Goal: Task Accomplishment & Management: Use online tool/utility

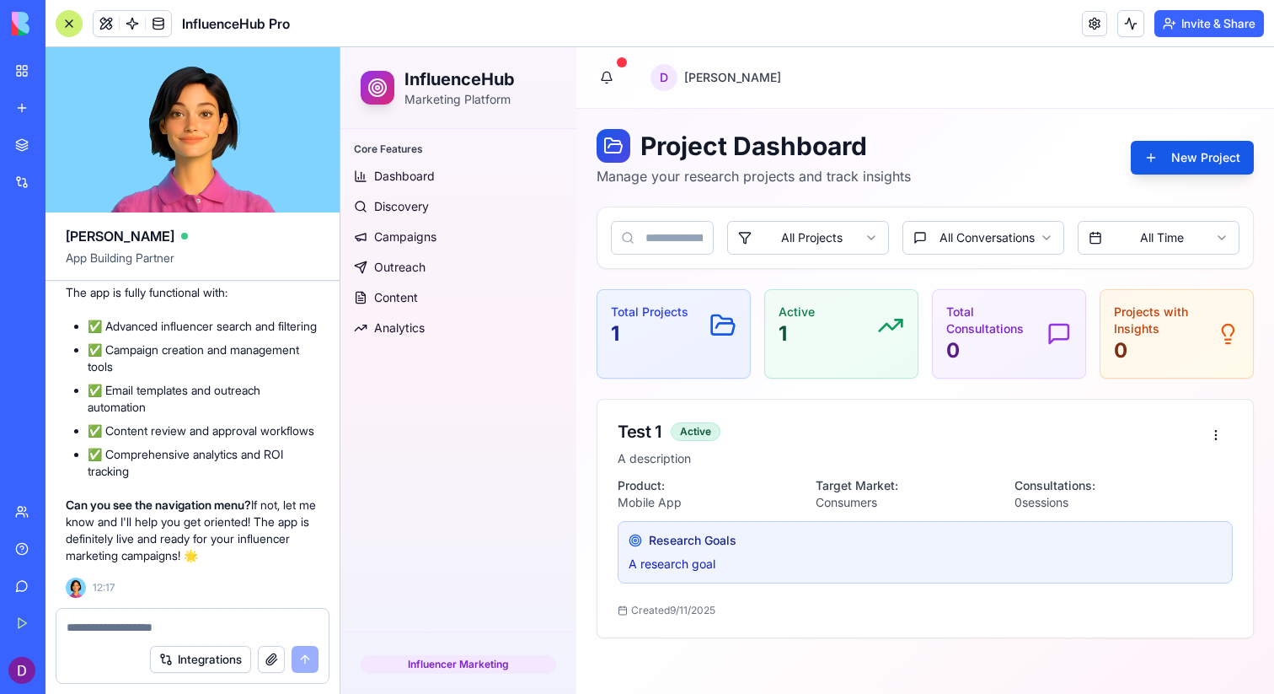
scroll to position [6912, 0]
click at [835, 554] on div "Research Goals A research goal" at bounding box center [925, 552] width 615 height 62
click at [686, 421] on div "Test 1 Active" at bounding box center [909, 432] width 582 height 24
click at [421, 169] on span "Dashboard" at bounding box center [404, 176] width 61 height 17
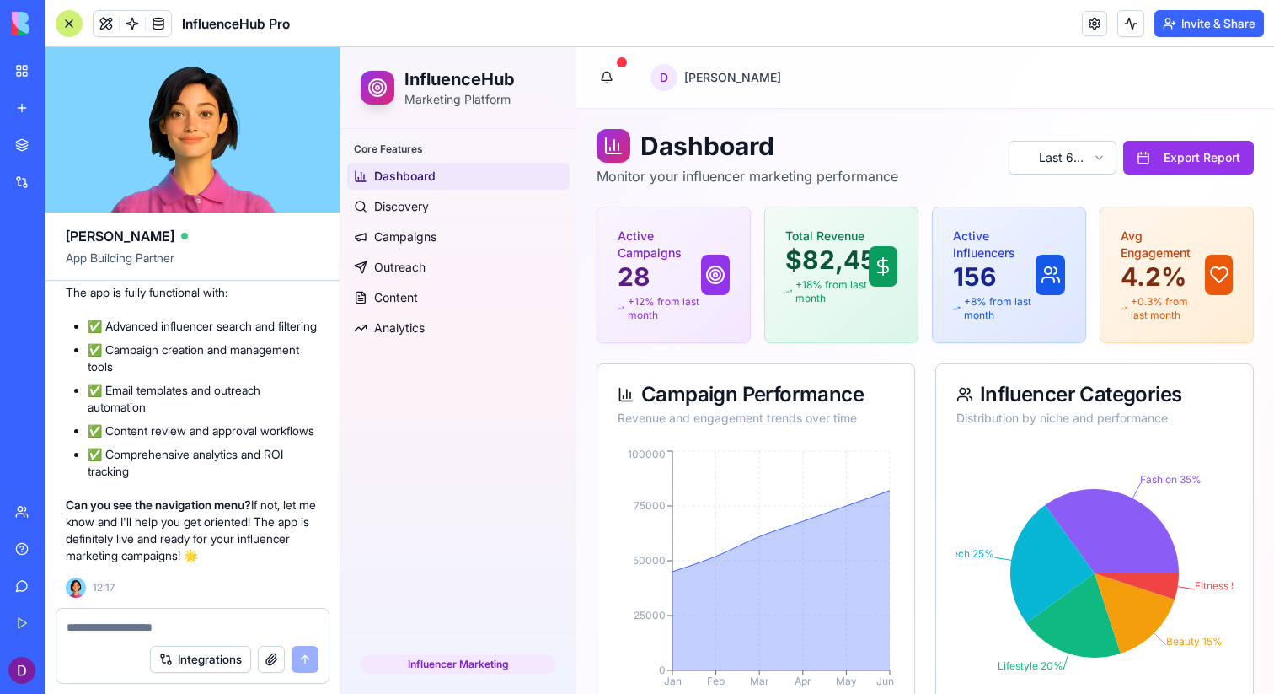
click at [421, 169] on span "Dashboard" at bounding box center [405, 176] width 62 height 17
click at [713, 236] on div "Active Campaigns 28 +12% from last month" at bounding box center [674, 275] width 112 height 94
click at [893, 269] on icon at bounding box center [883, 266] width 20 height 20
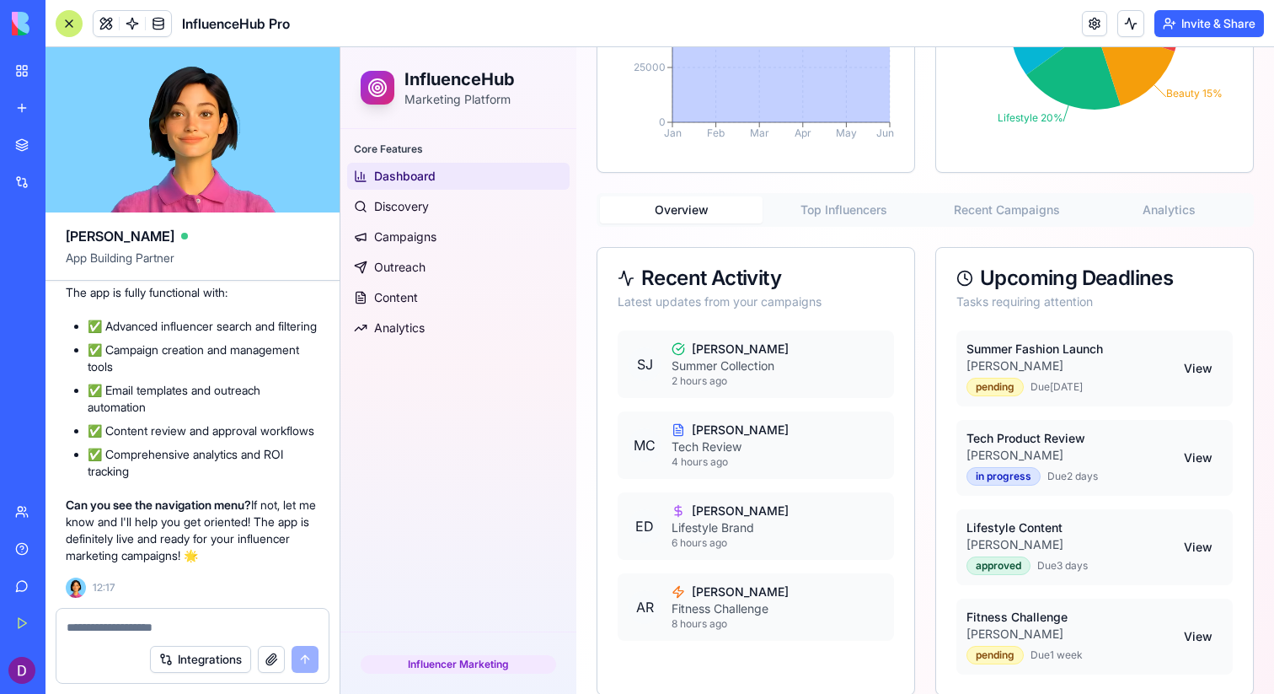
scroll to position [570, 0]
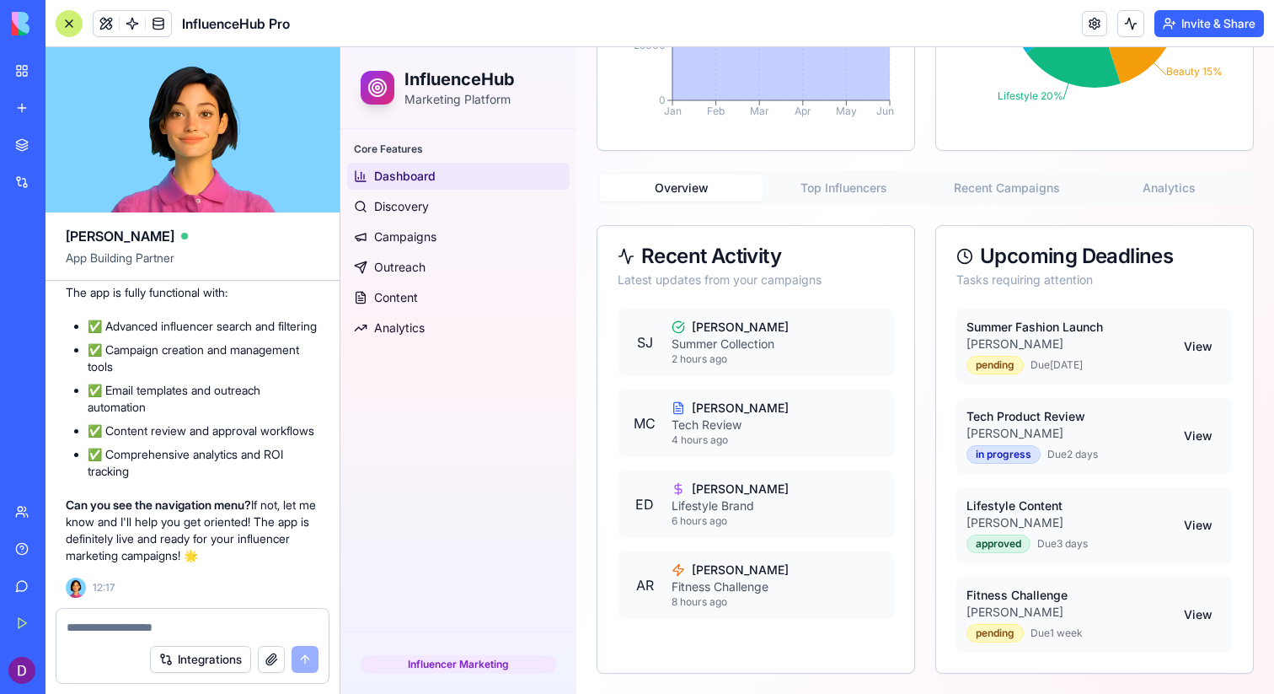
click at [729, 456] on div "MC [PERSON_NAME] Tech Review 4 hours ago" at bounding box center [756, 422] width 276 height 67
click at [1209, 343] on button "View" at bounding box center [1198, 346] width 49 height 30
click at [1192, 350] on button "View" at bounding box center [1198, 346] width 49 height 30
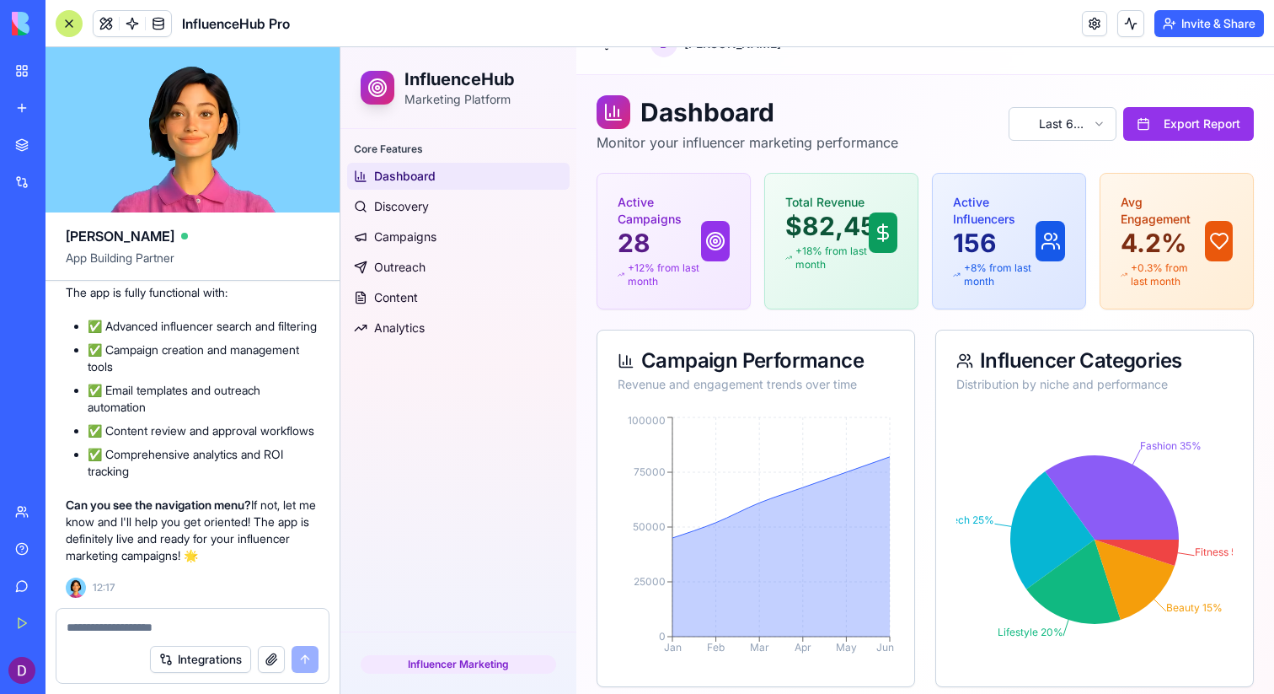
scroll to position [0, 0]
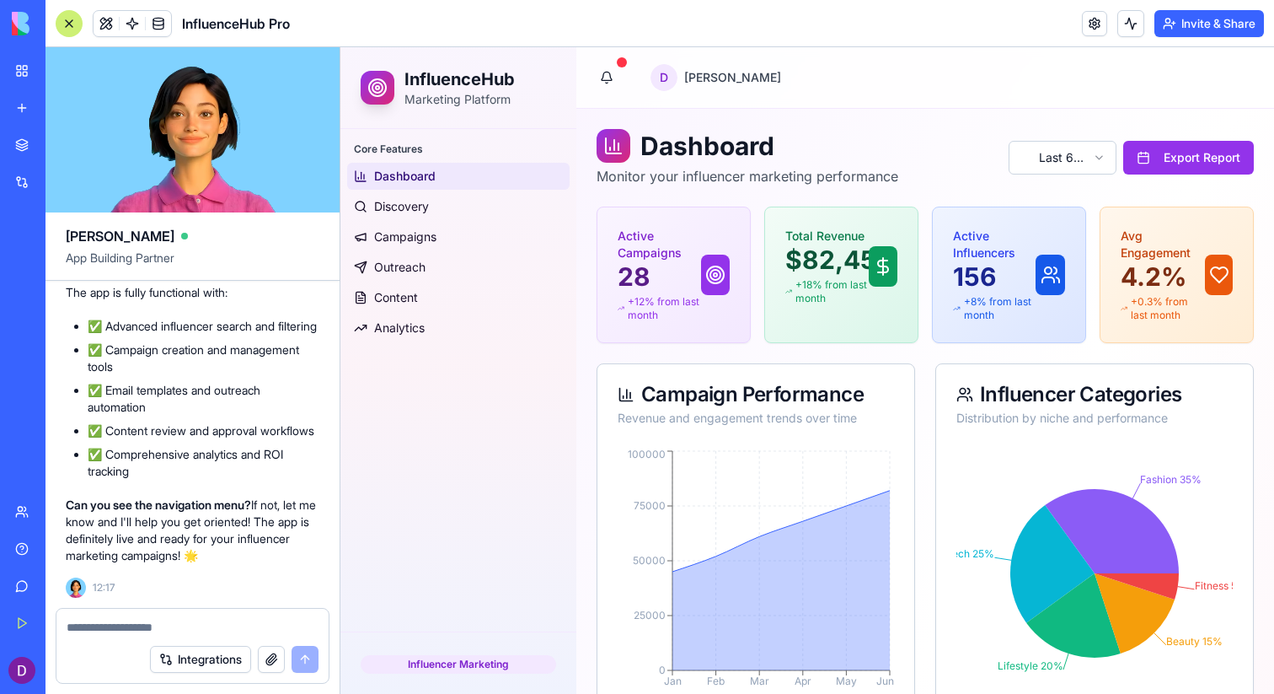
click at [781, 247] on div "Total Revenue $82,450 +18% from last month" at bounding box center [841, 266] width 153 height 118
click at [448, 204] on link "Discovery" at bounding box center [458, 206] width 223 height 27
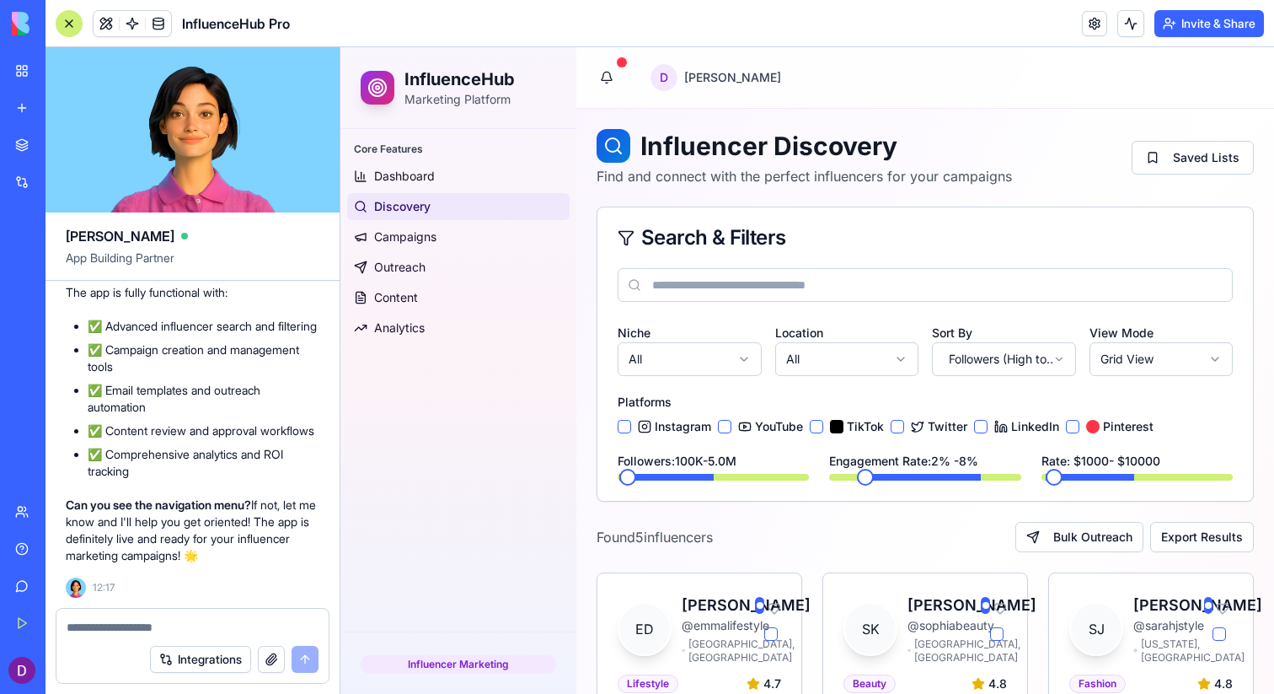
click at [62, 20] on div at bounding box center [69, 23] width 27 height 27
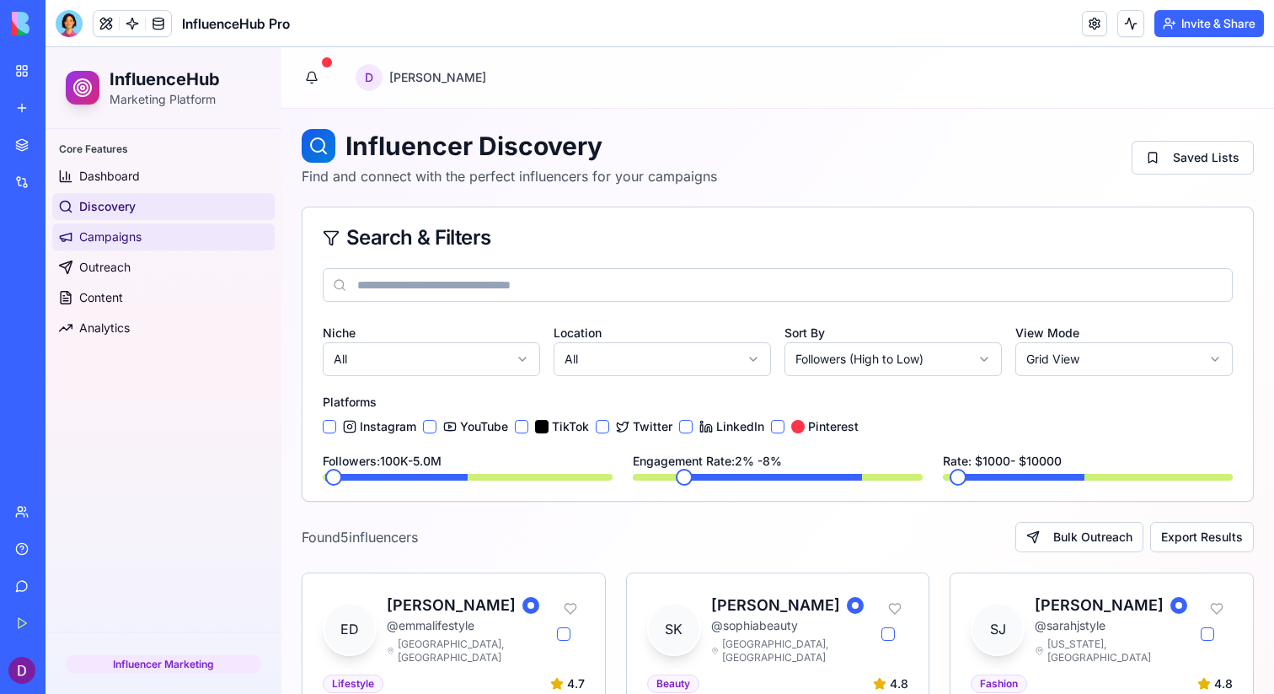
click at [137, 228] on link "Campaigns" at bounding box center [163, 236] width 223 height 27
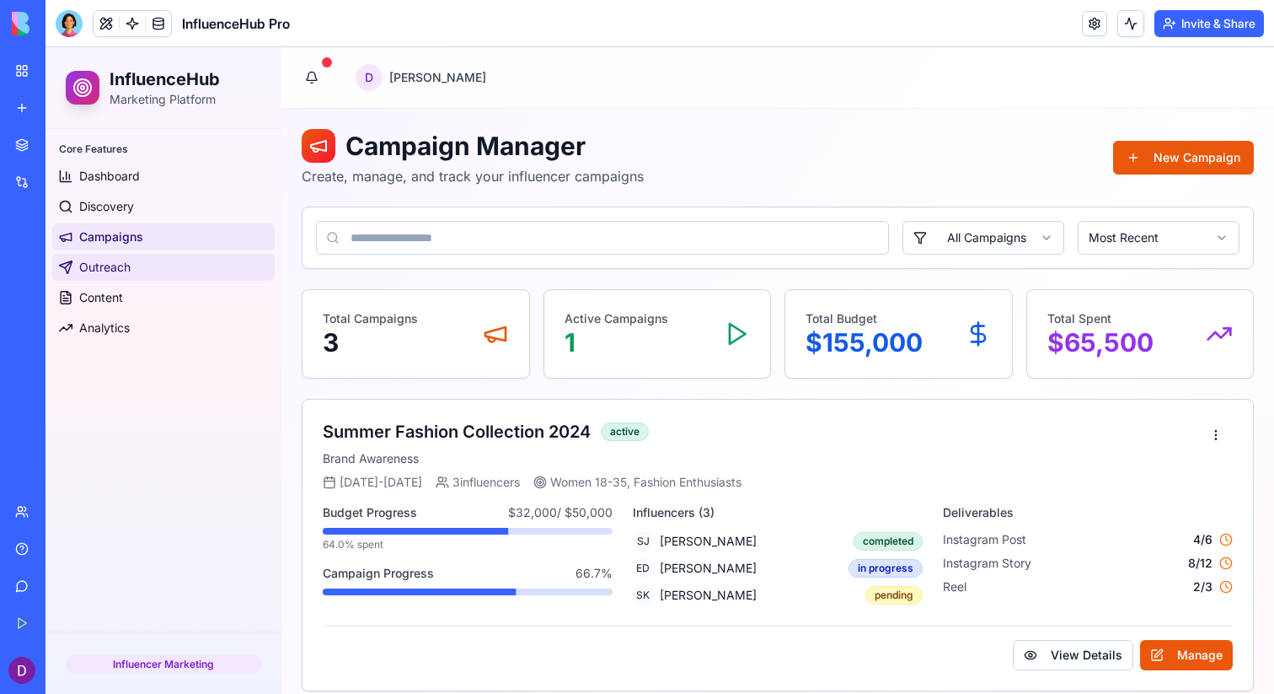
click at [147, 258] on link "Outreach" at bounding box center [163, 267] width 223 height 27
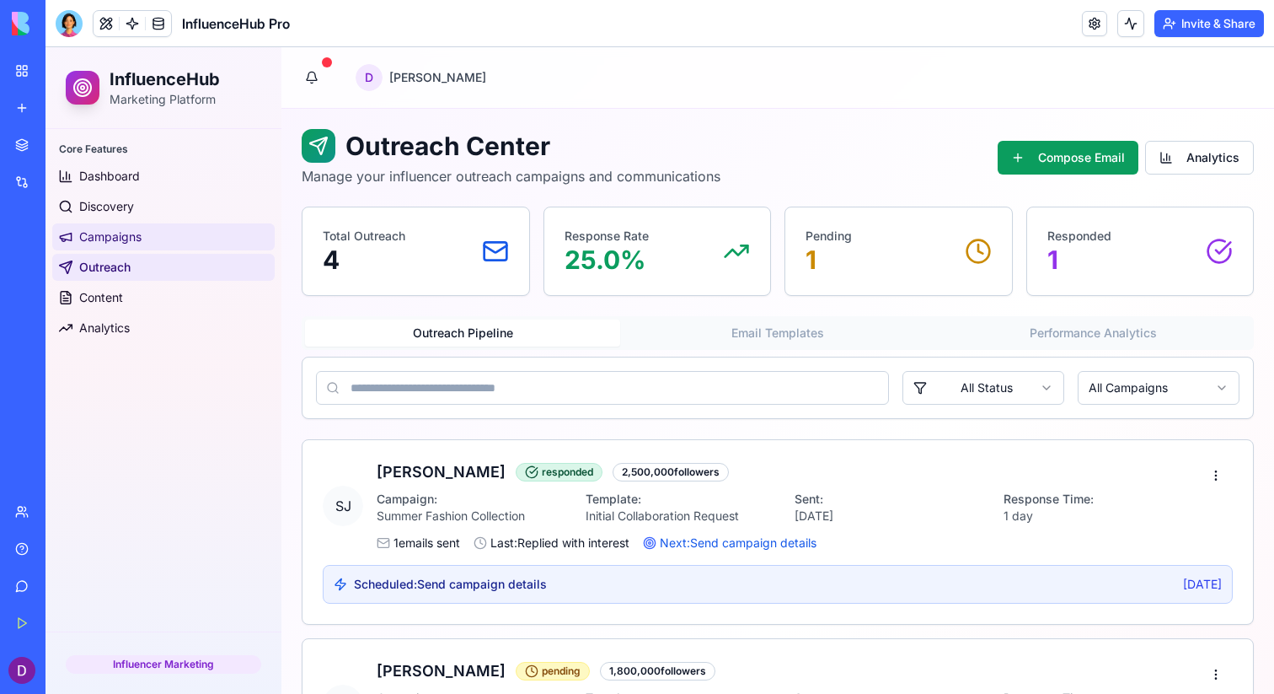
click at [147, 239] on link "Campaigns" at bounding box center [163, 236] width 223 height 27
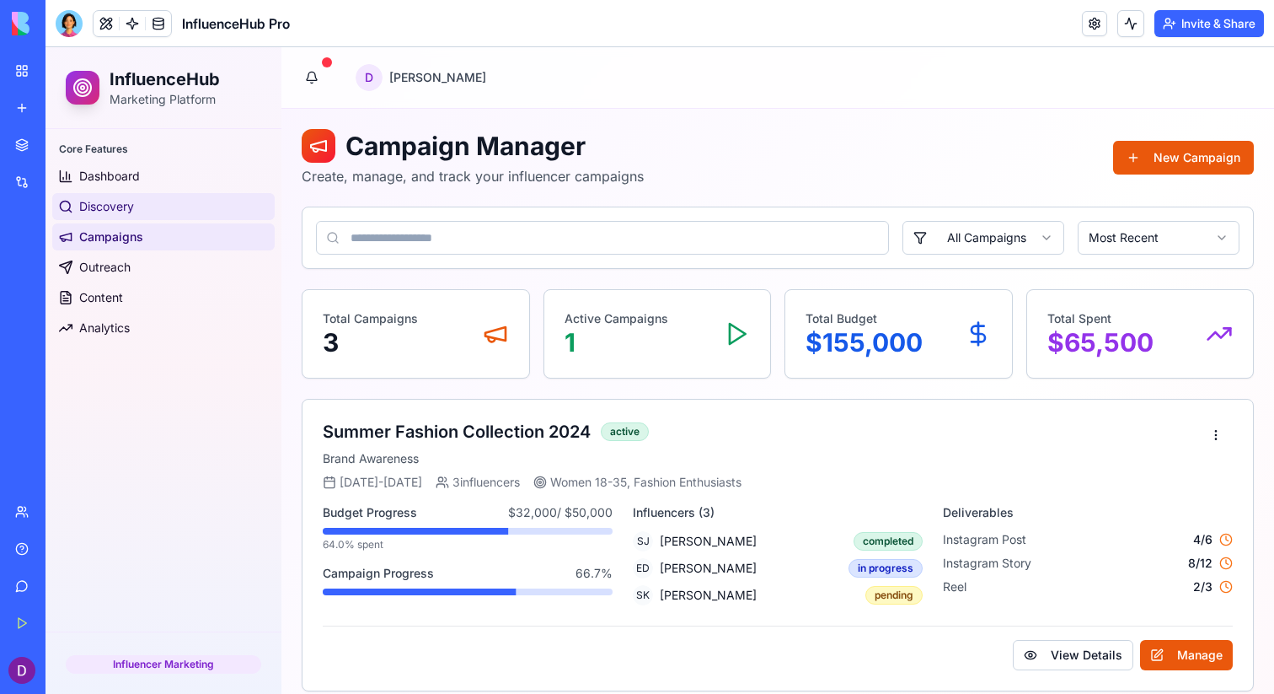
click at [146, 216] on link "Discovery" at bounding box center [163, 206] width 223 height 27
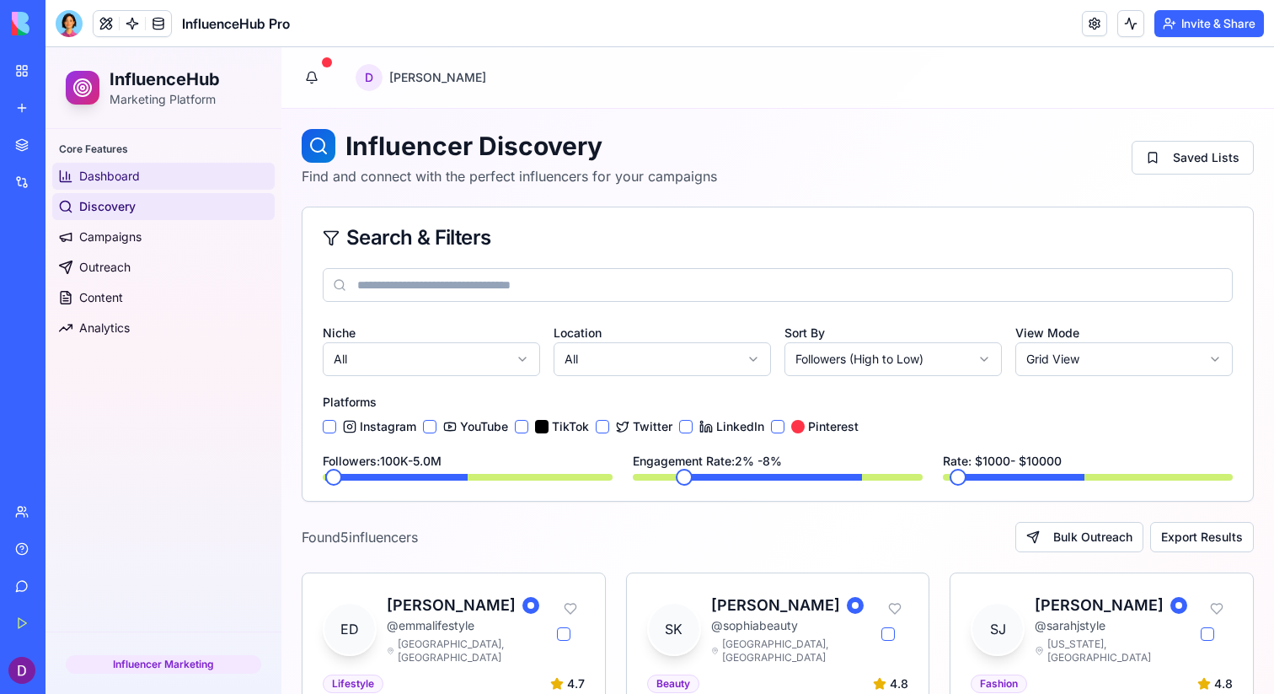
click at [141, 179] on link "Dashboard" at bounding box center [163, 176] width 223 height 27
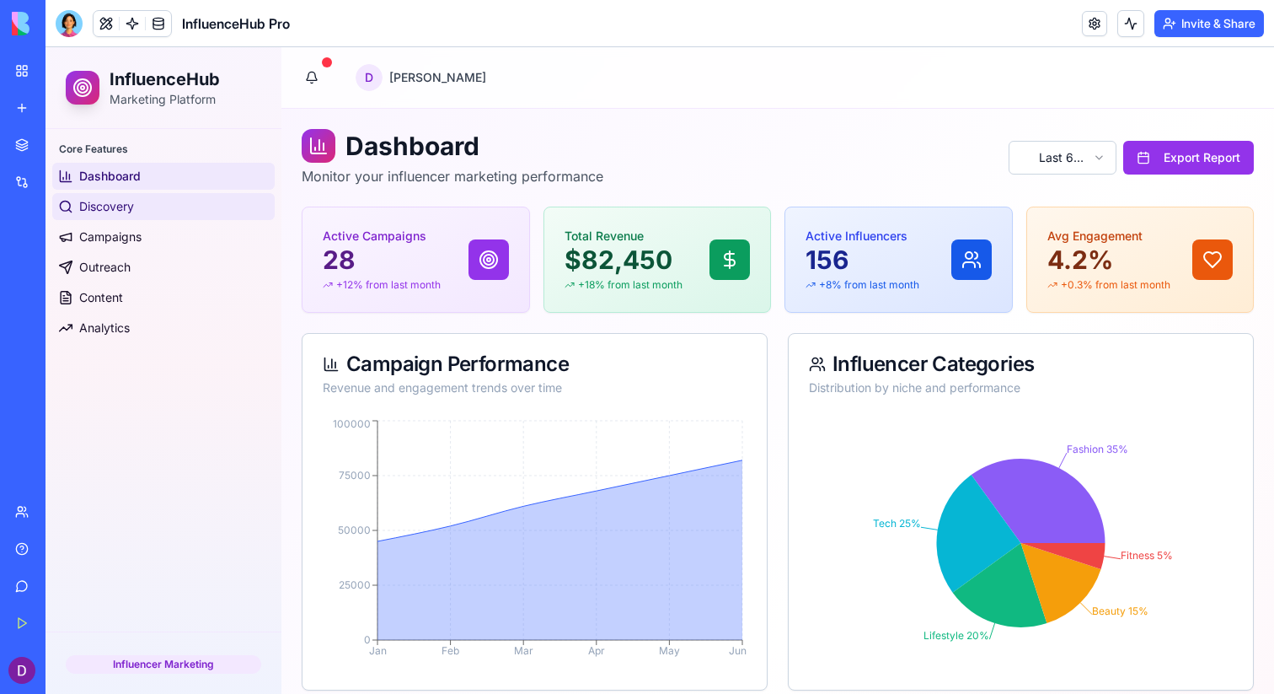
click at [132, 212] on span "Discovery" at bounding box center [106, 206] width 55 height 17
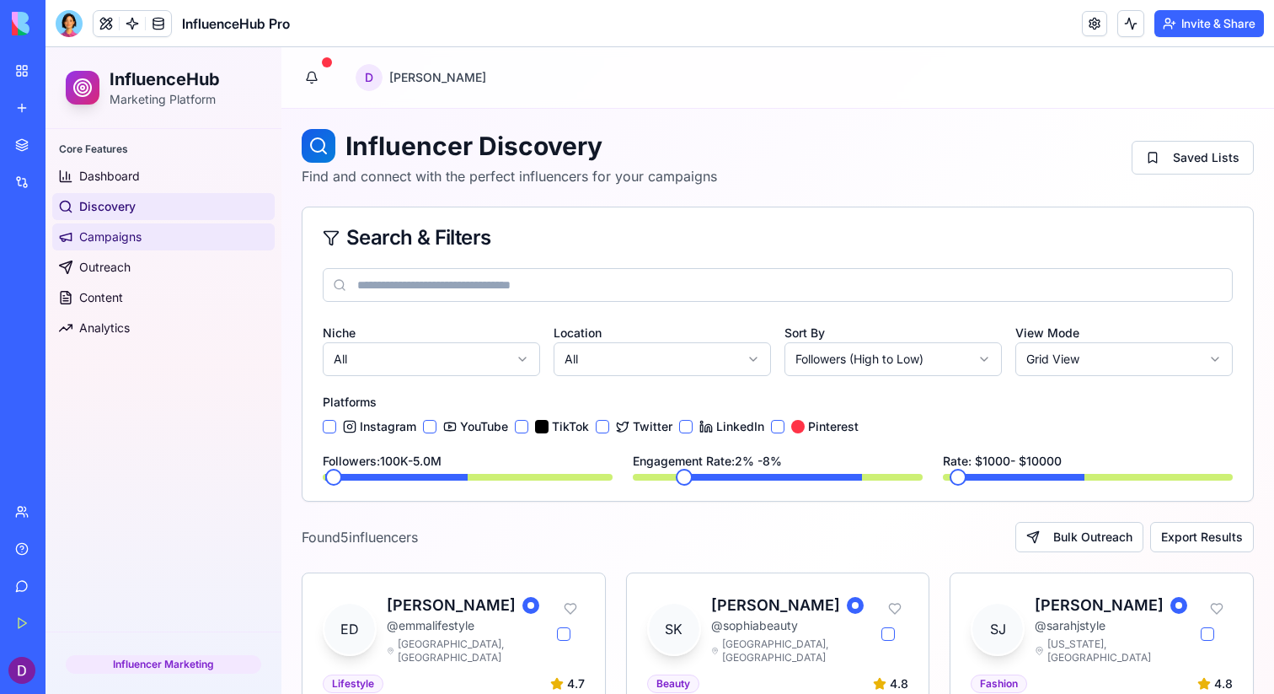
click at [134, 228] on span "Campaigns" at bounding box center [110, 236] width 62 height 17
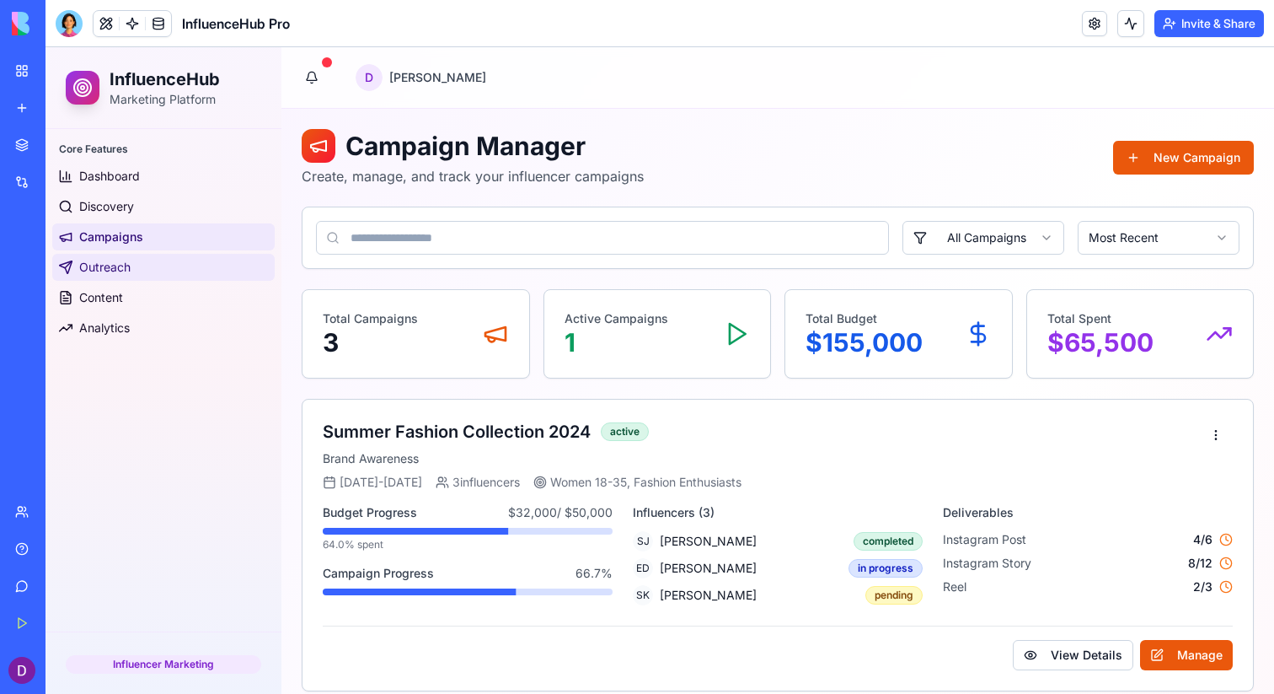
click at [155, 254] on link "Outreach" at bounding box center [163, 267] width 223 height 27
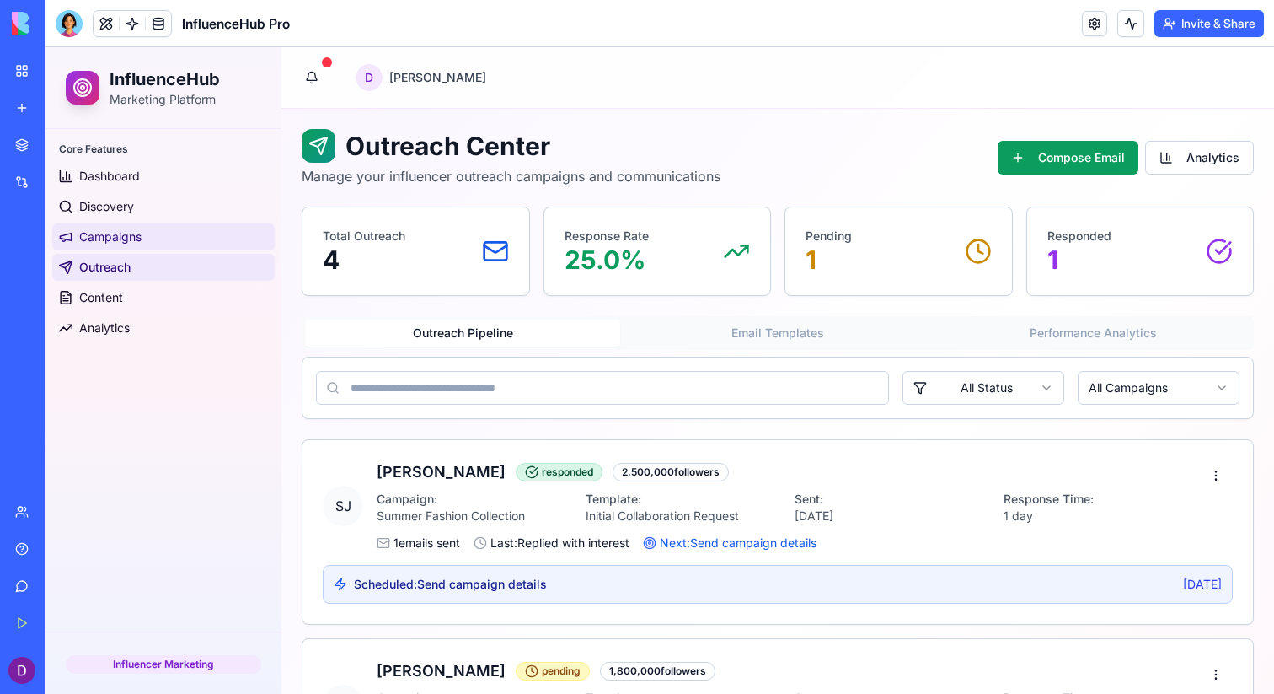
click at [155, 239] on link "Campaigns" at bounding box center [163, 236] width 223 height 27
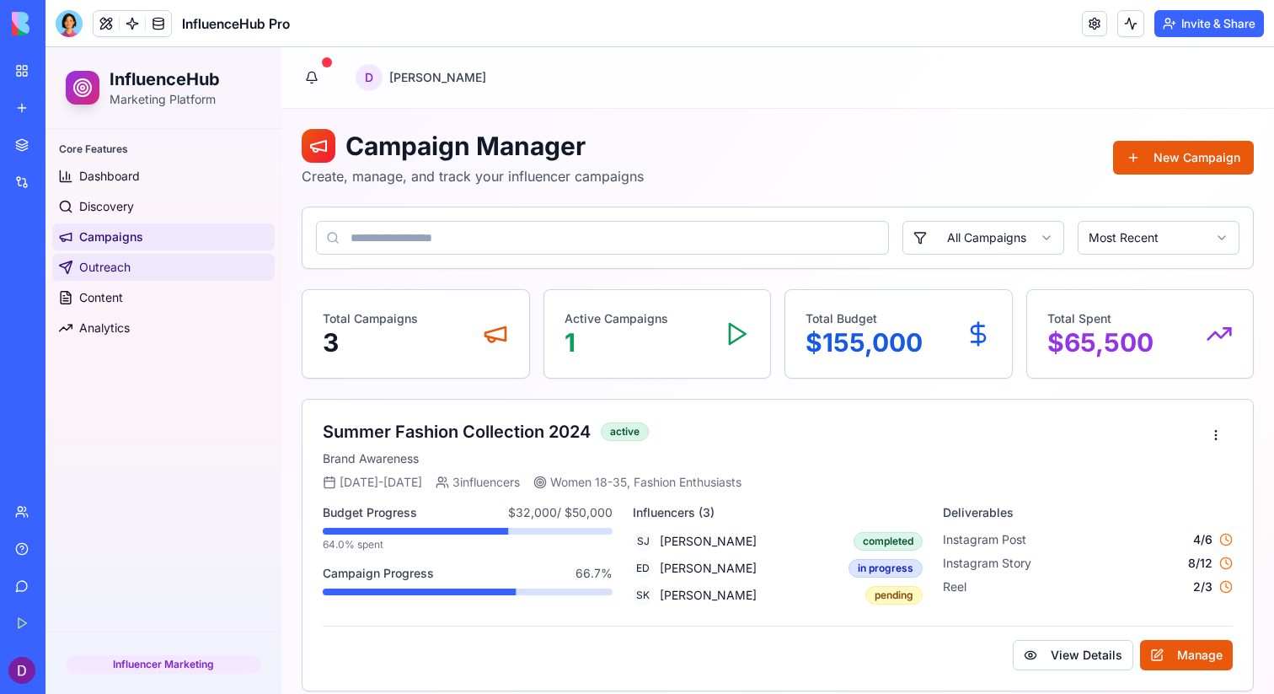
click at [151, 262] on link "Outreach" at bounding box center [163, 267] width 223 height 27
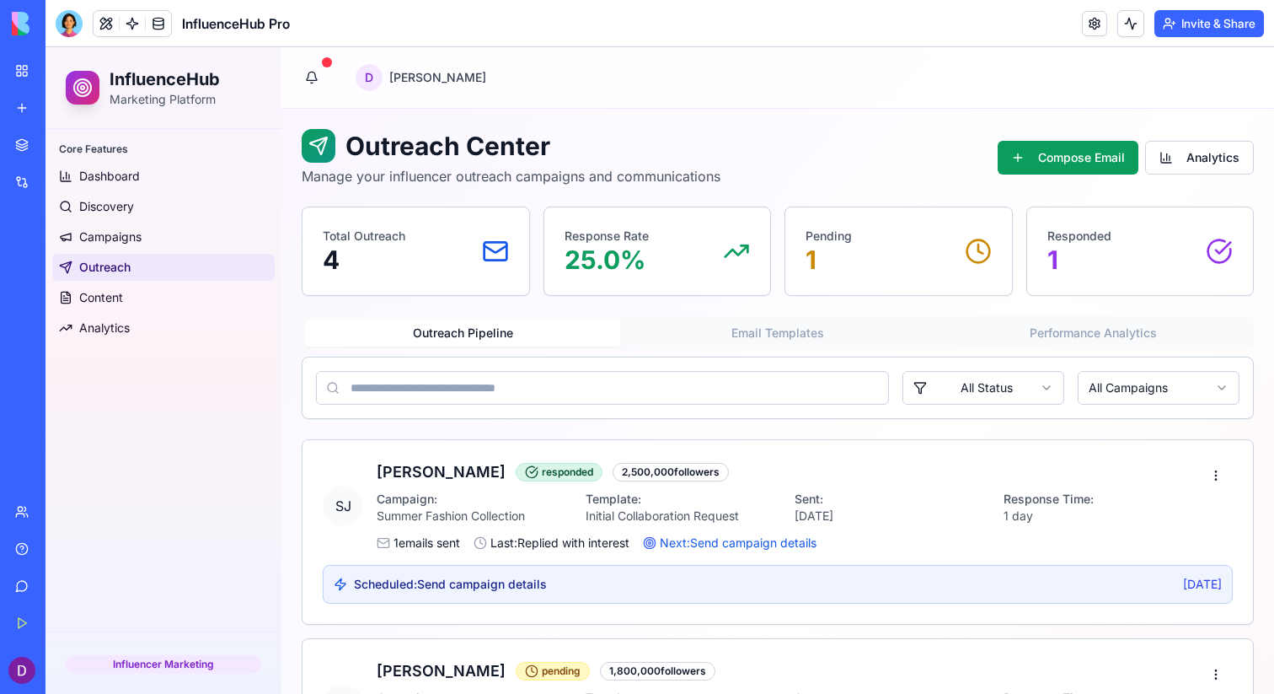
click at [492, 377] on input at bounding box center [602, 388] width 573 height 34
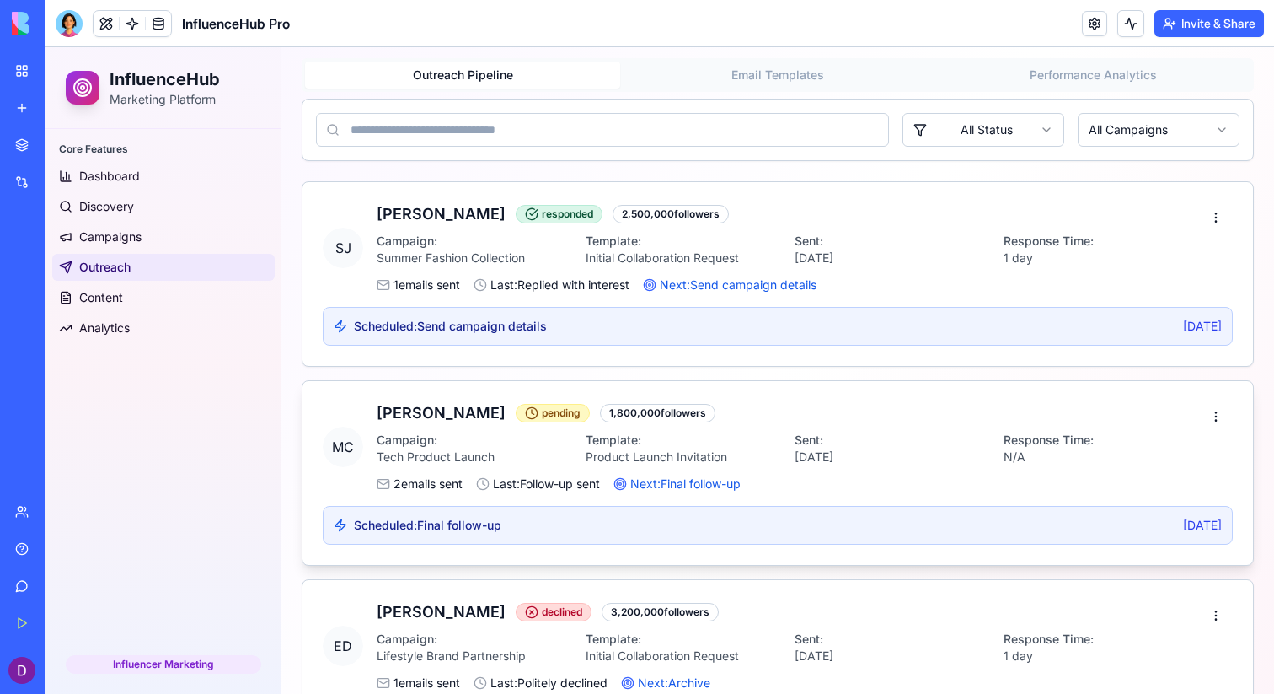
scroll to position [273, 0]
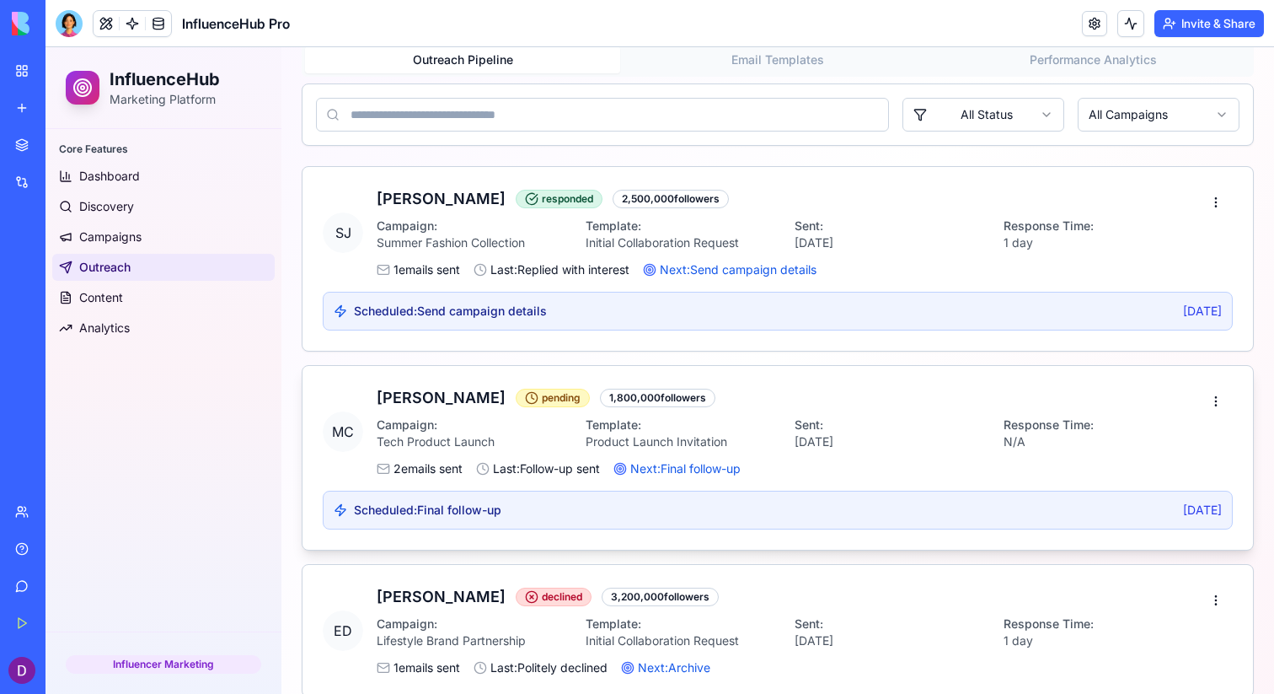
click at [716, 454] on div "[PERSON_NAME] pending 1,800,000 followers Campaign: Tech Product Launch Templat…" at bounding box center [788, 431] width 823 height 91
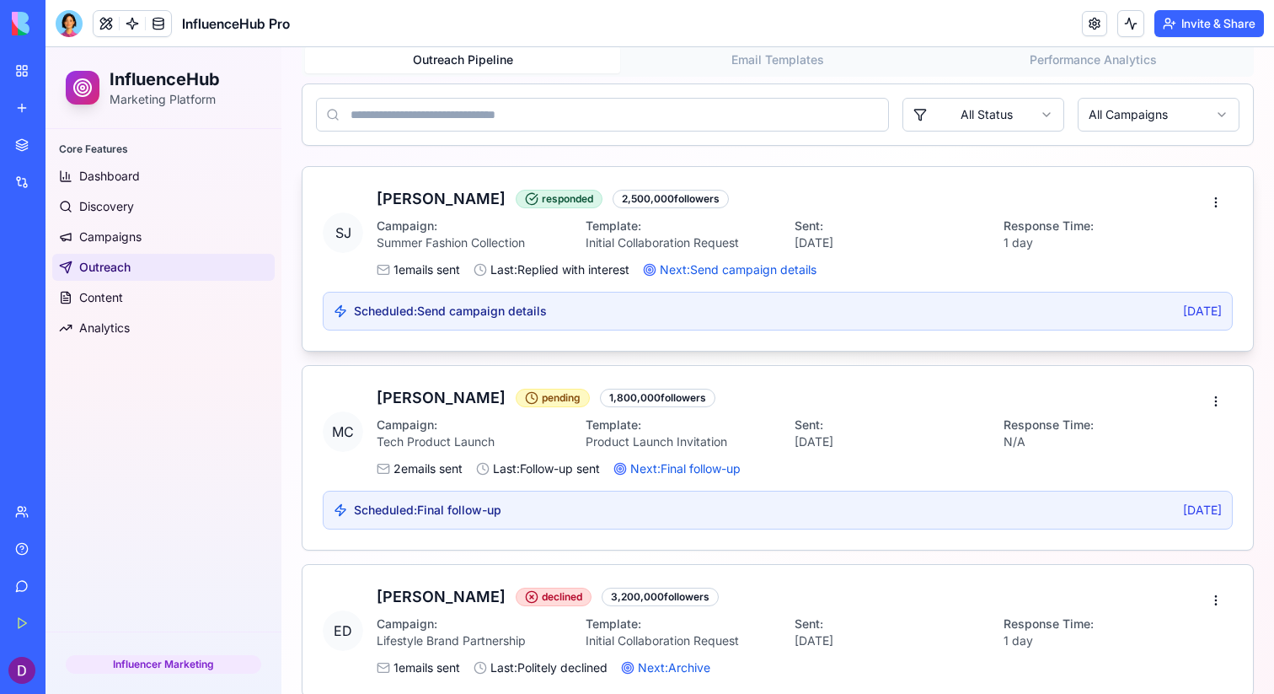
click at [639, 308] on div "Scheduled: Send campaign details [DATE]" at bounding box center [778, 311] width 888 height 17
click at [404, 272] on span "1 emails sent" at bounding box center [427, 269] width 67 height 17
click at [473, 307] on span "Scheduled: Send campaign details" at bounding box center [450, 311] width 193 height 17
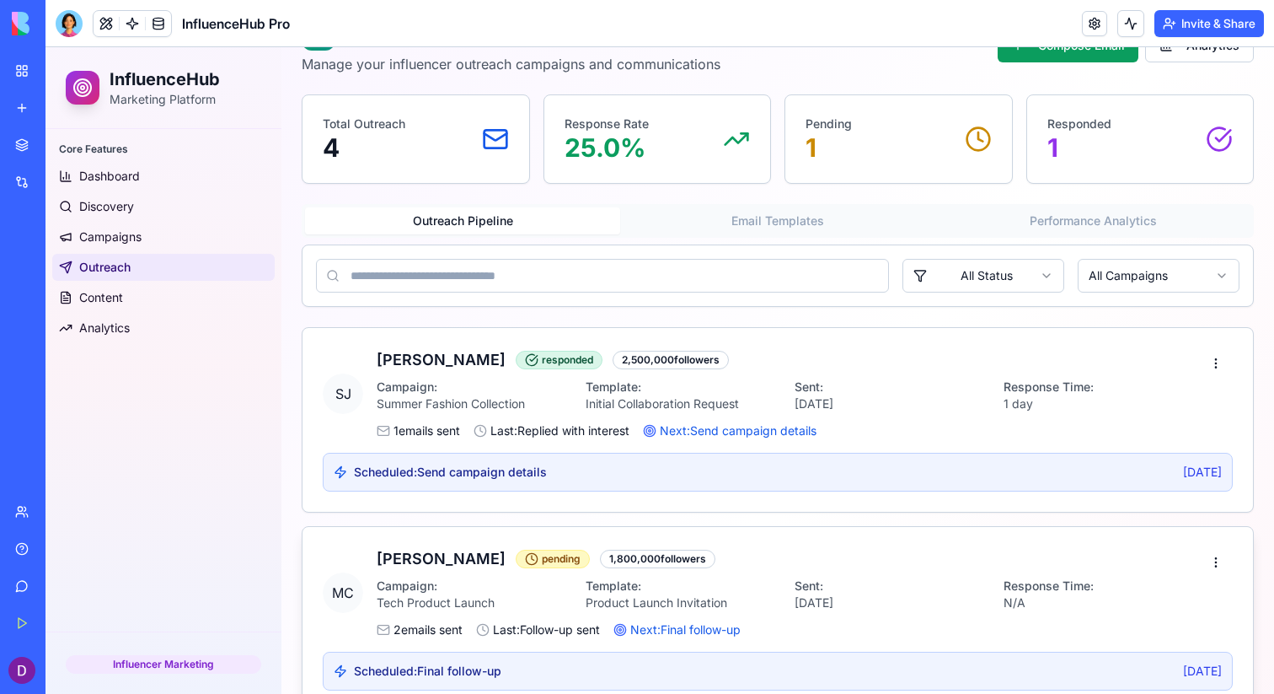
scroll to position [496, 0]
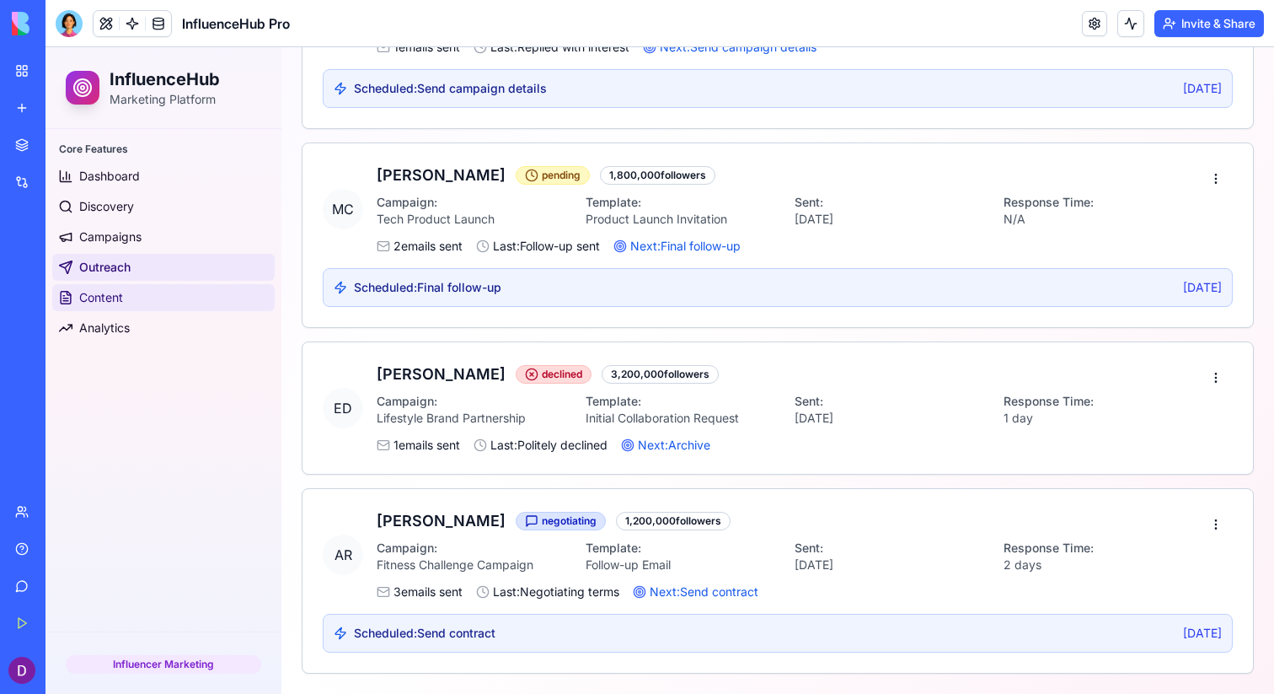
click at [166, 298] on link "Content" at bounding box center [163, 297] width 223 height 27
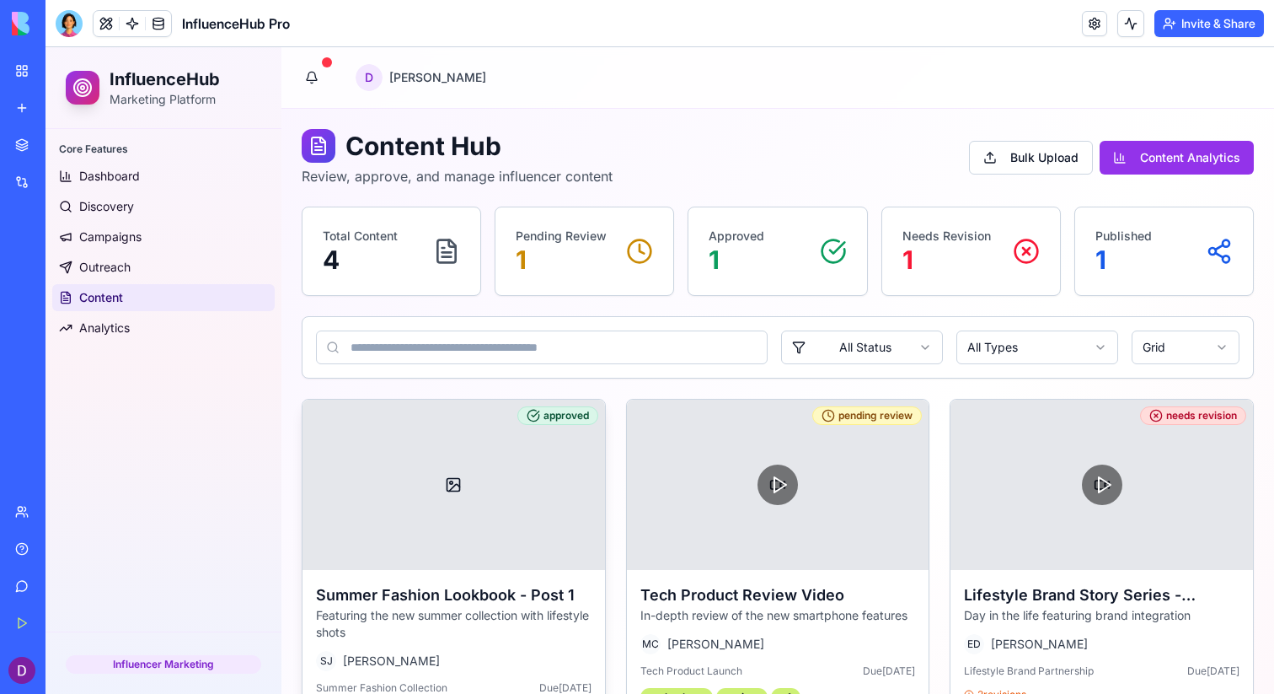
click at [591, 470] on div at bounding box center [454, 485] width 303 height 170
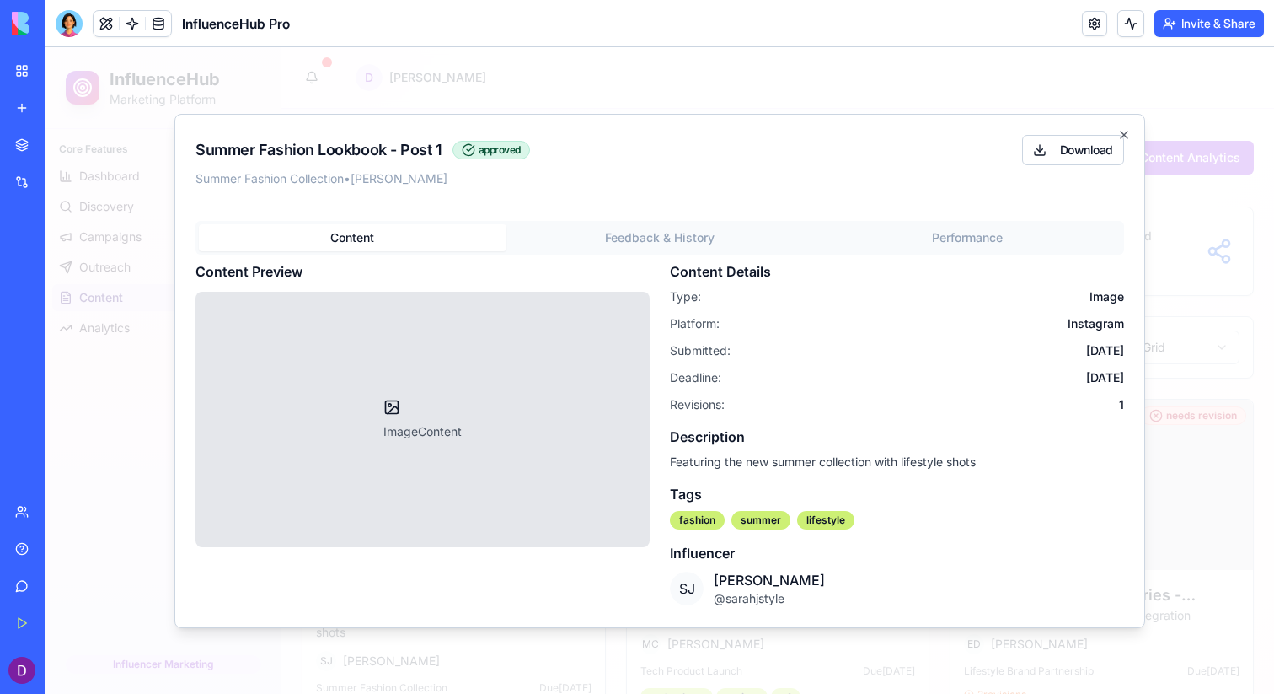
click at [1163, 370] on div at bounding box center [660, 370] width 1229 height 647
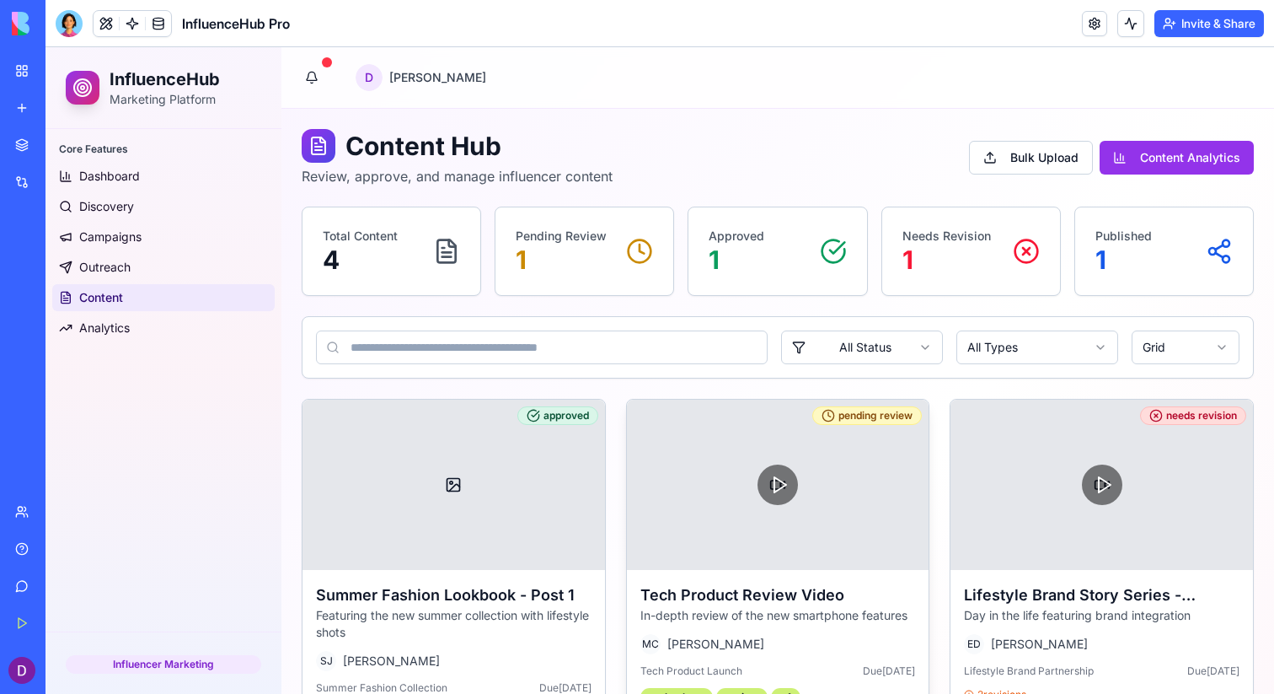
click at [800, 443] on div at bounding box center [778, 485] width 303 height 170
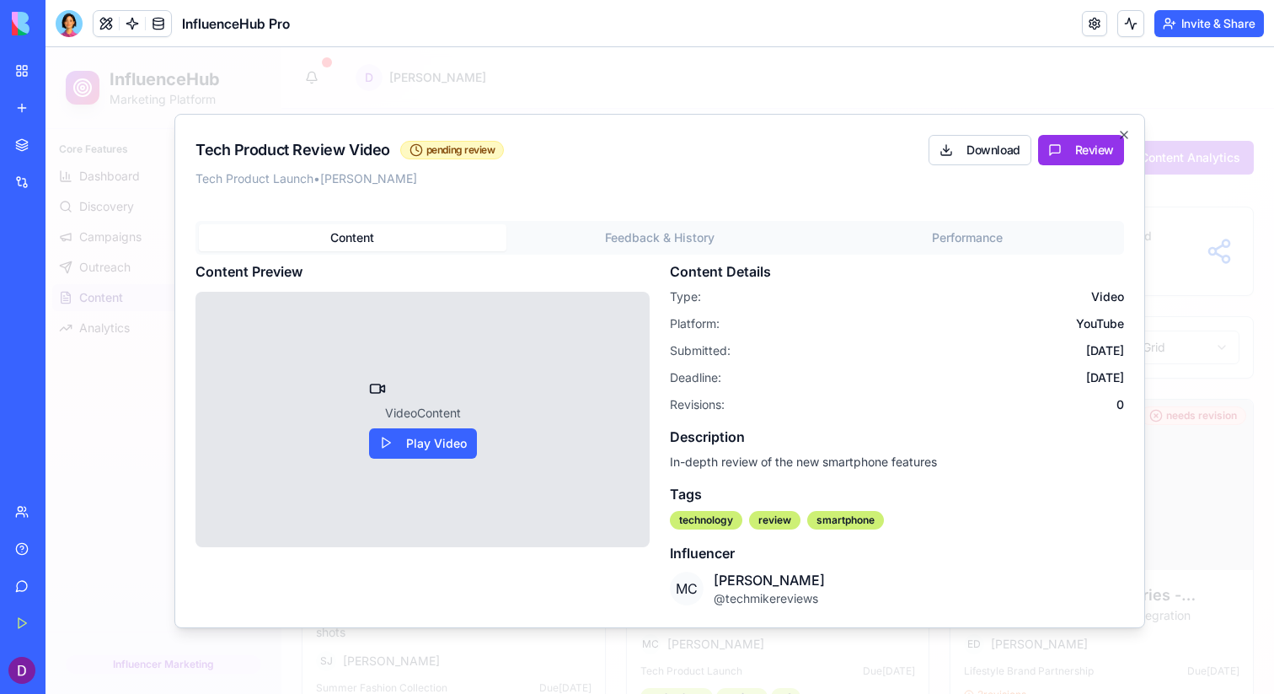
click at [1197, 357] on div at bounding box center [660, 370] width 1229 height 647
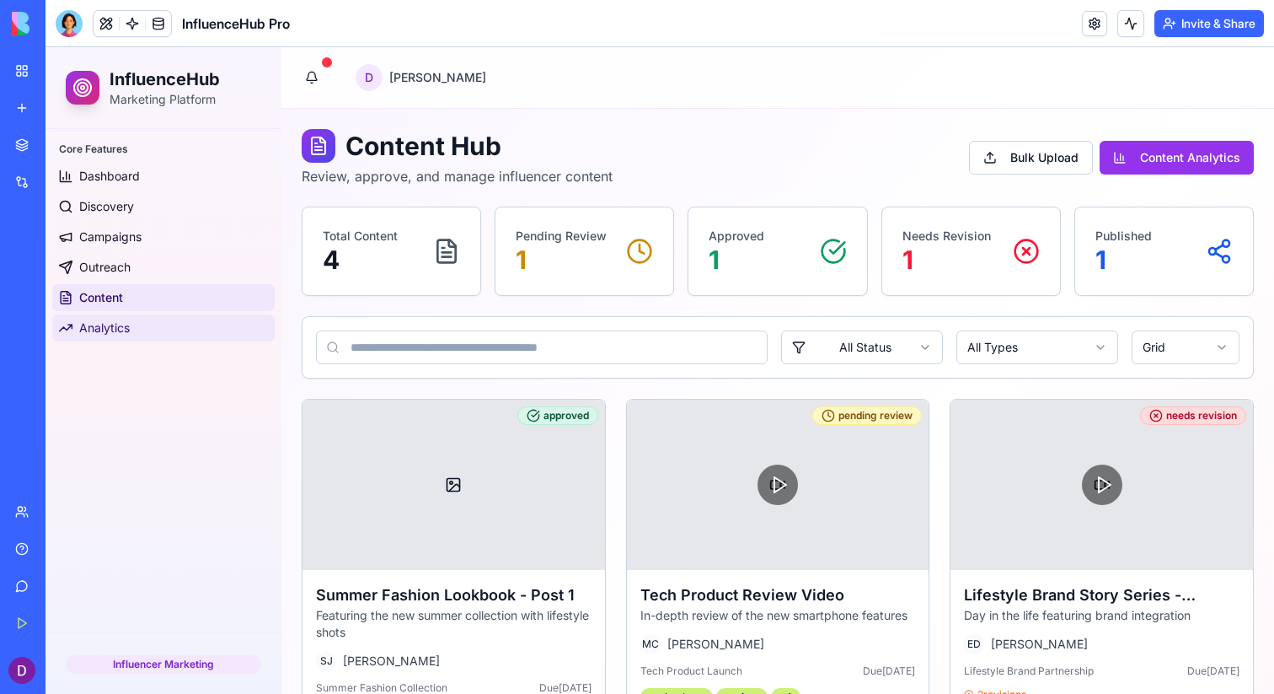
click at [139, 321] on link "Analytics" at bounding box center [163, 327] width 223 height 27
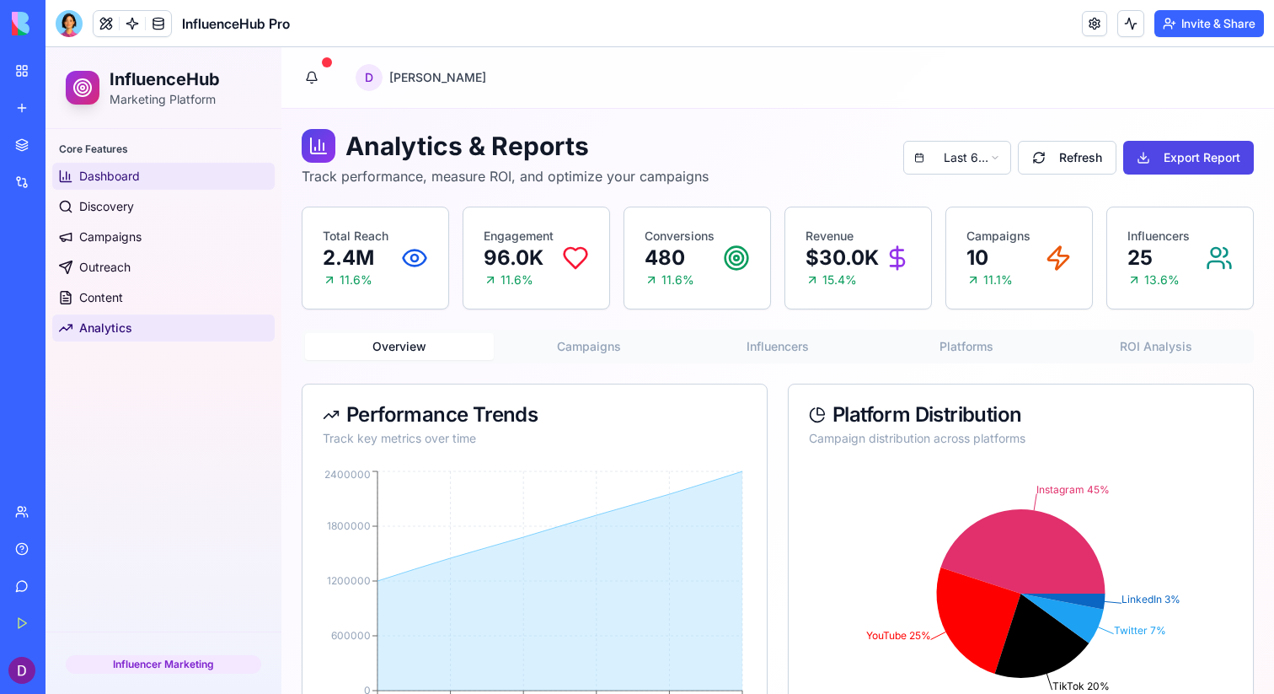
click at [236, 184] on link "Dashboard" at bounding box center [163, 176] width 223 height 27
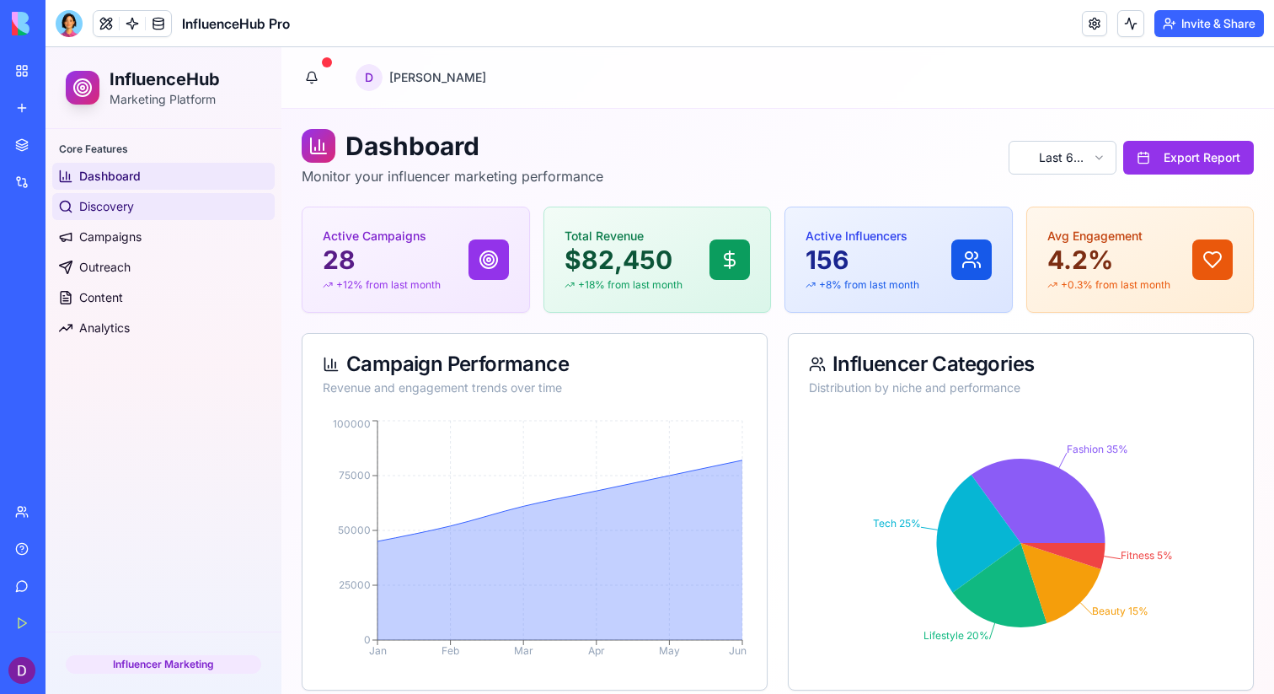
click at [174, 201] on link "Discovery" at bounding box center [163, 206] width 223 height 27
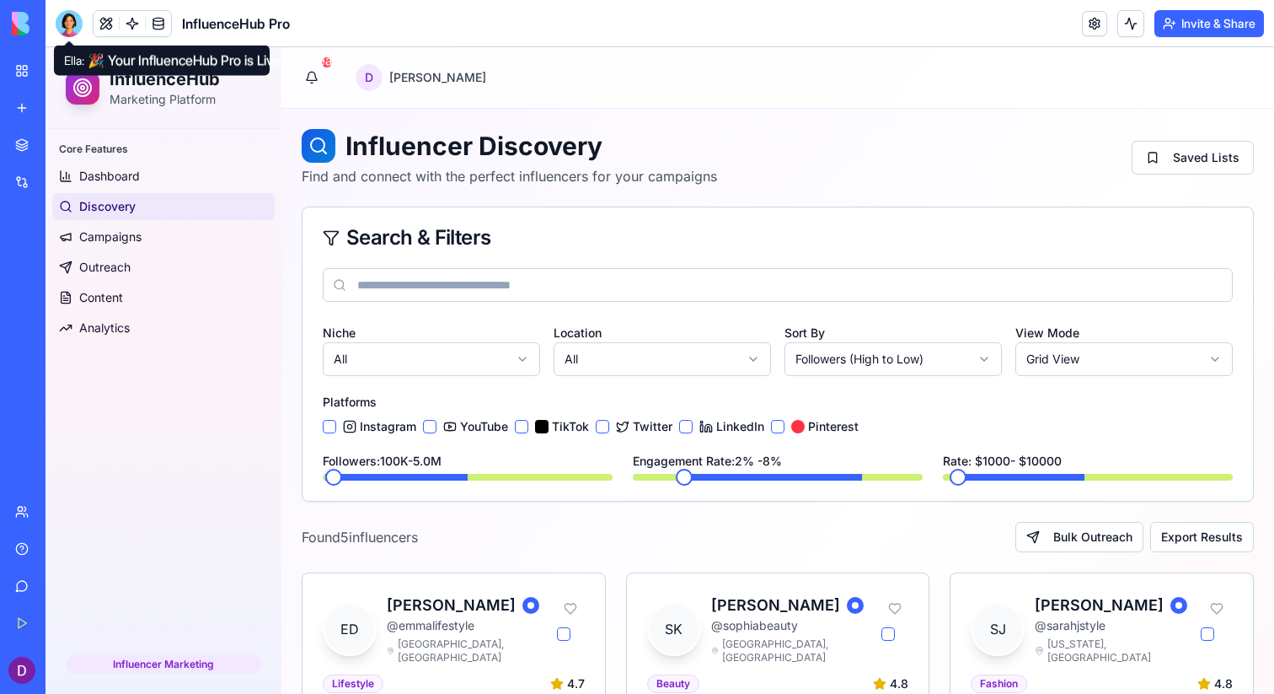
click at [64, 24] on div at bounding box center [69, 23] width 27 height 27
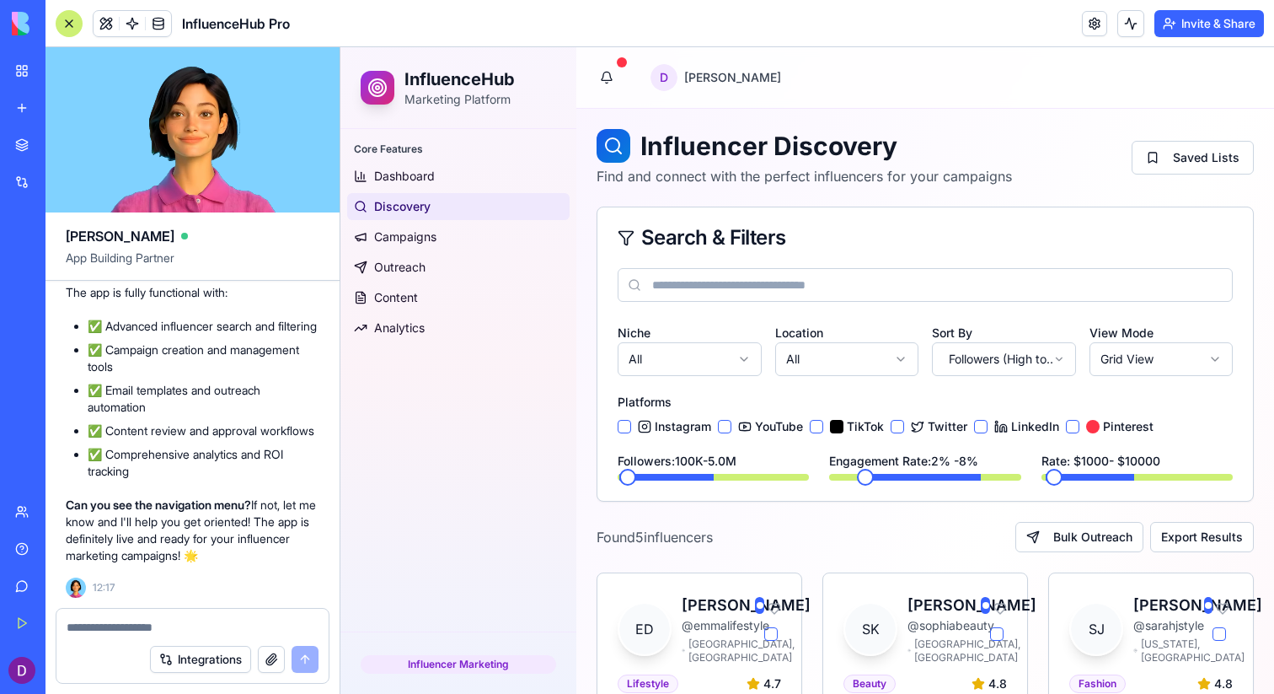
click at [238, 611] on div at bounding box center [192, 622] width 272 height 27
click at [225, 615] on div at bounding box center [192, 622] width 272 height 27
click at [194, 621] on textarea at bounding box center [193, 627] width 252 height 17
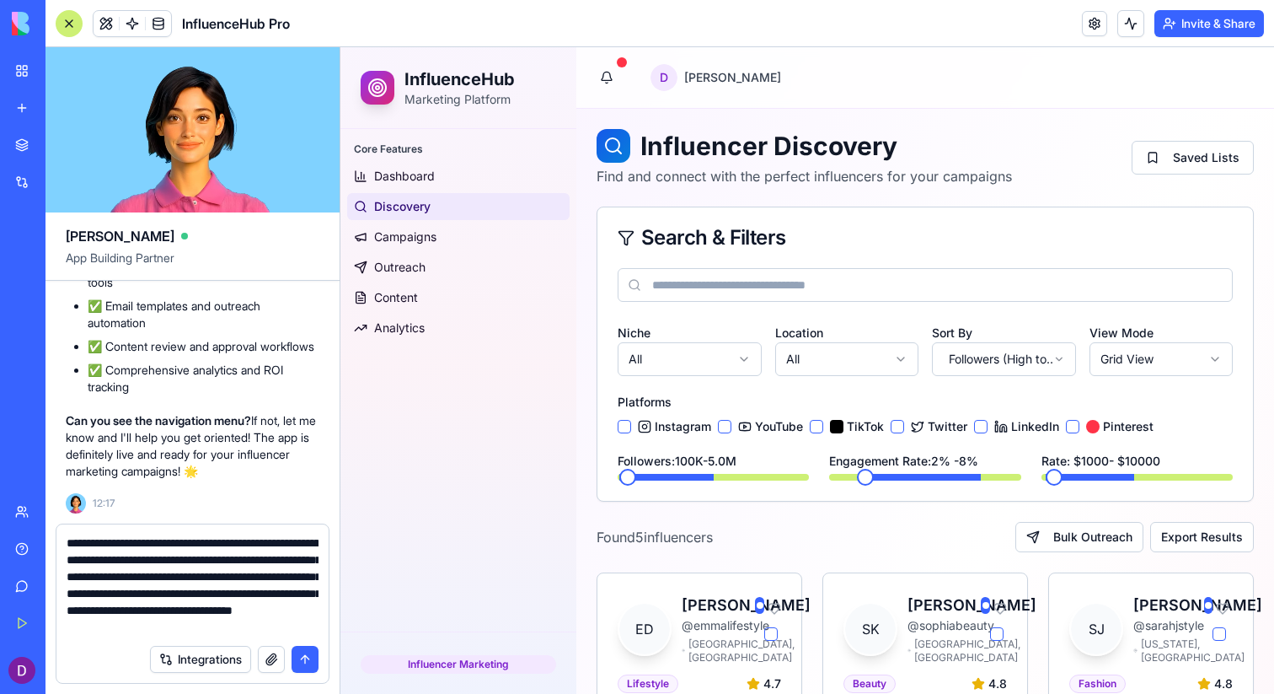
scroll to position [17, 0]
drag, startPoint x: 174, startPoint y: 610, endPoint x: 301, endPoint y: 639, distance: 130.5
click at [302, 639] on form "**********" at bounding box center [193, 603] width 274 height 160
drag, startPoint x: 154, startPoint y: 613, endPoint x: 266, endPoint y: 615, distance: 111.3
click at [266, 615] on textarea "**********" at bounding box center [193, 584] width 252 height 101
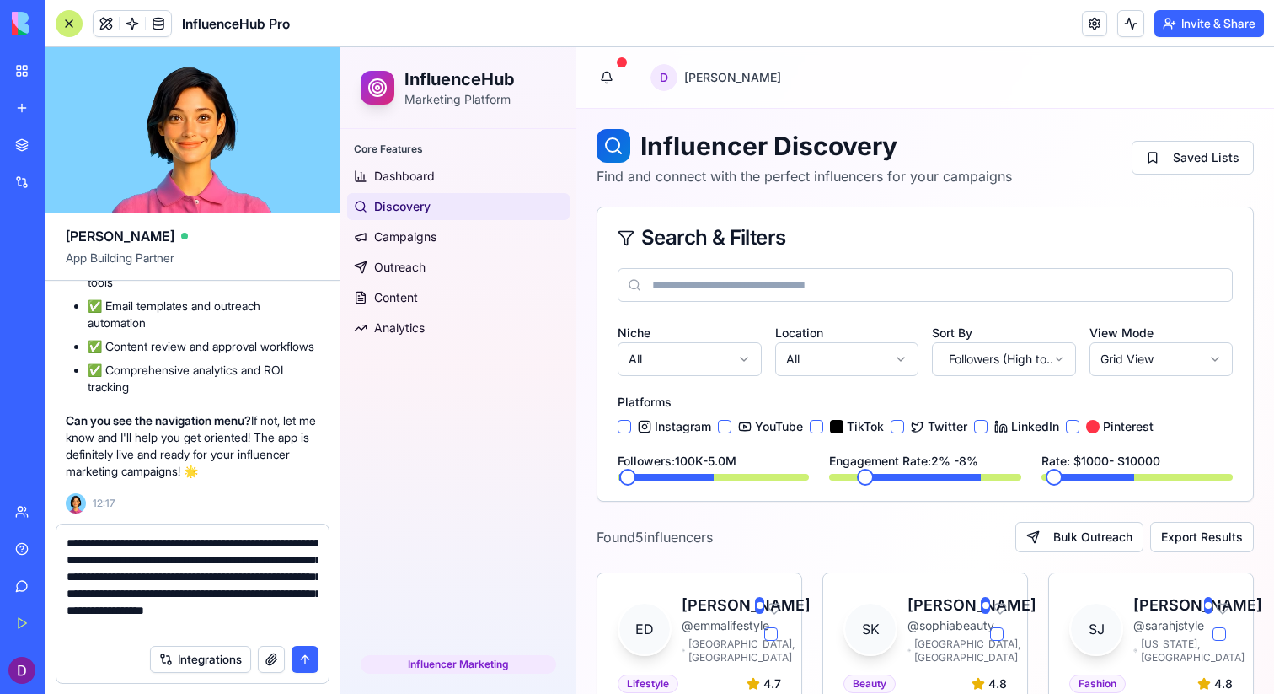
scroll to position [0, 0]
drag, startPoint x: 254, startPoint y: 635, endPoint x: 160, endPoint y: 629, distance: 93.7
click at [158, 629] on textarea "**********" at bounding box center [193, 584] width 252 height 101
type textarea "**********"
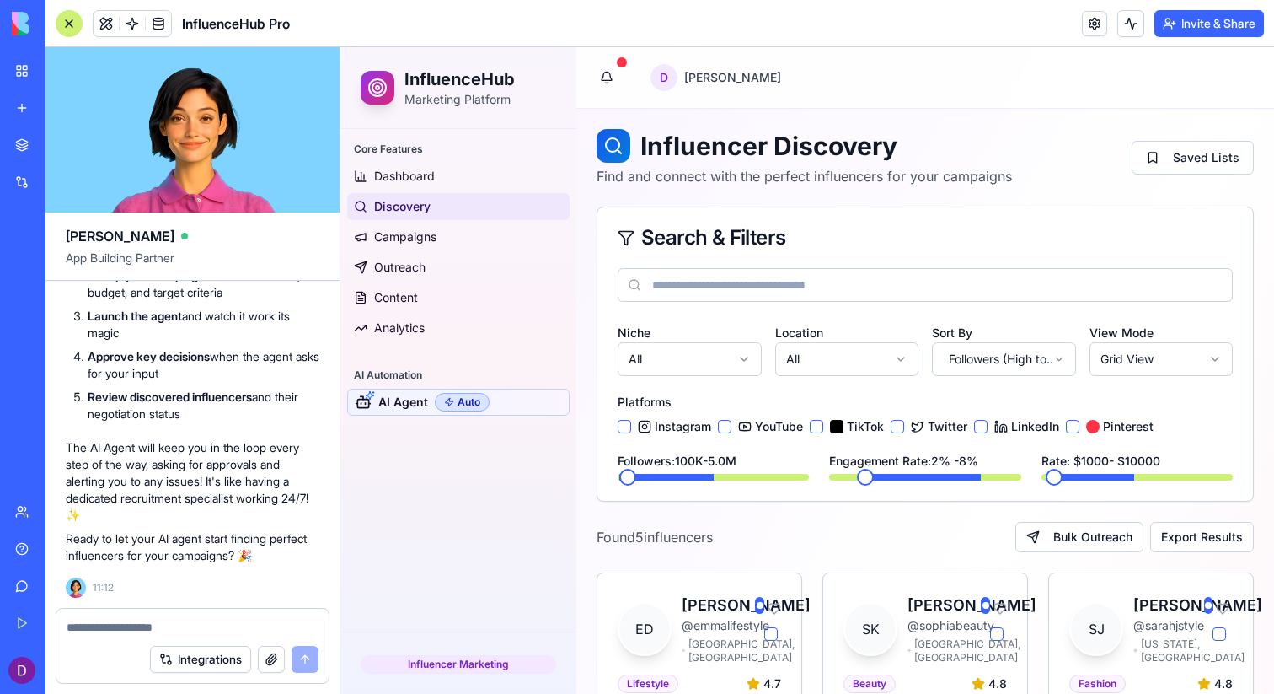
scroll to position [8721, 0]
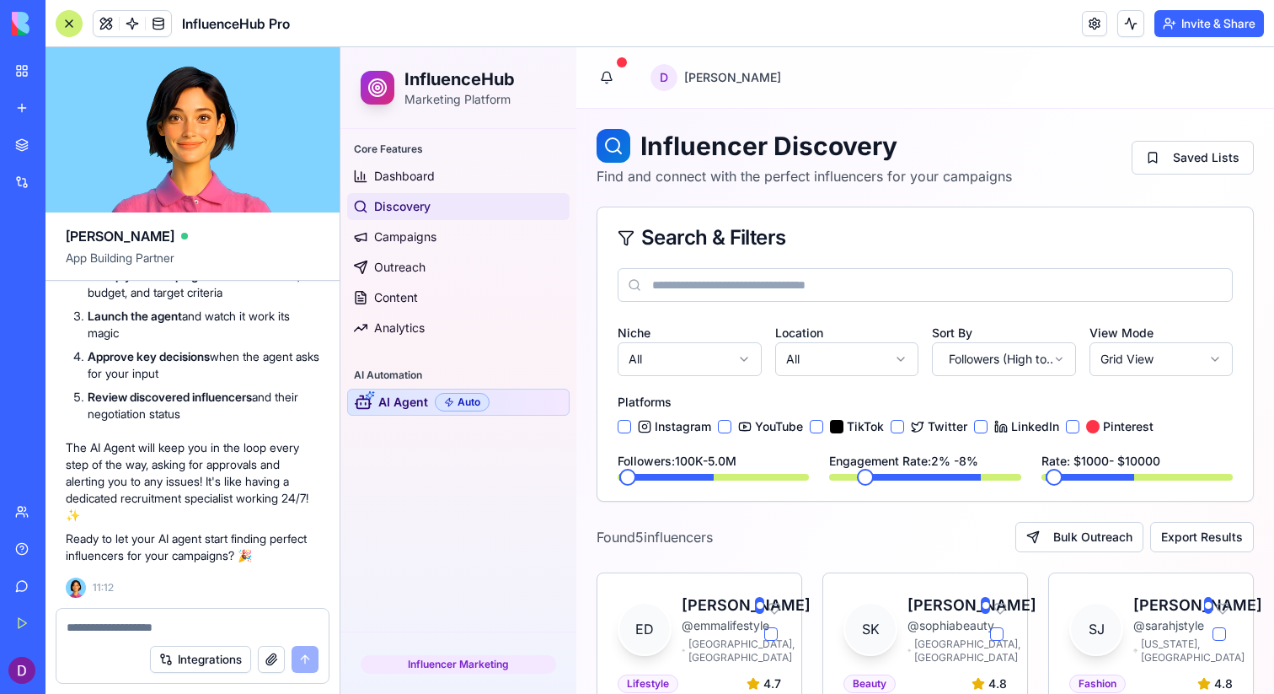
click at [426, 407] on span "AI Agent" at bounding box center [403, 402] width 50 height 17
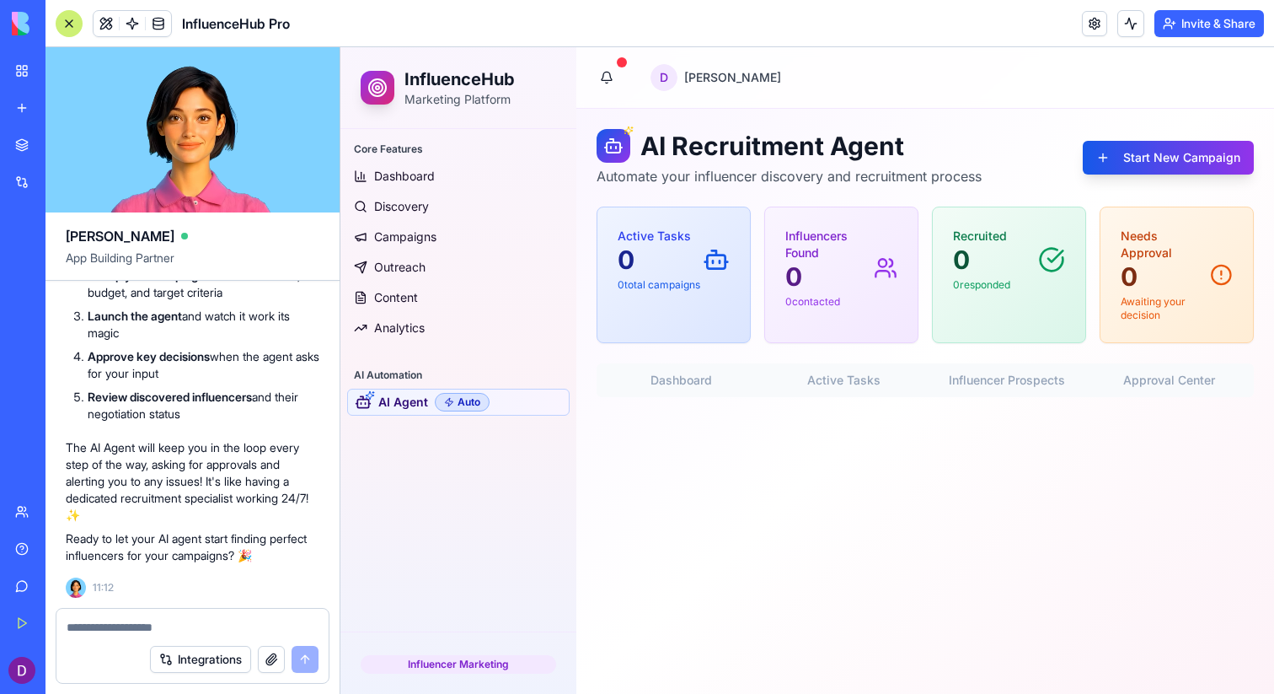
click at [1147, 308] on p "Awaiting your decision" at bounding box center [1165, 308] width 89 height 27
click at [1223, 274] on icon at bounding box center [1221, 274] width 23 height 27
click at [1162, 150] on button "Start New Campaign" at bounding box center [1168, 158] width 171 height 34
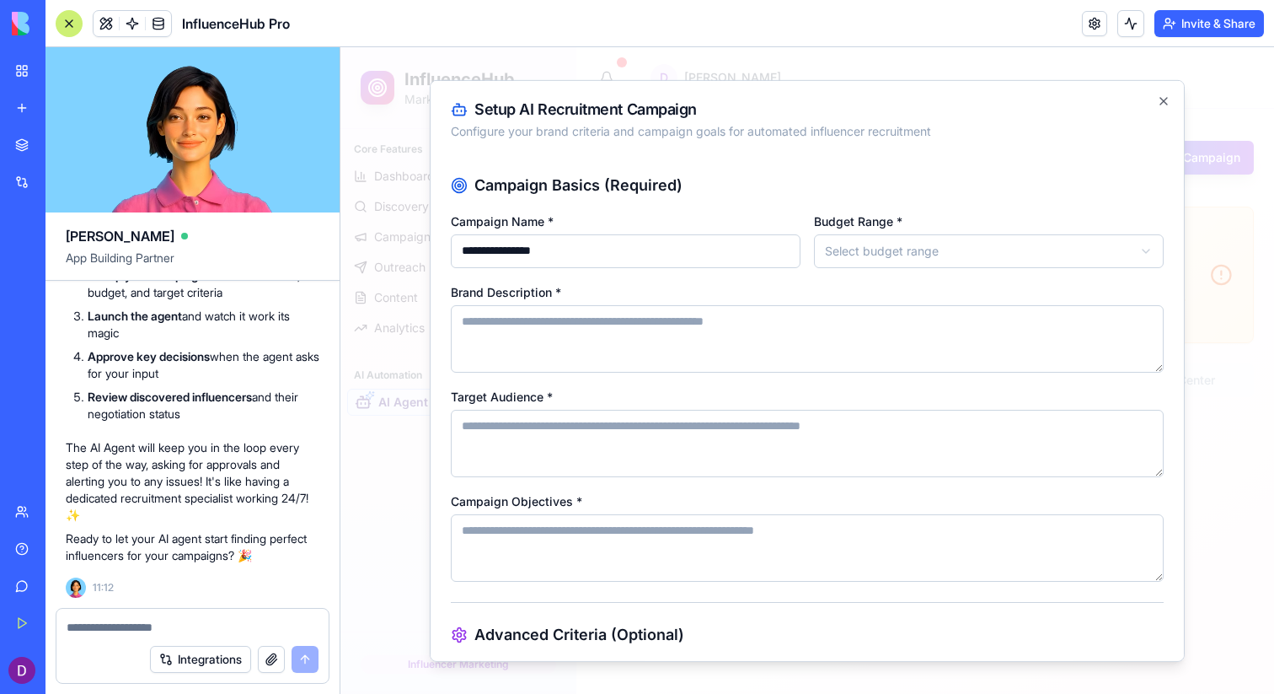
type input "**********"
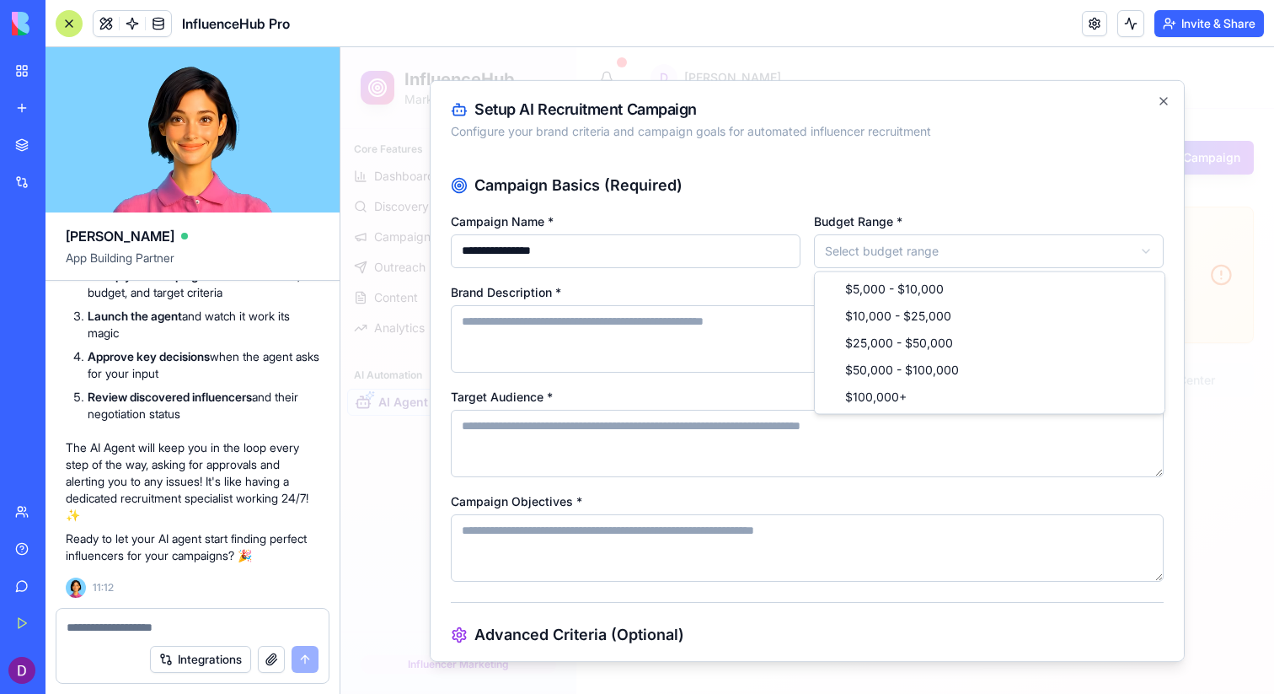
click at [926, 262] on body "**********" at bounding box center [808, 370] width 934 height 647
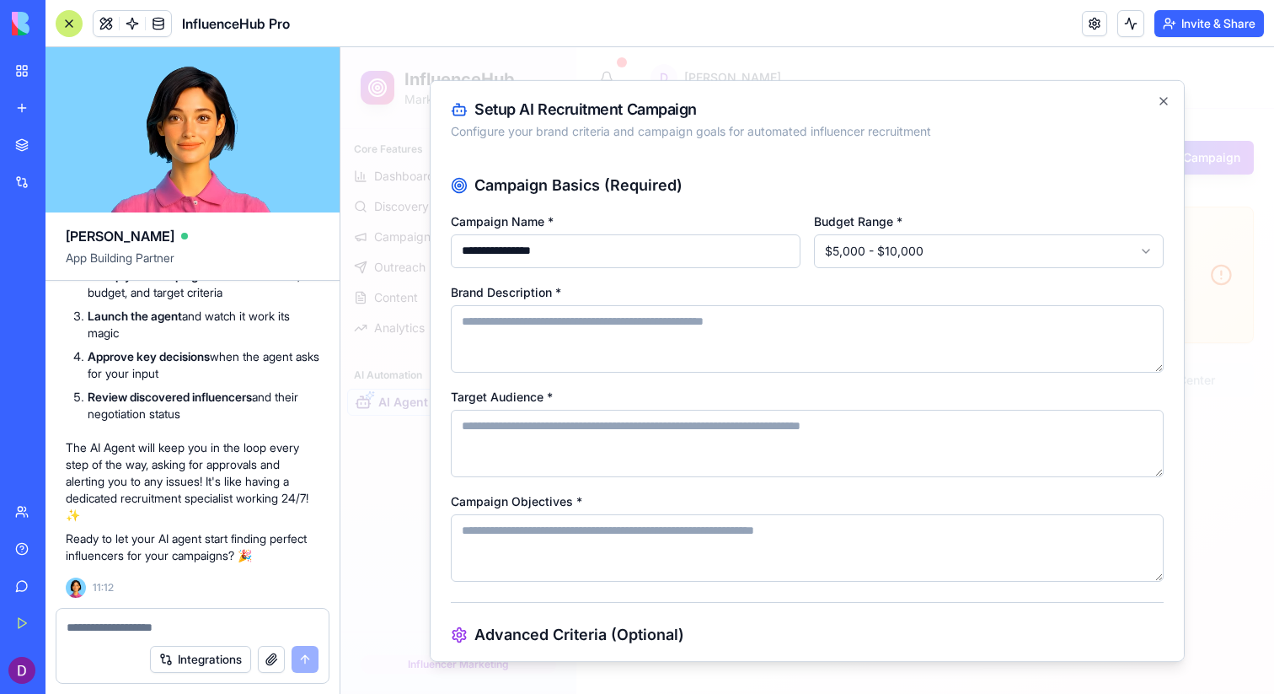
click at [505, 326] on textarea "Brand Description *" at bounding box center [807, 337] width 713 height 67
click at [508, 443] on textarea "Target Audience *" at bounding box center [807, 442] width 713 height 67
type textarea "**********"
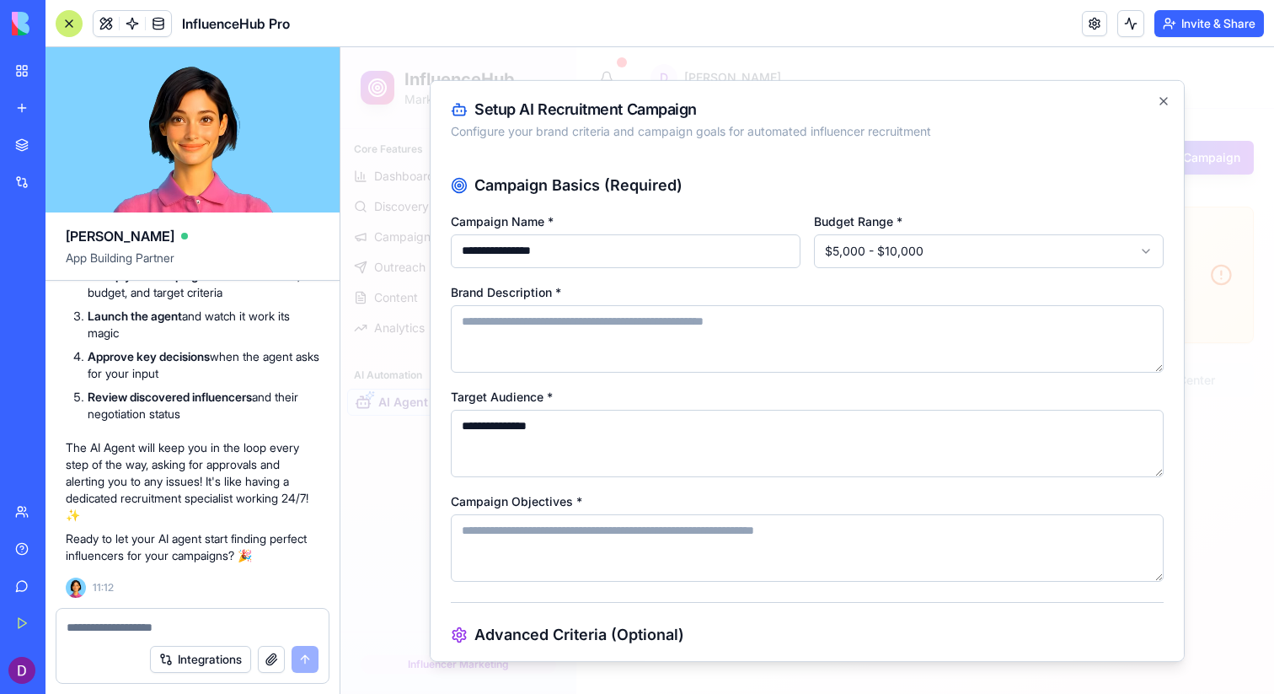
click at [71, 24] on div at bounding box center [69, 23] width 27 height 27
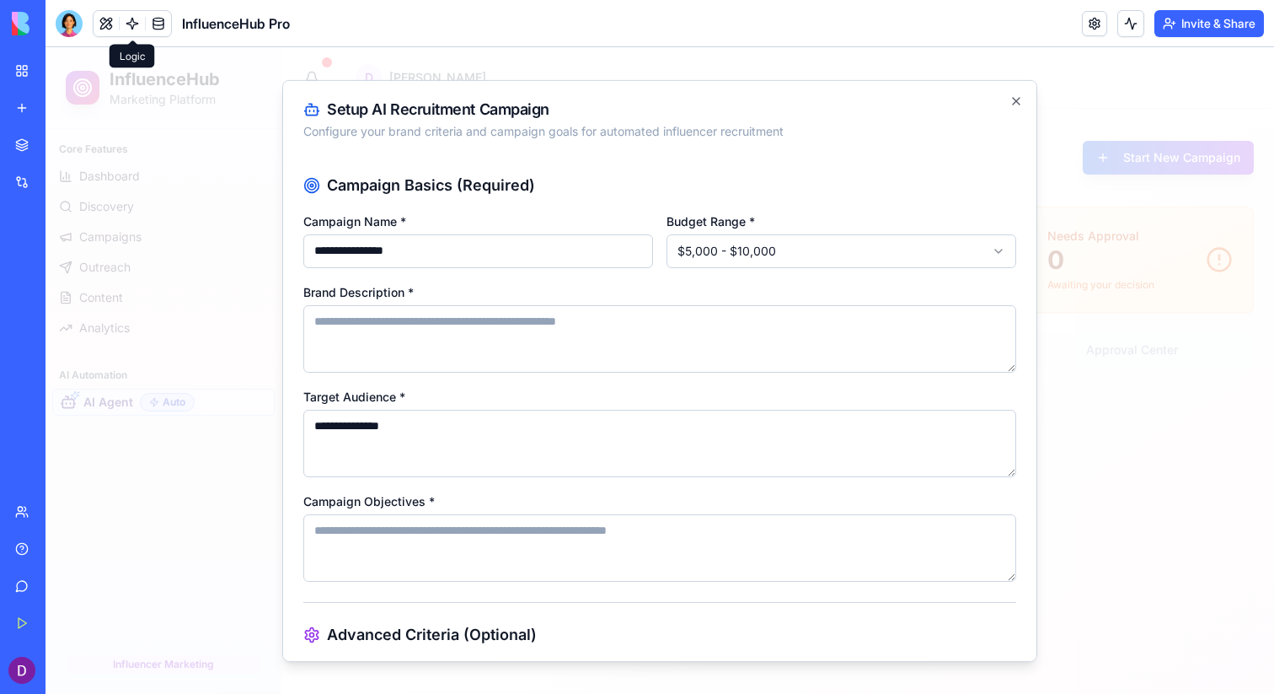
click at [1084, 142] on div at bounding box center [660, 370] width 1229 height 647
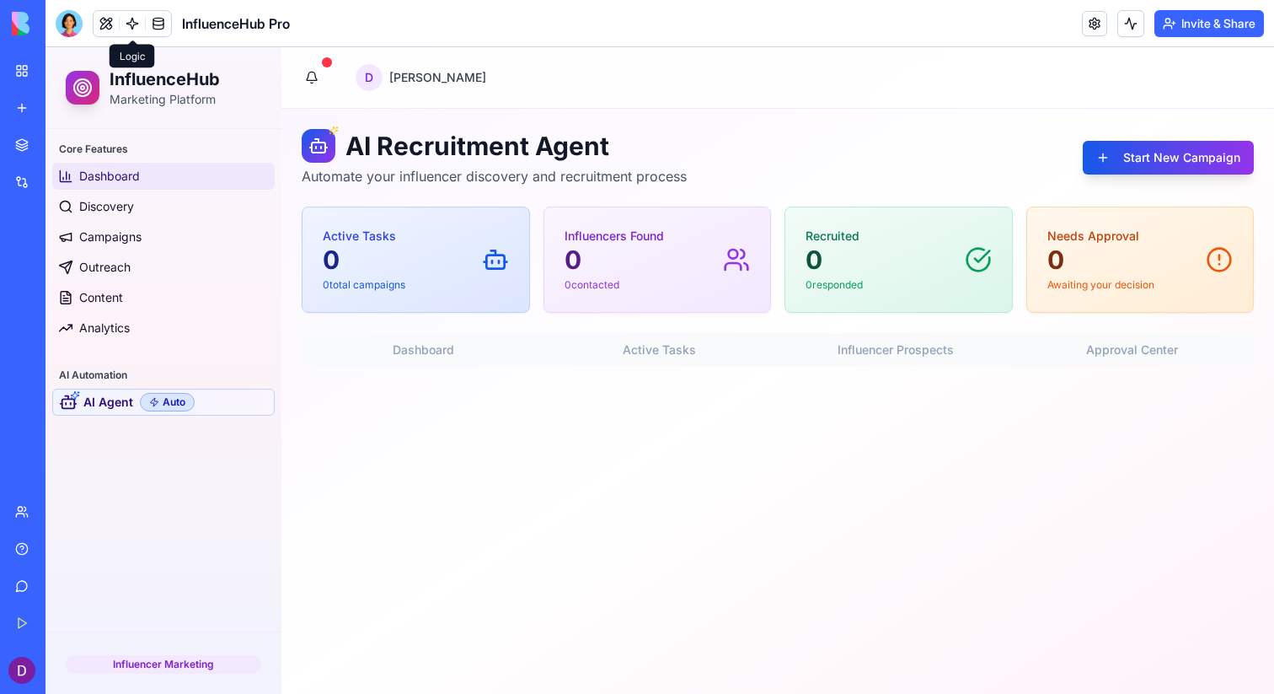
click at [170, 180] on link "Dashboard" at bounding box center [163, 176] width 223 height 27
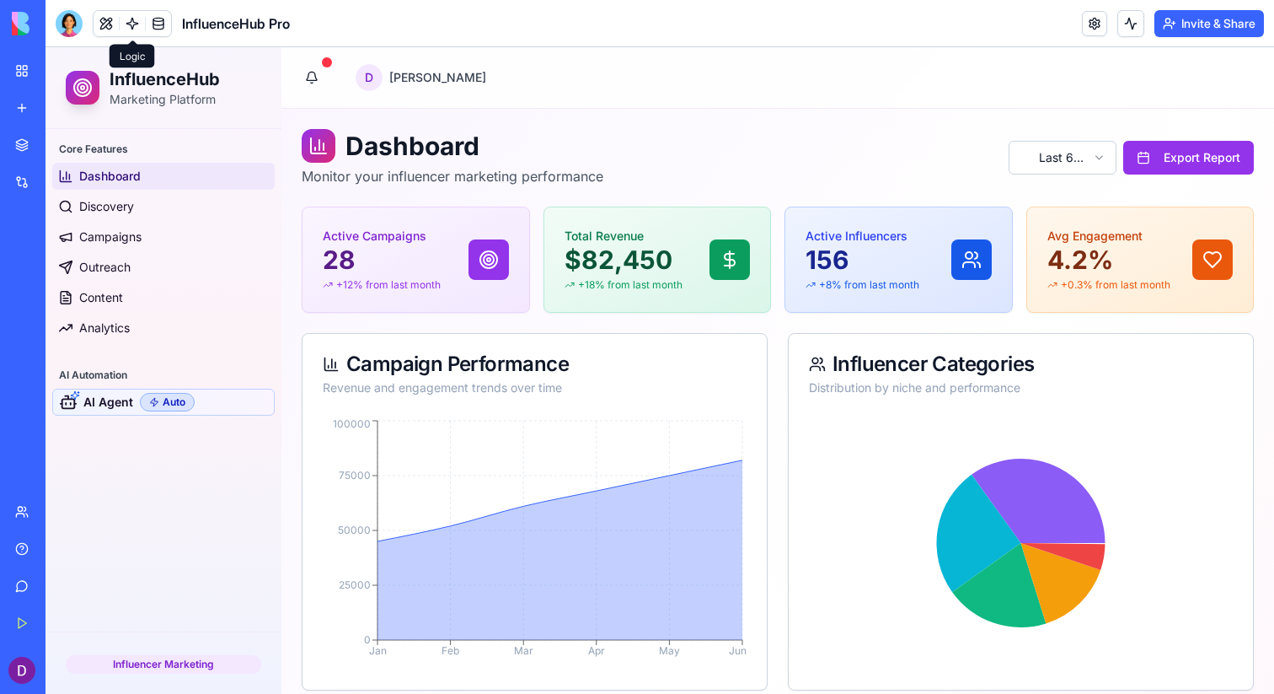
click at [144, 188] on link "Dashboard" at bounding box center [163, 176] width 223 height 27
click at [138, 207] on link "Discovery" at bounding box center [163, 206] width 223 height 27
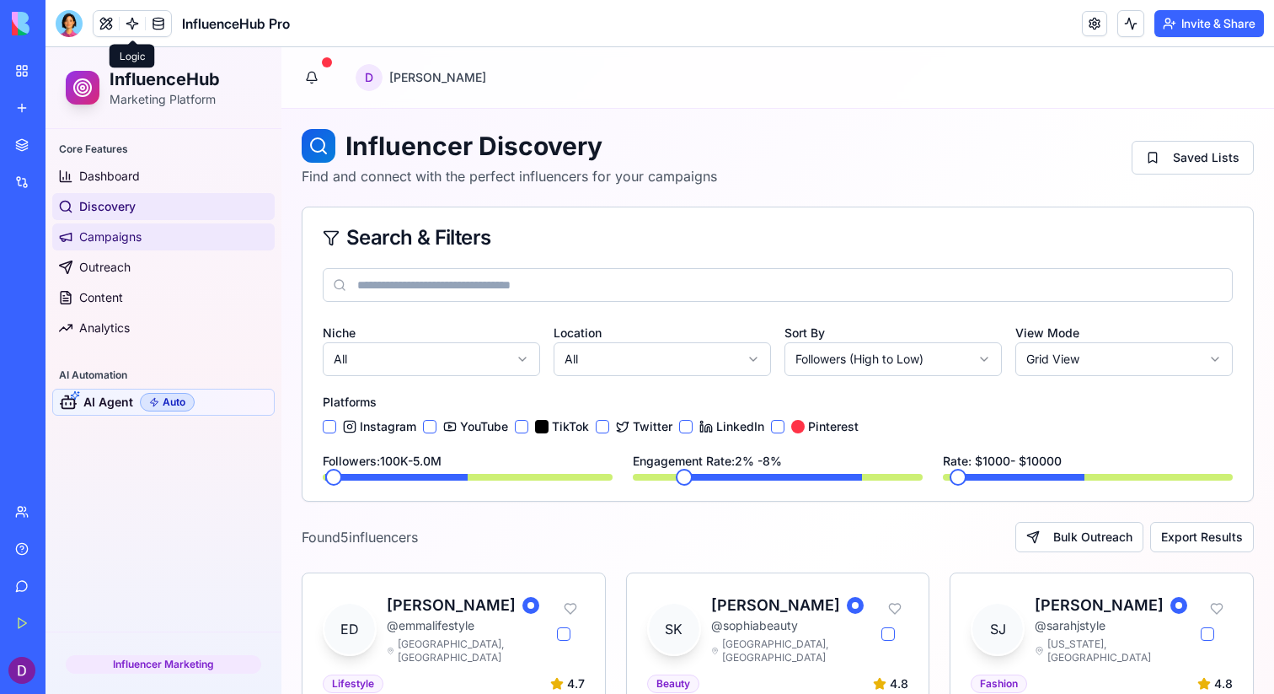
click at [138, 233] on span "Campaigns" at bounding box center [110, 236] width 62 height 17
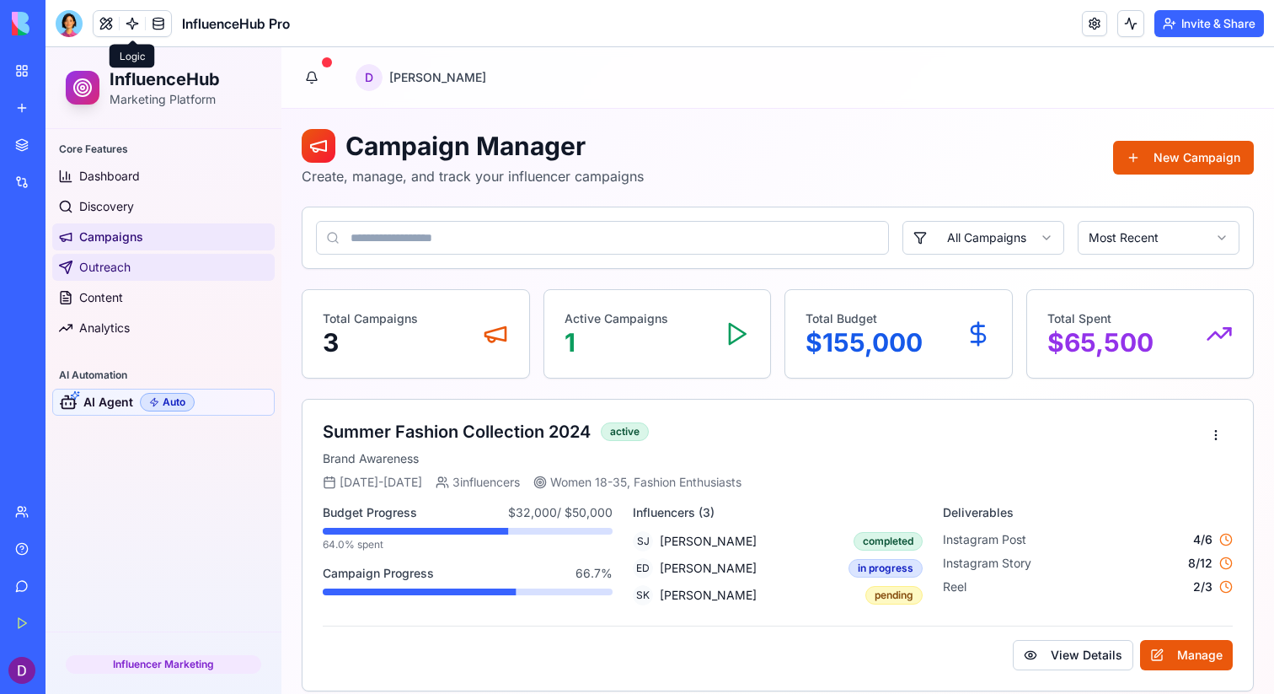
click at [142, 276] on link "Outreach" at bounding box center [163, 267] width 223 height 27
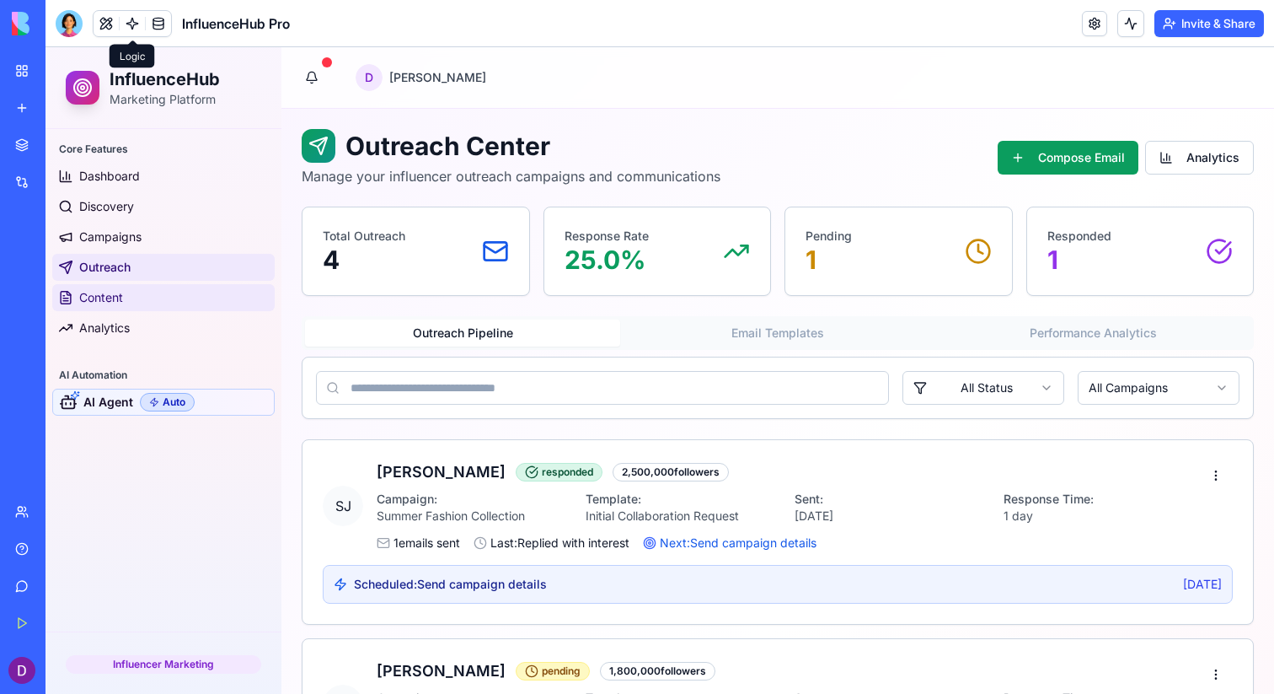
click at [139, 298] on link "Content" at bounding box center [163, 297] width 223 height 27
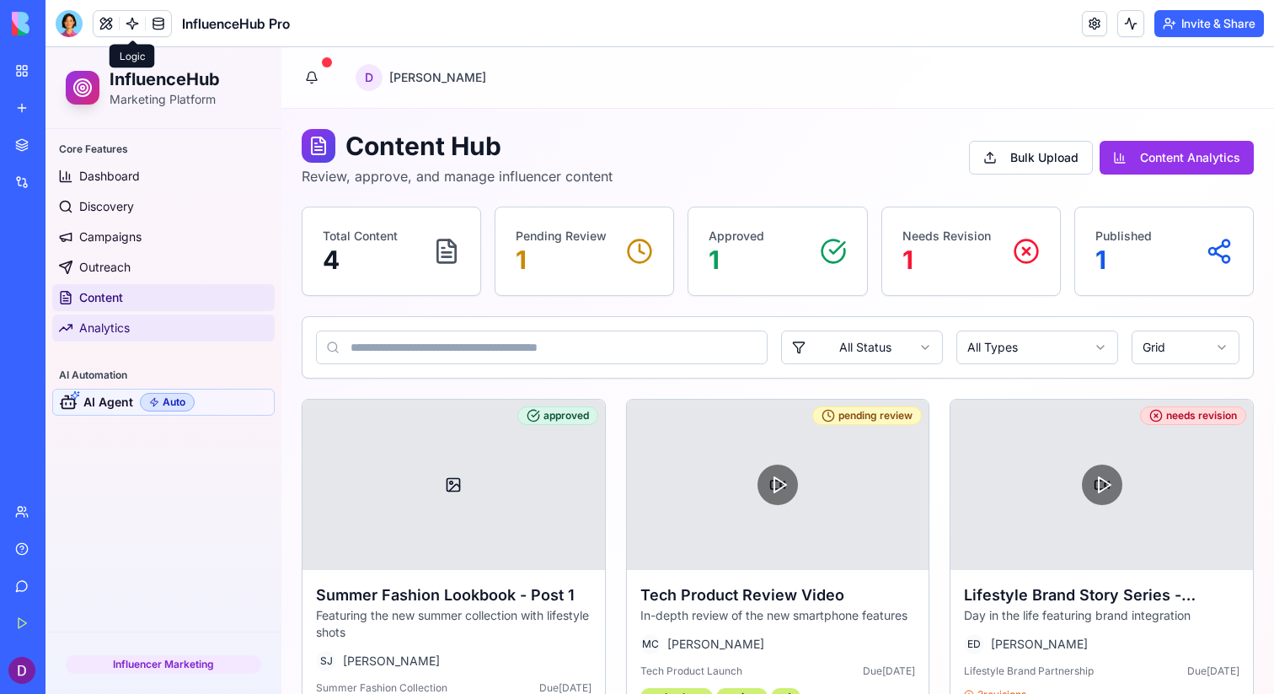
click at [138, 330] on link "Analytics" at bounding box center [163, 327] width 223 height 27
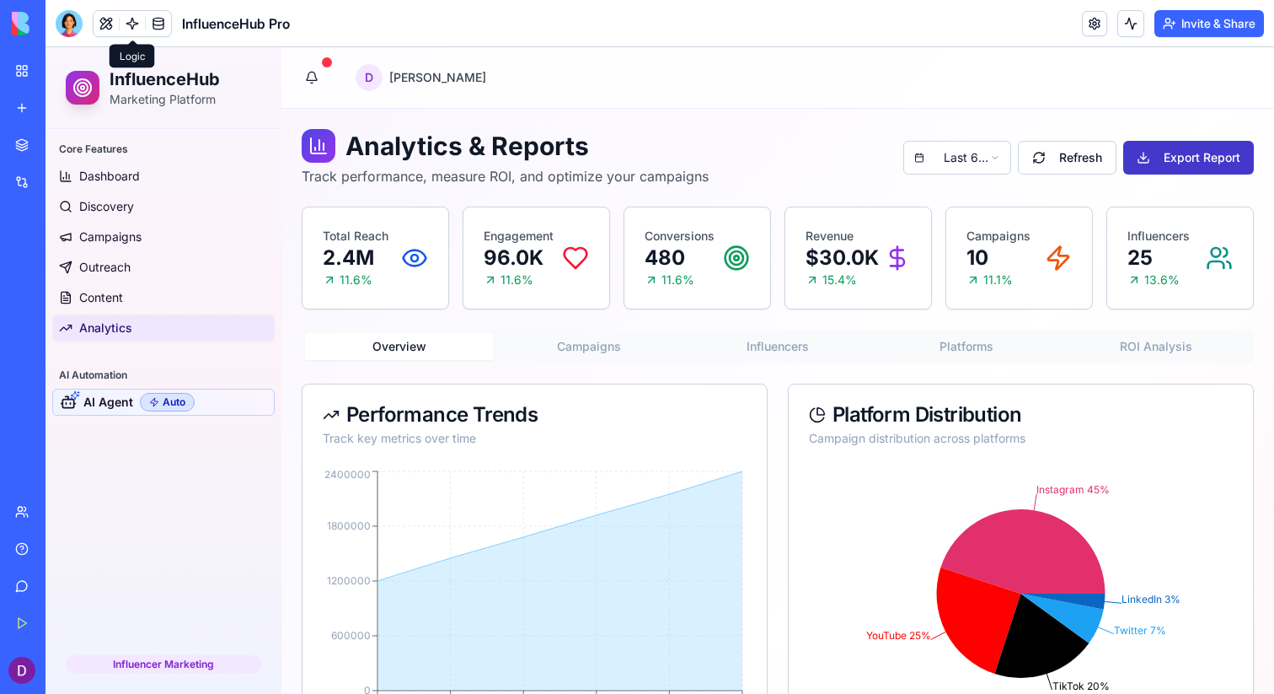
click at [1204, 156] on button "Export Report" at bounding box center [1189, 158] width 131 height 34
click at [705, 148] on h1 "Analytics & Reports" at bounding box center [505, 146] width 407 height 34
click at [139, 253] on ul "Dashboard Discovery Campaigns Outreach Content Analytics" at bounding box center [163, 252] width 223 height 179
click at [133, 268] on link "Outreach" at bounding box center [163, 267] width 223 height 27
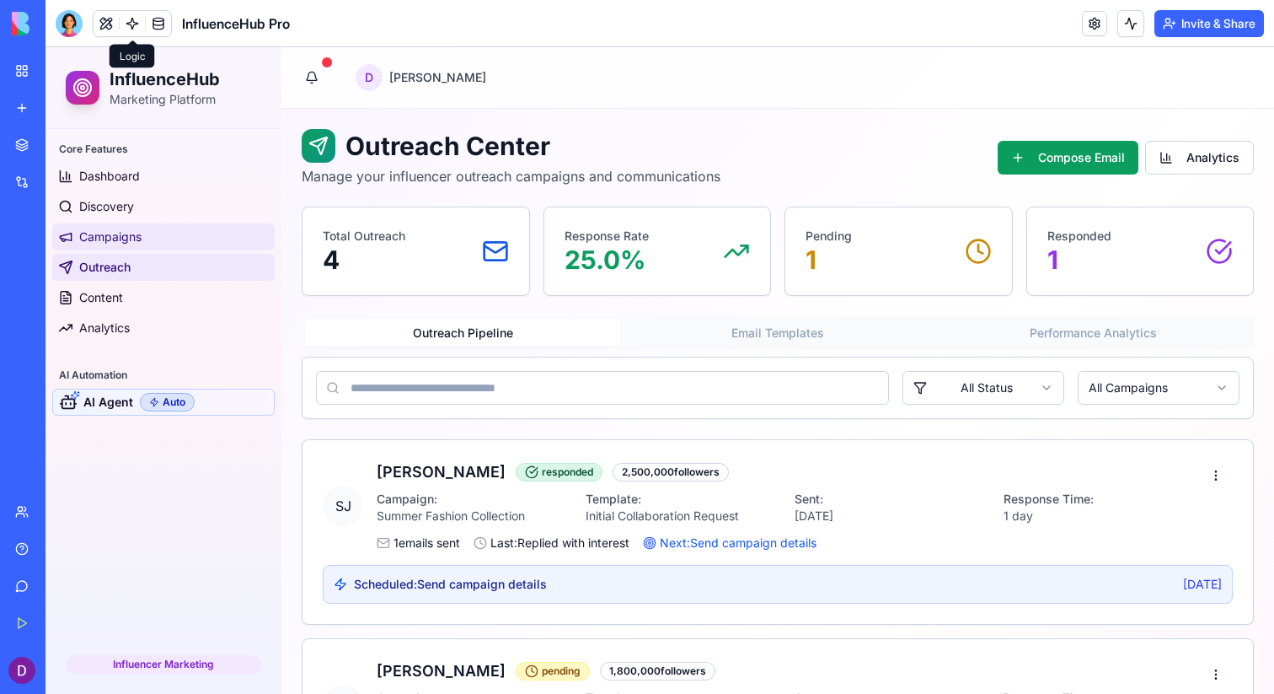
click at [140, 227] on link "Campaigns" at bounding box center [163, 236] width 223 height 27
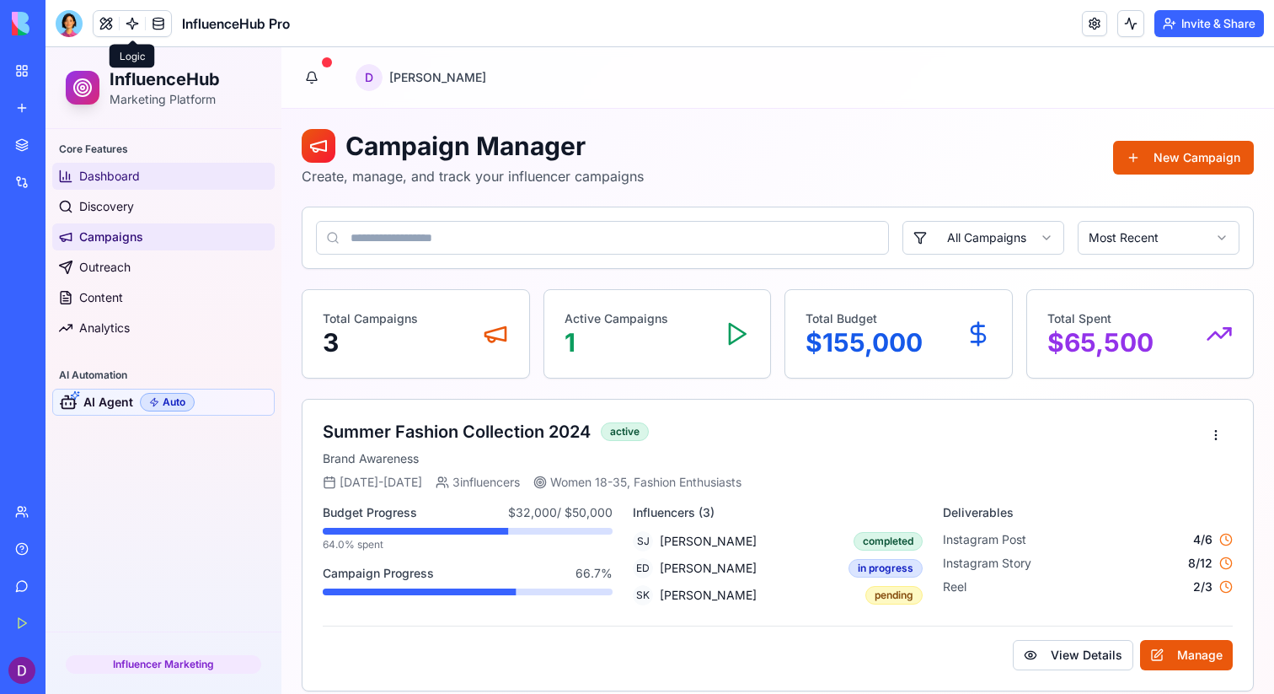
click at [137, 174] on span "Dashboard" at bounding box center [109, 176] width 61 height 17
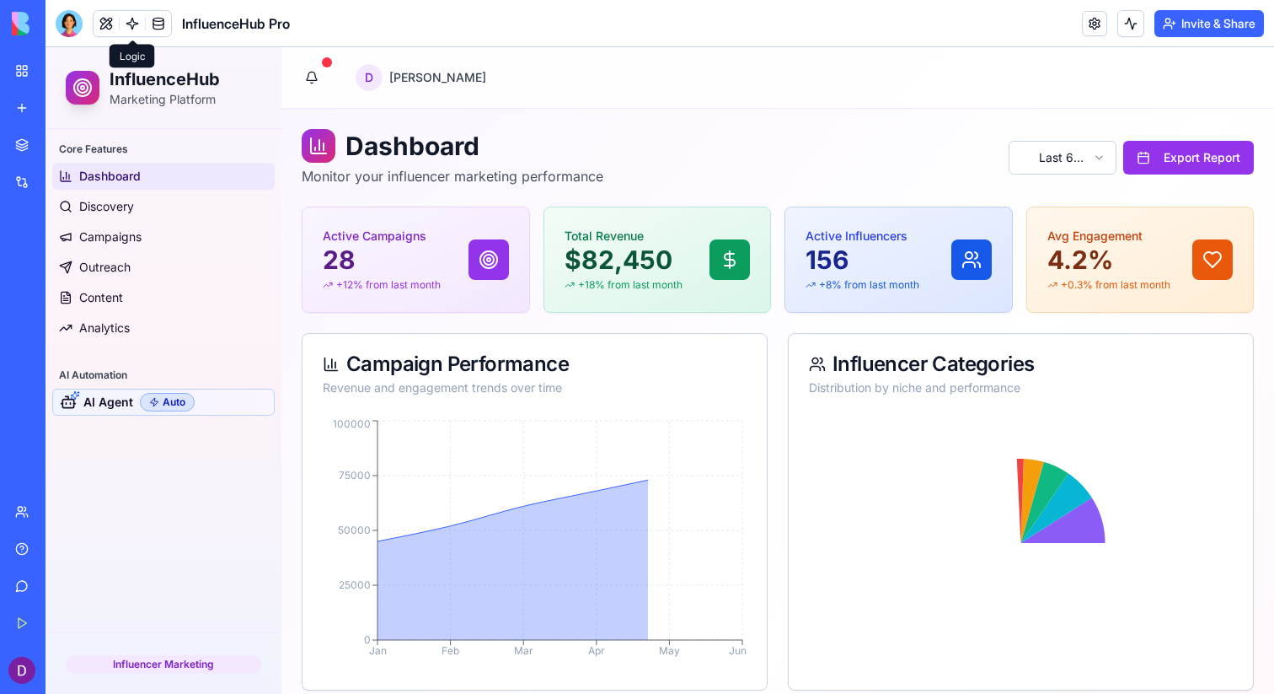
click at [73, 28] on div at bounding box center [69, 23] width 27 height 27
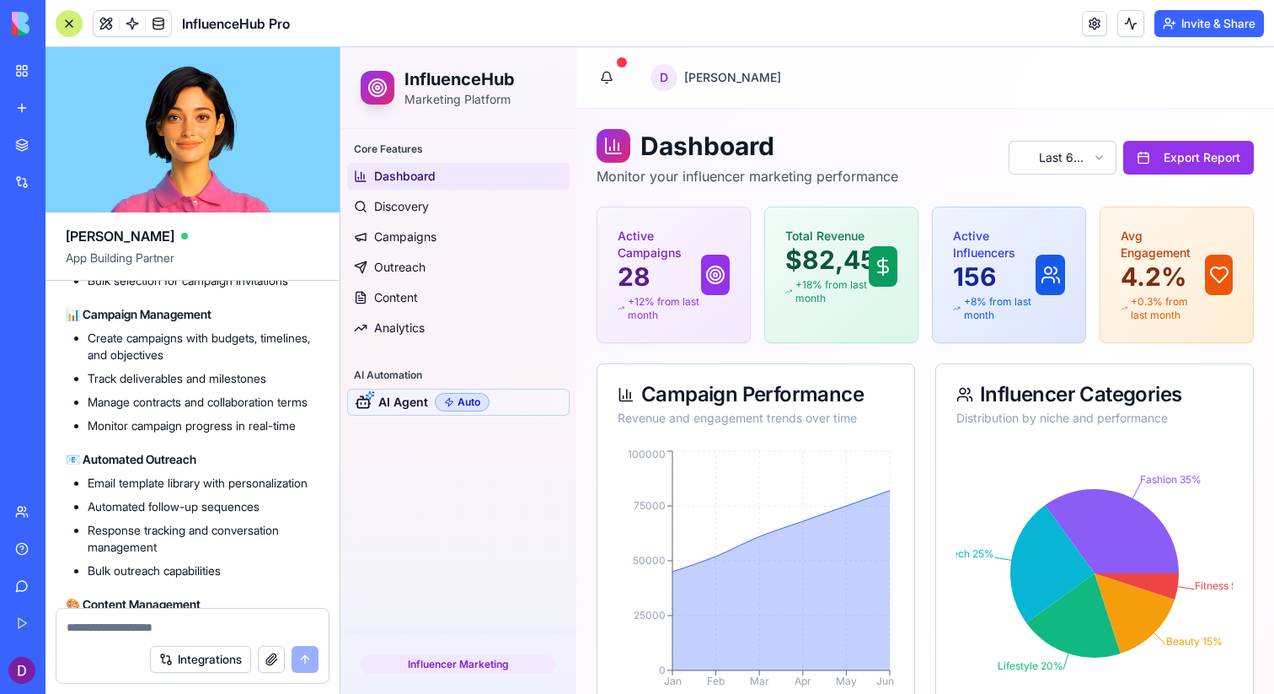
scroll to position [5369, 0]
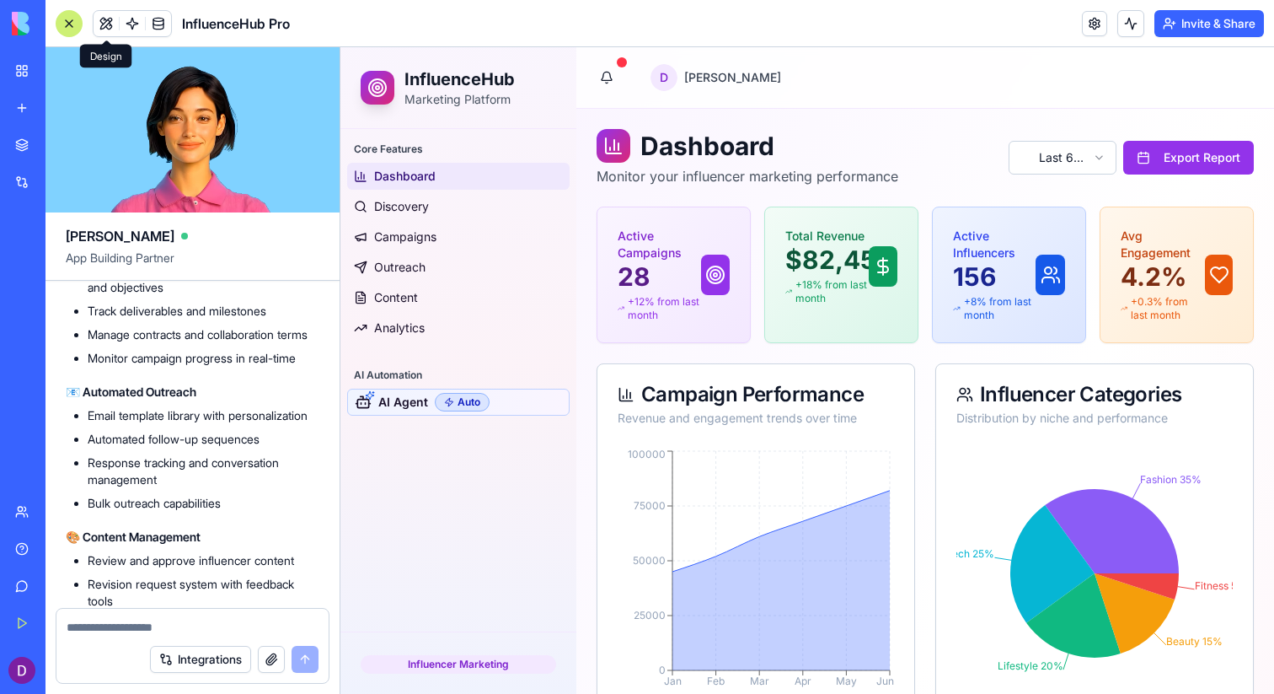
click at [76, 28] on div at bounding box center [69, 23] width 27 height 27
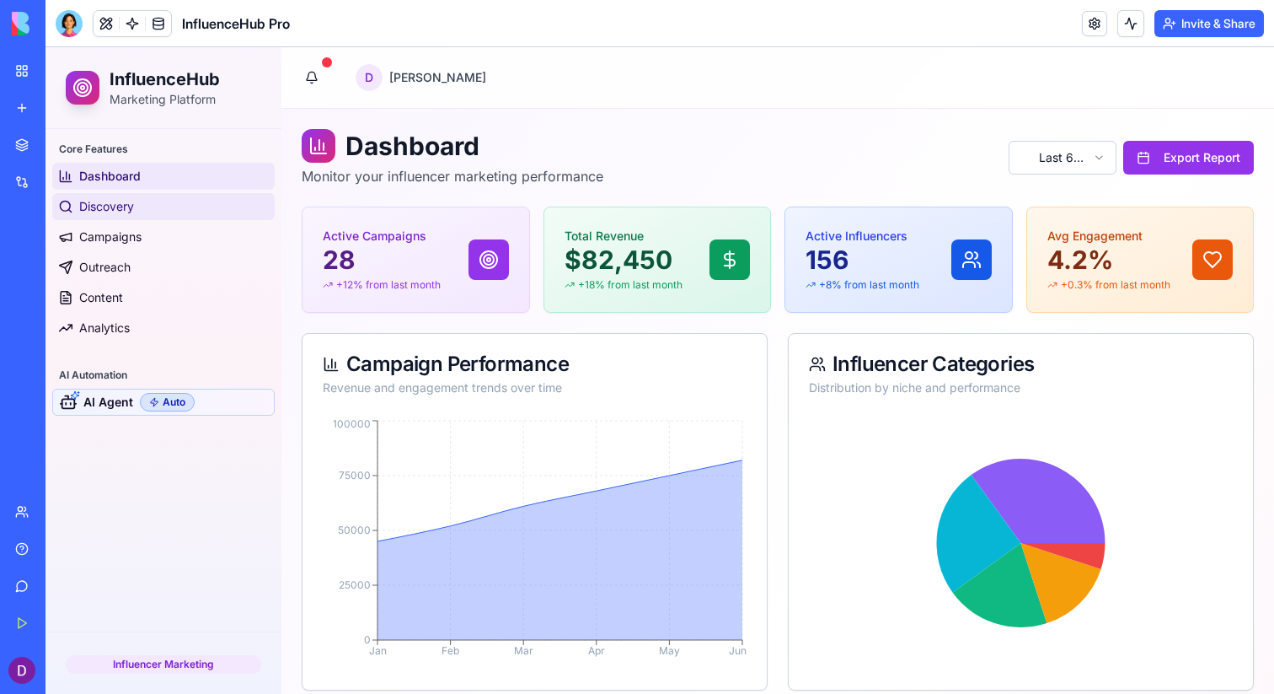
click at [205, 213] on link "Discovery" at bounding box center [163, 206] width 223 height 27
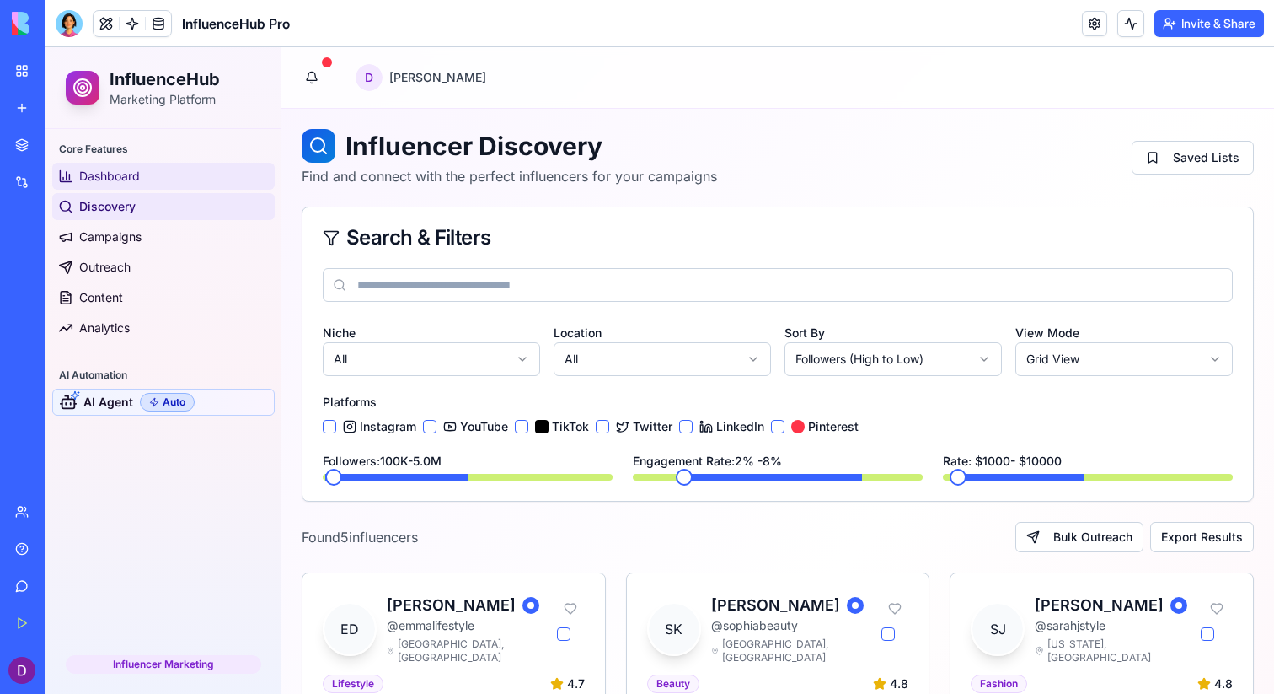
click at [204, 179] on link "Dashboard" at bounding box center [163, 176] width 223 height 27
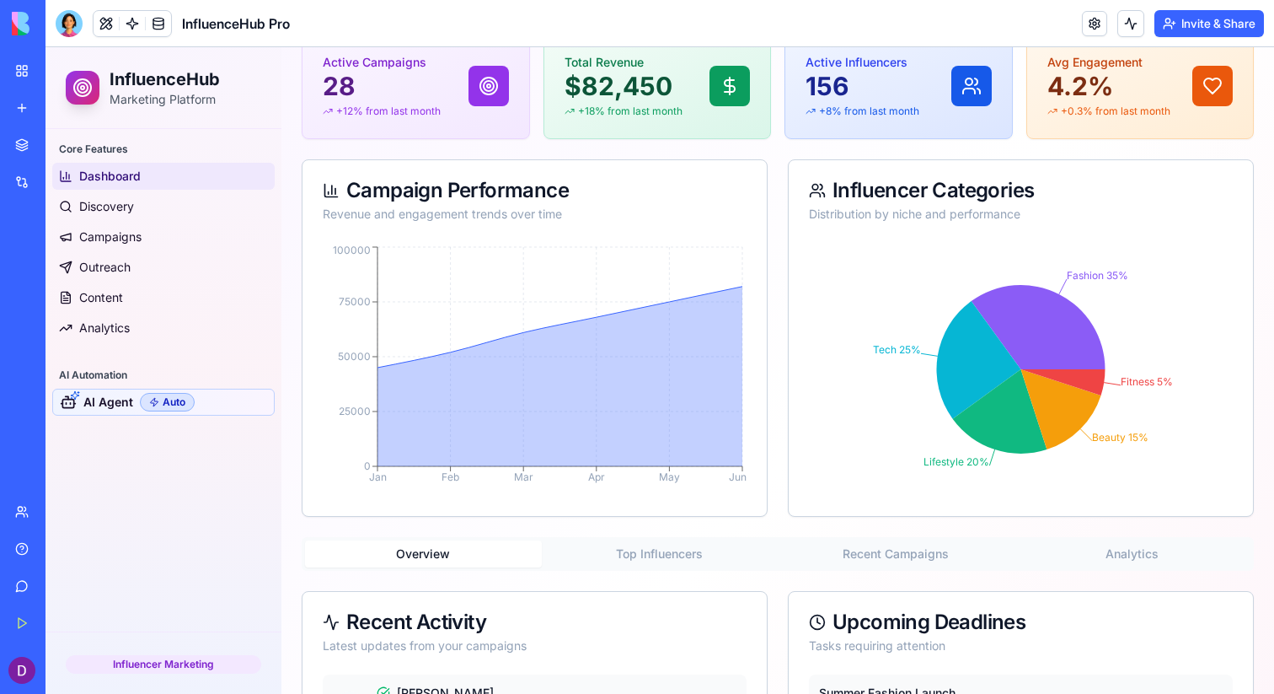
scroll to position [539, 0]
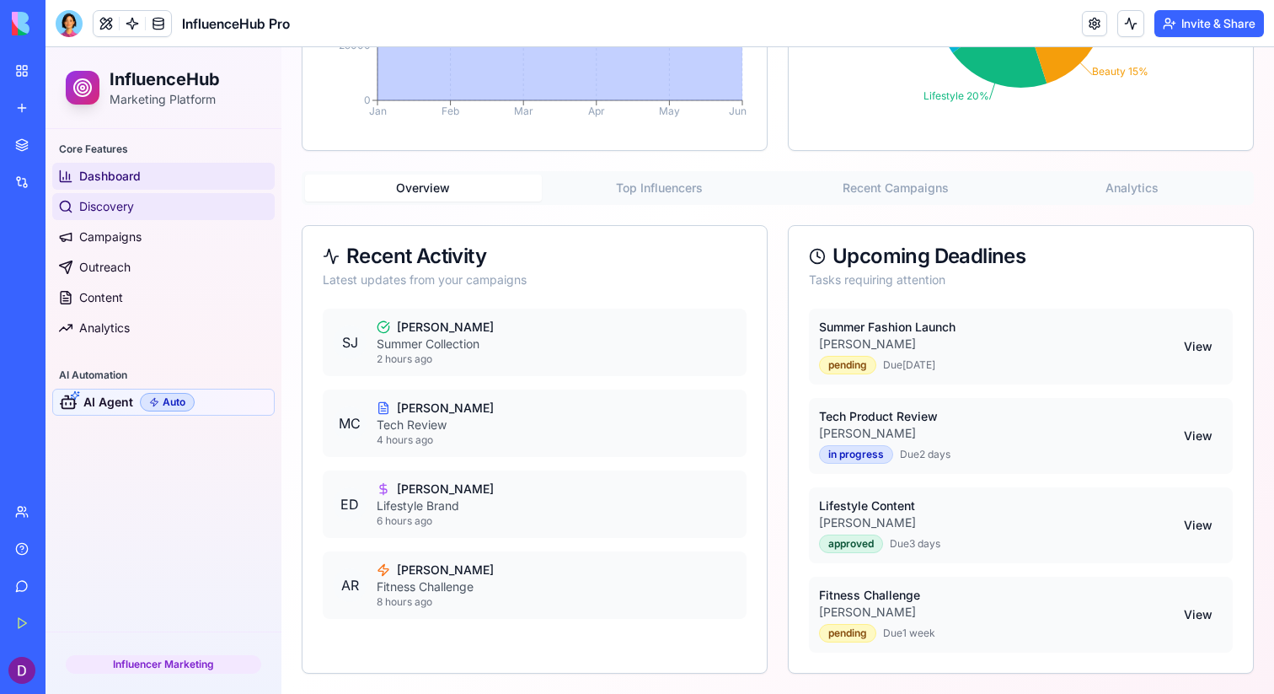
click at [140, 213] on link "Discovery" at bounding box center [163, 206] width 223 height 27
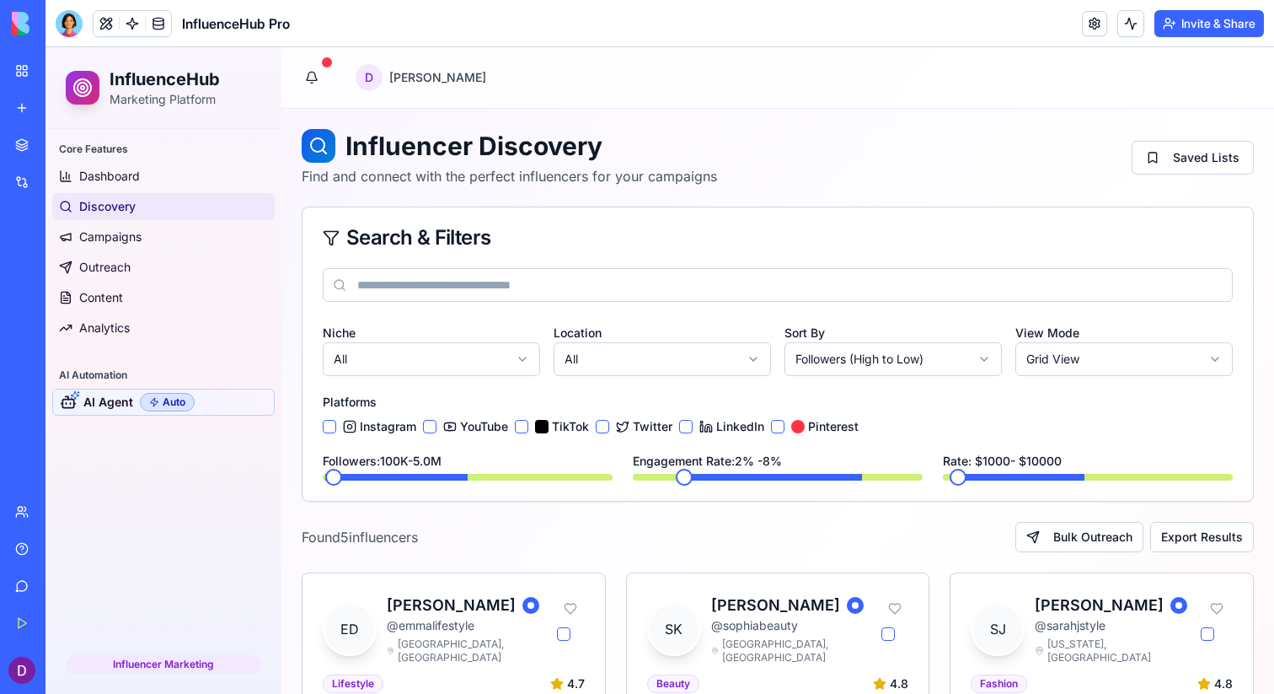
click at [491, 286] on input at bounding box center [778, 285] width 910 height 34
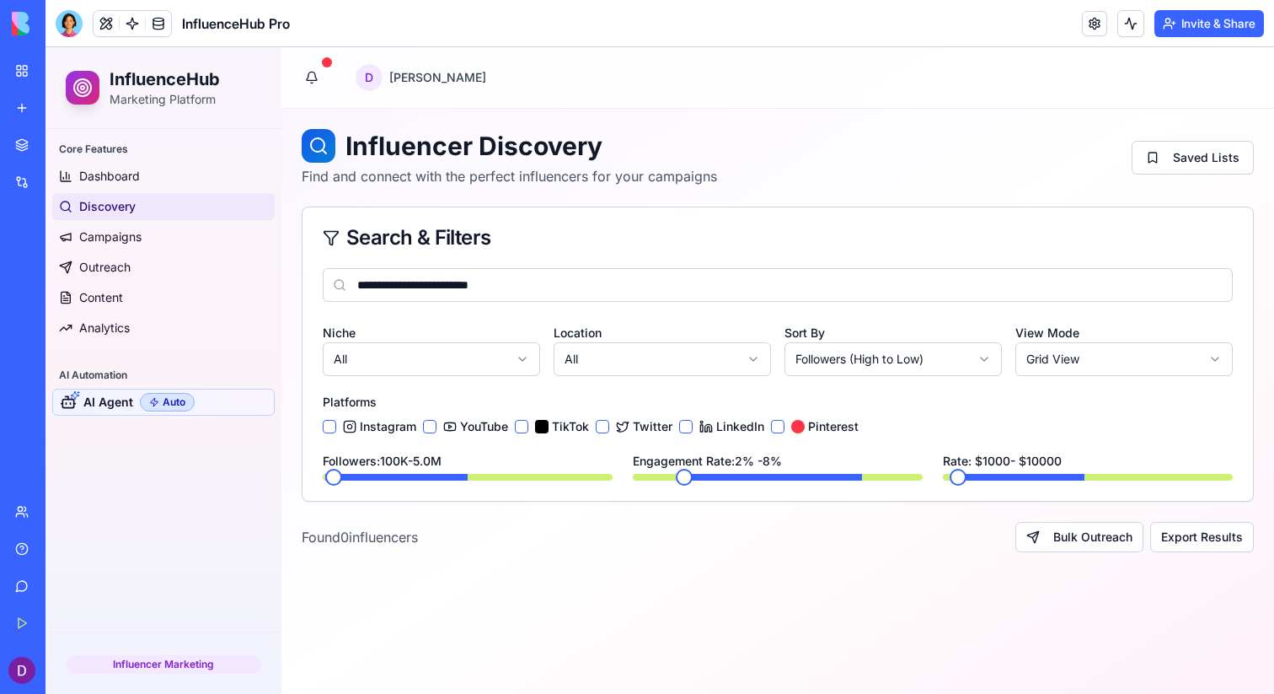
type input "**********"
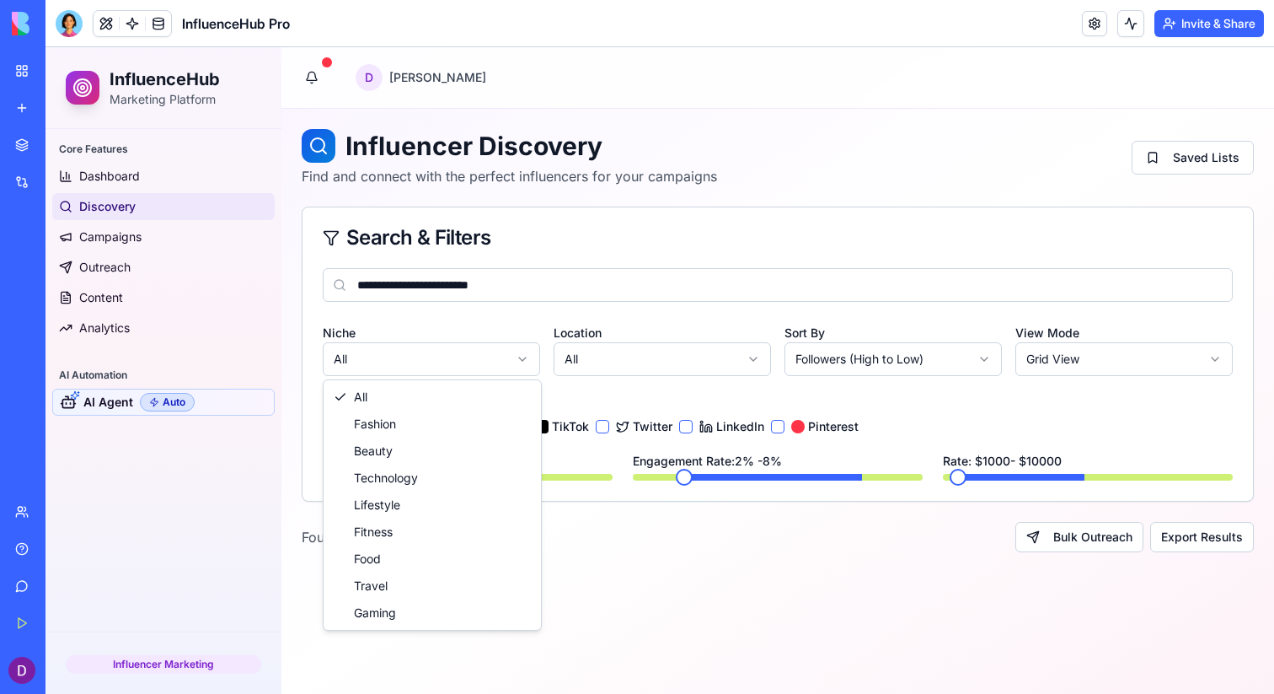
click at [474, 350] on html "**********" at bounding box center [660, 370] width 1229 height 647
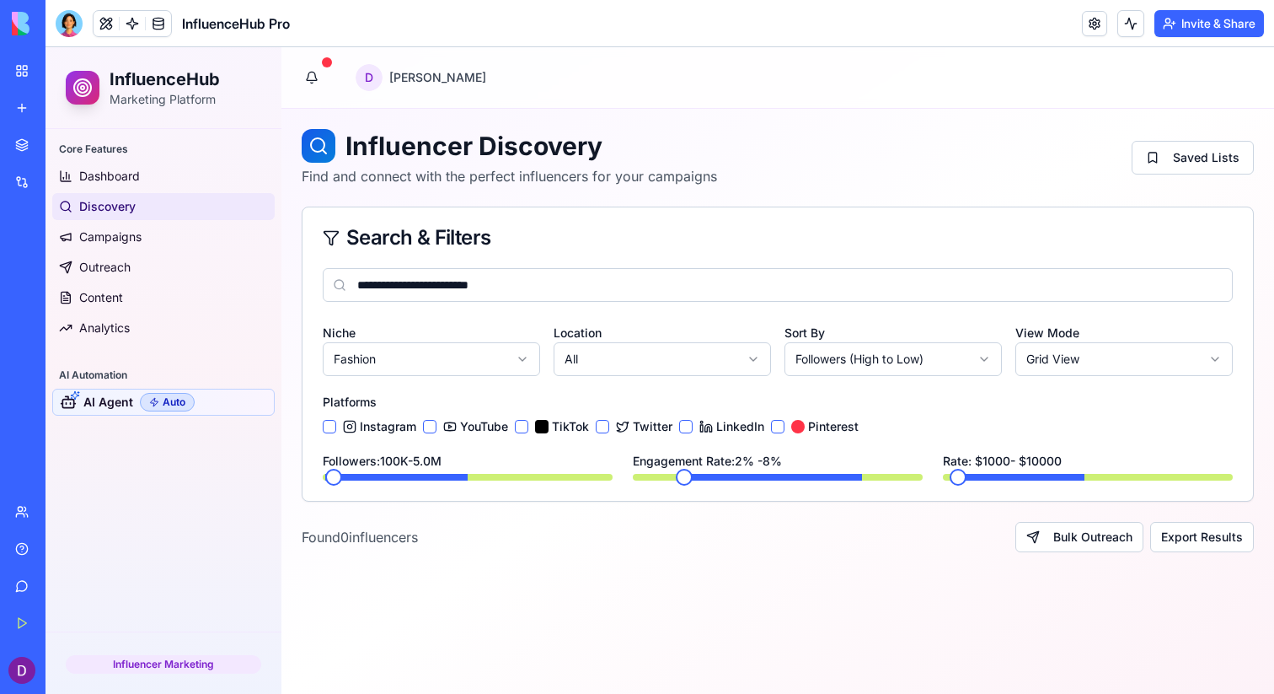
click at [668, 380] on div "**********" at bounding box center [778, 384] width 951 height 233
click at [676, 371] on html "**********" at bounding box center [660, 370] width 1229 height 647
click at [330, 430] on button "Instagram" at bounding box center [329, 426] width 13 height 13
click at [437, 433] on div "YouTube" at bounding box center [465, 426] width 85 height 17
click at [432, 428] on button "YouTube" at bounding box center [429, 426] width 13 height 13
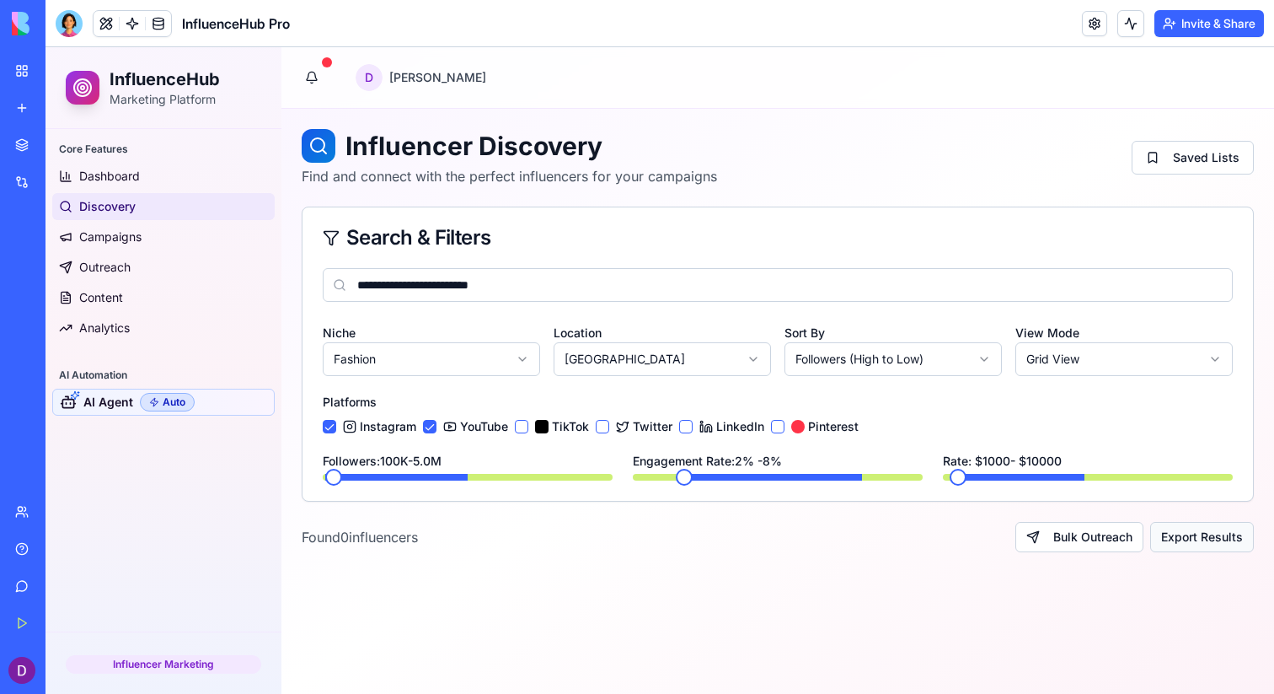
click at [1215, 537] on button "Export Results" at bounding box center [1203, 537] width 104 height 30
click at [1123, 541] on button "Bulk Outreach" at bounding box center [1080, 537] width 128 height 30
click at [1059, 539] on button "Bulk Outreach" at bounding box center [1080, 537] width 128 height 30
click at [158, 223] on link "Campaigns" at bounding box center [163, 236] width 223 height 27
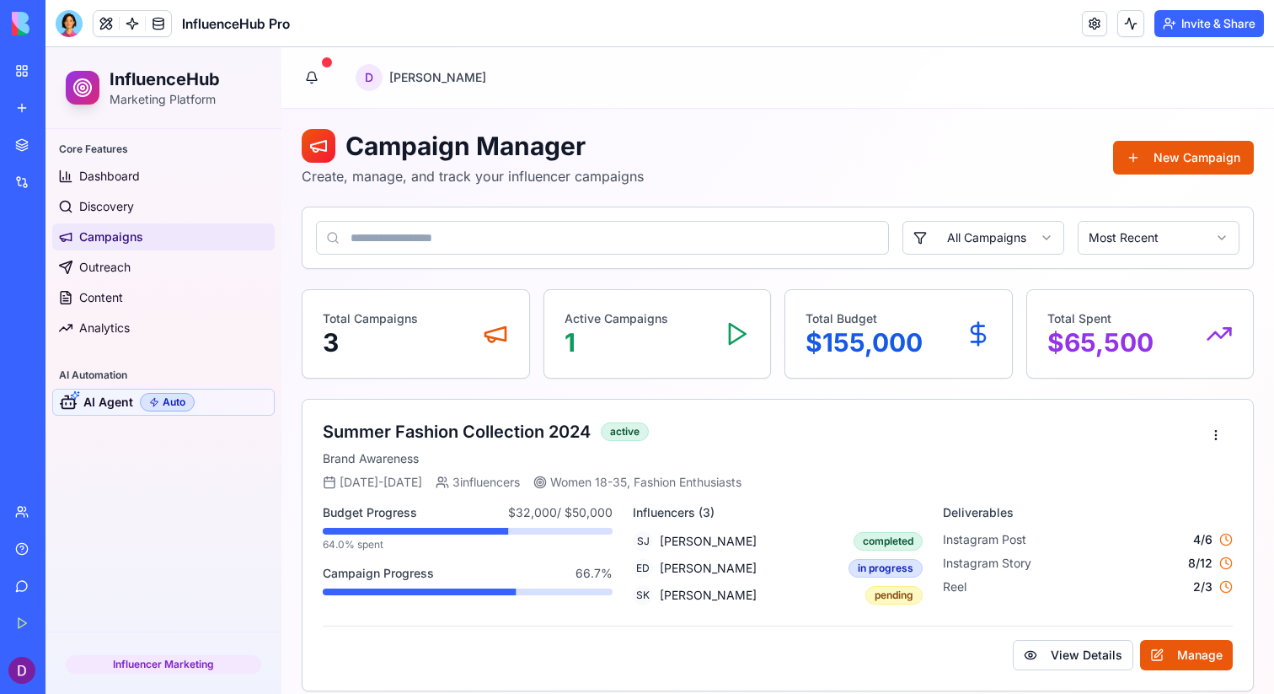
click at [92, 86] on icon at bounding box center [82, 88] width 20 height 20
click at [134, 19] on span at bounding box center [132, 23] width 47 height 47
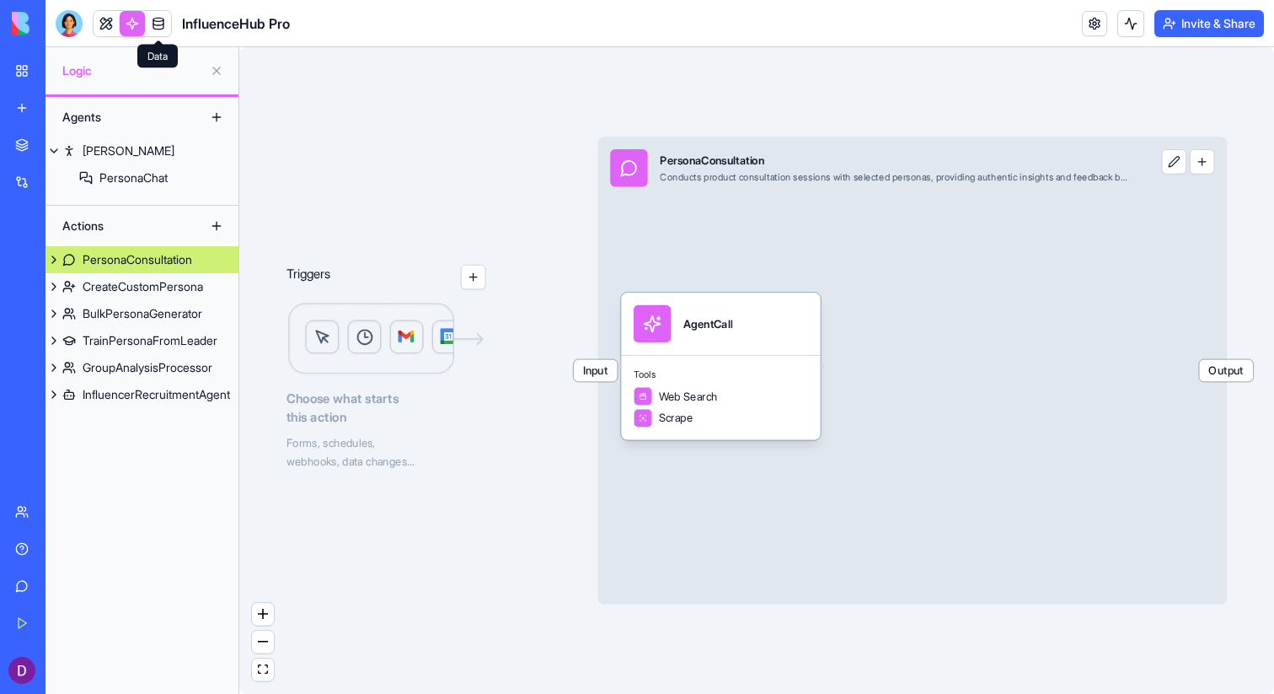
click at [159, 24] on span at bounding box center [158, 23] width 47 height 47
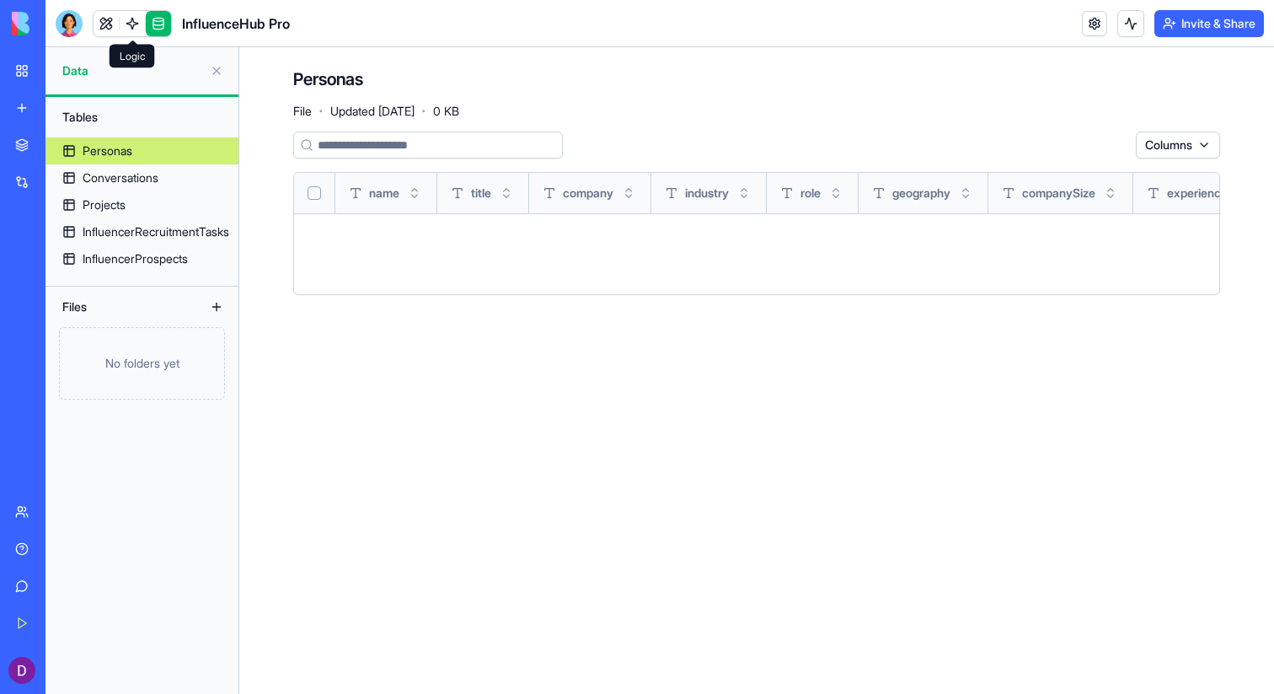
click at [137, 24] on link at bounding box center [132, 23] width 25 height 25
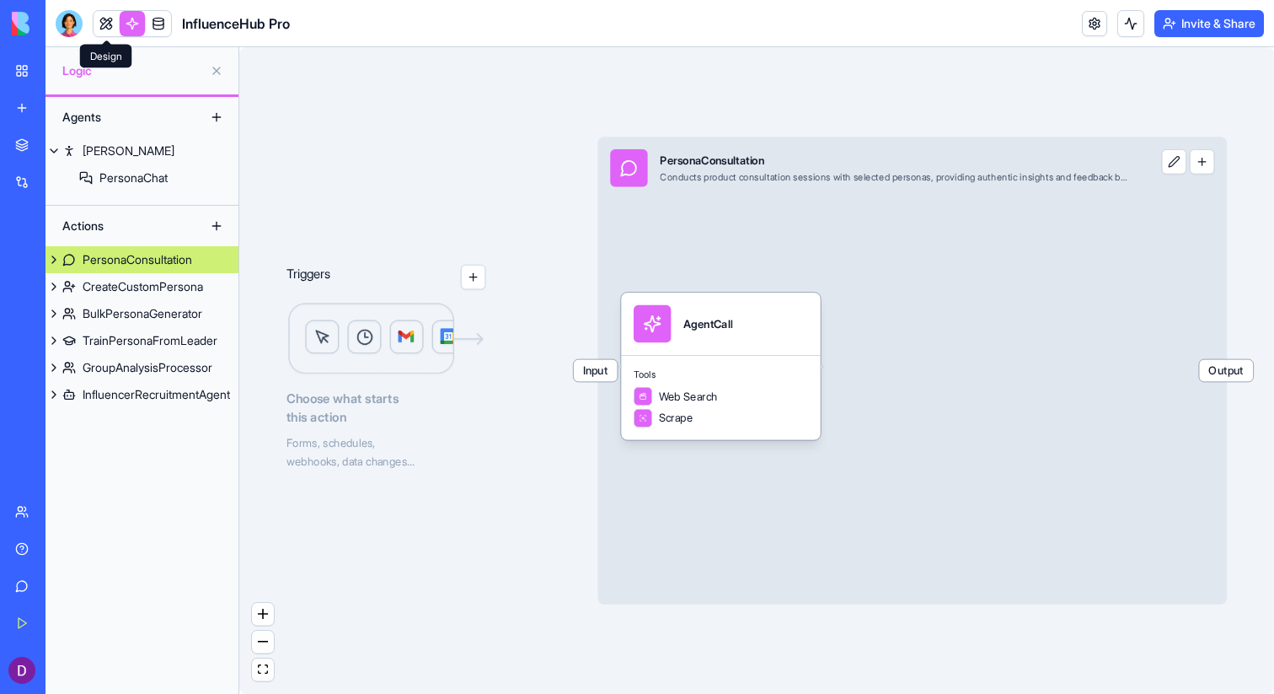
click at [112, 24] on link at bounding box center [106, 23] width 25 height 25
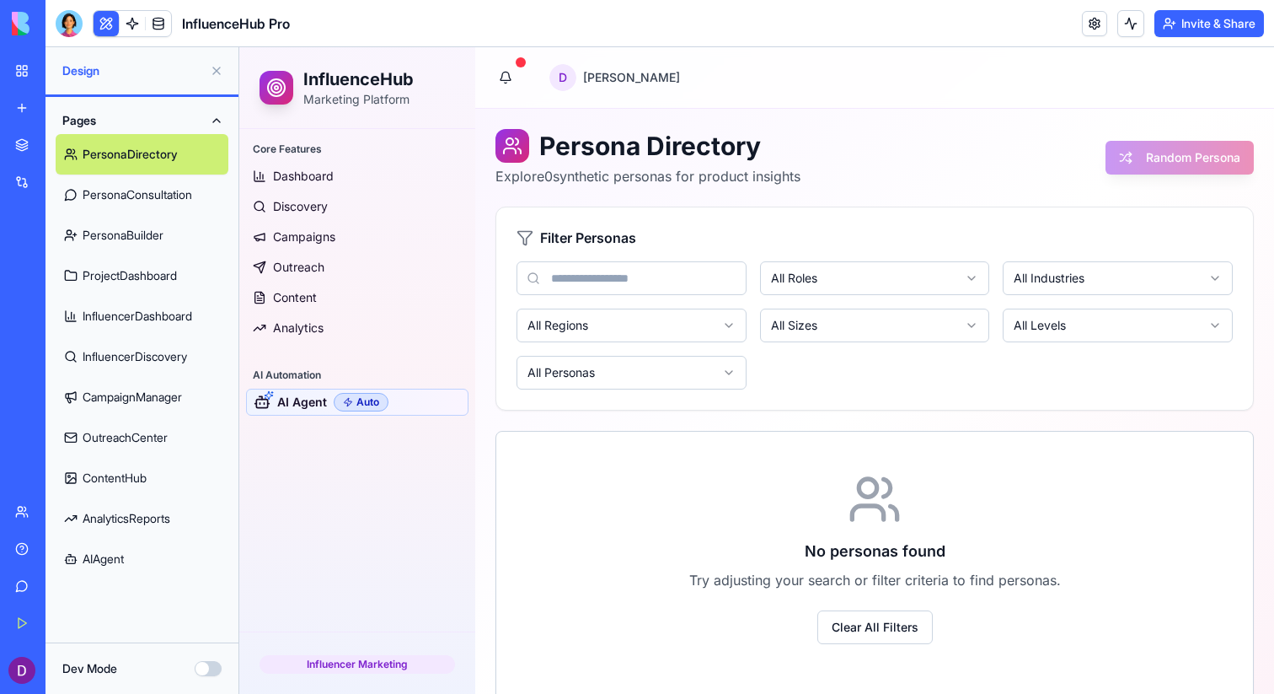
click at [164, 185] on link "PersonaConsultation" at bounding box center [142, 194] width 173 height 40
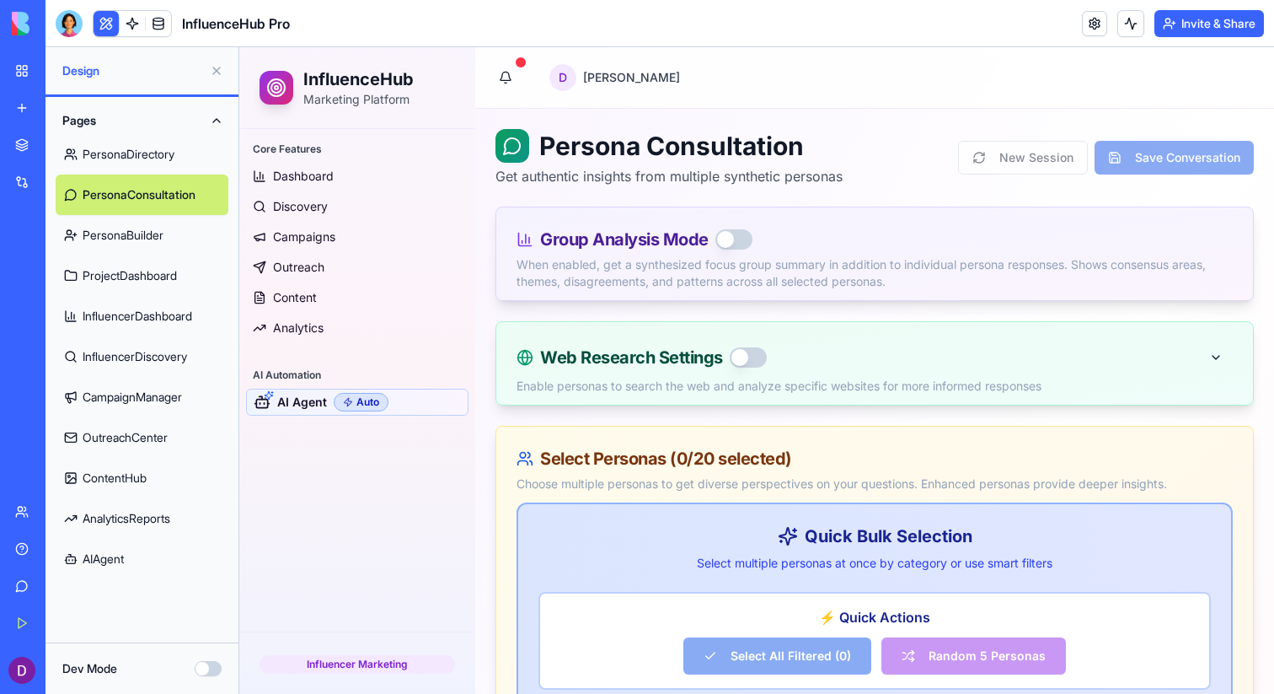
click at [151, 233] on link "PersonaBuilder" at bounding box center [142, 235] width 173 height 40
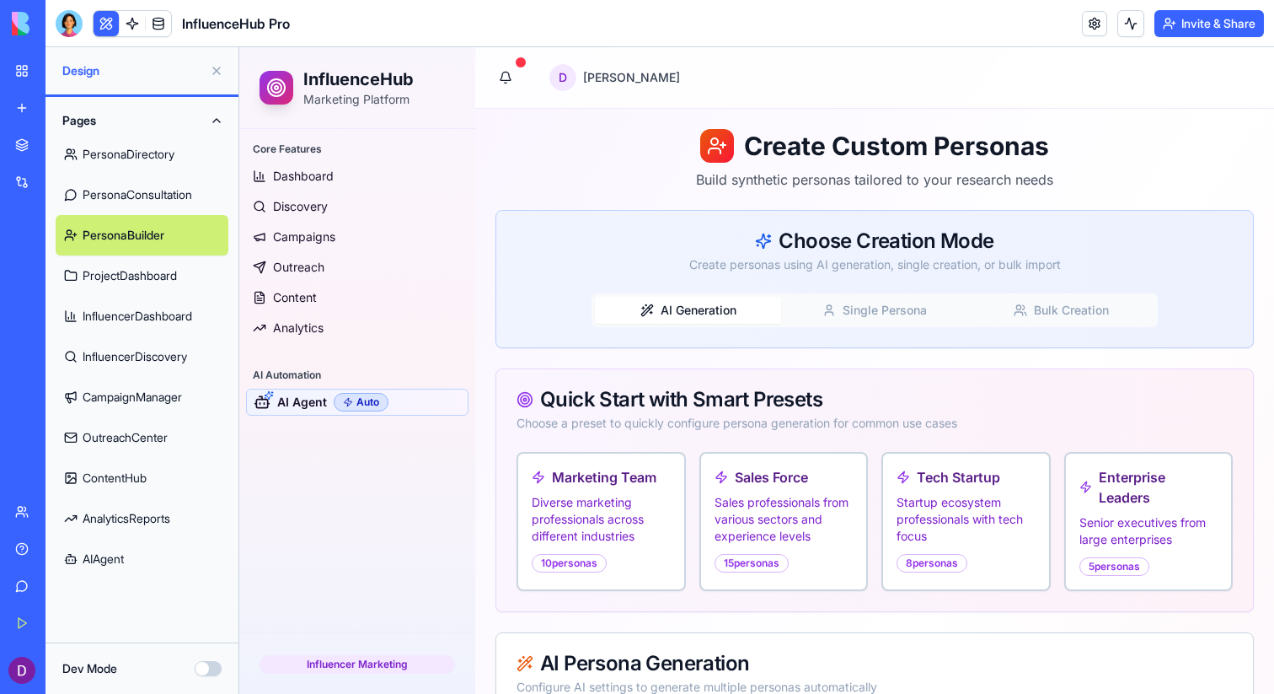
click at [147, 290] on link "ProjectDashboard" at bounding box center [142, 275] width 173 height 40
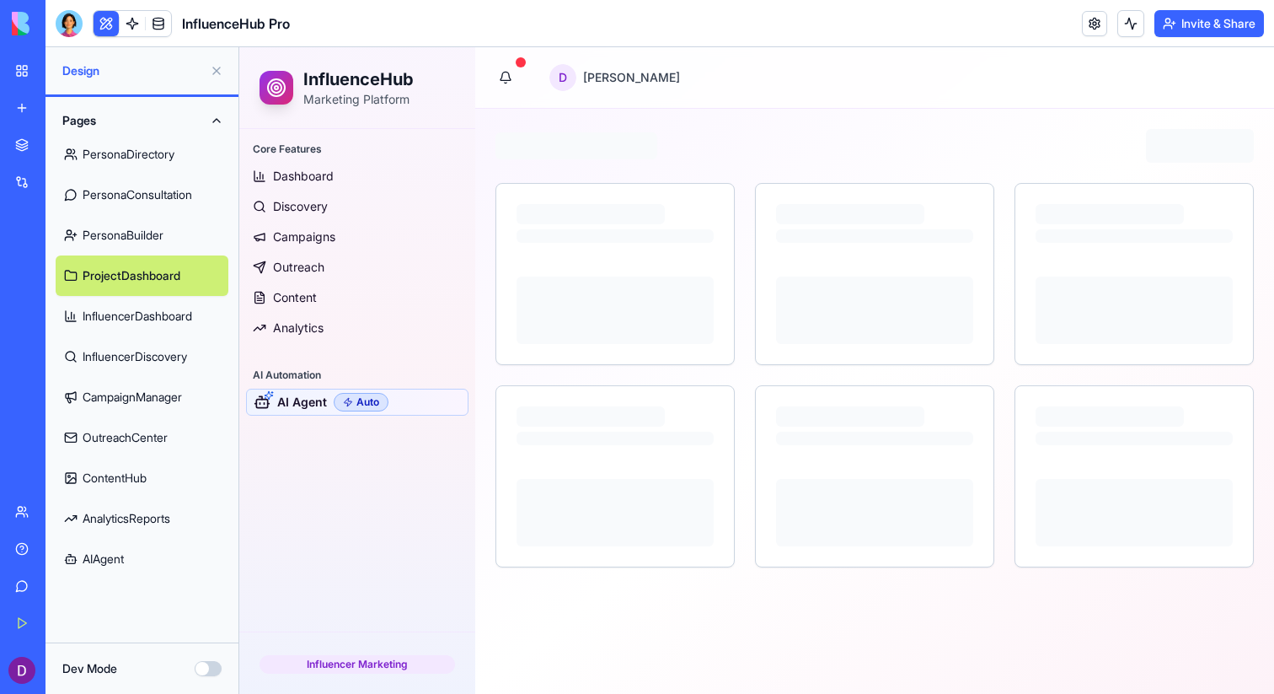
click at [147, 364] on link "InfluencerDiscovery" at bounding box center [142, 356] width 173 height 40
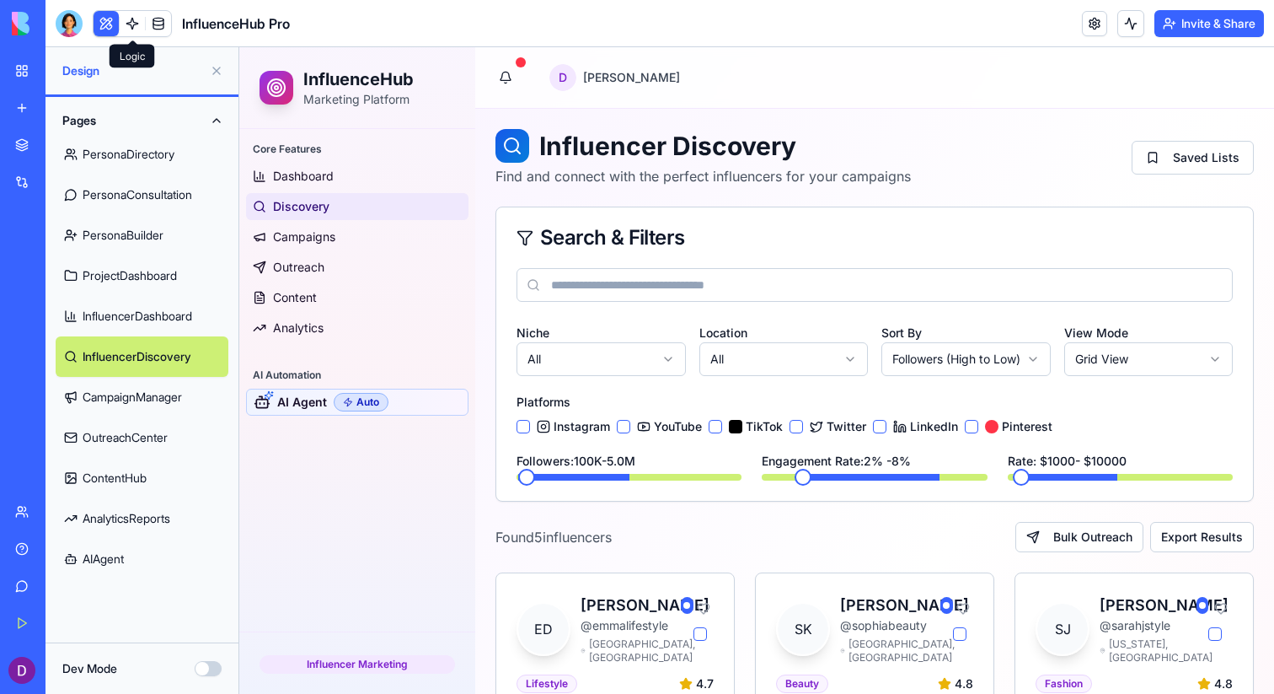
click at [136, 28] on link at bounding box center [132, 23] width 25 height 25
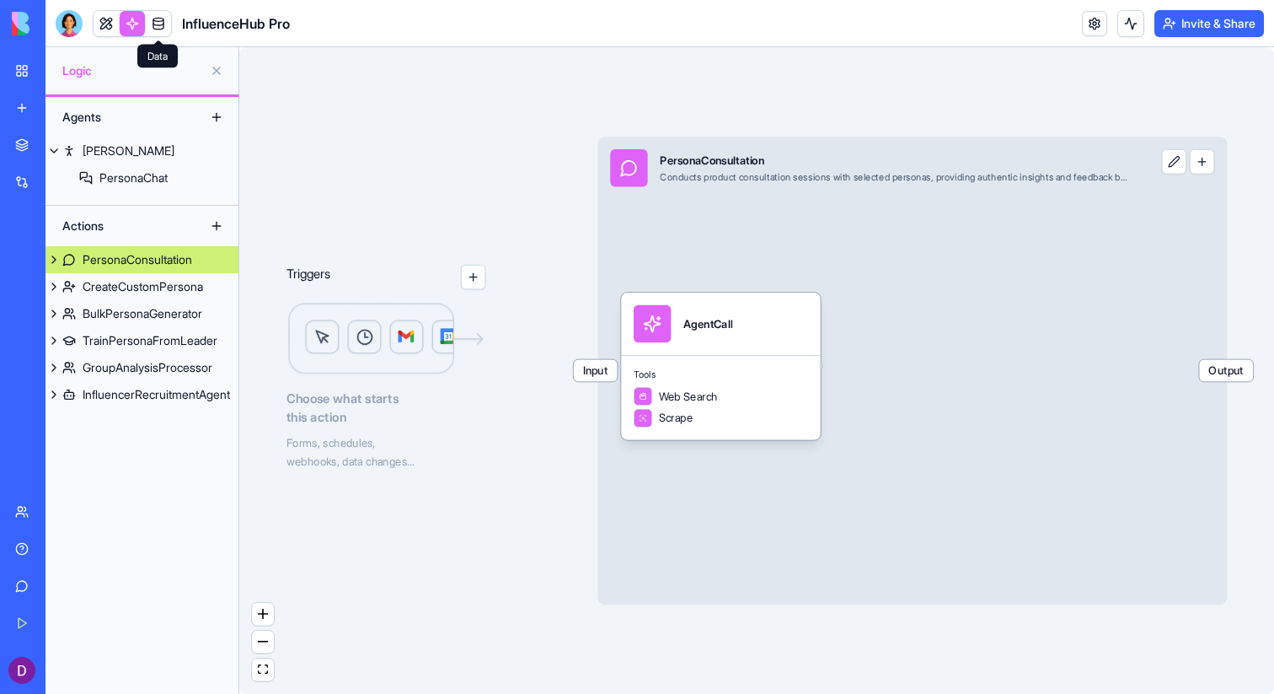
click at [164, 20] on link at bounding box center [158, 23] width 25 height 25
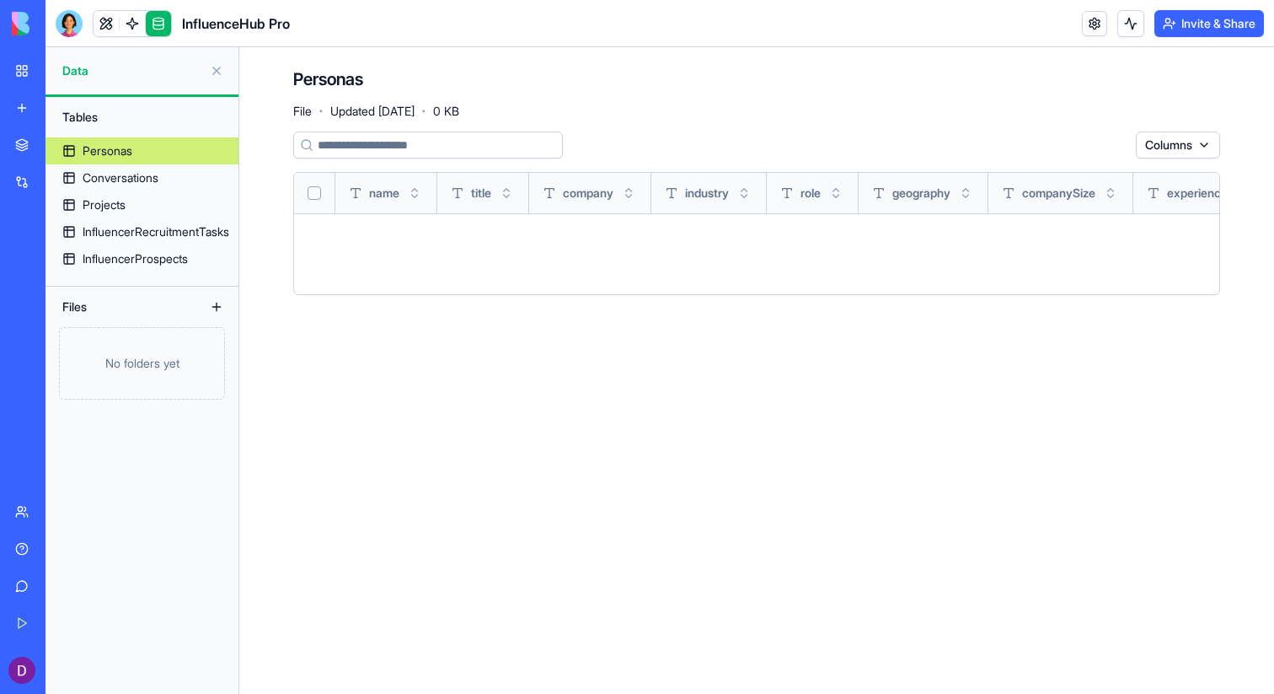
click at [377, 153] on input at bounding box center [428, 144] width 270 height 27
click at [287, 197] on div "Personas File · Updated [DATE] · 0 KB Columns name title company industry role …" at bounding box center [756, 188] width 1035 height 282
click at [310, 197] on button "Select all" at bounding box center [314, 192] width 13 height 13
click at [215, 77] on button at bounding box center [216, 70] width 27 height 27
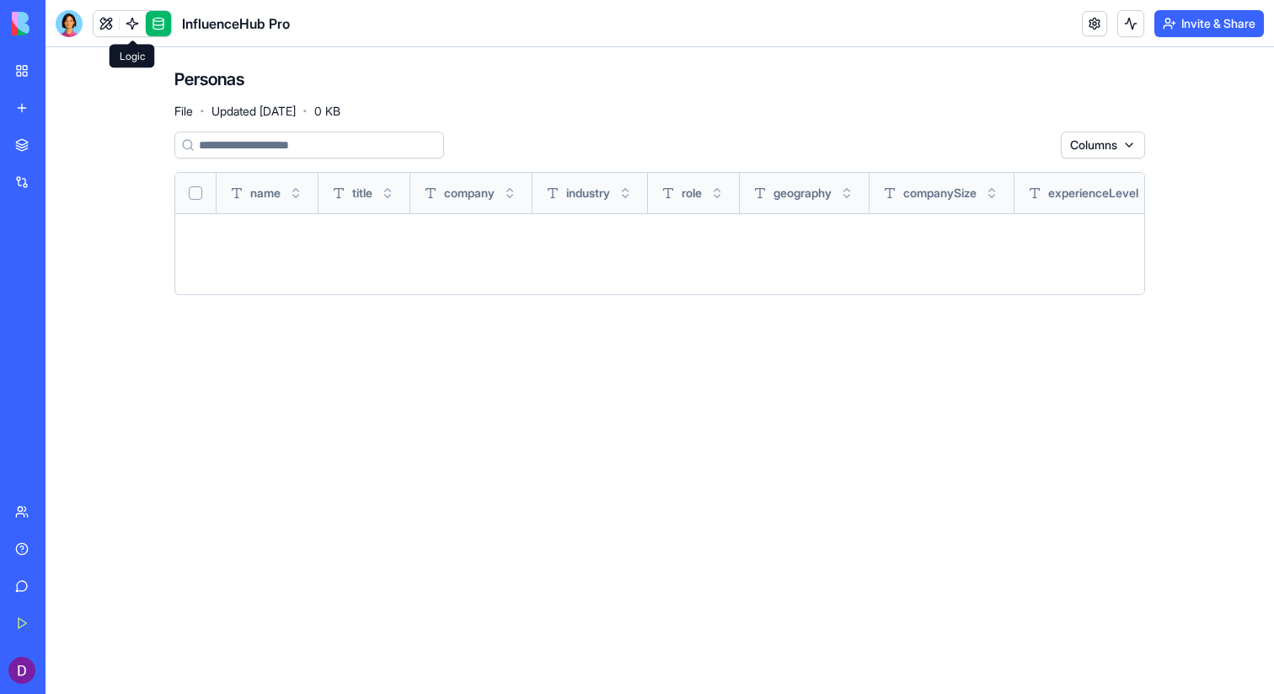
click at [98, 24] on link at bounding box center [106, 23] width 25 height 25
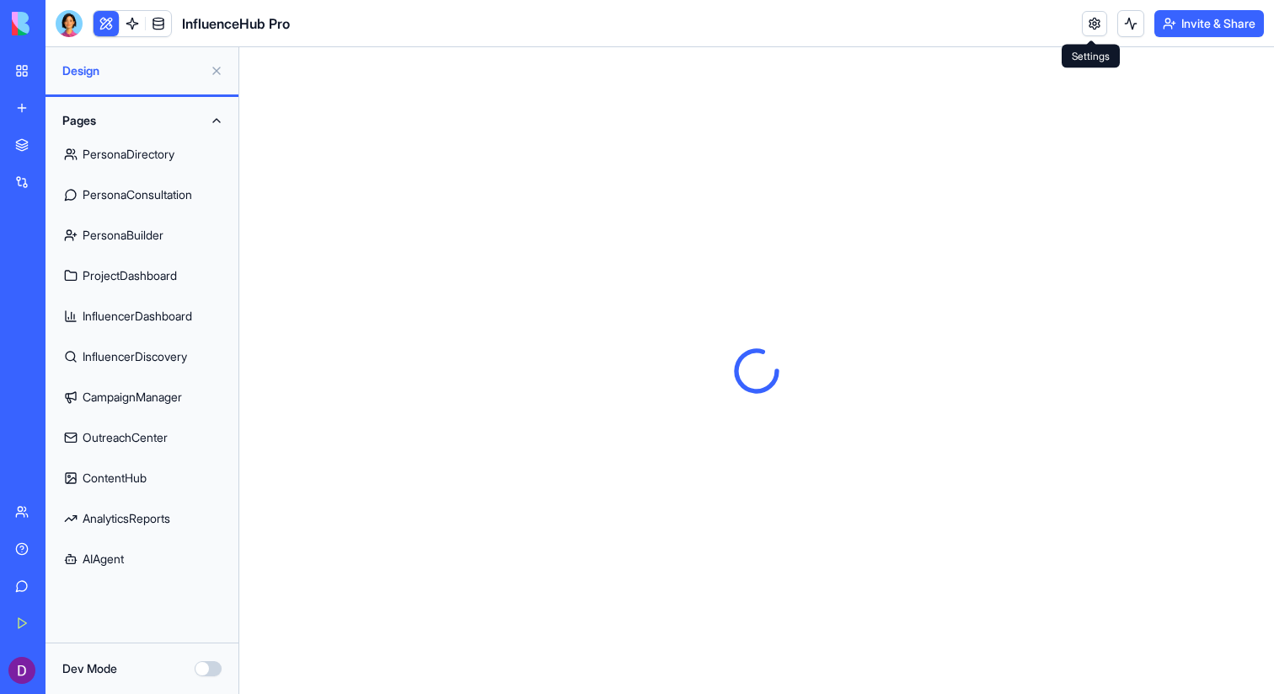
click at [1086, 25] on link at bounding box center [1094, 23] width 25 height 25
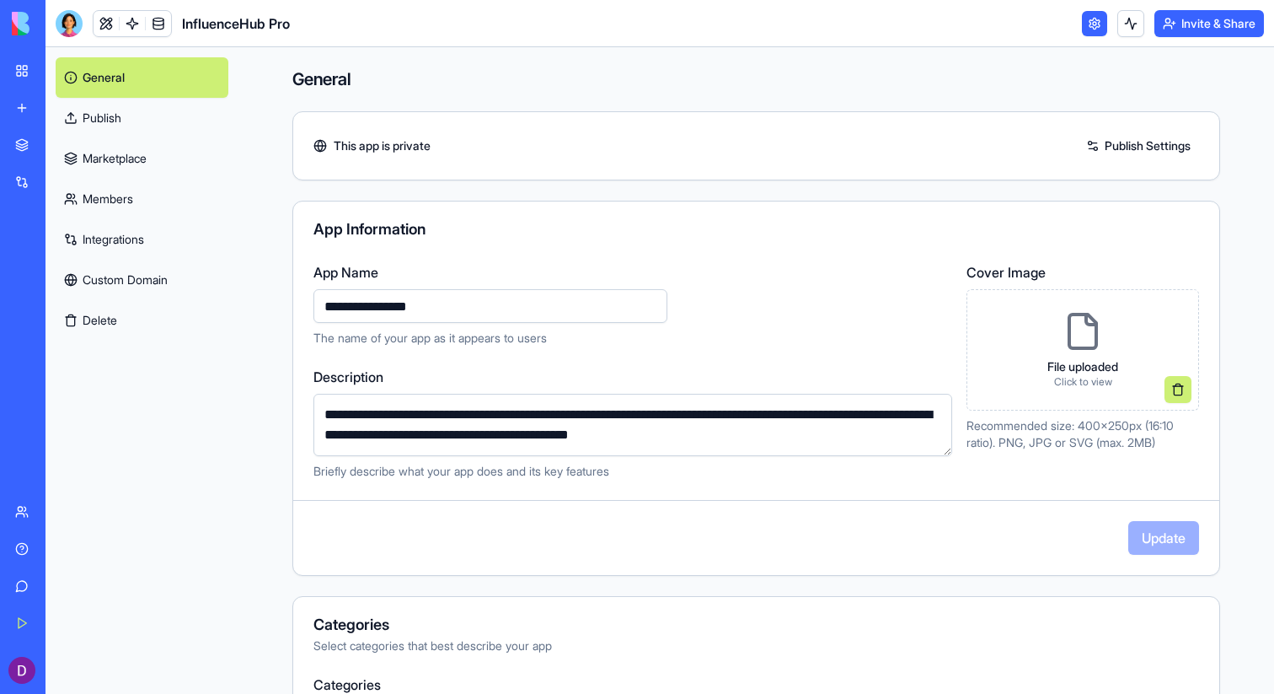
click at [839, 132] on div "This app is private Publish Settings" at bounding box center [756, 145] width 926 height 27
click at [1113, 142] on link "Publish Settings" at bounding box center [1138, 145] width 121 height 27
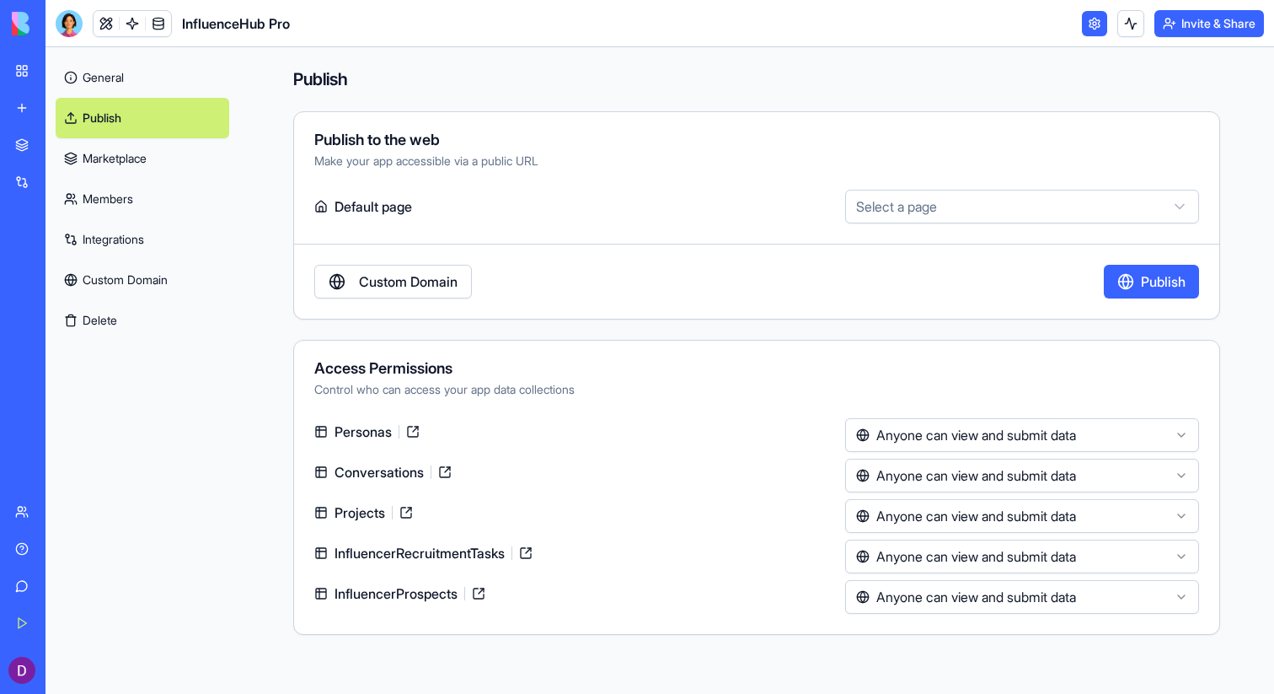
click at [415, 288] on link "Custom Domain" at bounding box center [393, 282] width 158 height 34
click at [176, 152] on link "Marketplace" at bounding box center [143, 158] width 174 height 40
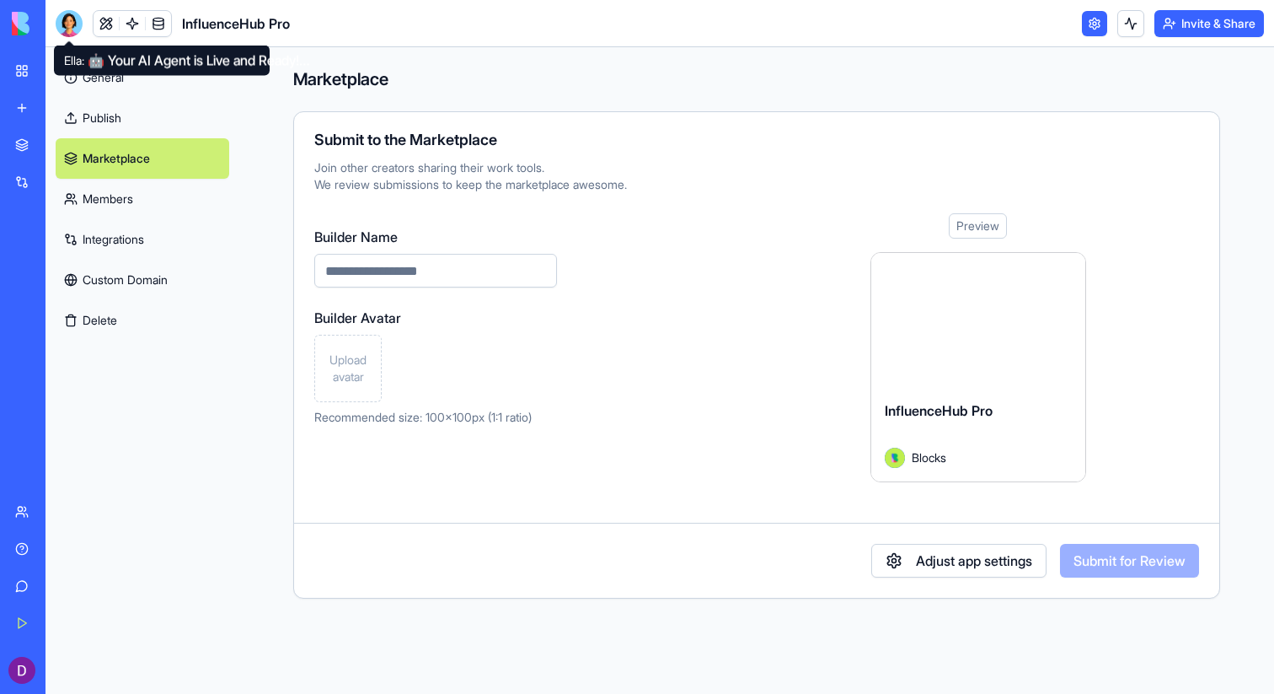
click at [71, 19] on div at bounding box center [69, 23] width 27 height 27
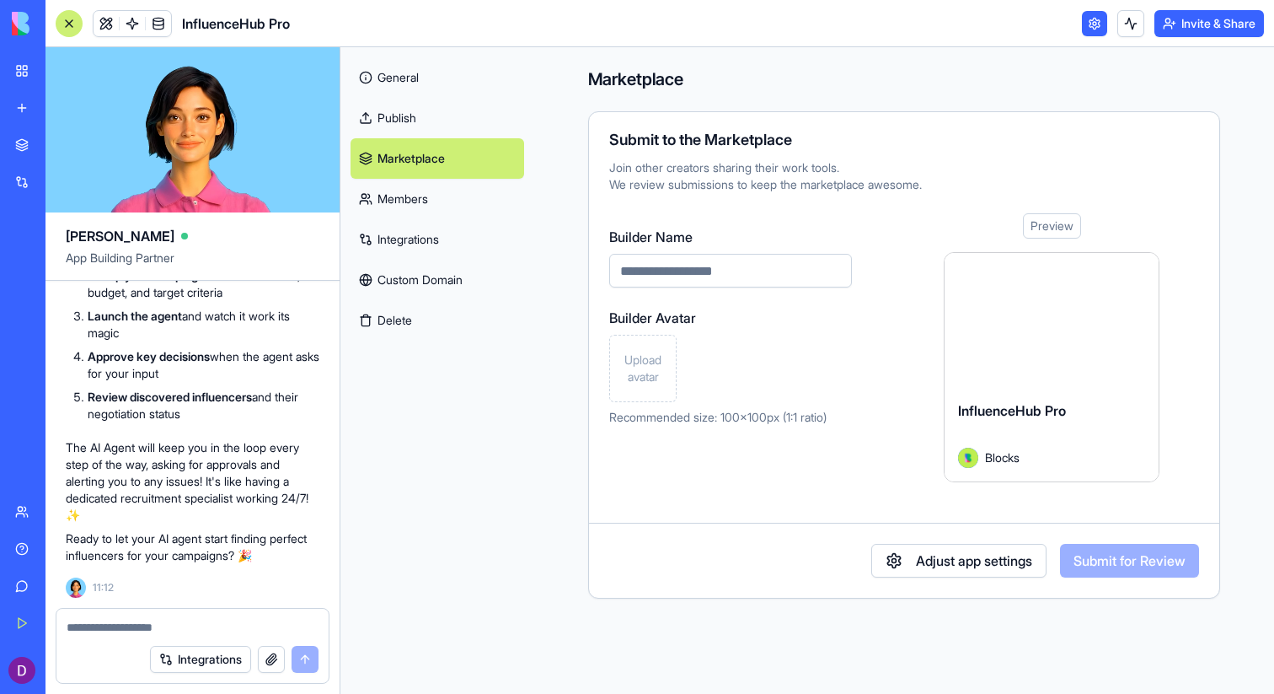
click at [474, 72] on link "General" at bounding box center [438, 77] width 174 height 40
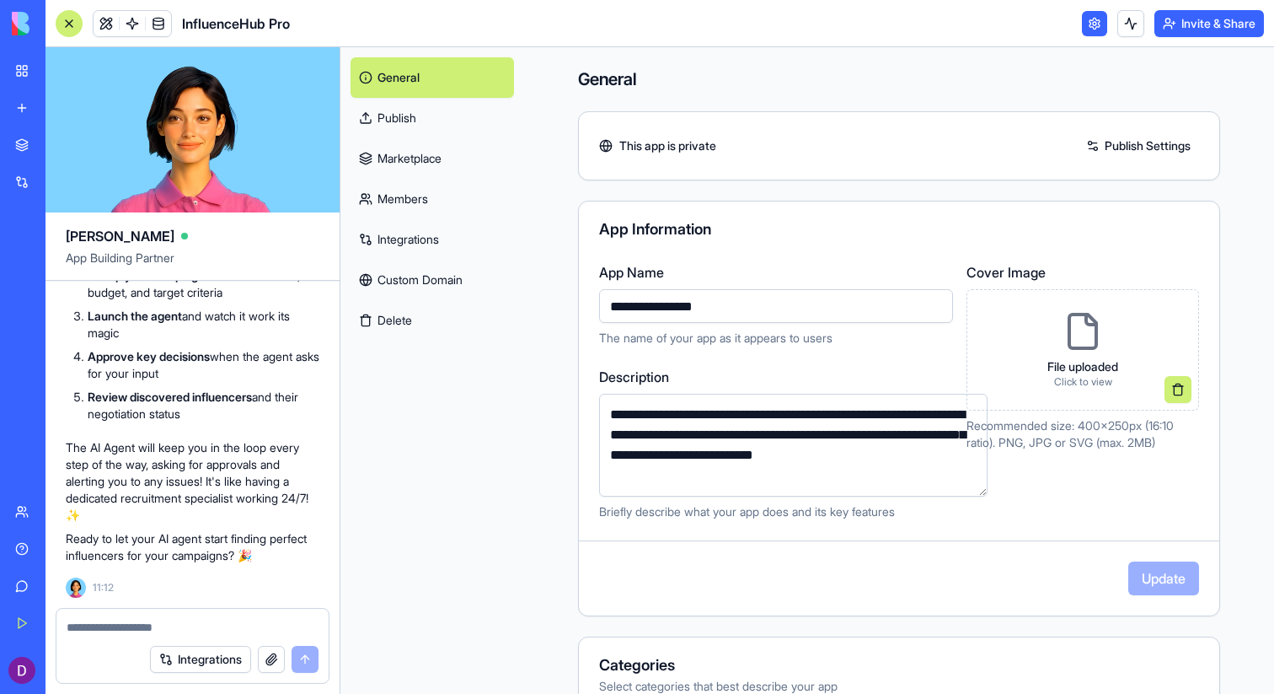
click at [62, 264] on div "InfluenceHub Pro" at bounding box center [38, 263] width 47 height 17
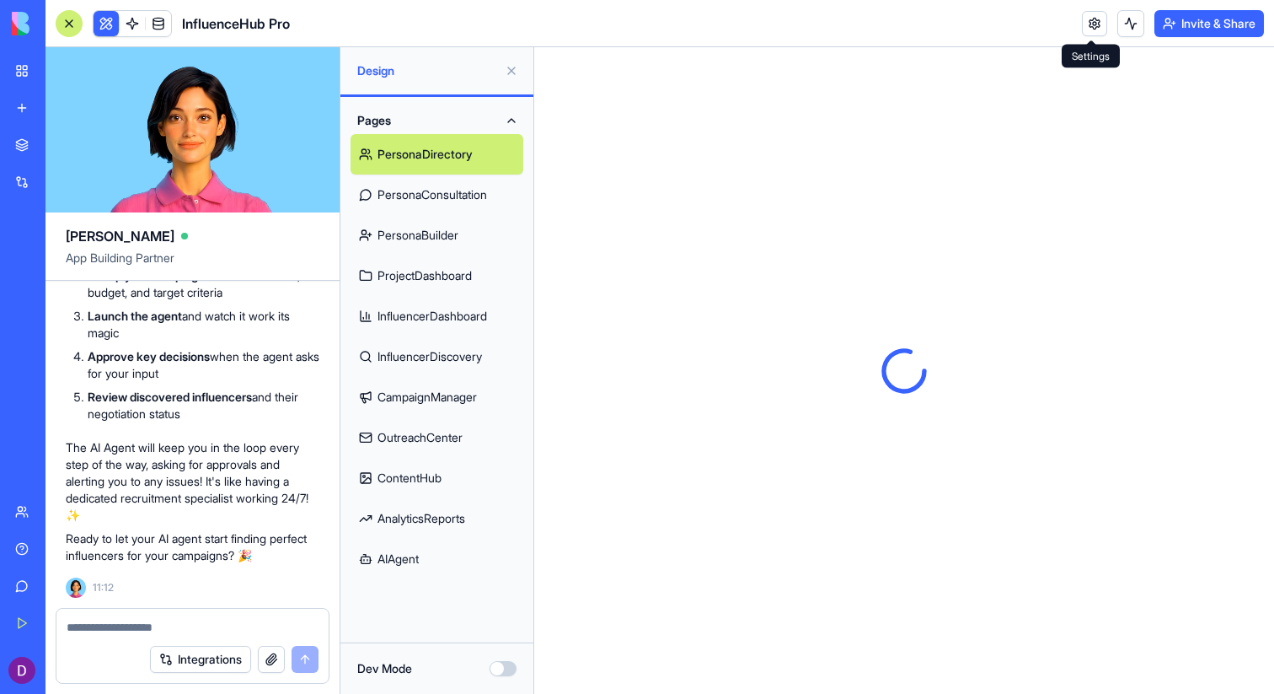
click at [523, 67] on button at bounding box center [511, 70] width 27 height 27
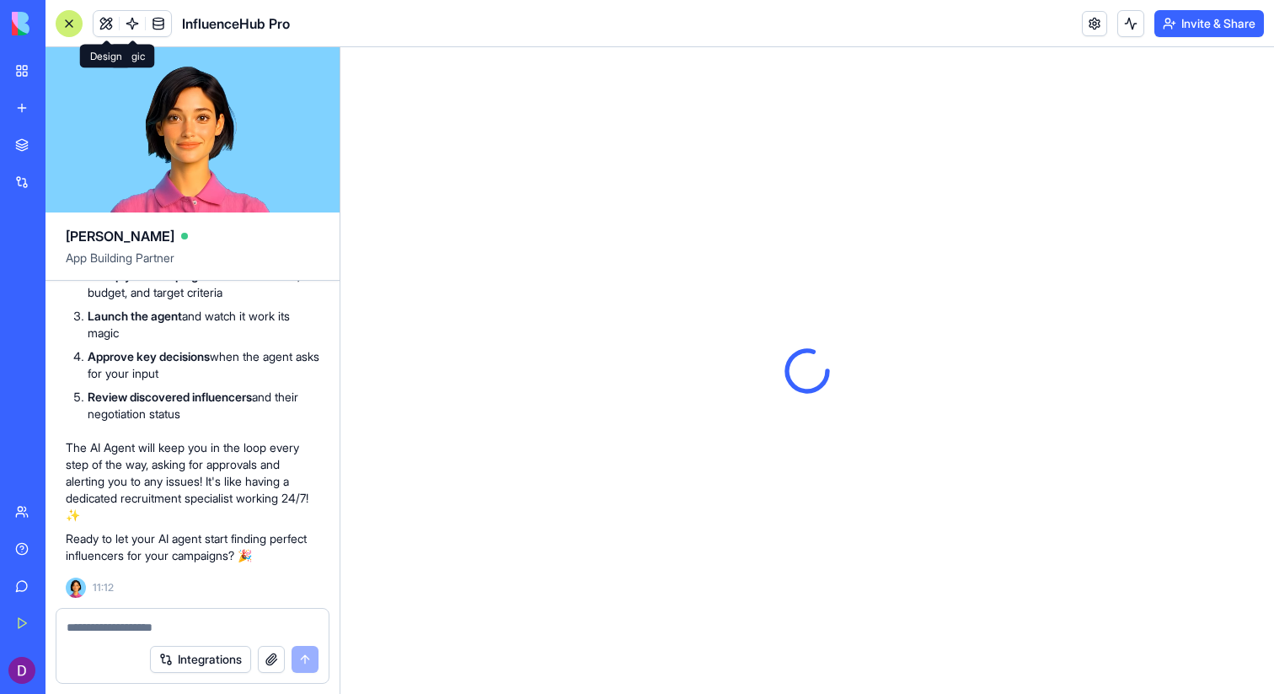
click at [96, 30] on button at bounding box center [106, 23] width 25 height 25
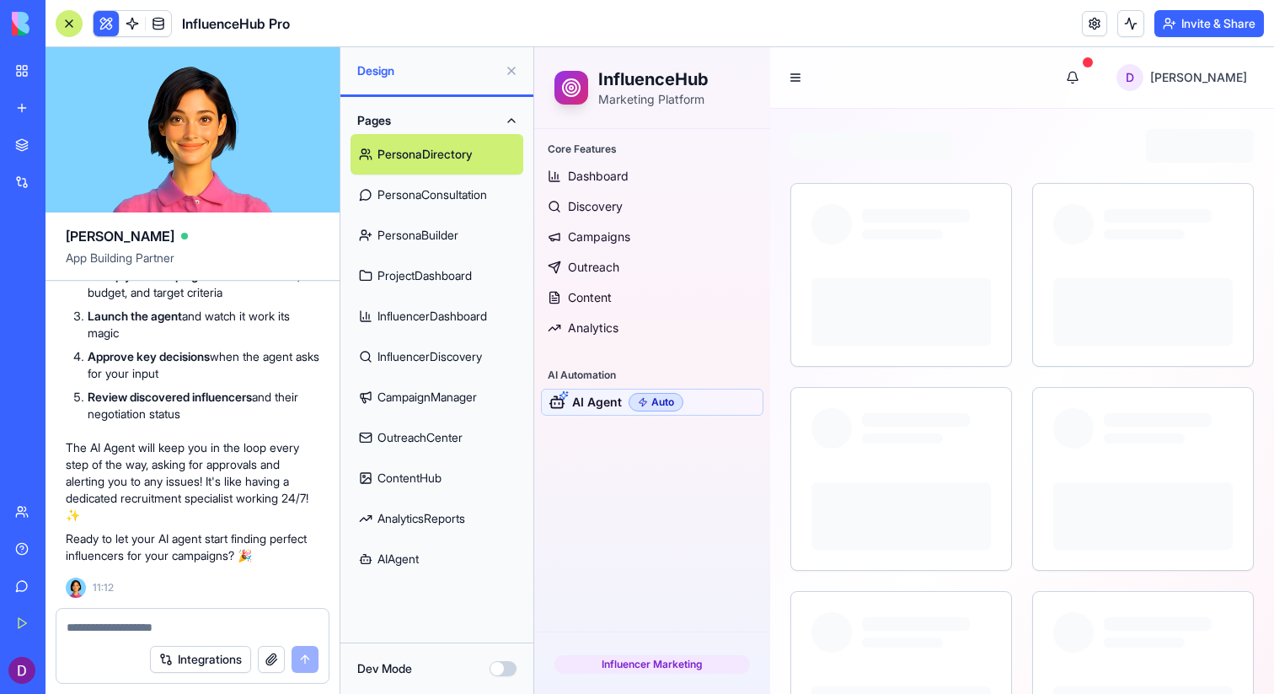
click at [69, 24] on div at bounding box center [69, 23] width 27 height 27
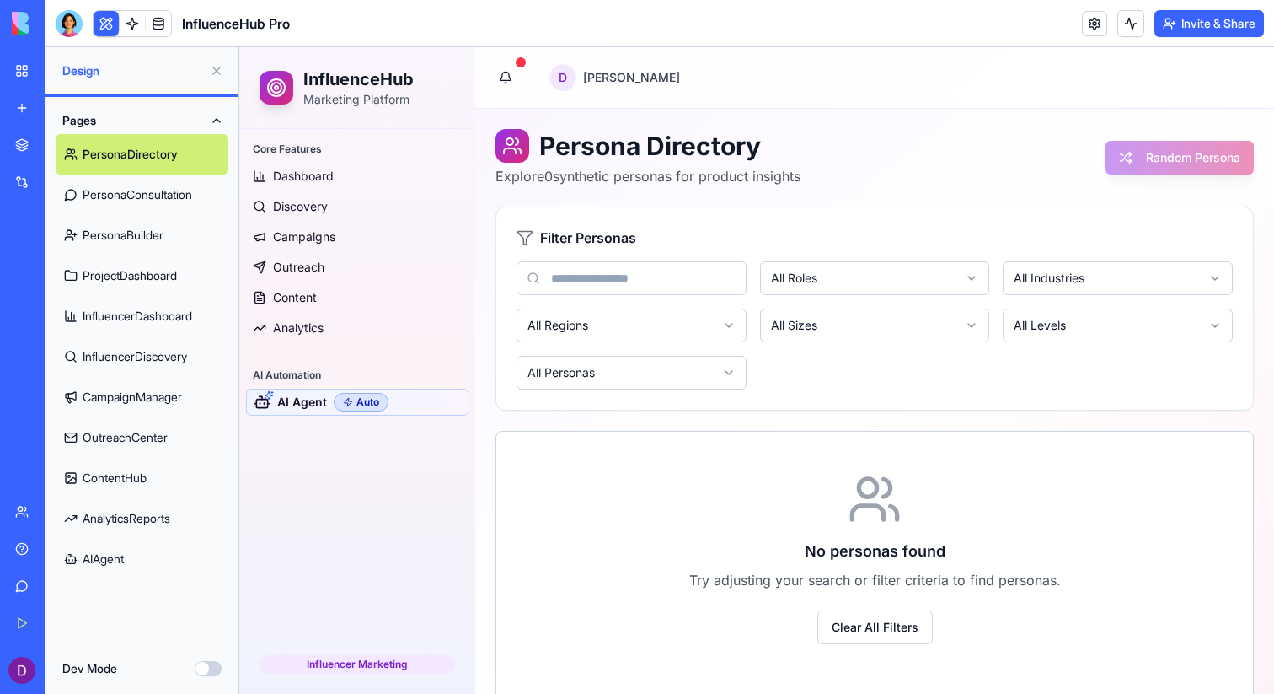
click at [149, 552] on link "AIAgent" at bounding box center [142, 559] width 173 height 40
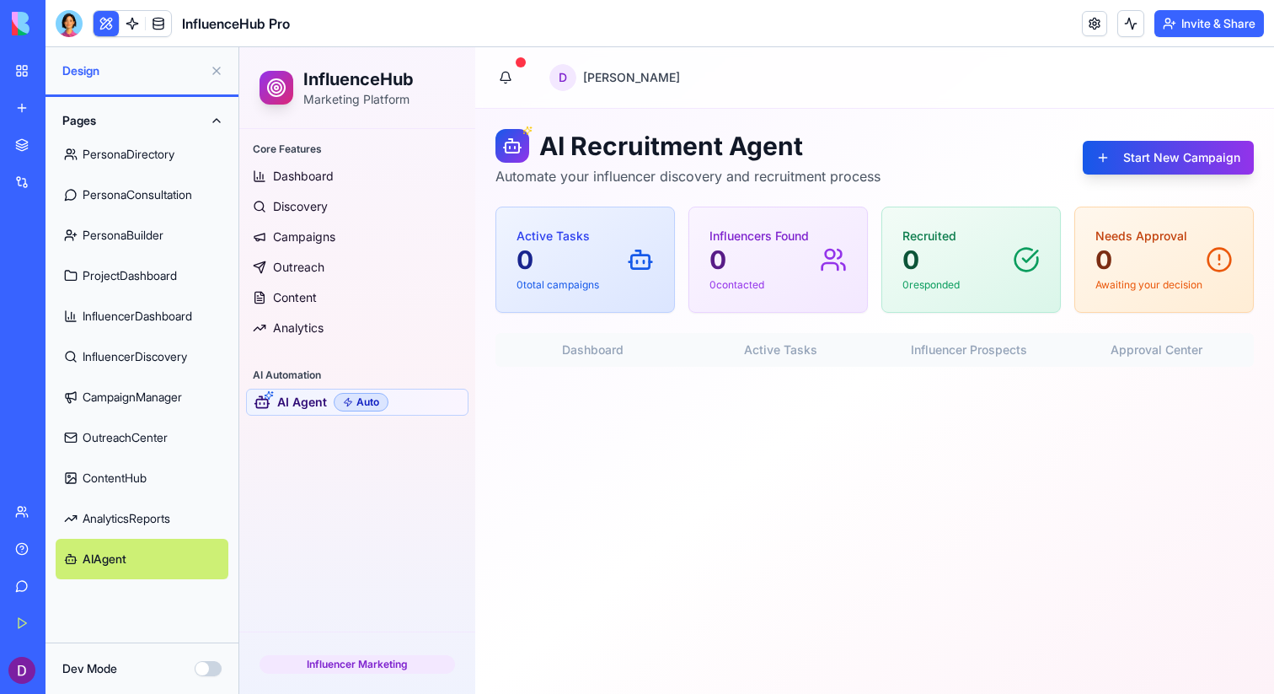
click at [222, 68] on button at bounding box center [216, 70] width 27 height 27
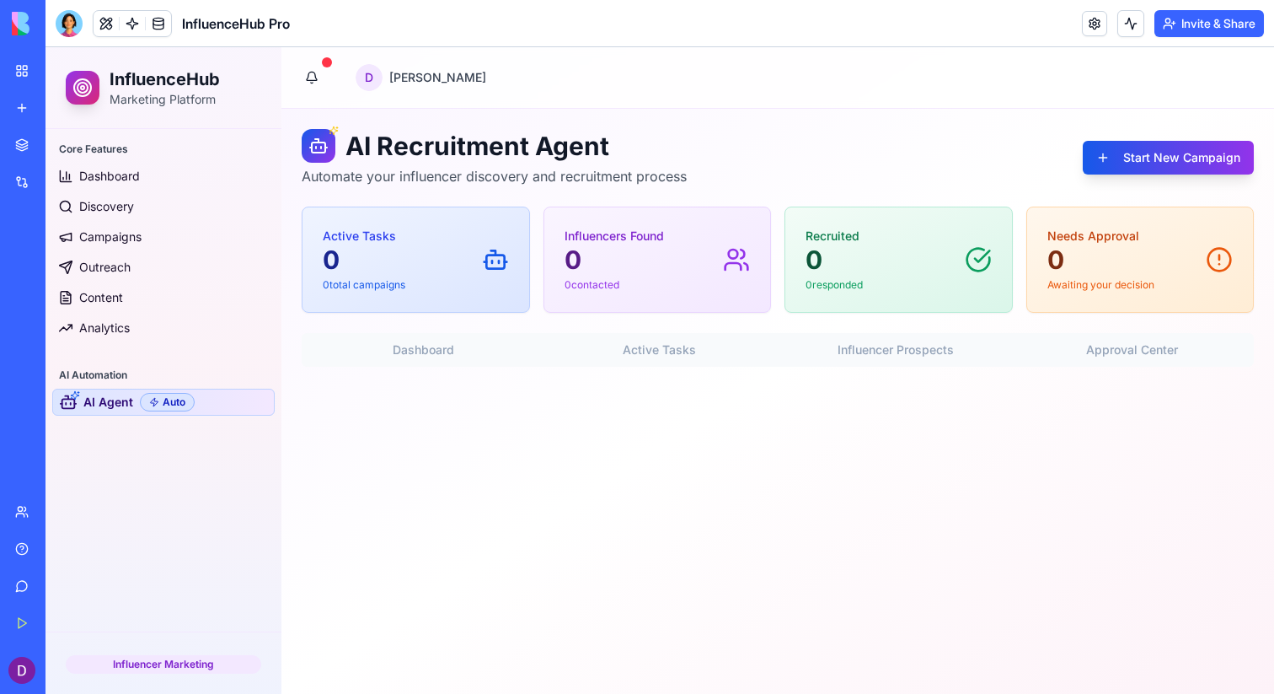
click at [120, 400] on span "AI Agent" at bounding box center [108, 402] width 50 height 17
click at [185, 403] on div "Auto" at bounding box center [167, 402] width 55 height 19
click at [626, 247] on p "0" at bounding box center [614, 259] width 99 height 30
click at [1159, 160] on button "Start New Campaign" at bounding box center [1168, 158] width 171 height 34
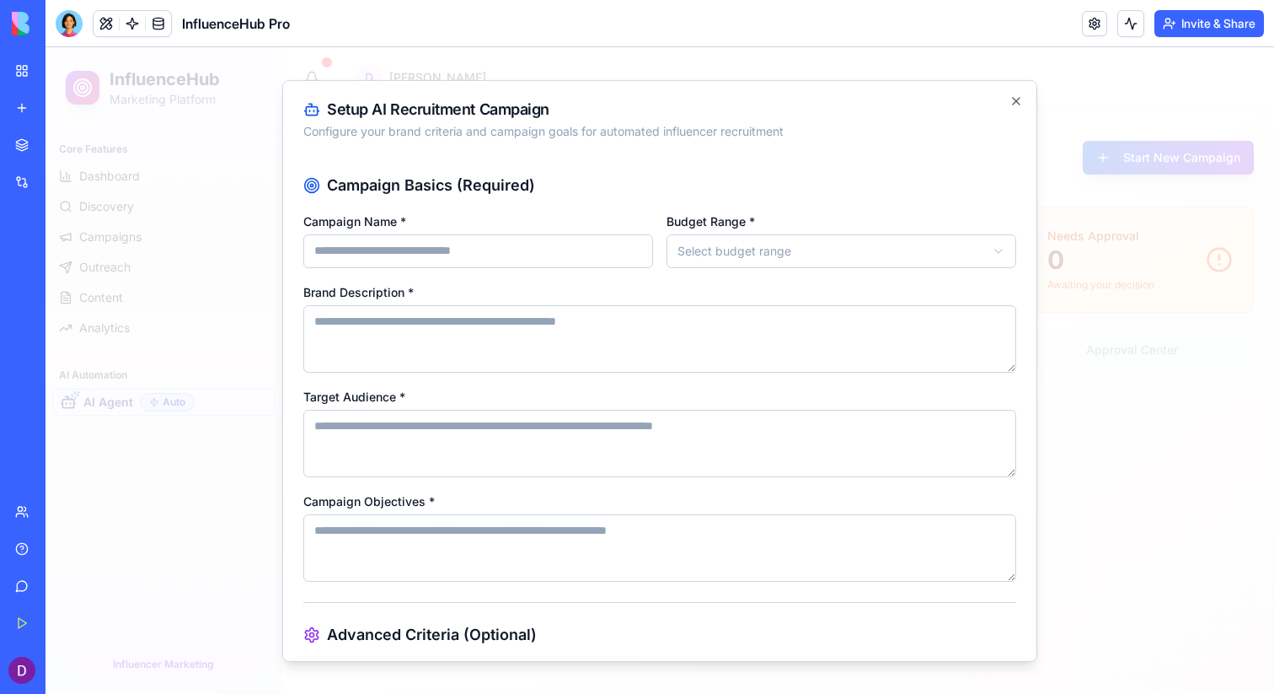
click at [1092, 242] on div at bounding box center [660, 370] width 1229 height 647
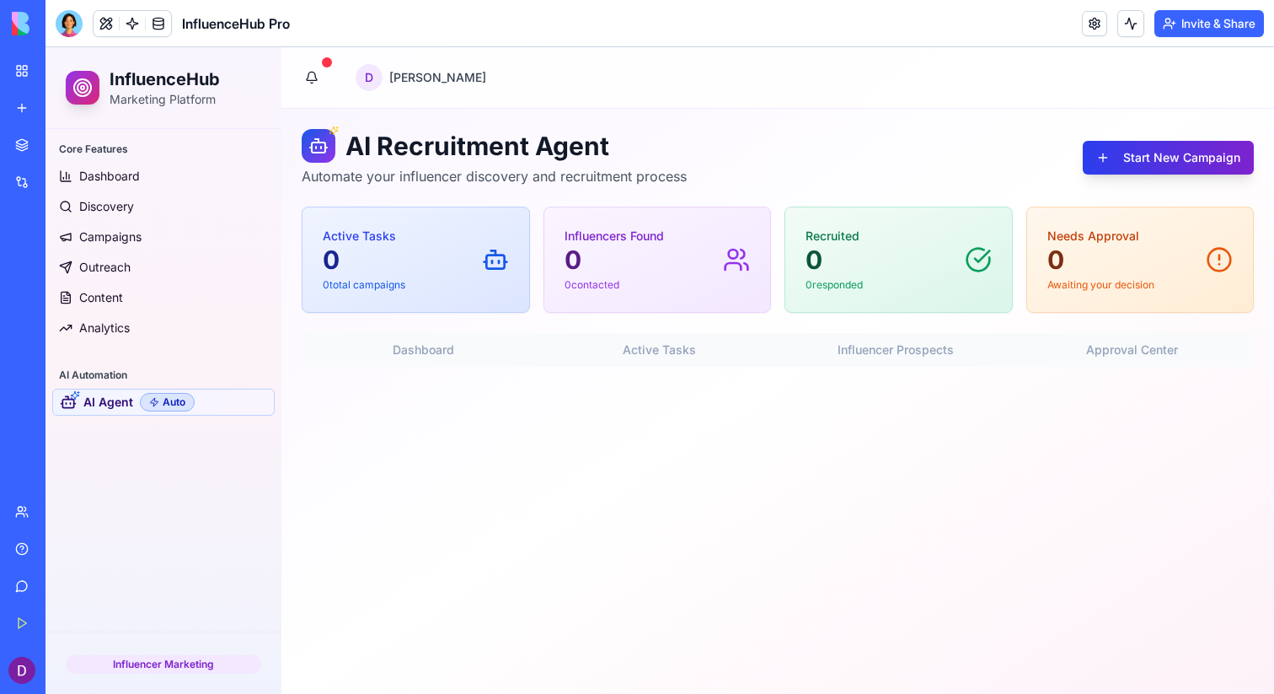
click at [1120, 160] on button "Start New Campaign" at bounding box center [1168, 158] width 171 height 34
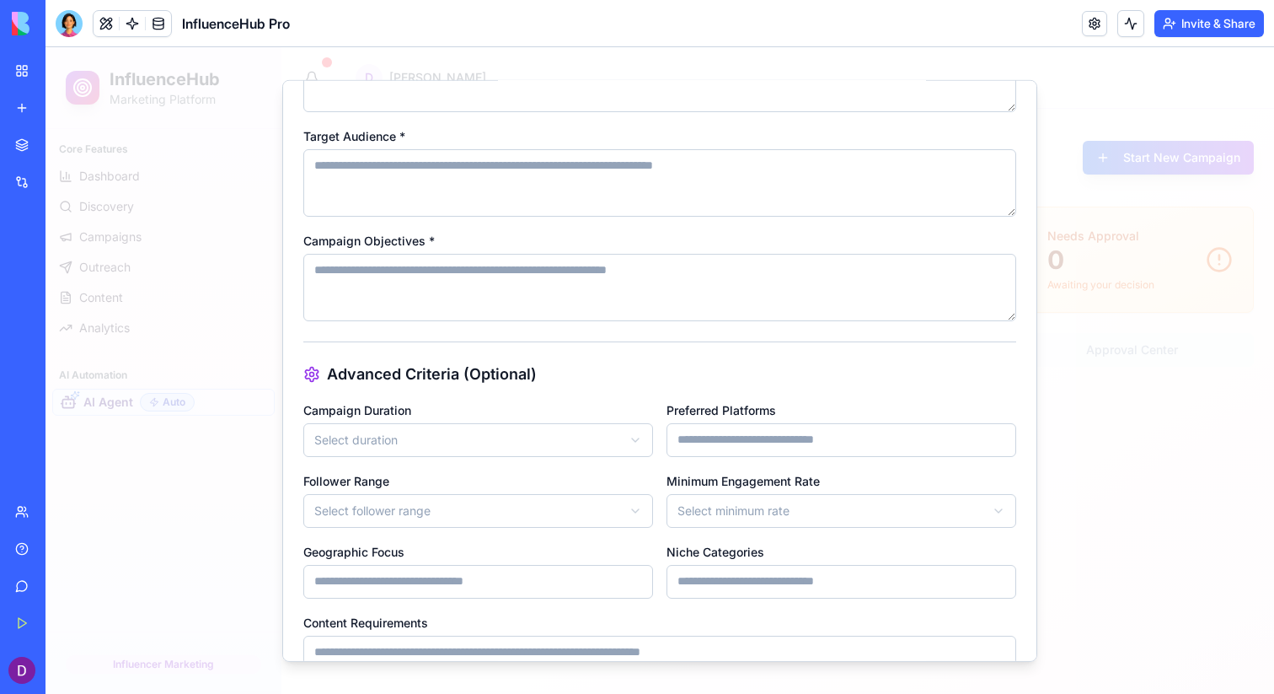
scroll to position [489, 0]
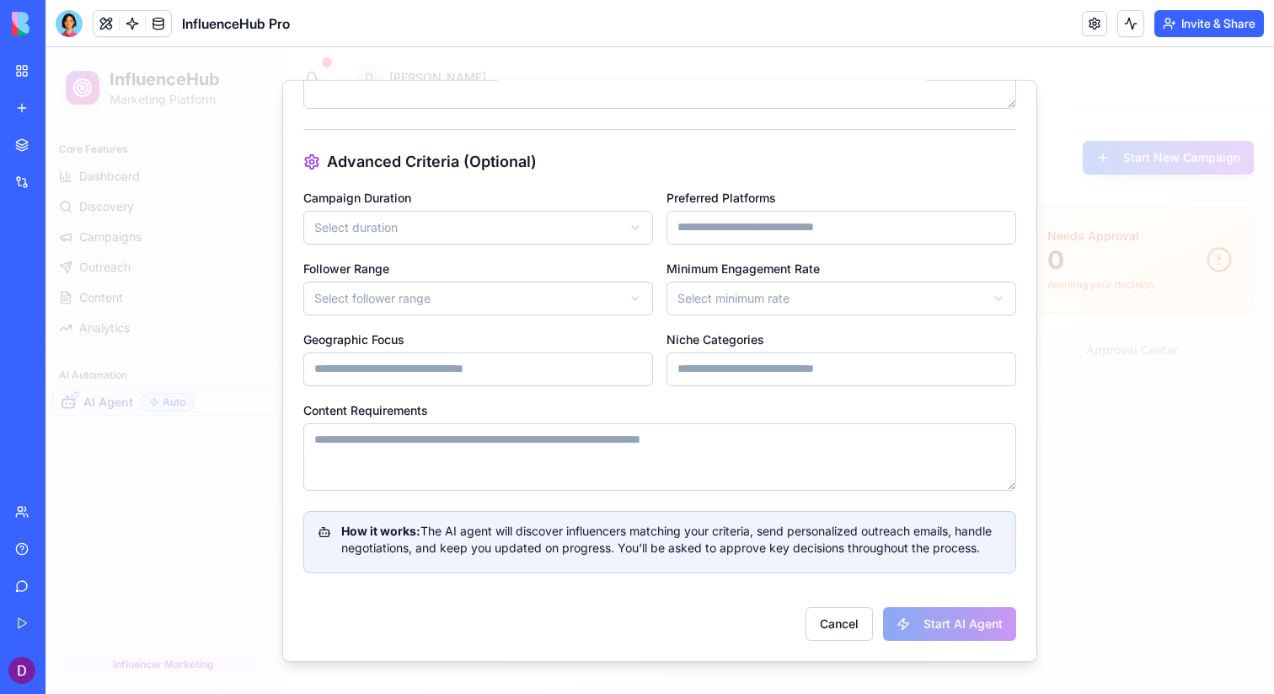
click at [947, 630] on div "Cancel Start AI Agent" at bounding box center [659, 616] width 713 height 47
click at [1061, 158] on div at bounding box center [660, 370] width 1229 height 647
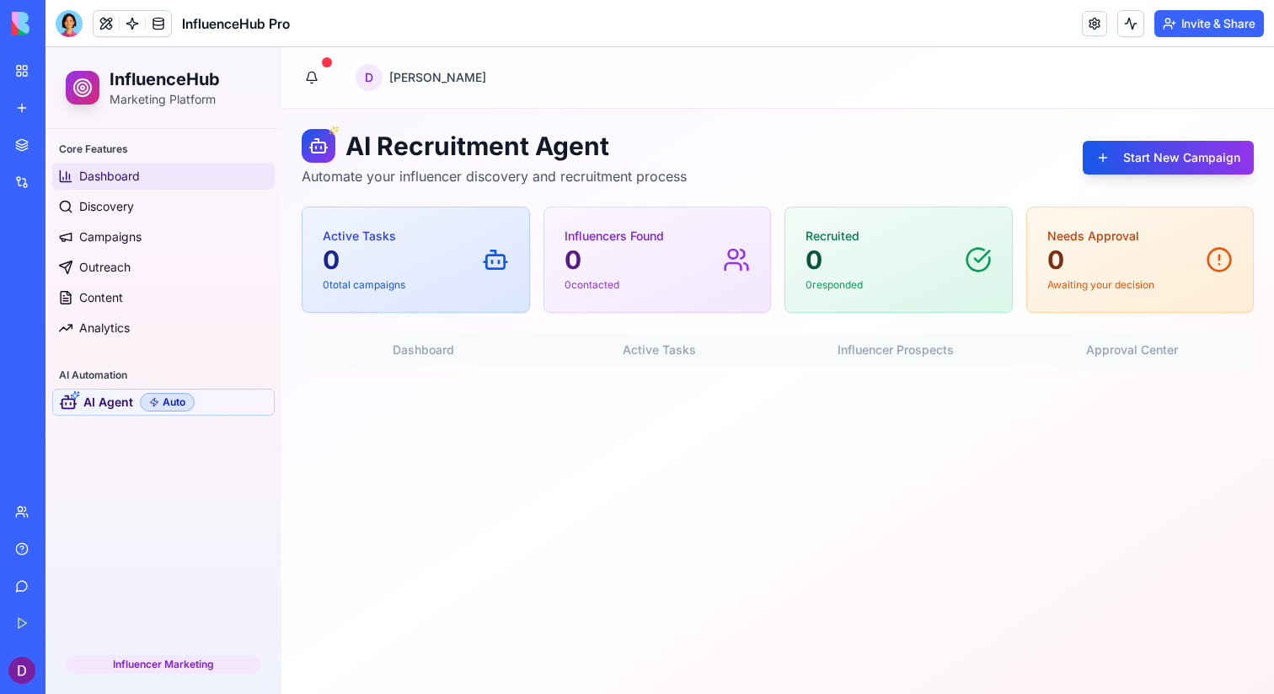
click at [165, 169] on link "Dashboard" at bounding box center [163, 176] width 223 height 27
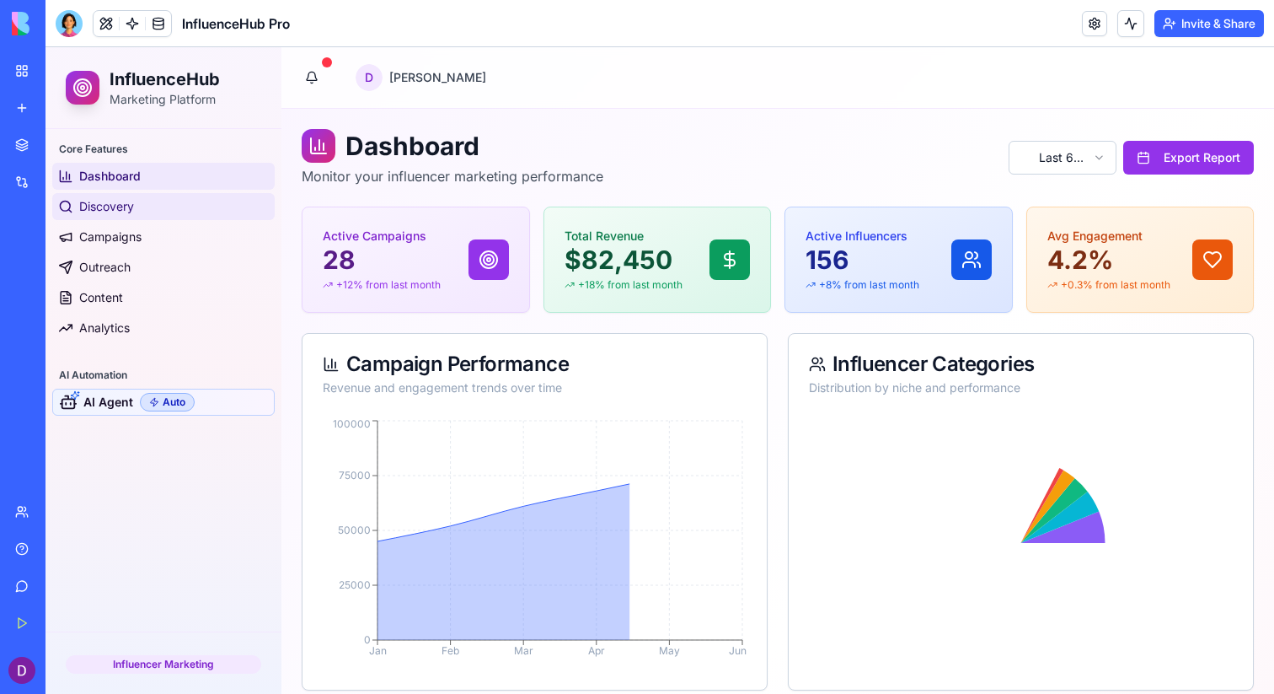
click at [155, 206] on link "Discovery" at bounding box center [163, 206] width 223 height 27
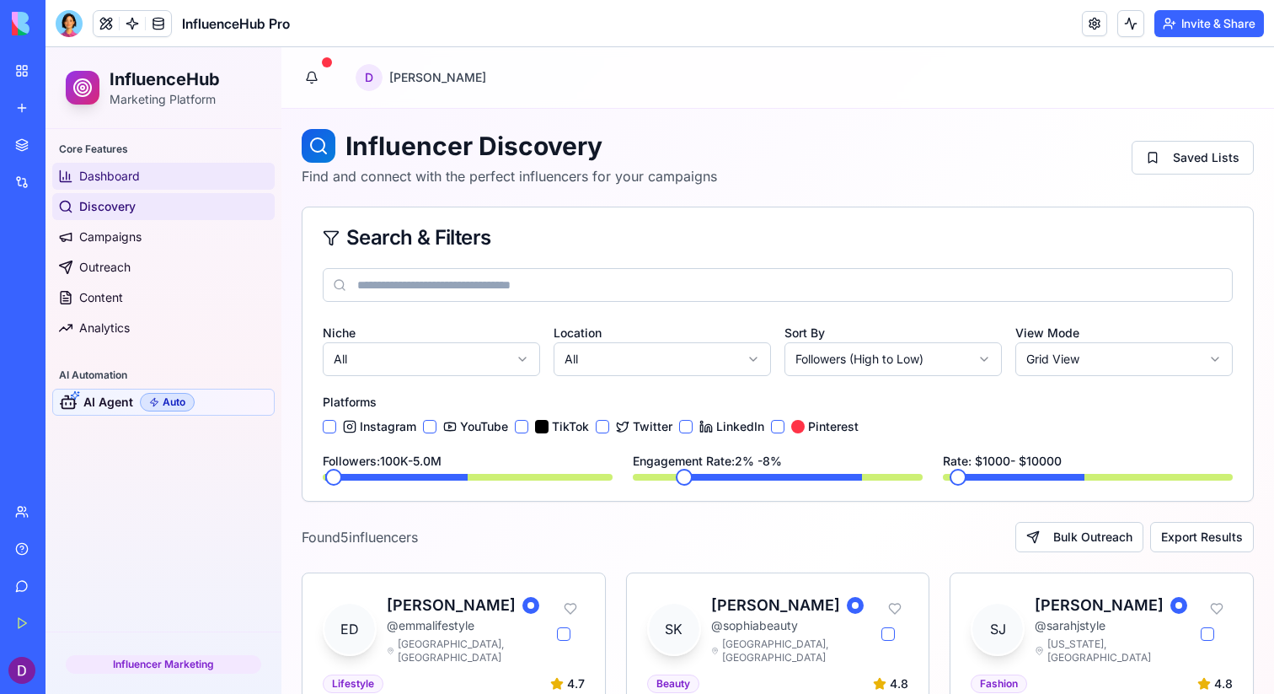
click at [160, 172] on link "Dashboard" at bounding box center [163, 176] width 223 height 27
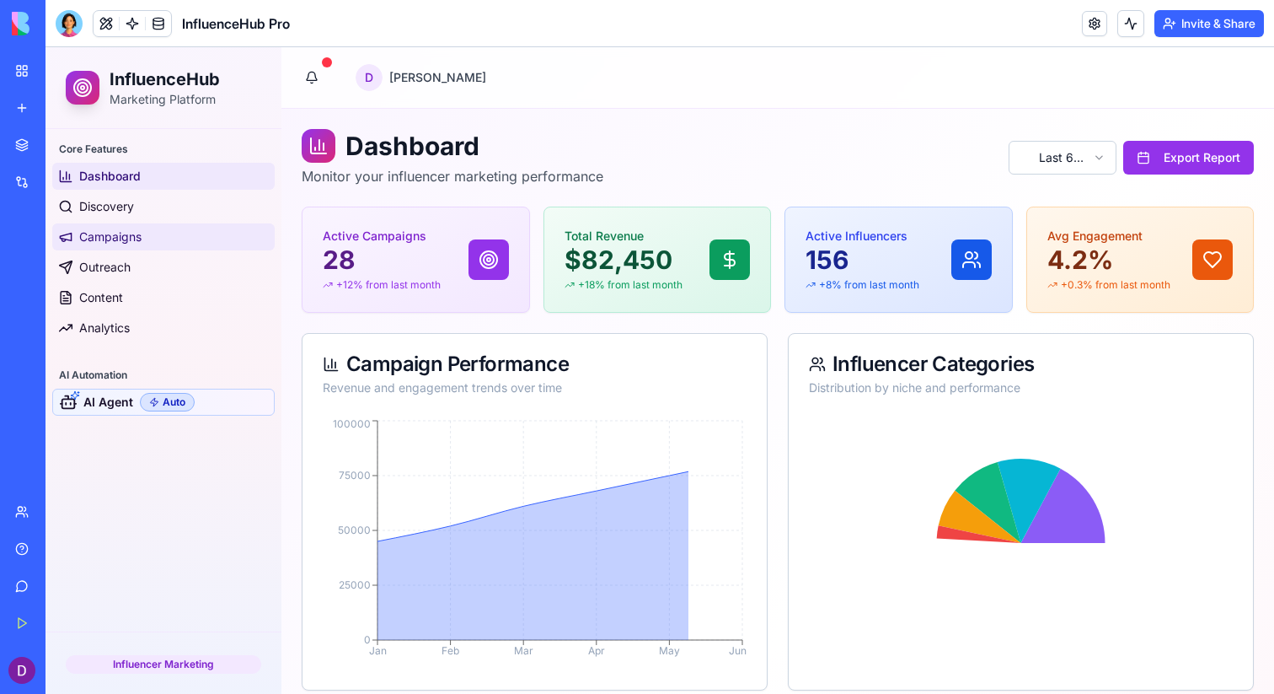
click at [158, 244] on link "Campaigns" at bounding box center [163, 236] width 223 height 27
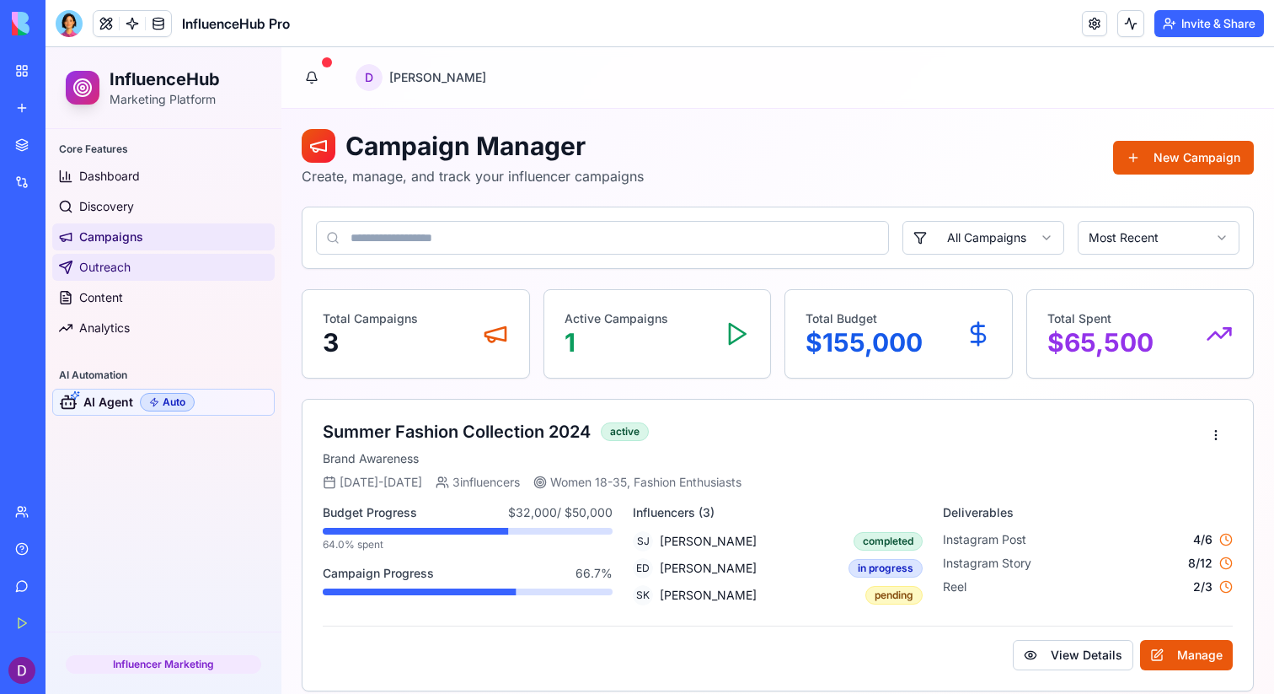
click at [137, 270] on link "Outreach" at bounding box center [163, 267] width 223 height 27
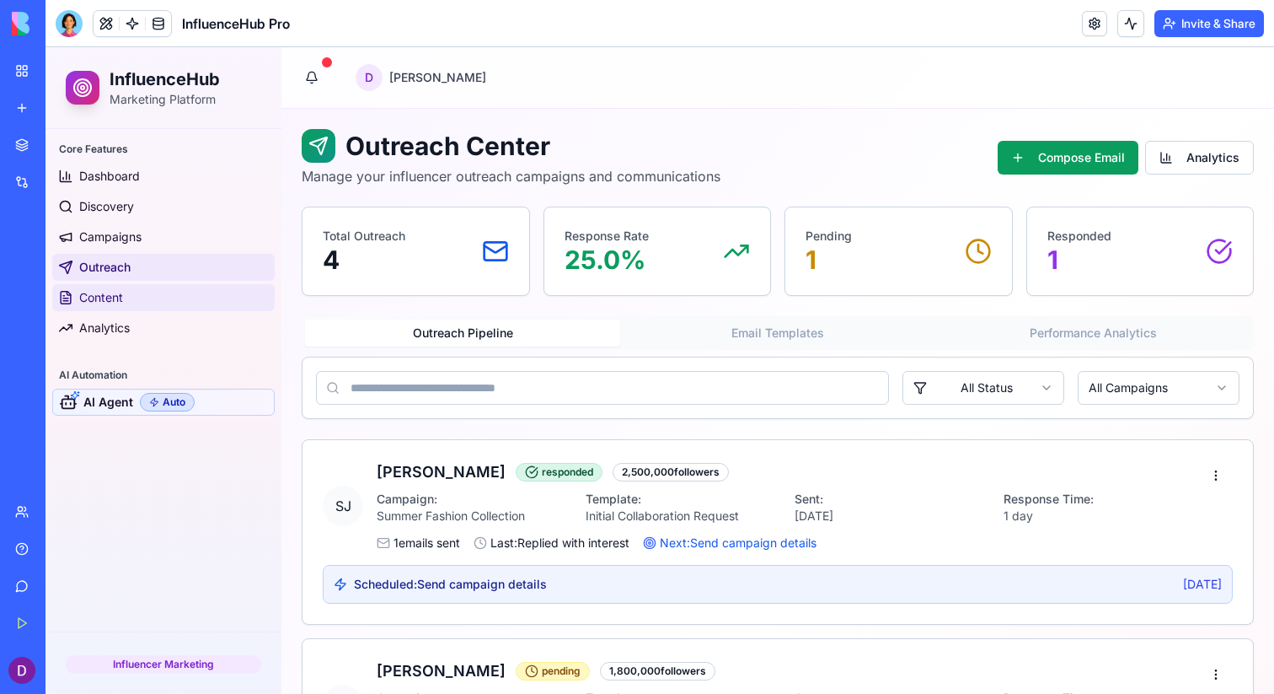
click at [140, 295] on link "Content" at bounding box center [163, 297] width 223 height 27
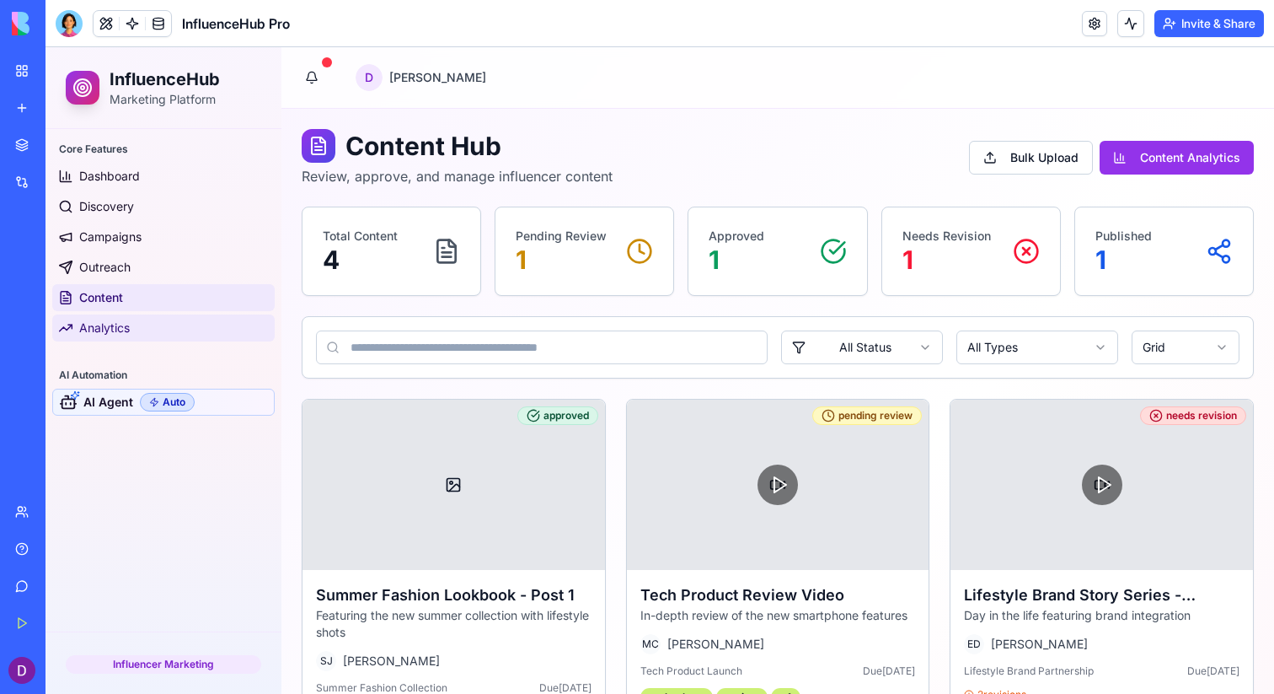
click at [133, 315] on link "Analytics" at bounding box center [163, 327] width 223 height 27
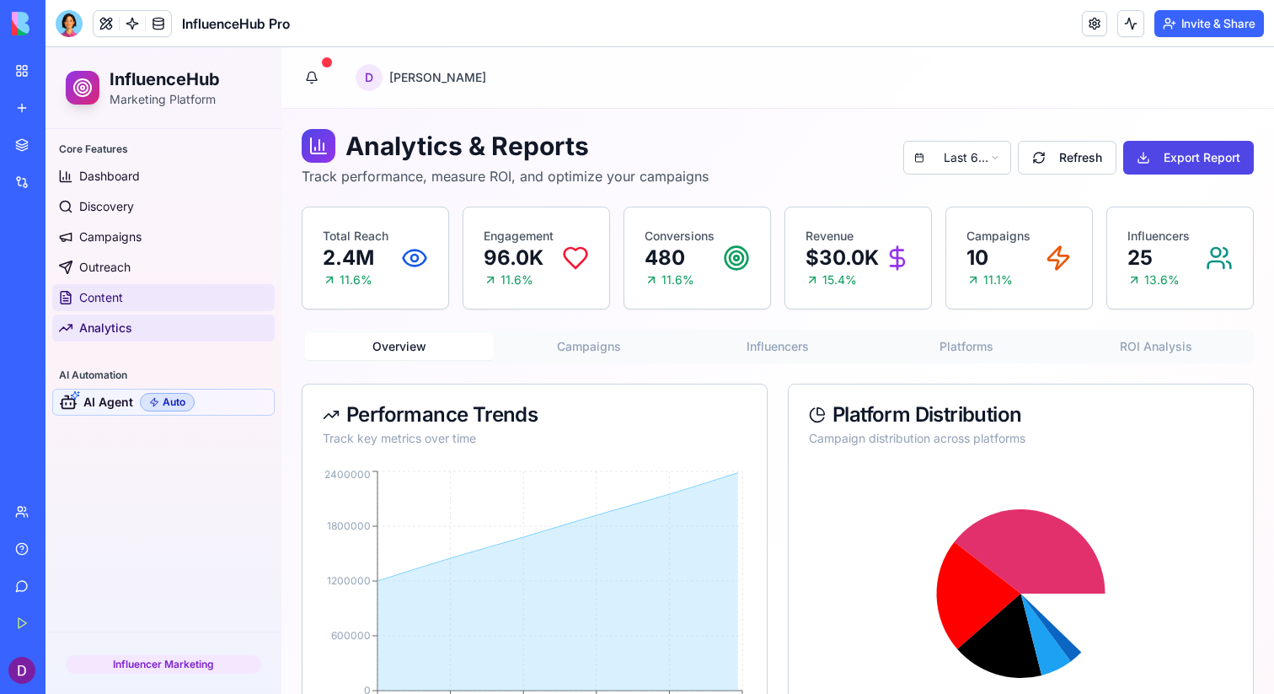
click at [134, 307] on link "Content" at bounding box center [163, 297] width 223 height 27
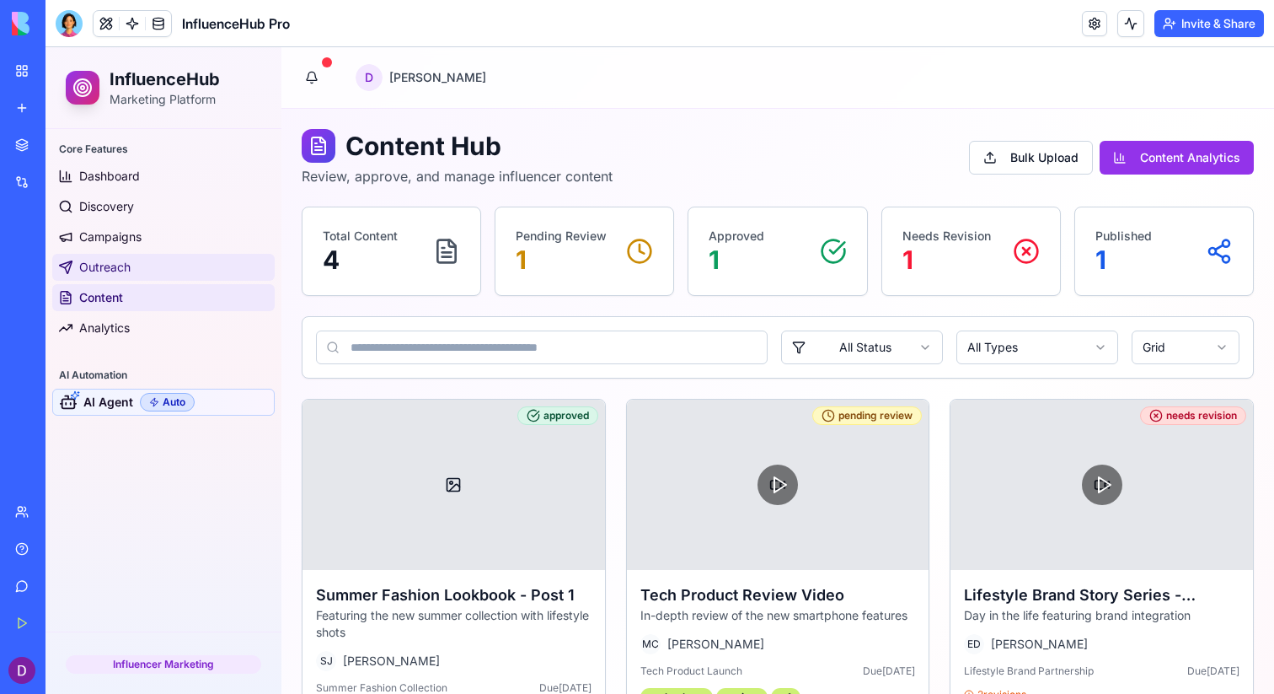
click at [155, 254] on link "Outreach" at bounding box center [163, 267] width 223 height 27
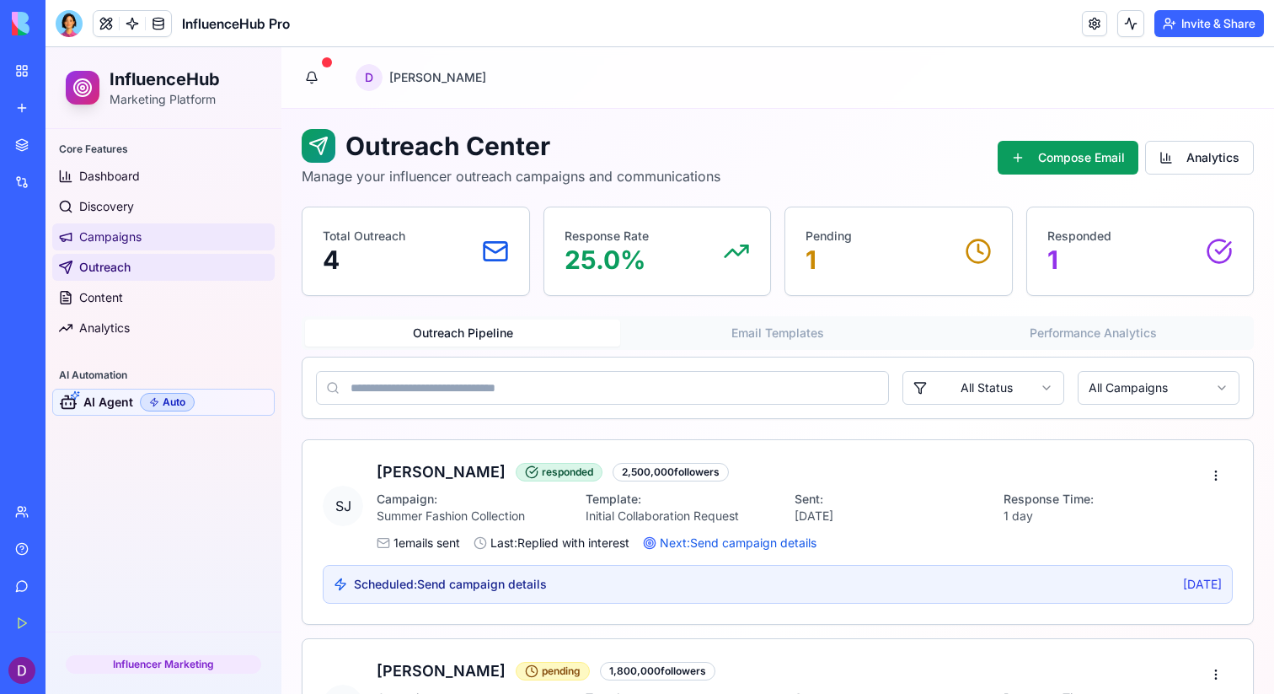
click at [153, 240] on link "Campaigns" at bounding box center [163, 236] width 223 height 27
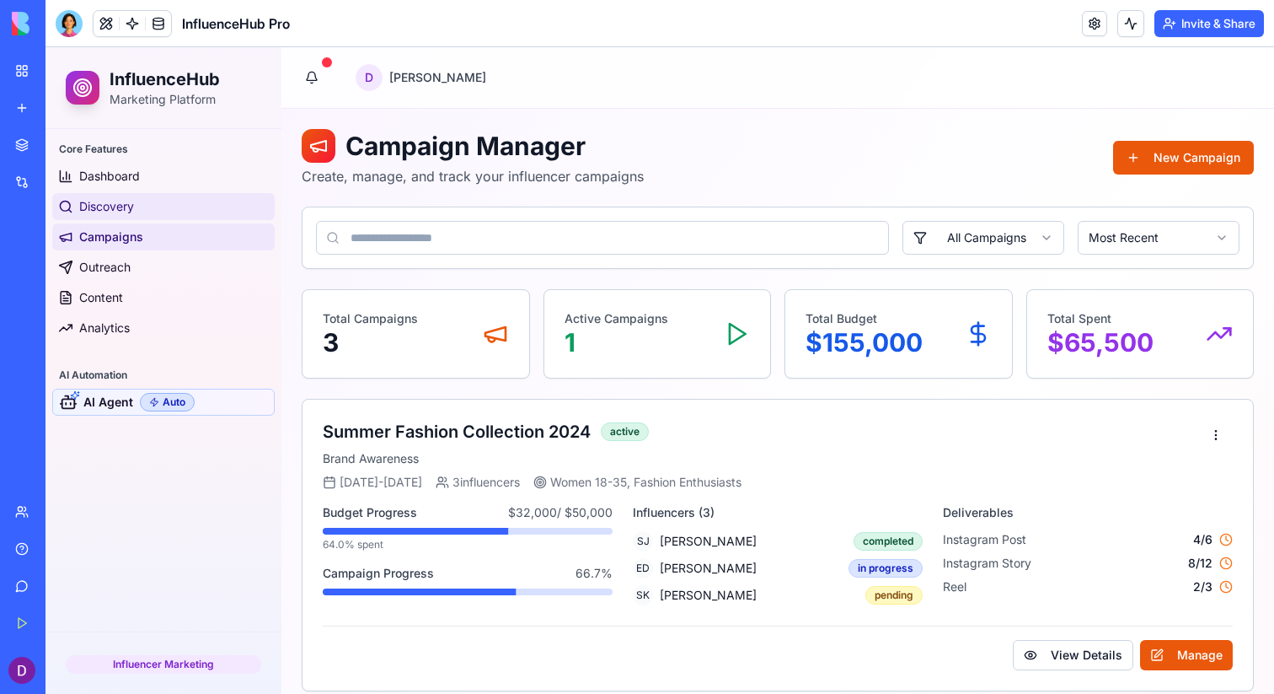
click at [151, 217] on link "Discovery" at bounding box center [163, 206] width 223 height 27
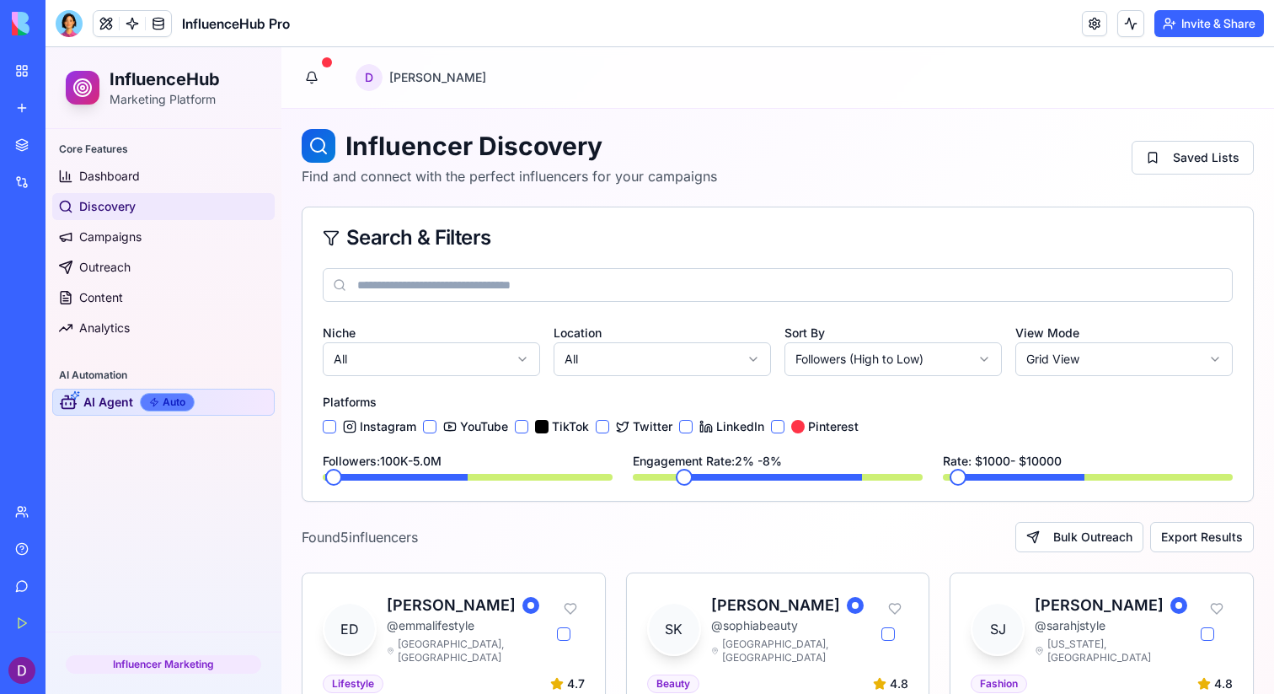
click at [173, 397] on div "Auto" at bounding box center [167, 402] width 55 height 19
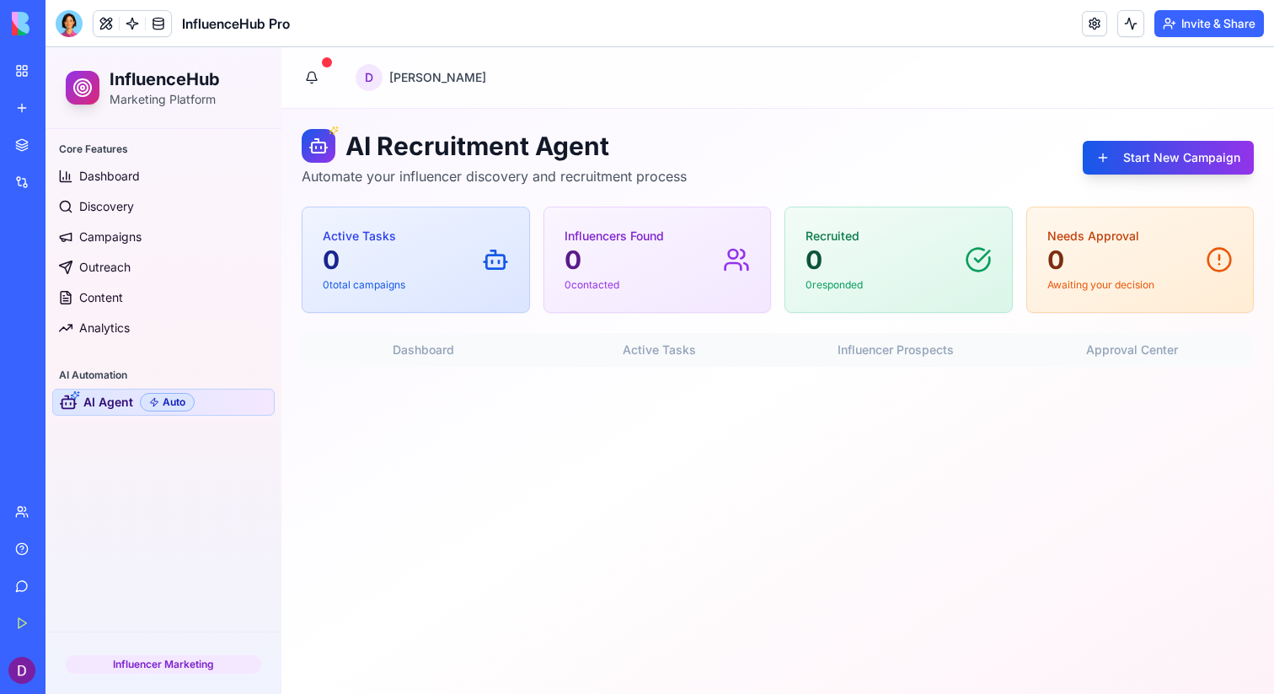
click at [202, 402] on link "AI Agent Auto" at bounding box center [163, 402] width 223 height 27
click at [626, 230] on p "Influencers Found" at bounding box center [614, 236] width 99 height 17
click at [1151, 168] on button "Start New Campaign" at bounding box center [1168, 158] width 171 height 34
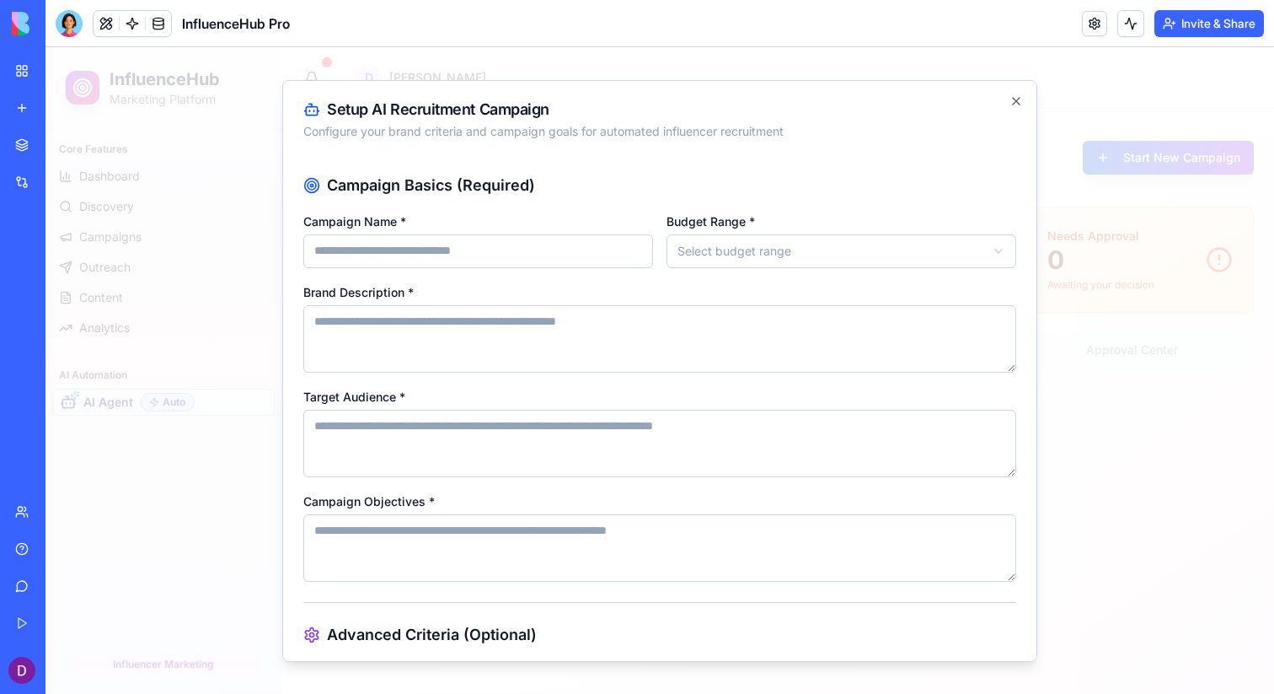
click at [511, 260] on input "Campaign Name *" at bounding box center [478, 250] width 350 height 34
type input "****"
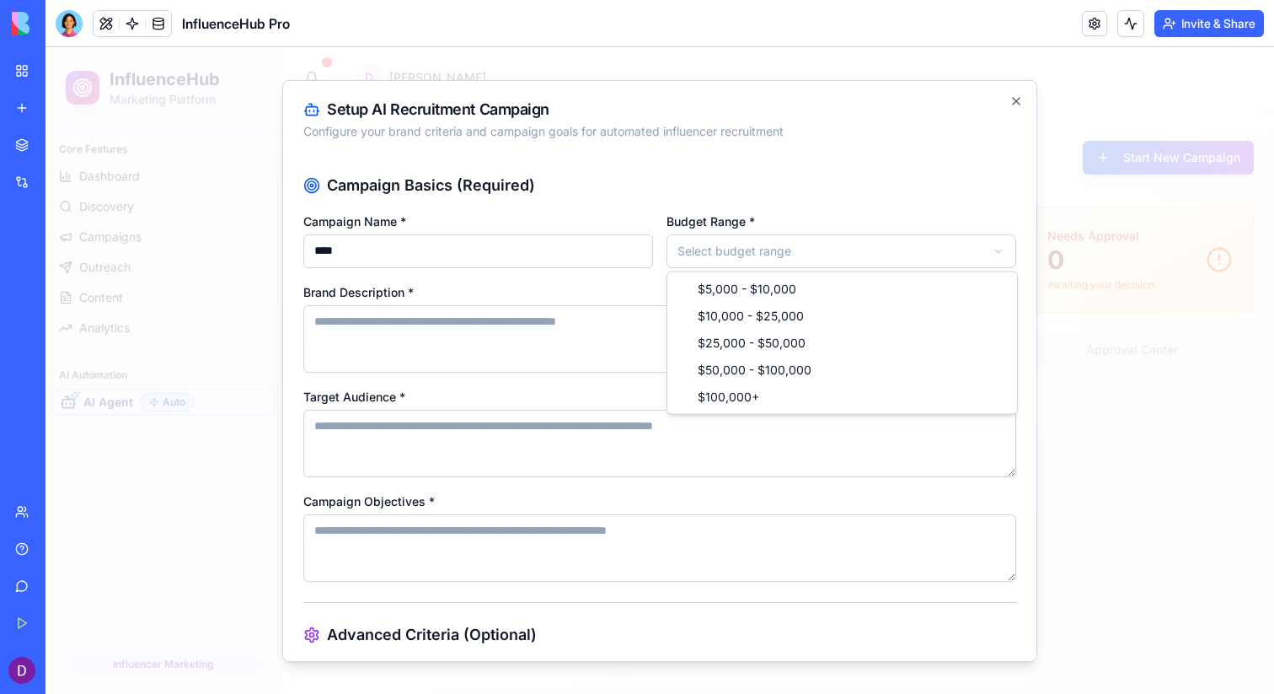
click at [802, 259] on body "InfluenceHub Marketing Platform Core Features Dashboard Discovery Campaigns Out…" at bounding box center [660, 370] width 1229 height 647
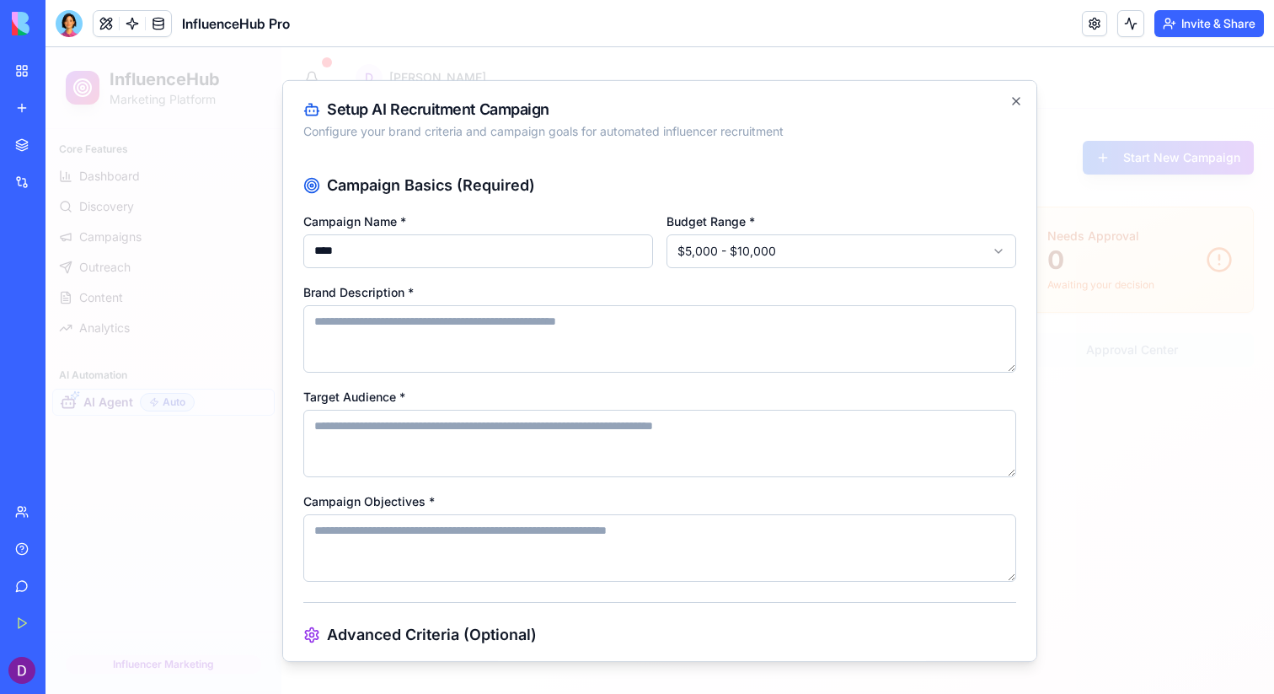
click at [691, 342] on textarea "Brand Description *" at bounding box center [659, 337] width 713 height 67
type textarea "******"
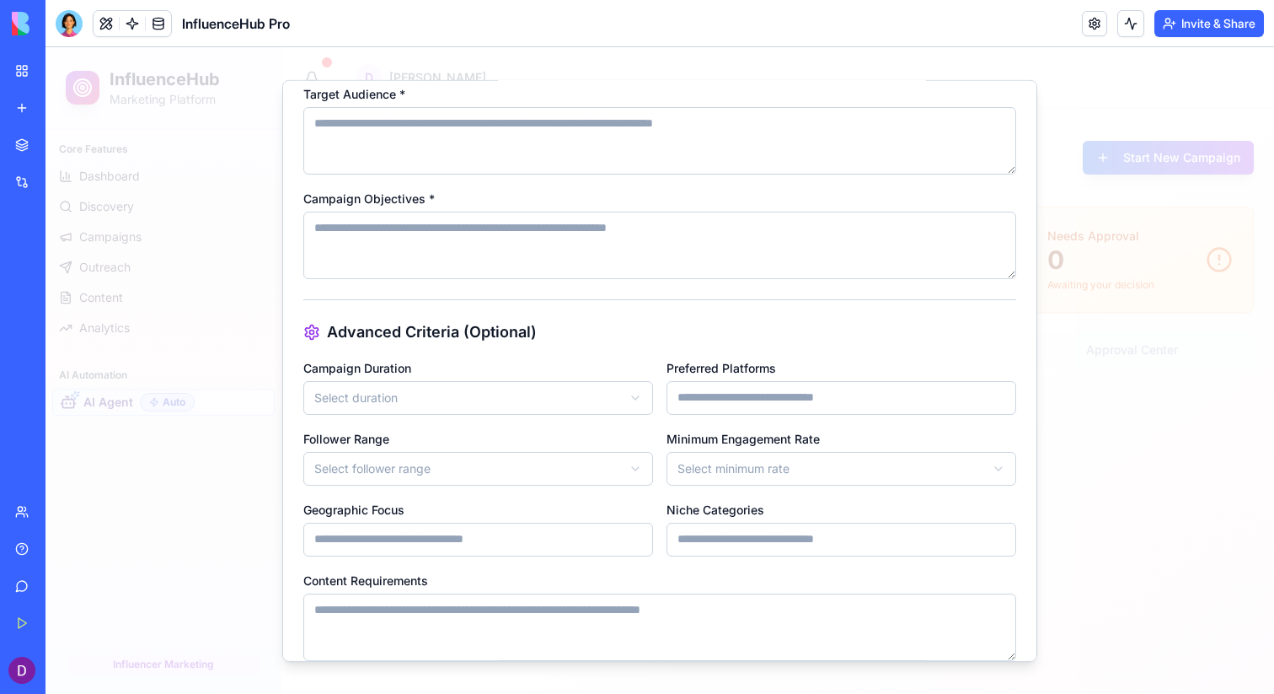
scroll to position [130, 0]
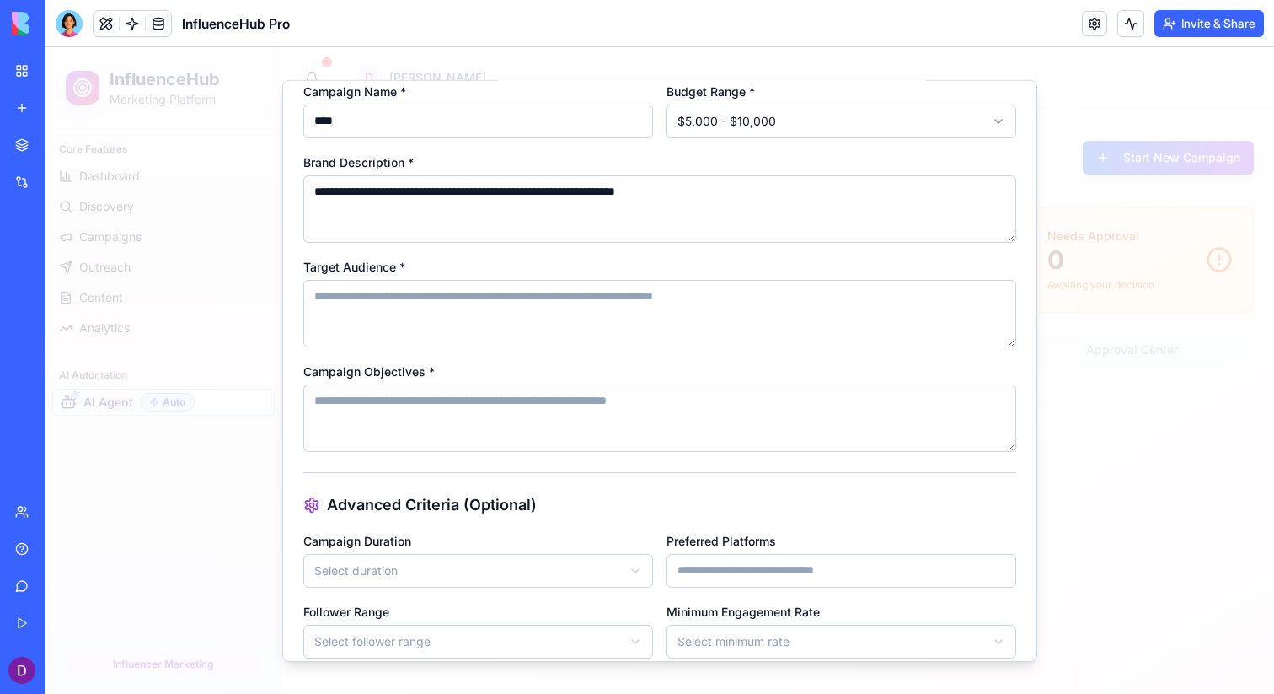
type textarea "**********"
click at [476, 334] on textarea "Target Audience *" at bounding box center [659, 312] width 713 height 67
type textarea "**********"
click at [459, 403] on textarea "Campaign Objectives *" at bounding box center [659, 417] width 713 height 67
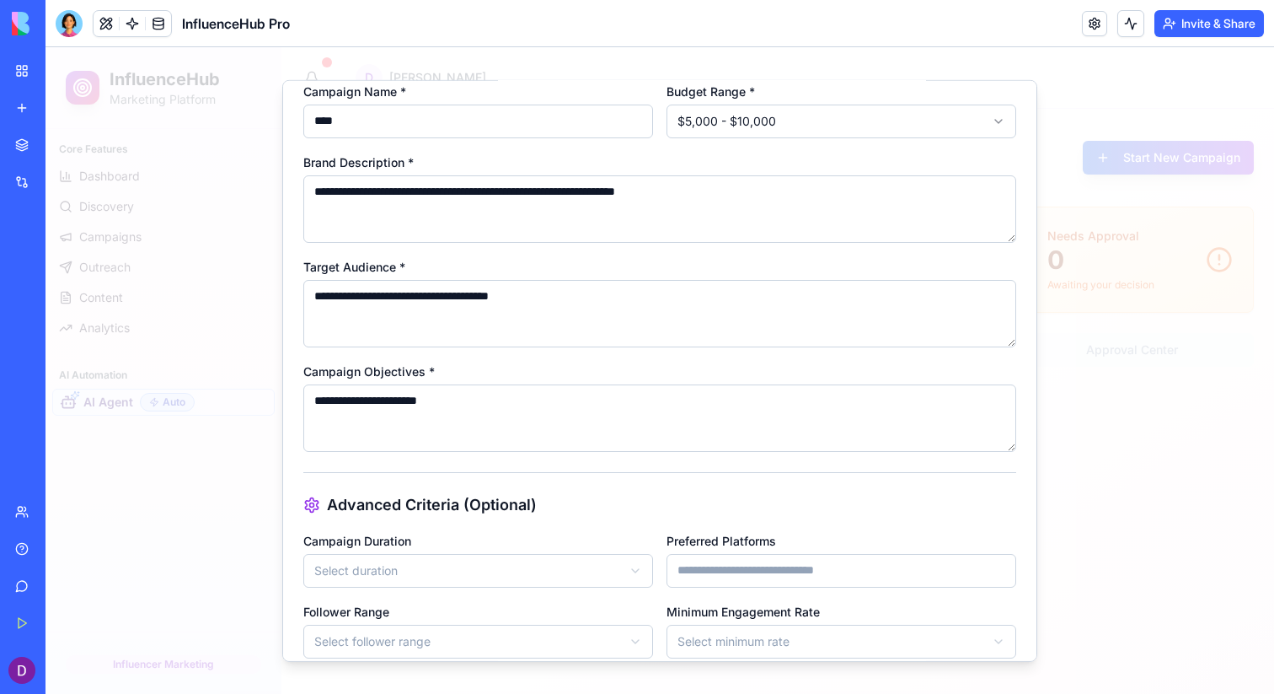
click at [428, 406] on textarea "**********" at bounding box center [659, 417] width 713 height 67
click at [510, 414] on textarea "**********" at bounding box center [659, 417] width 713 height 67
click at [432, 400] on textarea "**********" at bounding box center [659, 417] width 713 height 67
click at [504, 411] on textarea "**********" at bounding box center [659, 417] width 713 height 67
type textarea "**********"
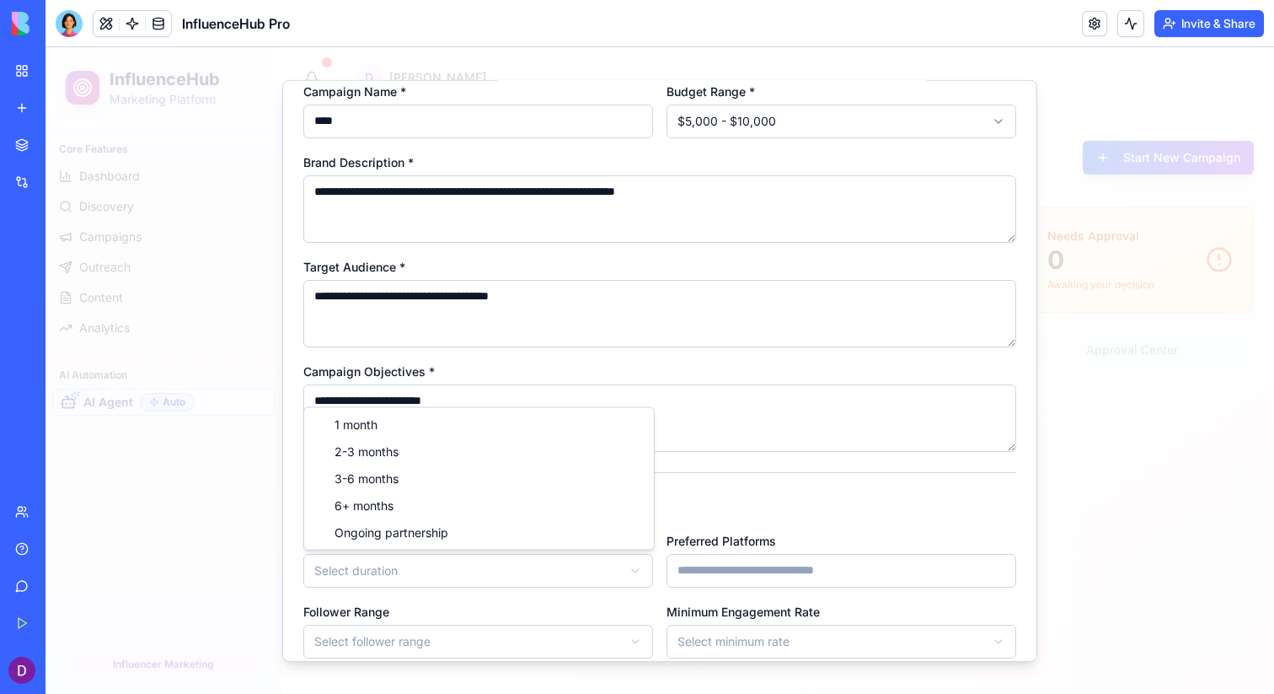
click at [458, 583] on body "**********" at bounding box center [660, 370] width 1229 height 647
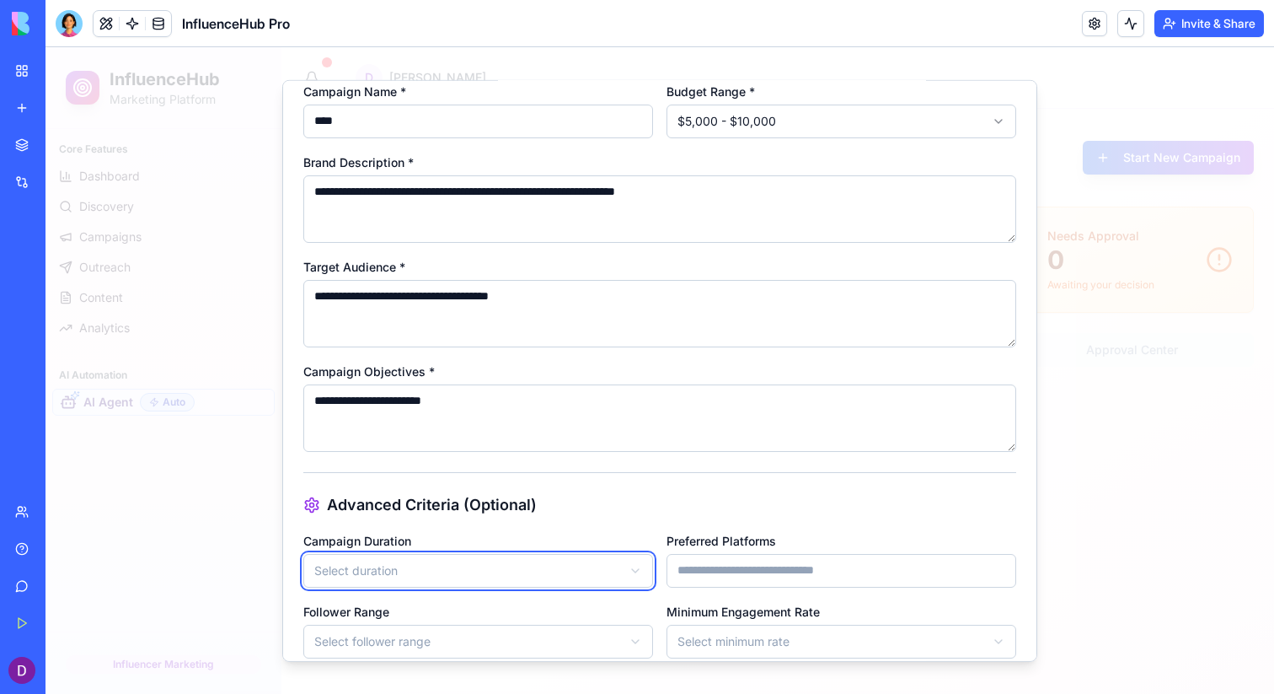
click at [730, 476] on body "**********" at bounding box center [660, 370] width 1229 height 647
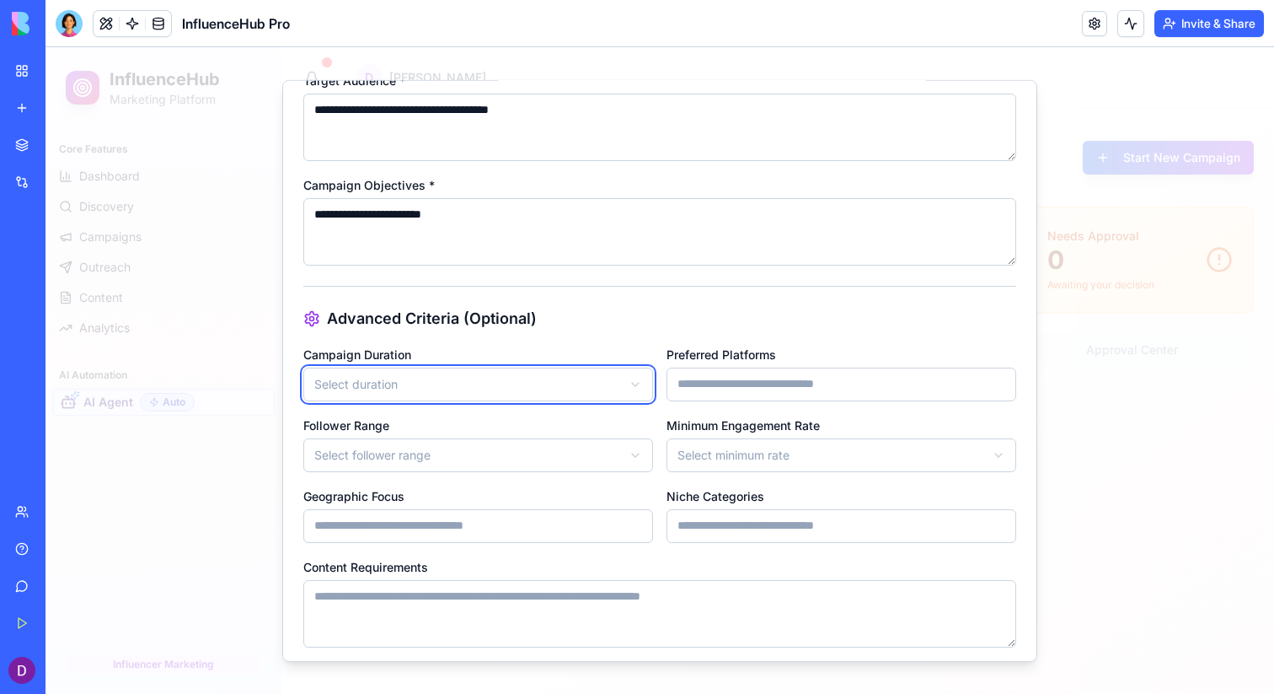
scroll to position [323, 0]
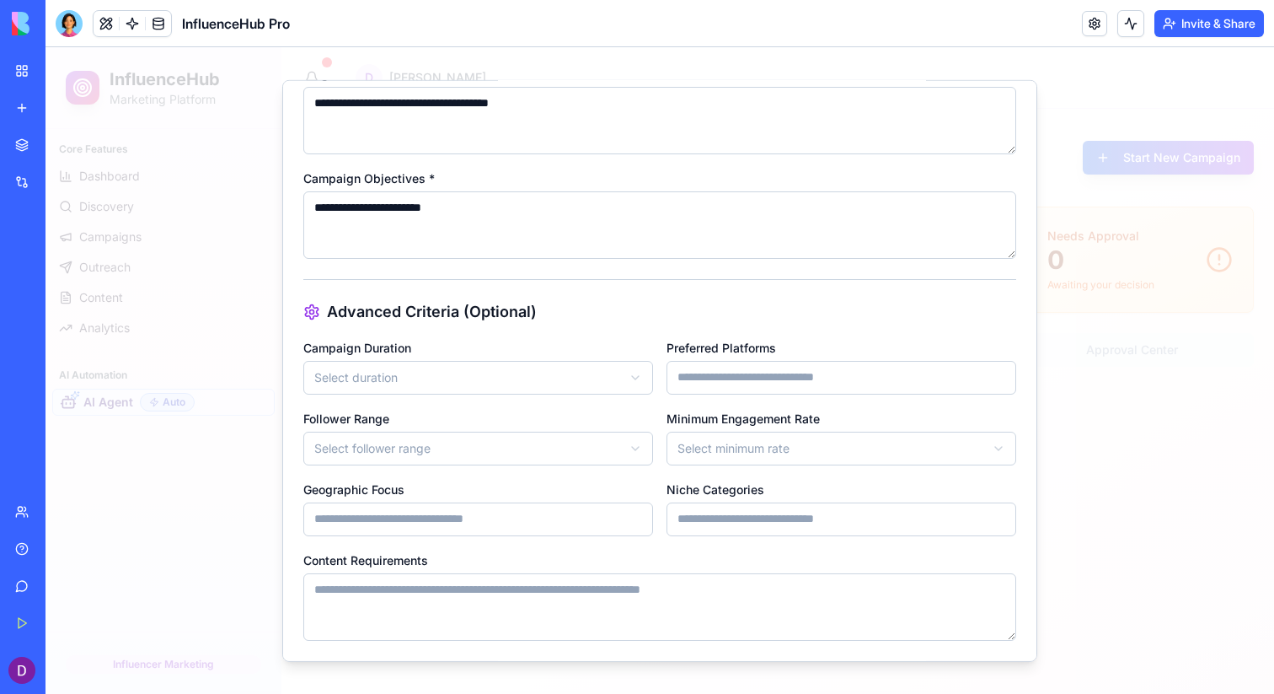
click at [629, 374] on body "**********" at bounding box center [660, 370] width 1229 height 647
click at [870, 380] on input "Preferred Platforms" at bounding box center [842, 377] width 350 height 34
type input "*********"
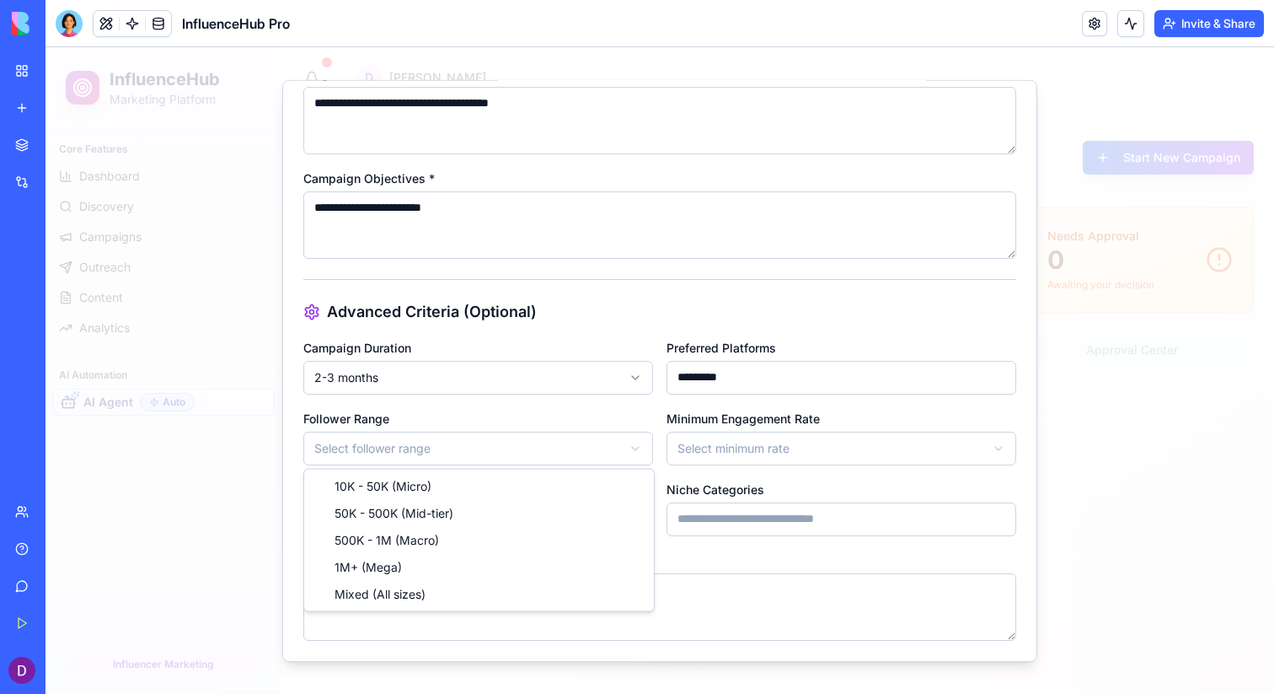
click at [581, 453] on body "**********" at bounding box center [660, 370] width 1229 height 647
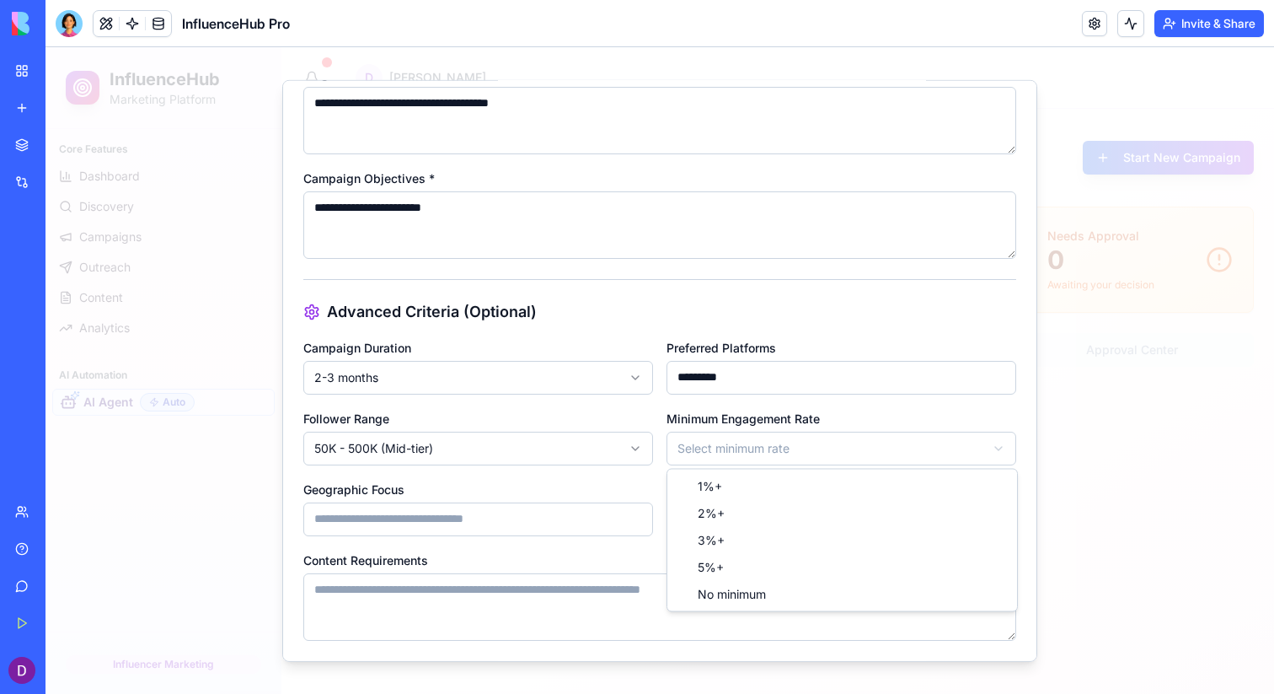
click at [797, 450] on body "**********" at bounding box center [660, 370] width 1229 height 647
click at [561, 517] on input "Geographic Focus" at bounding box center [478, 519] width 350 height 34
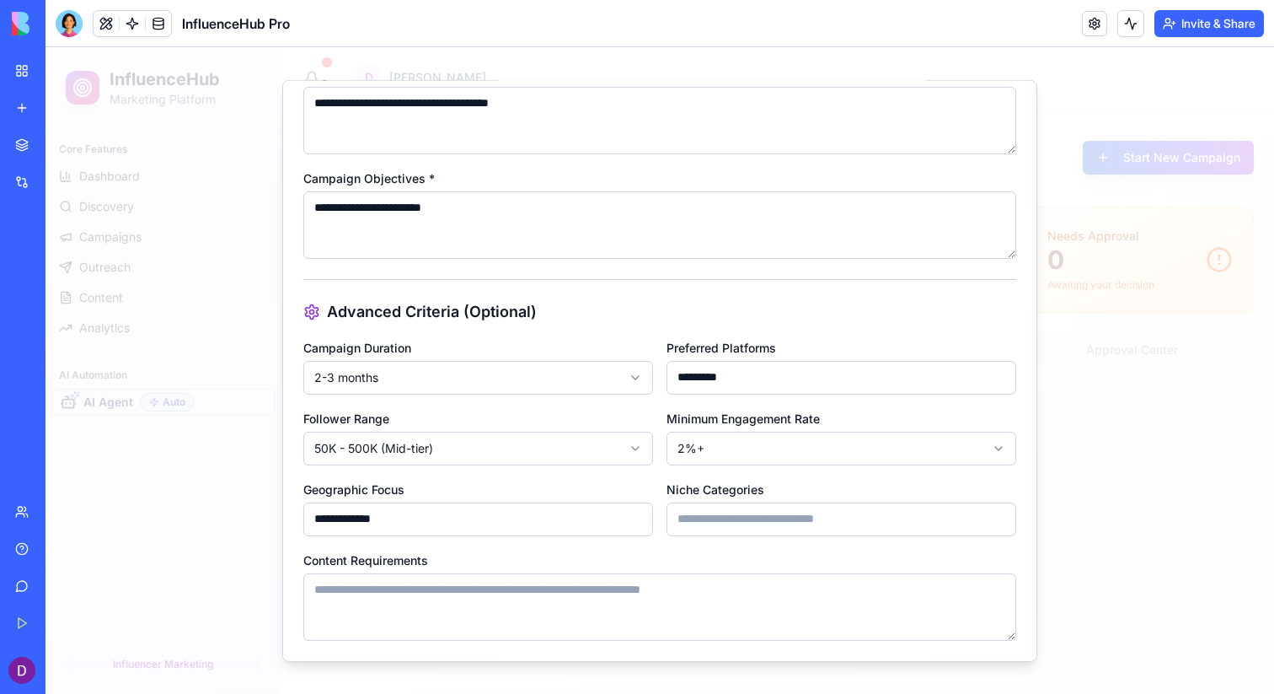
type input "**********"
click at [770, 521] on input "Niche Categories" at bounding box center [842, 519] width 350 height 34
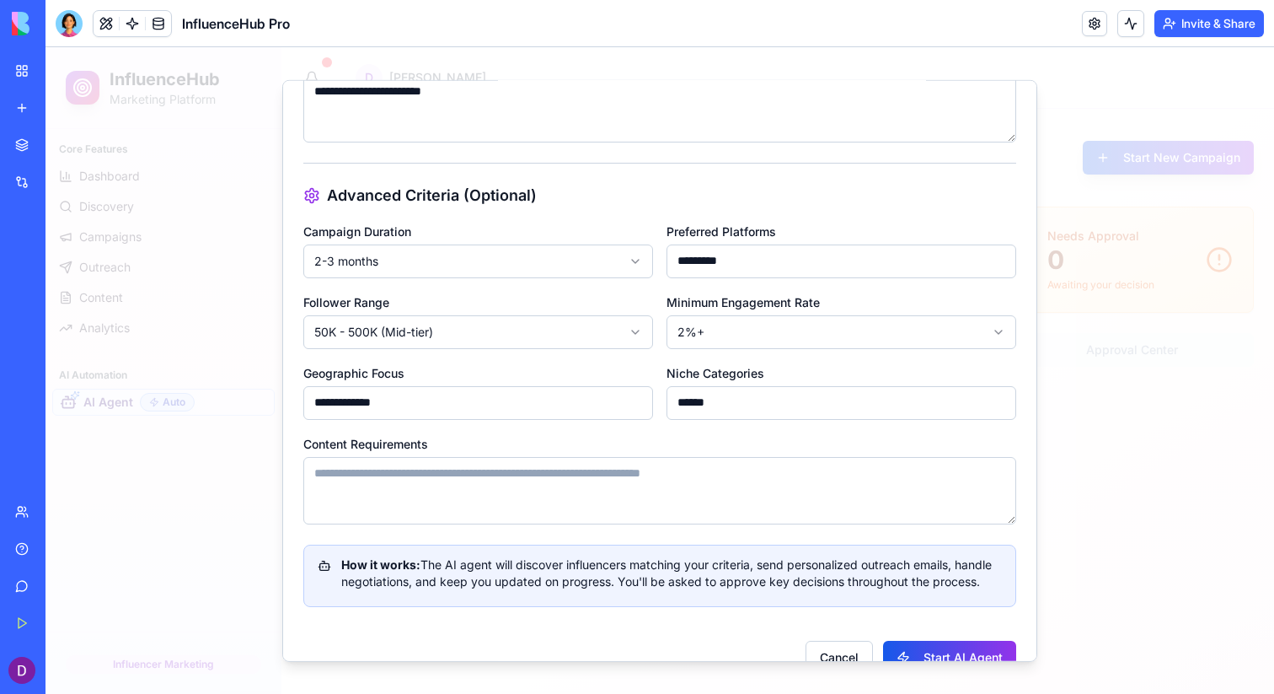
scroll to position [489, 0]
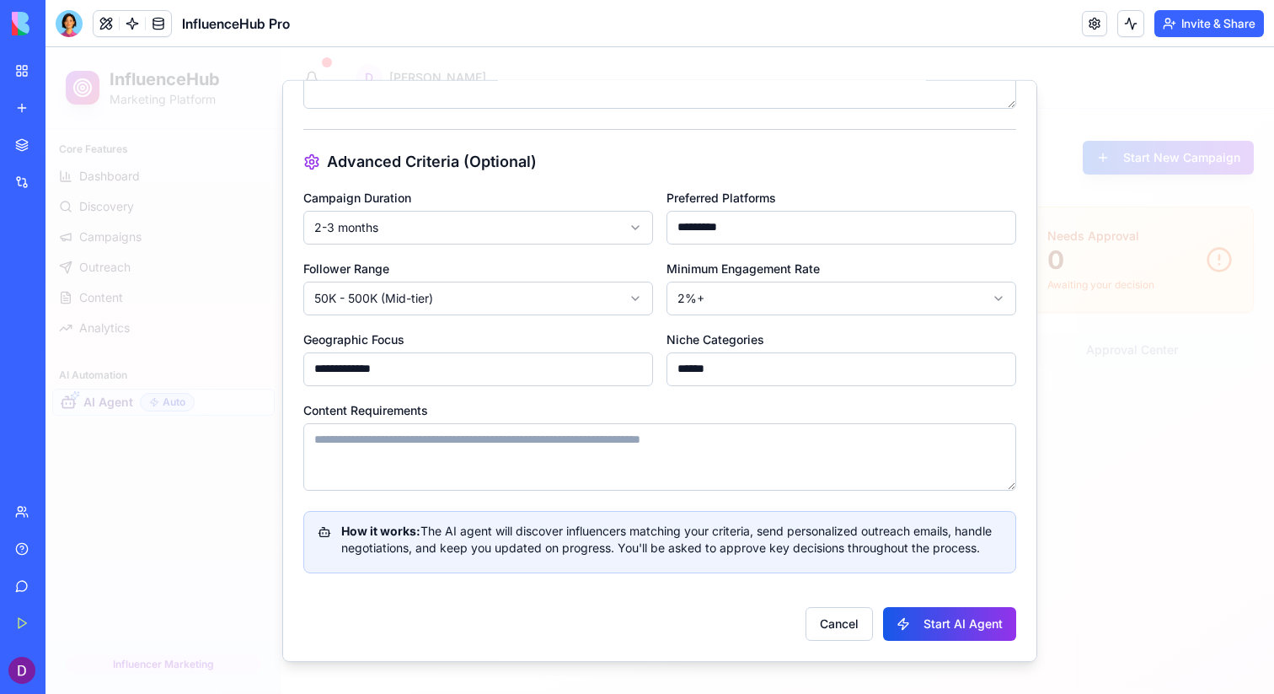
type input "******"
click at [663, 443] on textarea "Content Requirements" at bounding box center [659, 455] width 713 height 67
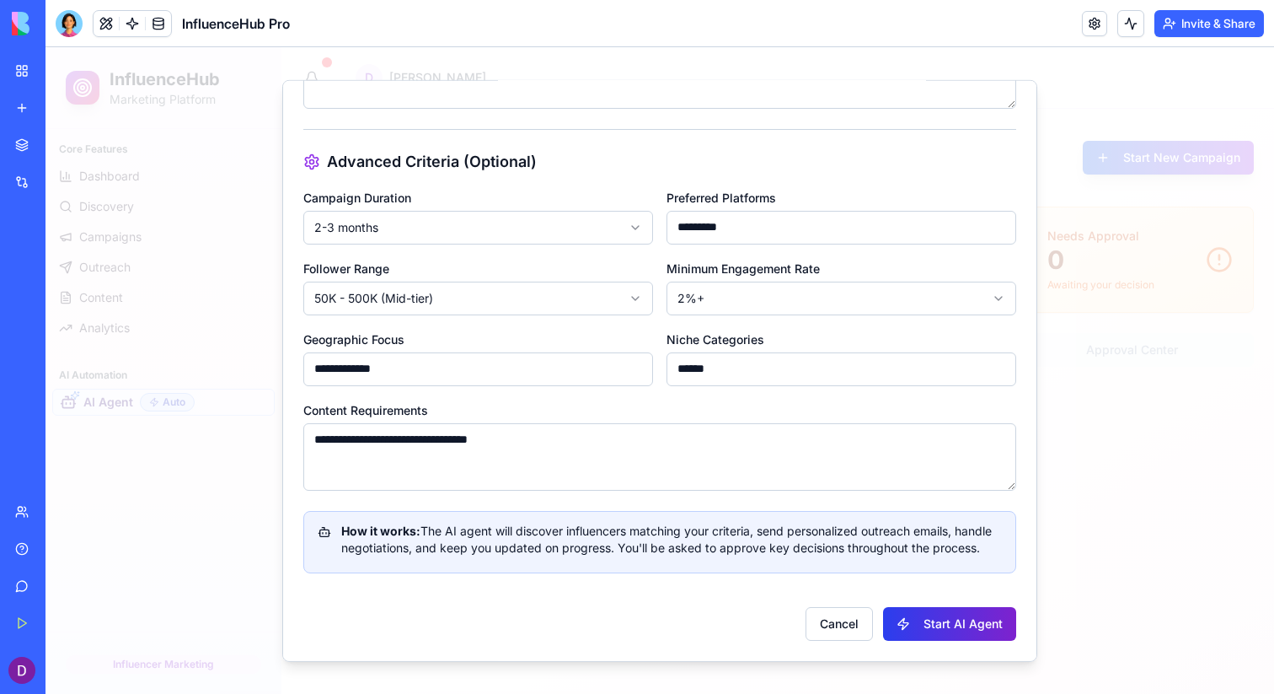
type textarea "**********"
click at [963, 620] on button "Start AI Agent" at bounding box center [949, 623] width 133 height 34
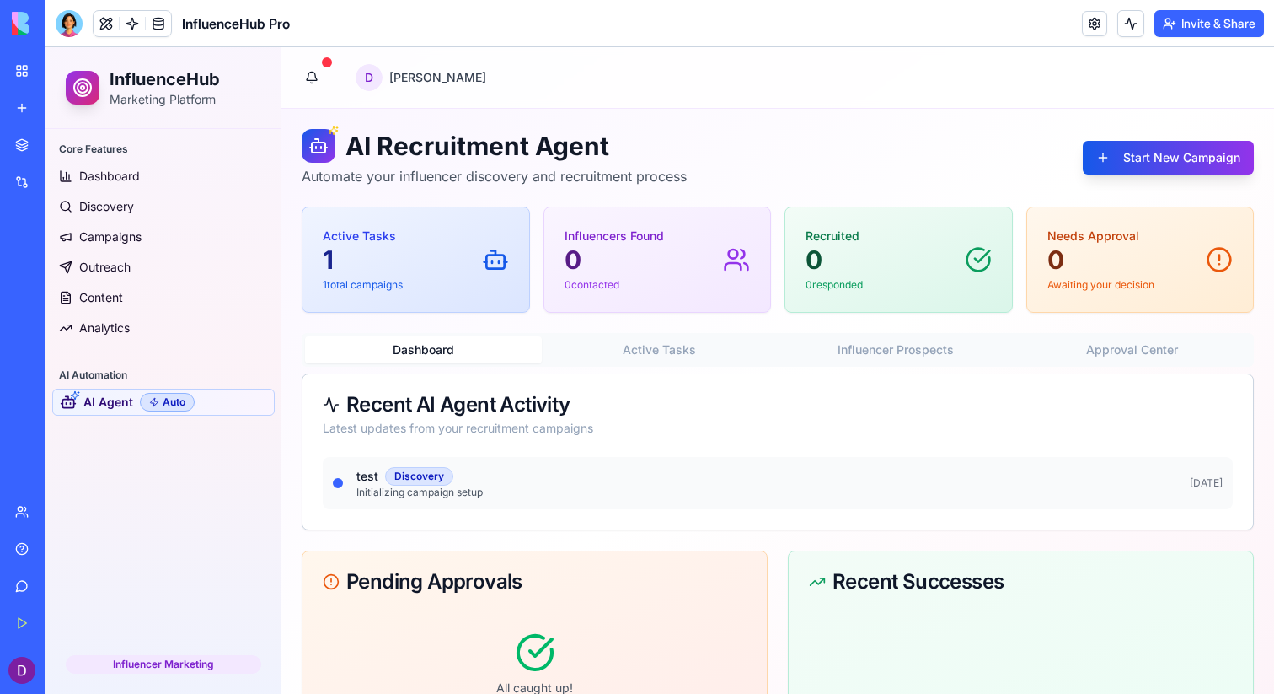
click at [440, 274] on div "Active Tasks 1 1 total campaigns" at bounding box center [416, 260] width 186 height 64
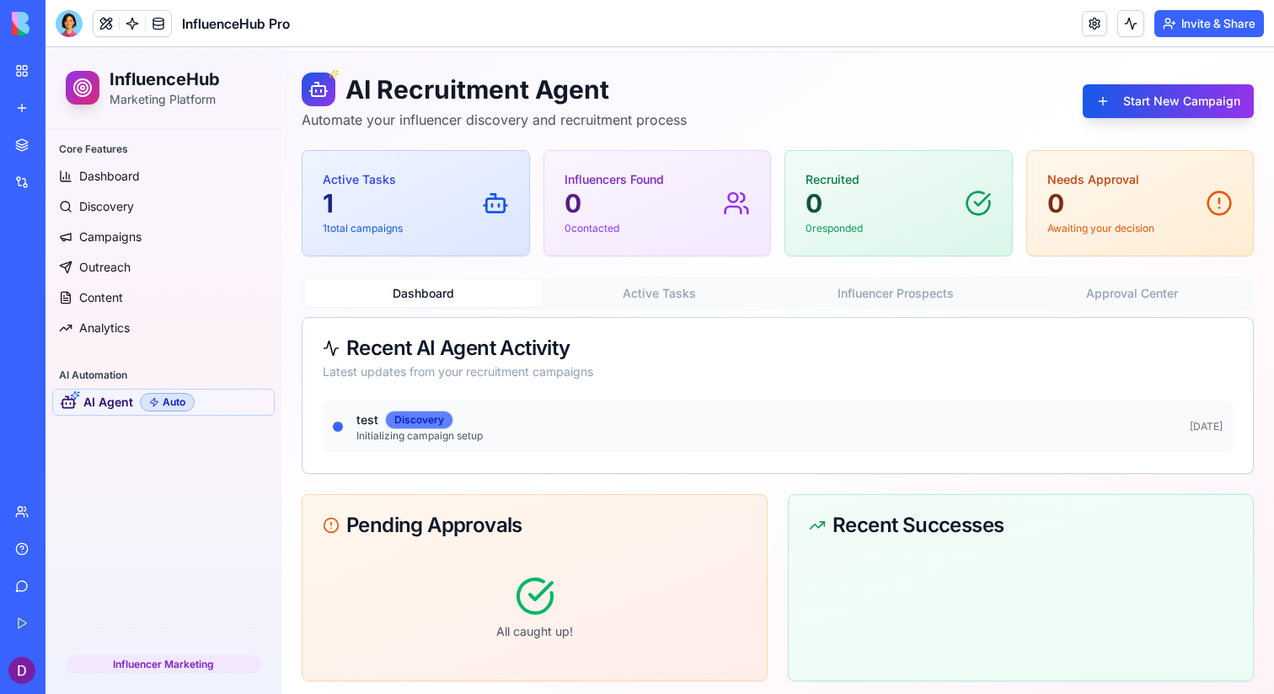
scroll to position [64, 0]
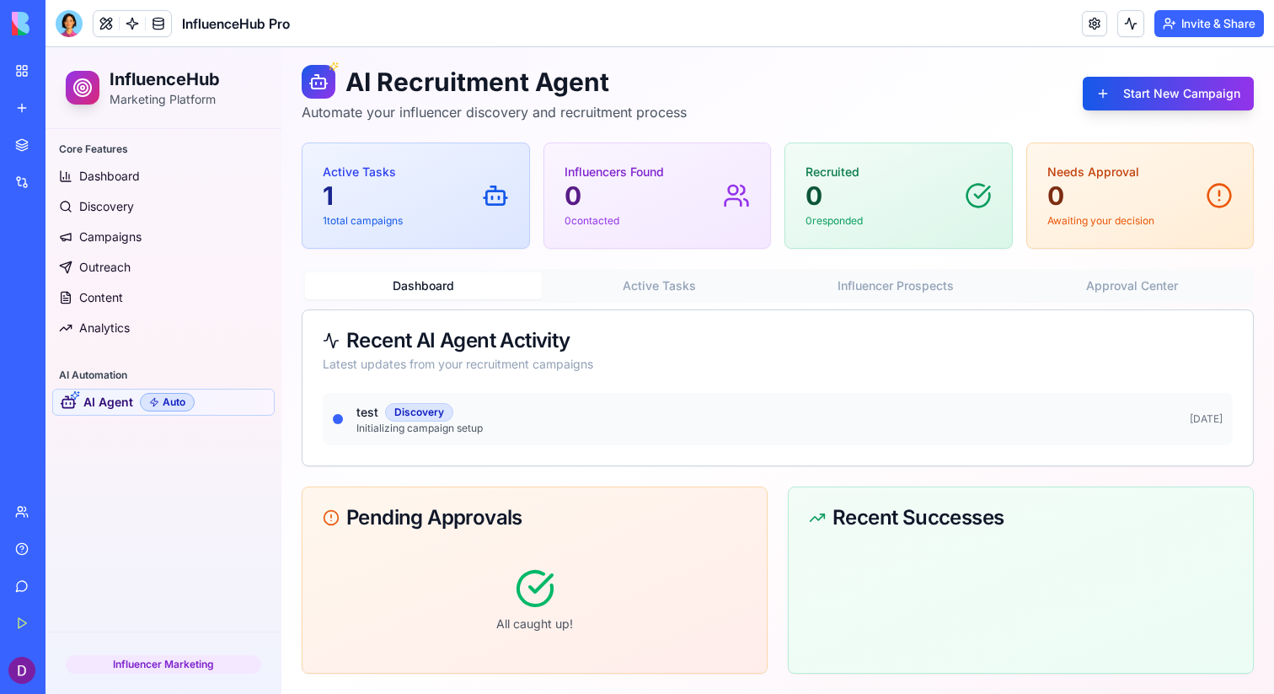
click at [539, 585] on icon at bounding box center [535, 588] width 40 height 40
click at [333, 521] on icon at bounding box center [331, 517] width 17 height 17
click at [490, 282] on button "Dashboard" at bounding box center [423, 285] width 237 height 27
click at [659, 294] on button "Active Tasks" at bounding box center [660, 285] width 237 height 27
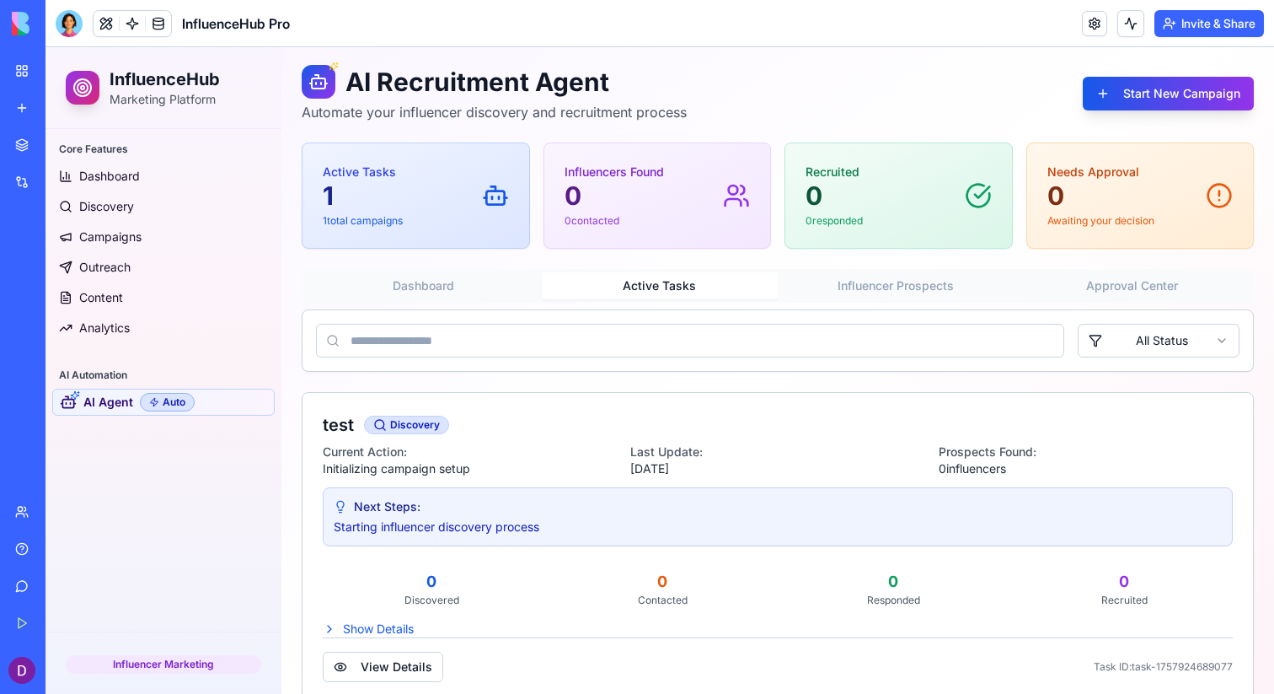
click at [520, 291] on button "Dashboard" at bounding box center [423, 285] width 237 height 27
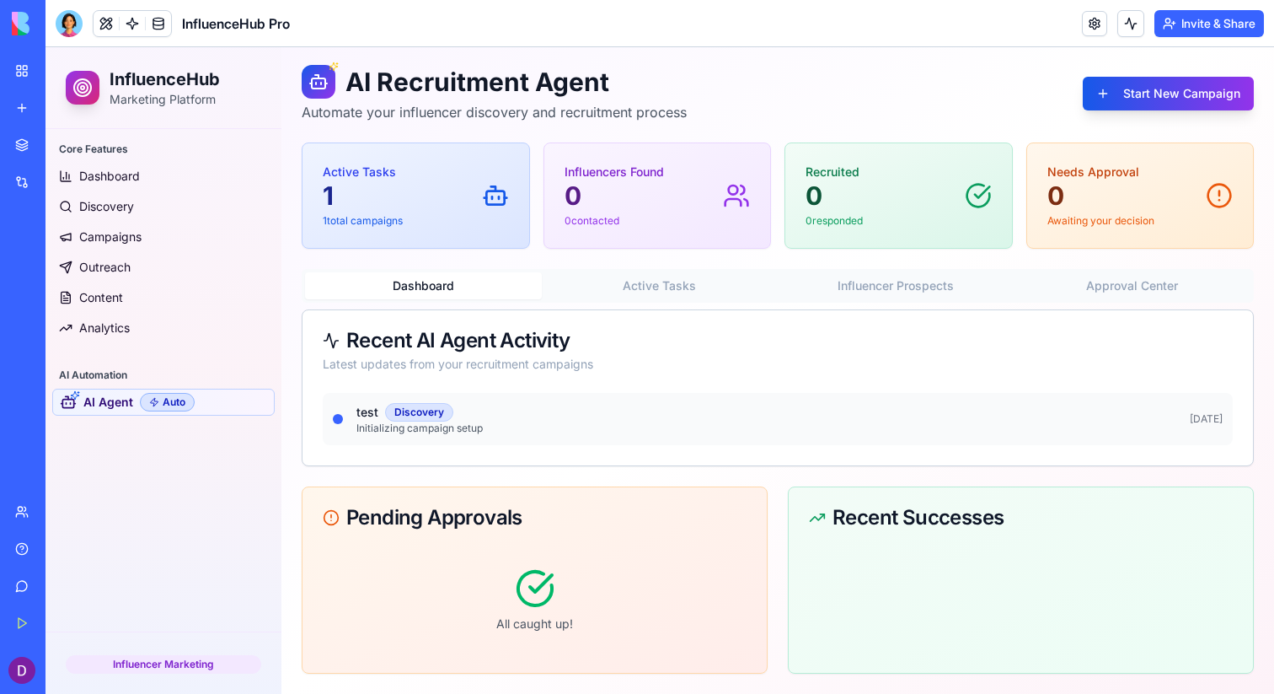
click at [605, 269] on div "Dashboard Active Tasks Influencer Prospects Approval Center" at bounding box center [778, 286] width 952 height 34
click at [608, 284] on button "Active Tasks" at bounding box center [660, 285] width 237 height 27
click at [473, 256] on div "AI Recruitment Agent Automate your influencer discovery and recruitment process…" at bounding box center [778, 369] width 952 height 609
click at [362, 223] on p "1 total campaigns" at bounding box center [363, 220] width 80 height 13
click at [490, 191] on rect at bounding box center [495, 197] width 18 height 13
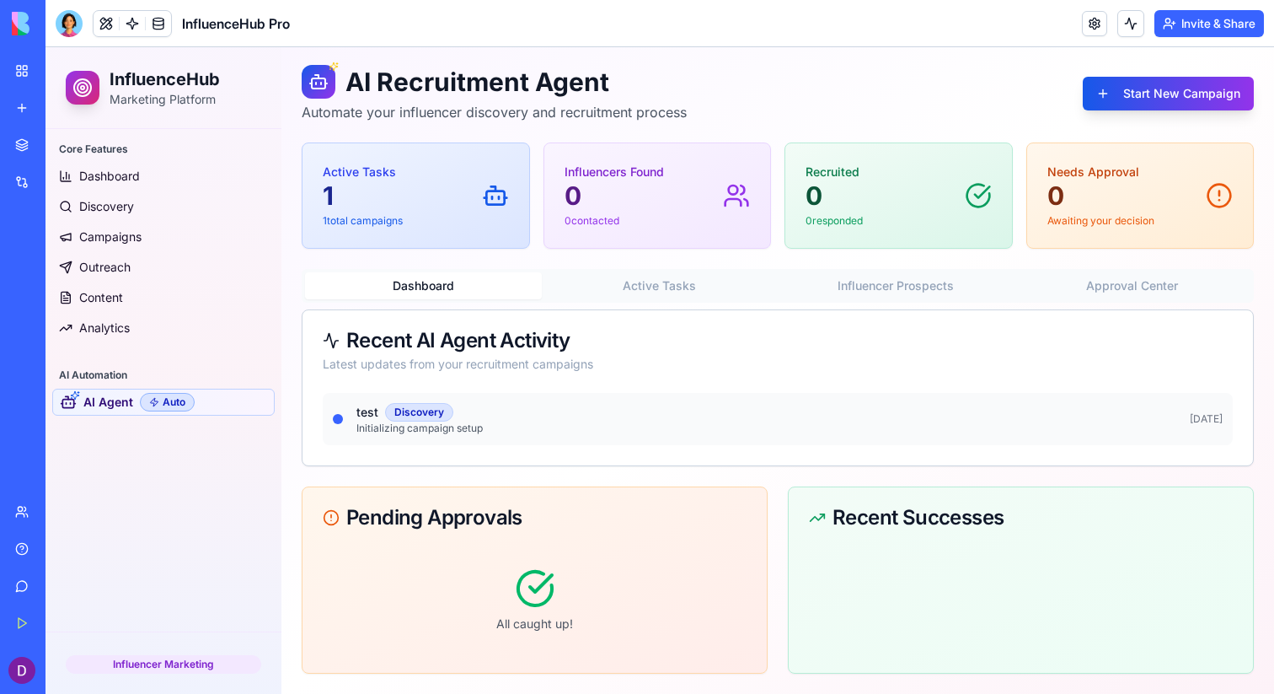
click at [657, 421] on p "Initializing campaign setup" at bounding box center [767, 427] width 820 height 13
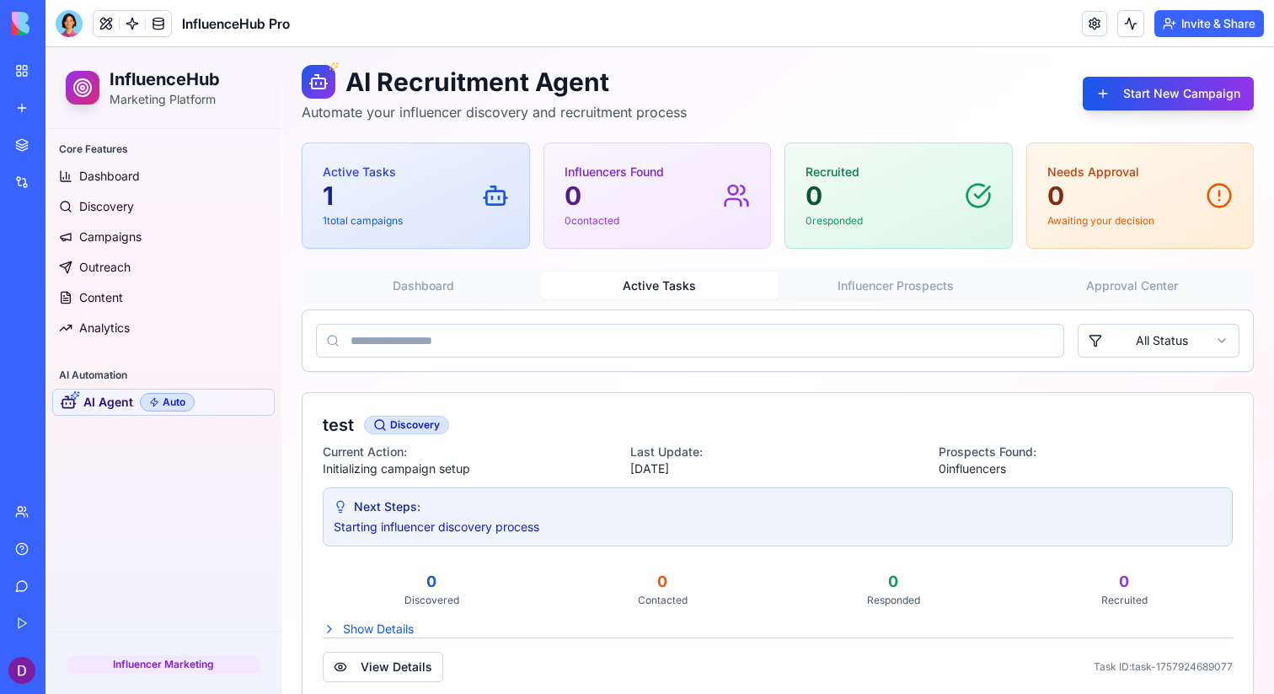
scroll to position [0, 0]
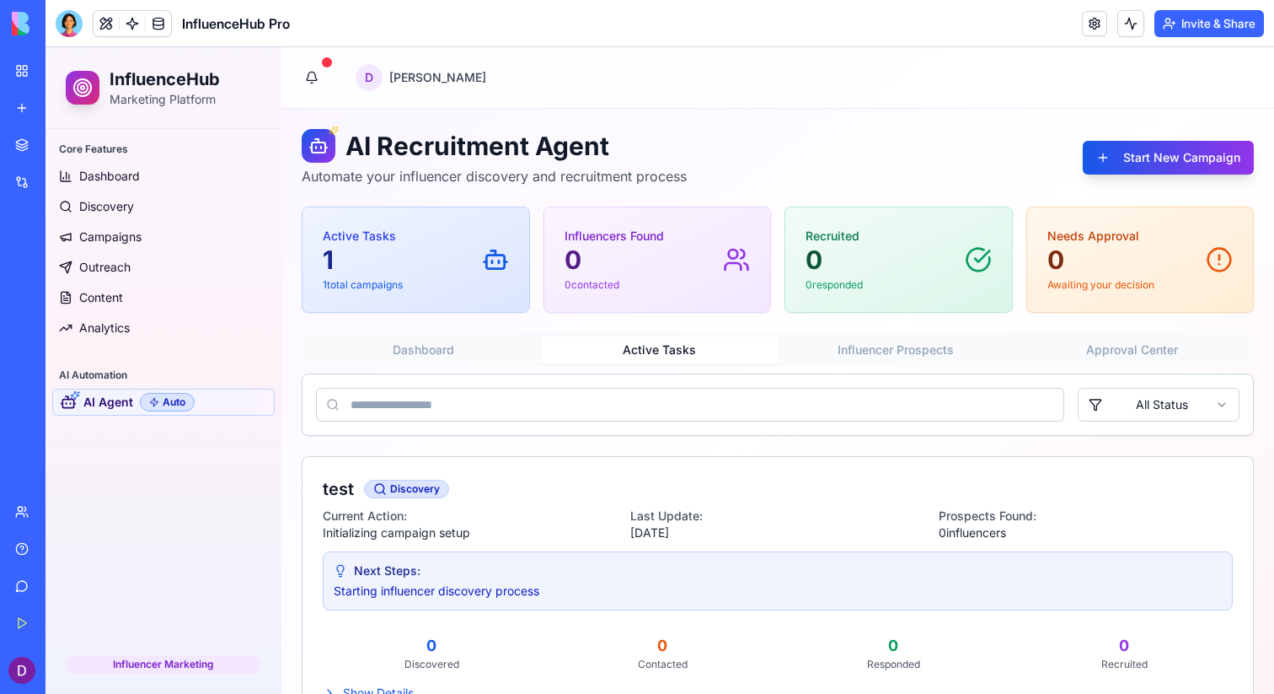
click at [628, 286] on div "AI Recruitment Agent Automate your influencer discovery and recruitment process…" at bounding box center [778, 448] width 952 height 638
click at [489, 341] on button "Dashboard" at bounding box center [423, 349] width 237 height 27
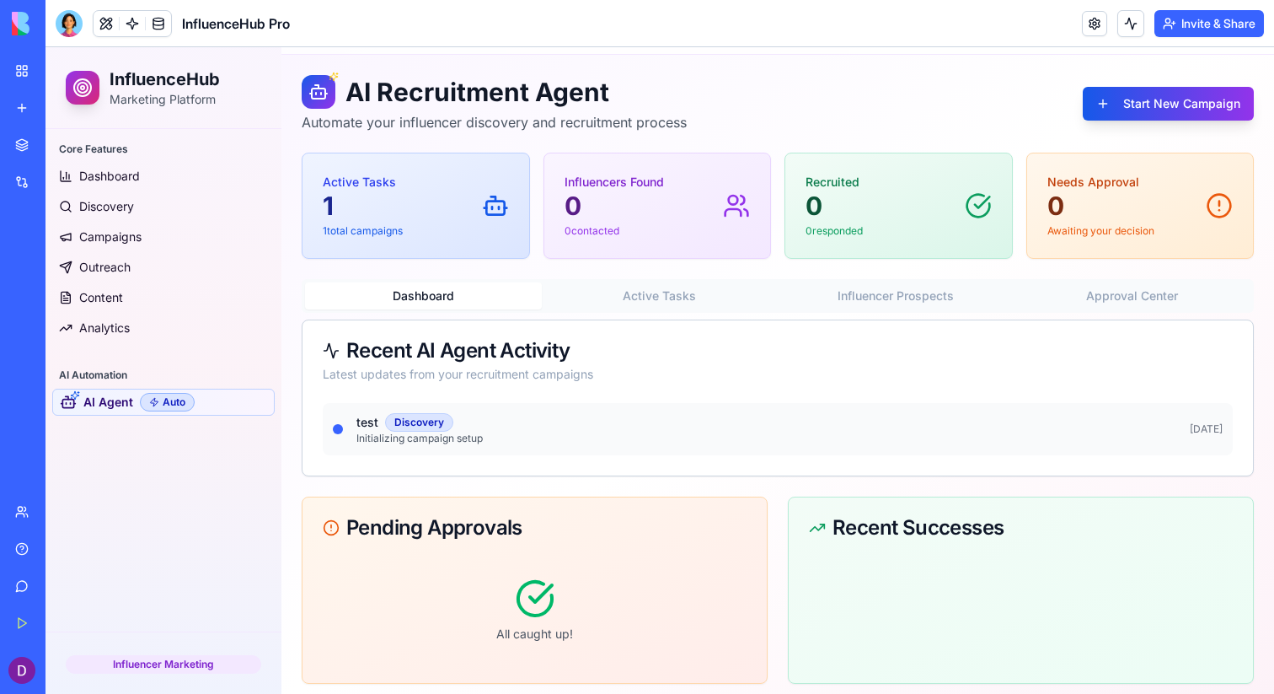
scroll to position [64, 0]
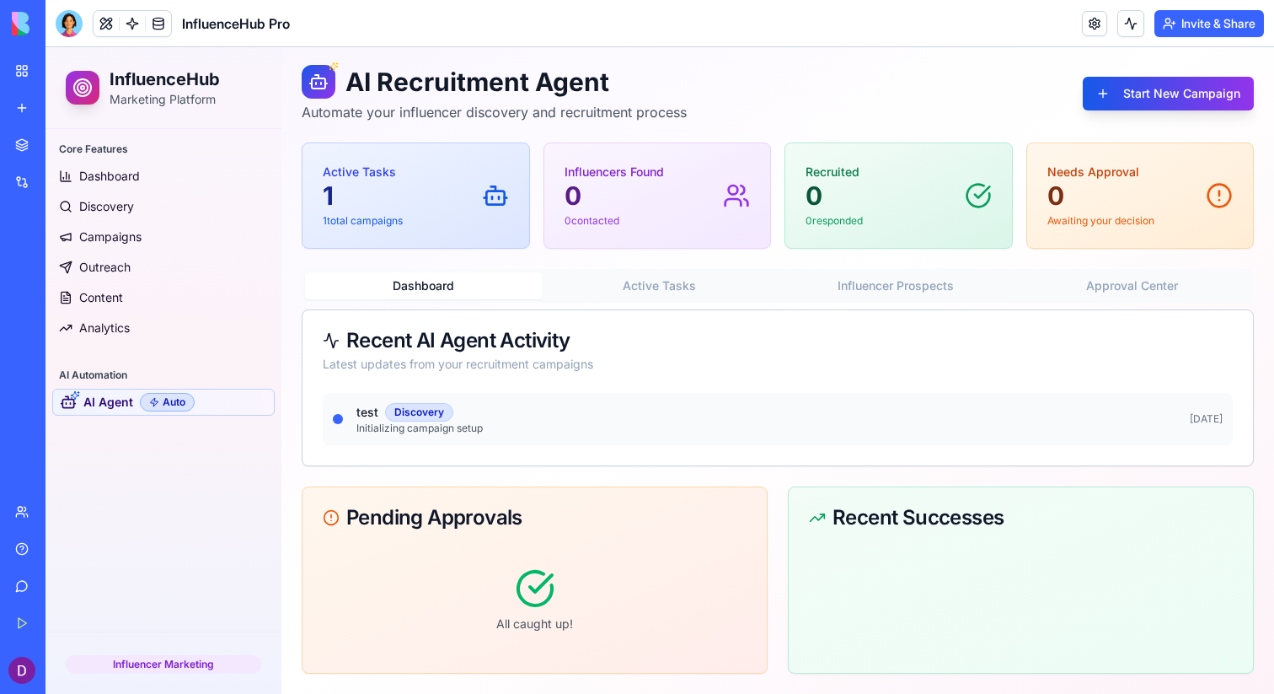
click at [544, 581] on icon at bounding box center [541, 583] width 22 height 17
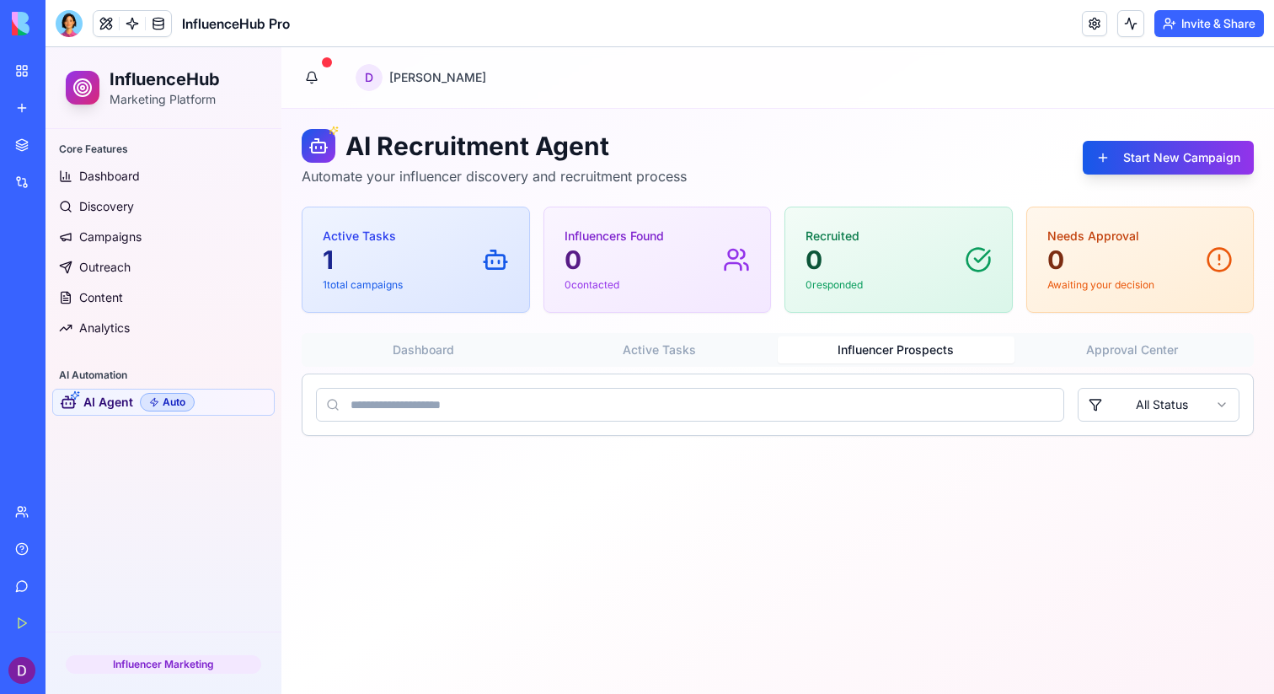
scroll to position [0, 0]
click at [889, 296] on div "AI Recruitment Agent Automate your influencer discovery and recruitment process…" at bounding box center [778, 292] width 952 height 327
click at [1105, 347] on button "Approval Center" at bounding box center [1133, 349] width 237 height 27
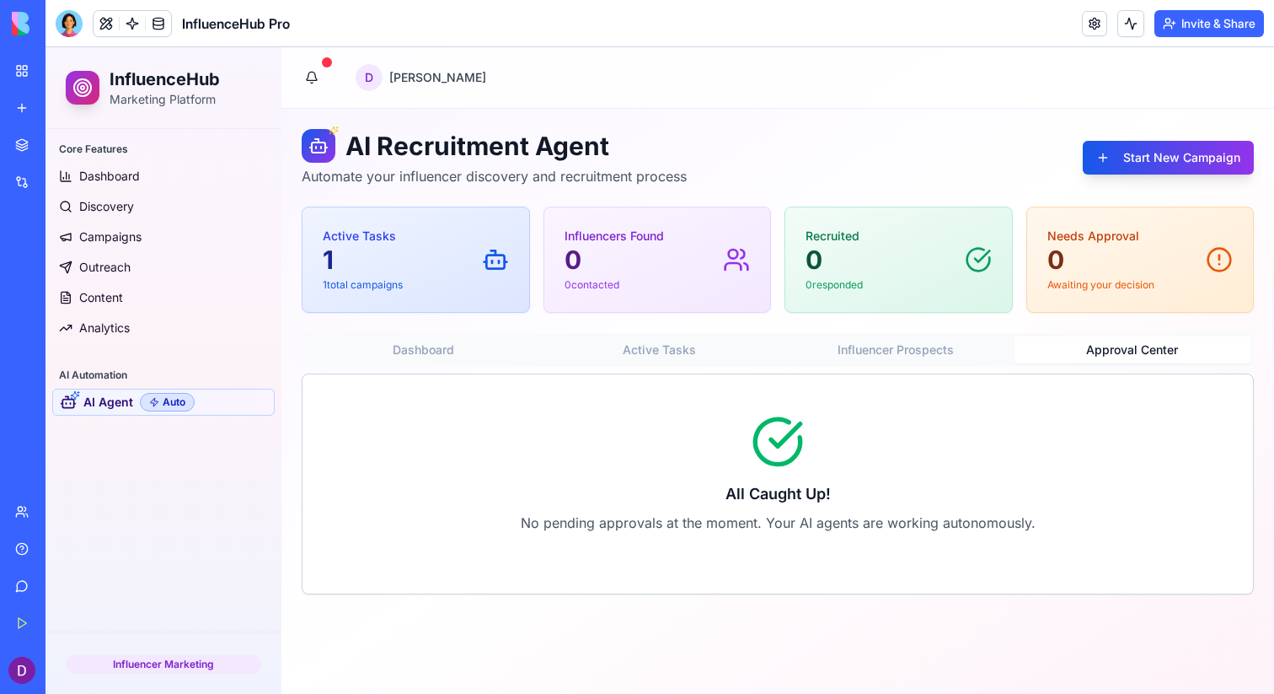
click at [655, 356] on button "Active Tasks" at bounding box center [660, 349] width 237 height 27
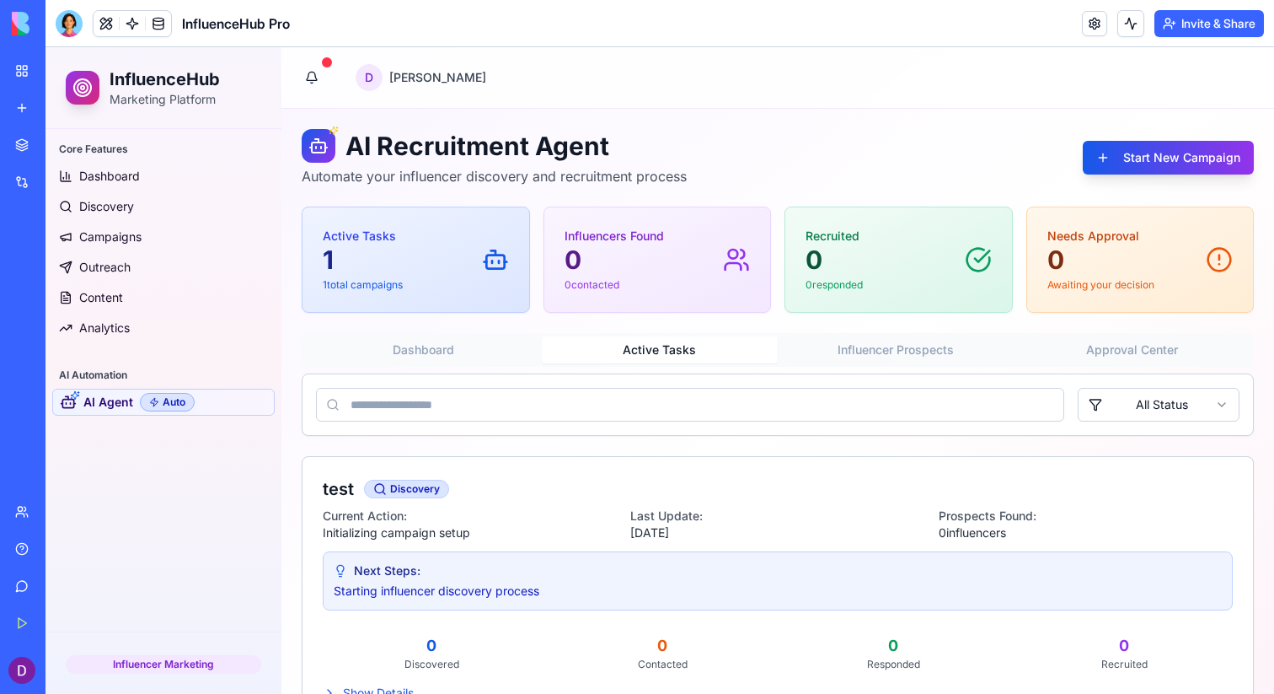
click at [421, 268] on div "Active Tasks 1 1 total campaigns" at bounding box center [416, 260] width 186 height 64
click at [434, 344] on button "Dashboard" at bounding box center [423, 349] width 237 height 27
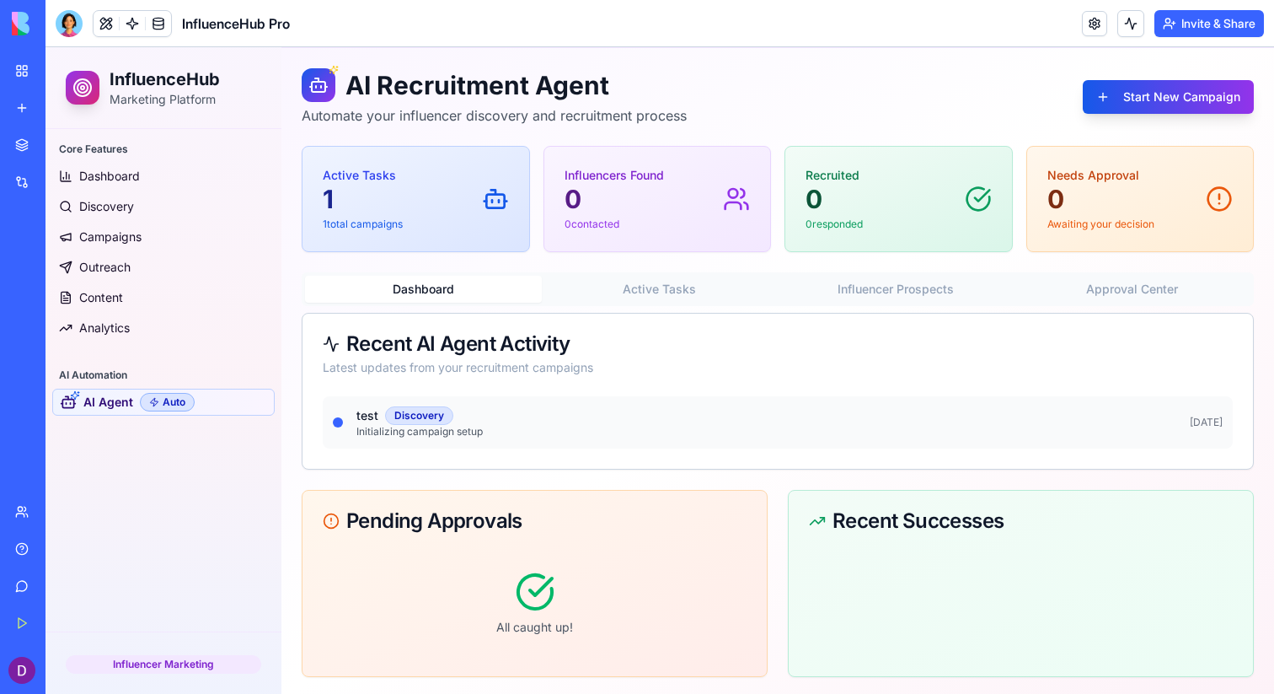
scroll to position [64, 0]
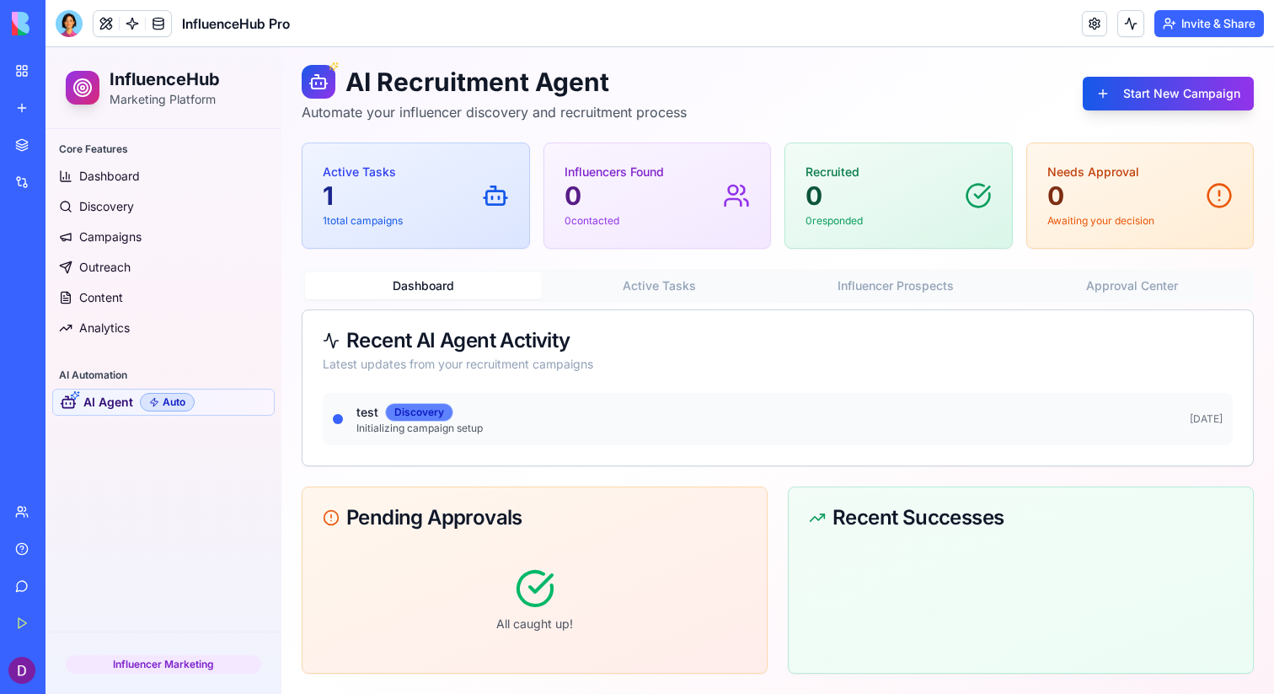
click at [431, 412] on div "Discovery" at bounding box center [419, 412] width 68 height 19
click at [520, 433] on p "Initializing campaign setup" at bounding box center [767, 427] width 820 height 13
drag, startPoint x: 1148, startPoint y: 414, endPoint x: 1165, endPoint y: 417, distance: 17.2
click at [1150, 415] on div "test Discovery" at bounding box center [767, 412] width 820 height 19
click at [1213, 426] on div "test Discovery Initializing campaign setup [DATE]" at bounding box center [778, 419] width 910 height 52
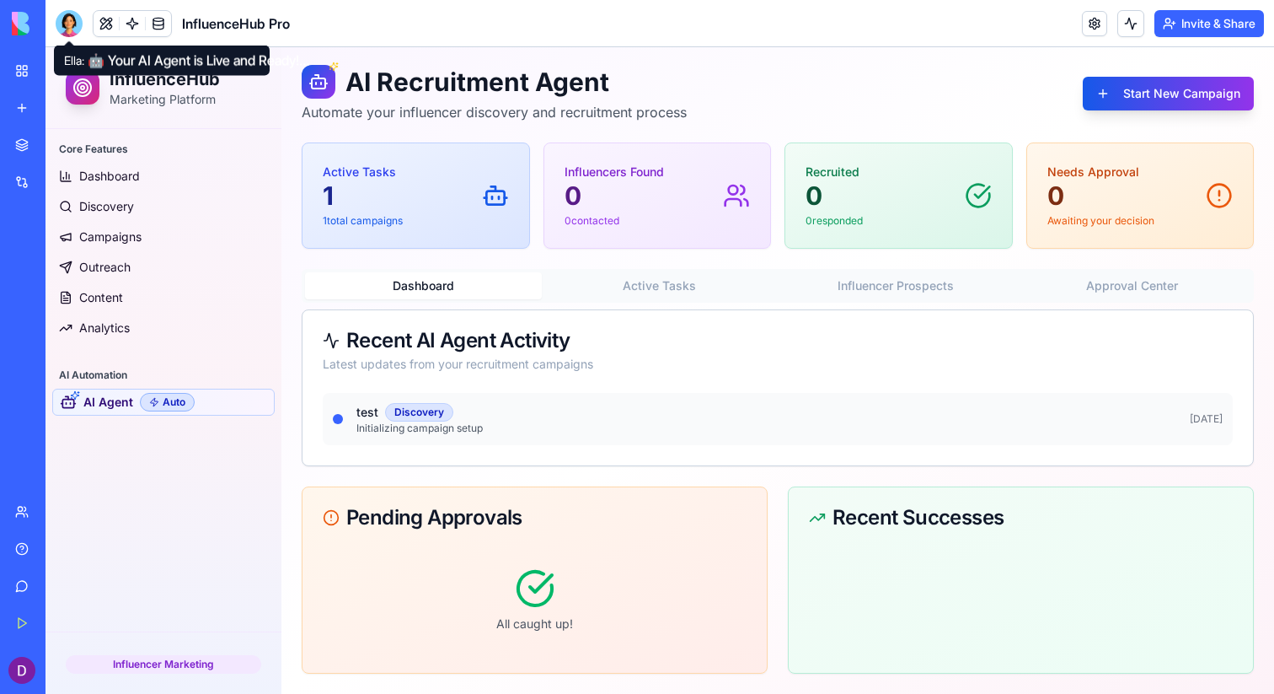
click at [60, 14] on div at bounding box center [69, 23] width 27 height 27
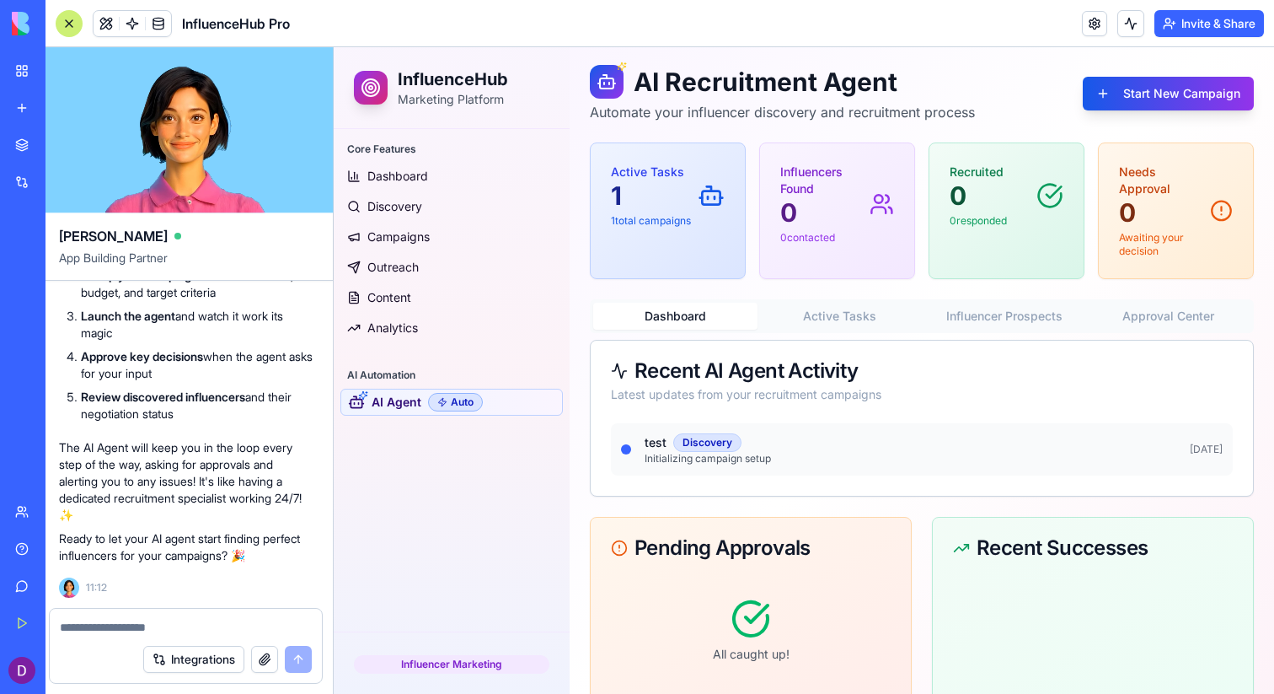
scroll to position [0, 0]
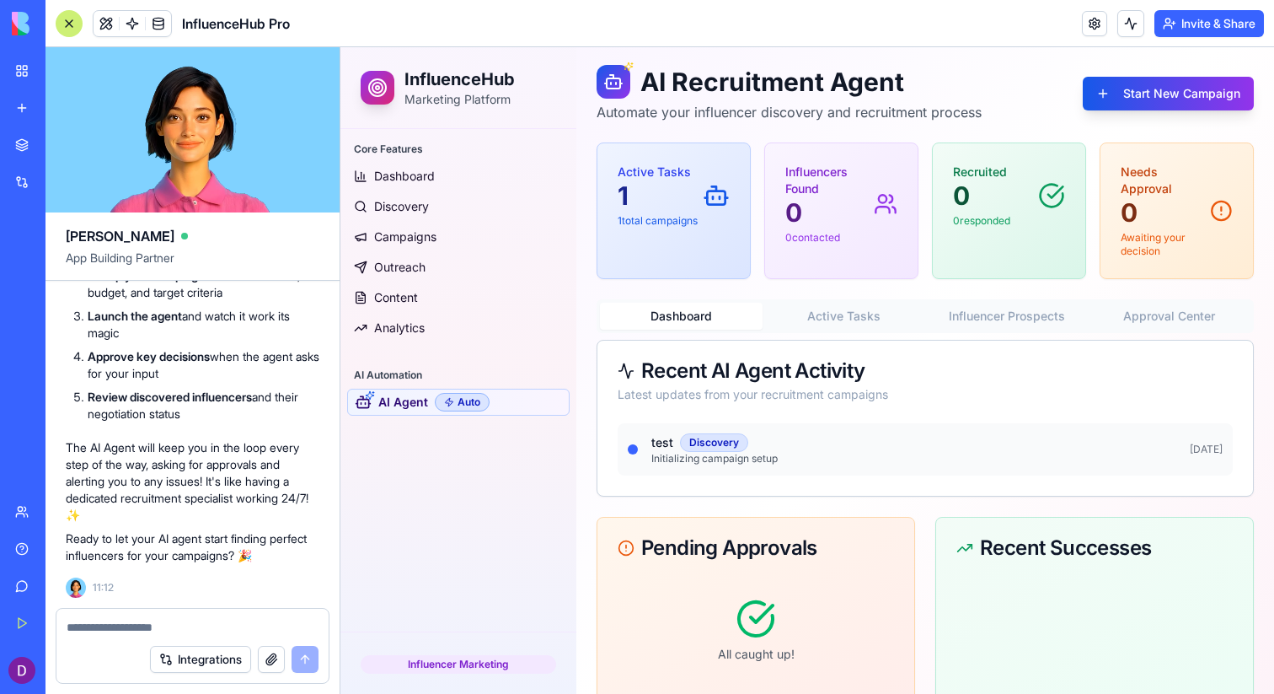
click at [187, 630] on textarea at bounding box center [193, 627] width 252 height 17
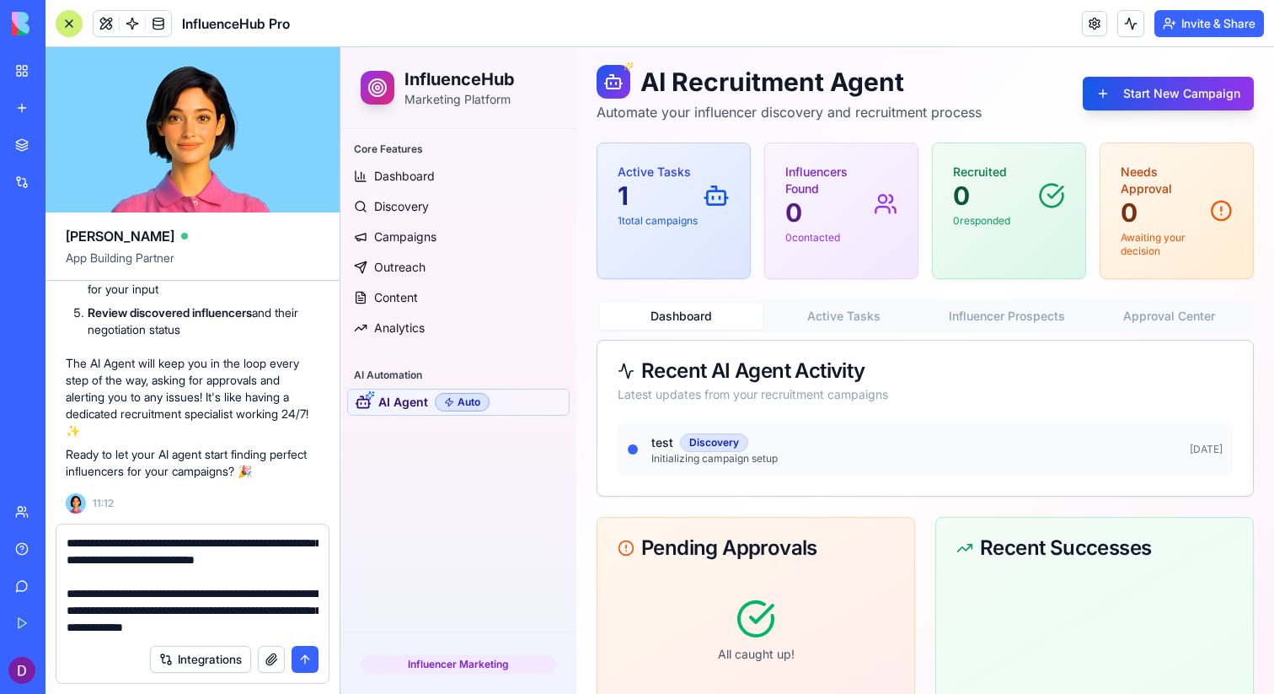
scroll to position [184, 0]
type textarea "**********"
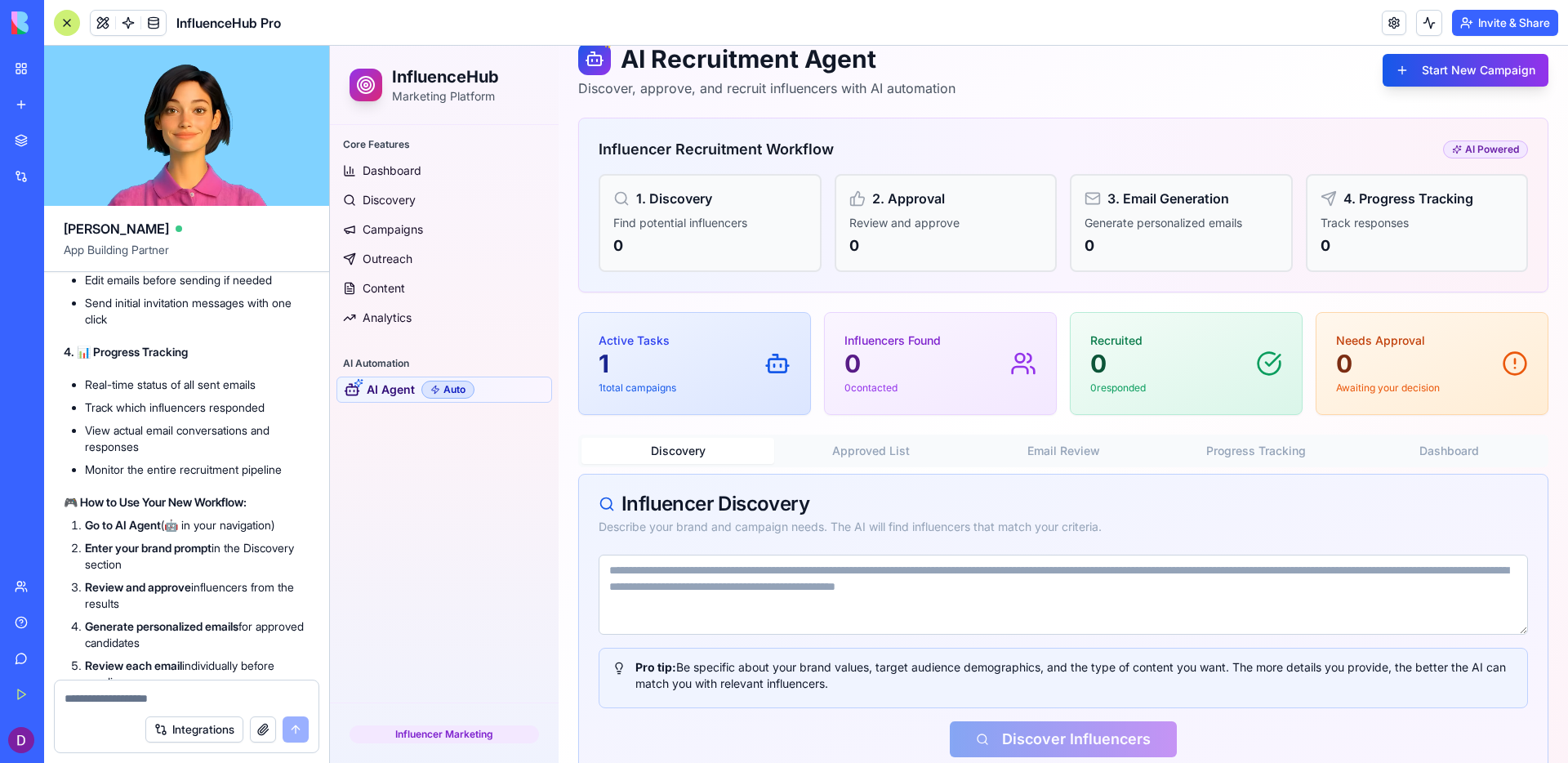
scroll to position [117, 0]
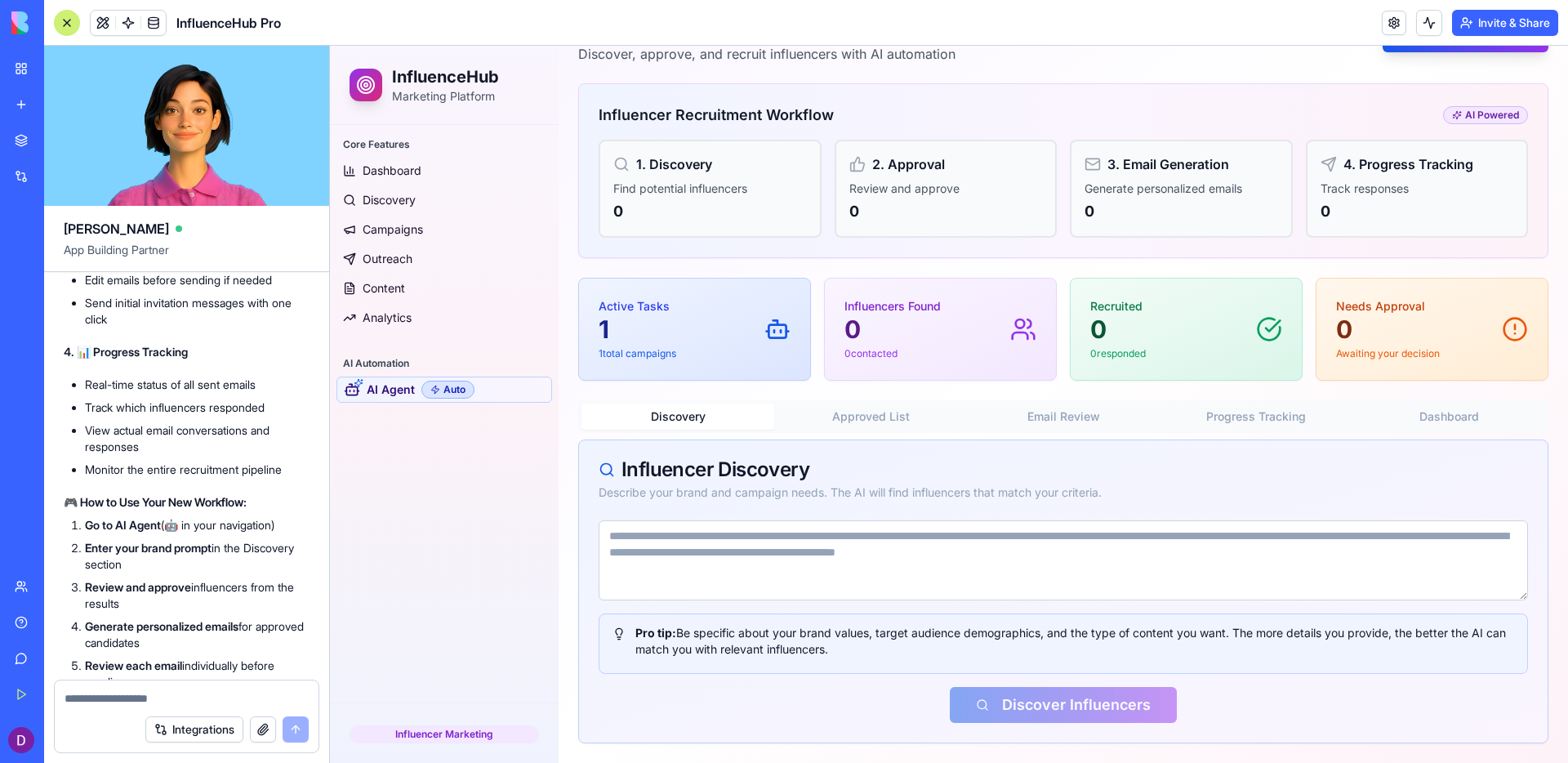
click at [830, 430] on div "Discovery Approved List Email Review Progress Tracking Dashboard" at bounding box center [1063, 417] width 970 height 33
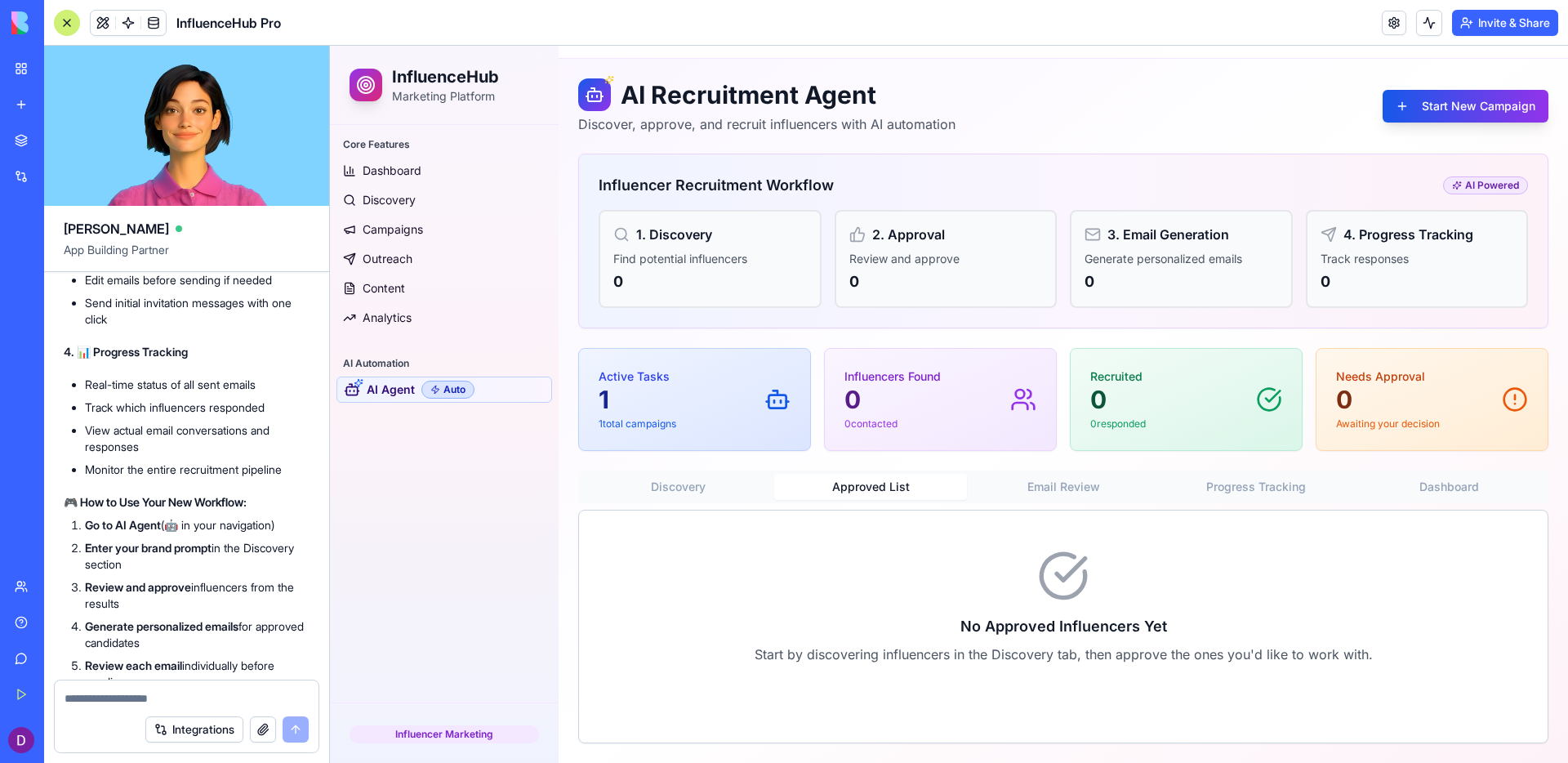
scroll to position [47, 0]
click at [831, 425] on div "AI Recruitment Agent Discover, approve, and recruit influencers with AI automat…" at bounding box center [1063, 411] width 970 height 665
click at [721, 478] on button "Discovery" at bounding box center [677, 487] width 193 height 26
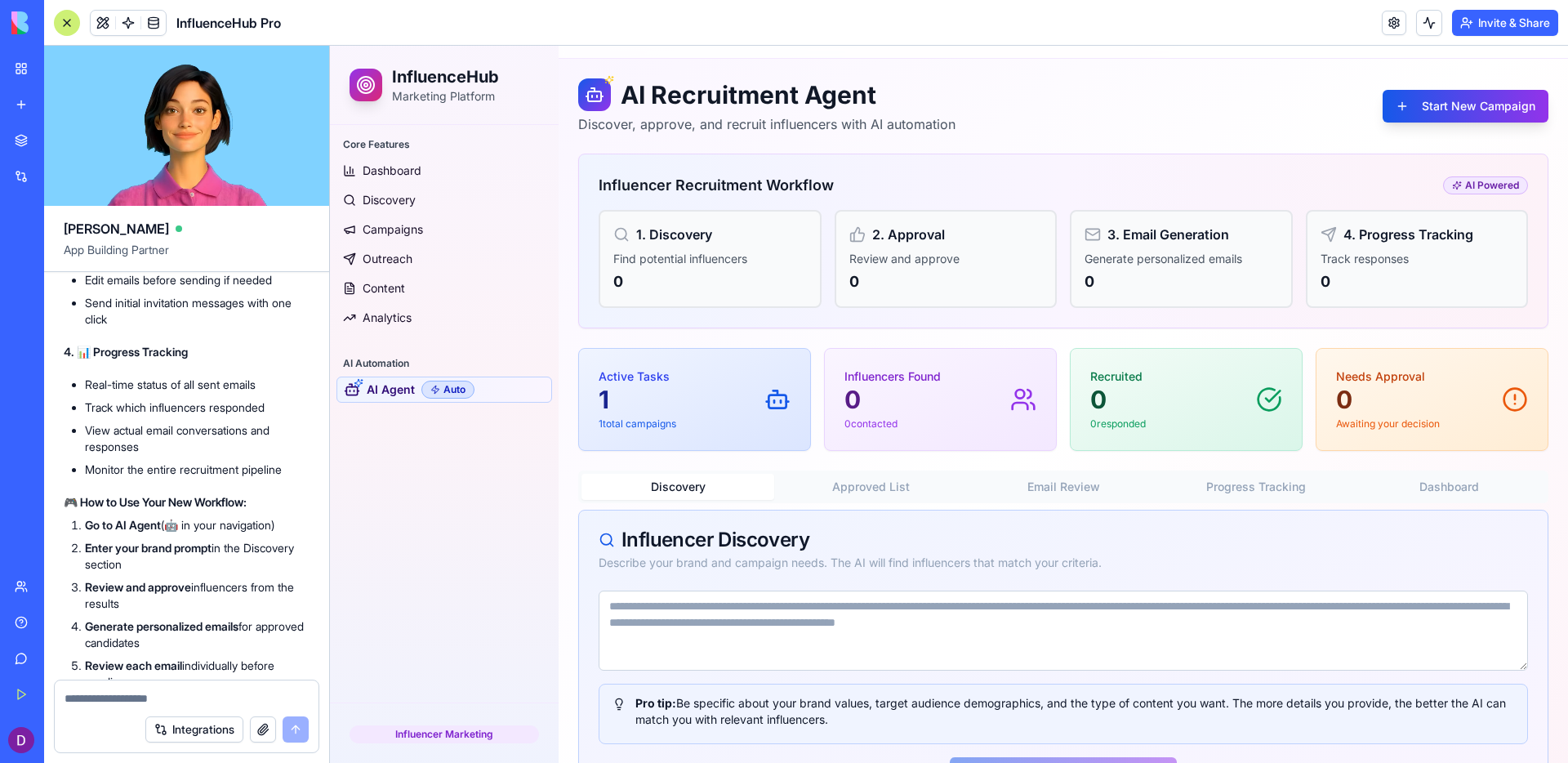
click at [61, 18] on div at bounding box center [67, 22] width 26 height 26
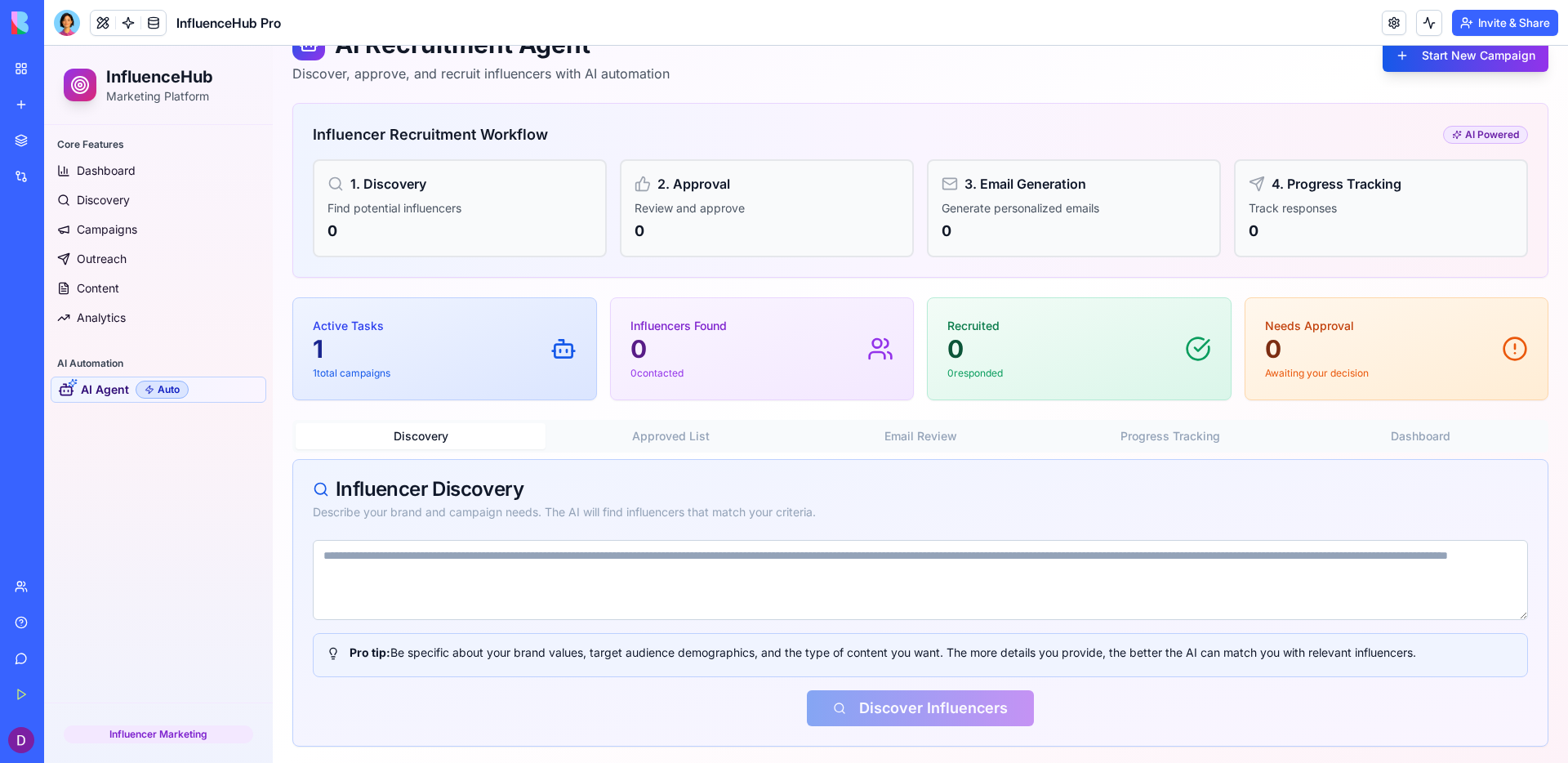
scroll to position [101, 0]
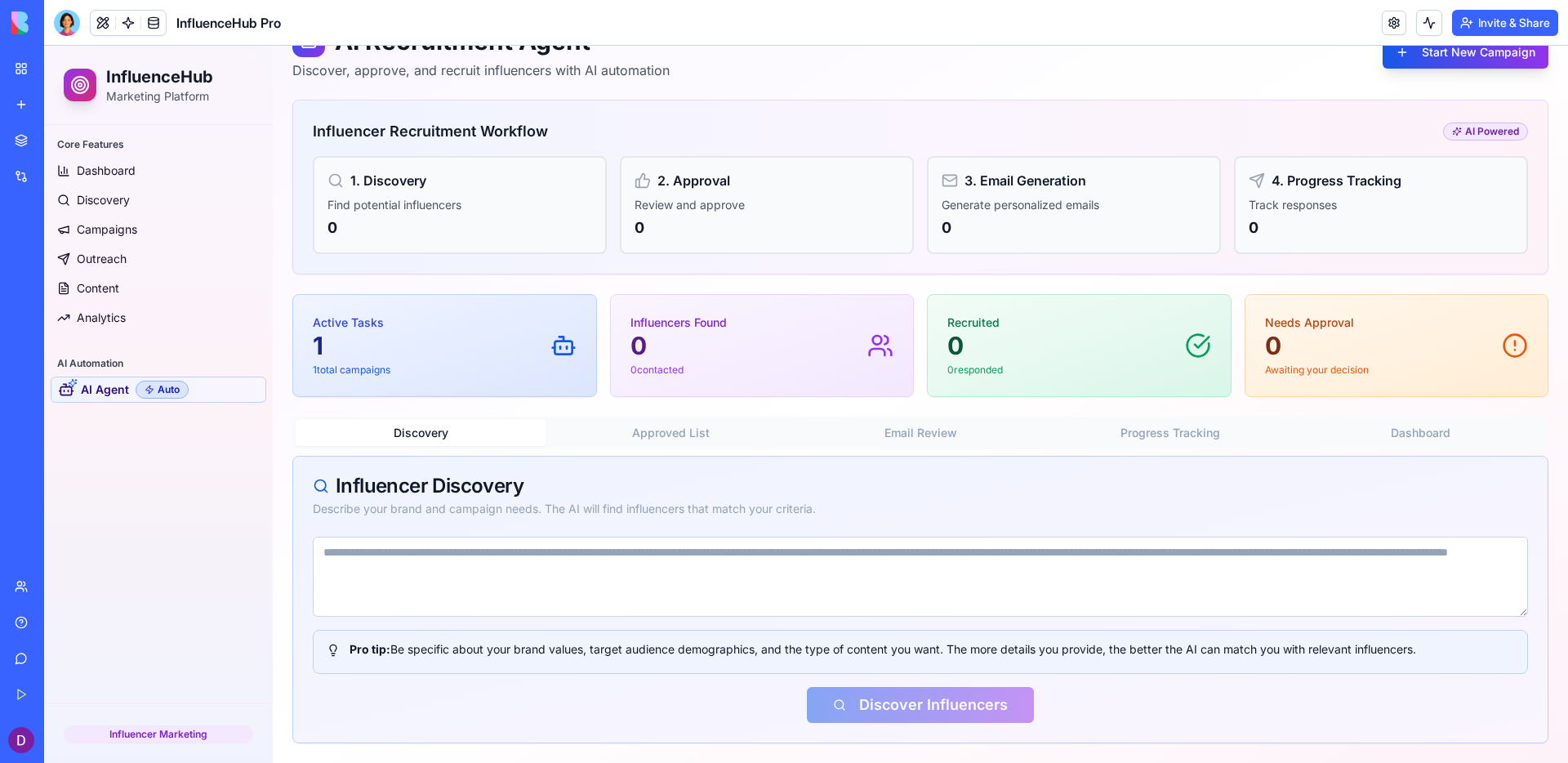
click at [693, 584] on textarea at bounding box center [921, 577] width 1215 height 80
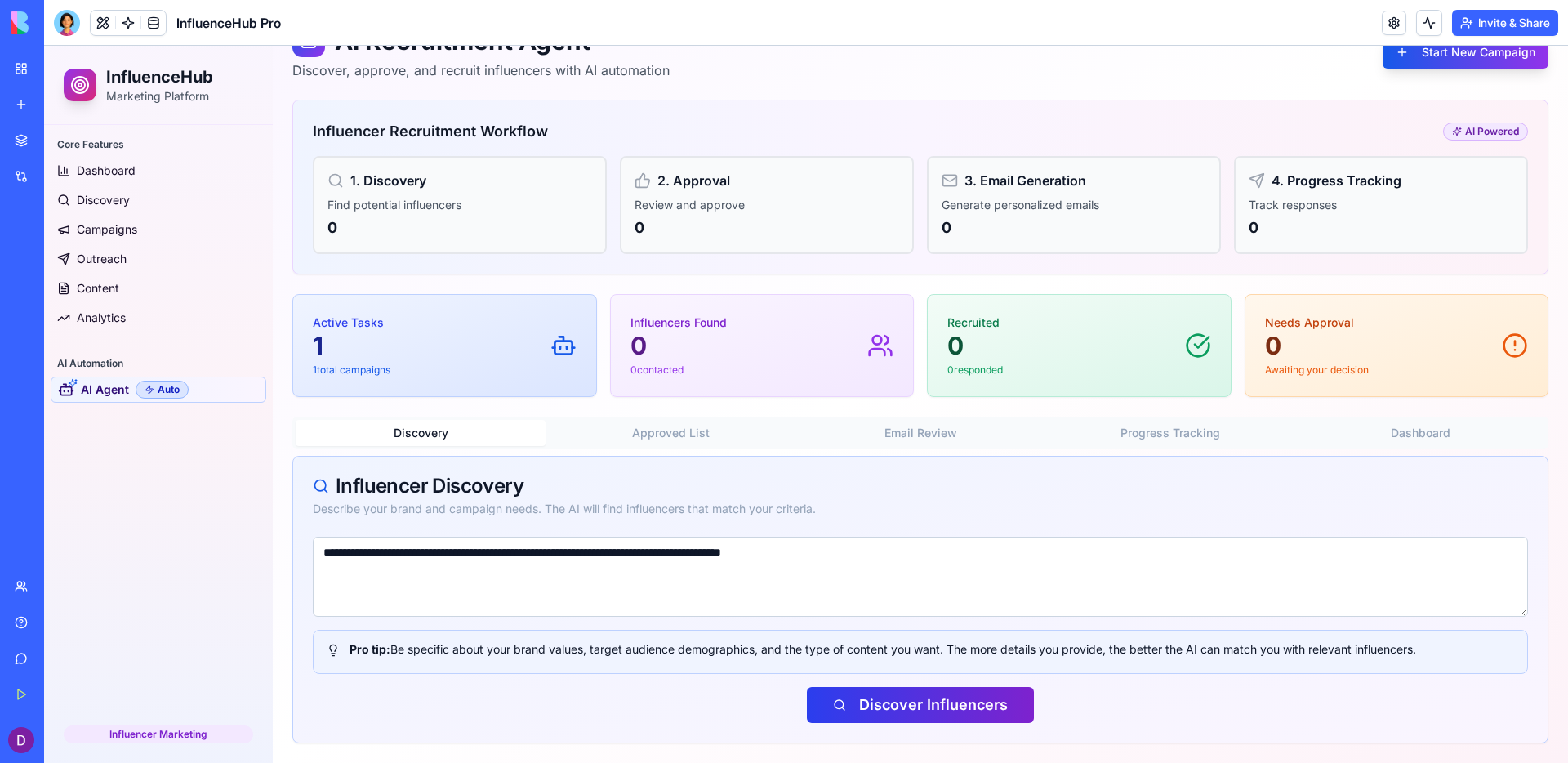
type textarea "**********"
click at [931, 672] on button "Discover Influencers" at bounding box center [921, 705] width 227 height 36
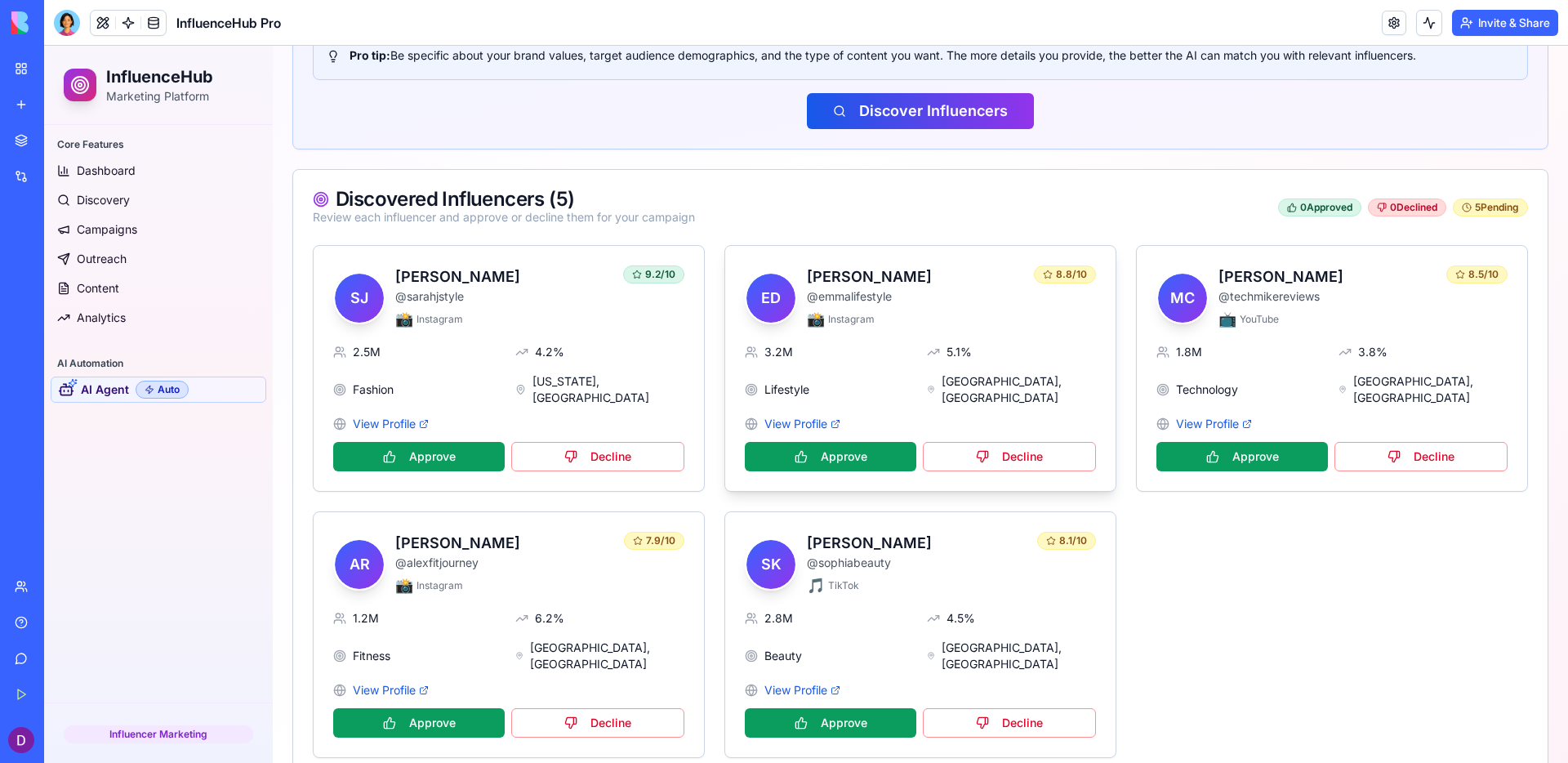
scroll to position [697, 0]
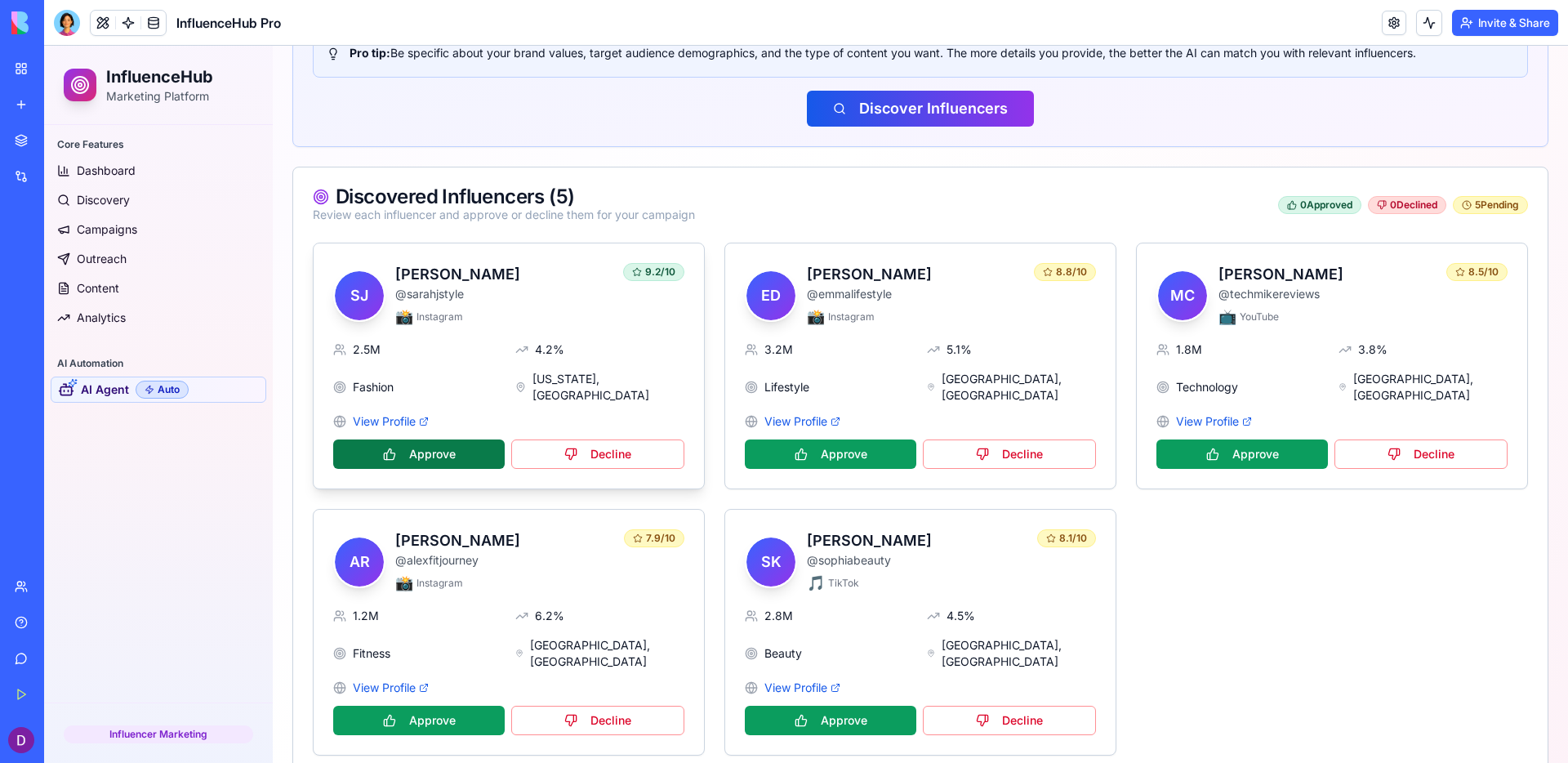
click at [414, 441] on button "Approve" at bounding box center [419, 454] width 172 height 29
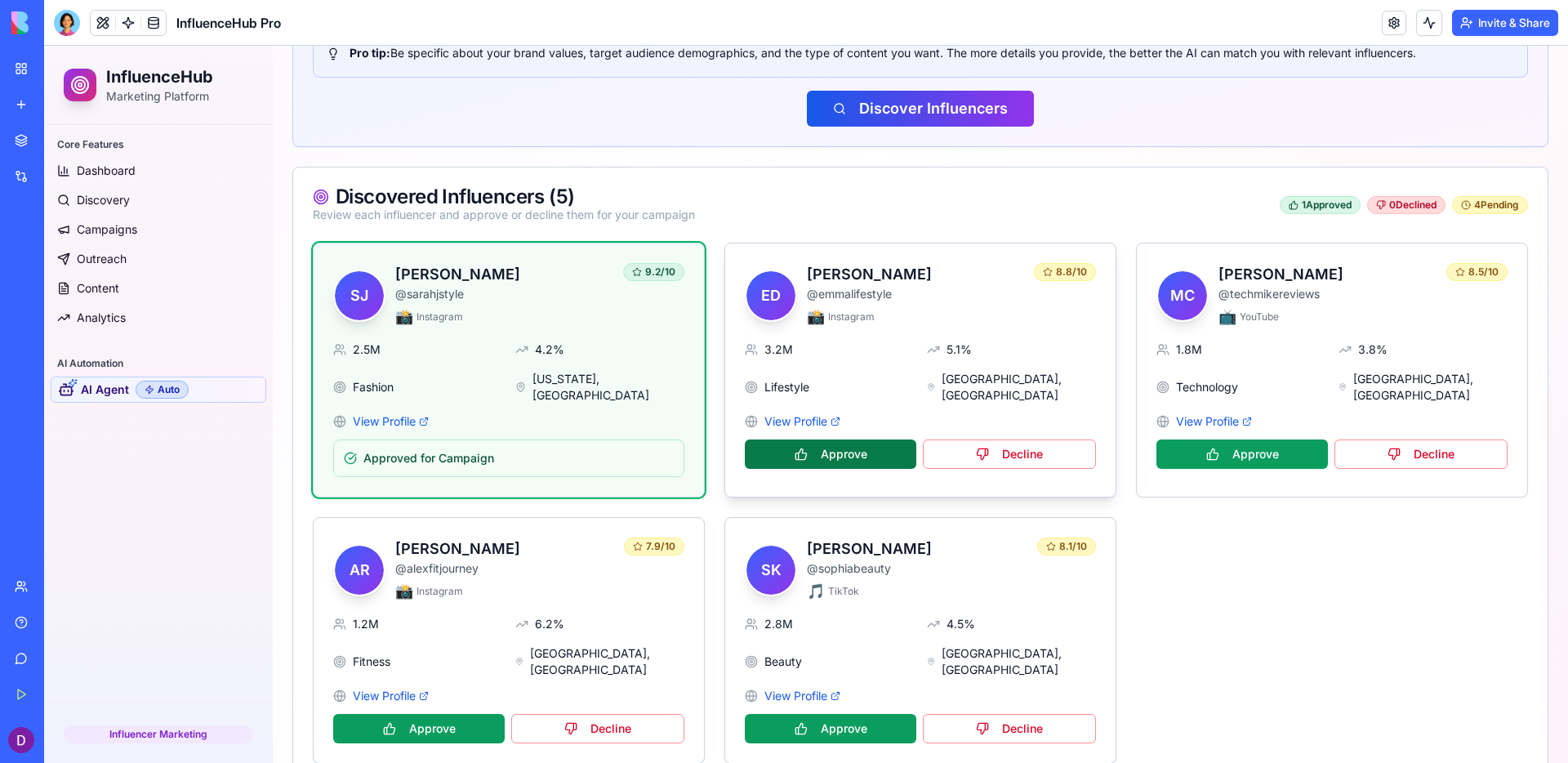
click at [870, 439] on button "Approve" at bounding box center [831, 454] width 172 height 29
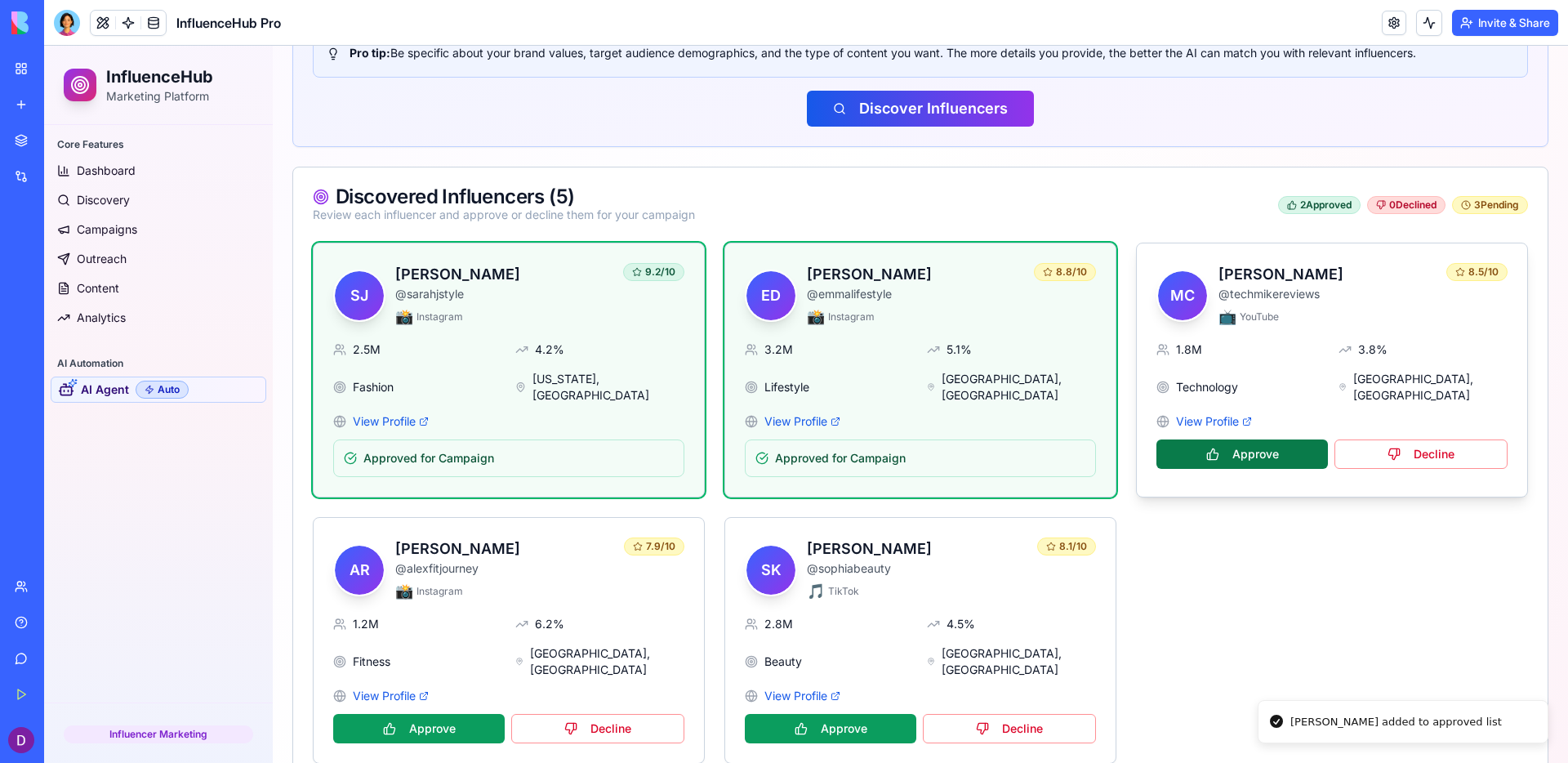
click at [1235, 439] on button "Approve" at bounding box center [1242, 454] width 172 height 29
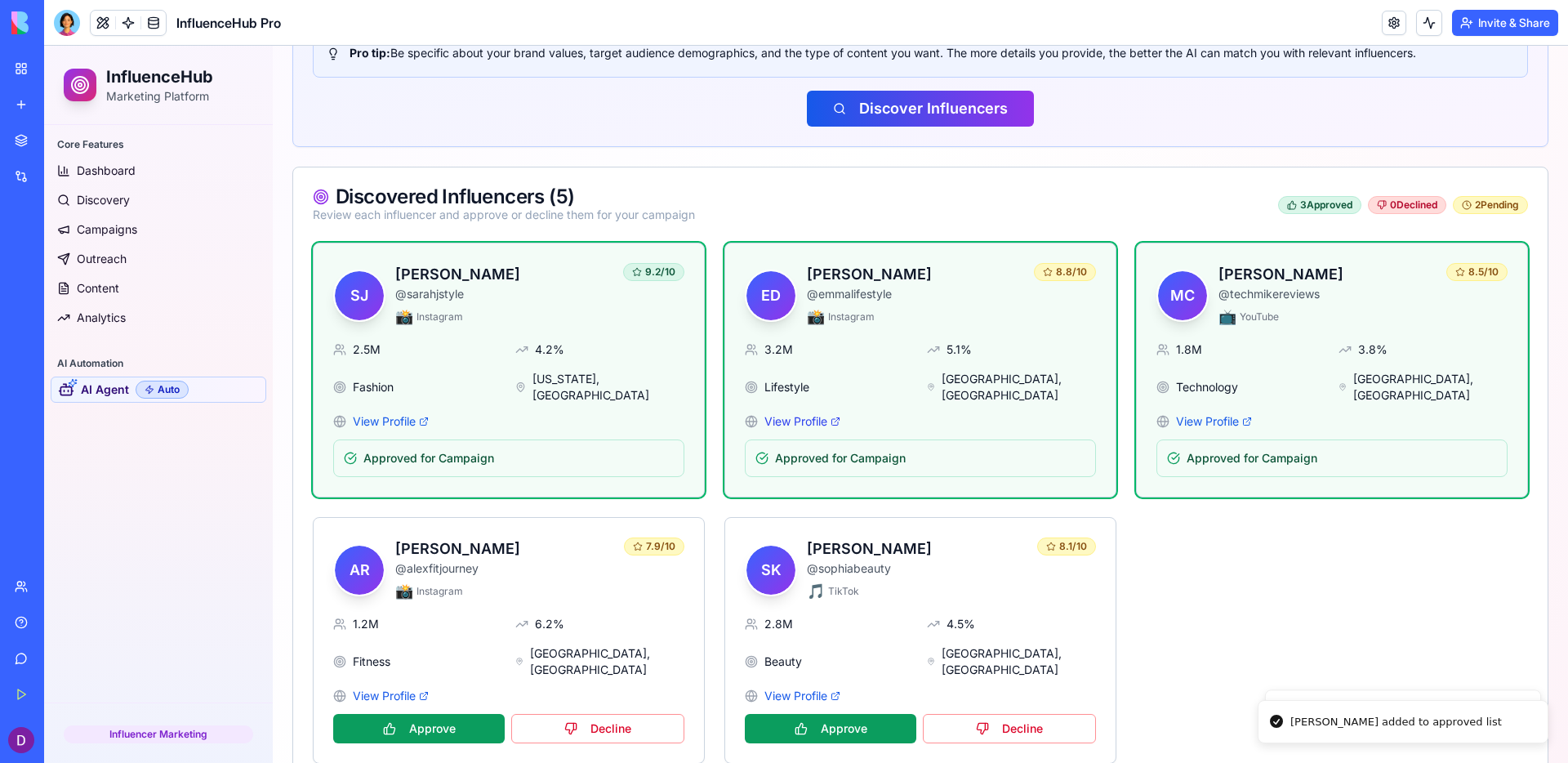
click at [785, 414] on link "View Profile" at bounding box center [802, 422] width 76 height 16
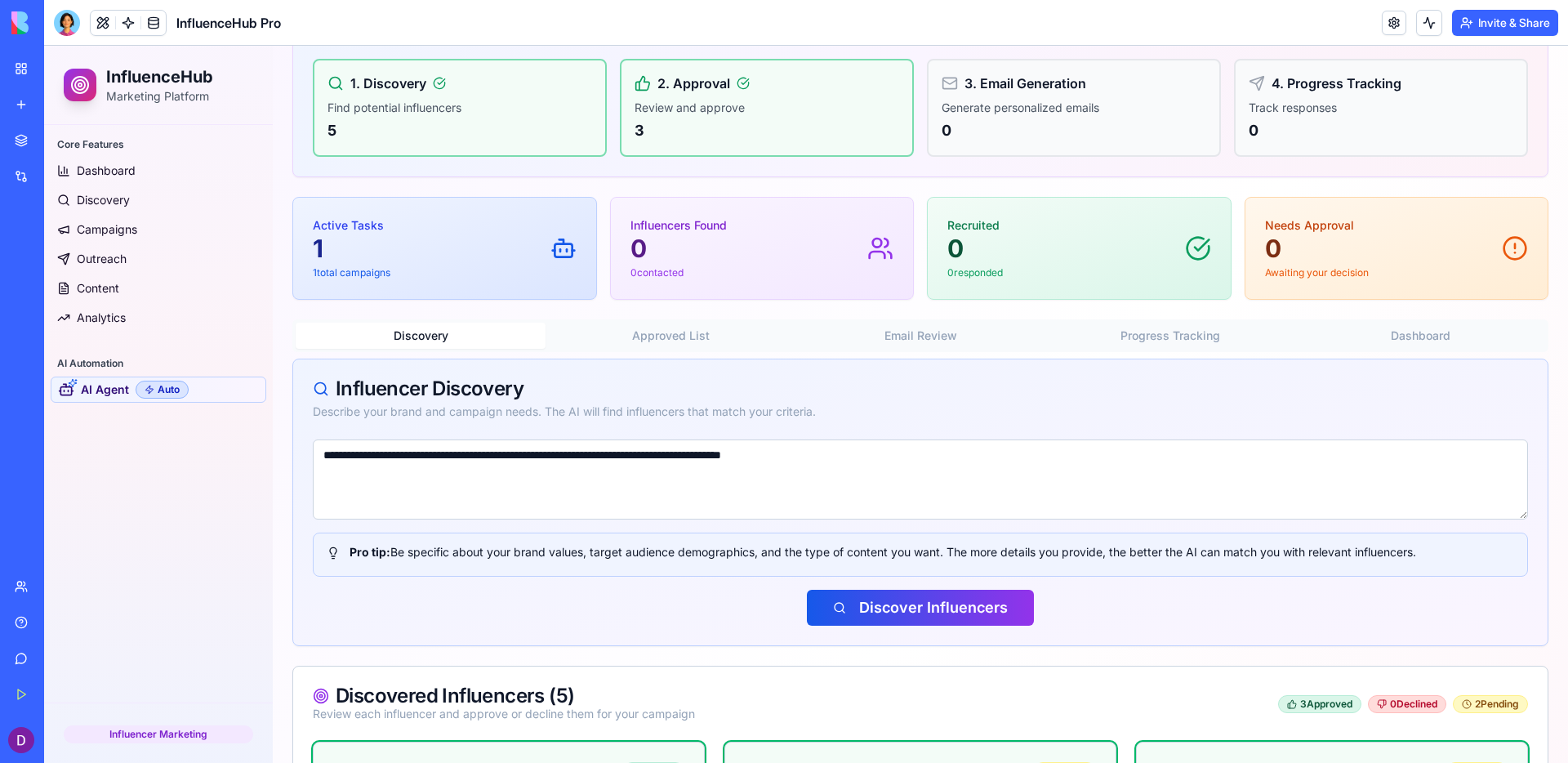
scroll to position [769, 0]
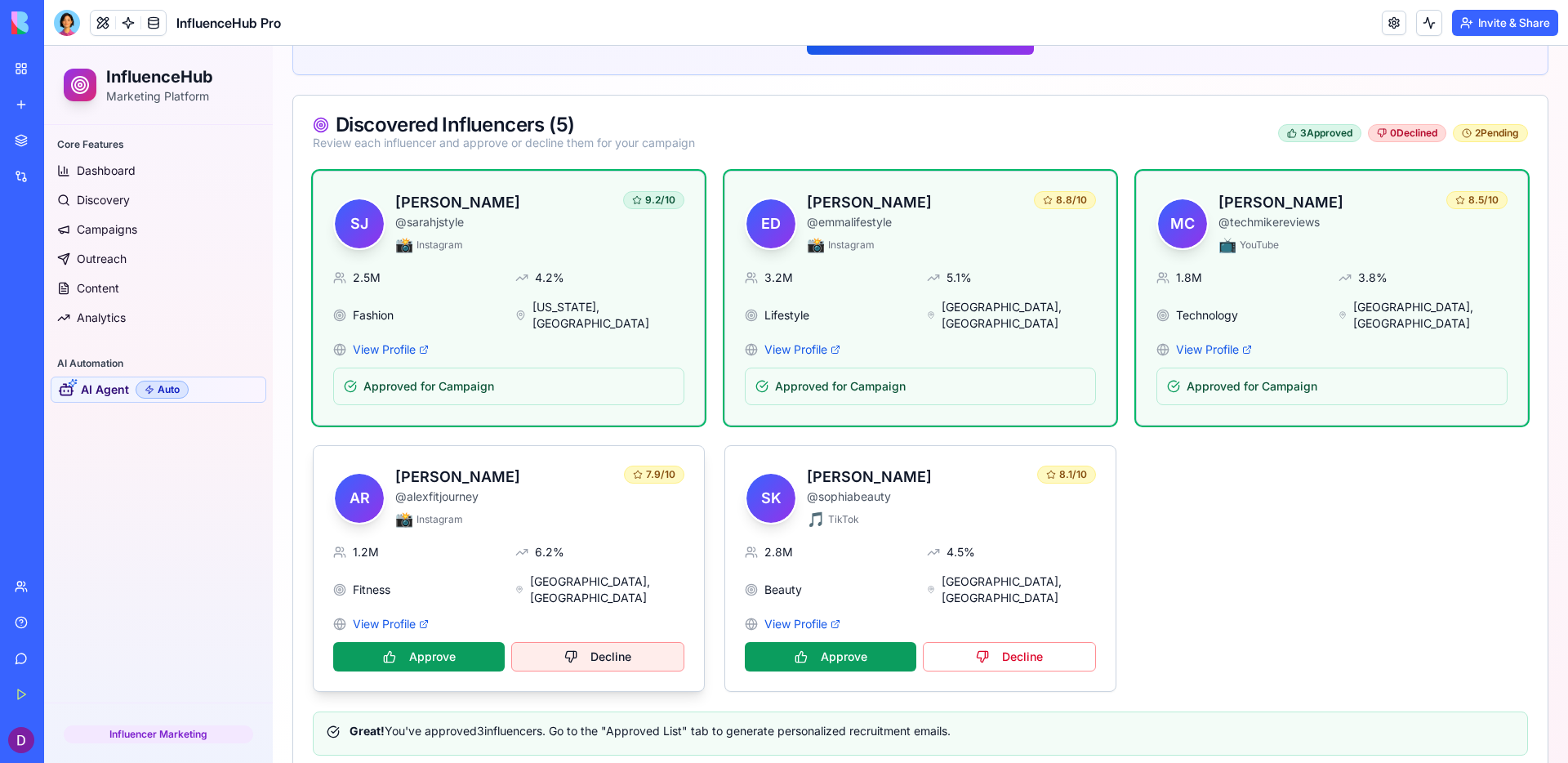
click at [643, 643] on button "Decline" at bounding box center [598, 657] width 173 height 29
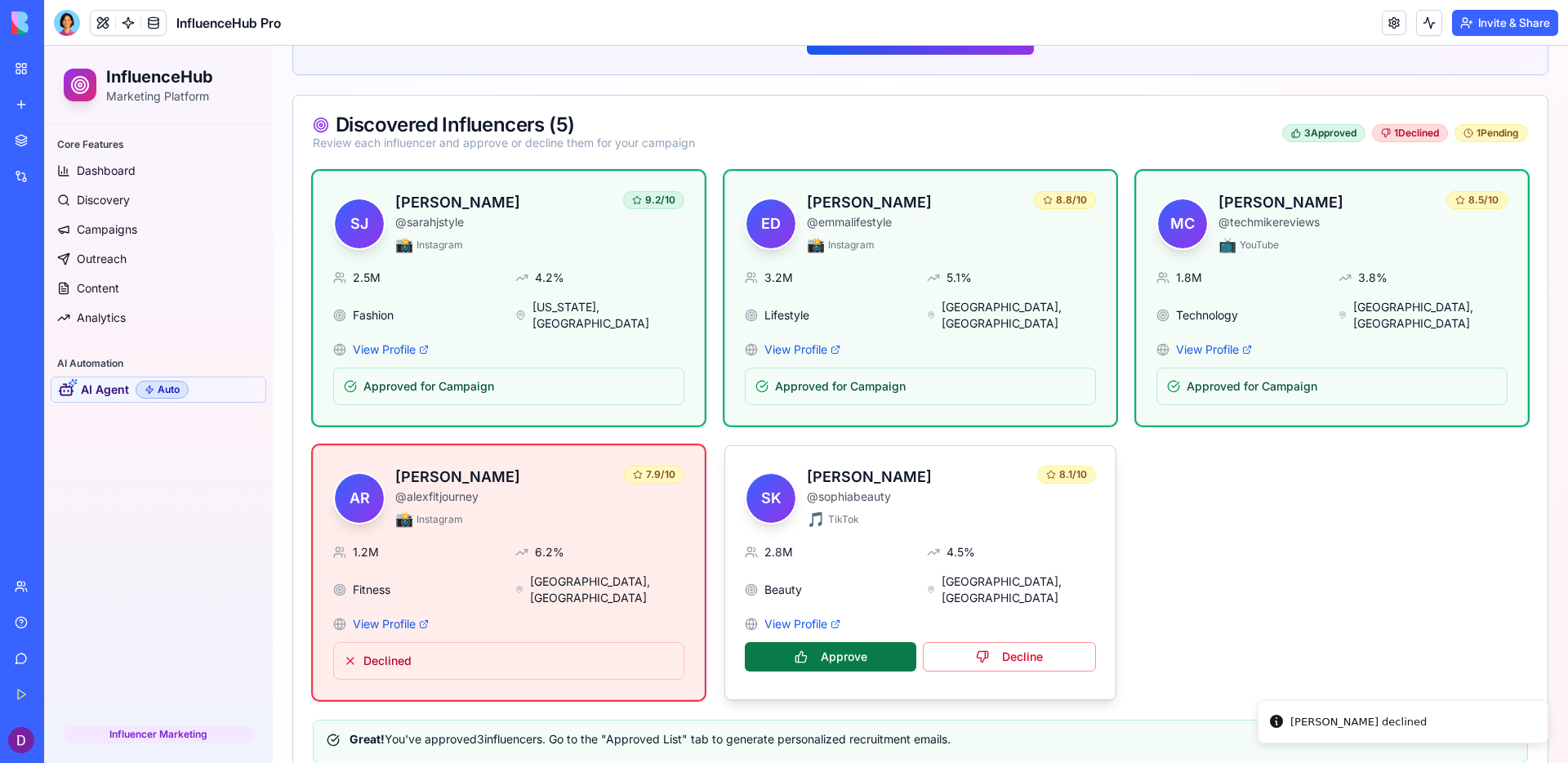
click at [881, 643] on button "Approve" at bounding box center [831, 657] width 172 height 29
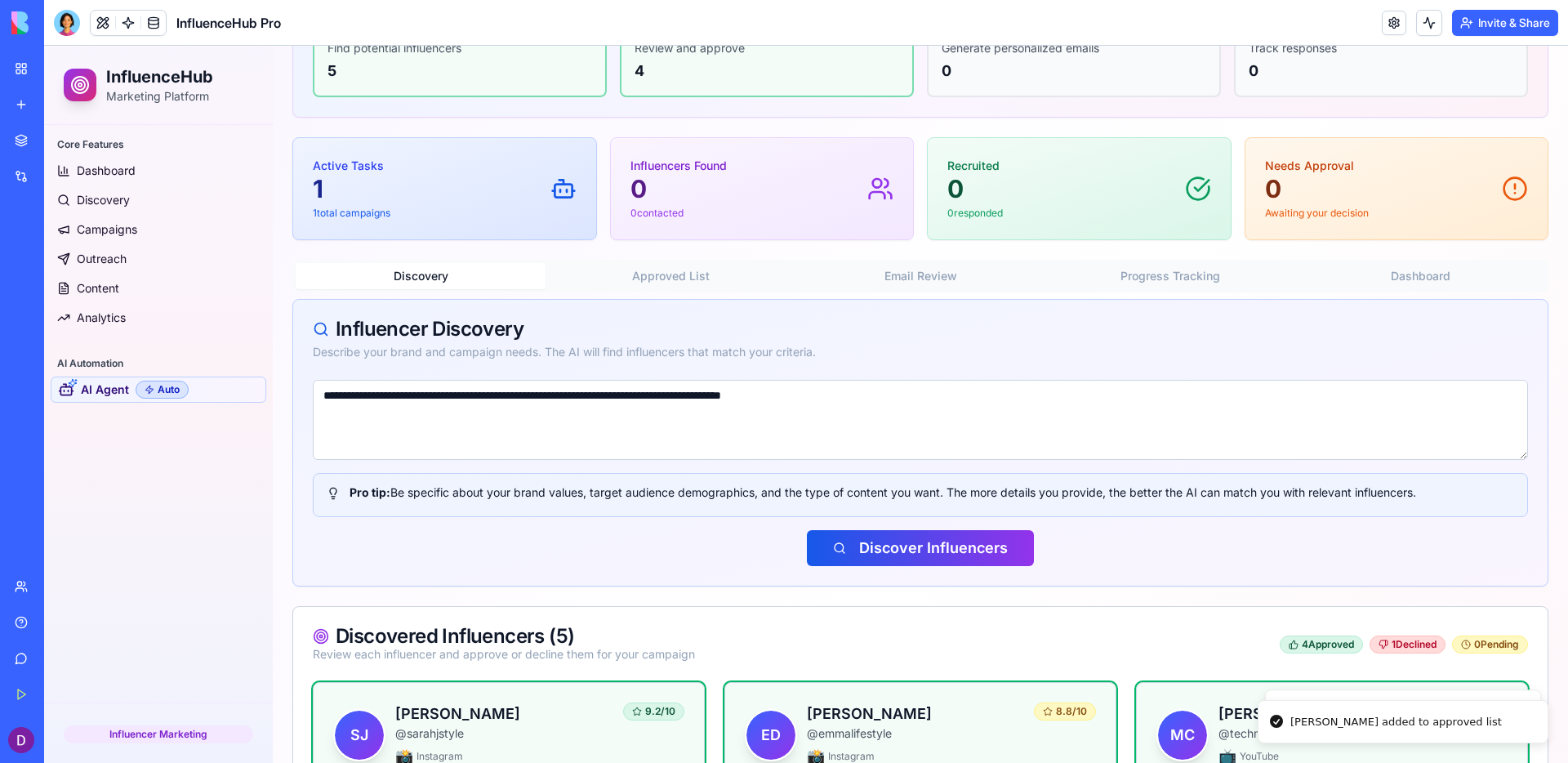
scroll to position [0, 0]
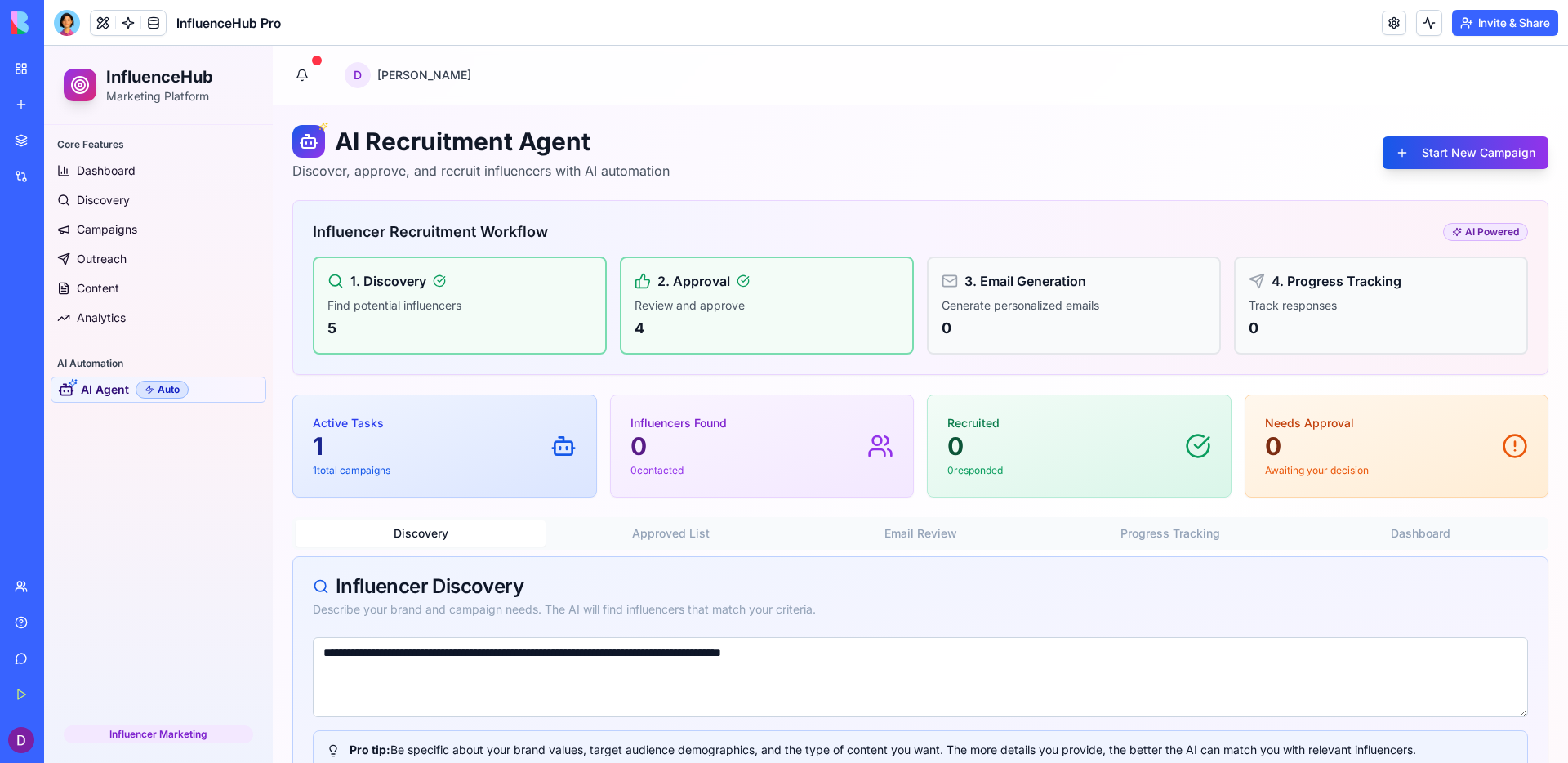
click at [736, 309] on p "Review and approve" at bounding box center [767, 305] width 265 height 16
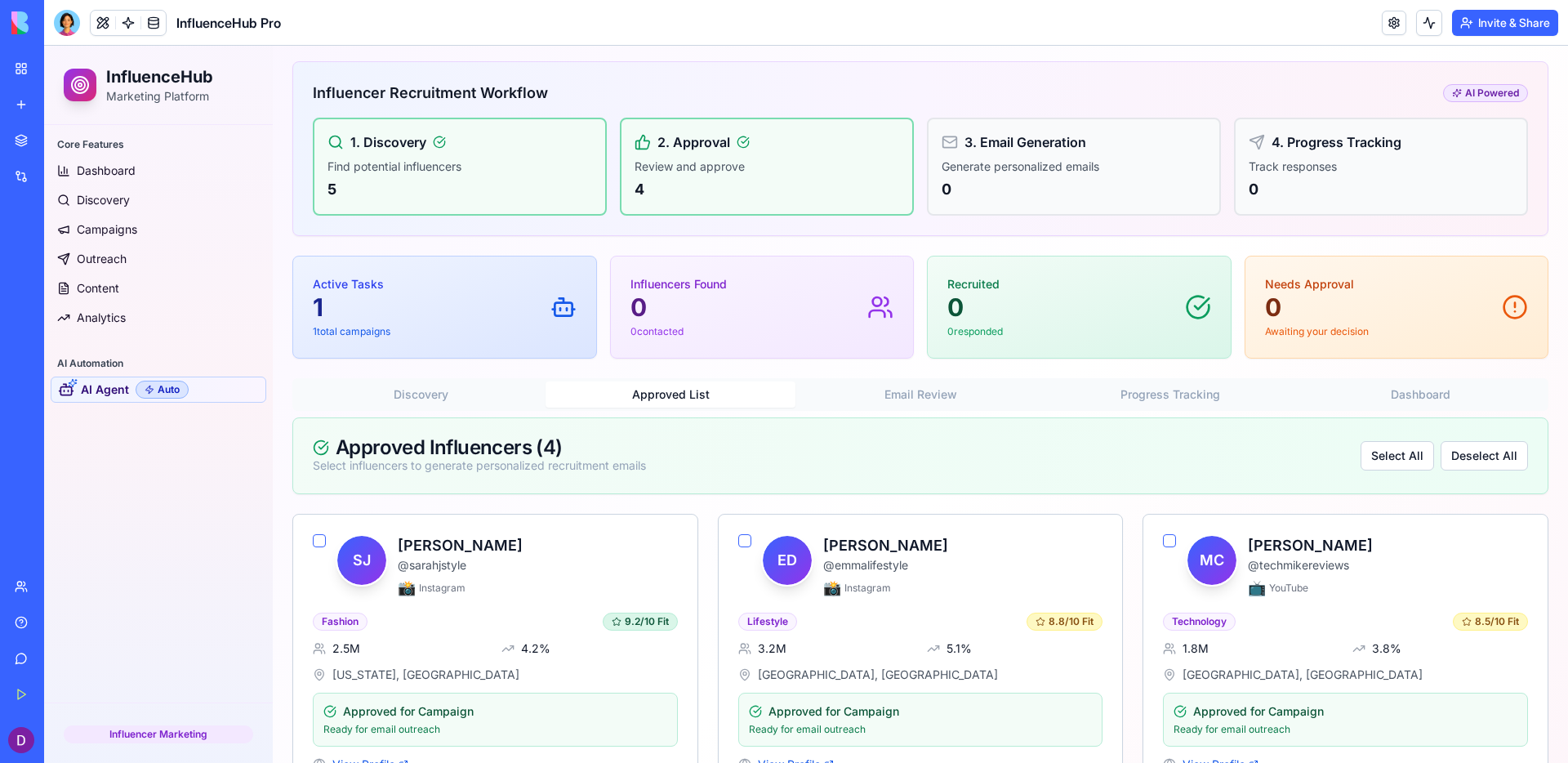
click at [707, 388] on button "Approved List" at bounding box center [671, 395] width 250 height 26
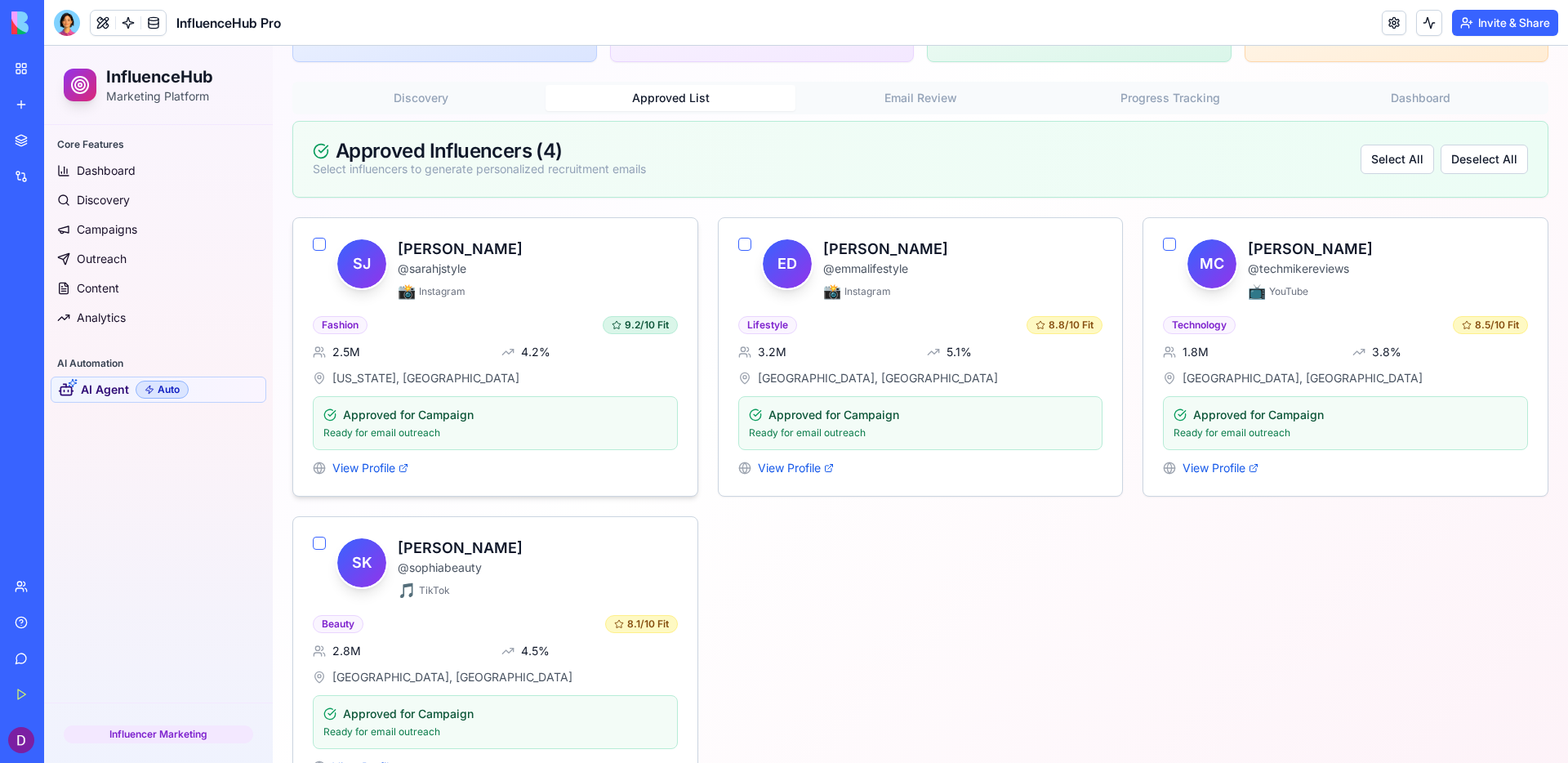
click at [326, 245] on div "SJ [PERSON_NAME] @ sarahjstyle 📸 Instagram" at bounding box center [495, 270] width 365 height 65
click at [320, 242] on button "button" at bounding box center [319, 243] width 13 height 13
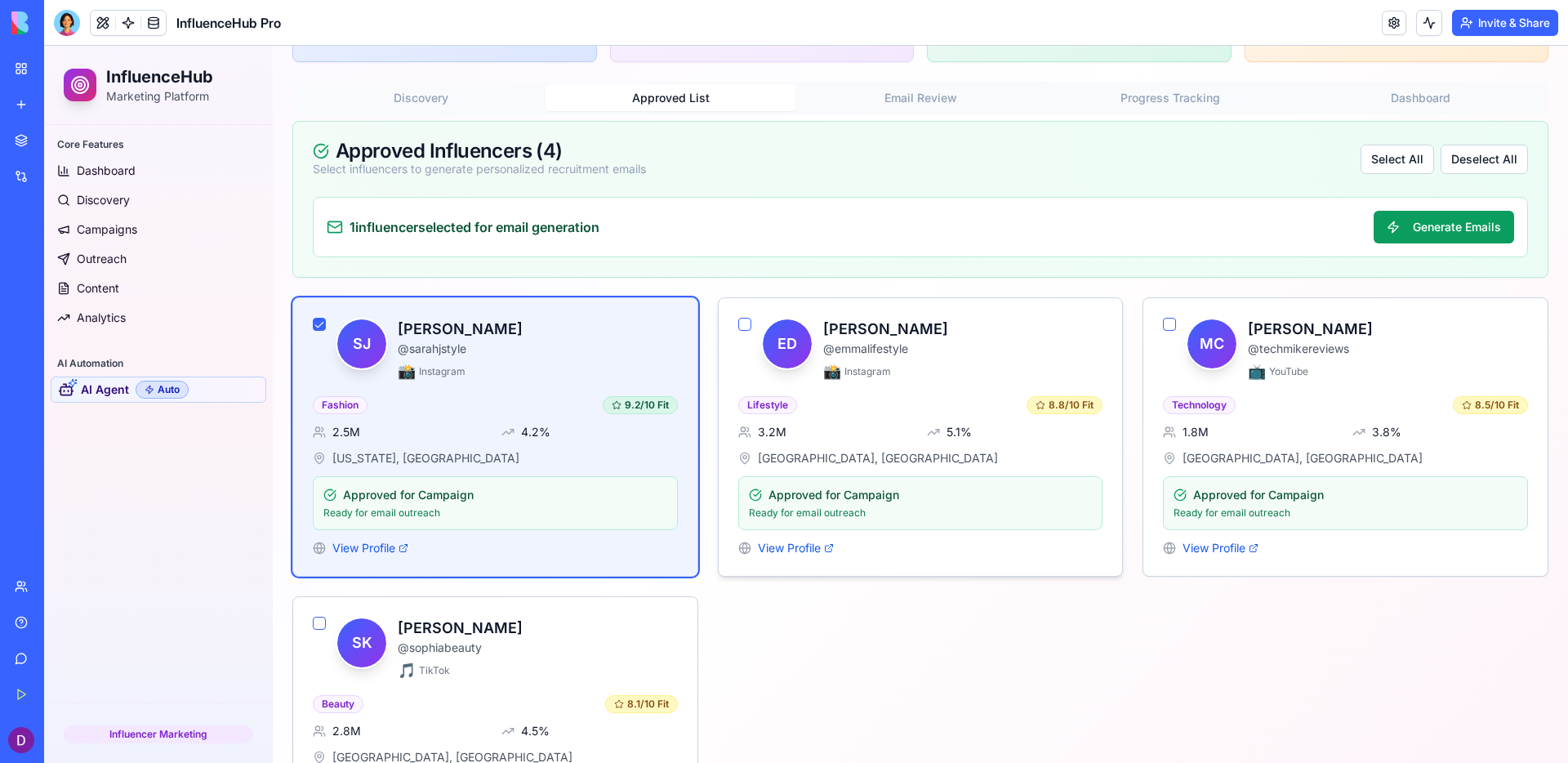
click at [747, 320] on button "button" at bounding box center [744, 324] width 13 height 13
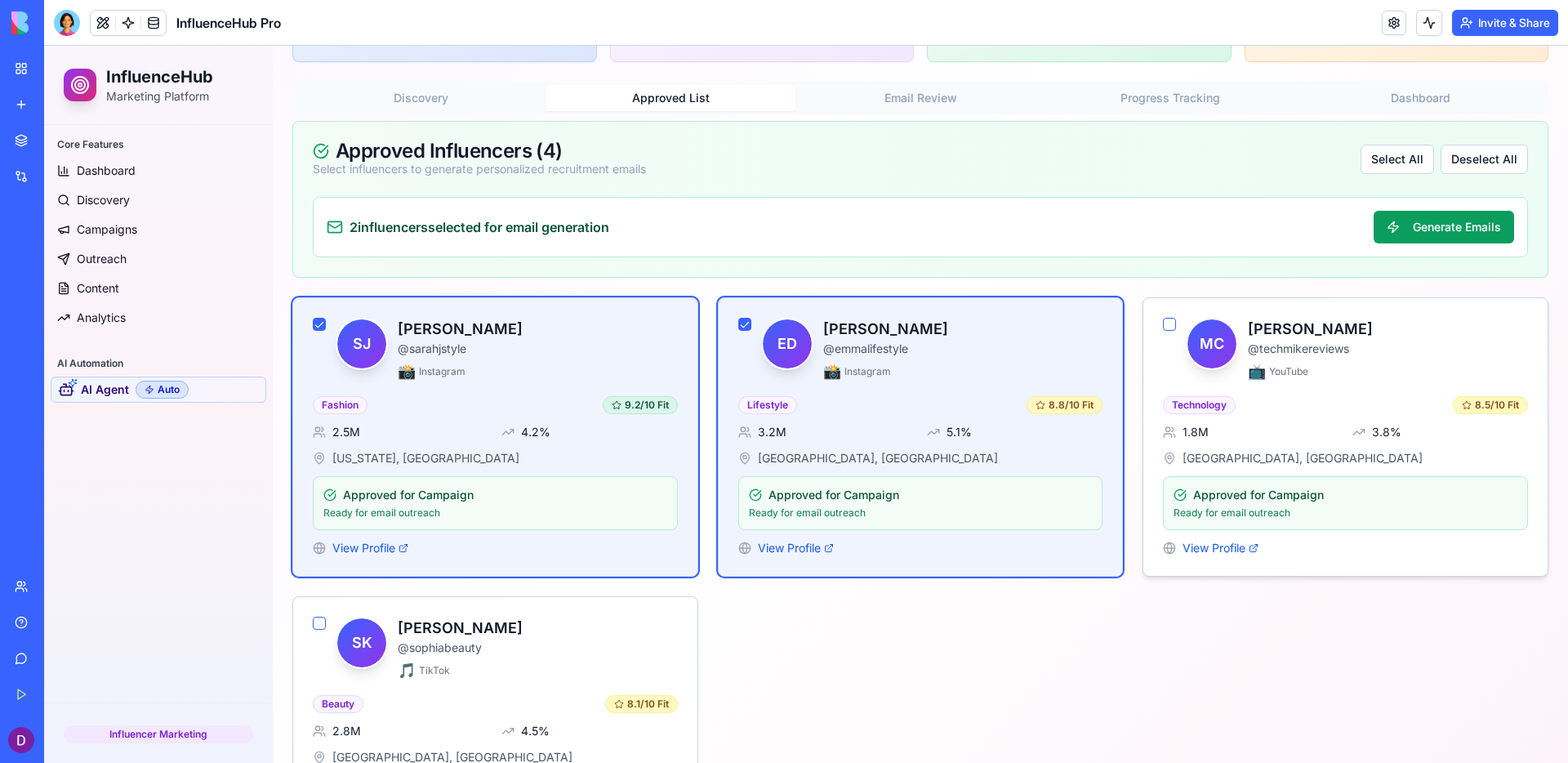
click at [1168, 325] on button "button" at bounding box center [1169, 324] width 13 height 13
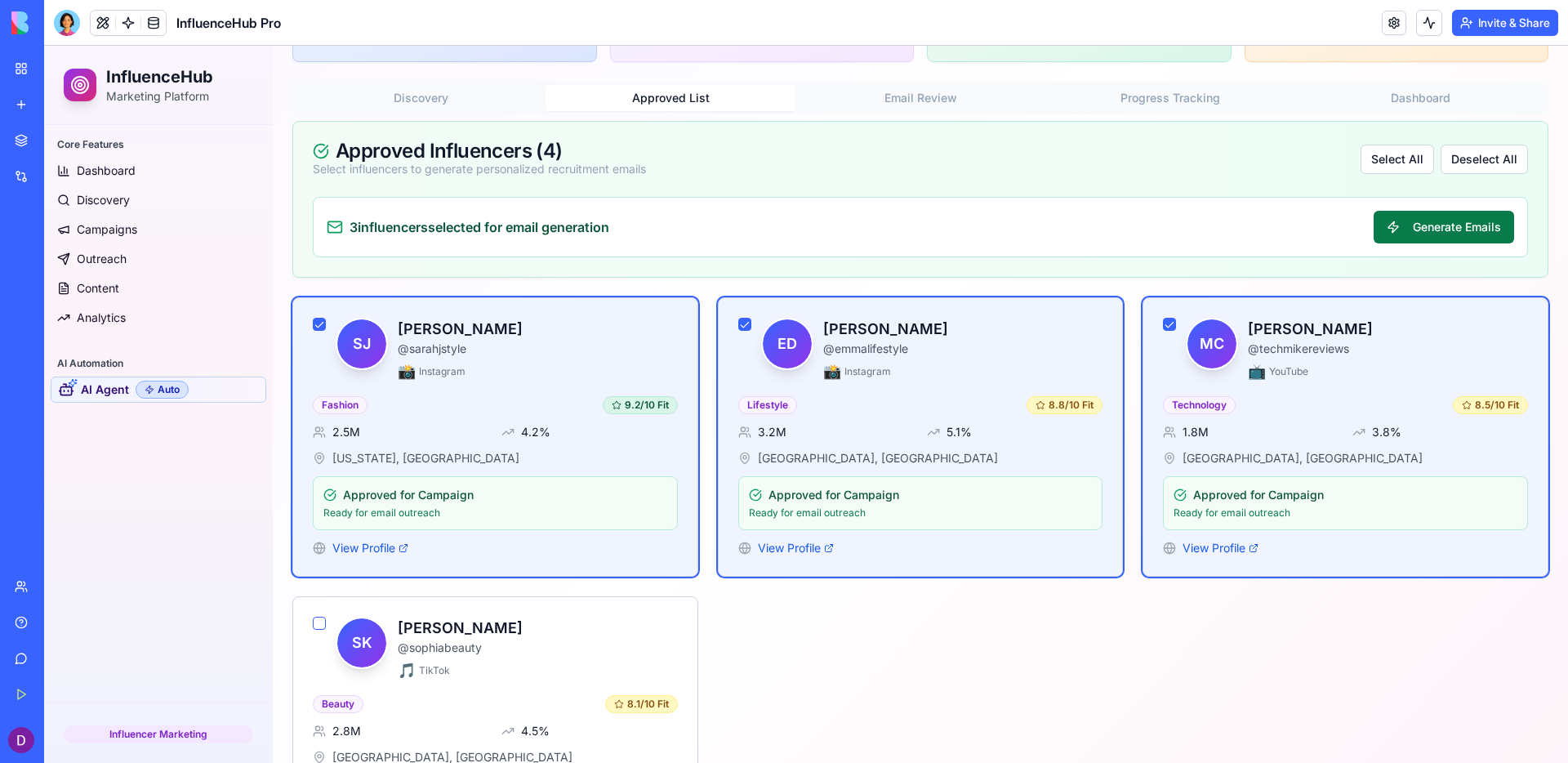
click at [1235, 227] on button "Generate Emails" at bounding box center [1444, 227] width 141 height 33
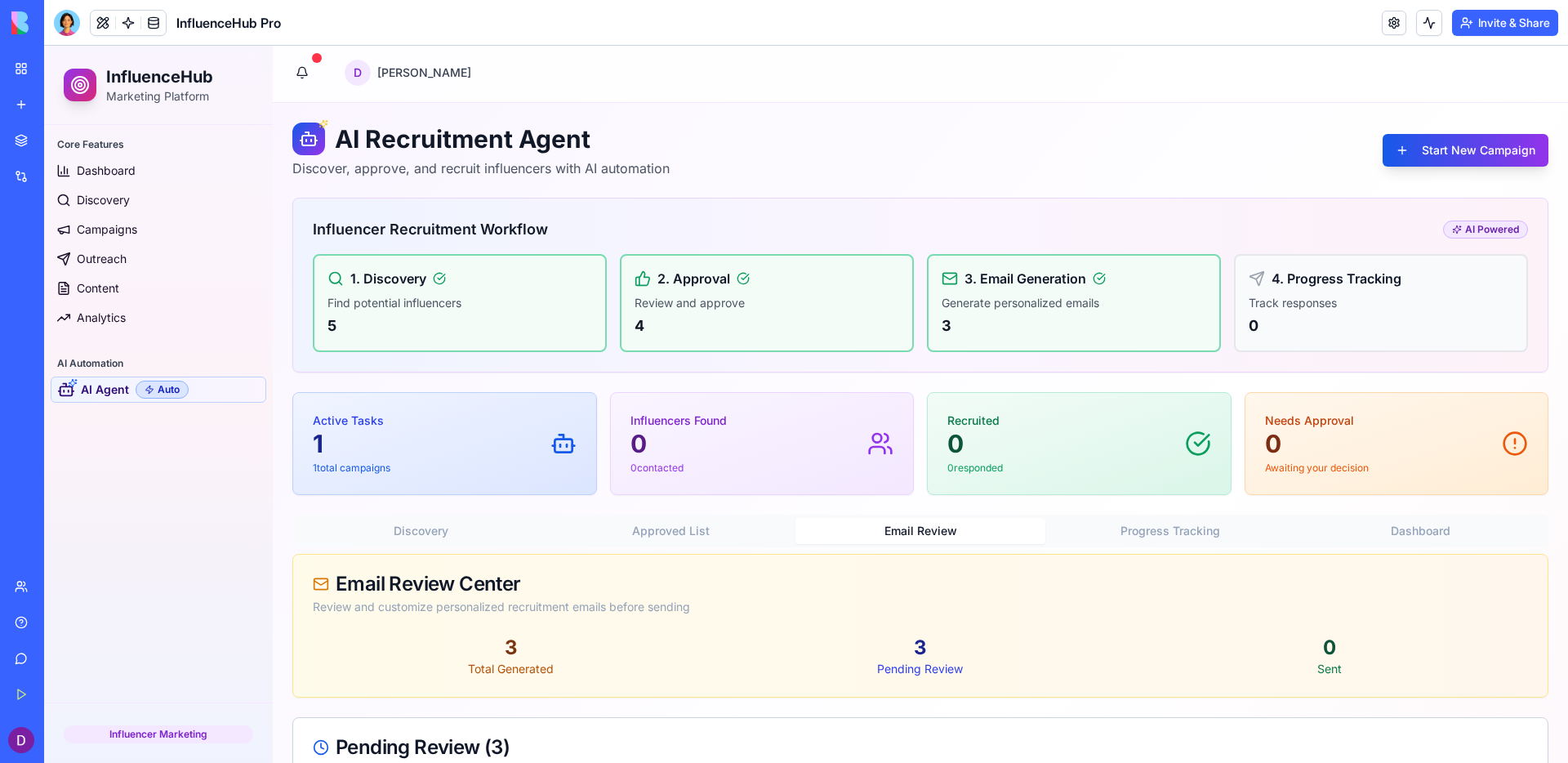
scroll to position [0, 0]
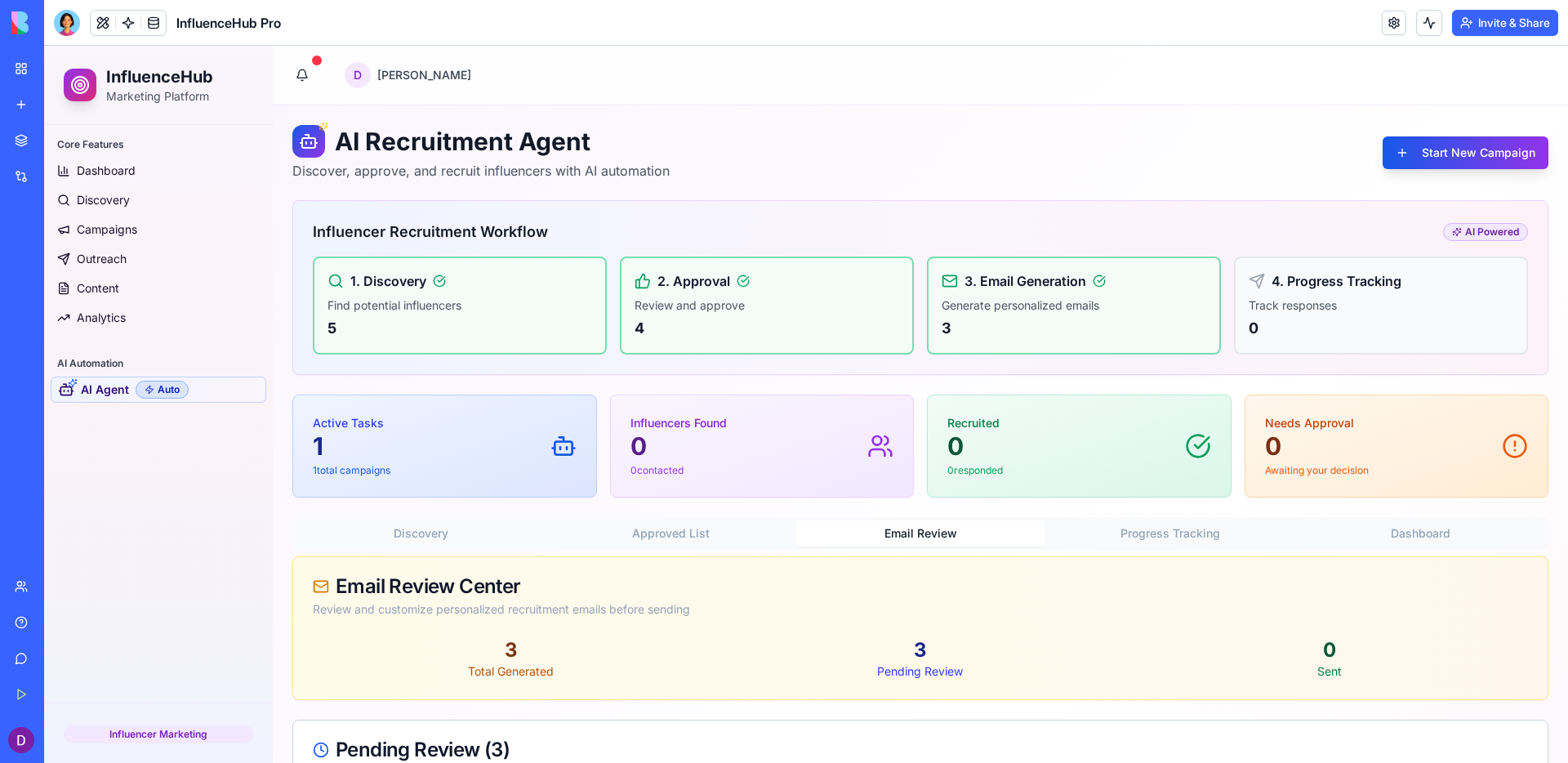
click at [784, 545] on button "Approved List" at bounding box center [671, 533] width 250 height 26
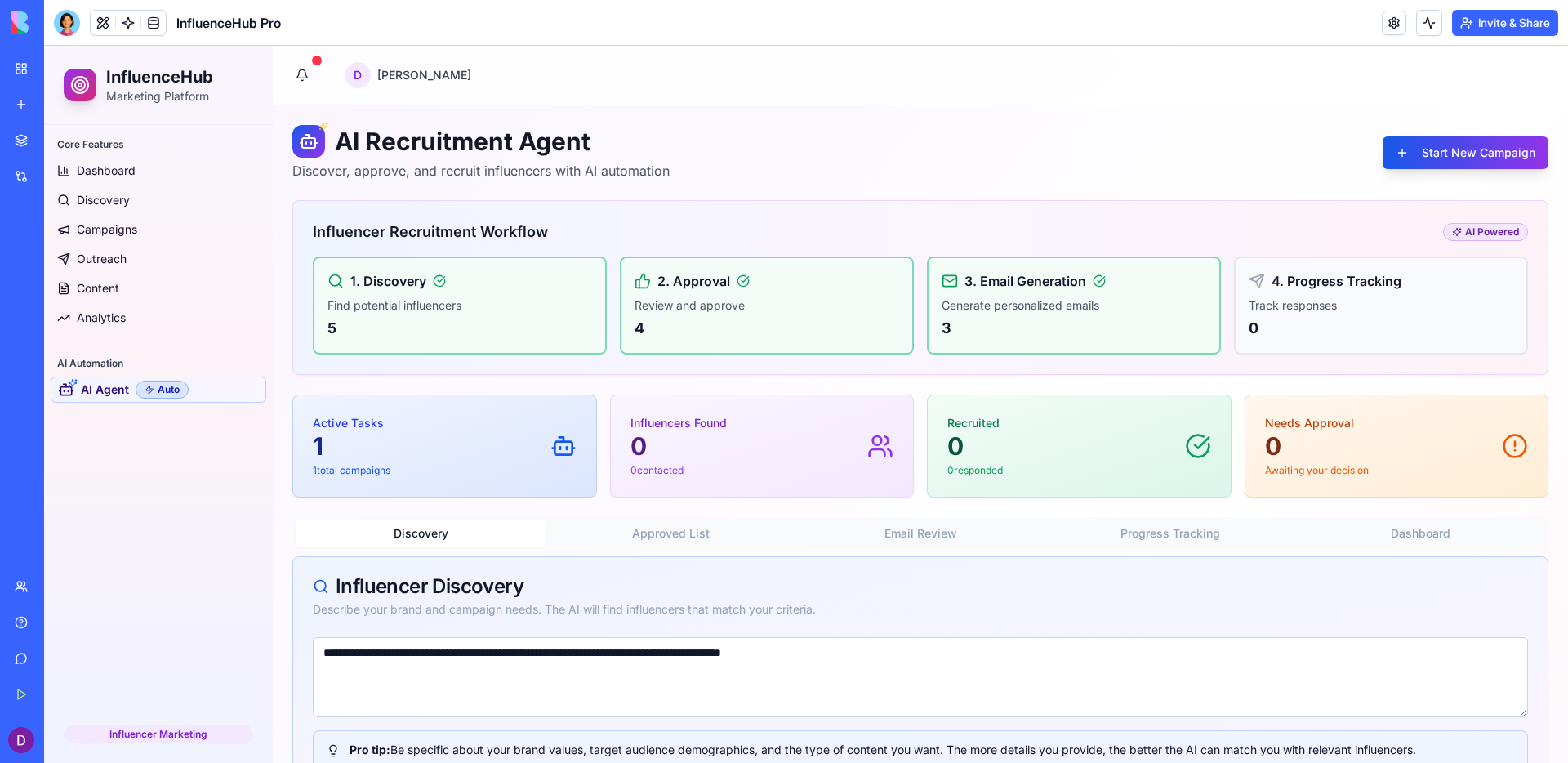
click at [511, 529] on button "Discovery" at bounding box center [421, 533] width 250 height 26
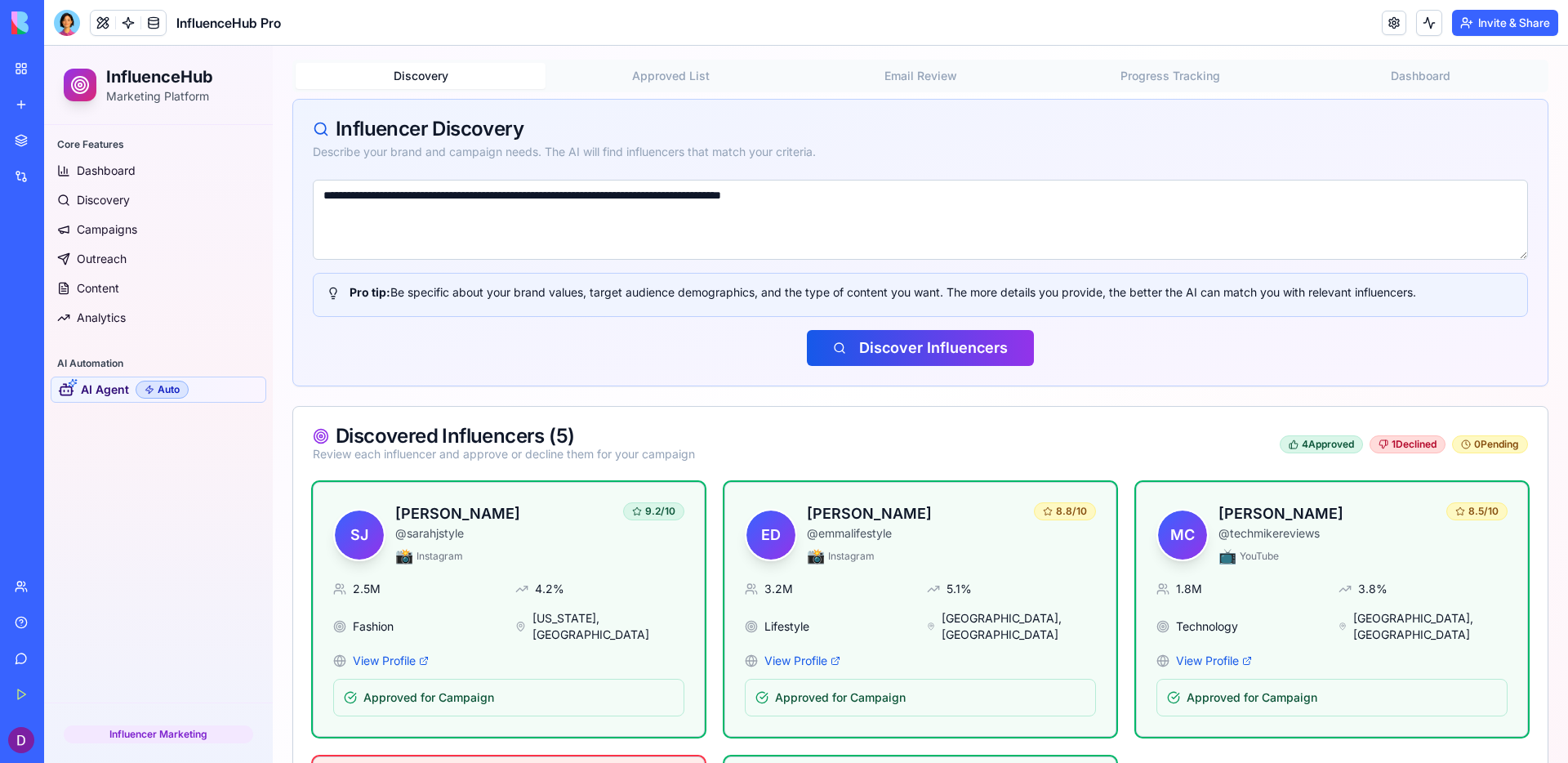
scroll to position [554, 0]
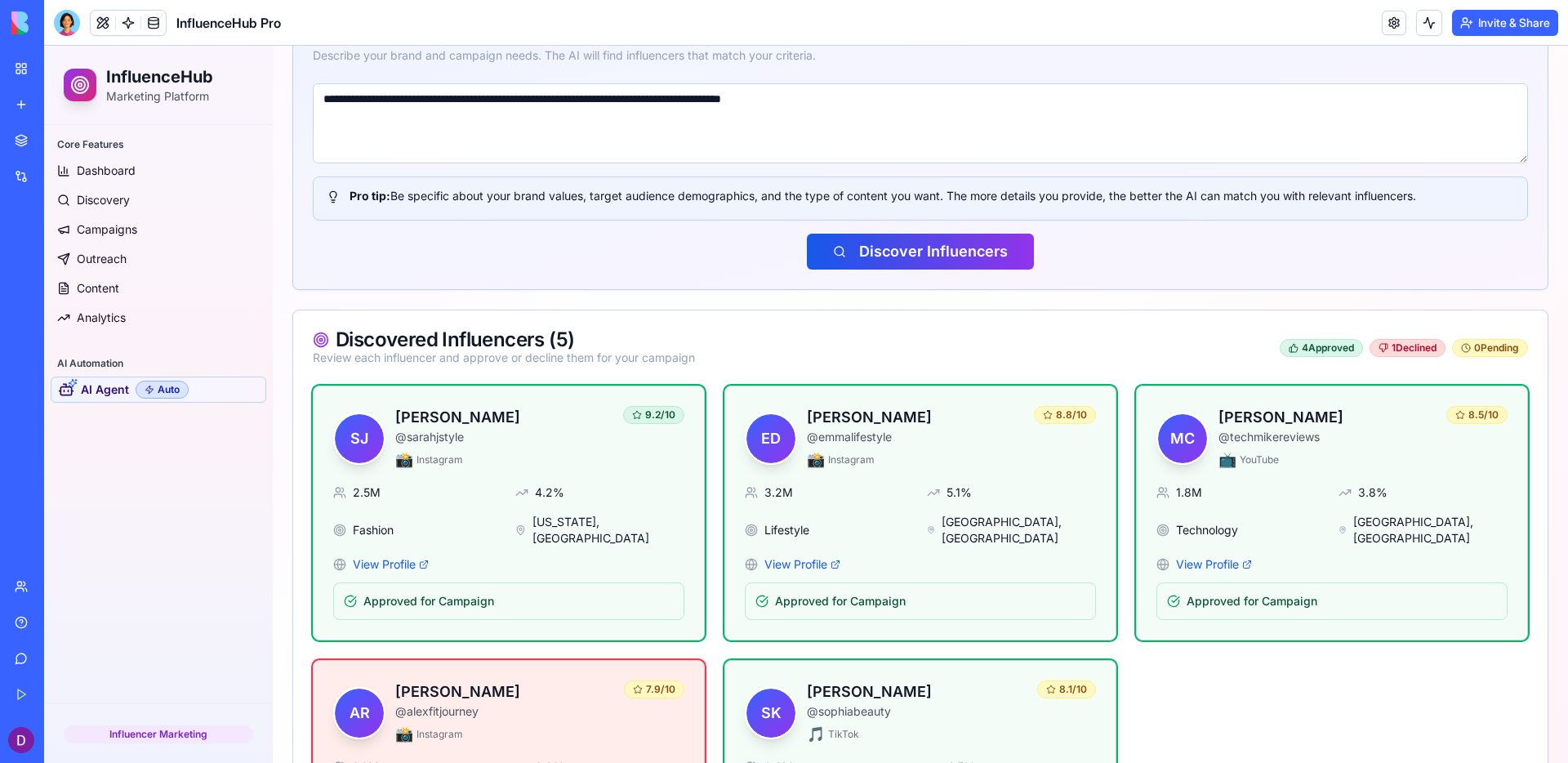
click at [592, 593] on div "Approved for Campaign" at bounding box center [509, 601] width 330 height 16
click at [1235, 335] on div "Discovered Influencers ( 5 ) Review each influencer and approve or decline them…" at bounding box center [921, 348] width 1215 height 36
click at [1235, 349] on div "1 Declined" at bounding box center [1408, 348] width 76 height 18
click at [127, 398] on link "AI Agent Auto" at bounding box center [158, 390] width 216 height 26
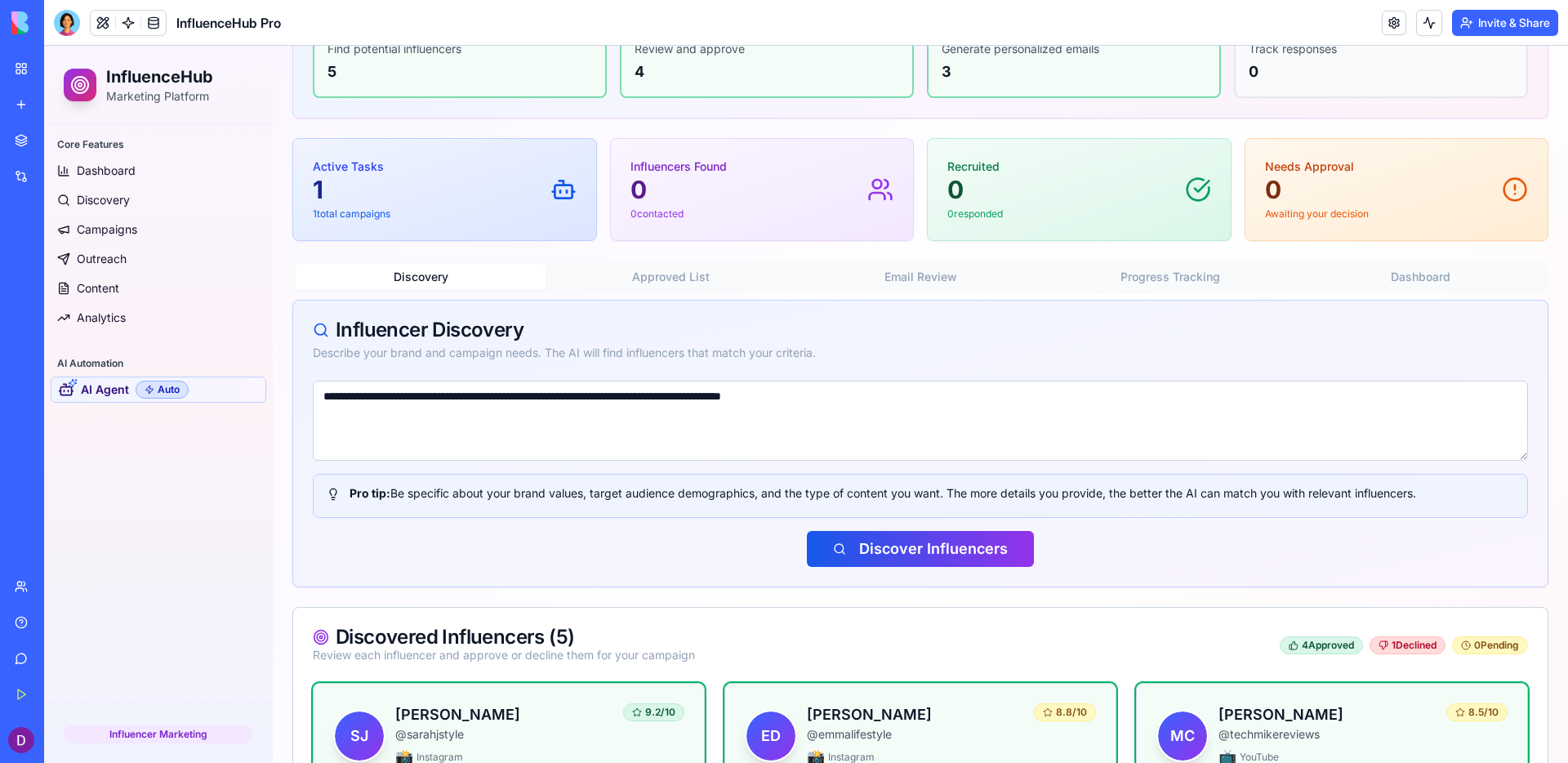
scroll to position [0, 0]
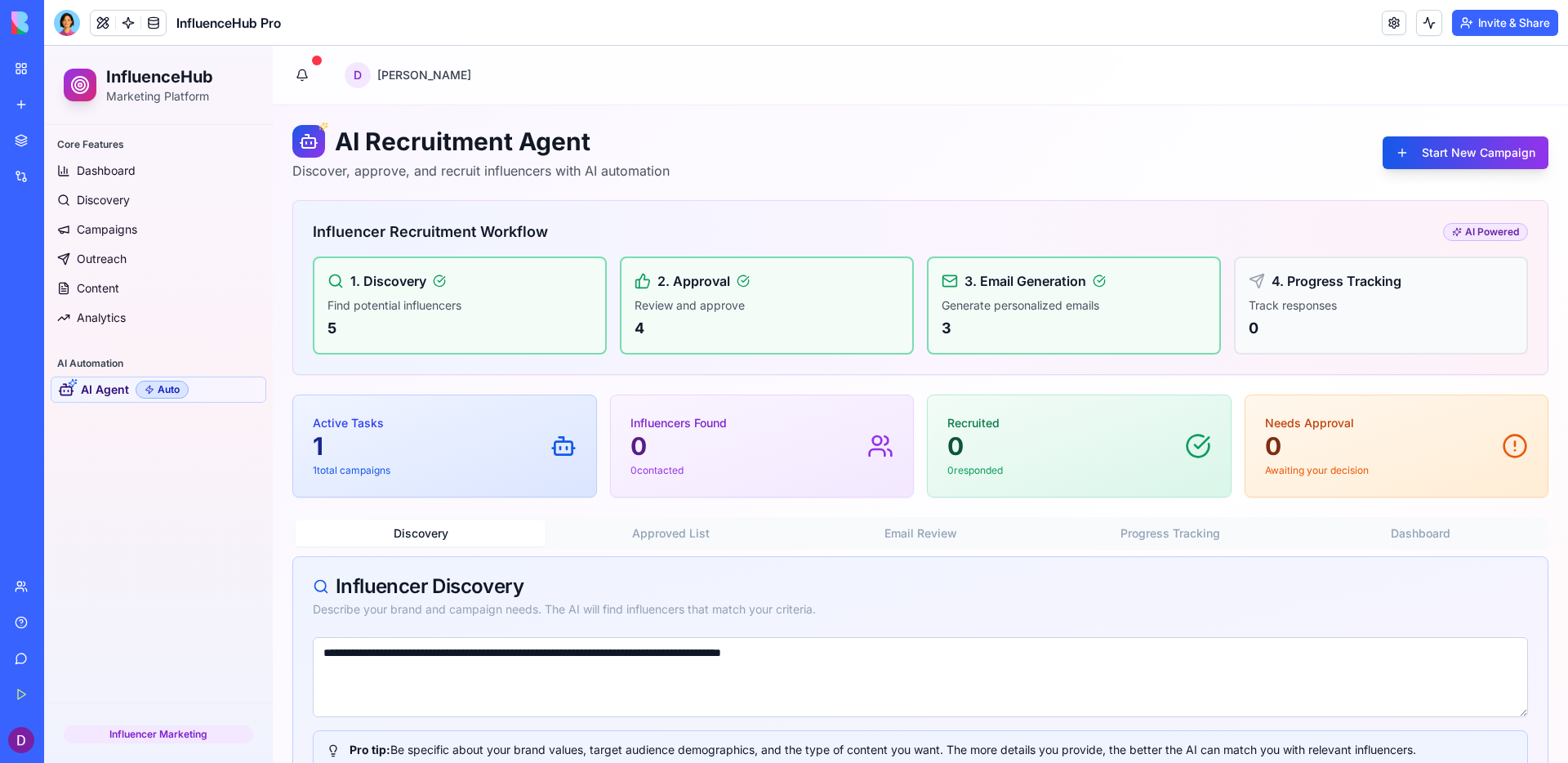
click at [455, 343] on div "1. Discovery Find potential influencers 5" at bounding box center [459, 305] width 294 height 98
click at [132, 173] on span "Dashboard" at bounding box center [106, 171] width 59 height 16
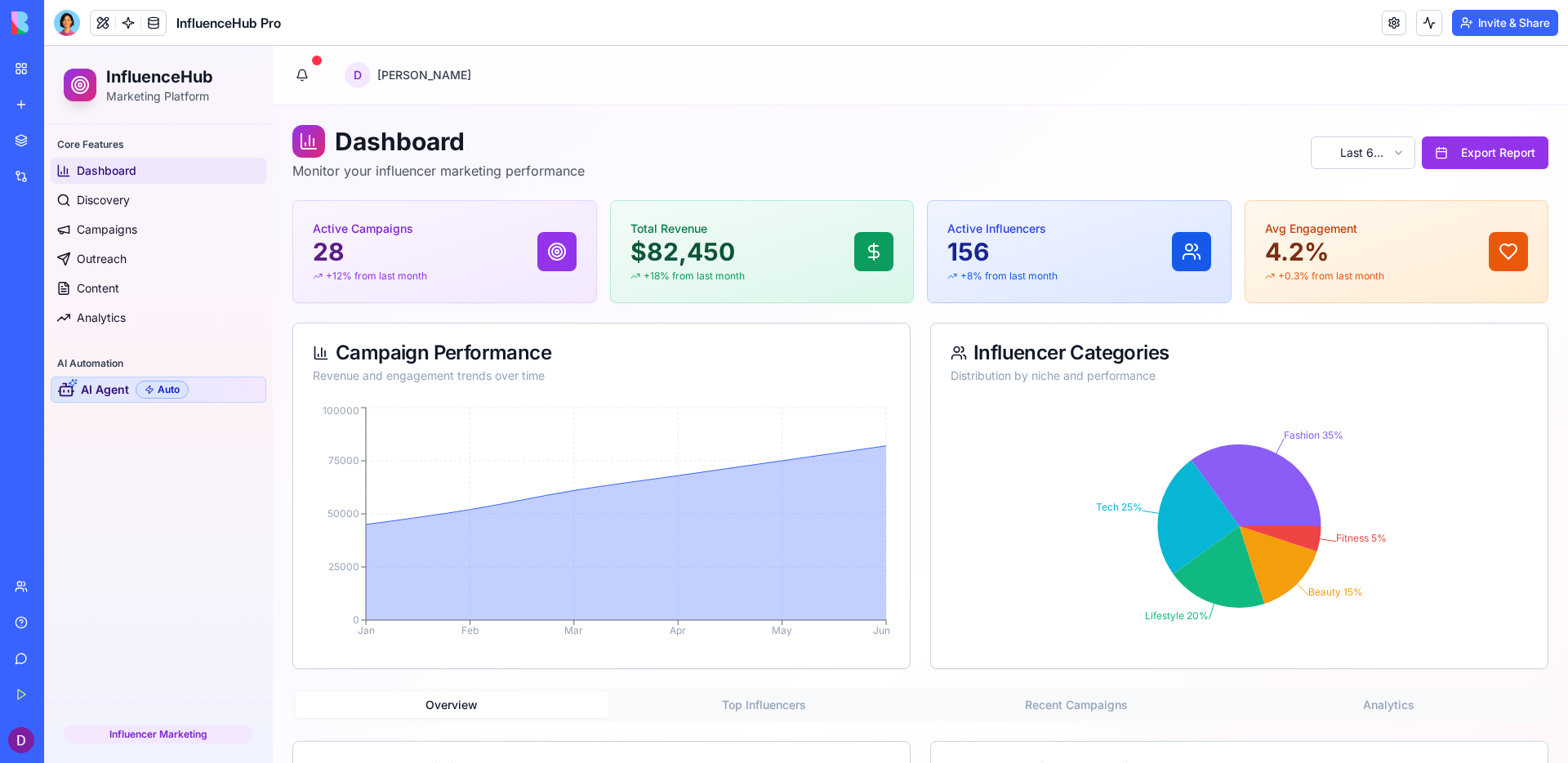
click at [97, 386] on span "AI Agent" at bounding box center [105, 390] width 48 height 16
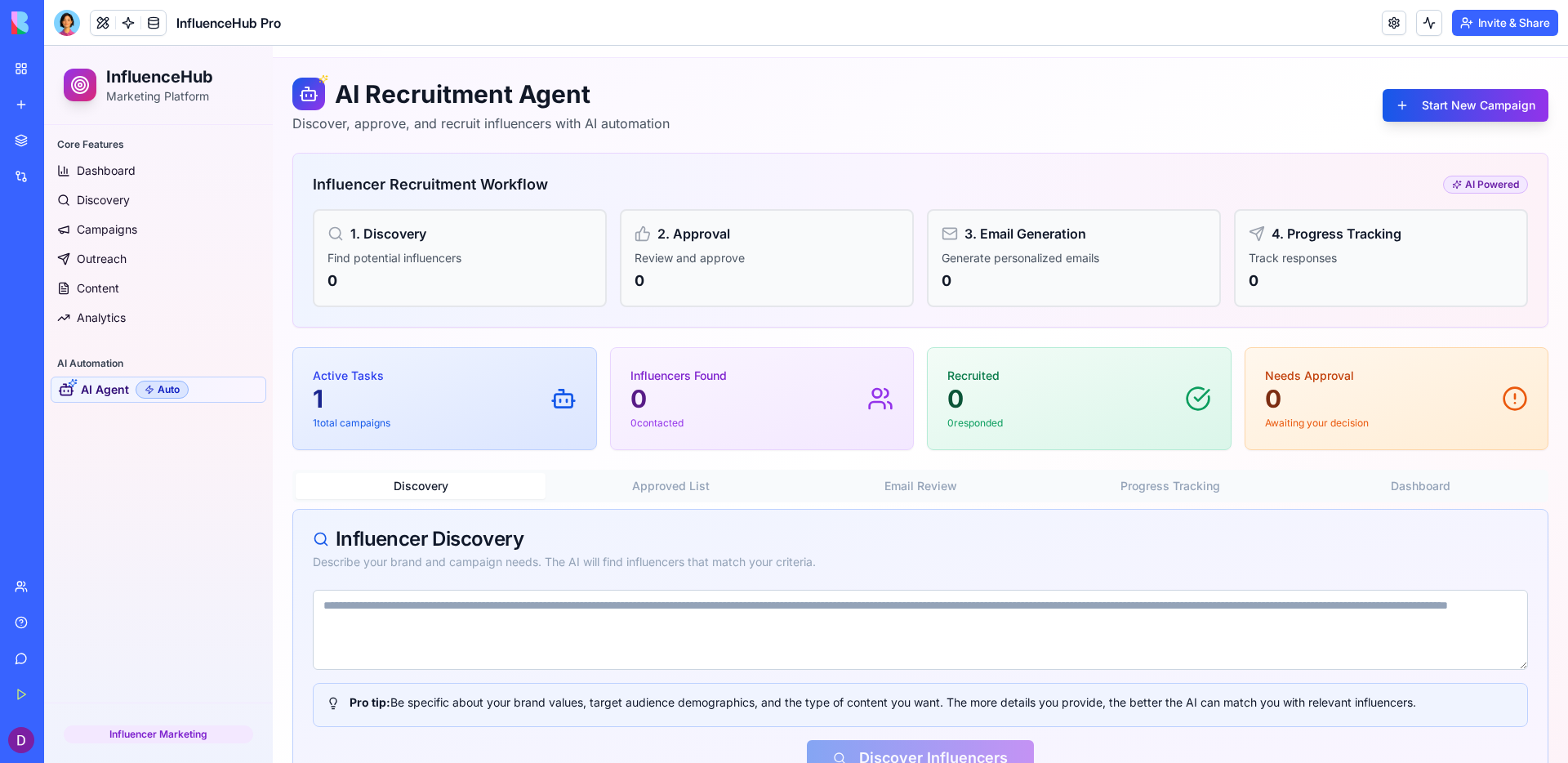
scroll to position [101, 0]
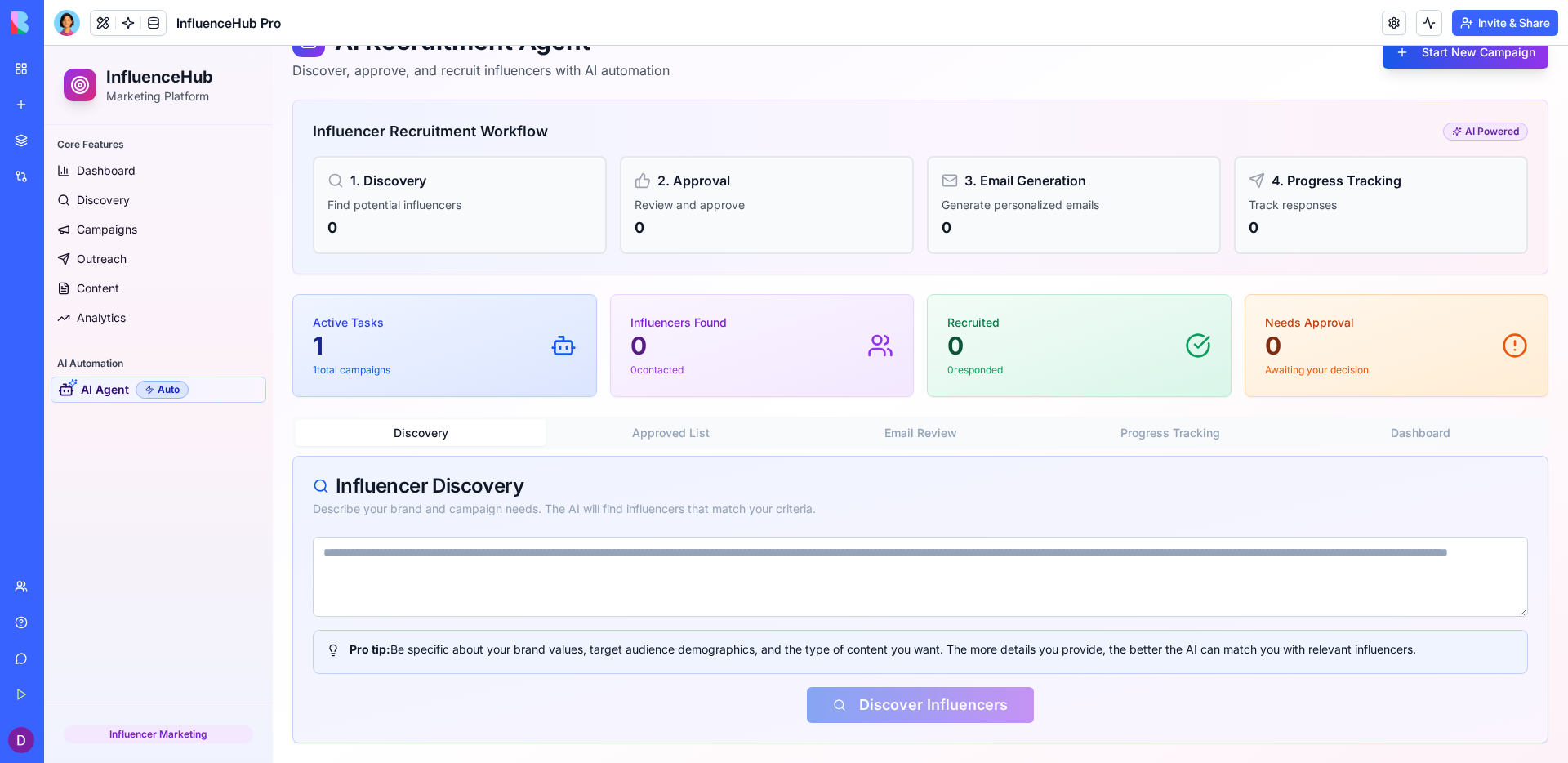
click at [408, 355] on div "Active Tasks 1 1 total campaigns" at bounding box center [445, 346] width 264 height 62
click at [725, 359] on p "0" at bounding box center [678, 345] width 96 height 29
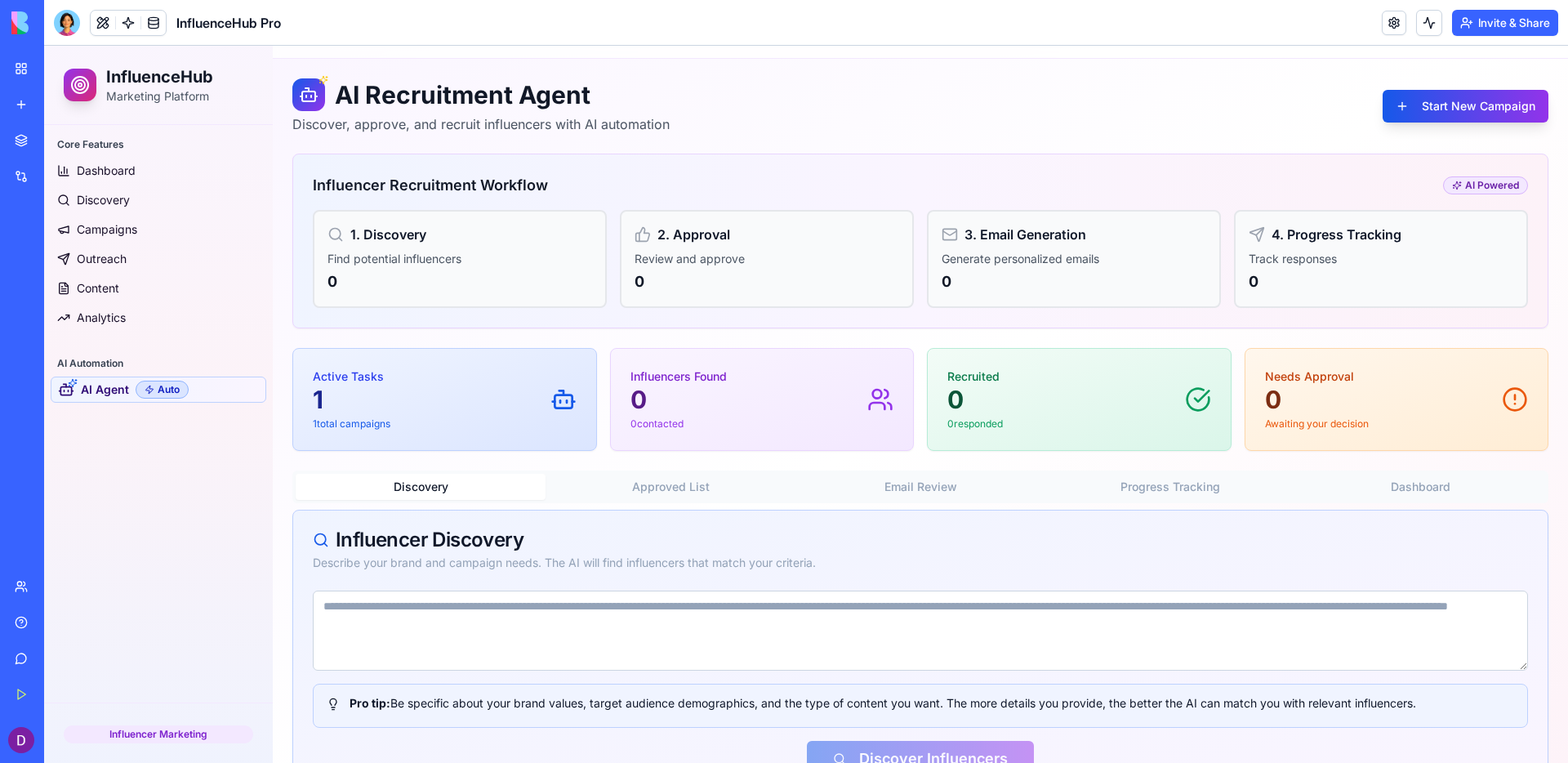
scroll to position [0, 0]
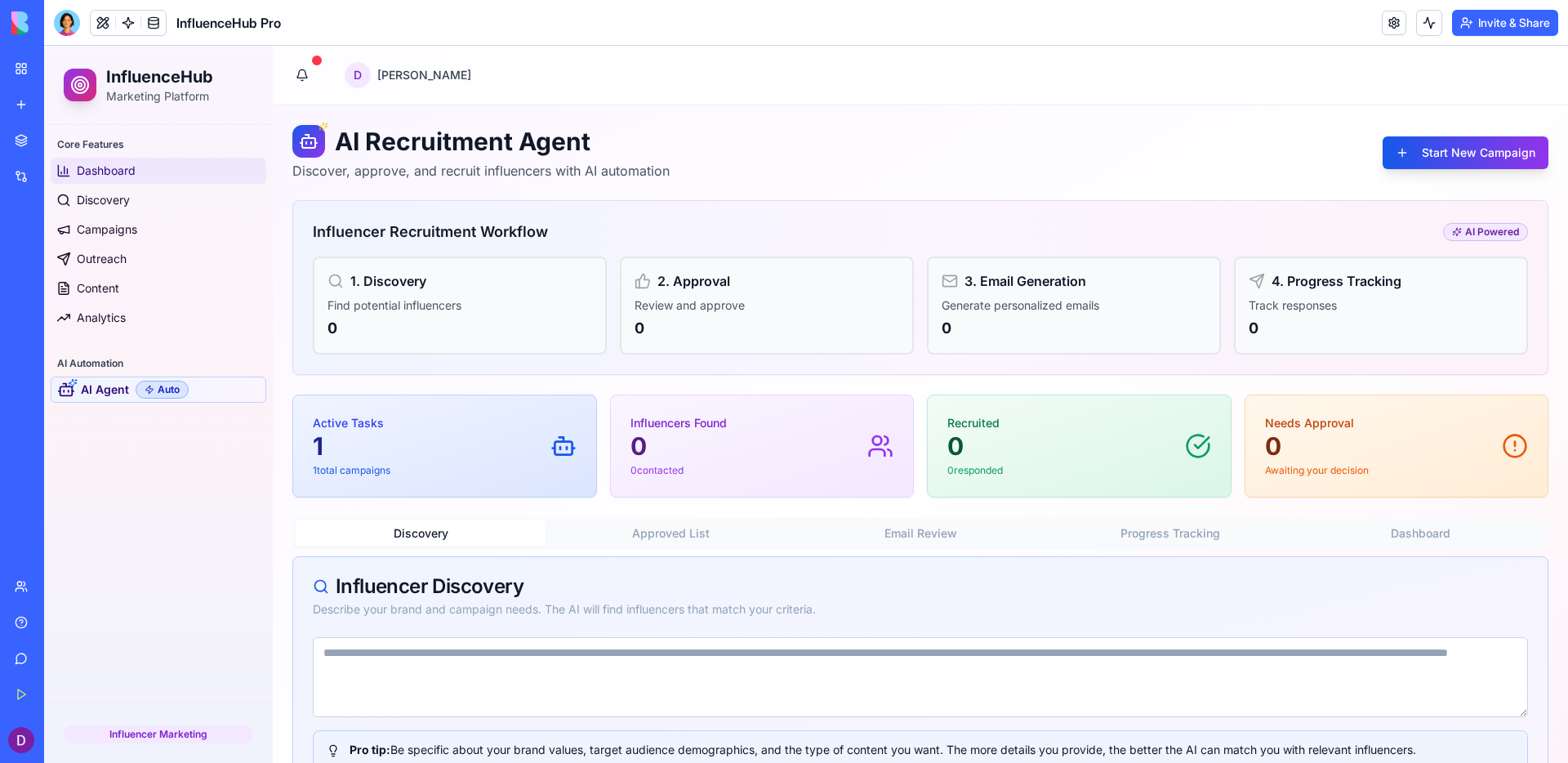
click at [107, 179] on link "Dashboard" at bounding box center [158, 171] width 216 height 26
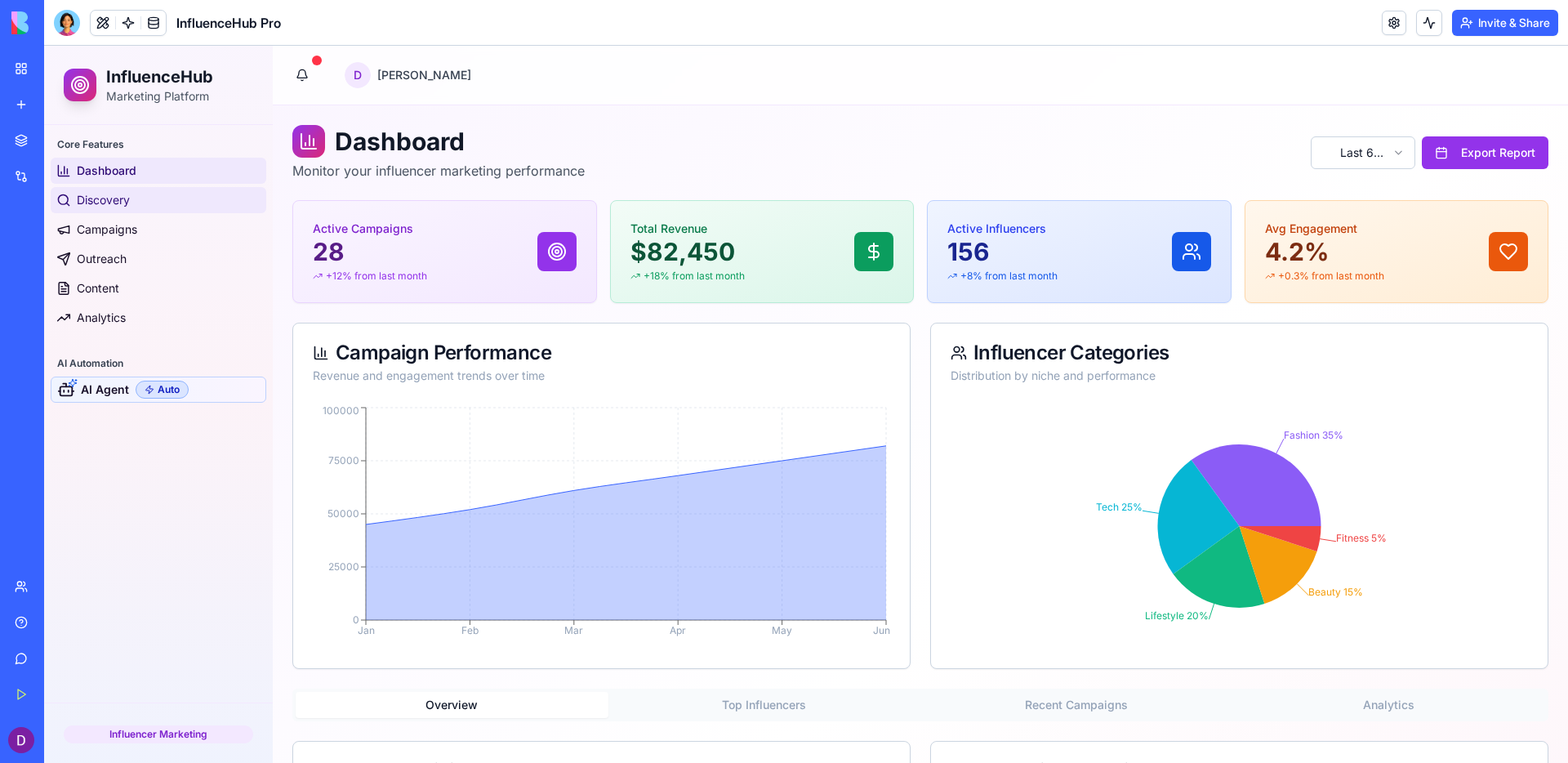
click at [117, 201] on span "Discovery" at bounding box center [103, 200] width 53 height 16
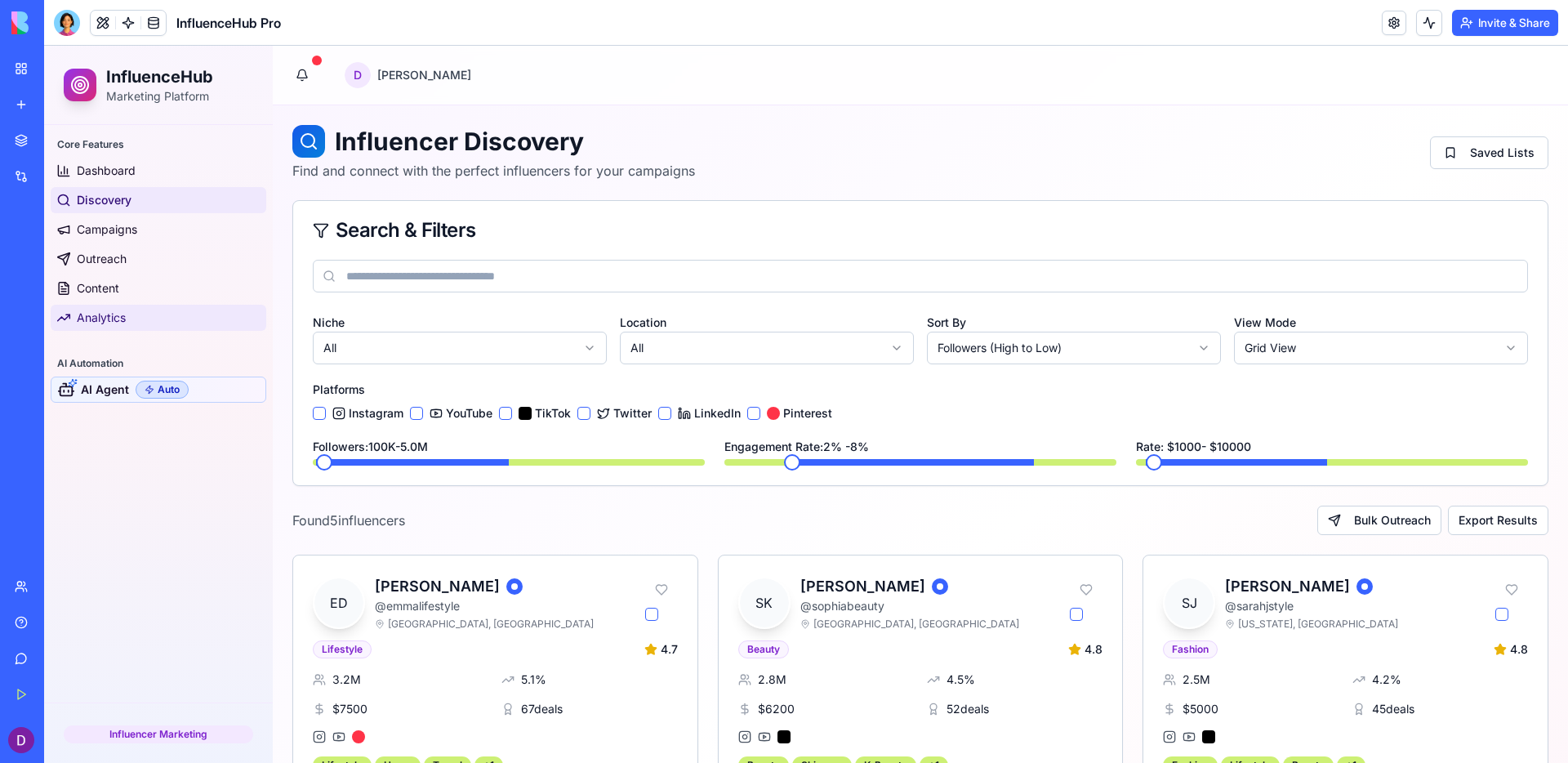
click at [148, 325] on link "Analytics" at bounding box center [158, 317] width 216 height 26
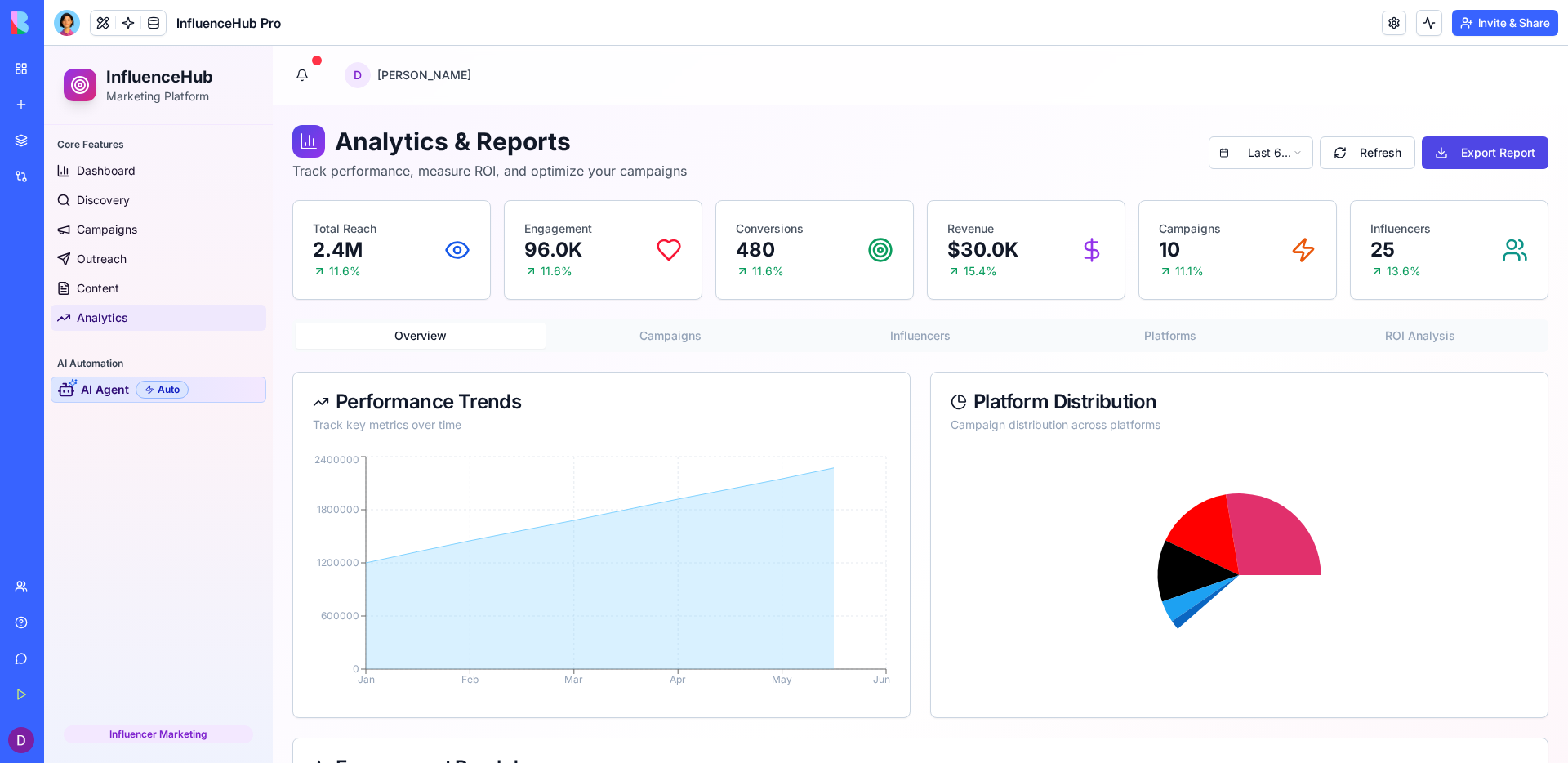
click at [125, 395] on span "AI Agent" at bounding box center [105, 390] width 48 height 16
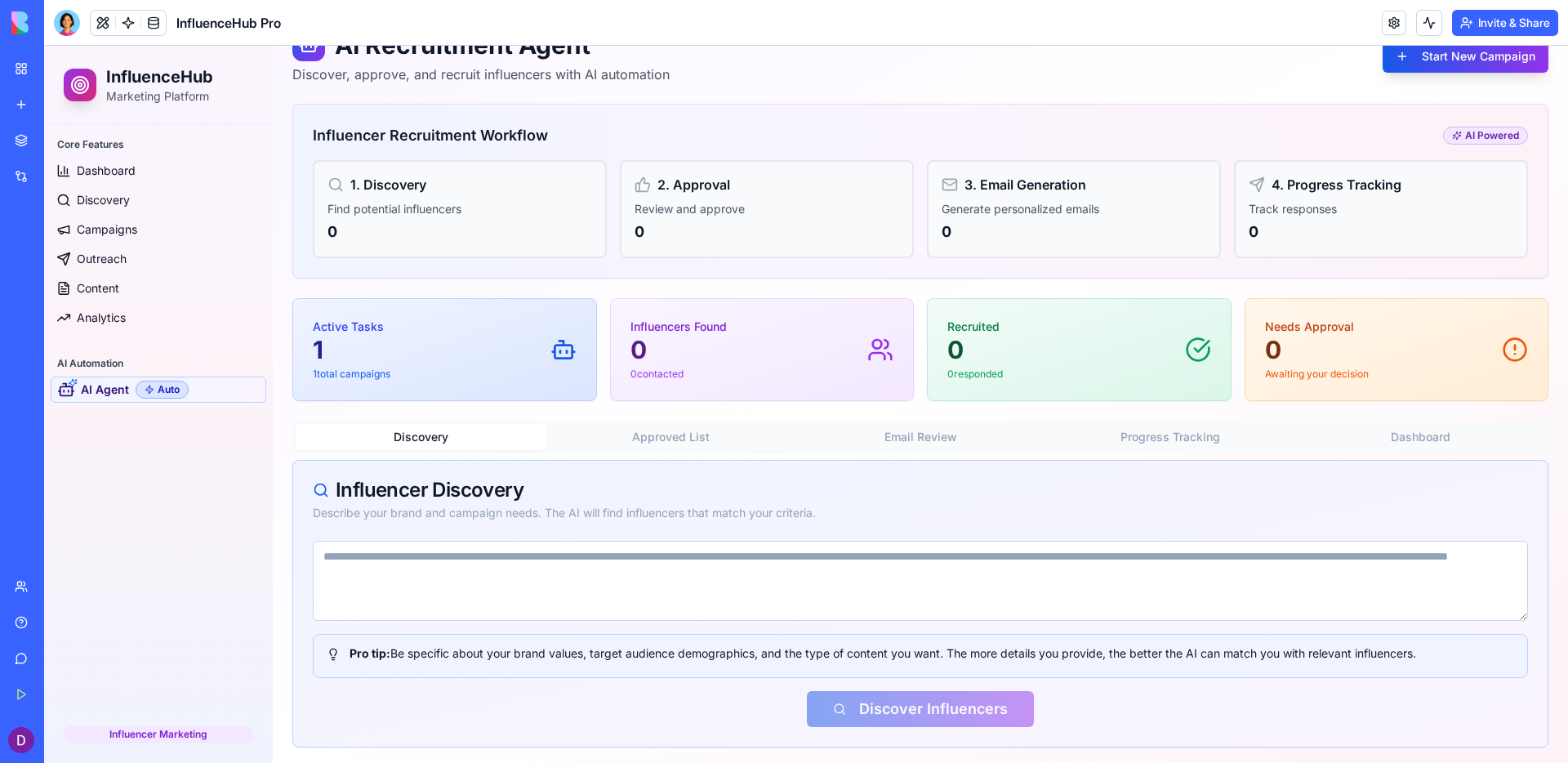
scroll to position [101, 0]
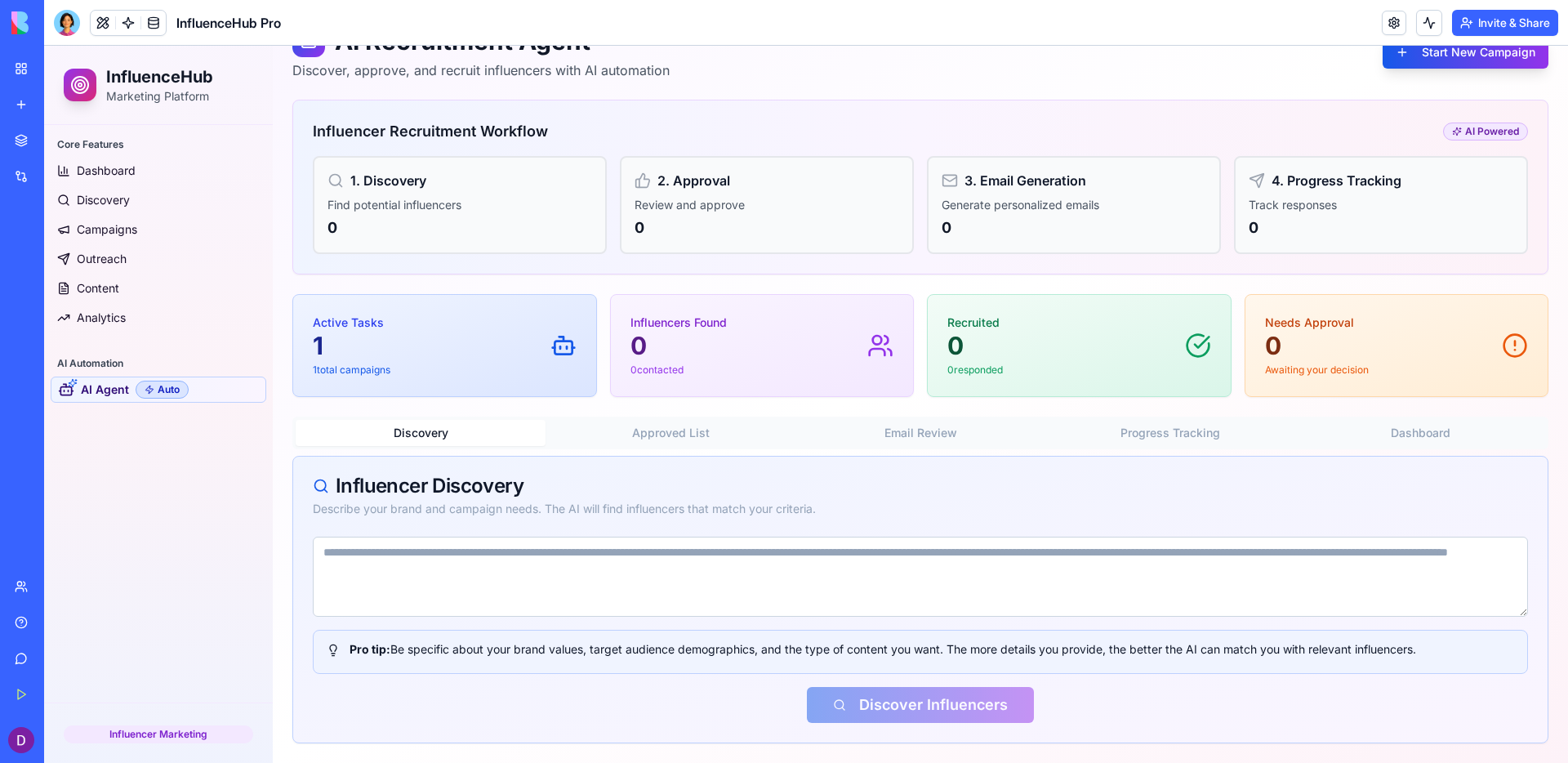
click at [658, 570] on textarea at bounding box center [921, 577] width 1215 height 80
paste textarea "**********"
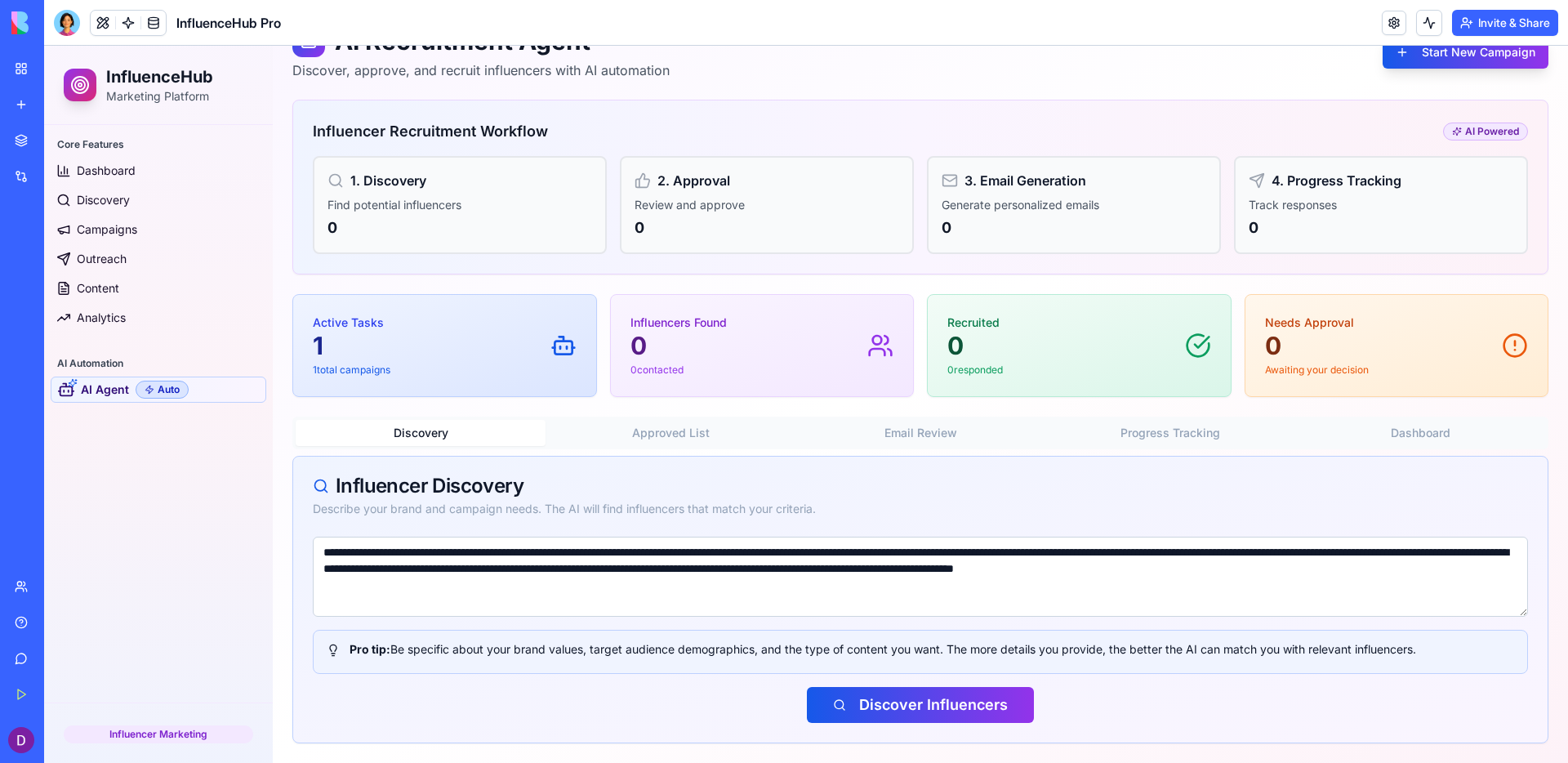
type textarea "**********"
click at [188, 173] on link "Dashboard" at bounding box center [158, 171] width 216 height 26
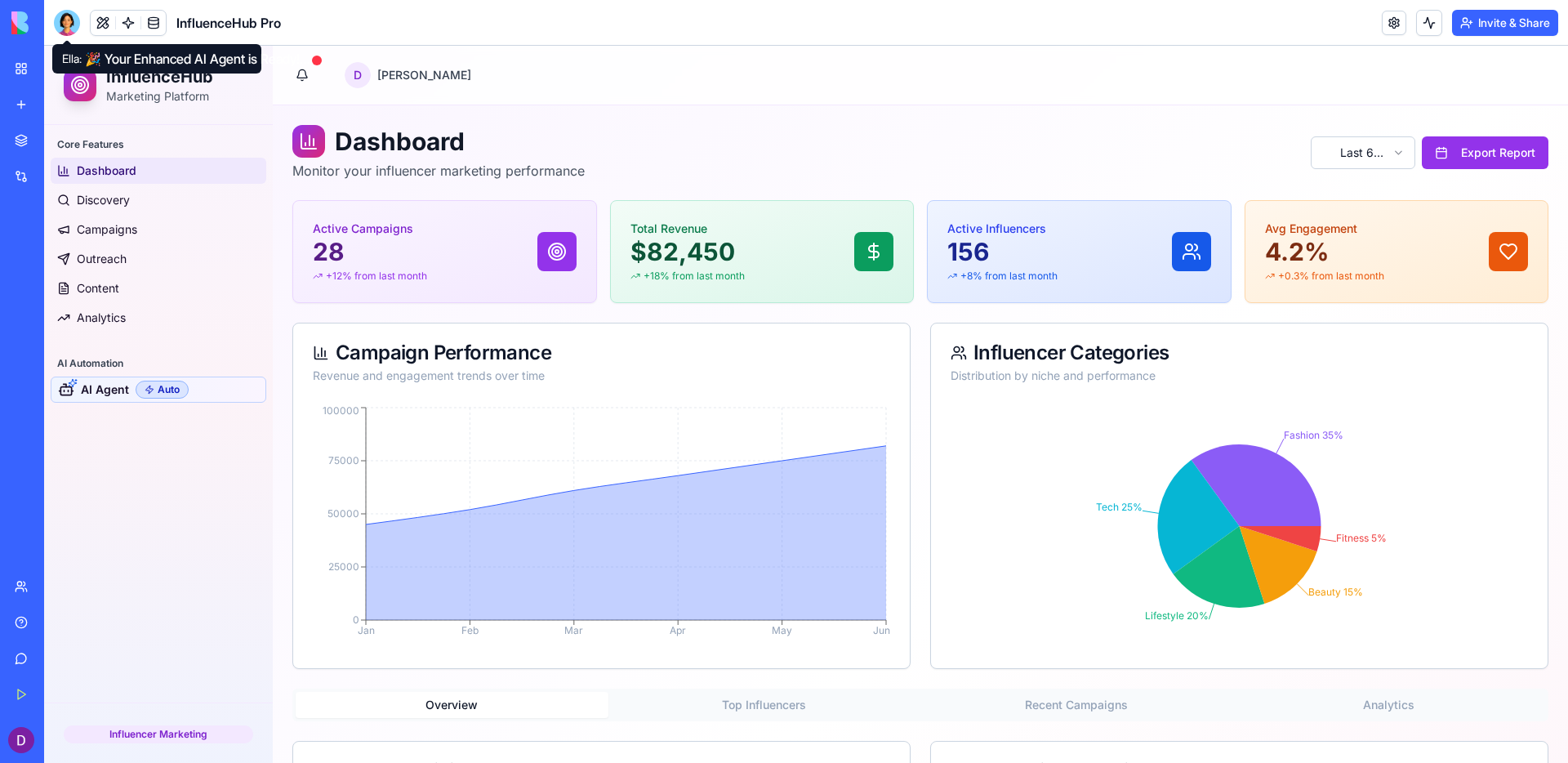
click at [67, 29] on div at bounding box center [67, 22] width 26 height 26
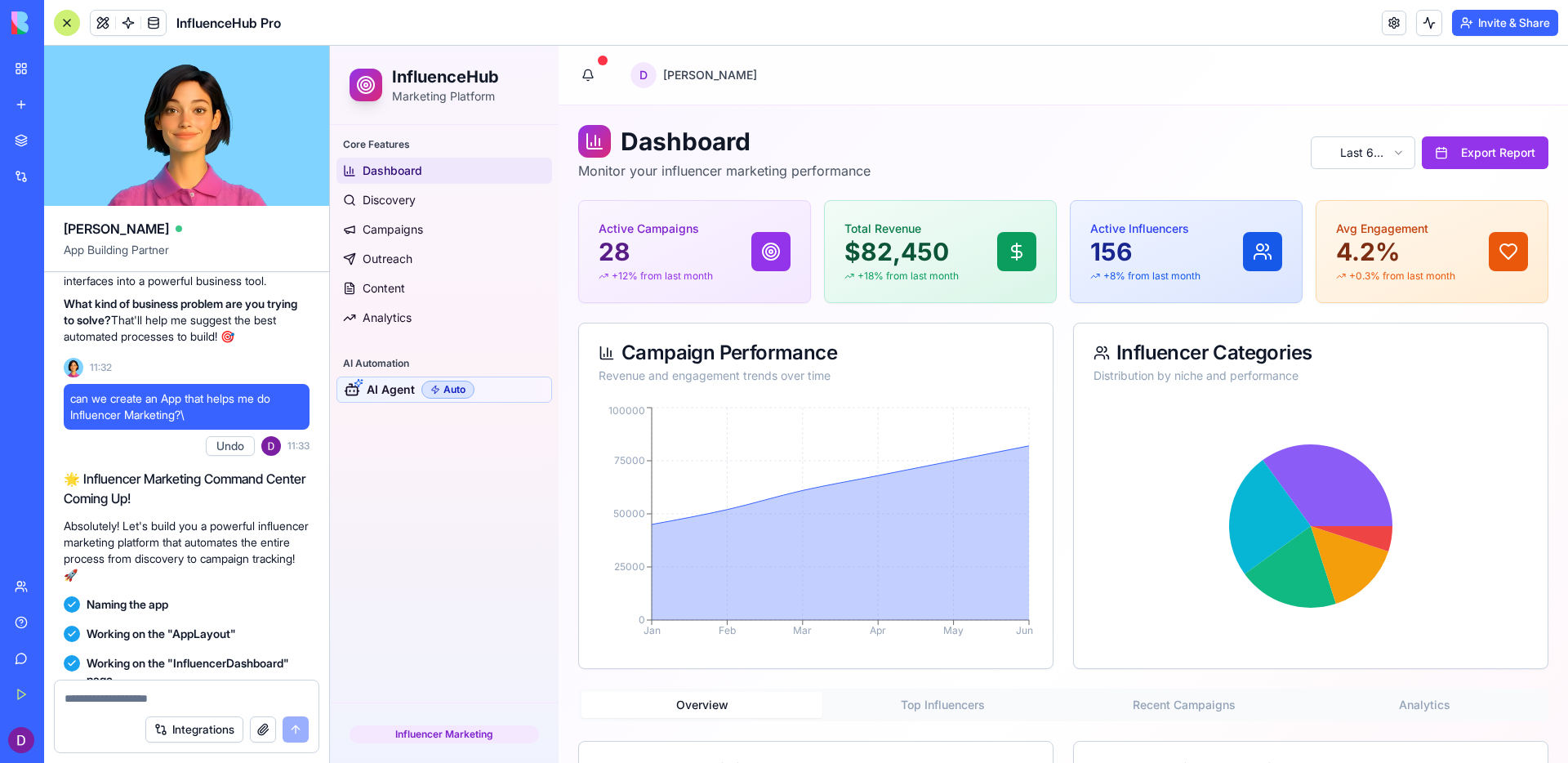
scroll to position [3666, 0]
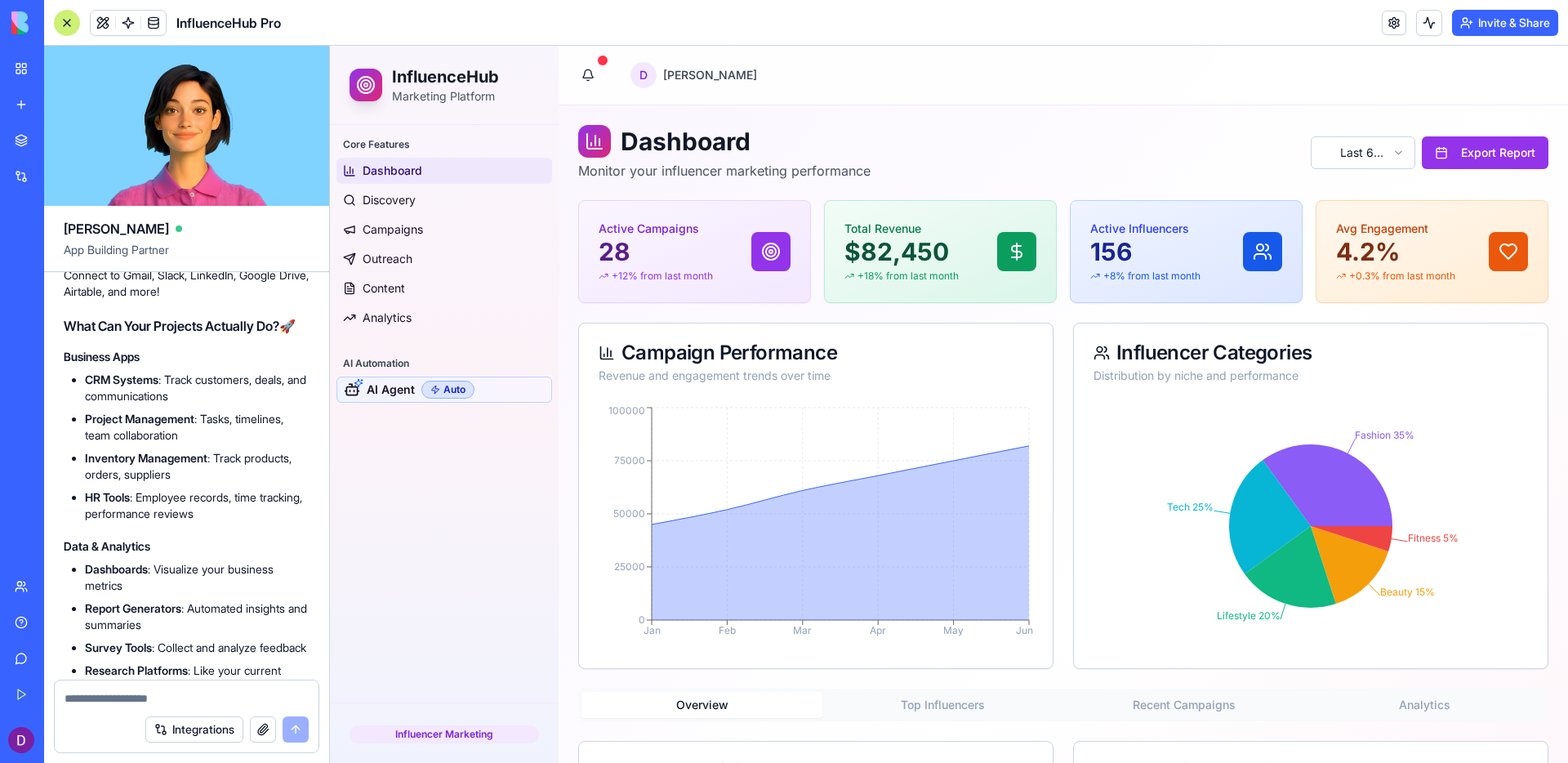
click at [71, 23] on div at bounding box center [67, 22] width 26 height 26
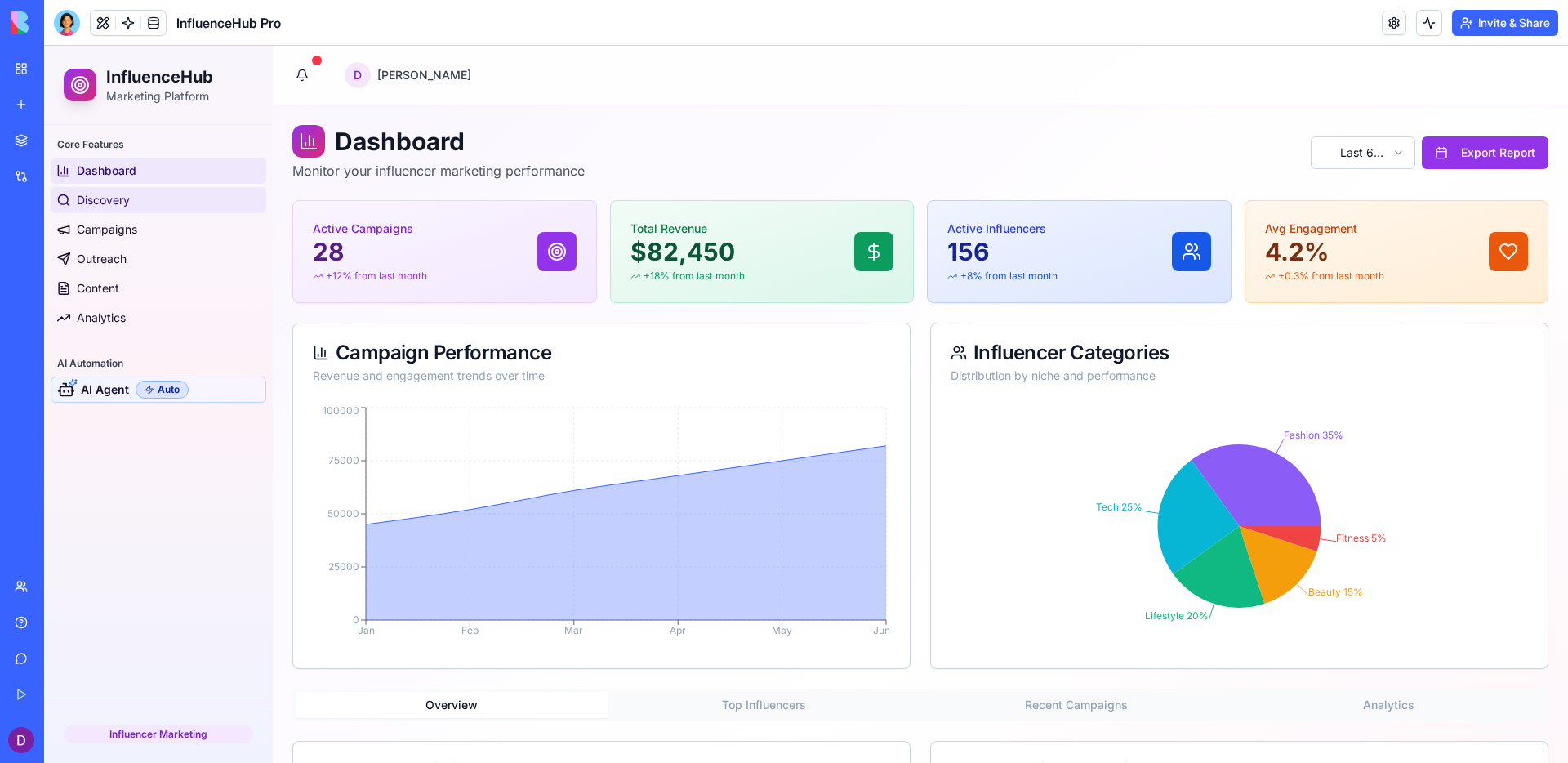
click at [121, 200] on span "Discovery" at bounding box center [103, 200] width 53 height 16
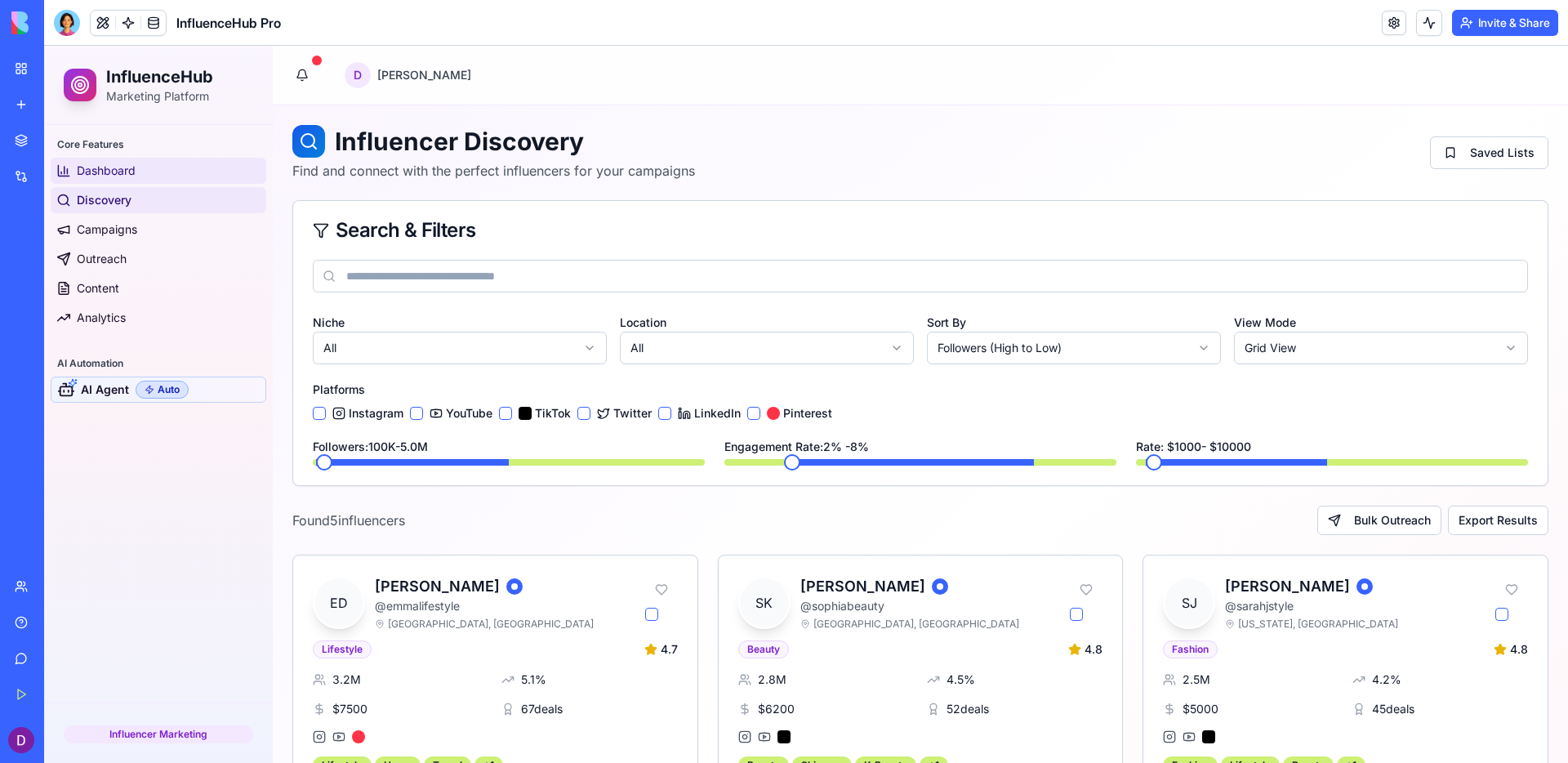
click at [123, 169] on span "Dashboard" at bounding box center [106, 171] width 59 height 16
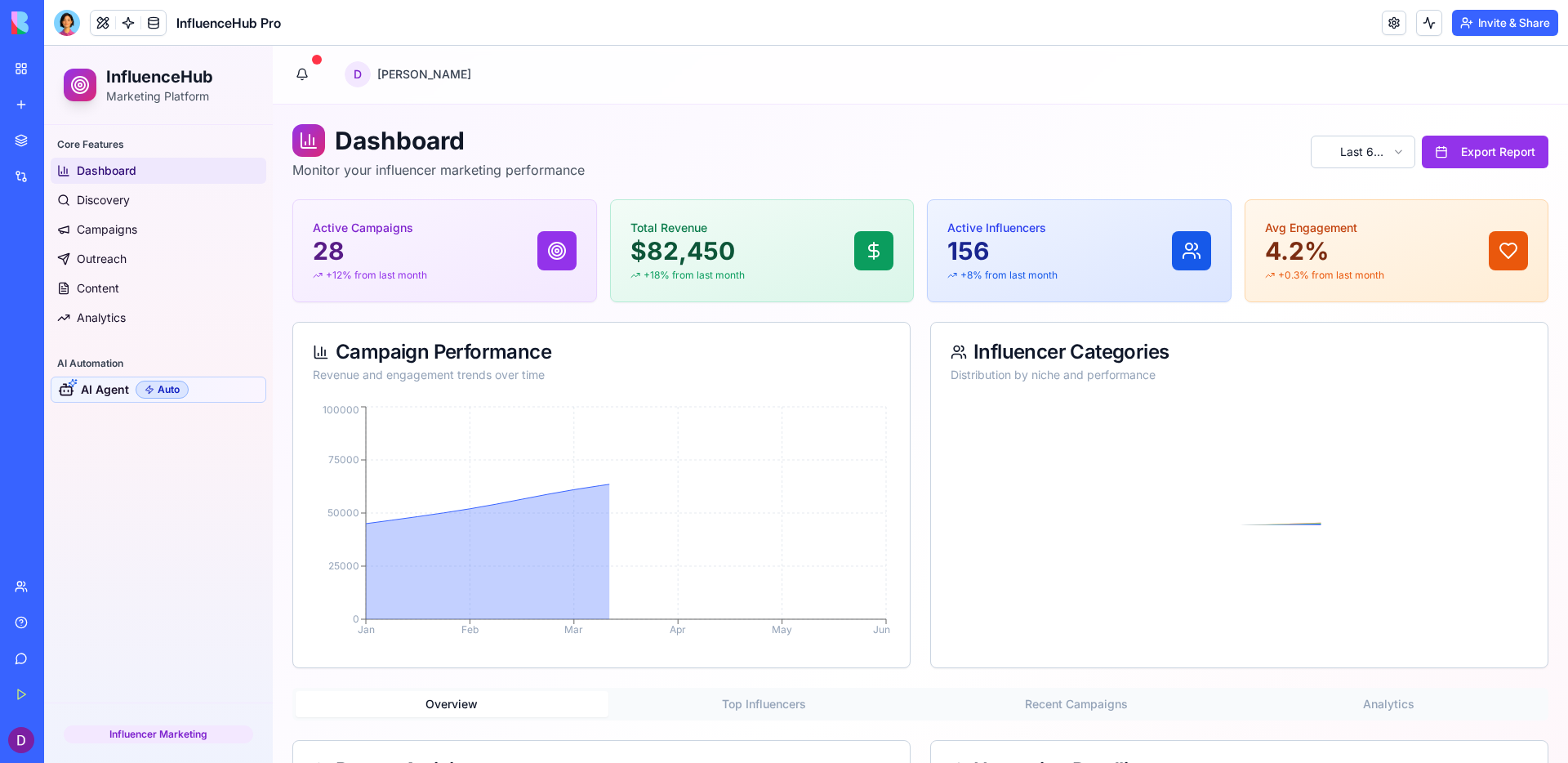
scroll to position [3, 0]
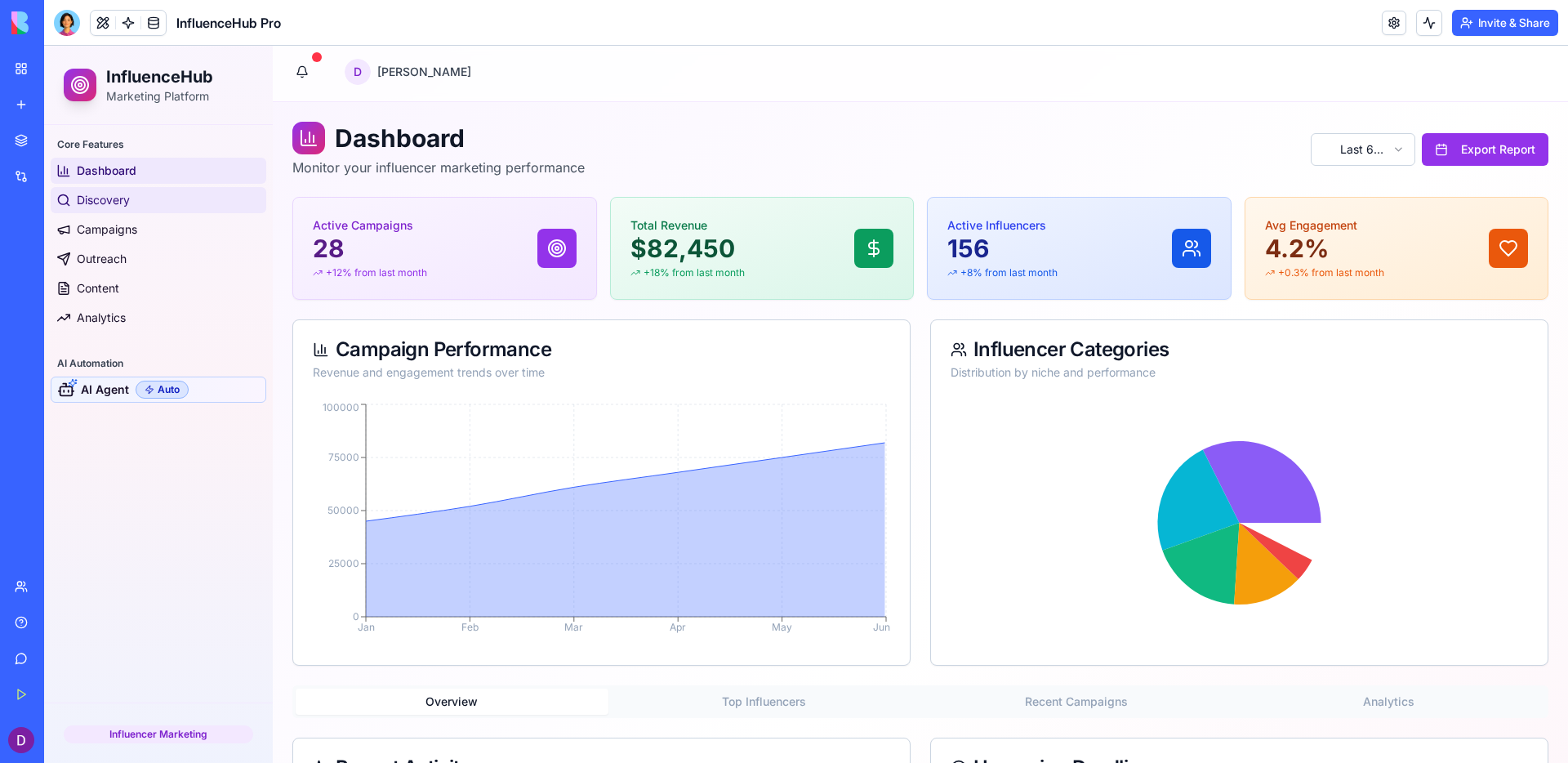
click at [216, 209] on link "Discovery" at bounding box center [158, 200] width 216 height 26
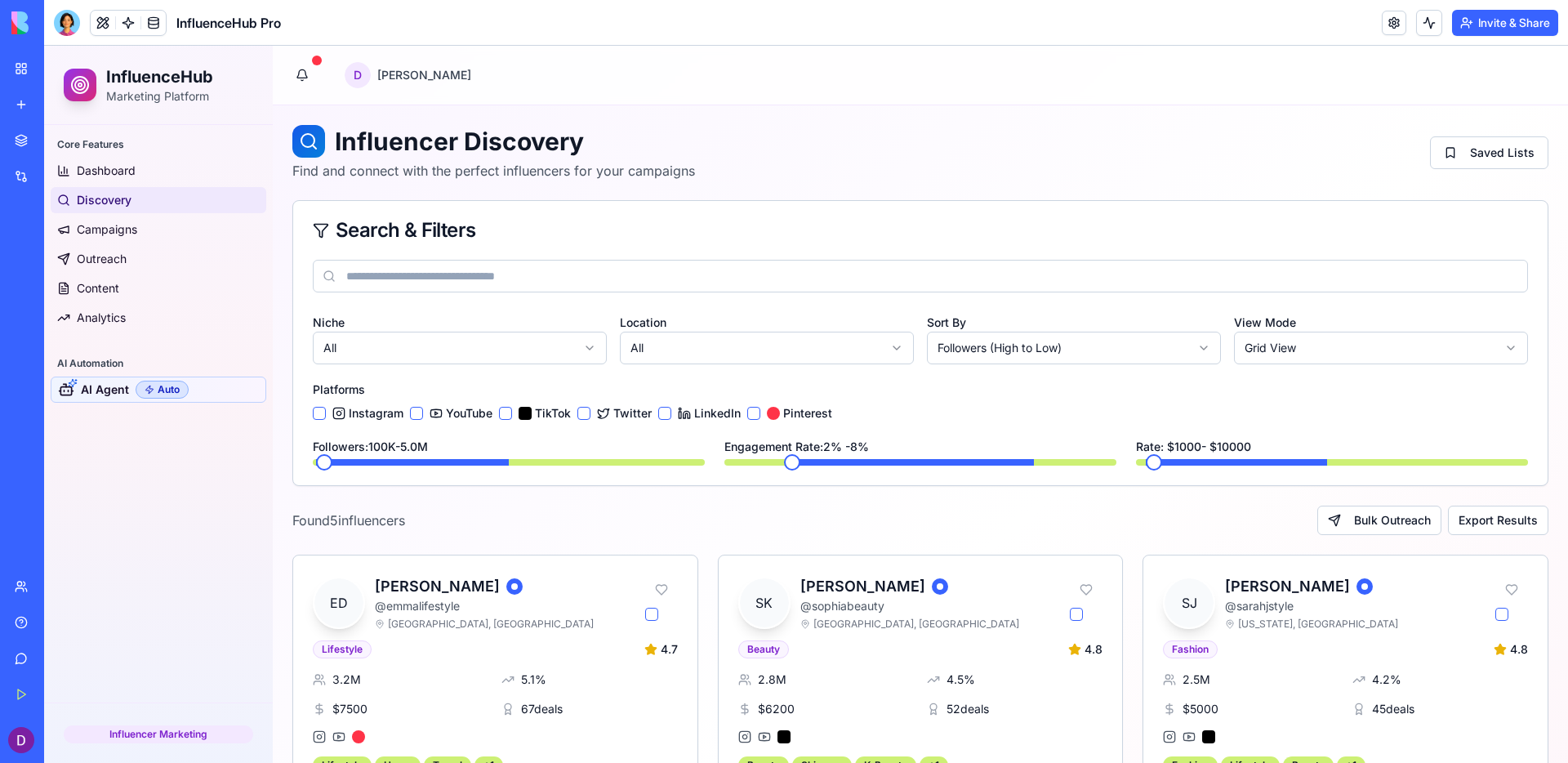
click at [421, 339] on html "InfluenceHub Marketing Platform Core Features Dashboard Discovery Campaigns Out…" at bounding box center [806, 609] width 1524 height 1127
click at [411, 263] on html "InfluenceHub Marketing Platform Core Features Dashboard Discovery Campaigns Out…" at bounding box center [806, 609] width 1524 height 1127
click at [100, 230] on span "Campaigns" at bounding box center [107, 229] width 60 height 16
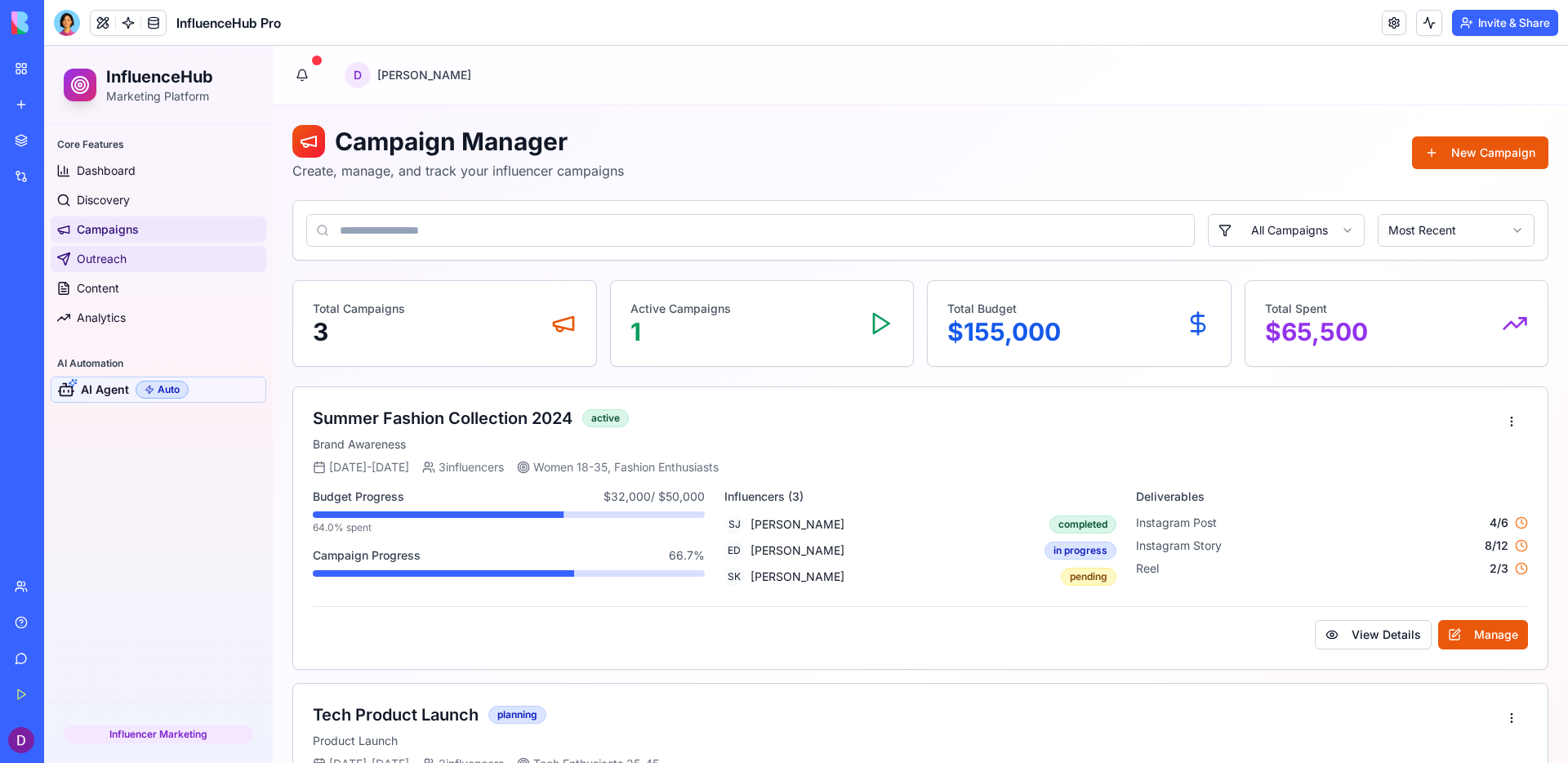
click at [124, 260] on span "Outreach" at bounding box center [101, 259] width 49 height 16
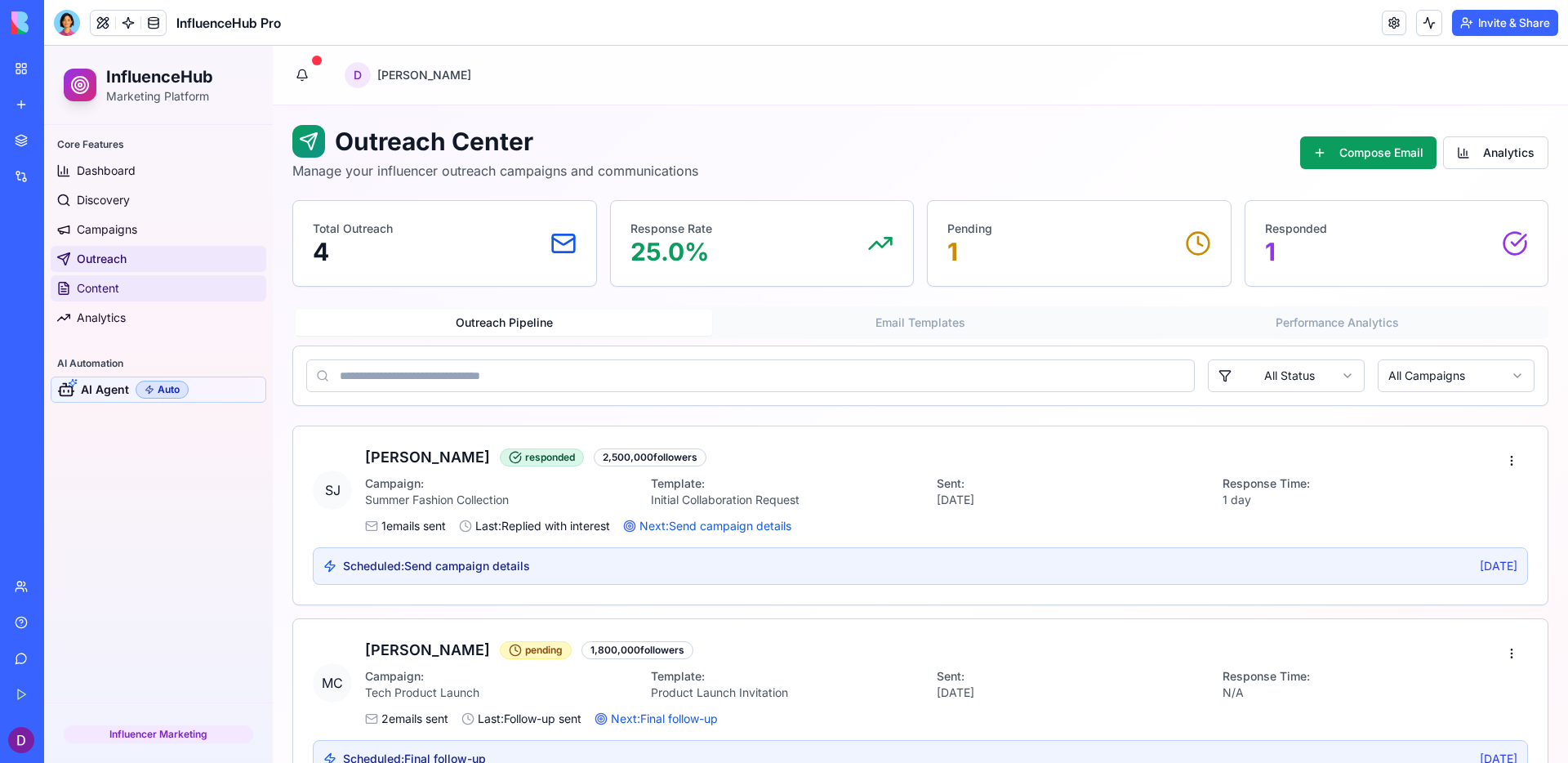
click at [148, 283] on link "Content" at bounding box center [158, 288] width 216 height 26
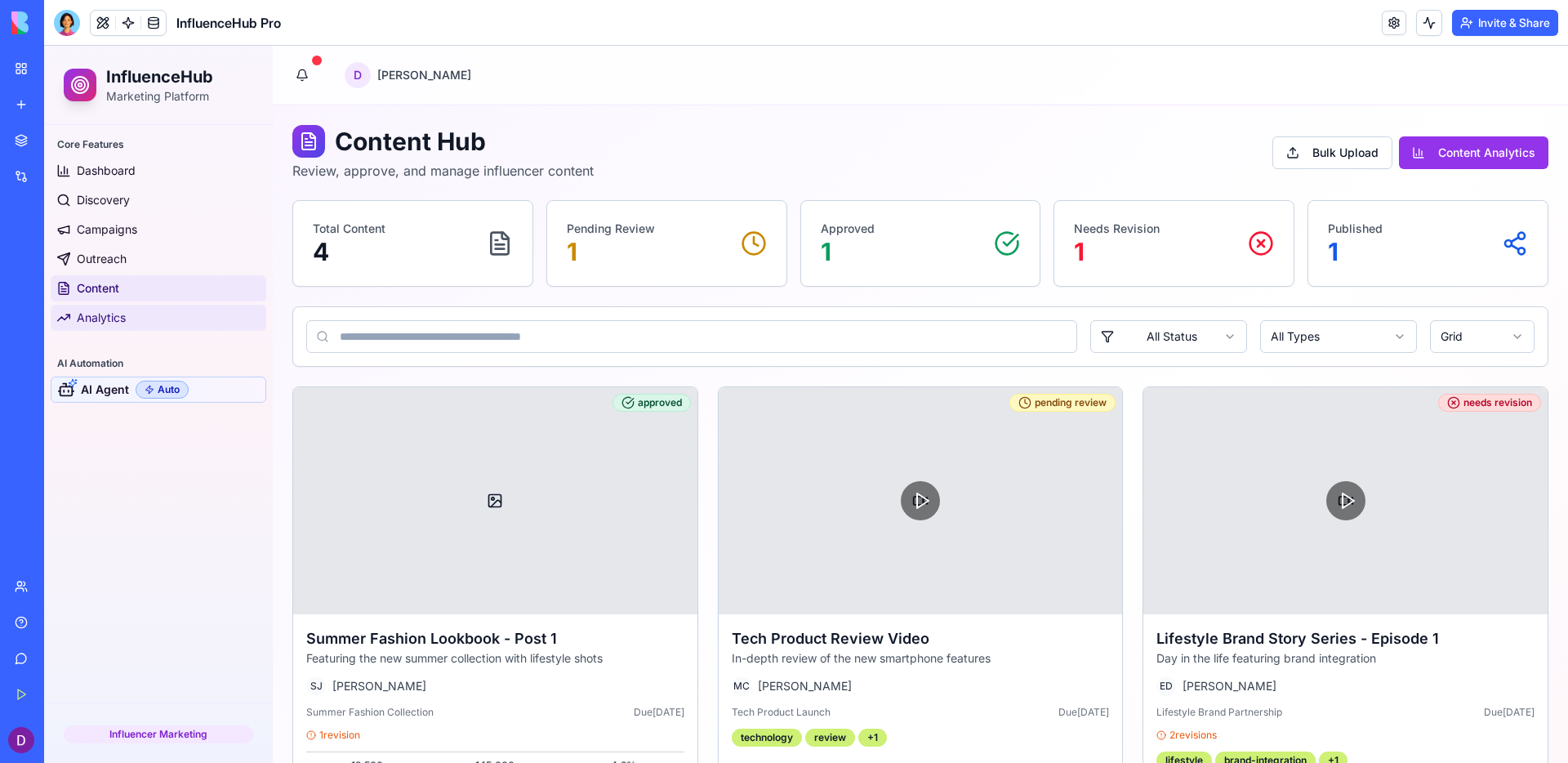
click at [162, 315] on link "Analytics" at bounding box center [158, 317] width 216 height 26
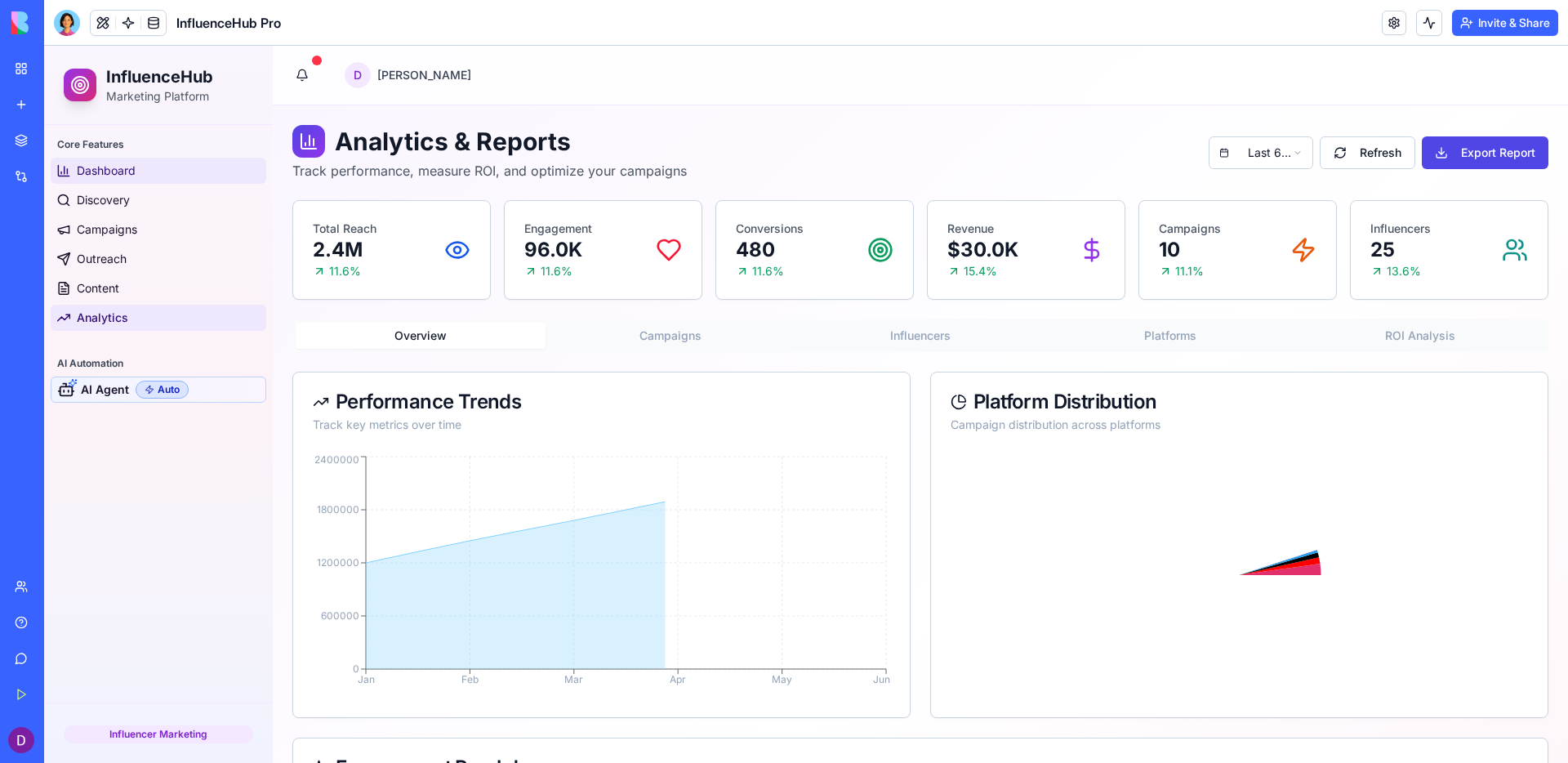
click at [148, 164] on link "Dashboard" at bounding box center [158, 171] width 216 height 26
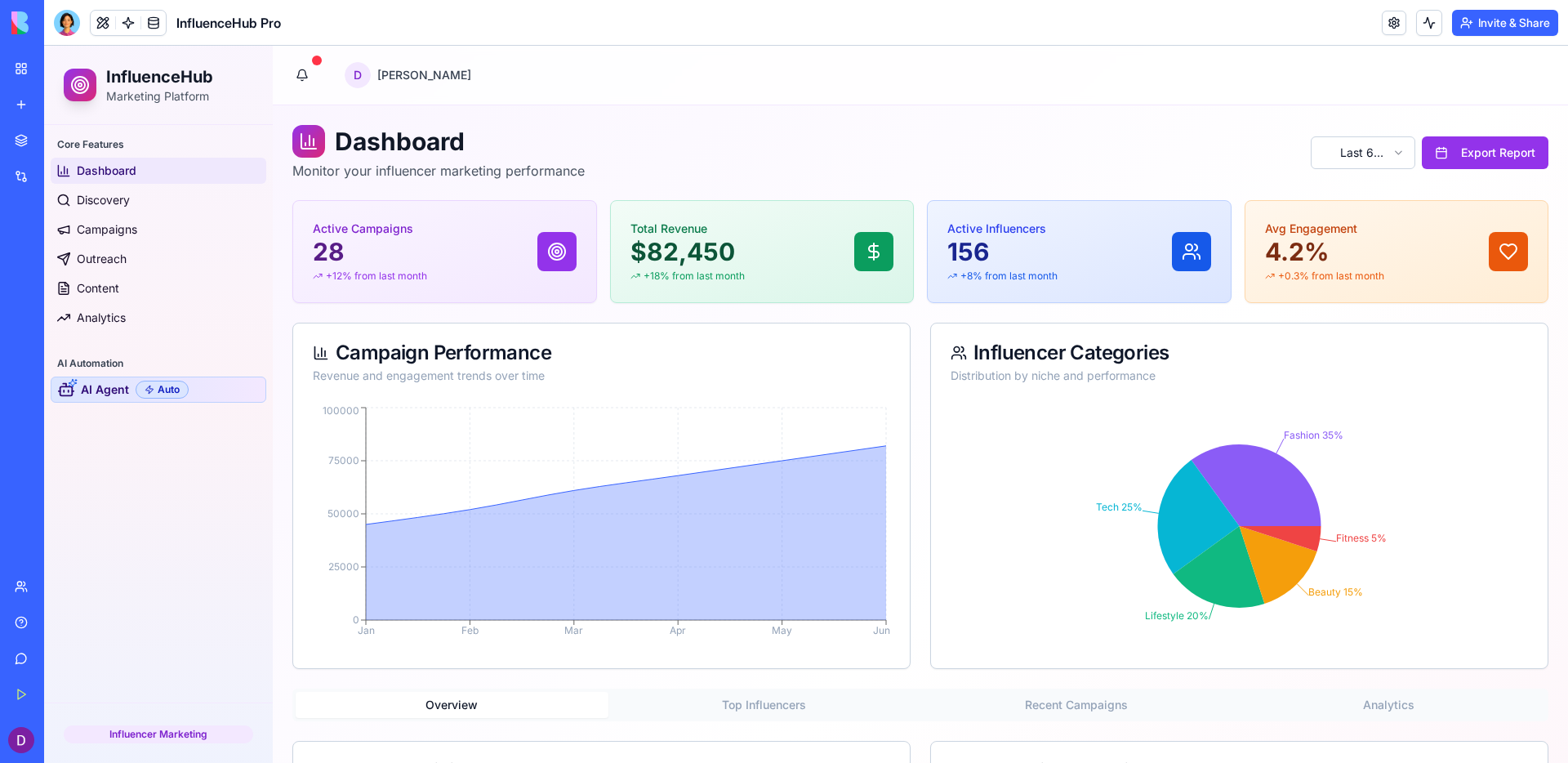
click at [107, 397] on span "AI Agent" at bounding box center [105, 390] width 48 height 16
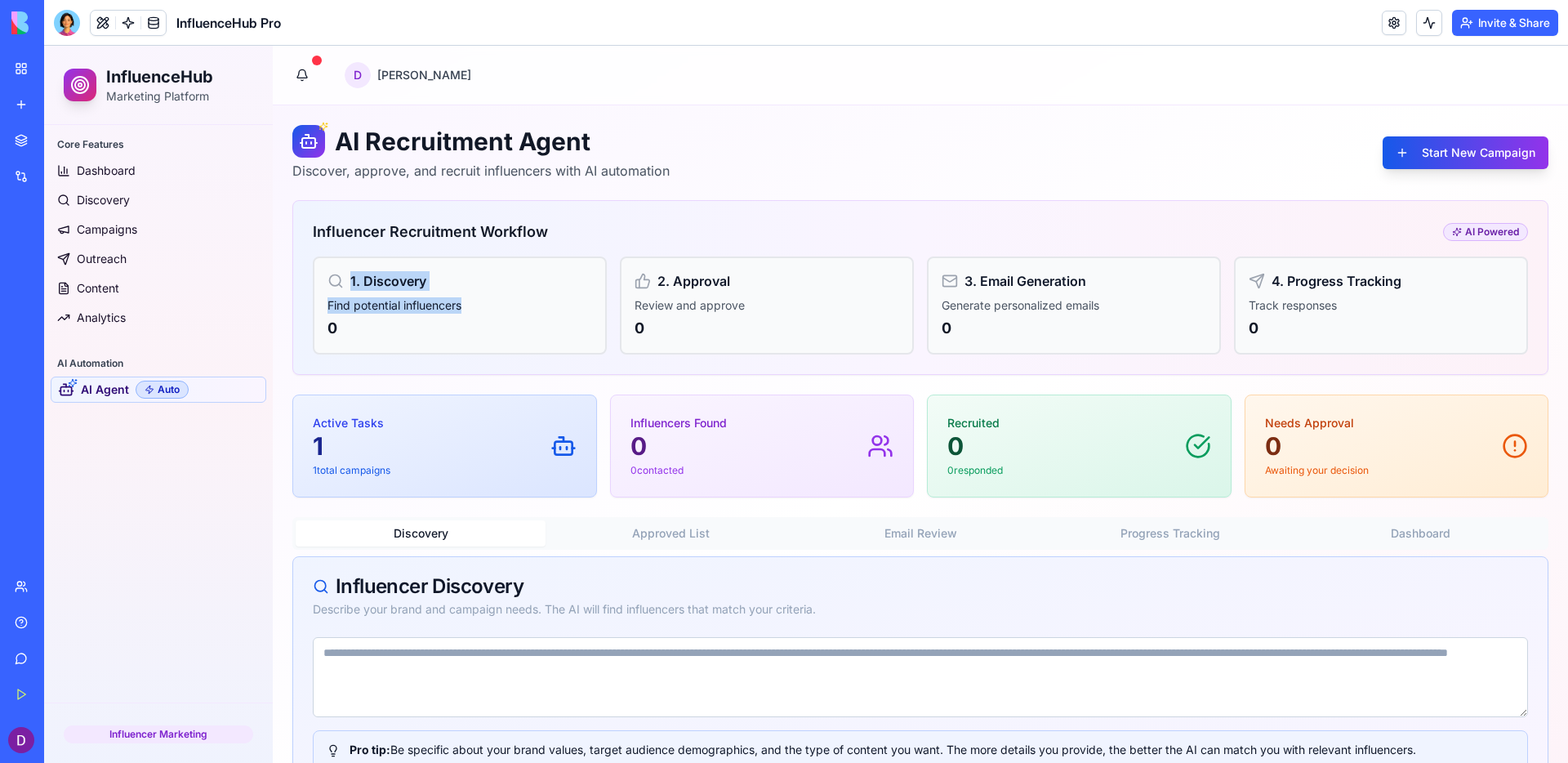
drag, startPoint x: 319, startPoint y: 265, endPoint x: 506, endPoint y: 301, distance: 190.4
click at [506, 301] on div "1. Discovery Find potential influencers 0" at bounding box center [459, 305] width 294 height 98
click at [506, 301] on p "Find potential influencers" at bounding box center [459, 305] width 265 height 16
drag, startPoint x: 642, startPoint y: 270, endPoint x: 732, endPoint y: 307, distance: 97.3
click at [732, 307] on div "2. Approval Review and approve 0" at bounding box center [767, 305] width 294 height 98
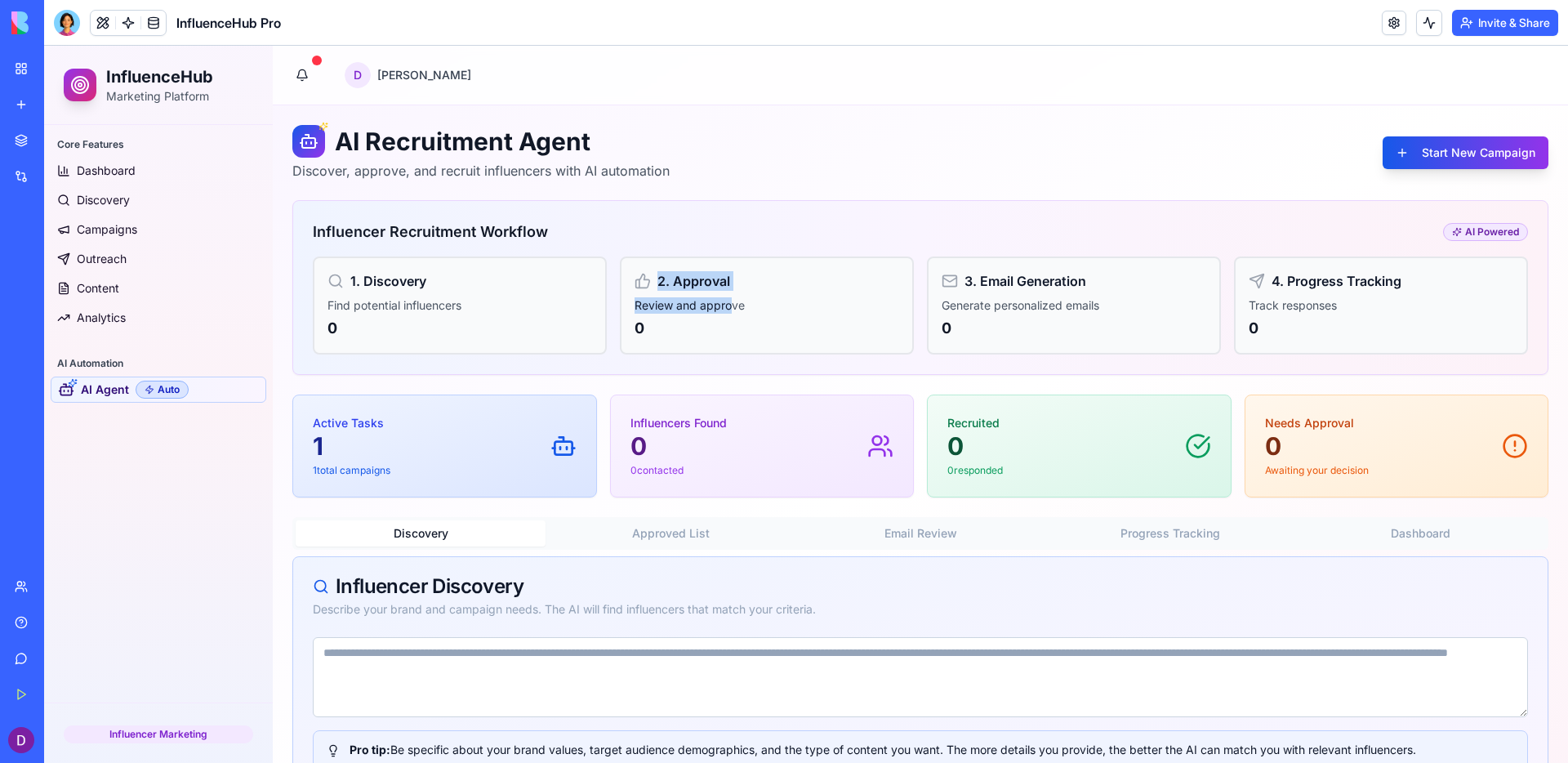
click at [733, 307] on p "Review and approve" at bounding box center [767, 305] width 265 height 16
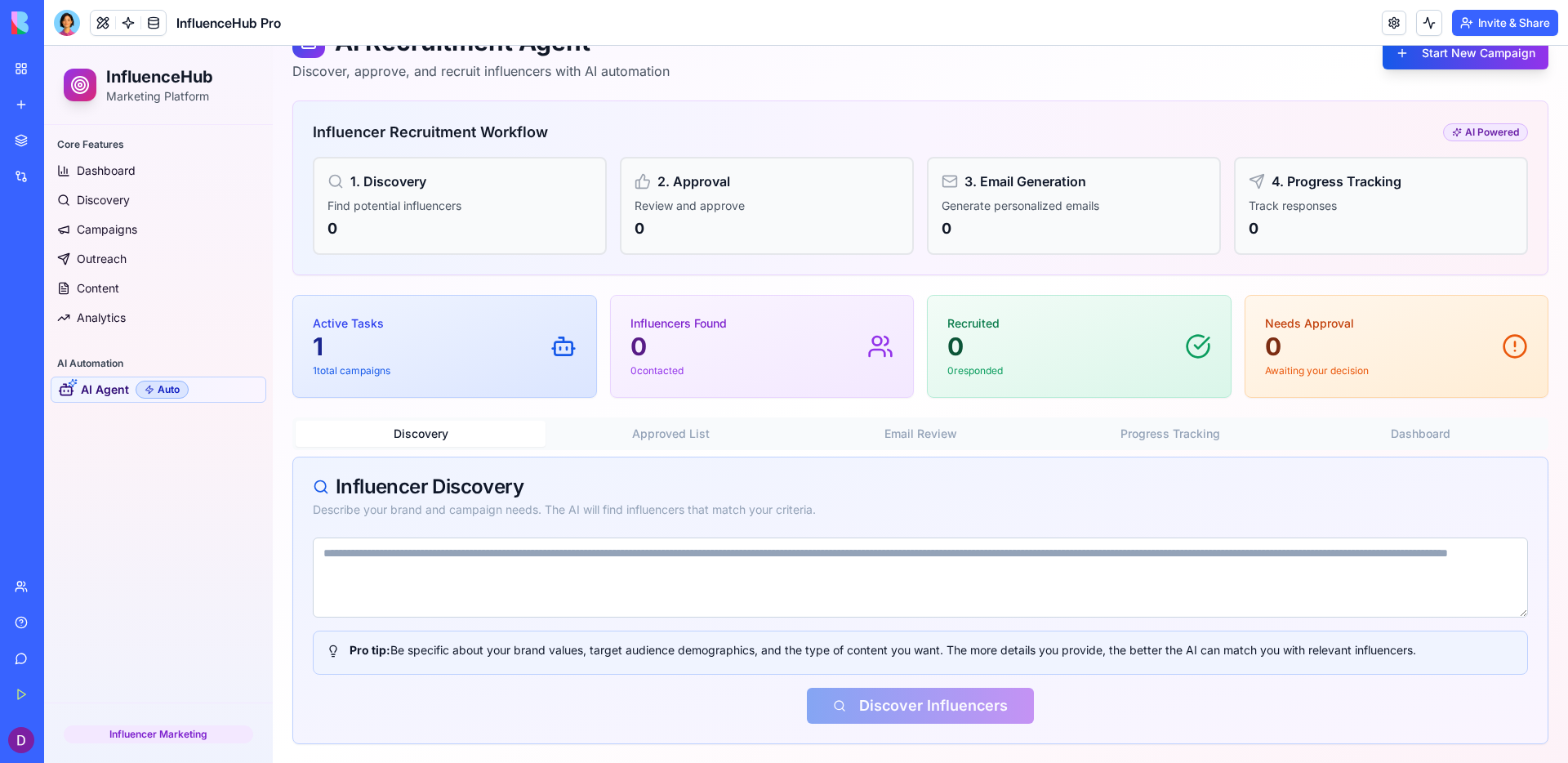
scroll to position [101, 0]
click at [384, 563] on textarea at bounding box center [921, 577] width 1215 height 80
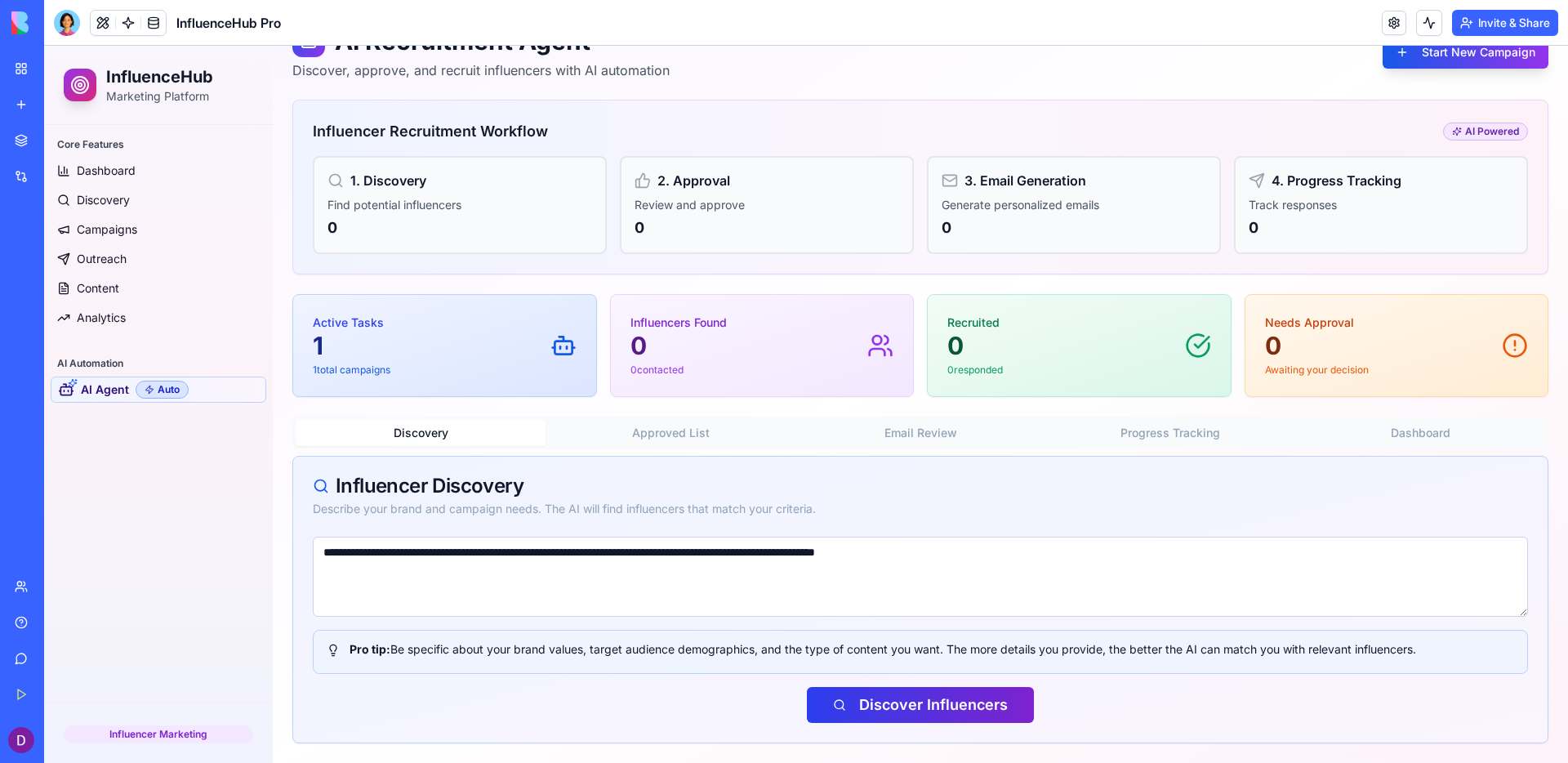
type textarea "**********"
click at [851, 672] on button "Discover Influencers" at bounding box center [921, 705] width 227 height 36
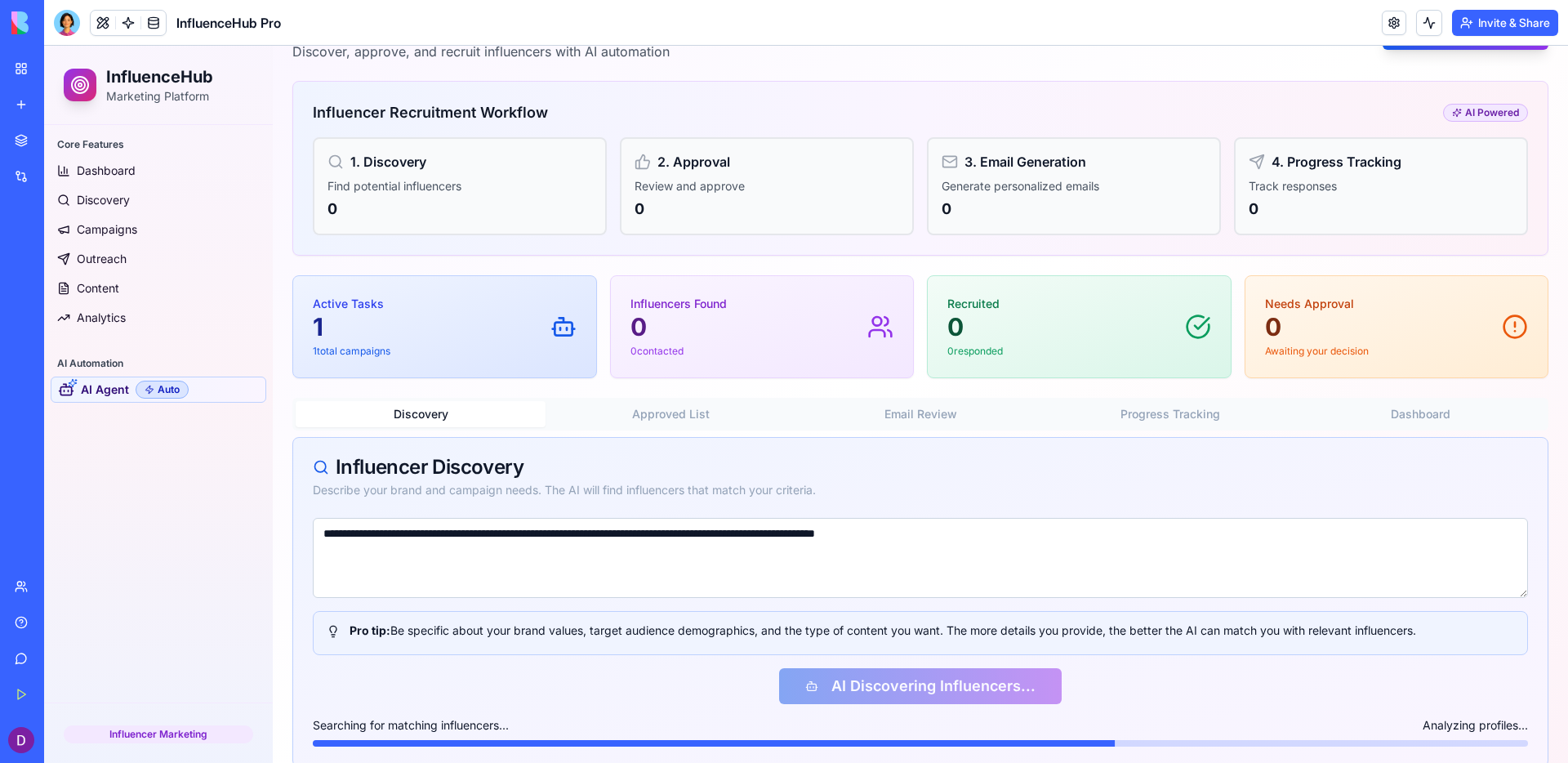
scroll to position [143, 0]
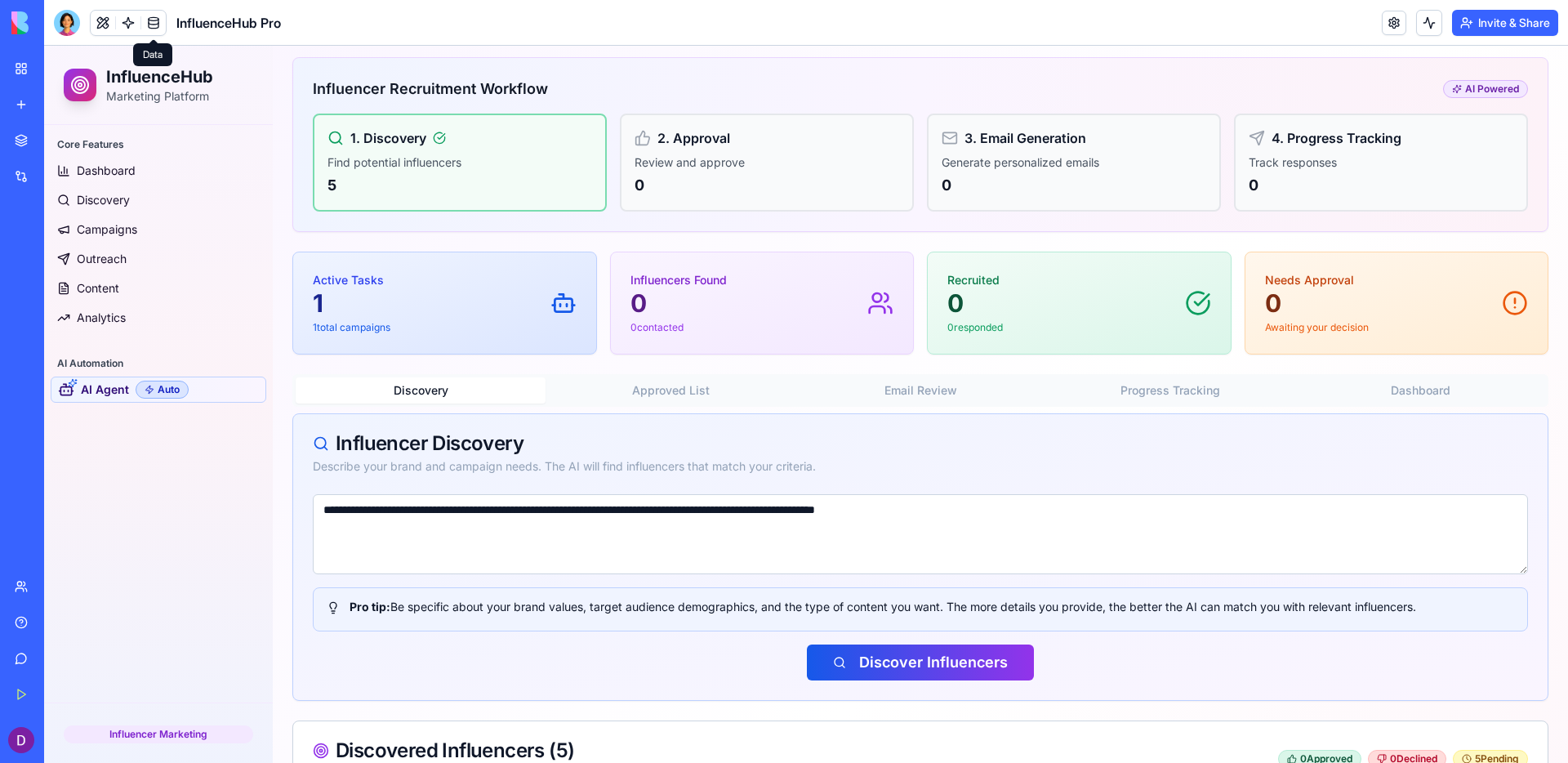
click at [152, 26] on link at bounding box center [153, 22] width 24 height 24
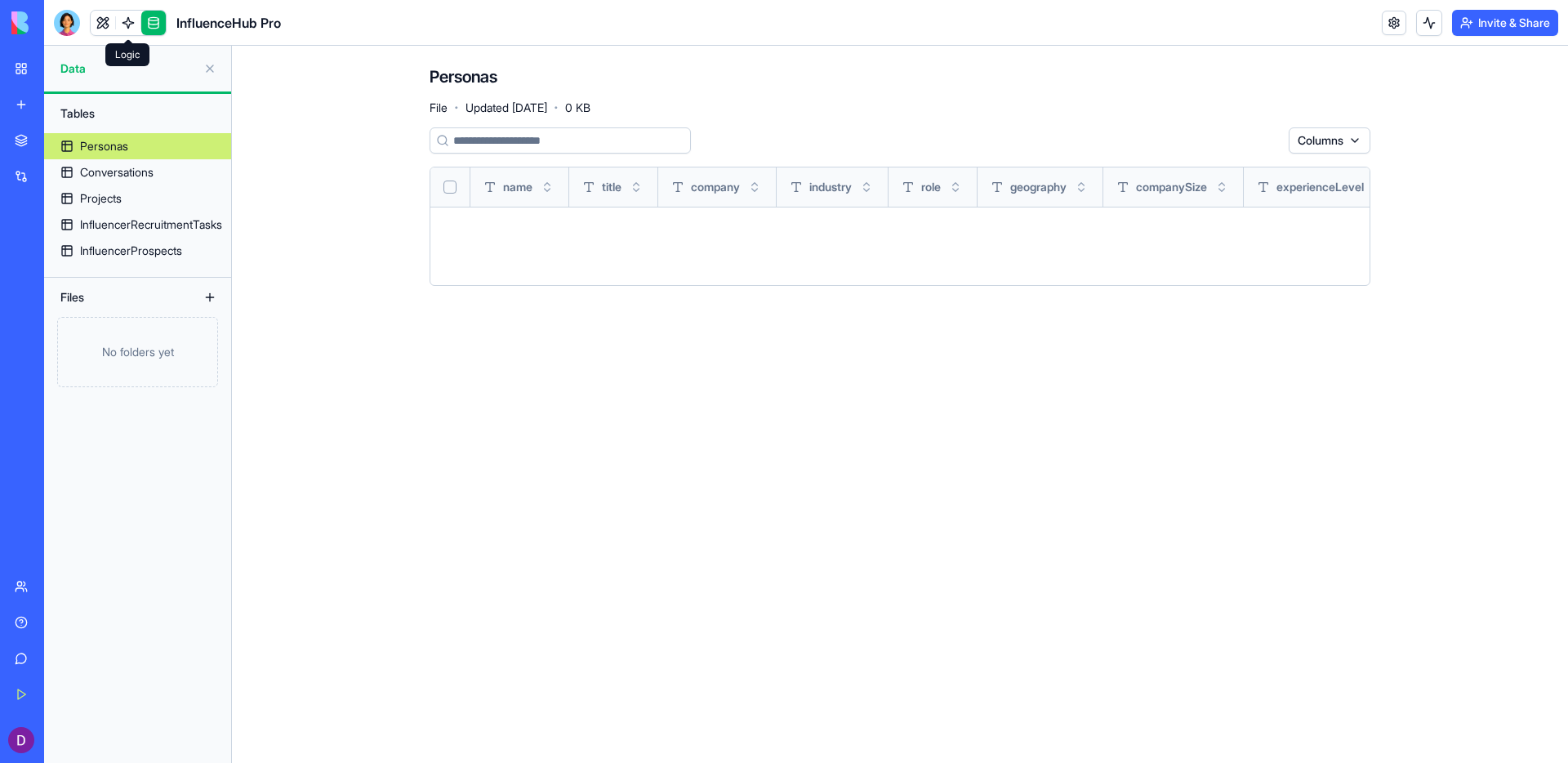
click at [128, 24] on span at bounding box center [128, 22] width 46 height 46
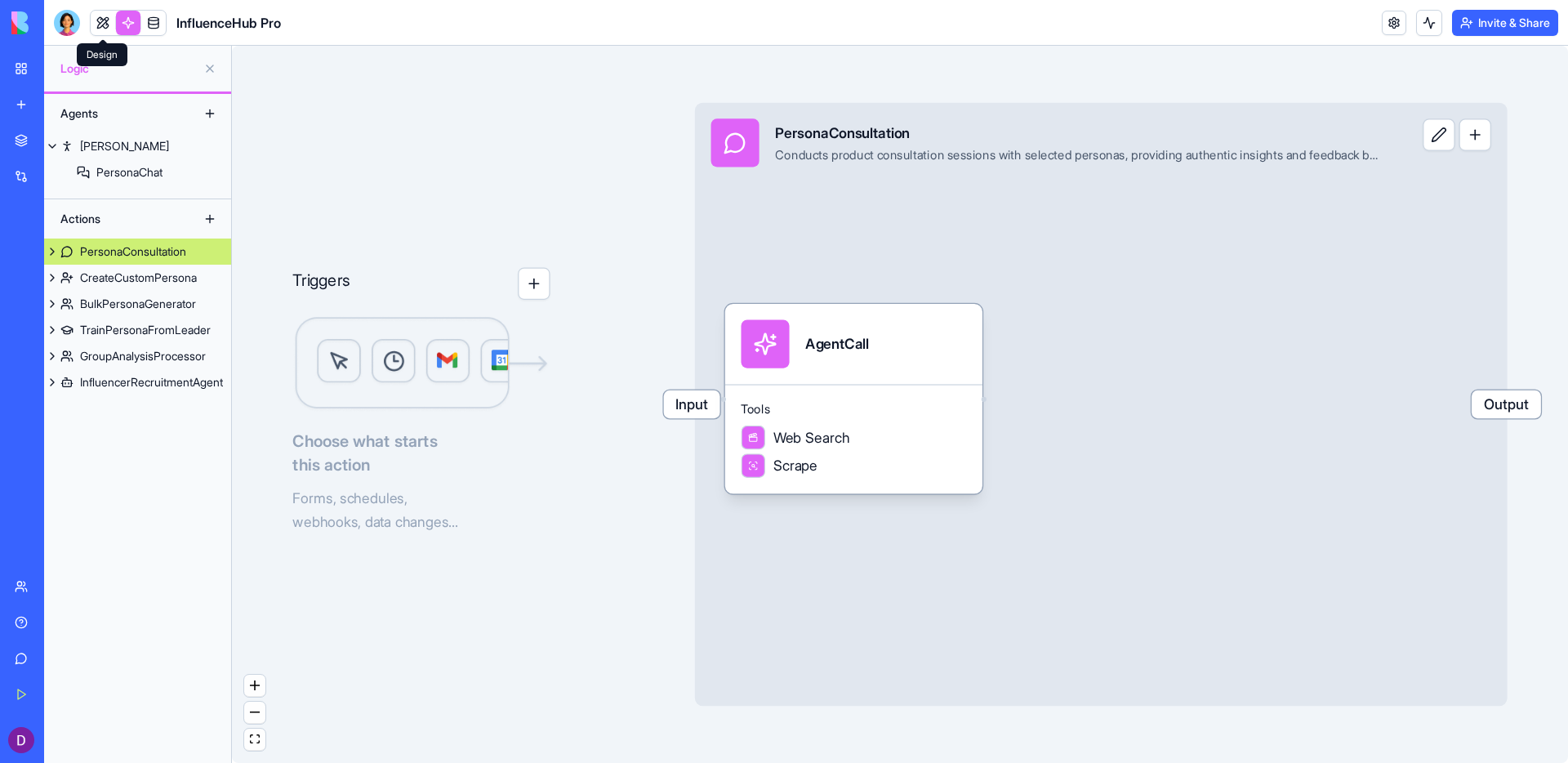
click at [109, 21] on link at bounding box center [103, 22] width 24 height 24
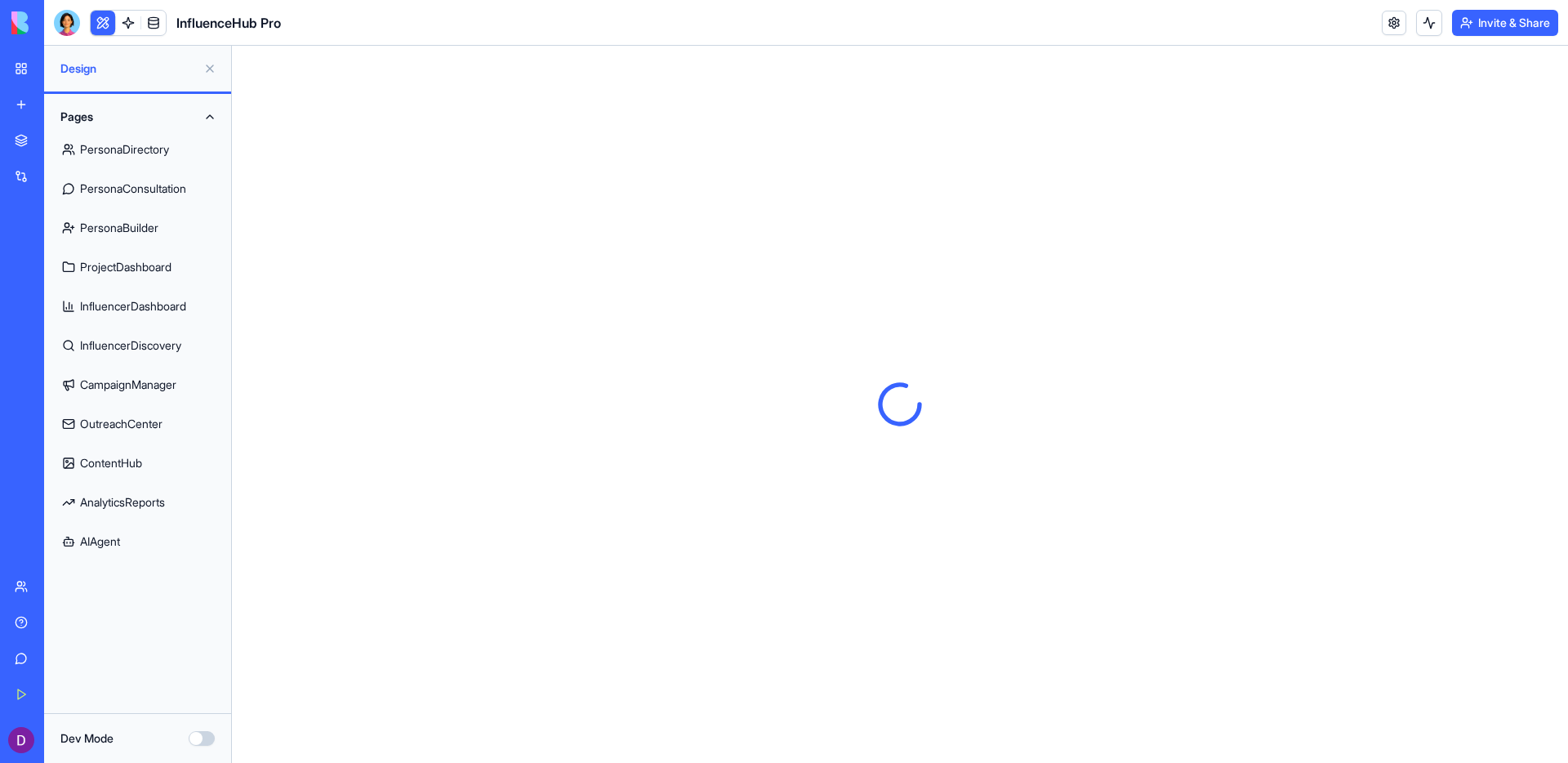
click at [207, 66] on button at bounding box center [209, 68] width 26 height 26
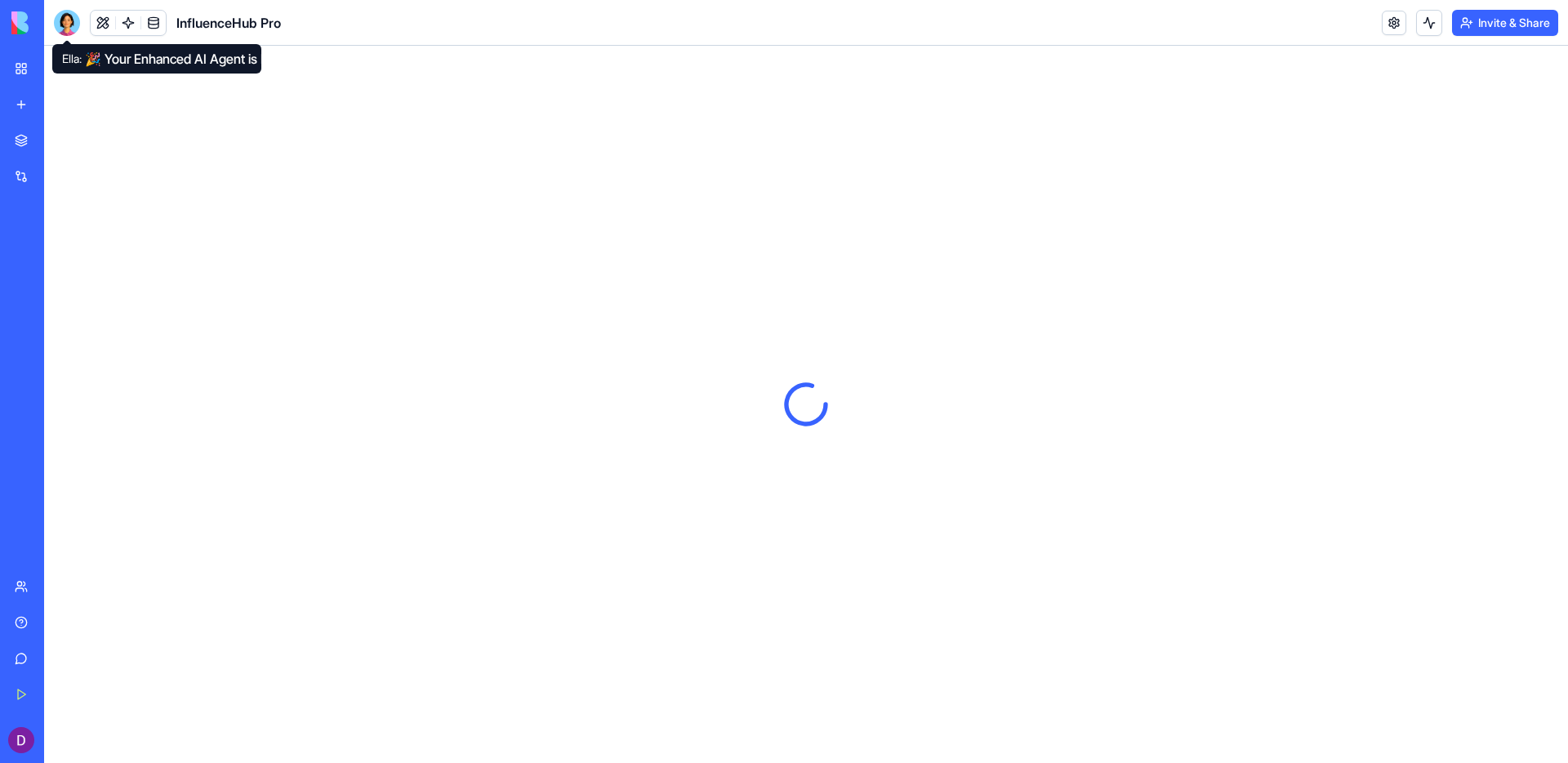
click at [63, 18] on div at bounding box center [67, 22] width 26 height 26
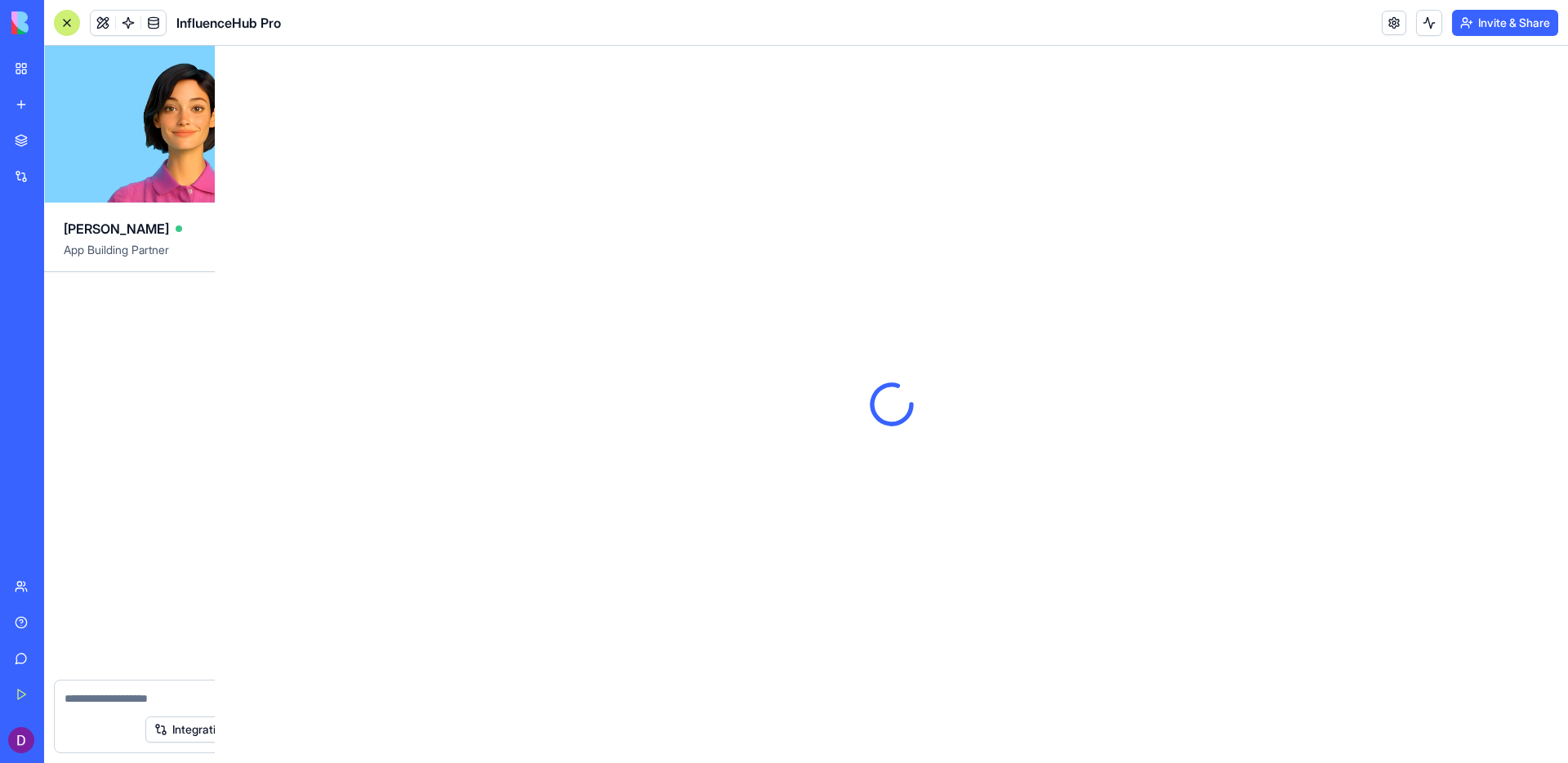
scroll to position [10265, 0]
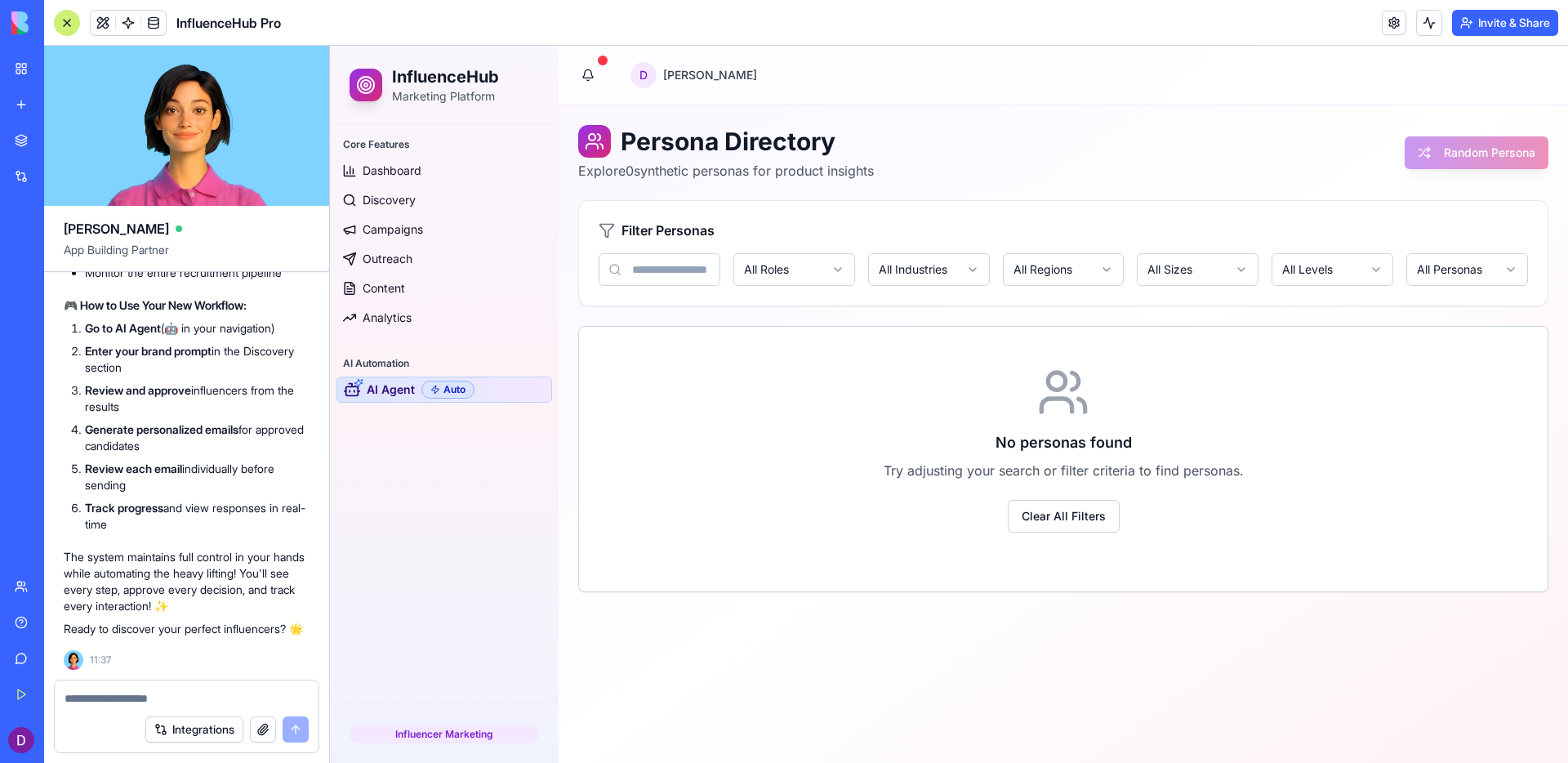
click at [512, 389] on link "AI Agent Auto" at bounding box center [444, 390] width 216 height 26
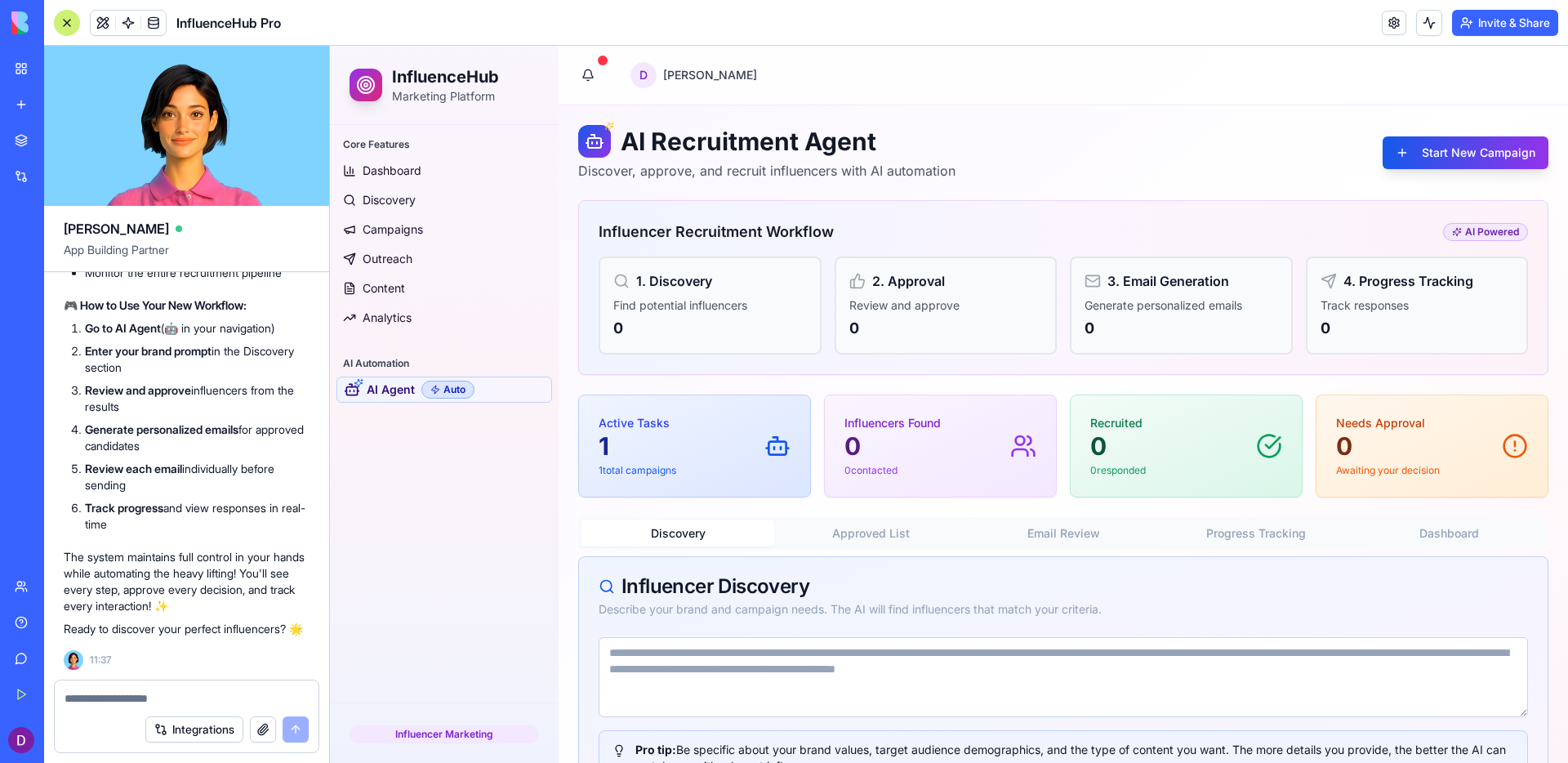
click at [69, 27] on div at bounding box center [67, 22] width 26 height 26
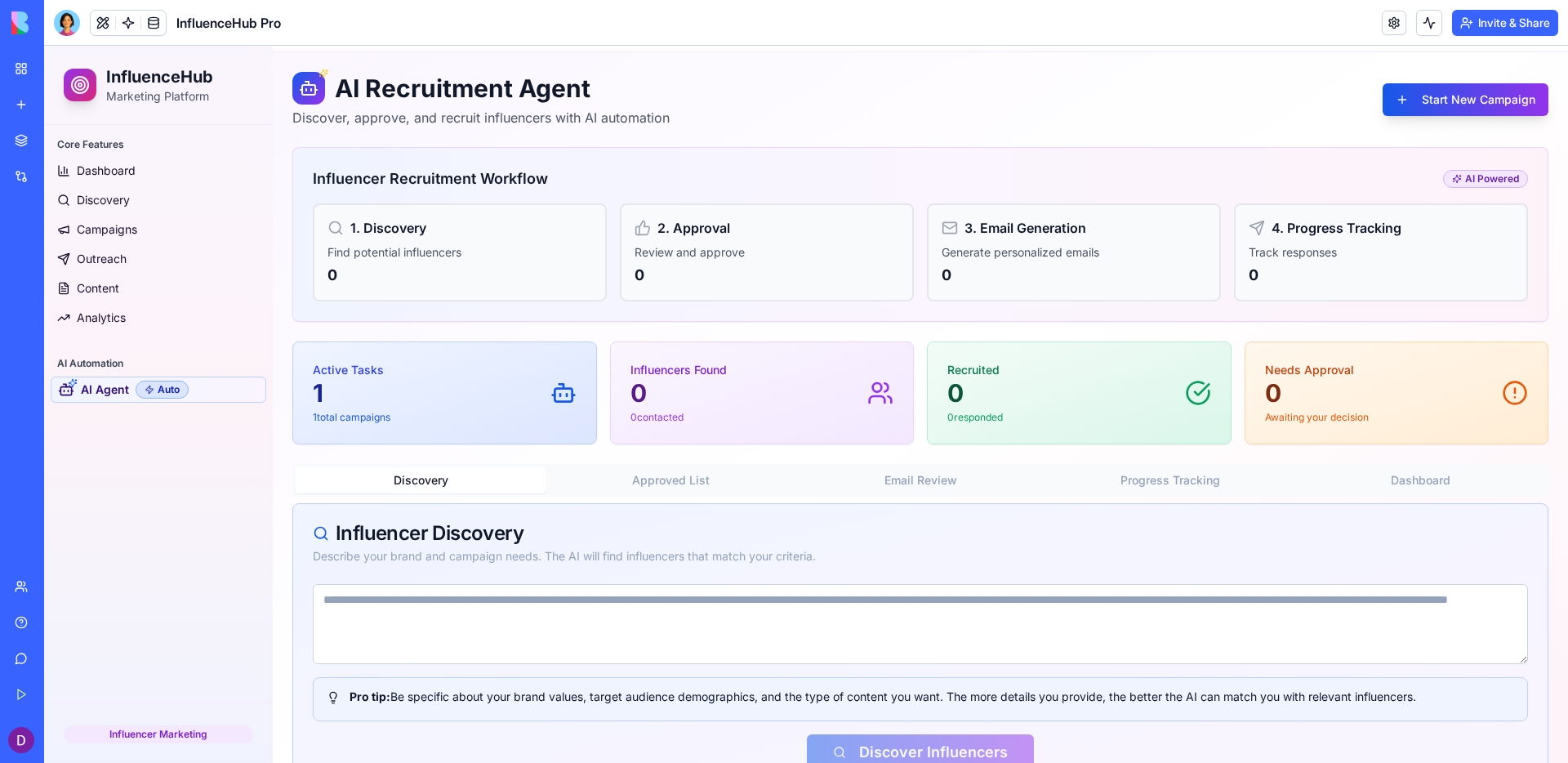
scroll to position [101, 0]
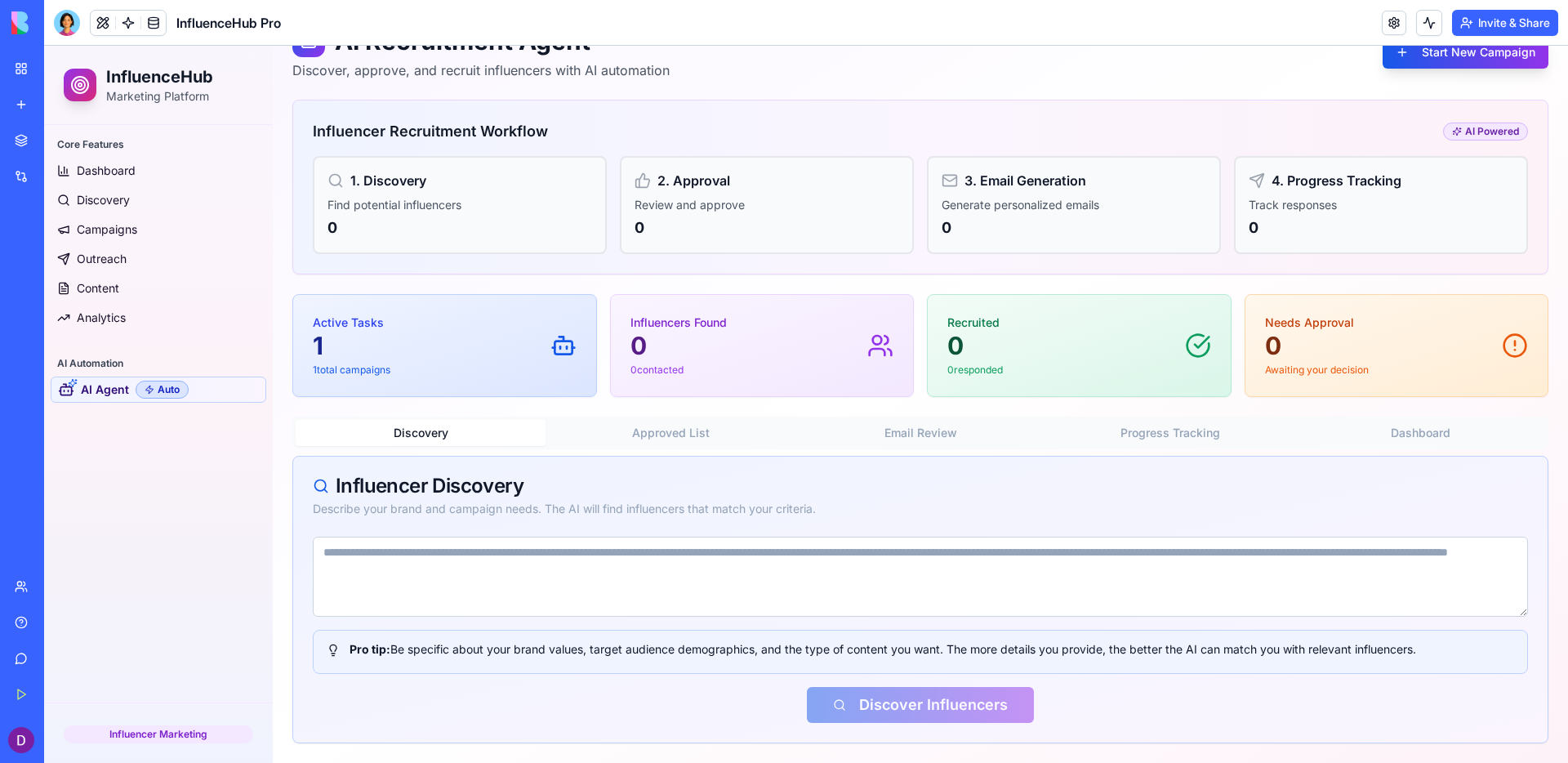
click at [946, 597] on textarea at bounding box center [921, 577] width 1215 height 80
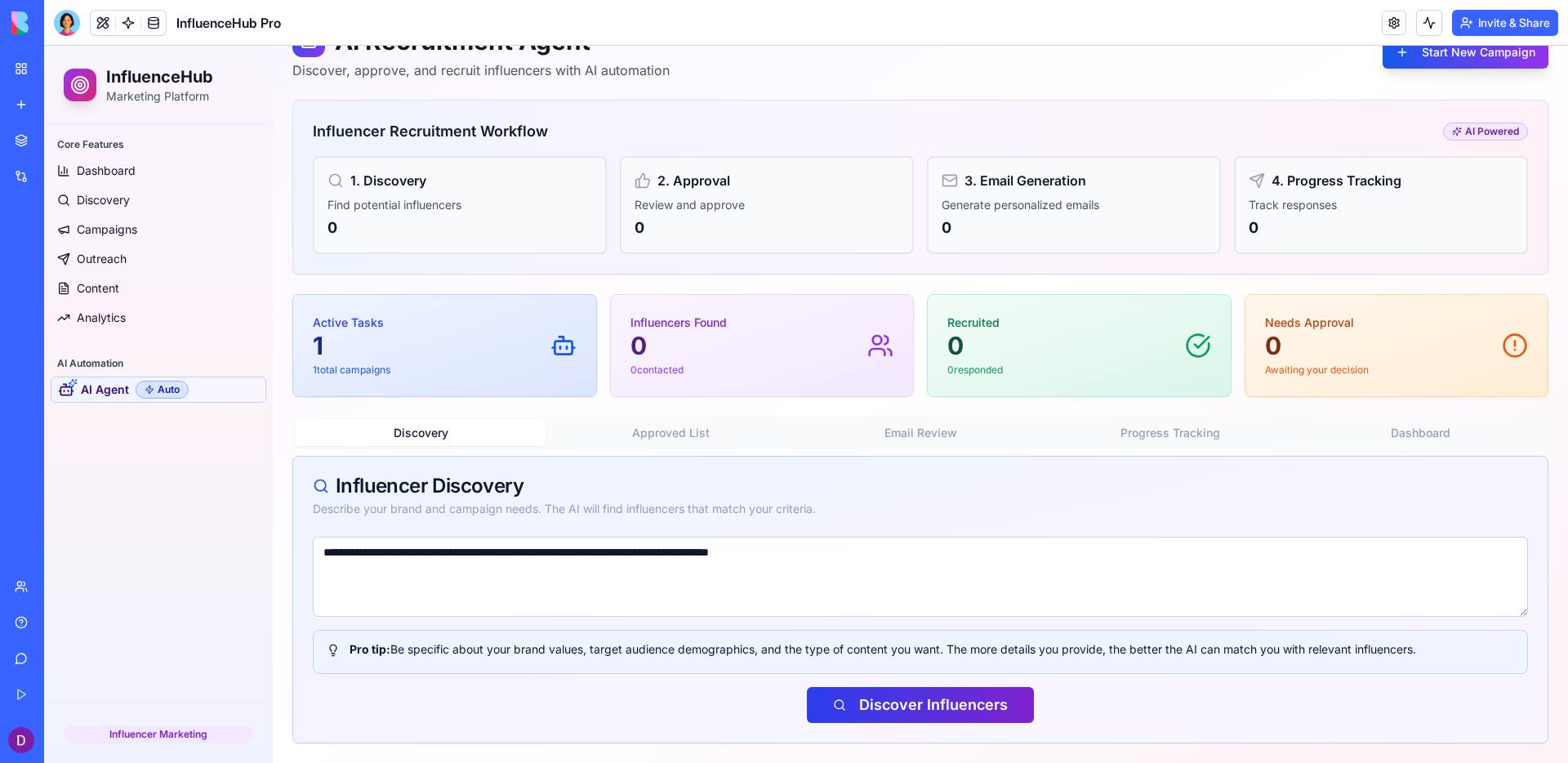
type textarea "**********"
click at [987, 672] on button "Discover Influencers" at bounding box center [921, 705] width 227 height 36
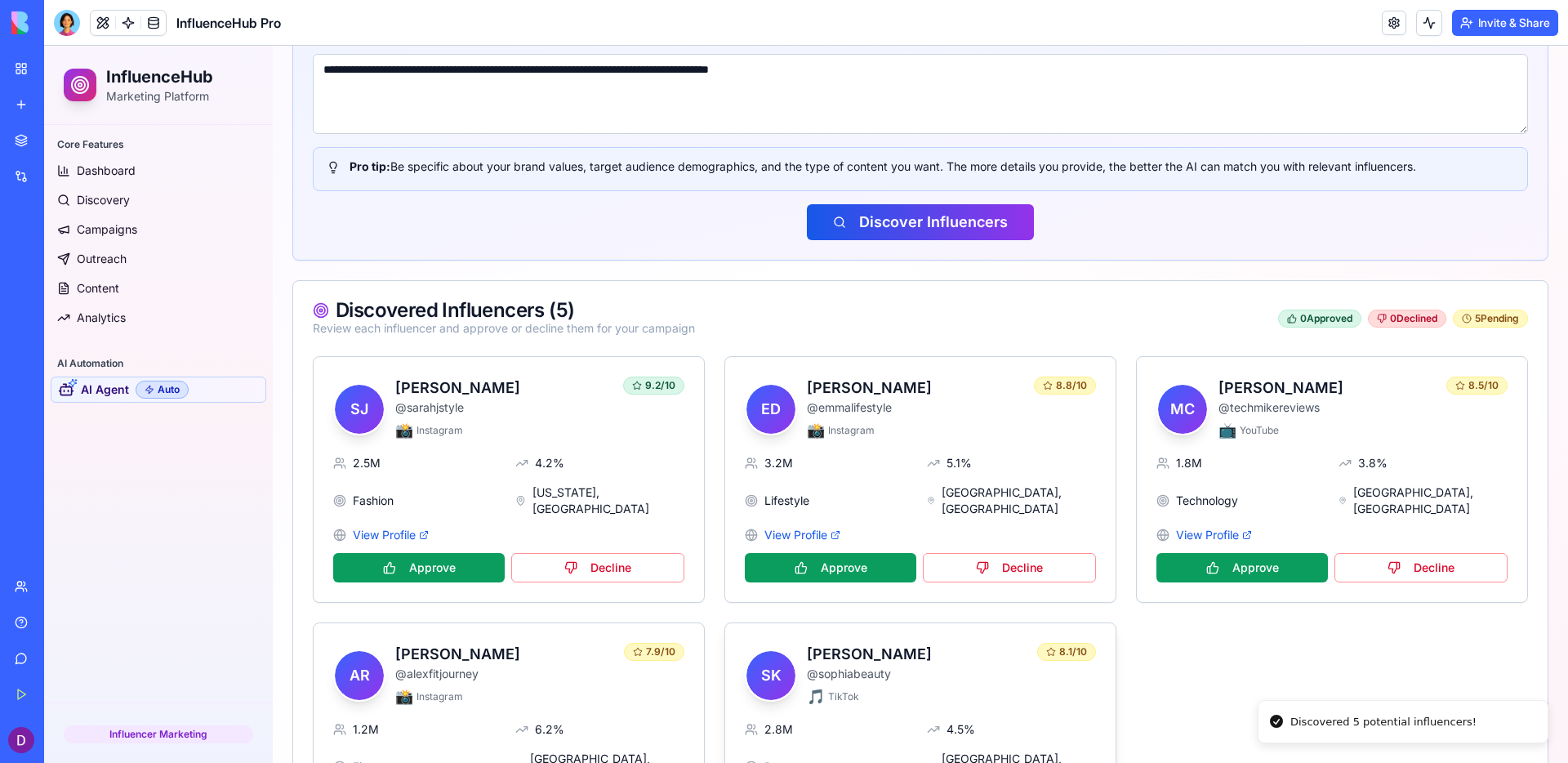
scroll to position [679, 0]
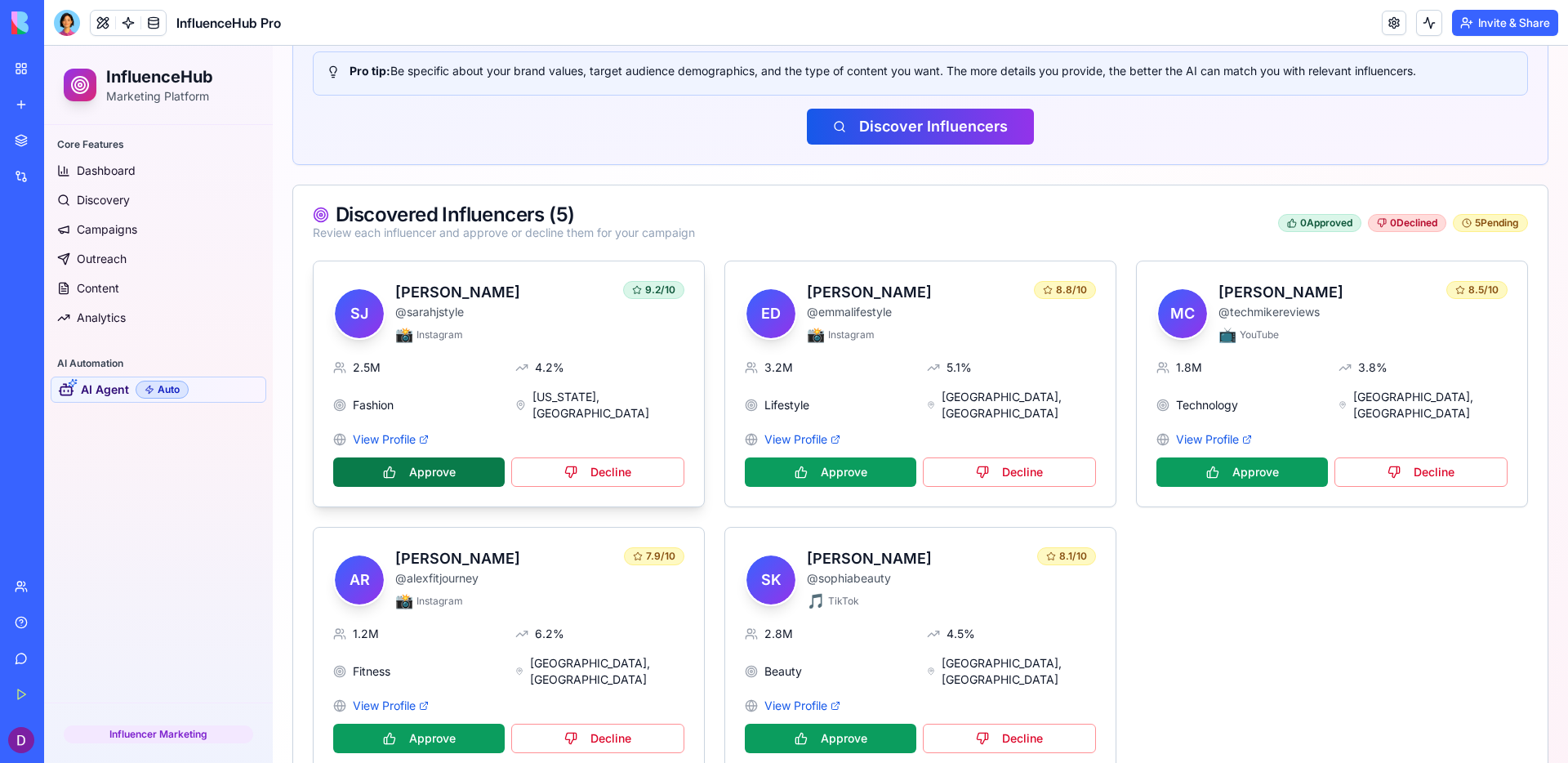
click at [469, 458] on button "Approve" at bounding box center [419, 472] width 172 height 29
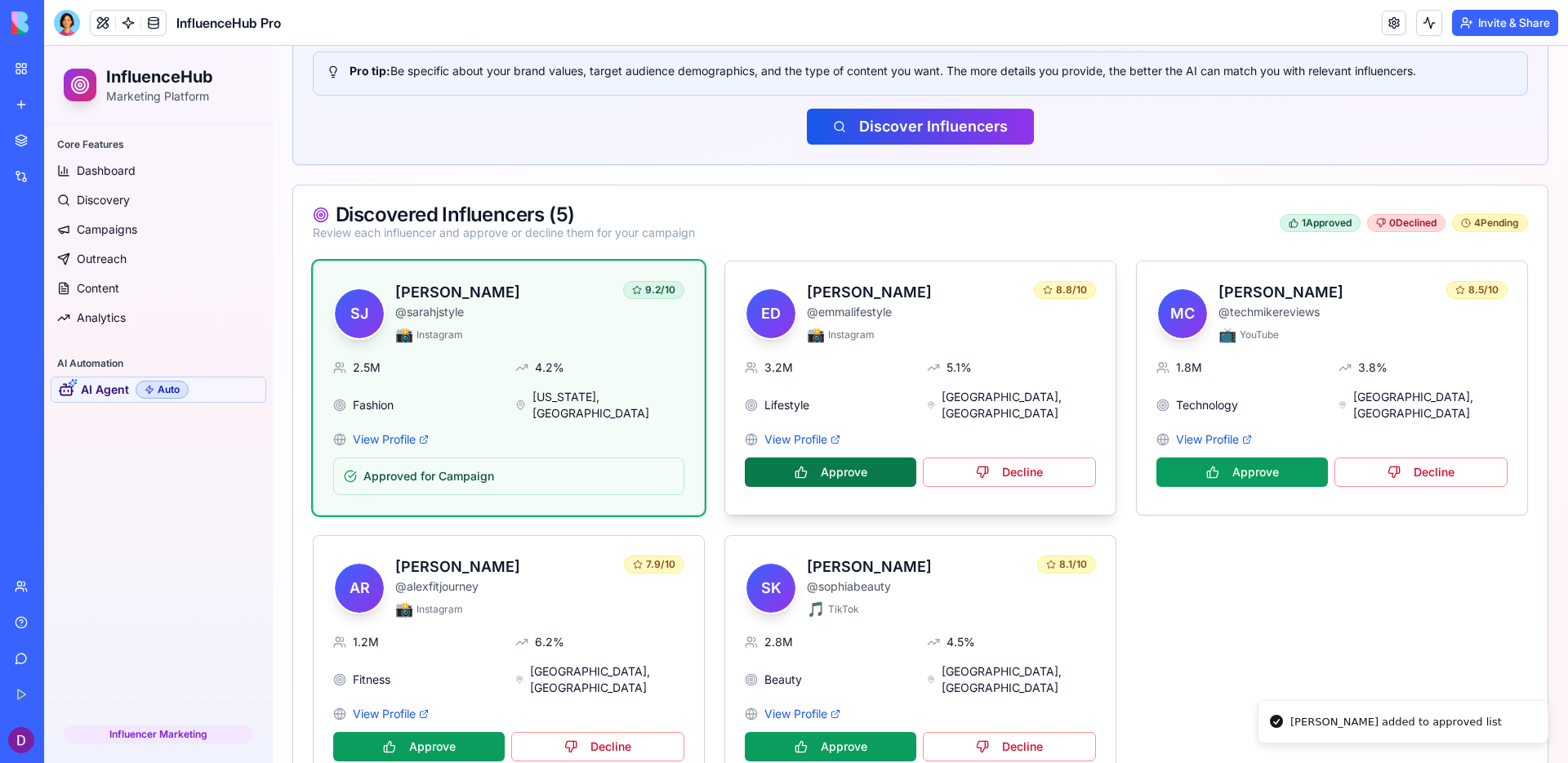
click at [819, 458] on button "Approve" at bounding box center [831, 472] width 172 height 29
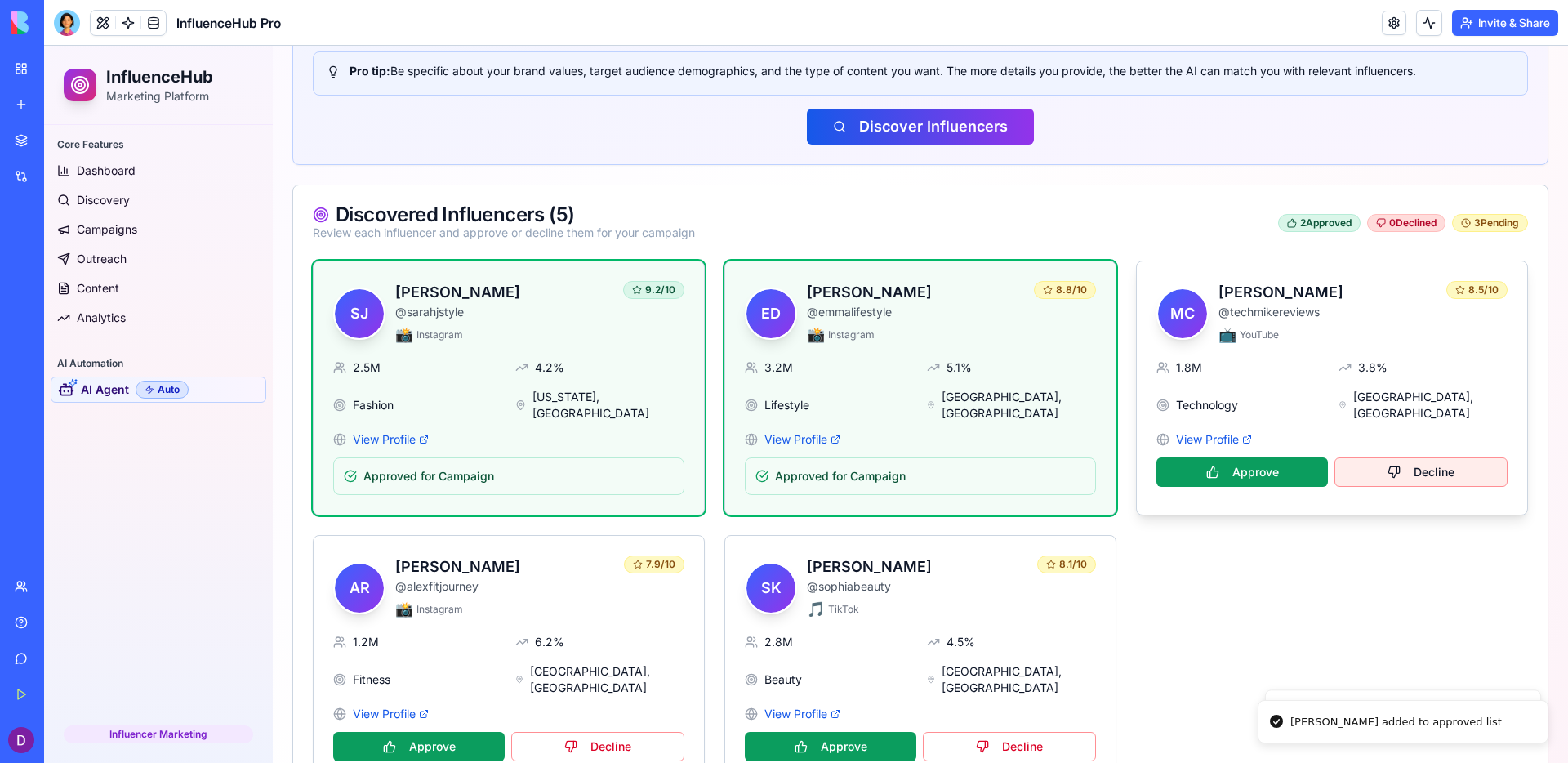
click at [1235, 462] on button "Decline" at bounding box center [1421, 472] width 173 height 29
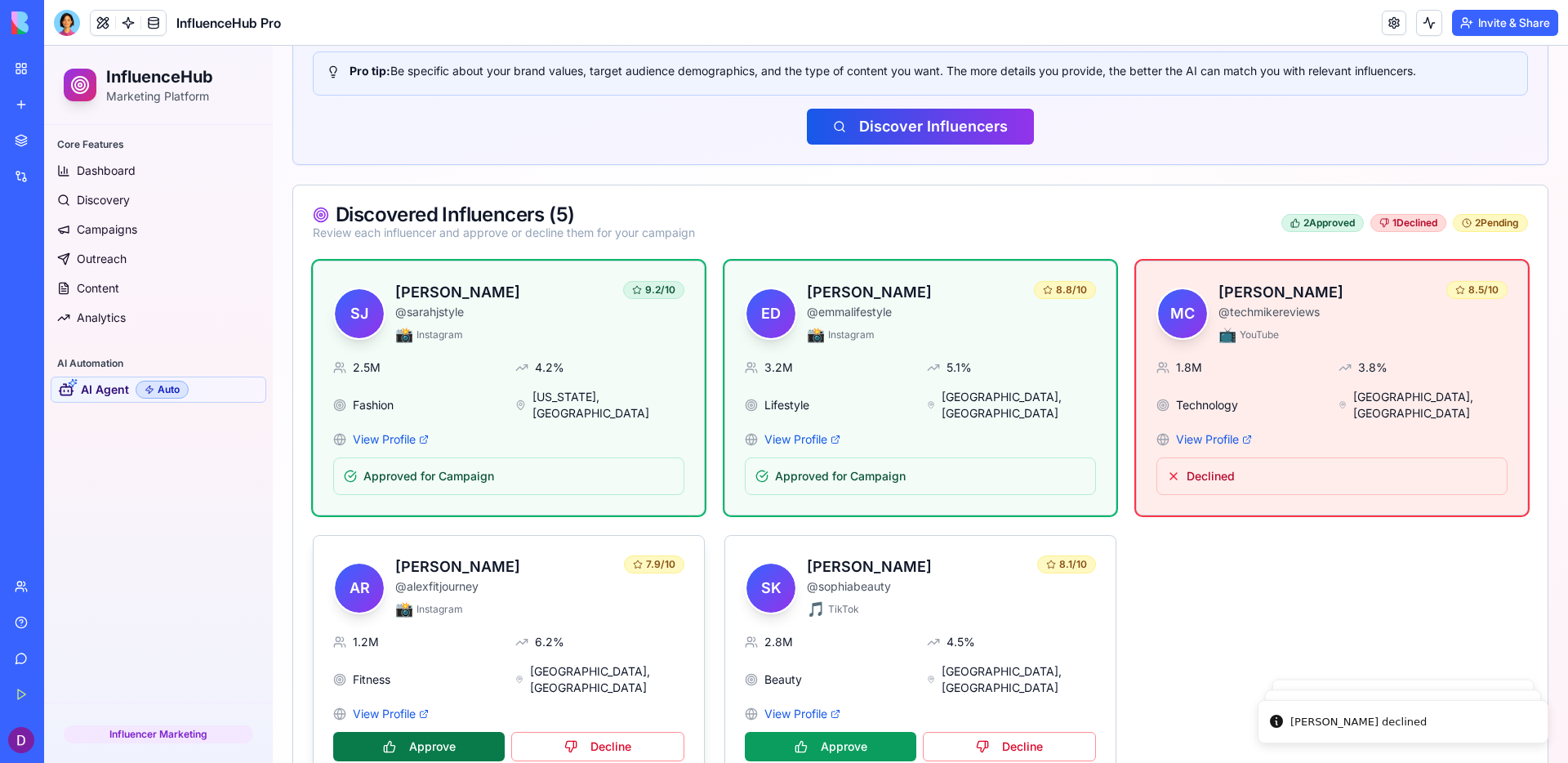
click at [435, 672] on button "Approve" at bounding box center [419, 747] width 172 height 29
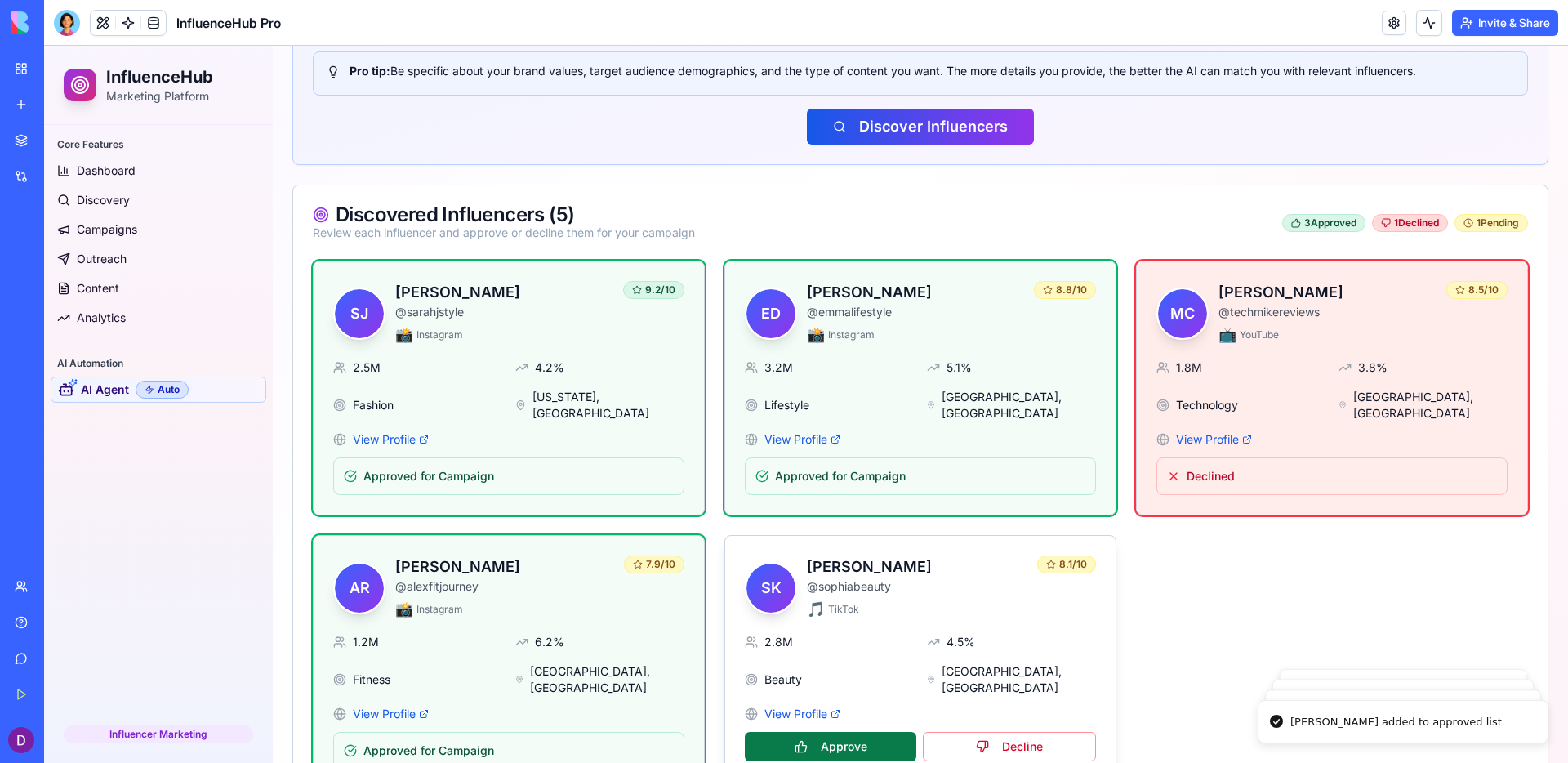
click at [857, 672] on button "Approve" at bounding box center [831, 747] width 172 height 29
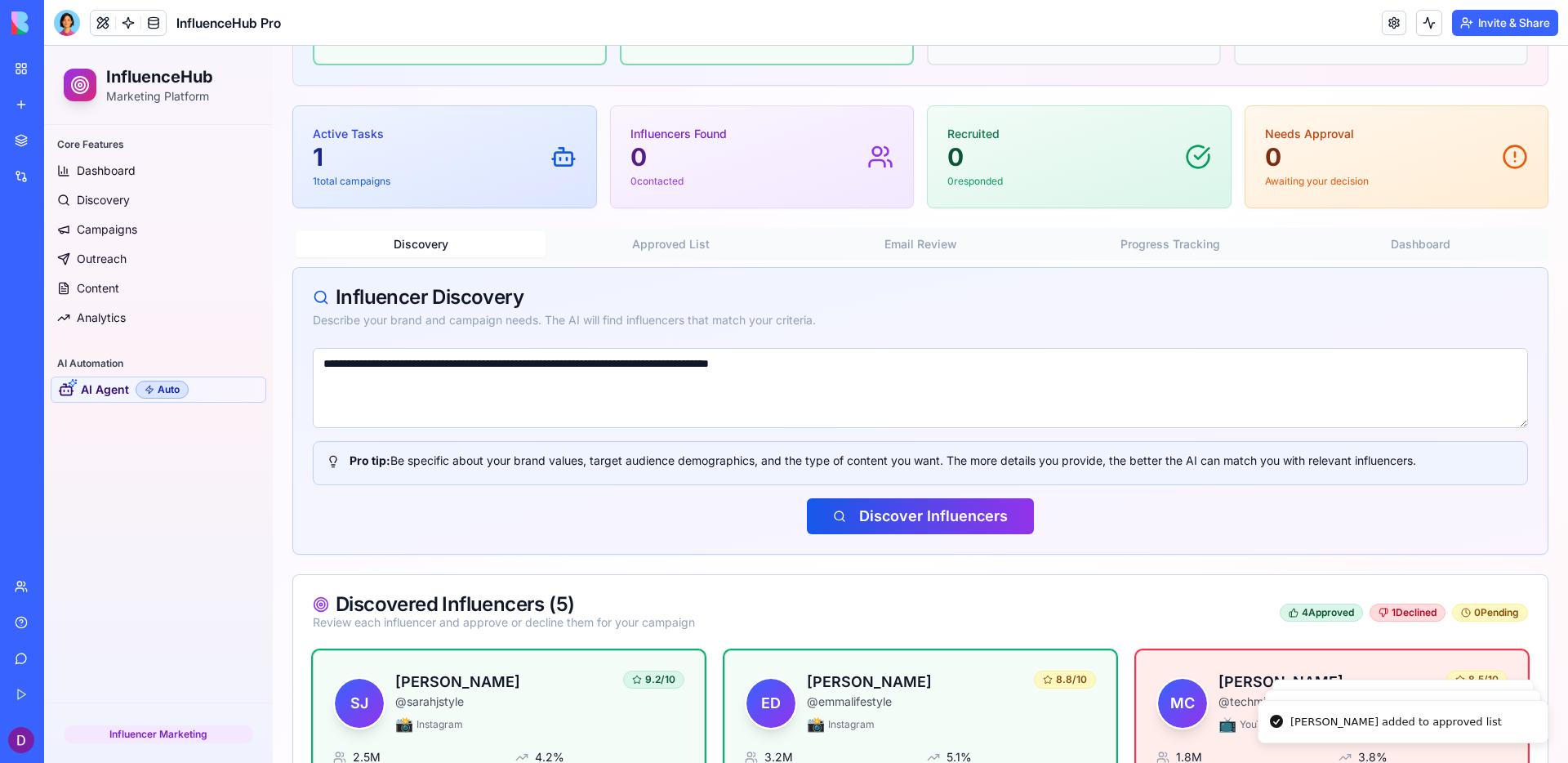
scroll to position [778, 0]
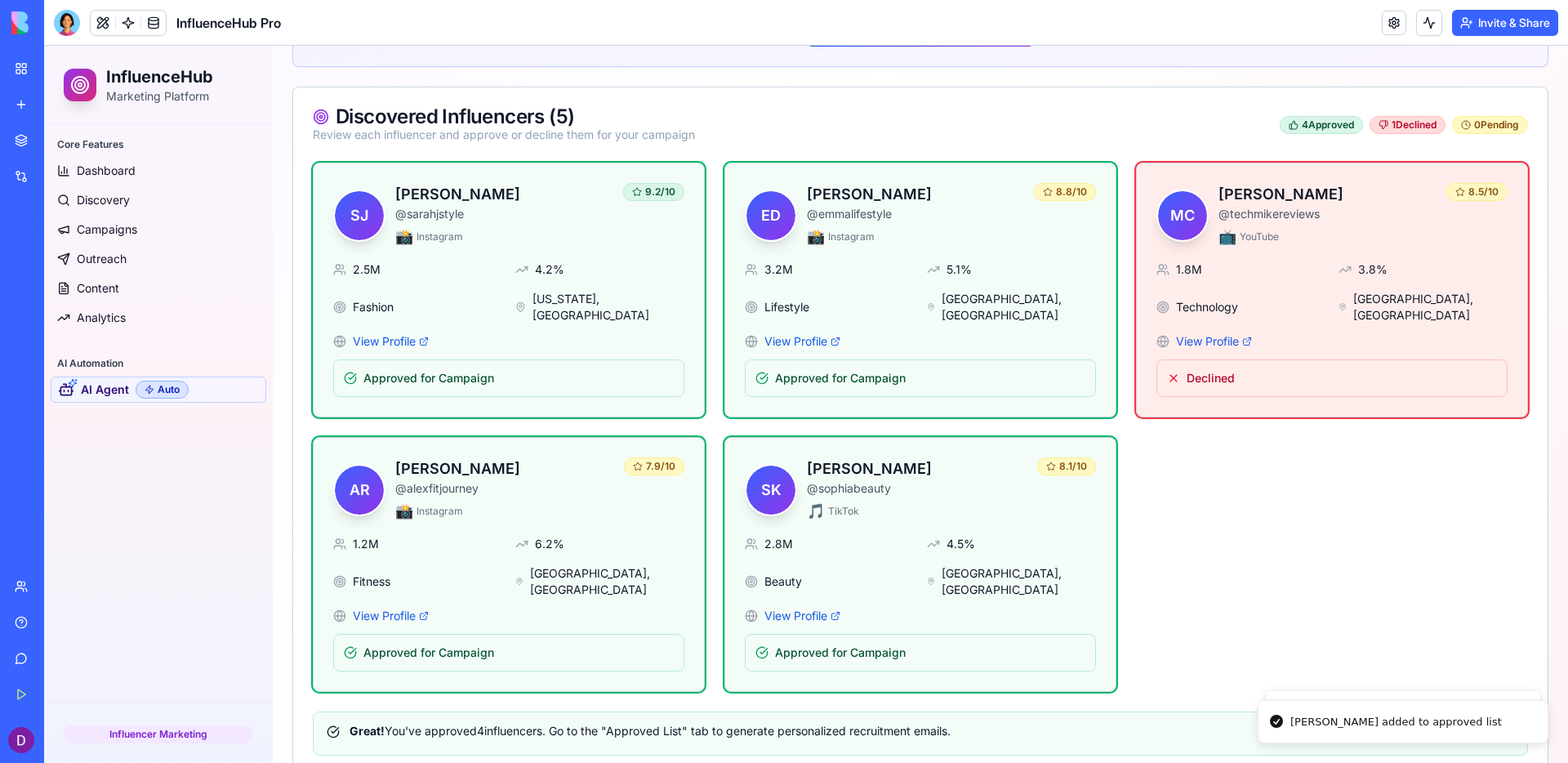
drag, startPoint x: 364, startPoint y: 688, endPoint x: 654, endPoint y: 694, distance: 290.1
click at [634, 672] on div "Great! You've approved 4 influencer s . Go to the "Approved List" tab to genera…" at bounding box center [921, 734] width 1215 height 45
click at [654, 672] on div "Great! You've approved 4 influencer s . Go to the "Approved List" tab to genera…" at bounding box center [921, 731] width 1188 height 16
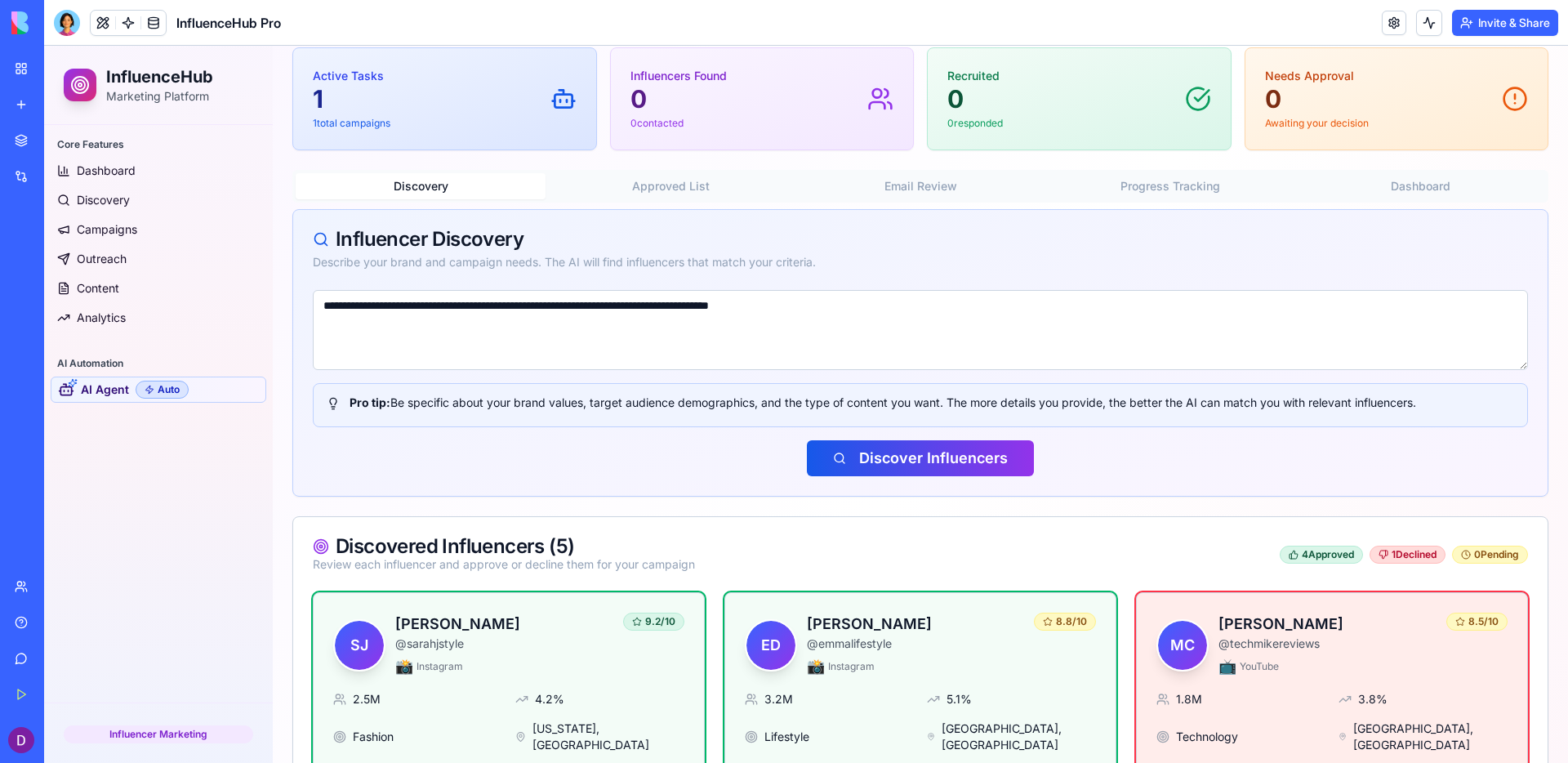
scroll to position [179, 0]
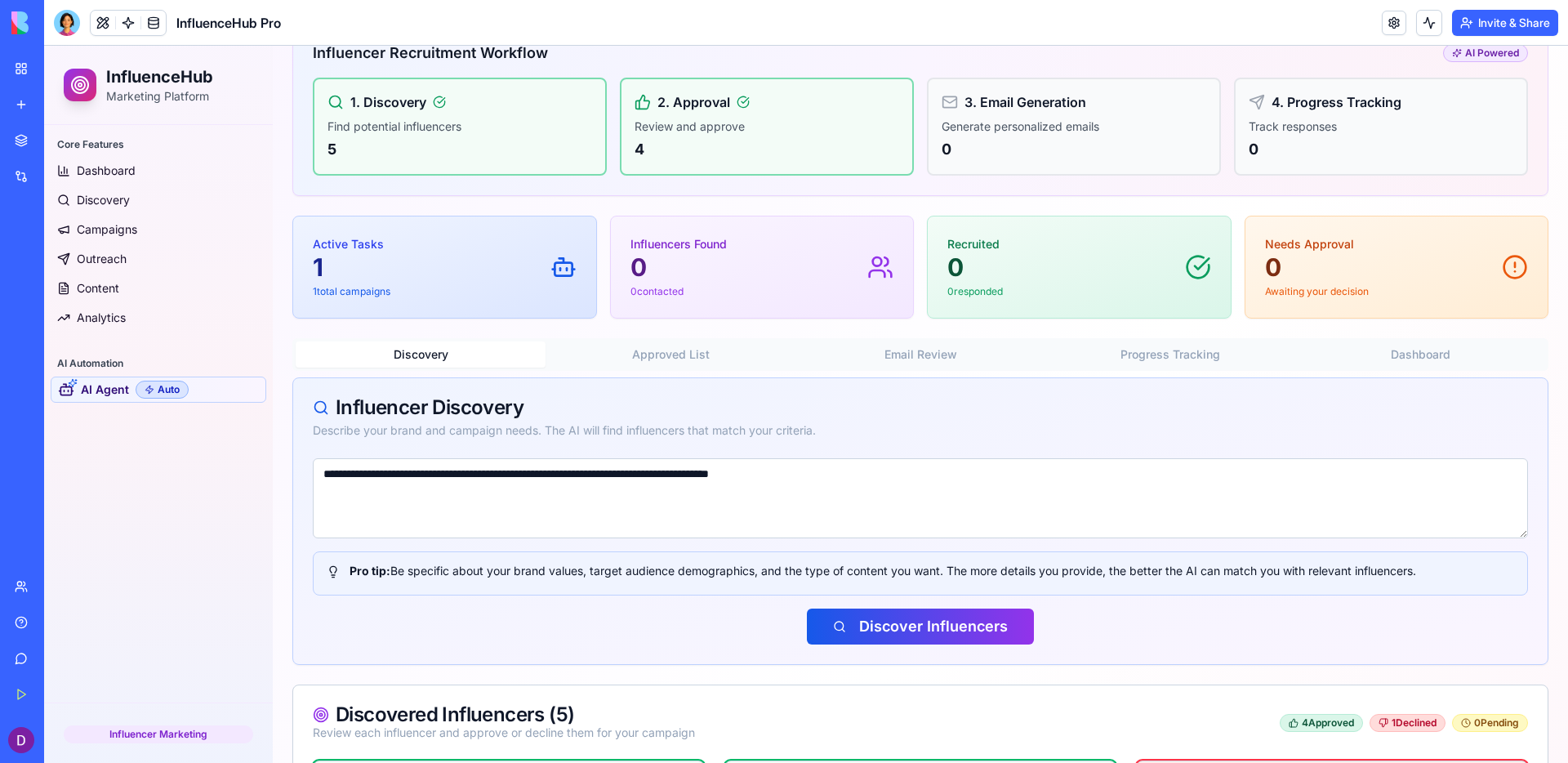
click at [678, 363] on button "Approved List" at bounding box center [671, 354] width 250 height 26
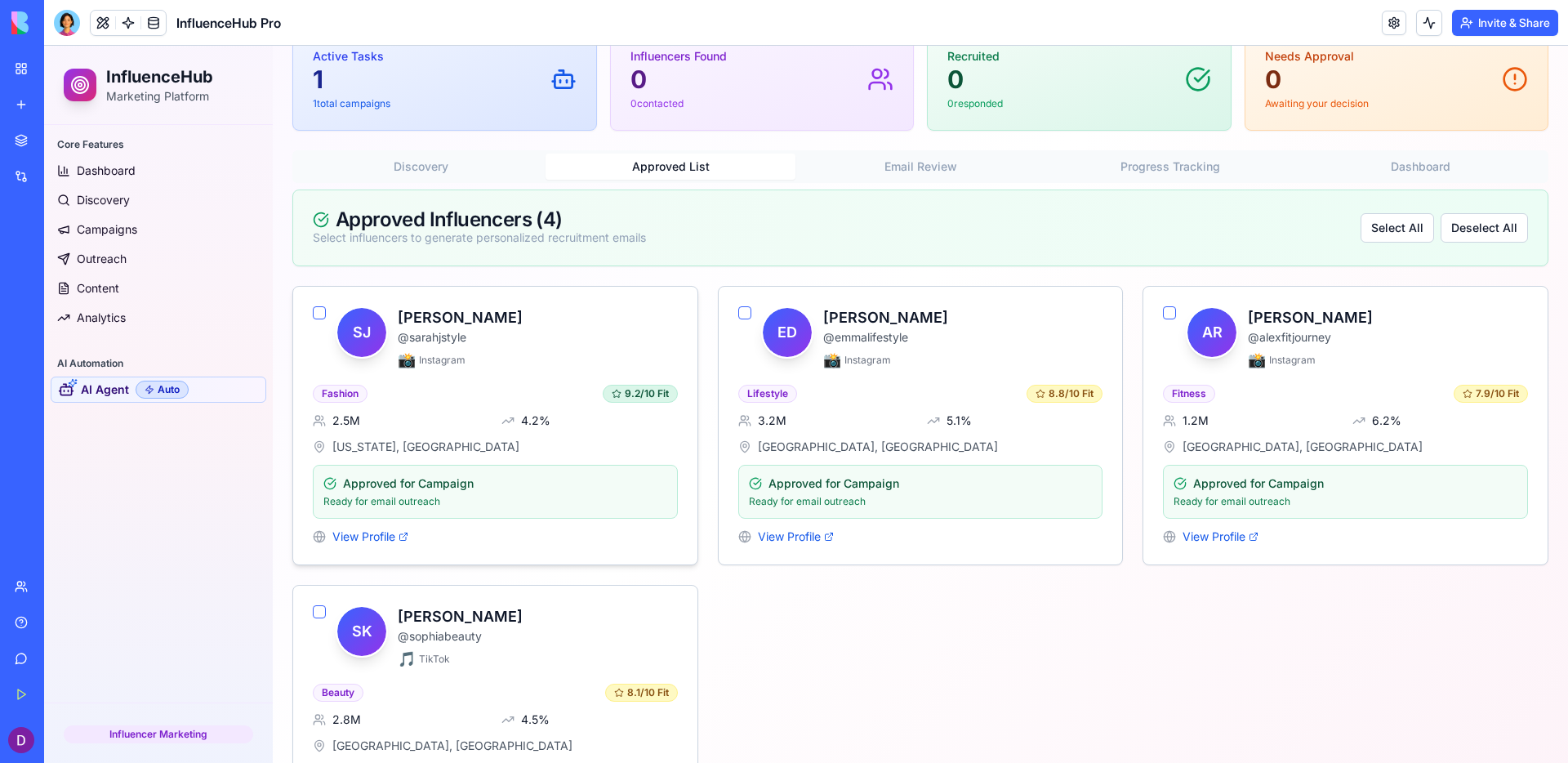
scroll to position [357, 0]
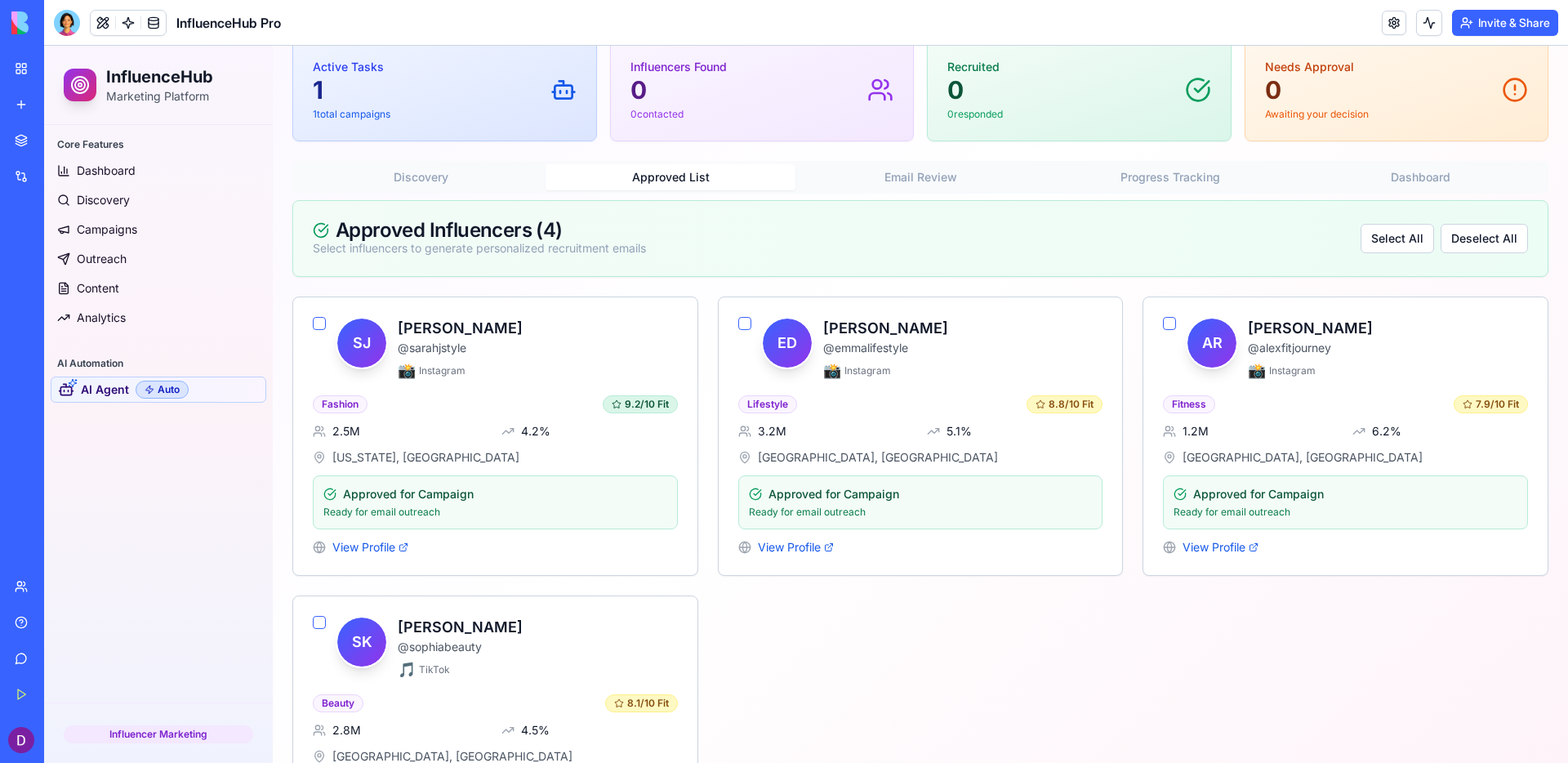
click at [616, 263] on div "Approved Influencers ( 4 ) Select influencers to generate personalized recruitm…" at bounding box center [921, 238] width 1255 height 76
click at [1235, 239] on button "Select All" at bounding box center [1397, 238] width 74 height 29
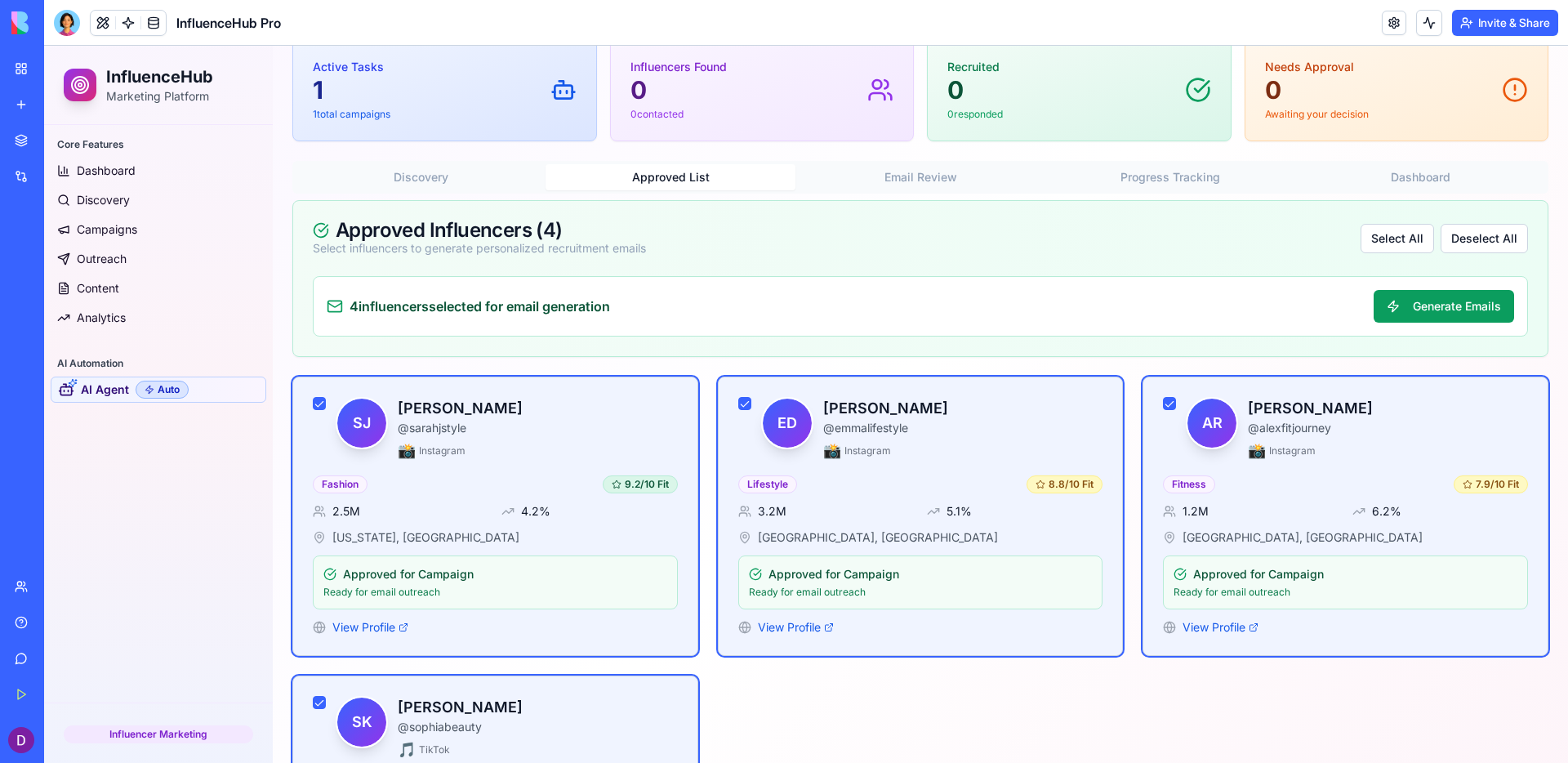
drag, startPoint x: 317, startPoint y: 297, endPoint x: 621, endPoint y: 300, distance: 304.0
click at [621, 300] on div "4 influencer s selected for email generation Generate Emails" at bounding box center [921, 306] width 1215 height 60
click at [1235, 302] on button "Generate Emails" at bounding box center [1444, 306] width 141 height 33
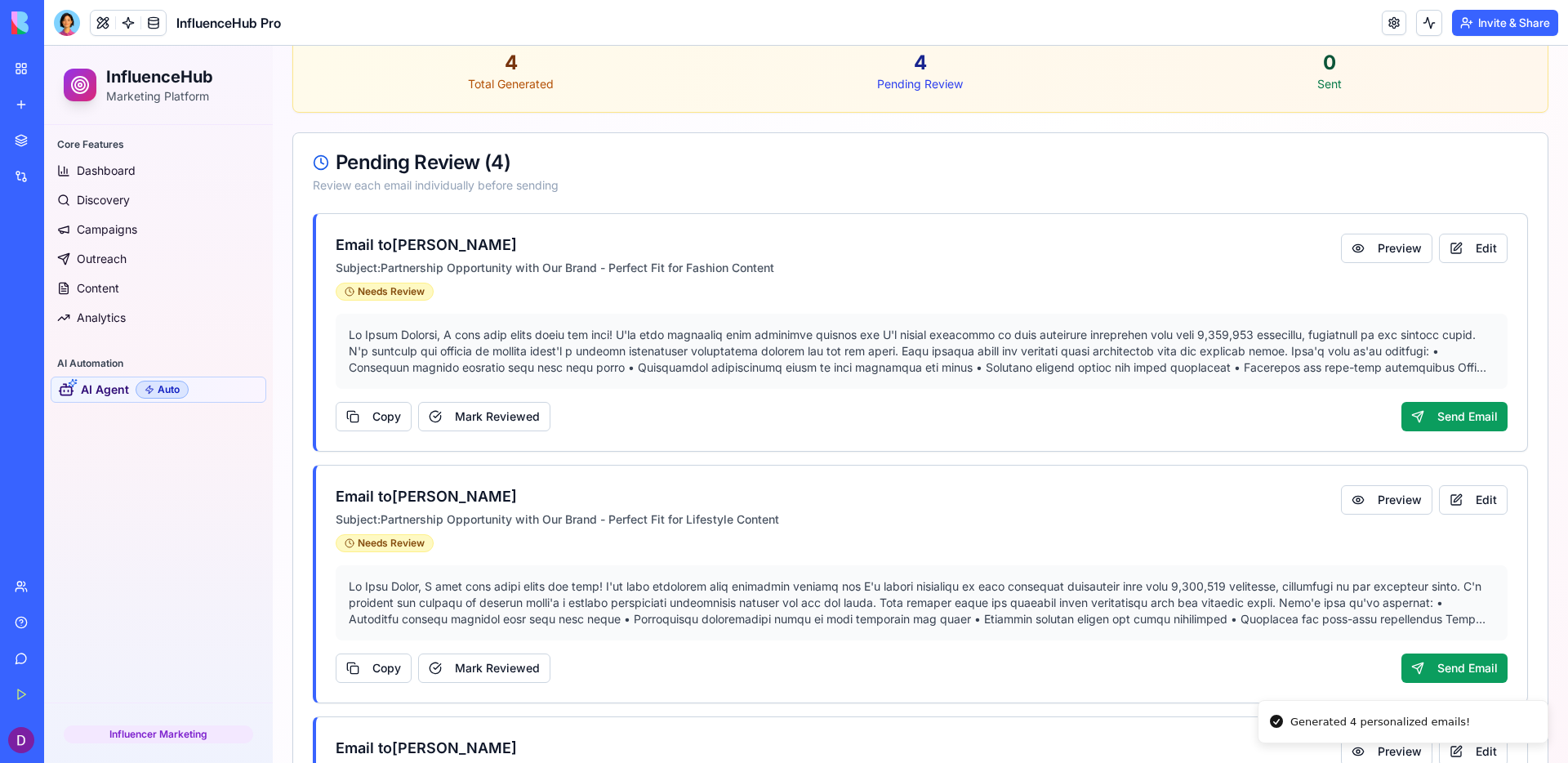
scroll to position [606, 0]
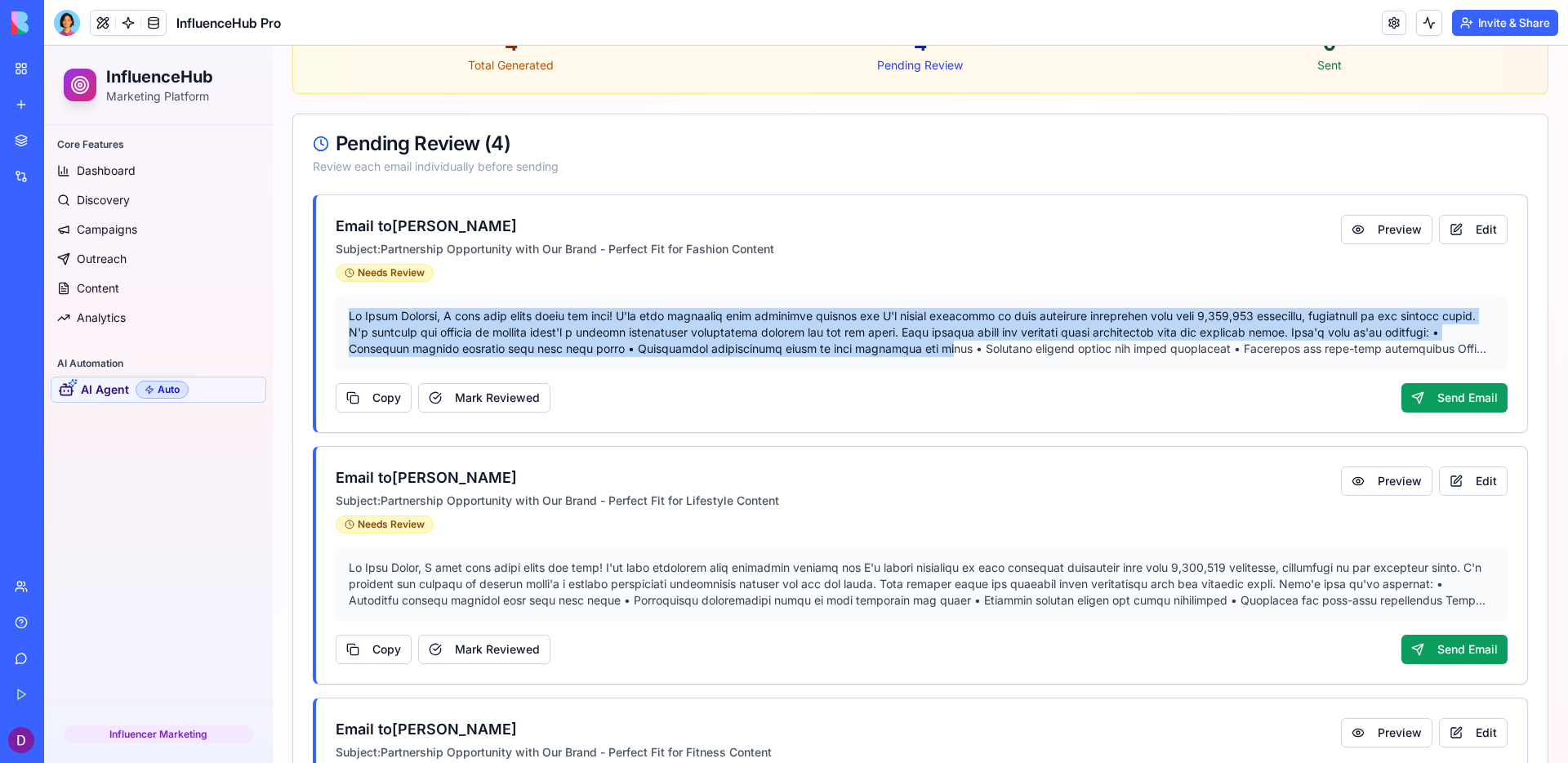
drag, startPoint x: 346, startPoint y: 313, endPoint x: 982, endPoint y: 354, distance: 637.3
click at [982, 354] on div at bounding box center [922, 333] width 1173 height 76
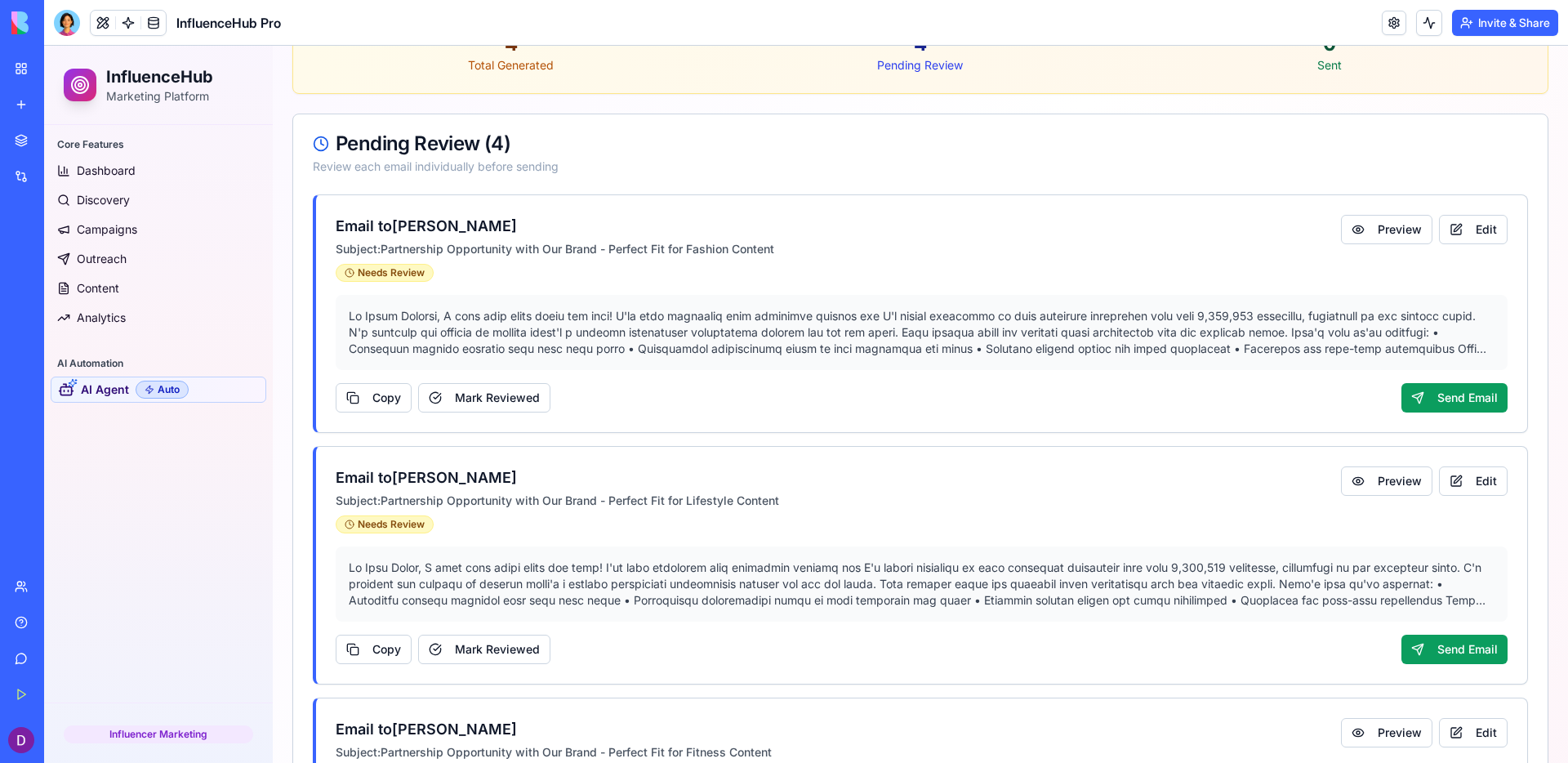
click at [986, 353] on p at bounding box center [922, 333] width 1146 height 49
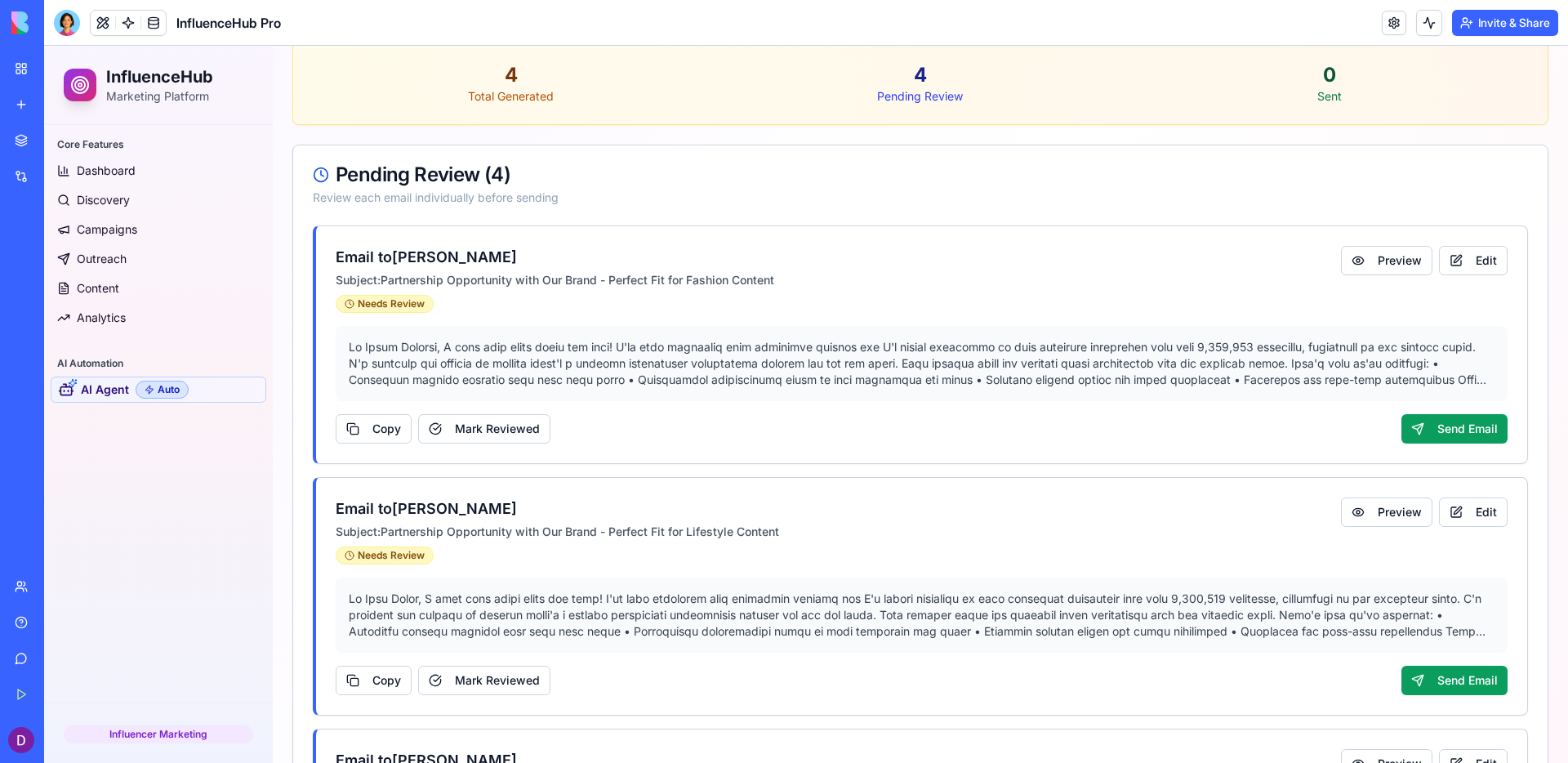
scroll to position [478, 0]
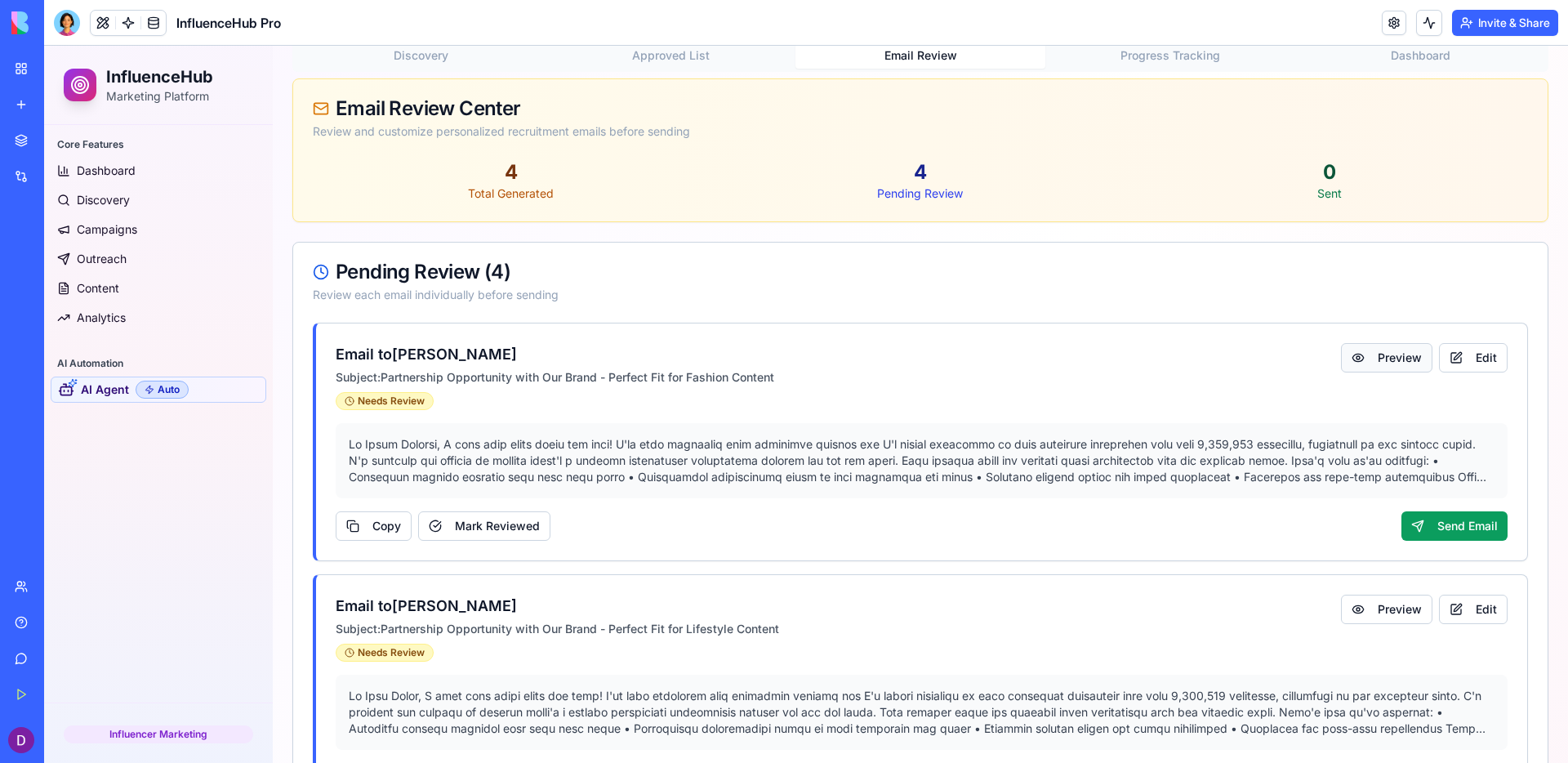
click at [1235, 351] on button "Preview" at bounding box center [1387, 358] width 91 height 29
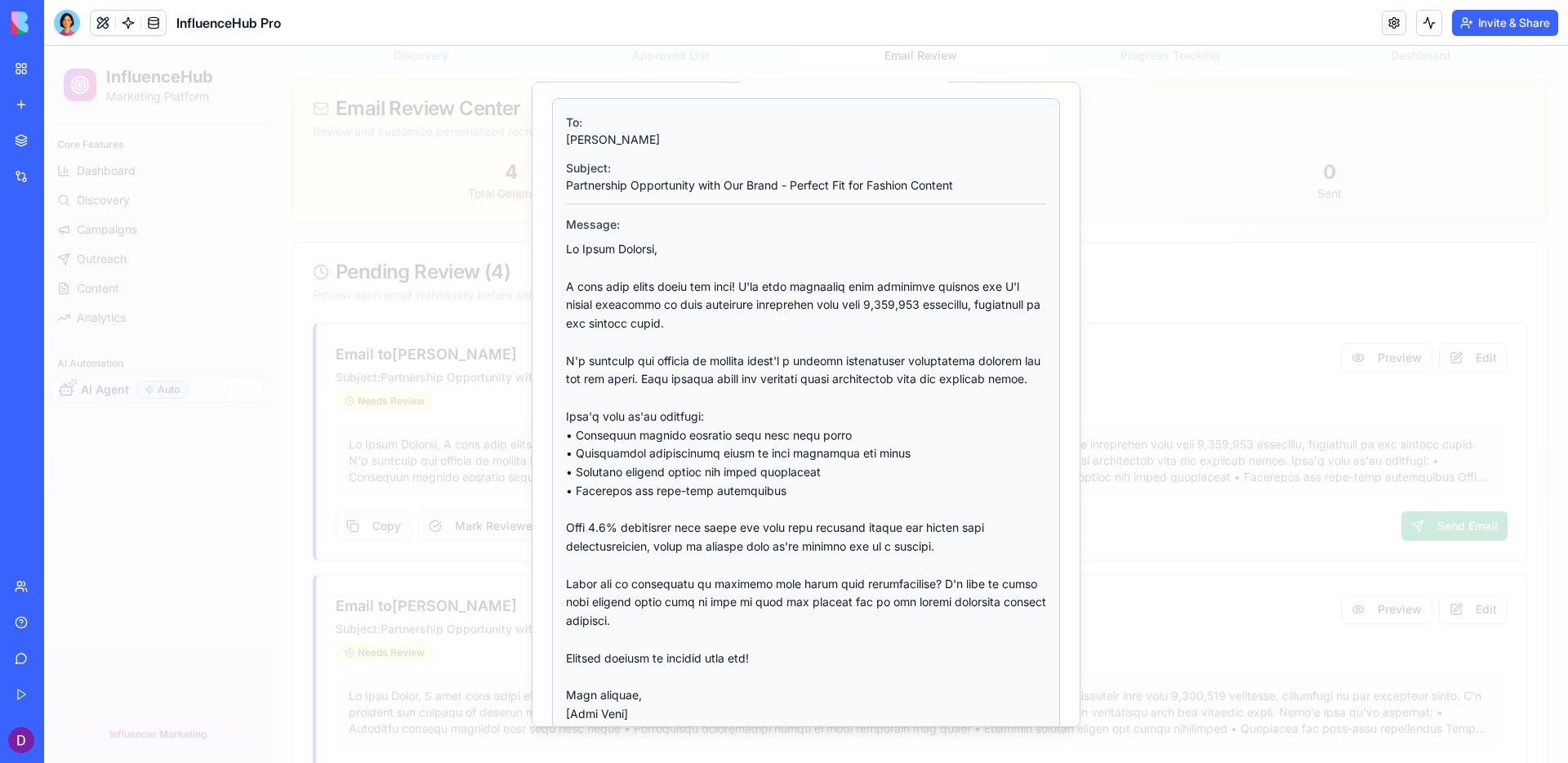
scroll to position [188, 0]
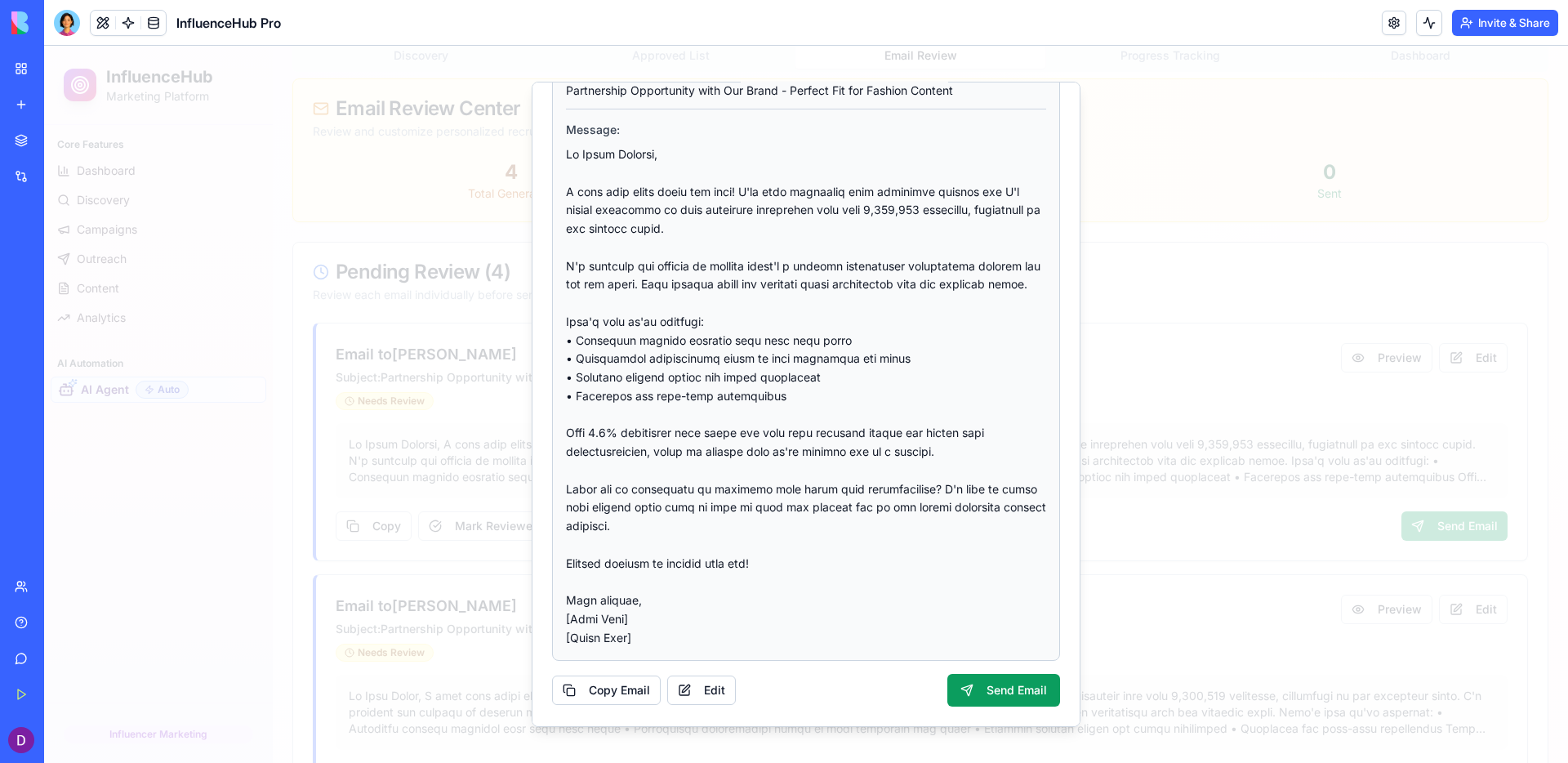
click at [1235, 461] on div at bounding box center [806, 404] width 1524 height 717
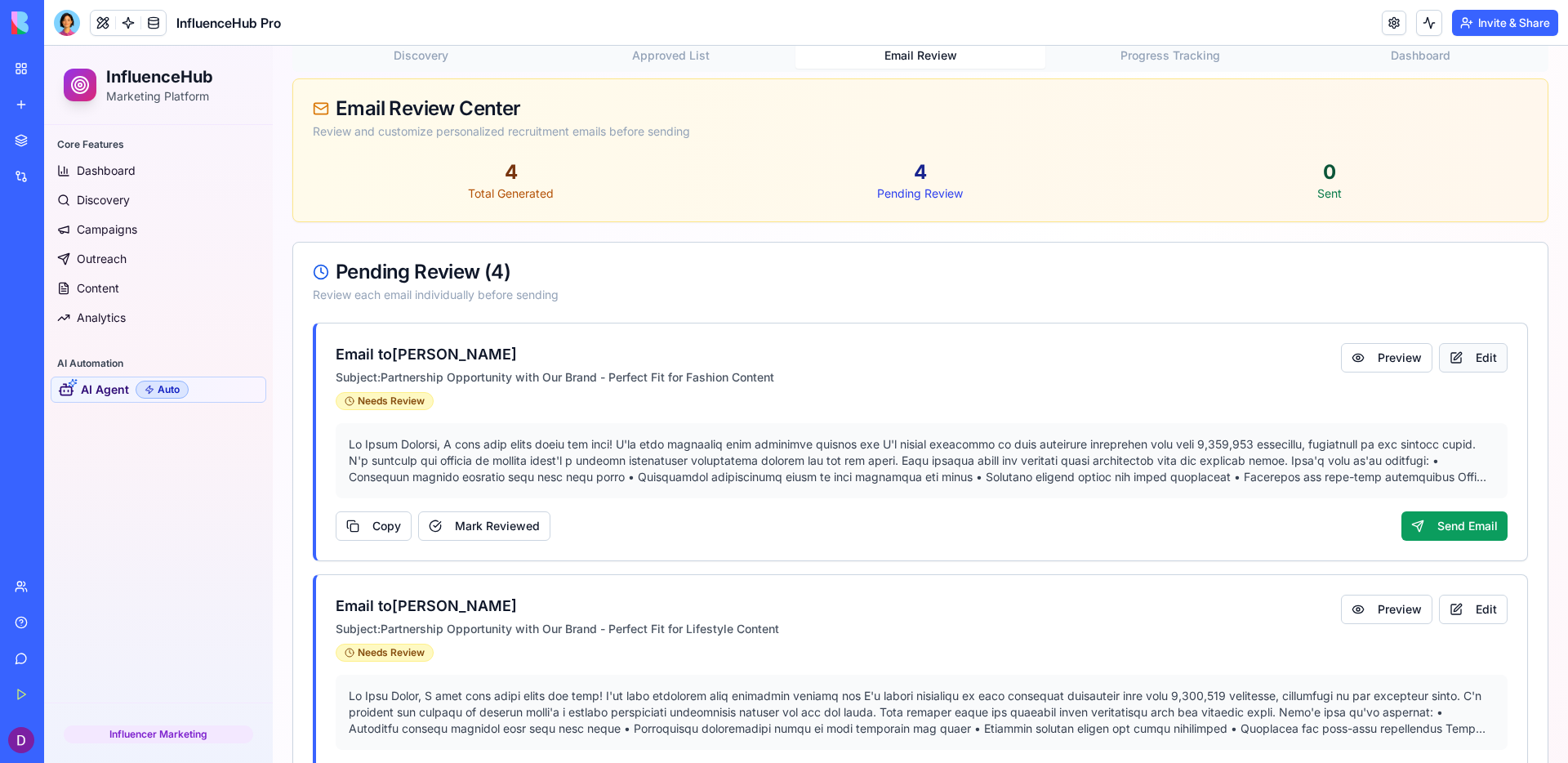
click at [1235, 362] on button "Edit" at bounding box center [1473, 358] width 69 height 29
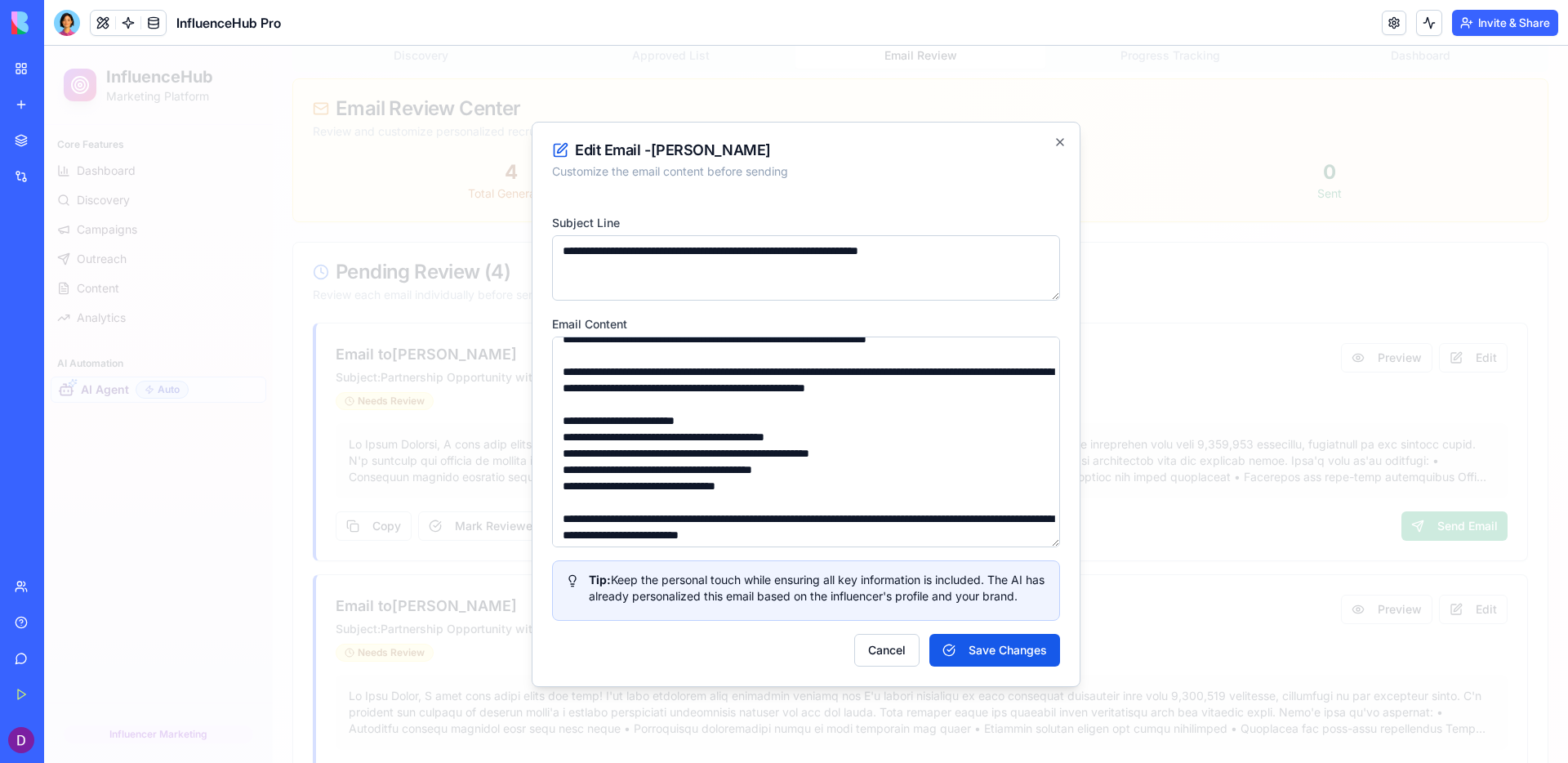
scroll to position [262, 0]
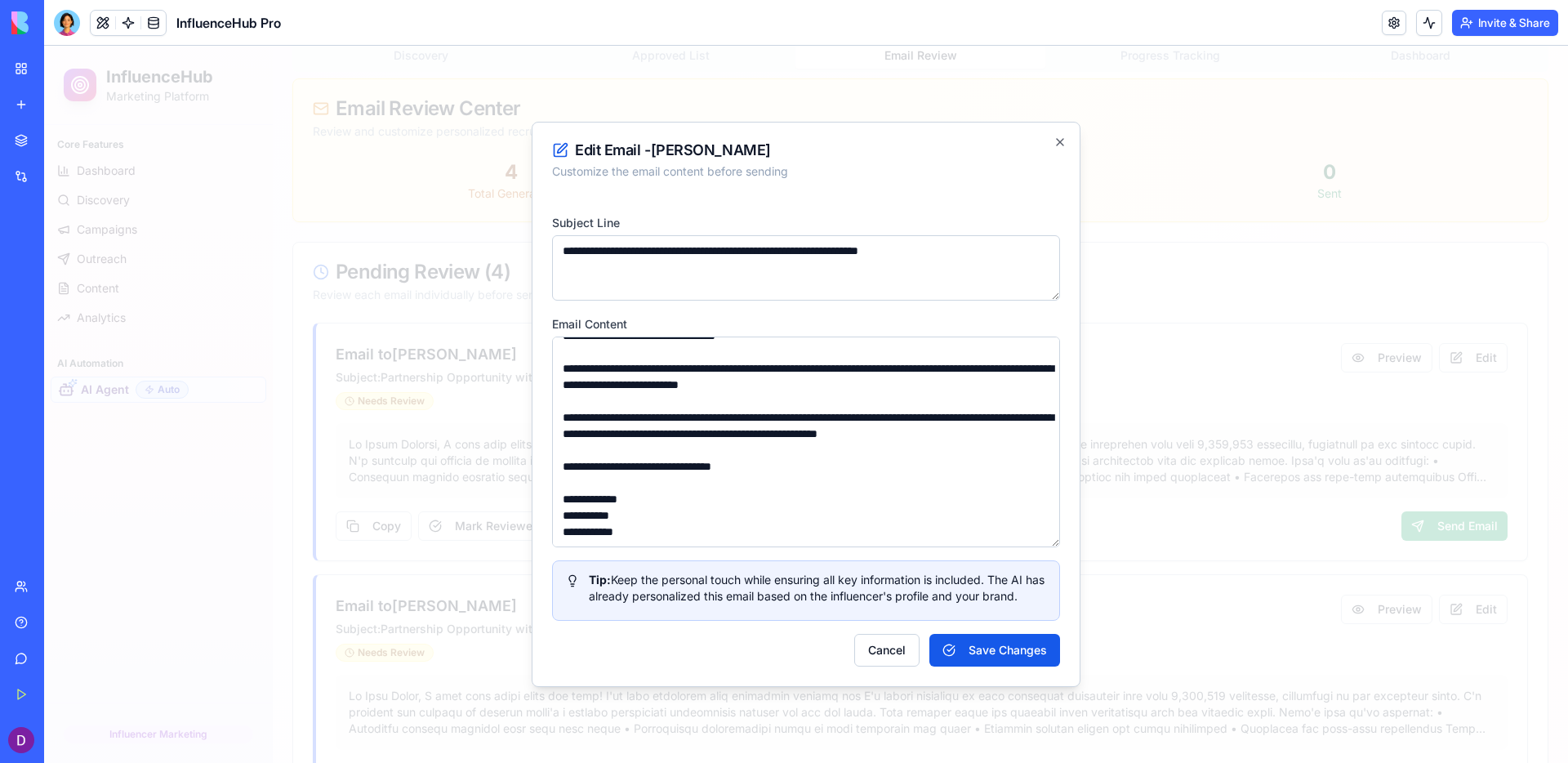
click at [1235, 406] on div at bounding box center [806, 404] width 1524 height 717
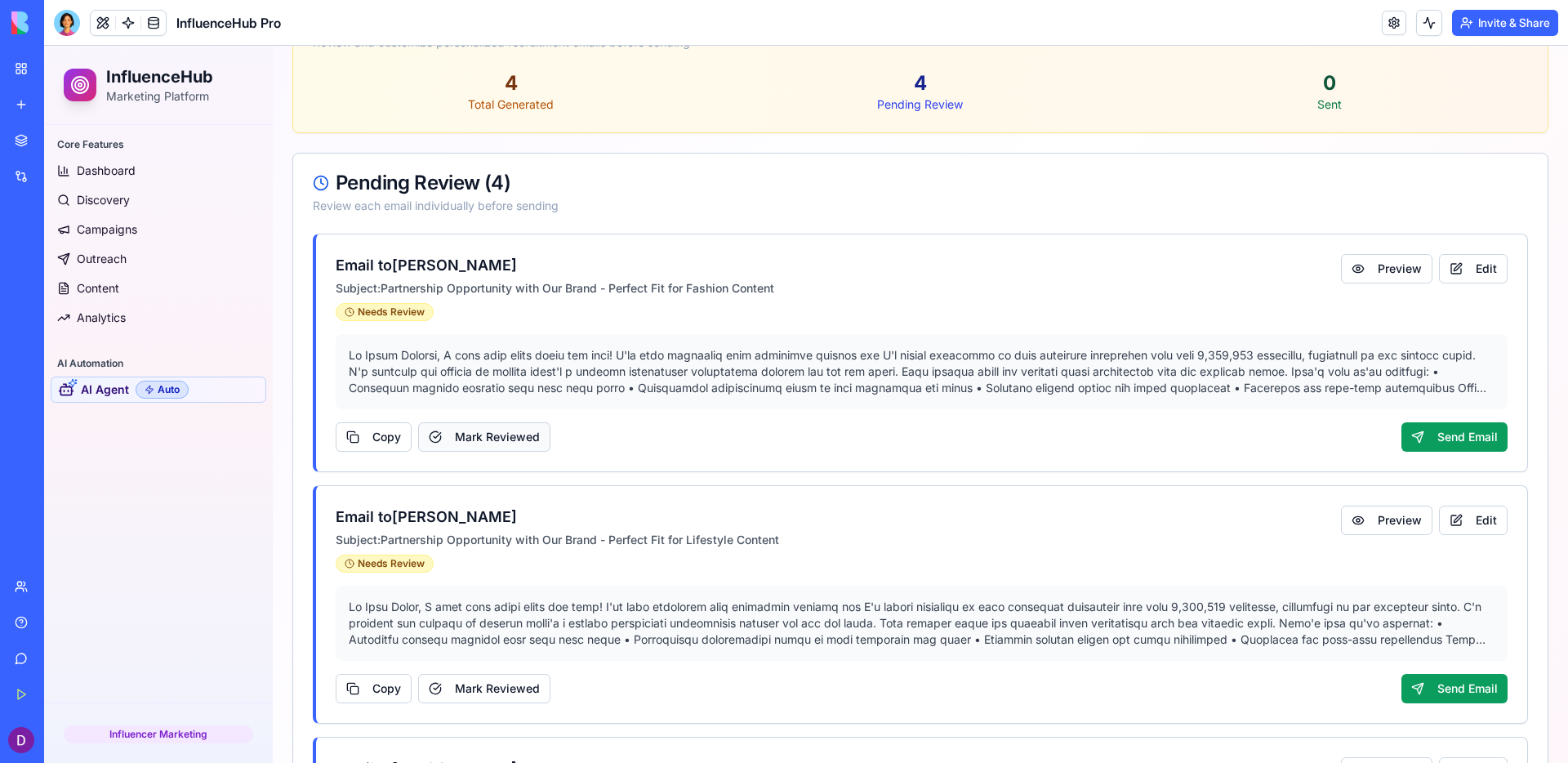
scroll to position [577, 0]
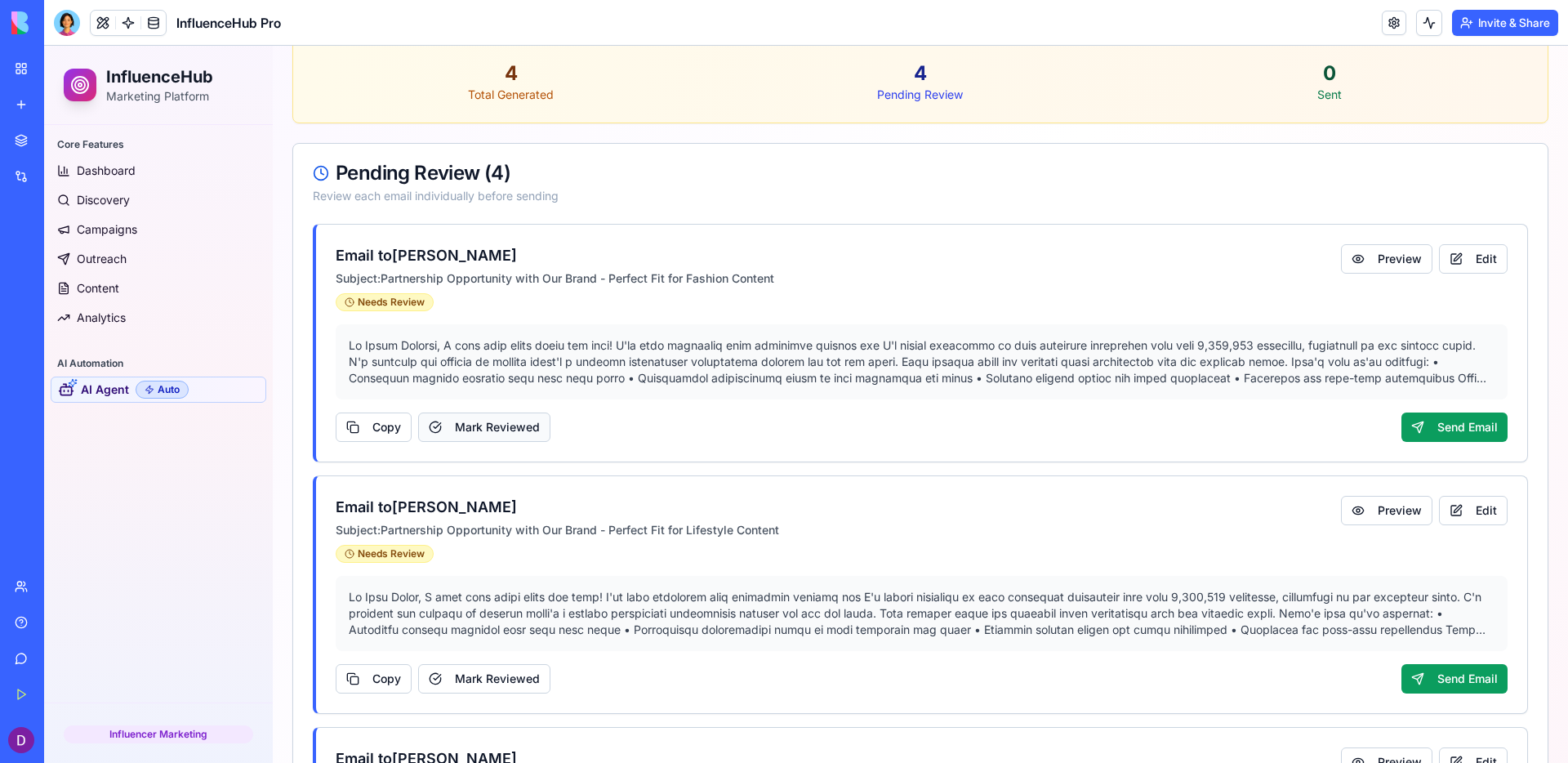
click at [508, 429] on button "Mark Reviewed" at bounding box center [485, 428] width 133 height 29
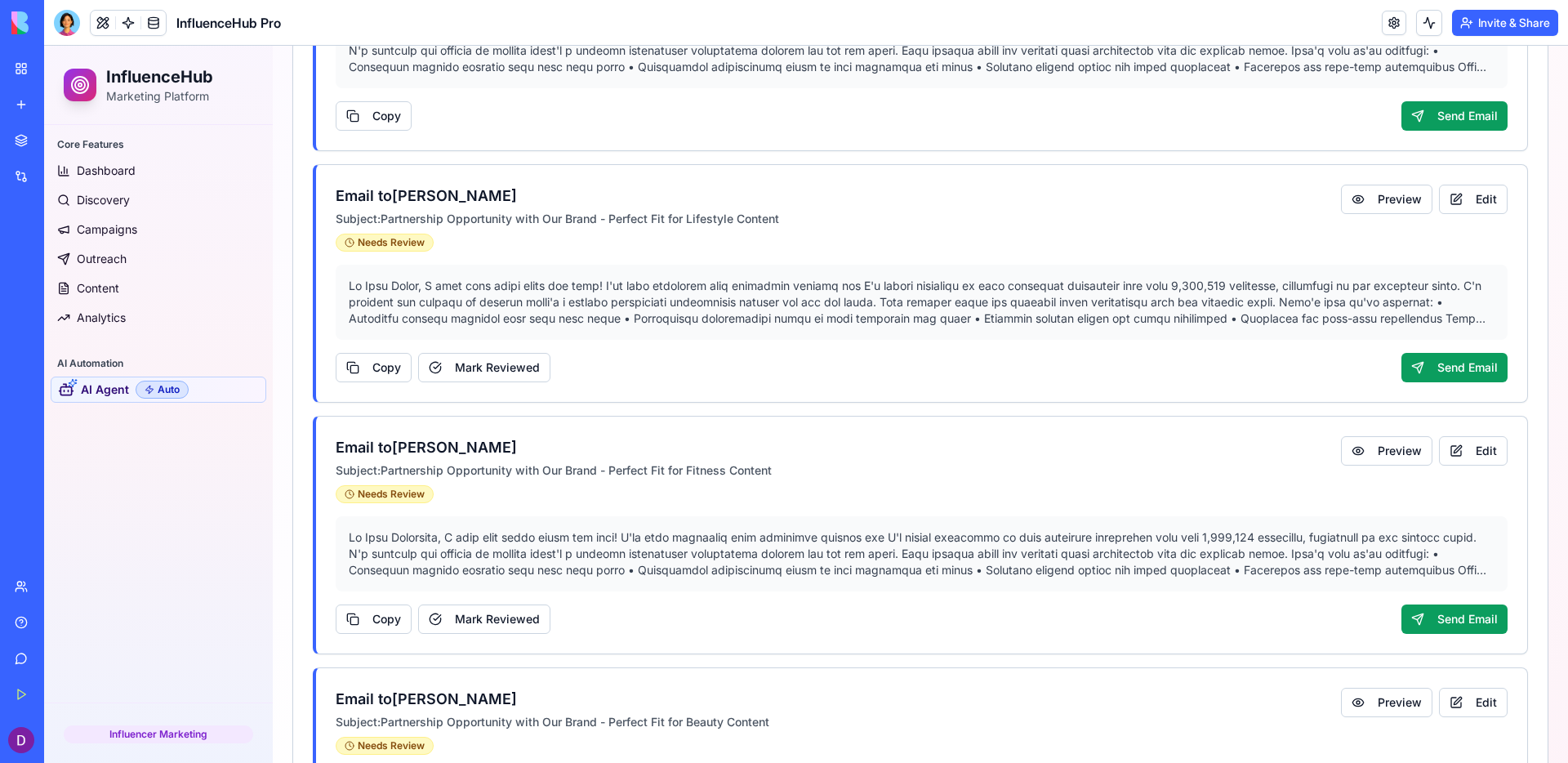
scroll to position [692, 0]
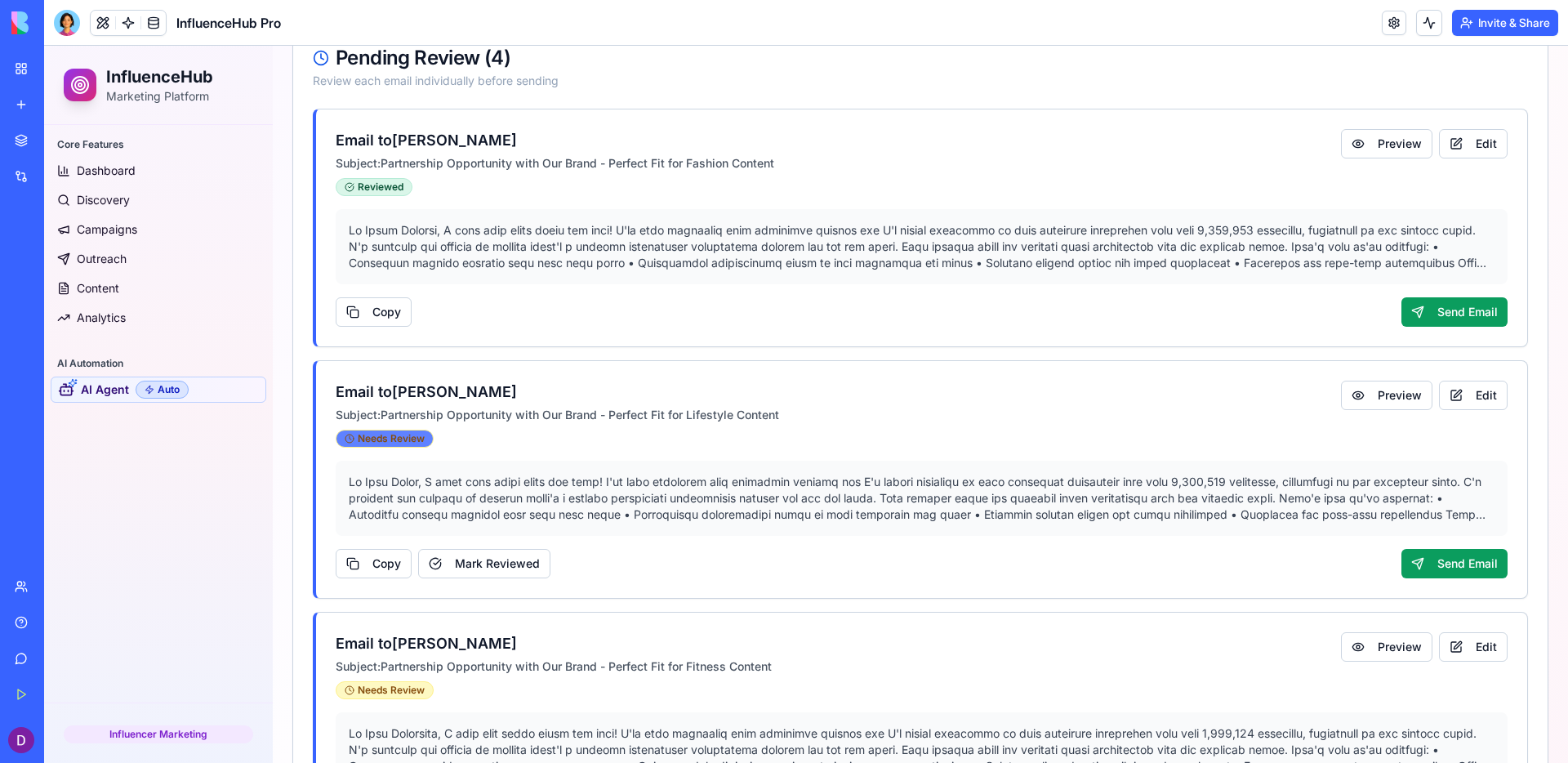
drag, startPoint x: 441, startPoint y: 426, endPoint x: 343, endPoint y: 445, distance: 99.8
click at [343, 445] on div "Email to [PERSON_NAME] Subject: Partnership Opportunity with Our Brand - Perfec…" at bounding box center [557, 414] width 444 height 67
click at [481, 453] on div "Email to [PERSON_NAME] Subject: Partnership Opportunity with Our Brand - Perfec…" at bounding box center [922, 480] width 1211 height 237
drag, startPoint x: 466, startPoint y: 442, endPoint x: 340, endPoint y: 438, distance: 126.1
click at [321, 437] on div "Email to [PERSON_NAME] Subject: Partnership Opportunity with Our Brand - Perfec…" at bounding box center [922, 480] width 1211 height 237
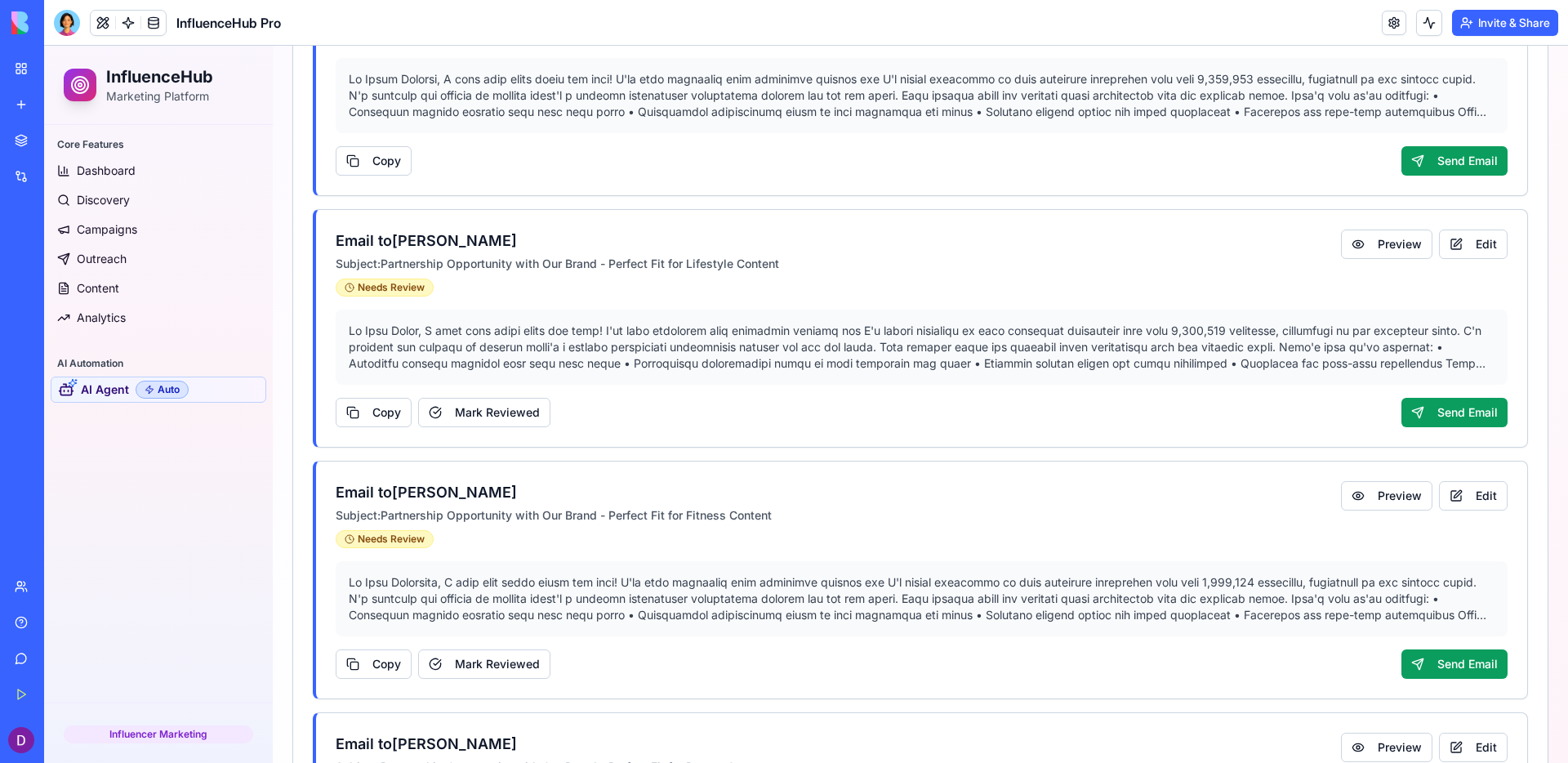
scroll to position [517, 0]
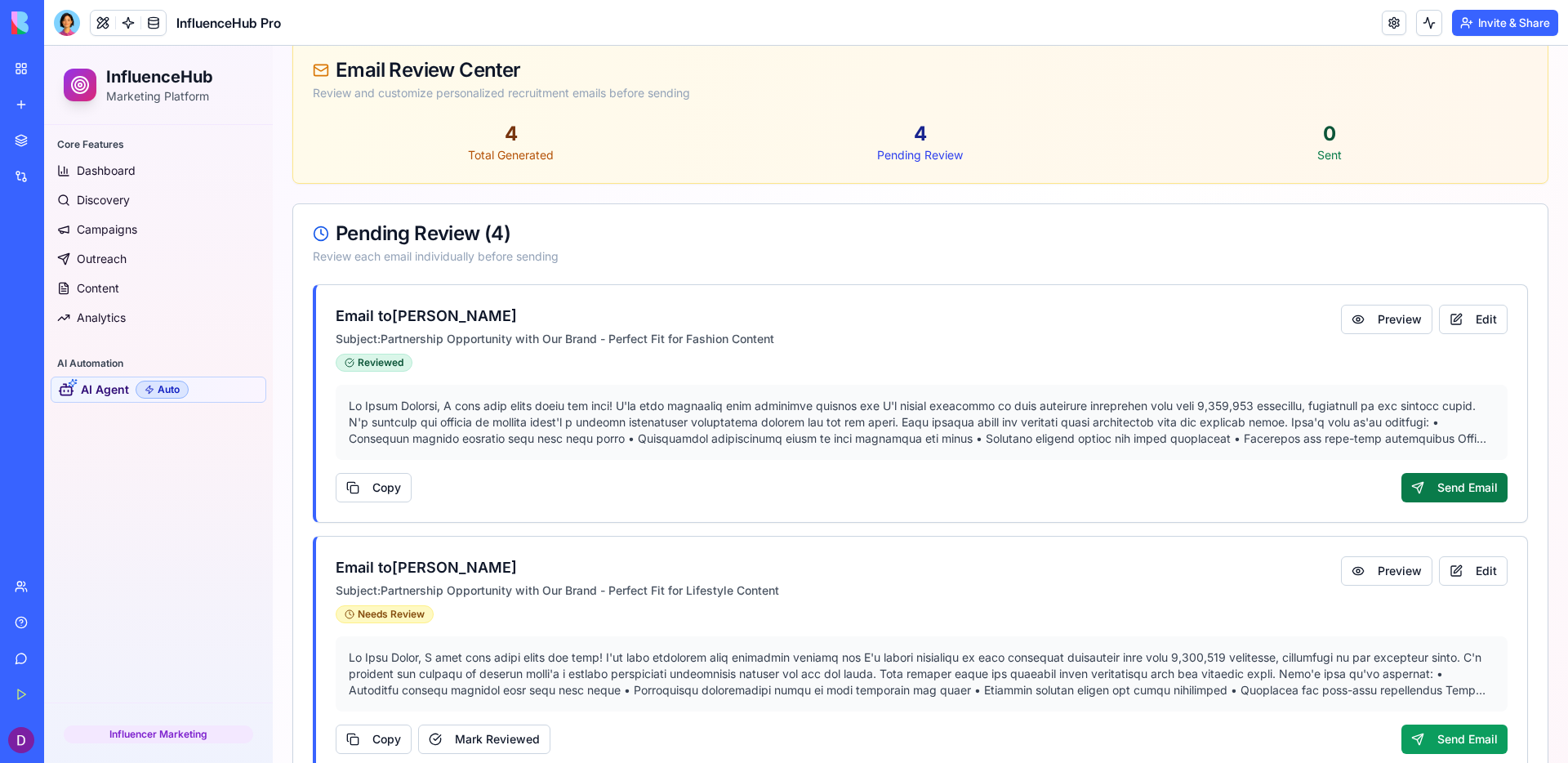
click at [1235, 492] on button "Send Email" at bounding box center [1455, 488] width 107 height 29
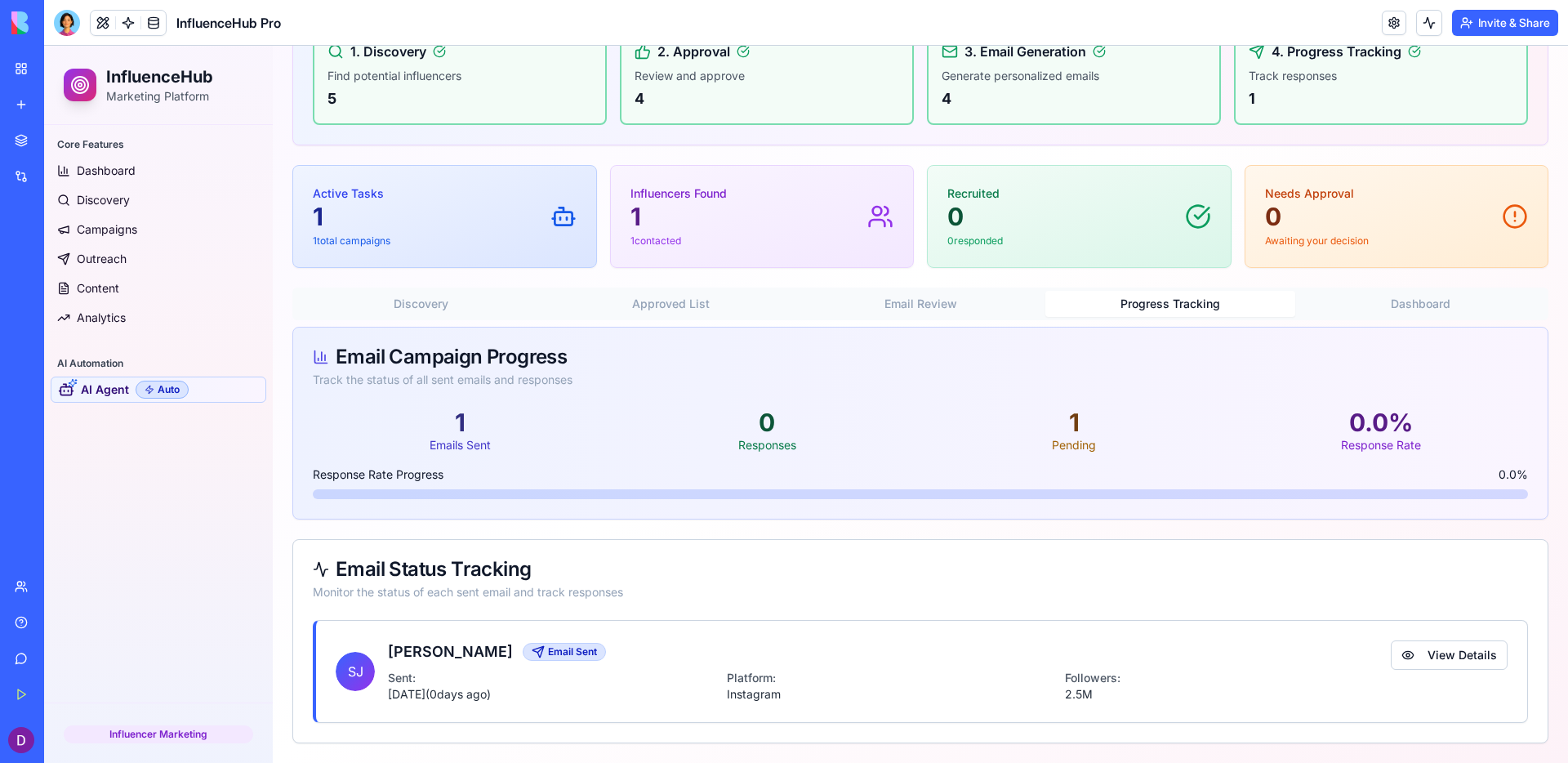
scroll to position [226, 0]
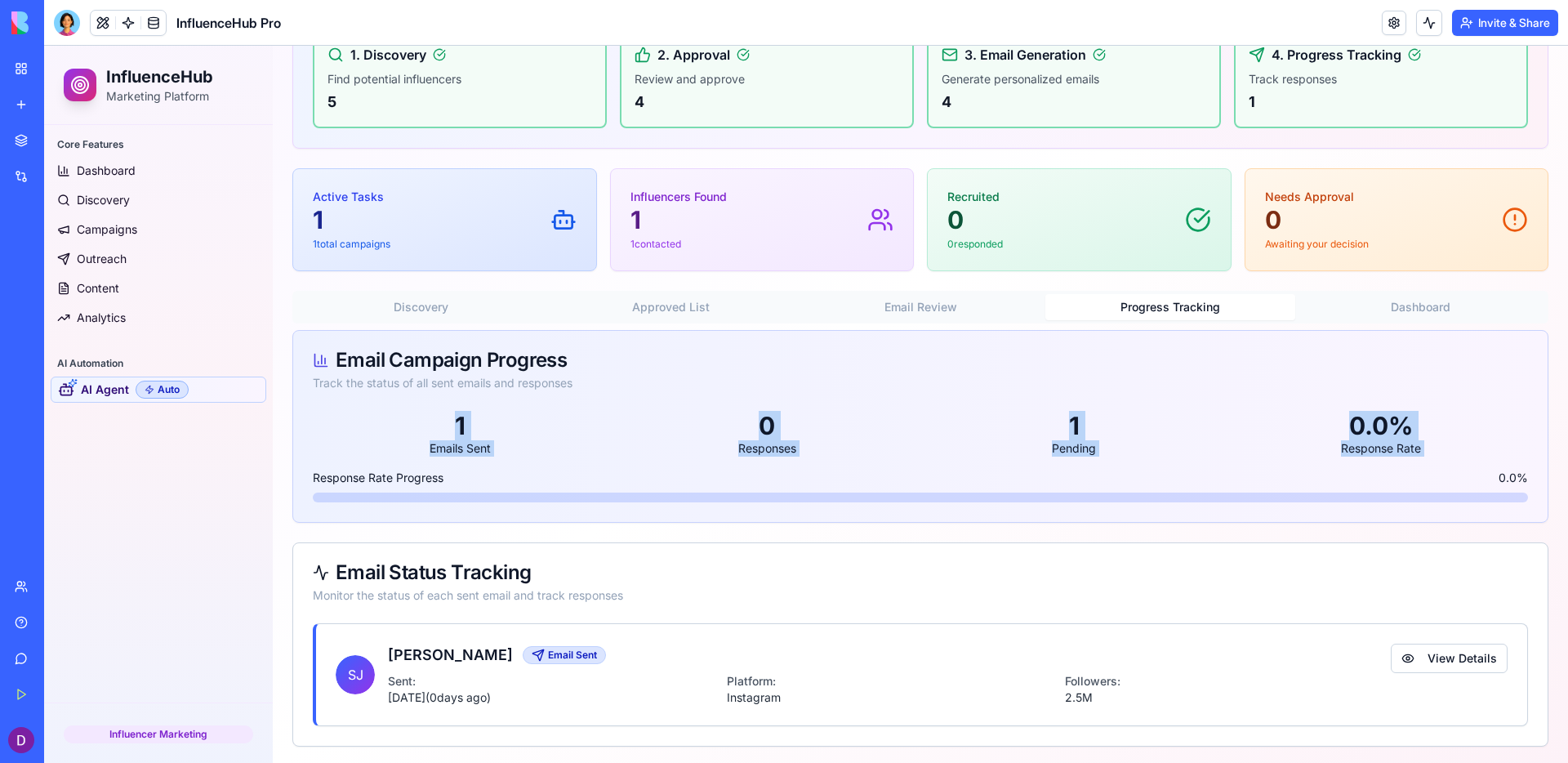
drag, startPoint x: 386, startPoint y: 415, endPoint x: 564, endPoint y: 464, distance: 184.6
click at [564, 464] on div "1 Emails Sent 0 Responses 1 Pending 0.0 % Response Rate Response Rate Progress …" at bounding box center [921, 466] width 1255 height 111
drag, startPoint x: 490, startPoint y: 452, endPoint x: 441, endPoint y: 436, distance: 51.5
click at [442, 437] on div "1 Emails Sent" at bounding box center [459, 433] width 294 height 46
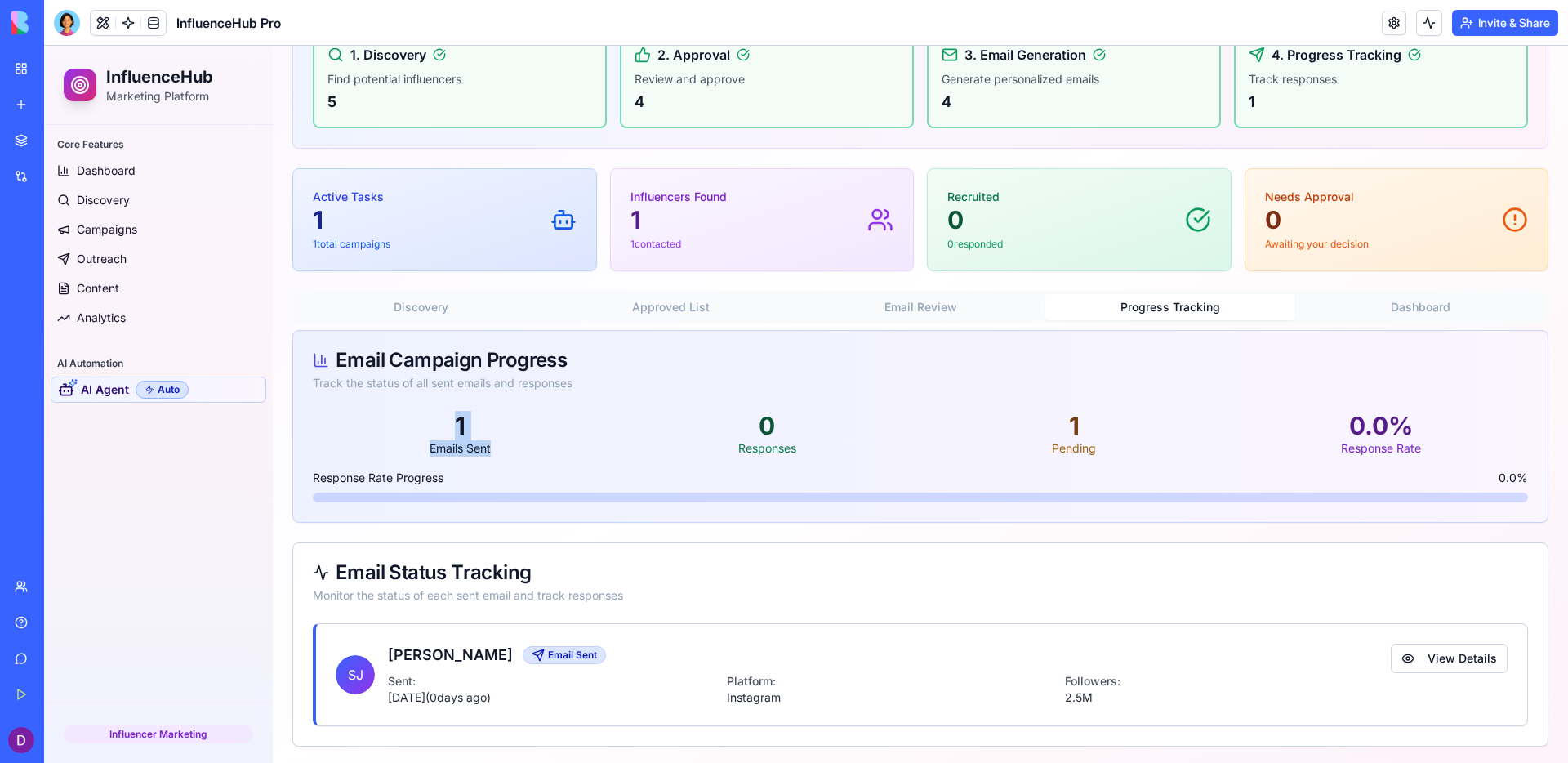
click at [441, 436] on div "1" at bounding box center [459, 426] width 294 height 29
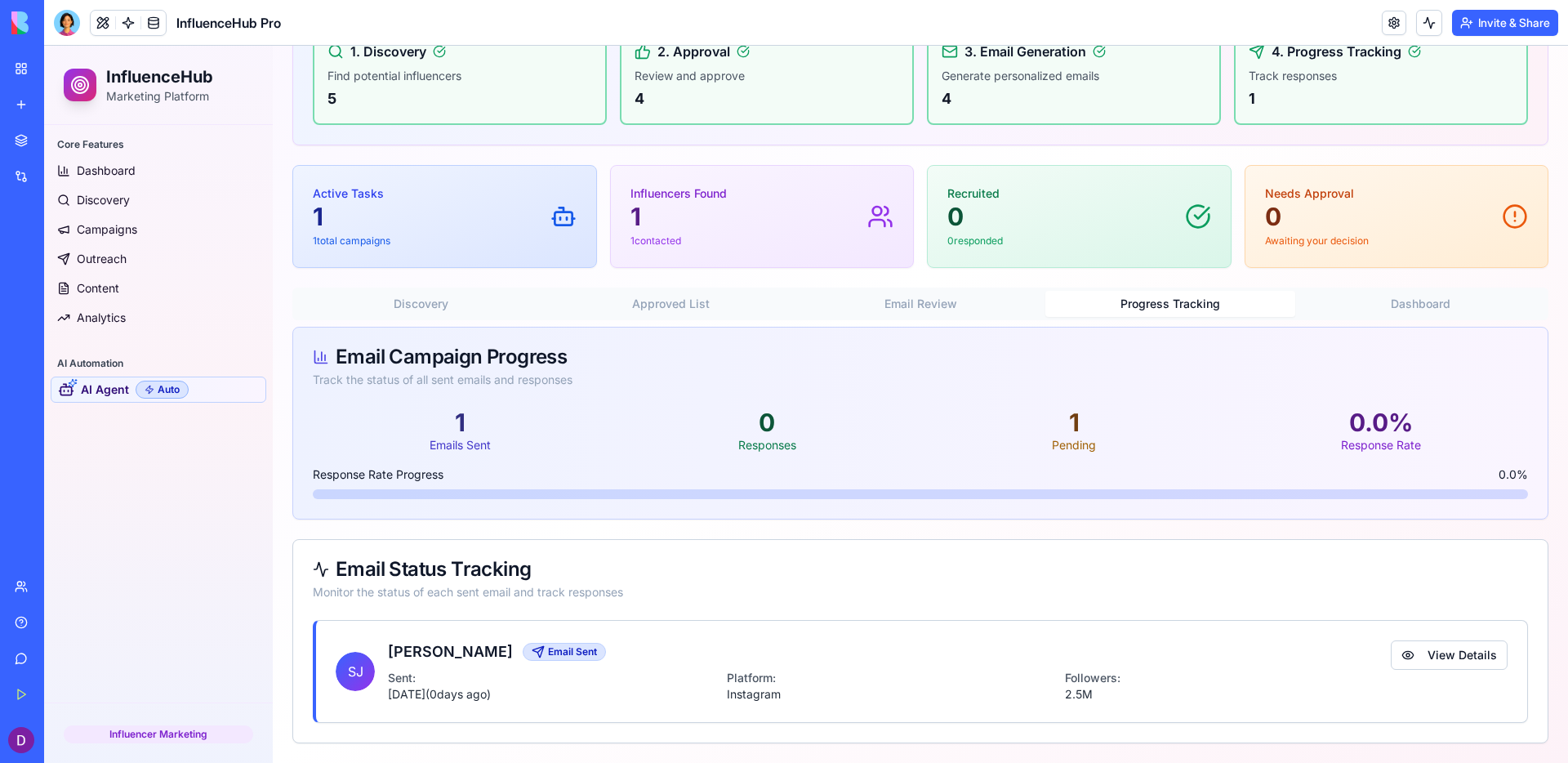
click at [1068, 656] on div "[PERSON_NAME] Email Sent" at bounding box center [889, 652] width 1003 height 23
click at [561, 657] on div "Email Sent" at bounding box center [564, 652] width 65 height 13
click at [1214, 306] on button "Progress Tracking" at bounding box center [1171, 303] width 250 height 26
click at [1235, 303] on div "AI Recruitment Agent Discover, approve, and recruit influencers with AI automat…" at bounding box center [921, 319] width 1256 height 848
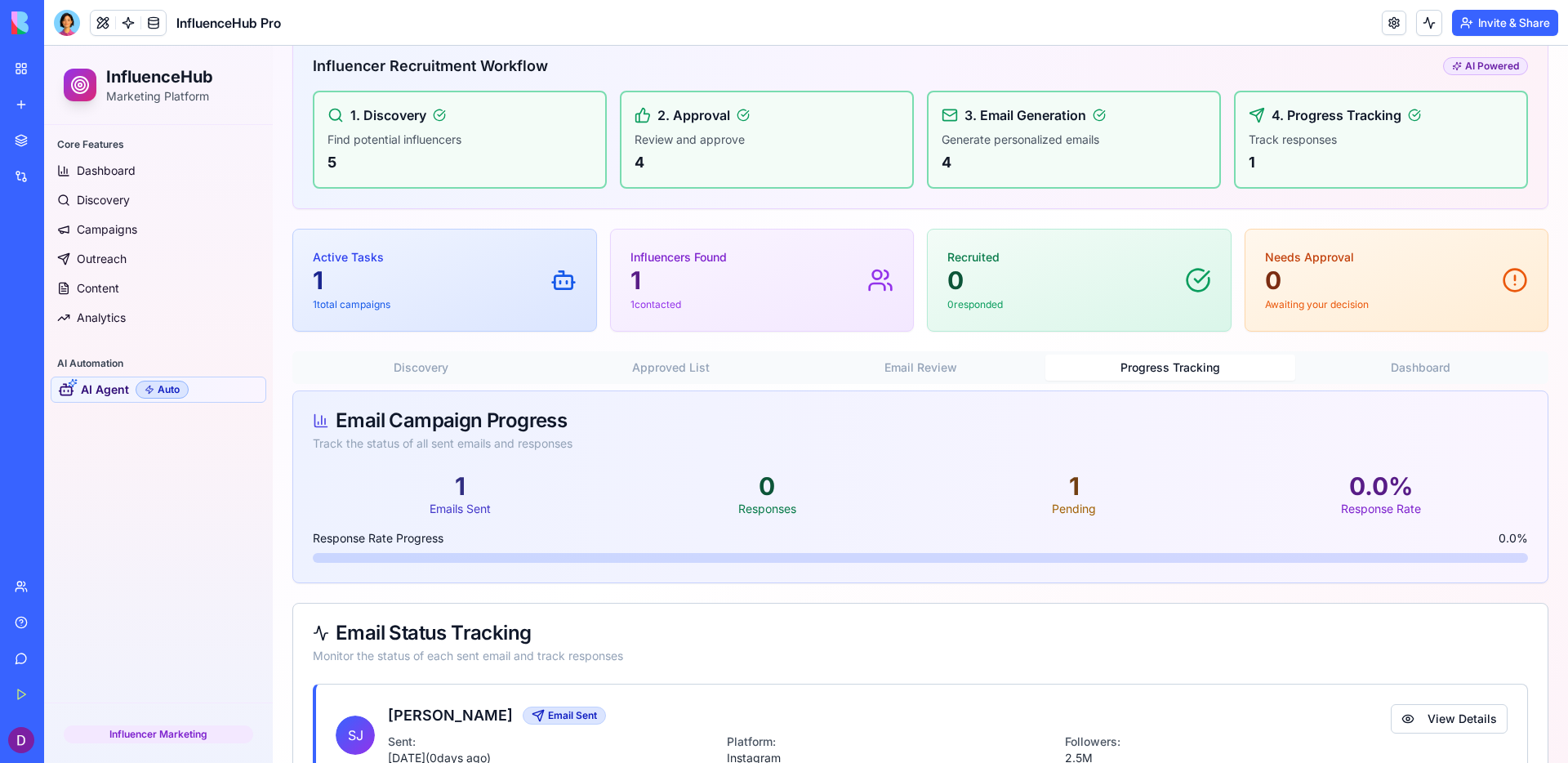
click at [1198, 372] on button "Progress Tracking" at bounding box center [1171, 367] width 250 height 26
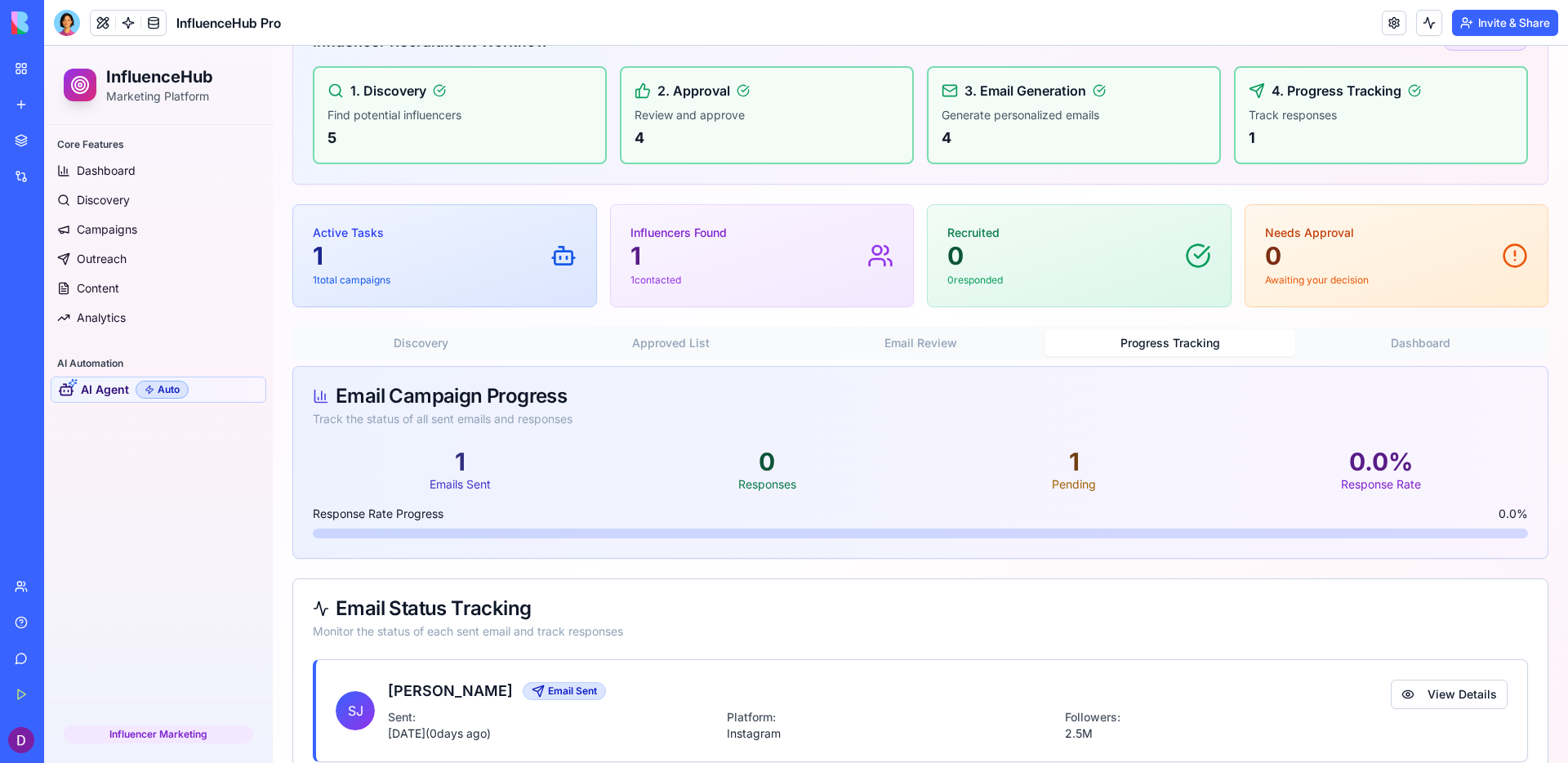
scroll to position [230, 0]
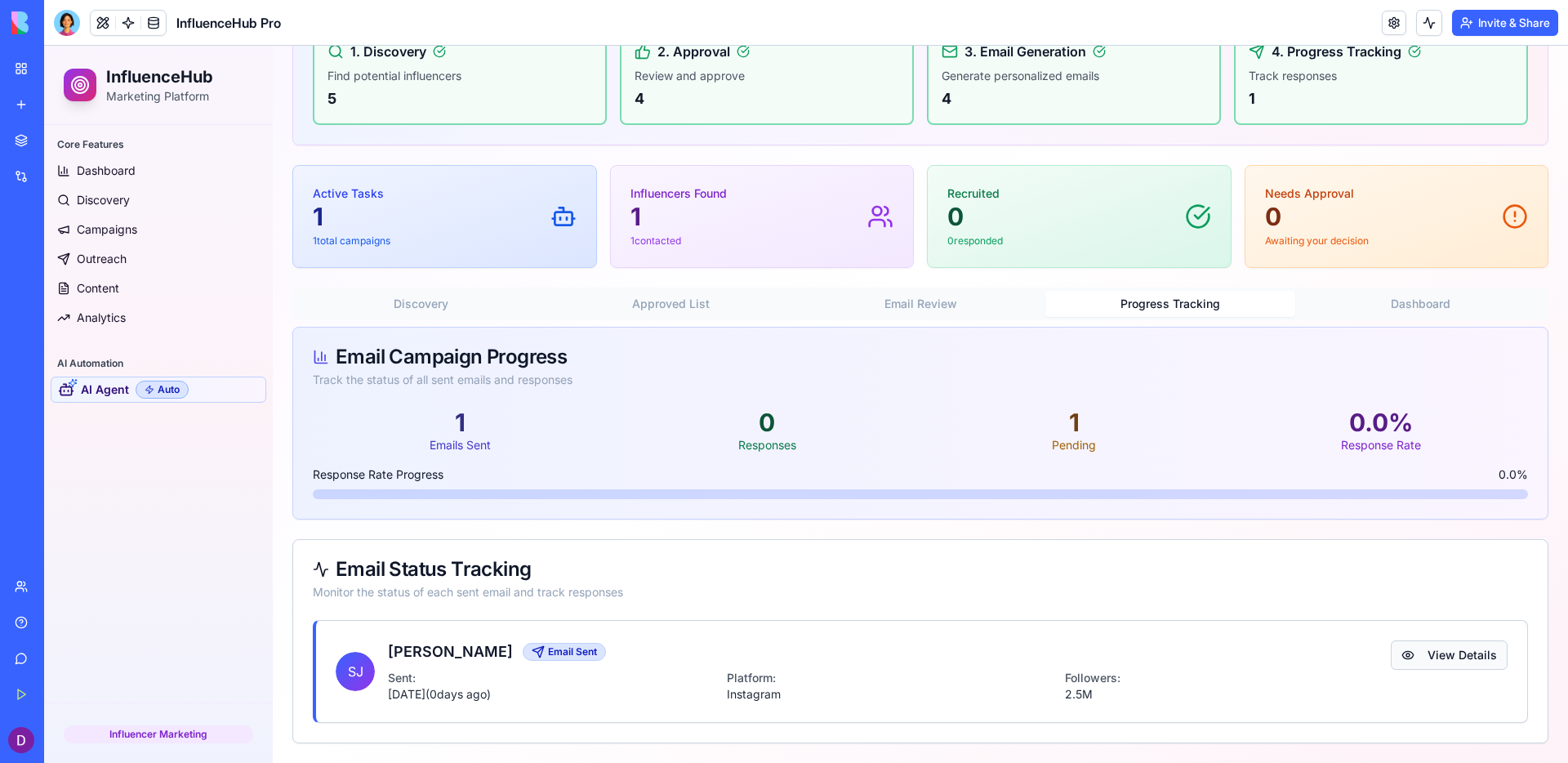
click at [1235, 659] on button "View Details" at bounding box center [1449, 655] width 117 height 29
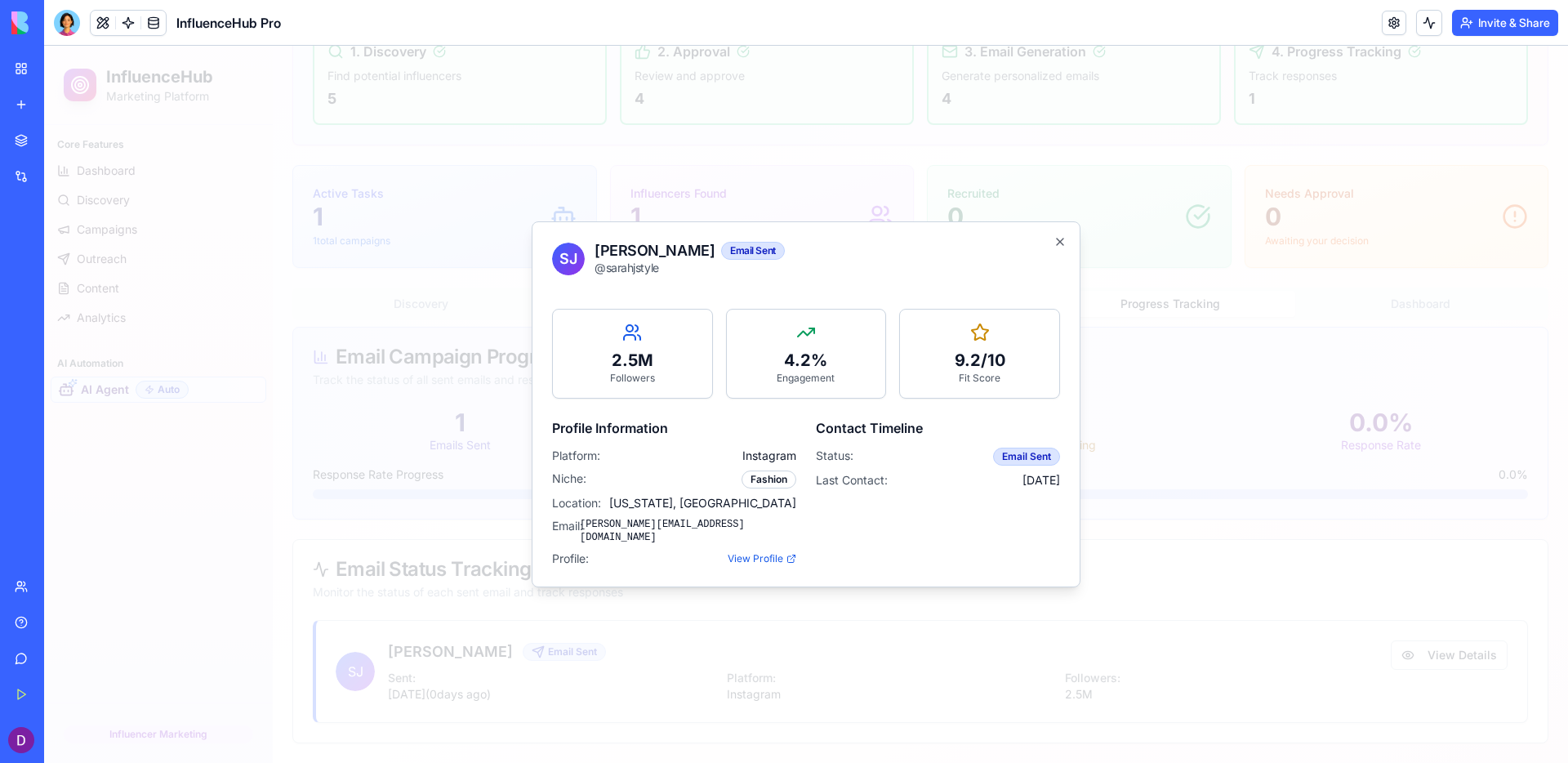
click at [1073, 666] on div at bounding box center [806, 404] width 1524 height 717
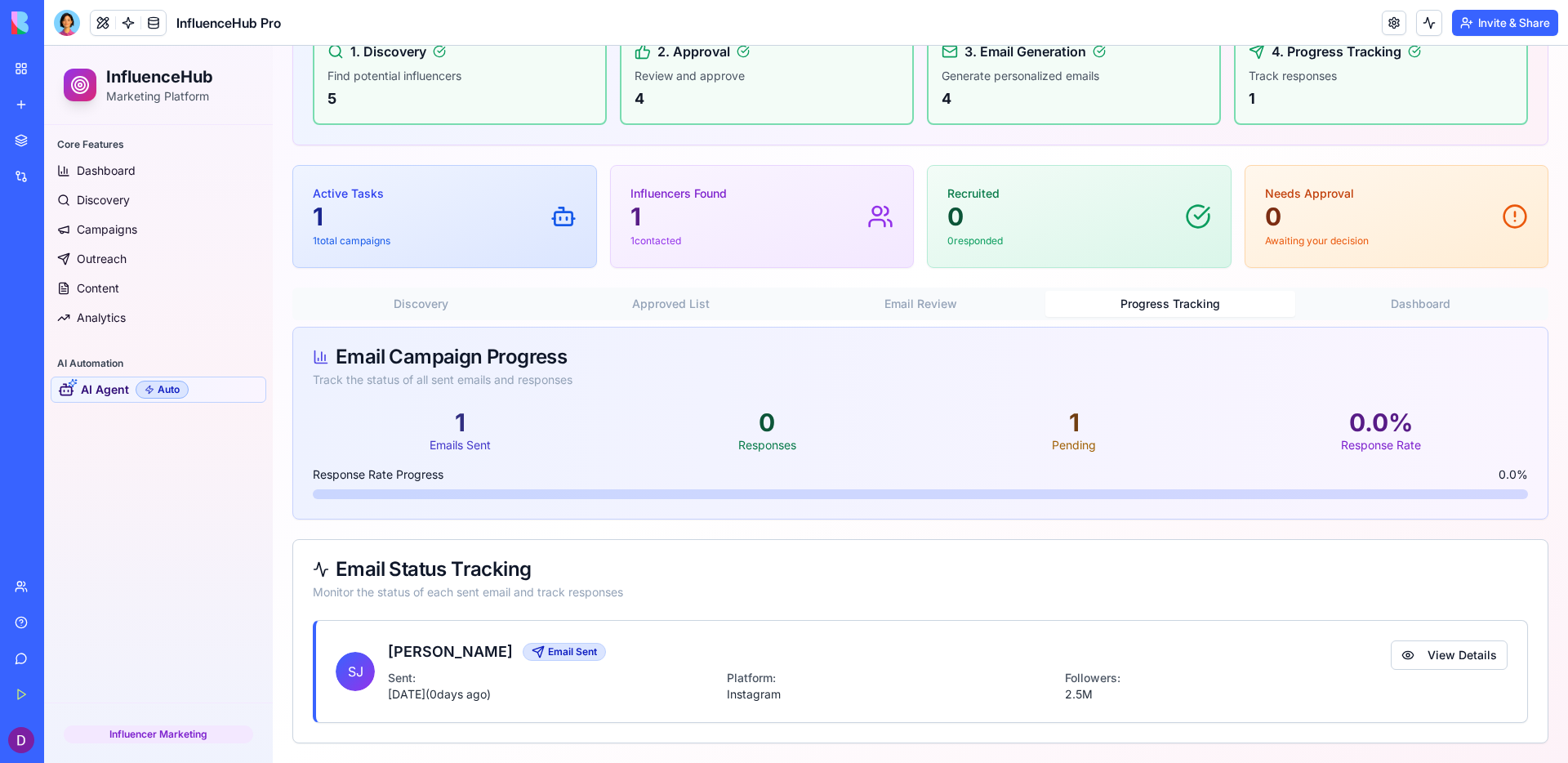
click at [921, 313] on button "Email Review" at bounding box center [921, 303] width 250 height 26
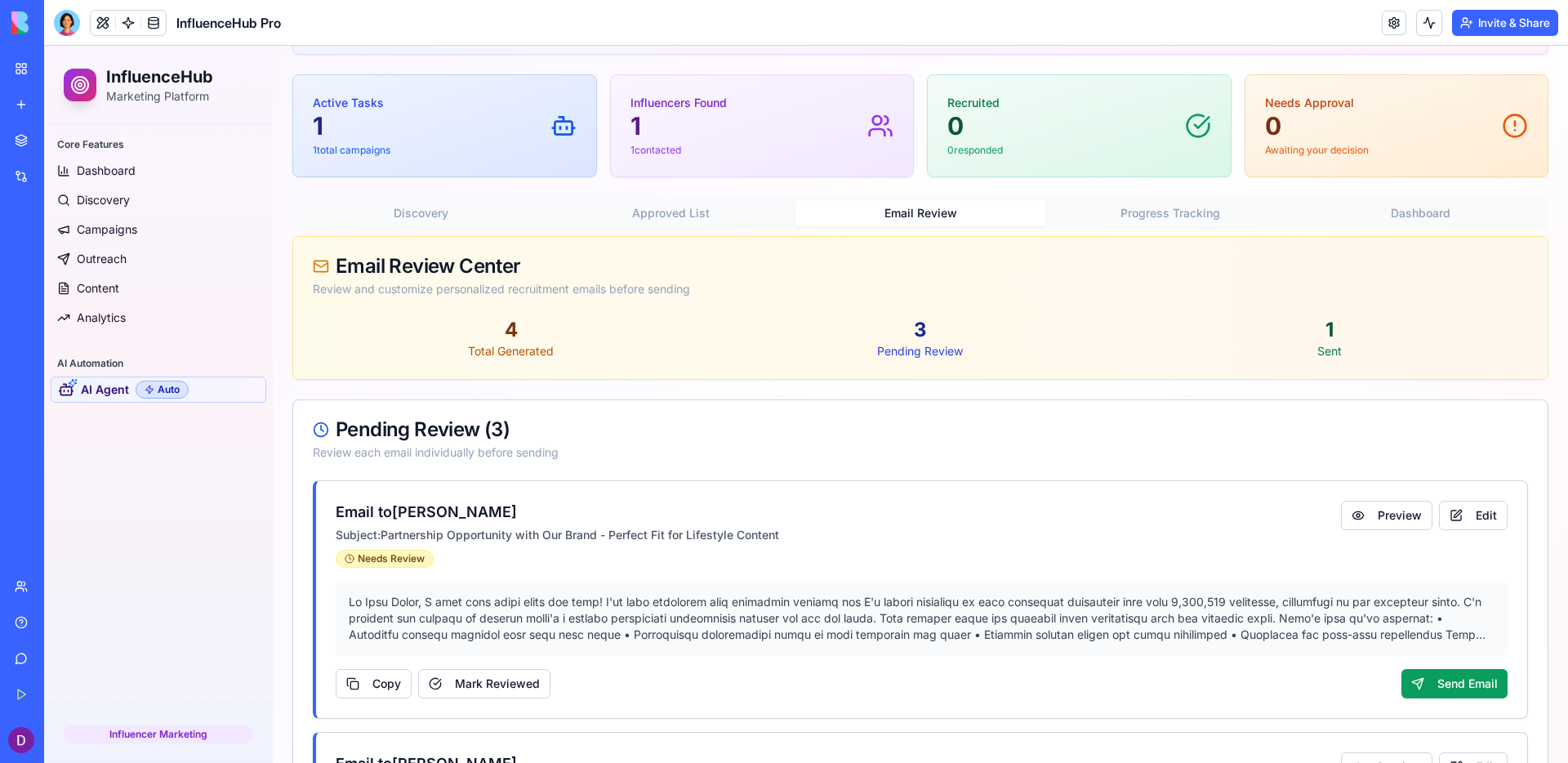
scroll to position [143, 0]
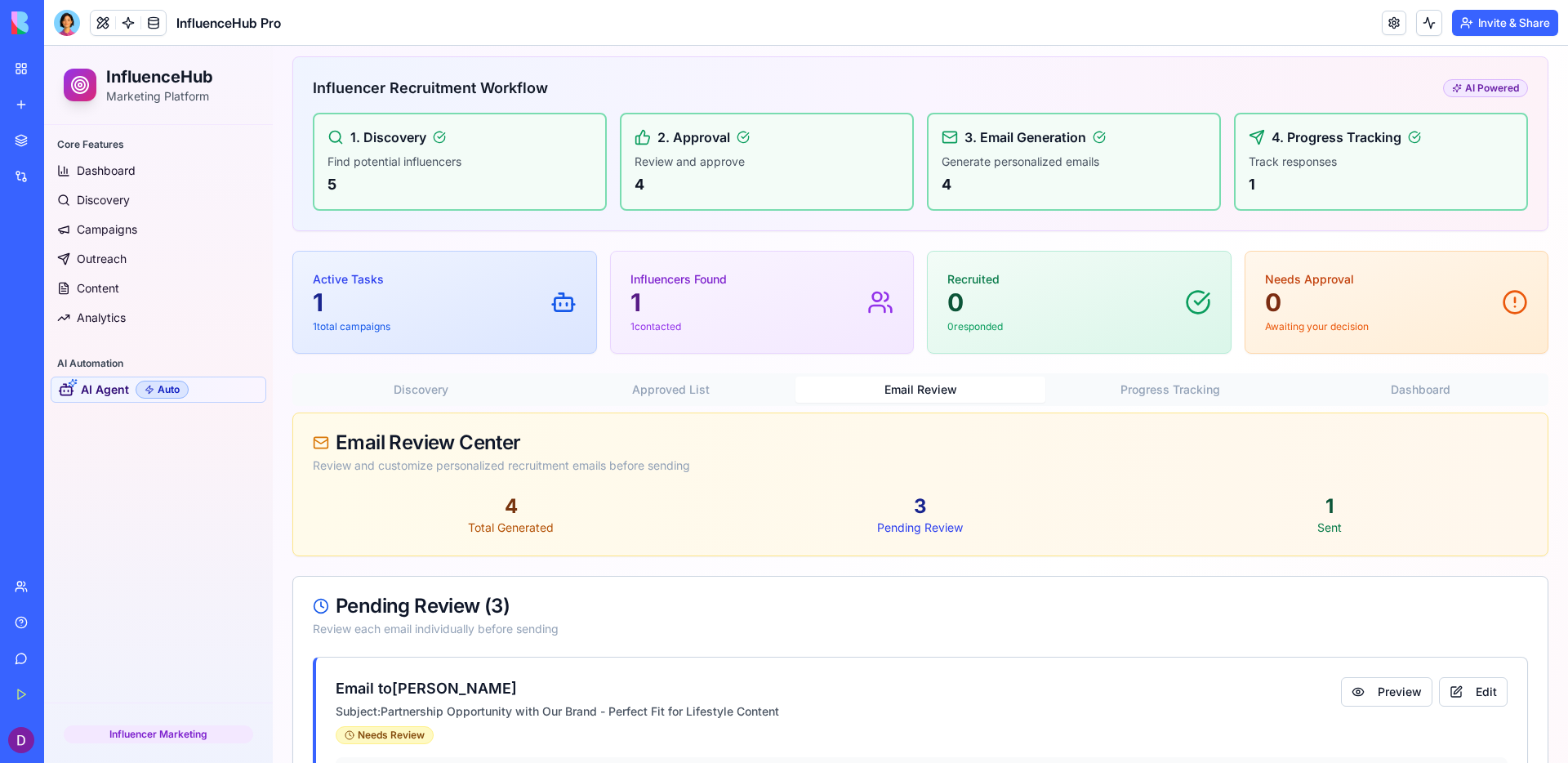
click at [1147, 383] on button "Progress Tracking" at bounding box center [1171, 390] width 250 height 26
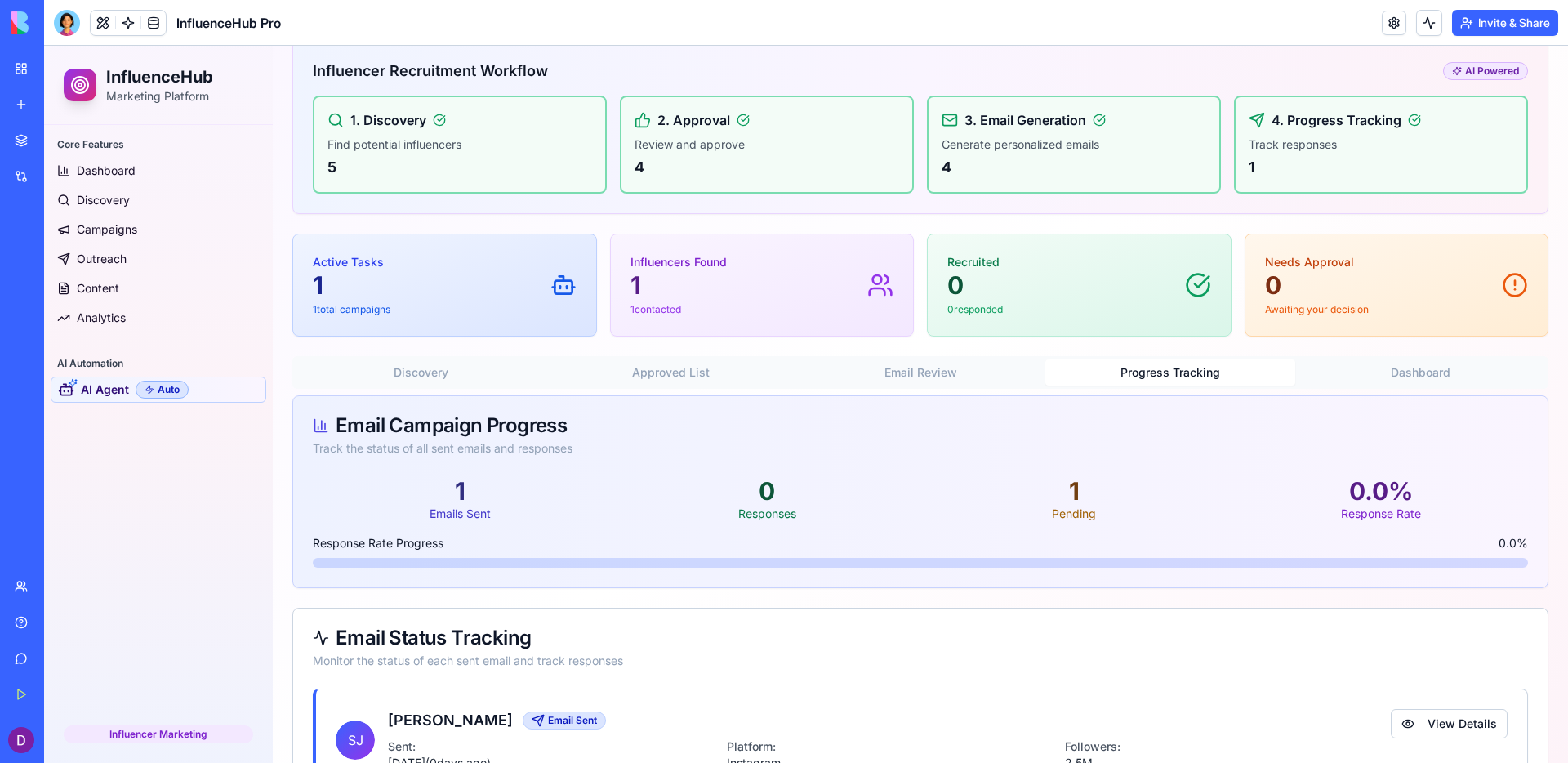
scroll to position [230, 0]
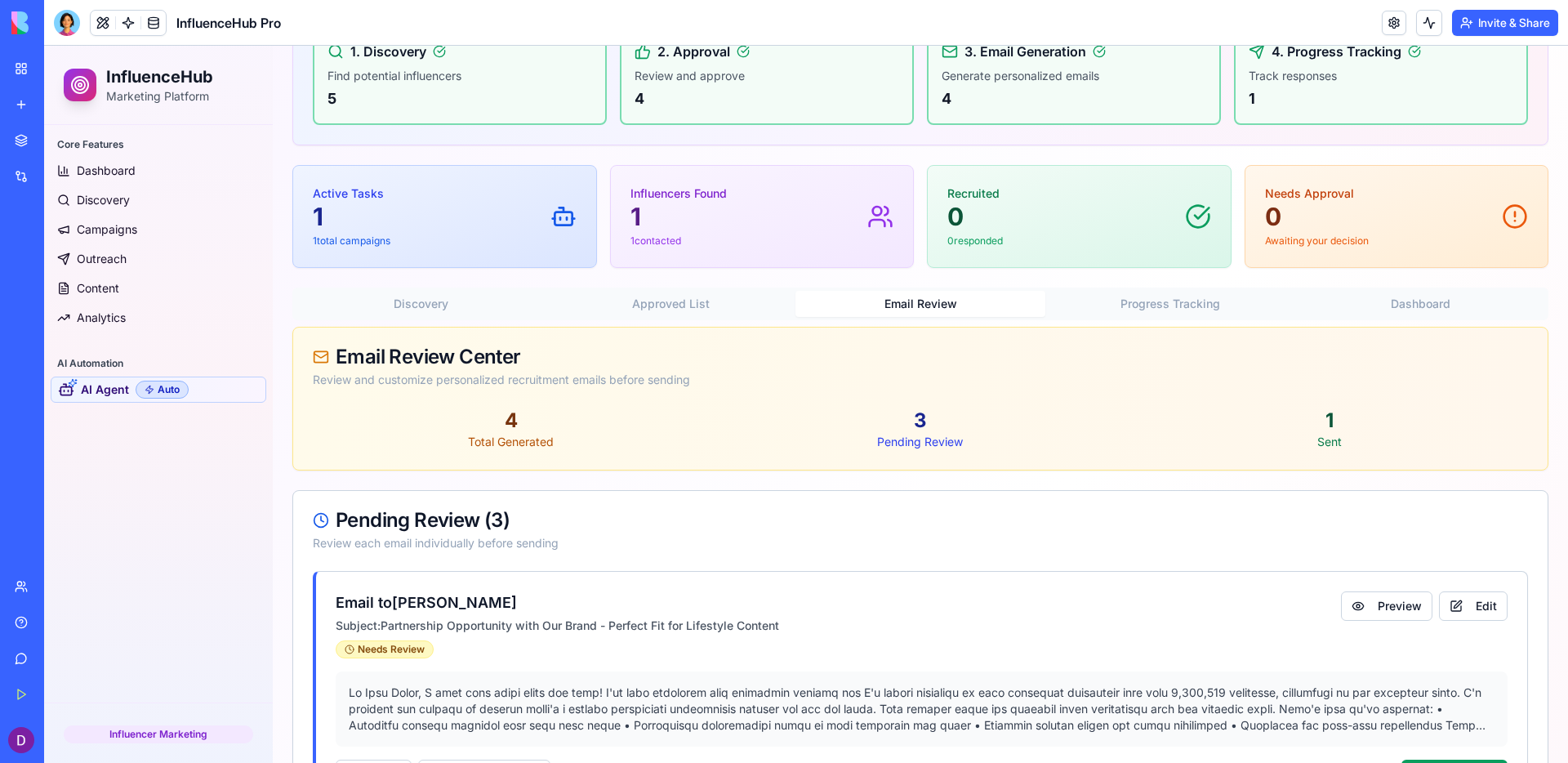
click at [964, 310] on button "Email Review" at bounding box center [921, 303] width 250 height 26
click at [1164, 298] on button "Progress Tracking" at bounding box center [1171, 303] width 250 height 26
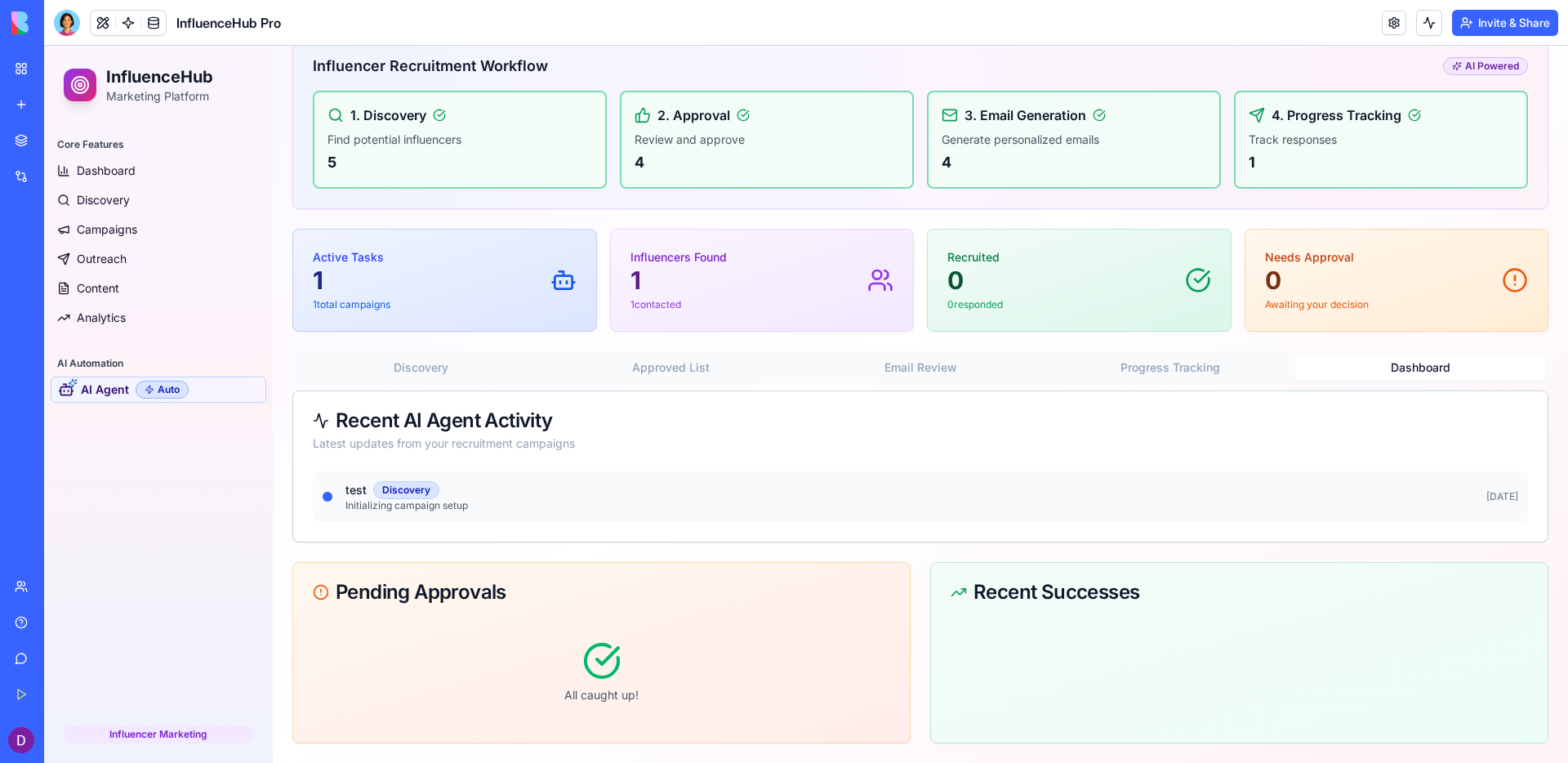
scroll to position [166, 0]
click at [1235, 306] on div "AI Recruitment Agent Discover, approve, and recruit influencers with AI automat…" at bounding box center [921, 351] width 1256 height 784
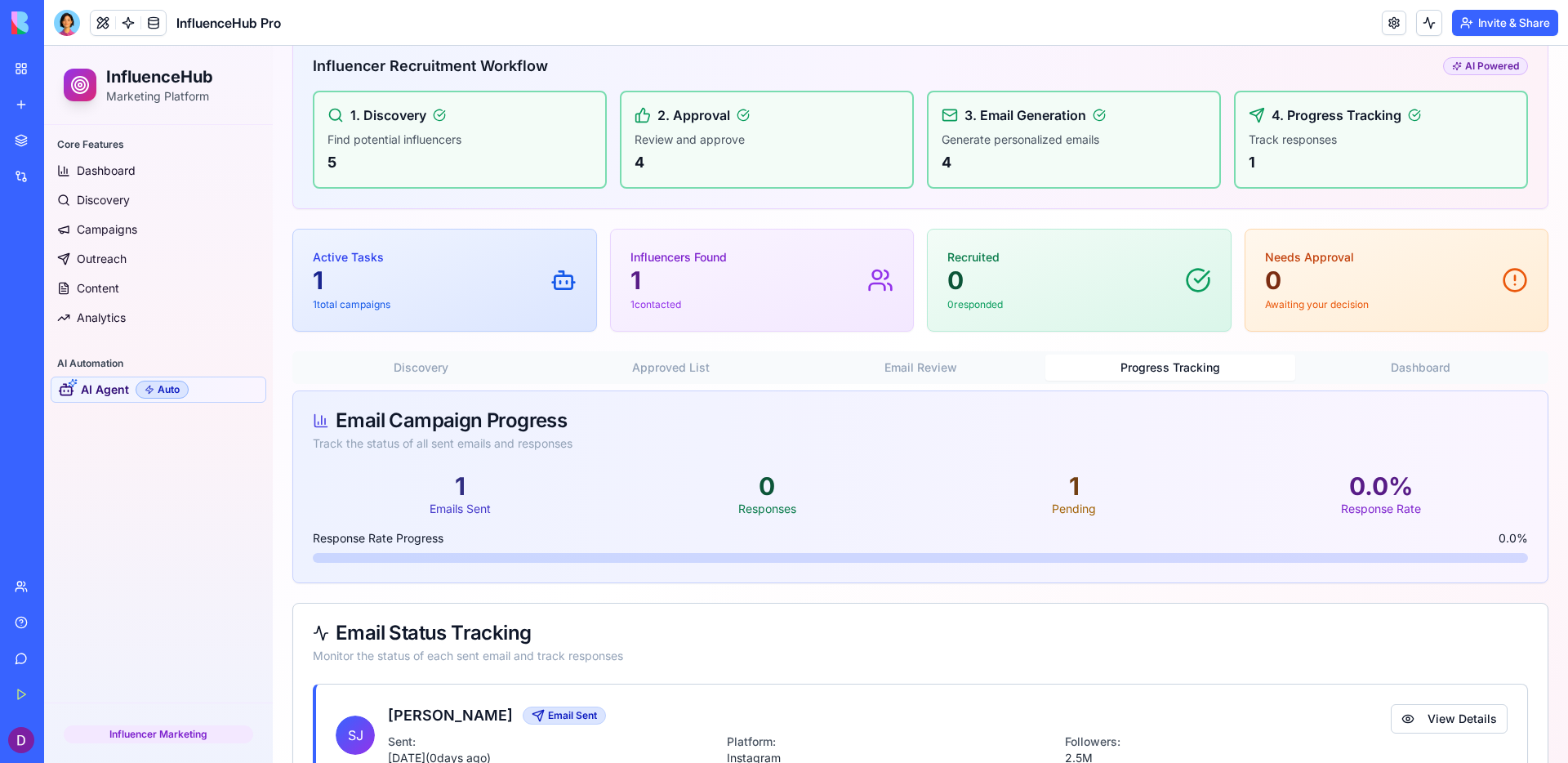
click at [1195, 373] on button "Progress Tracking" at bounding box center [1171, 367] width 250 height 26
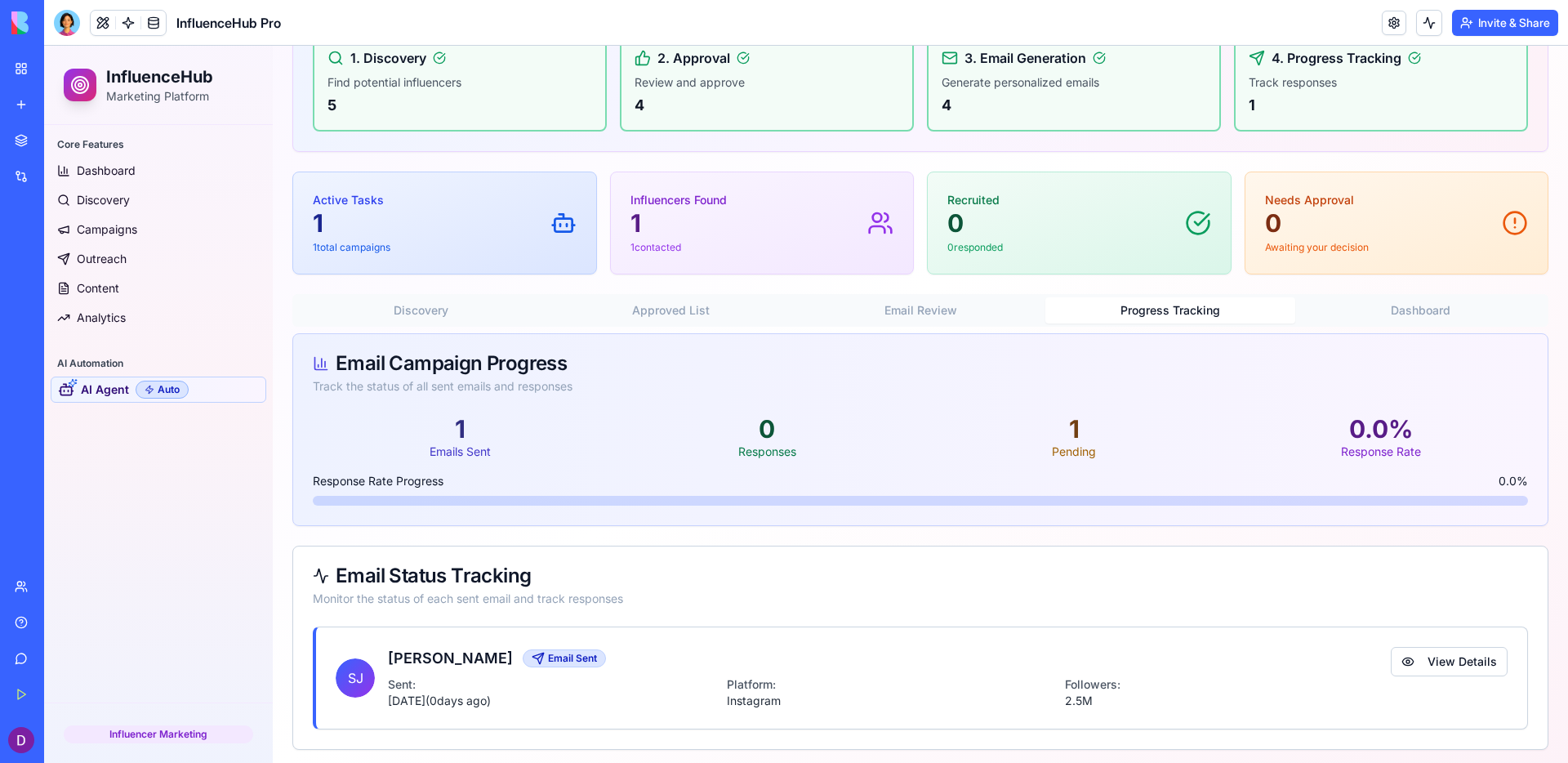
scroll to position [230, 0]
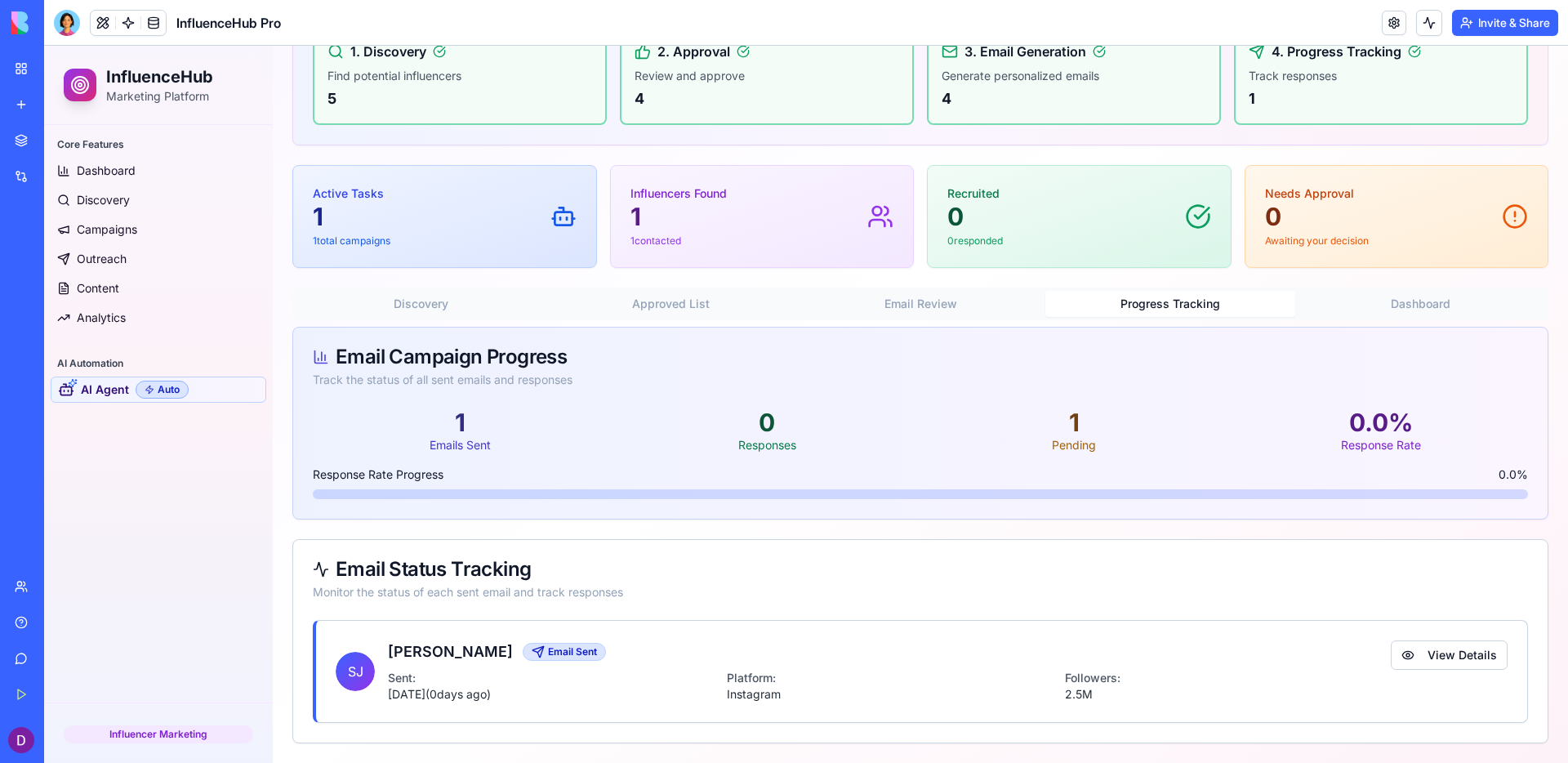
click at [1235, 657] on div "[PERSON_NAME] Email Sent" at bounding box center [889, 652] width 1003 height 23
click at [43, 16] on div "BETA My Workspace New app Marketplace Integrations Recent InfluenceHub Pro AI L…" at bounding box center [22, 381] width 45 height 763
click at [63, 27] on div at bounding box center [67, 22] width 26 height 26
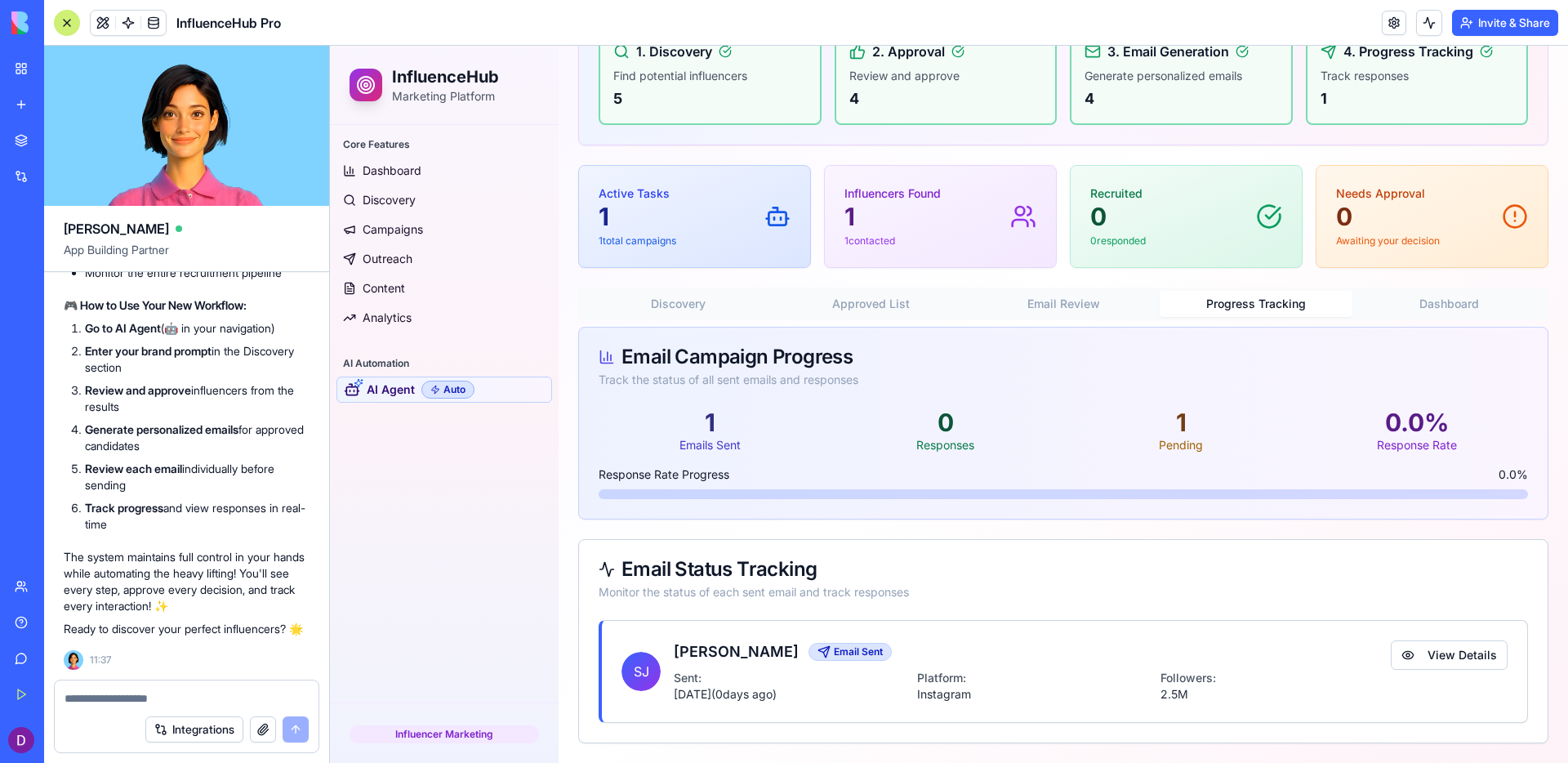
scroll to position [0, 0]
click at [224, 672] on div at bounding box center [186, 693] width 264 height 26
click at [211, 672] on textarea at bounding box center [187, 698] width 244 height 16
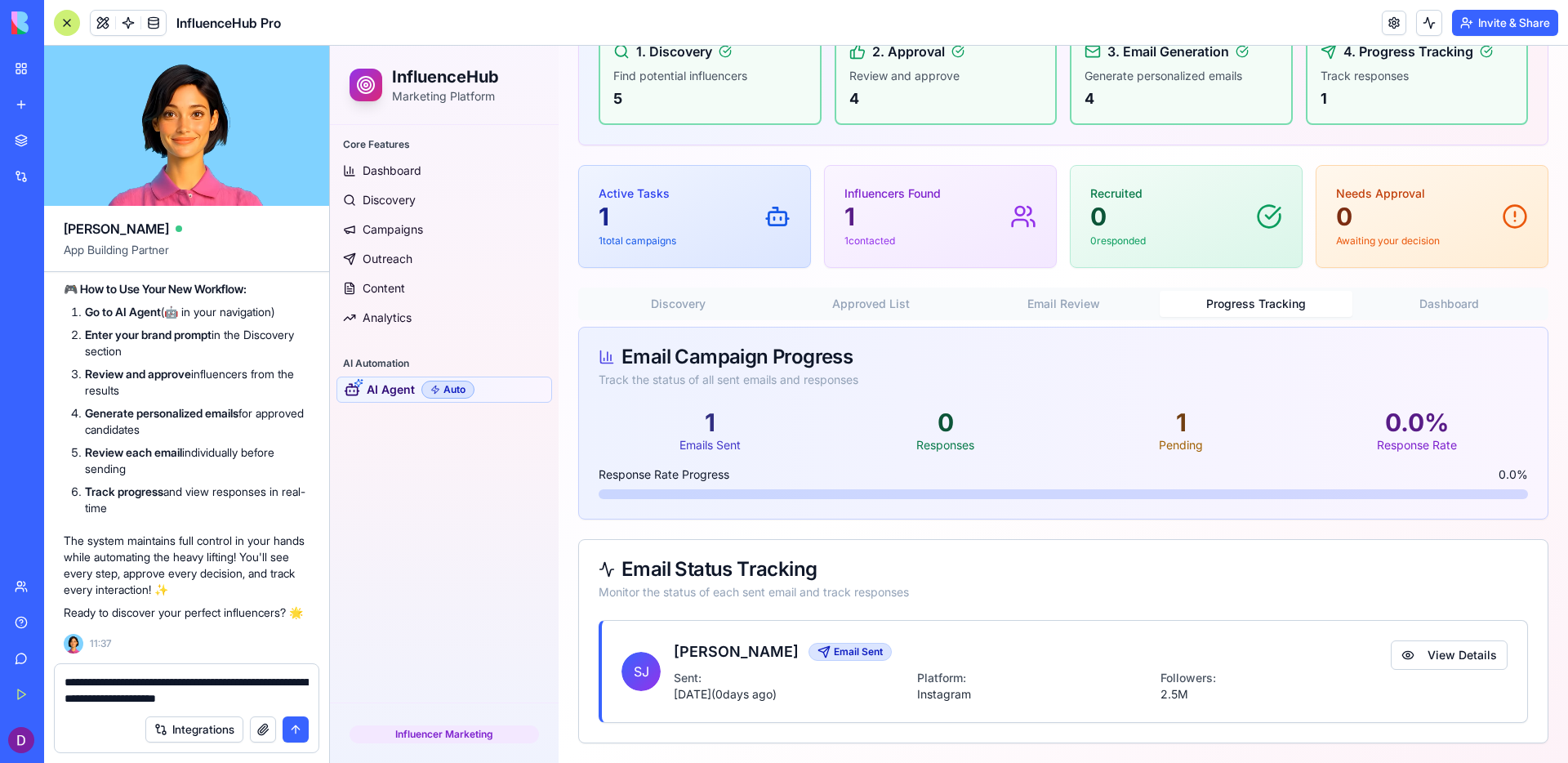
click at [122, 672] on textarea "**********" at bounding box center [187, 690] width 244 height 33
click at [282, 672] on textarea "**********" at bounding box center [187, 690] width 244 height 33
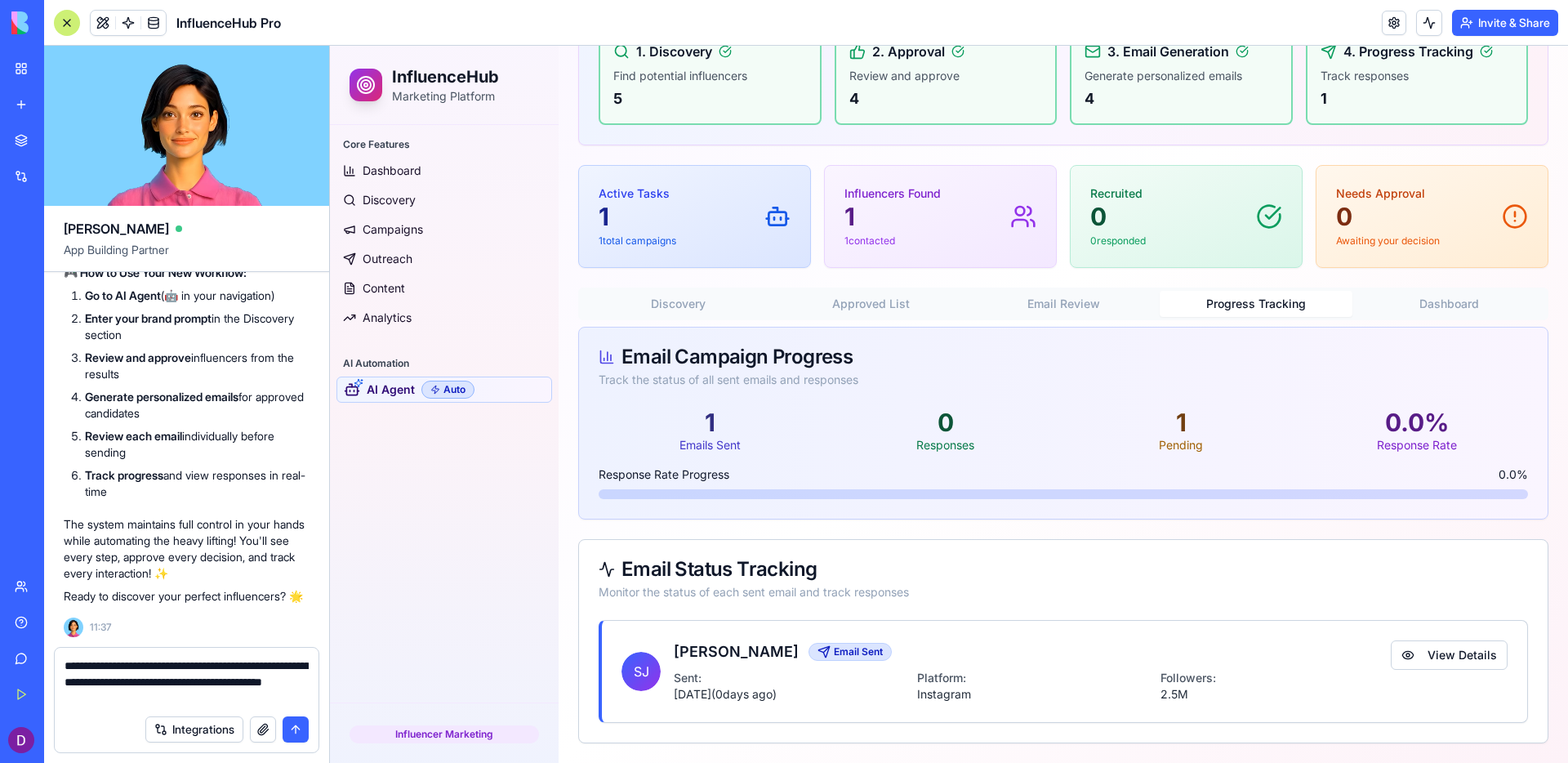
type textarea "**********"
click at [291, 672] on button "submit" at bounding box center [296, 729] width 26 height 26
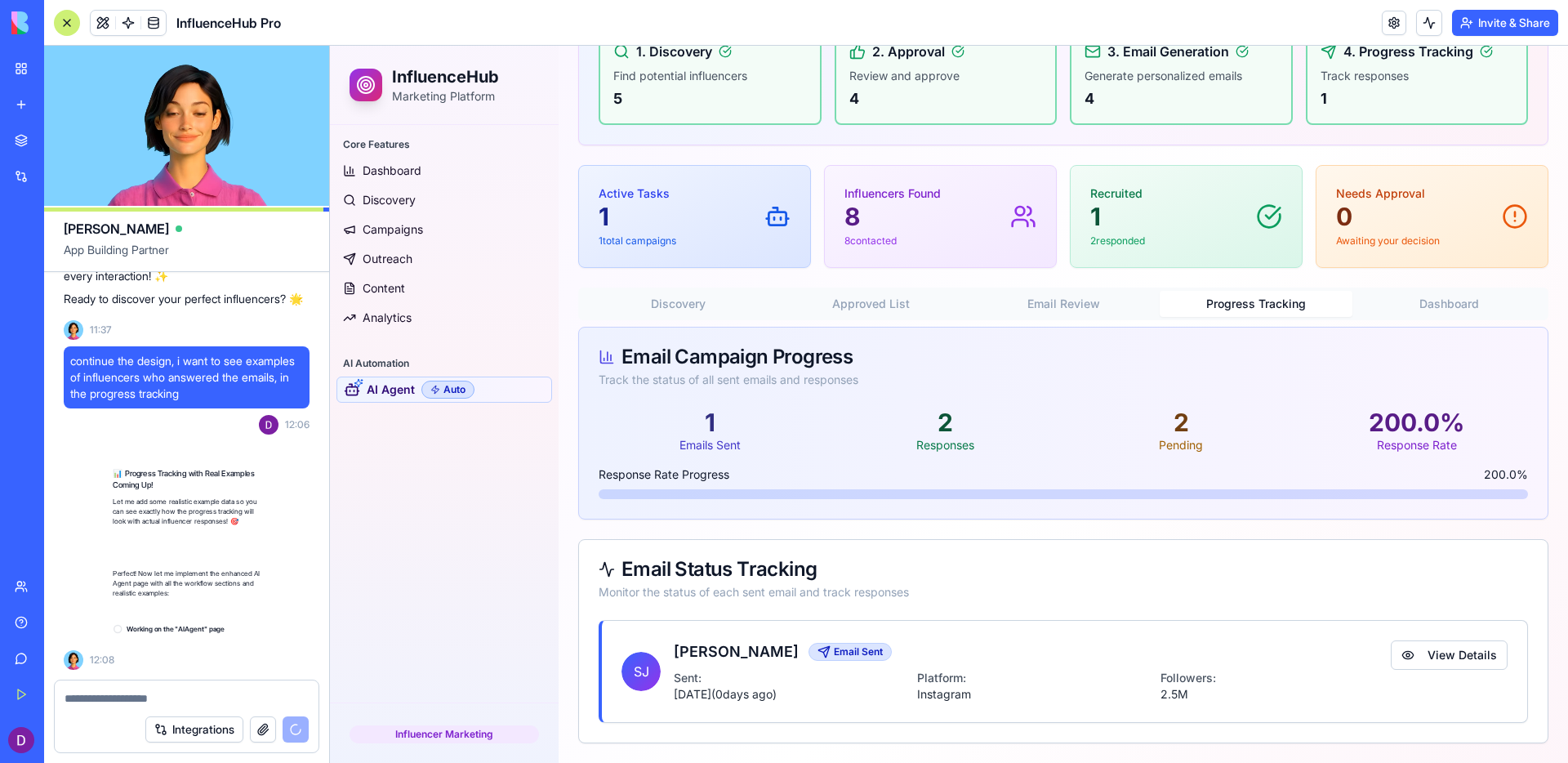
scroll to position [10611, 0]
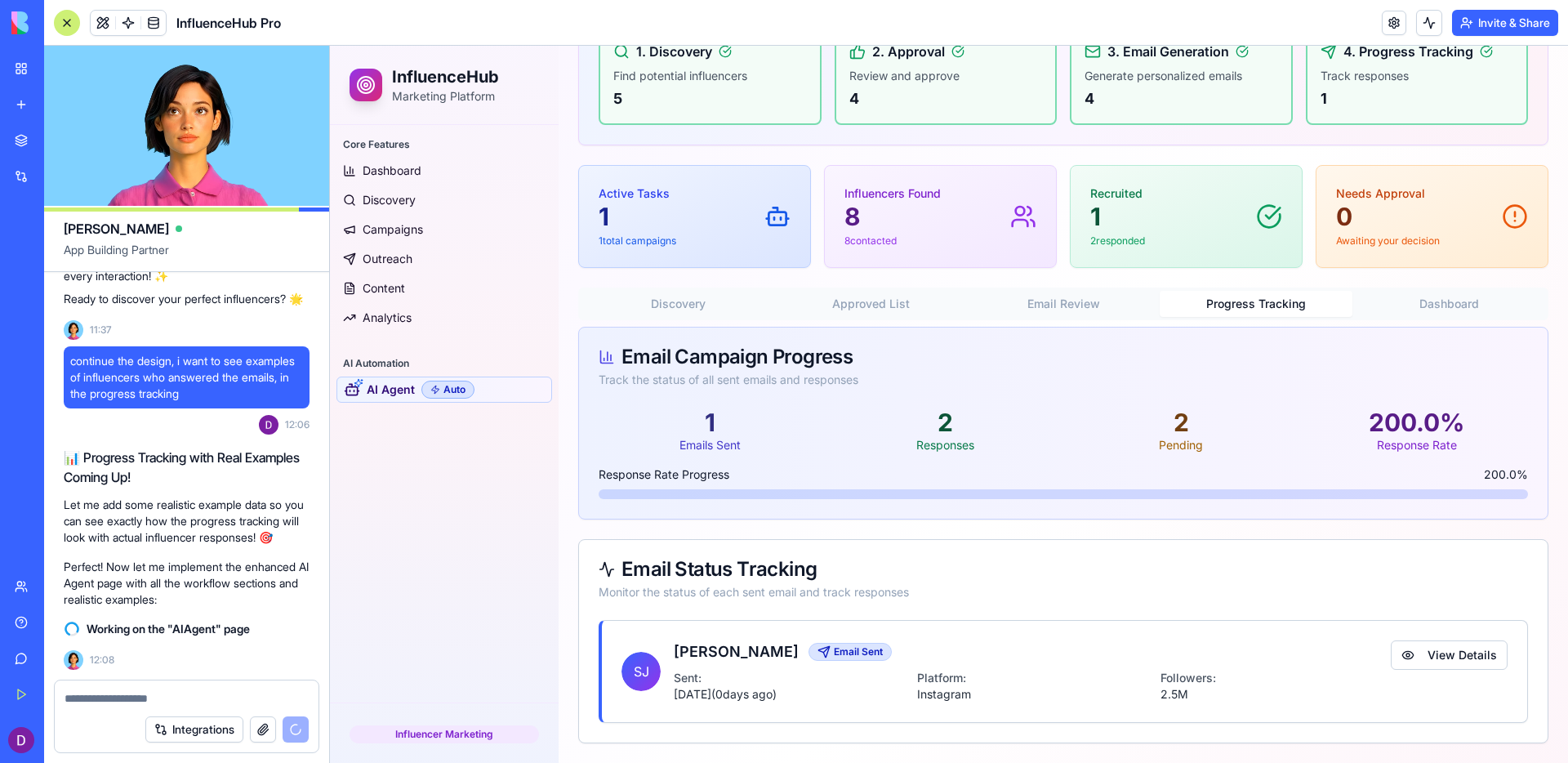
click at [1082, 302] on button "Email Review" at bounding box center [1063, 303] width 193 height 26
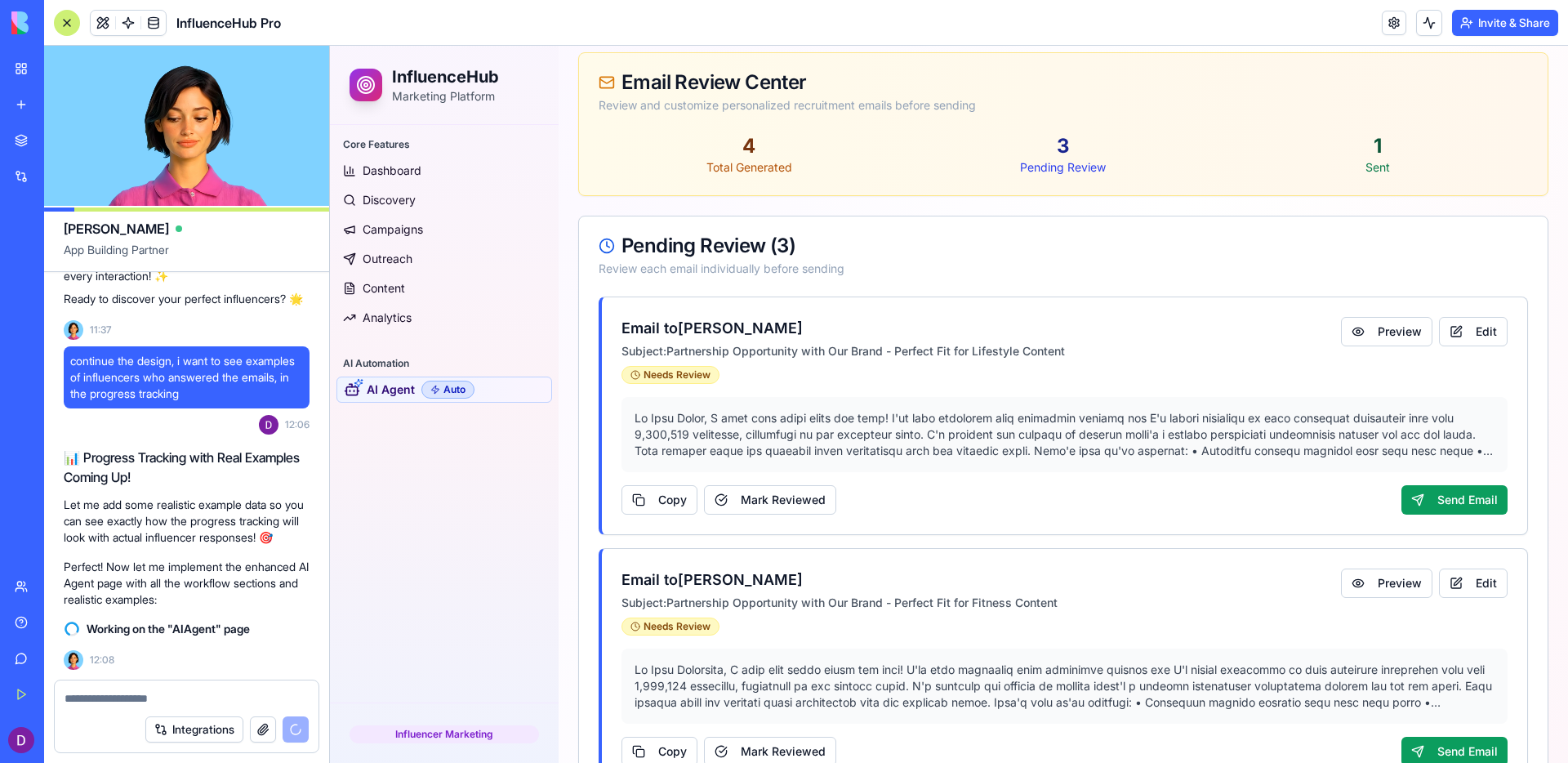
scroll to position [487, 0]
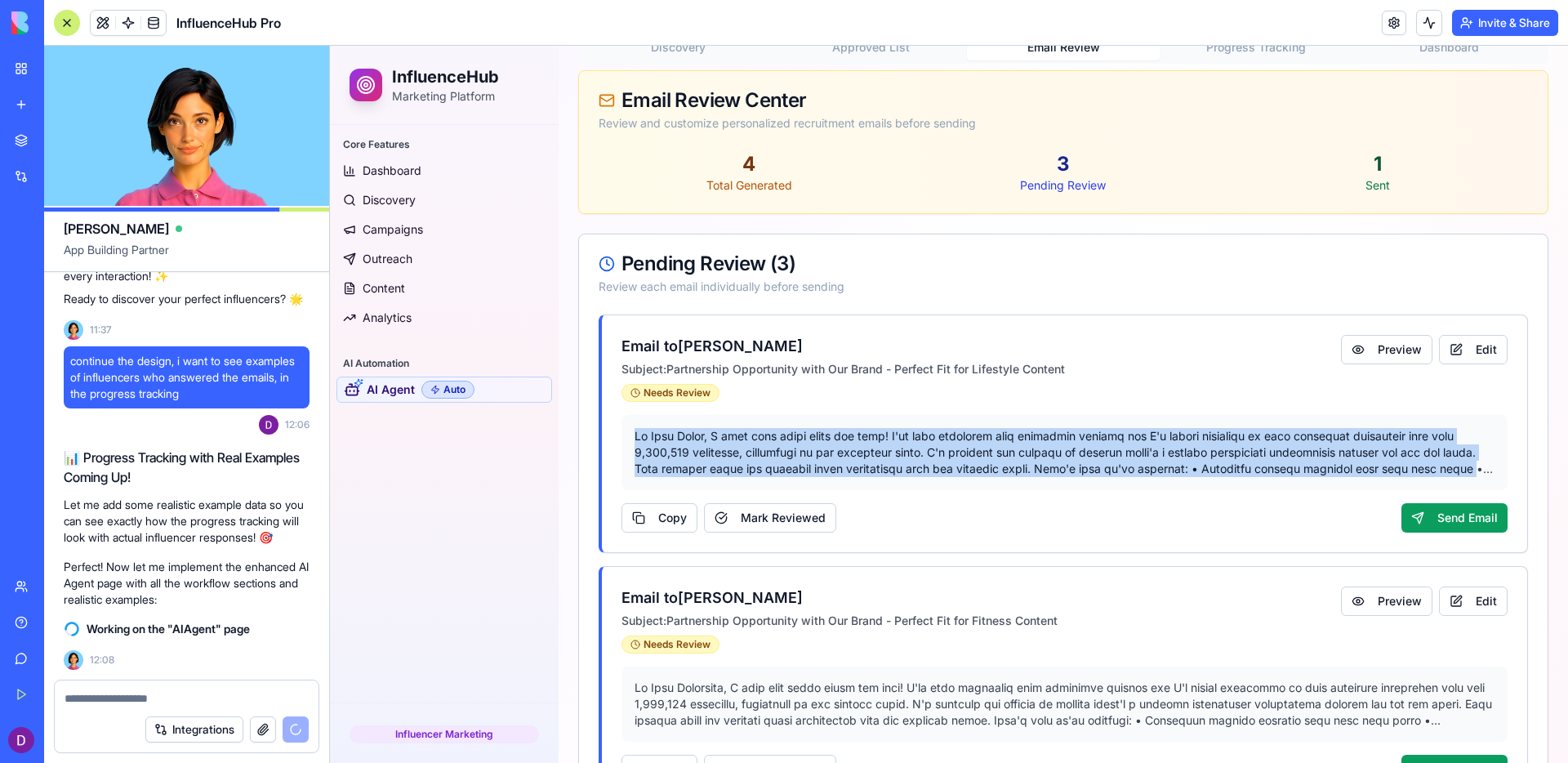
drag, startPoint x: 630, startPoint y: 426, endPoint x: 1485, endPoint y: 471, distance: 856.2
click at [1235, 471] on div at bounding box center [1064, 453] width 887 height 76
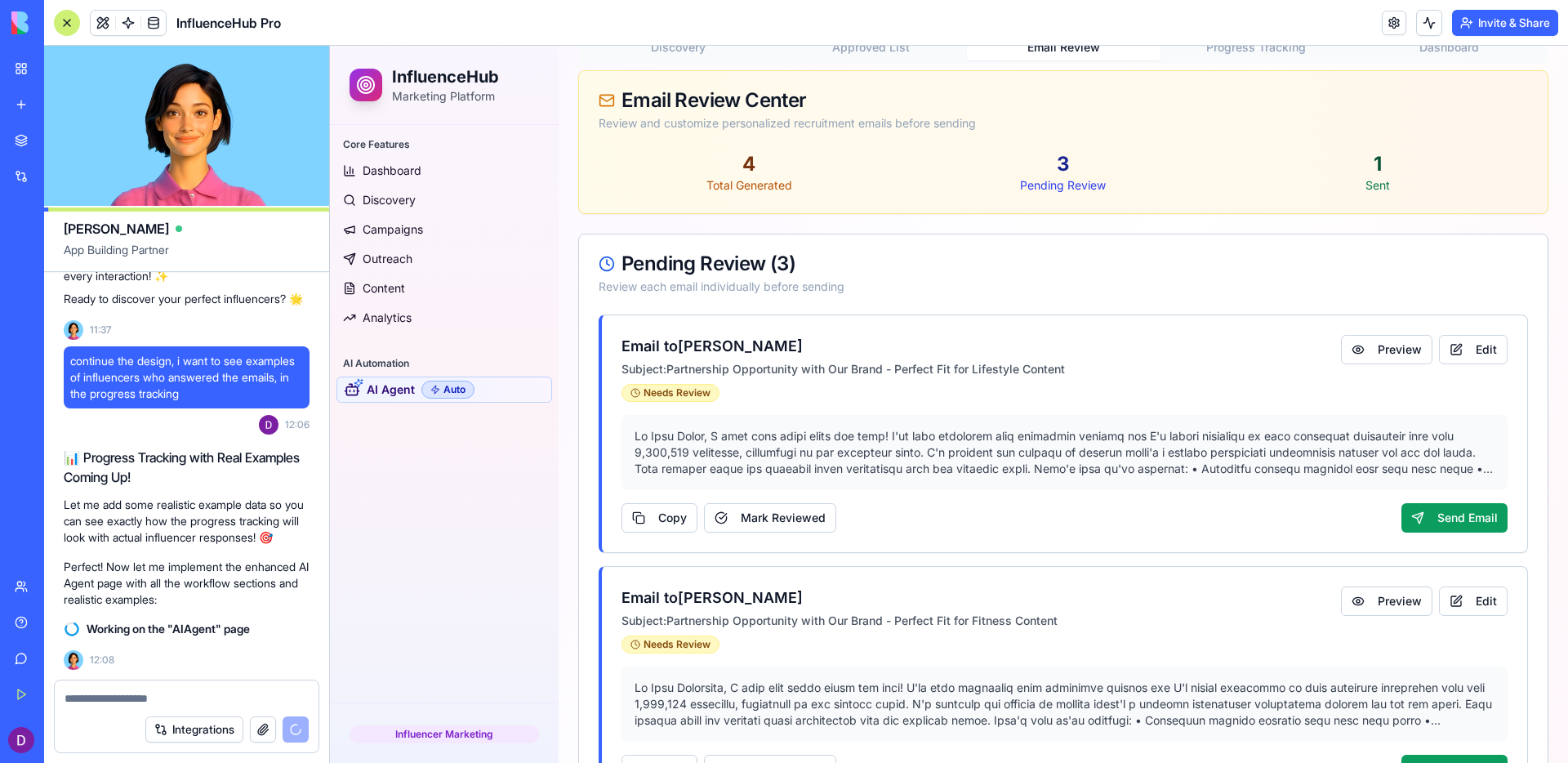
click at [1136, 309] on div "Pending Review ( 3 ) Review each email individually before sending" at bounding box center [1064, 274] width 969 height 80
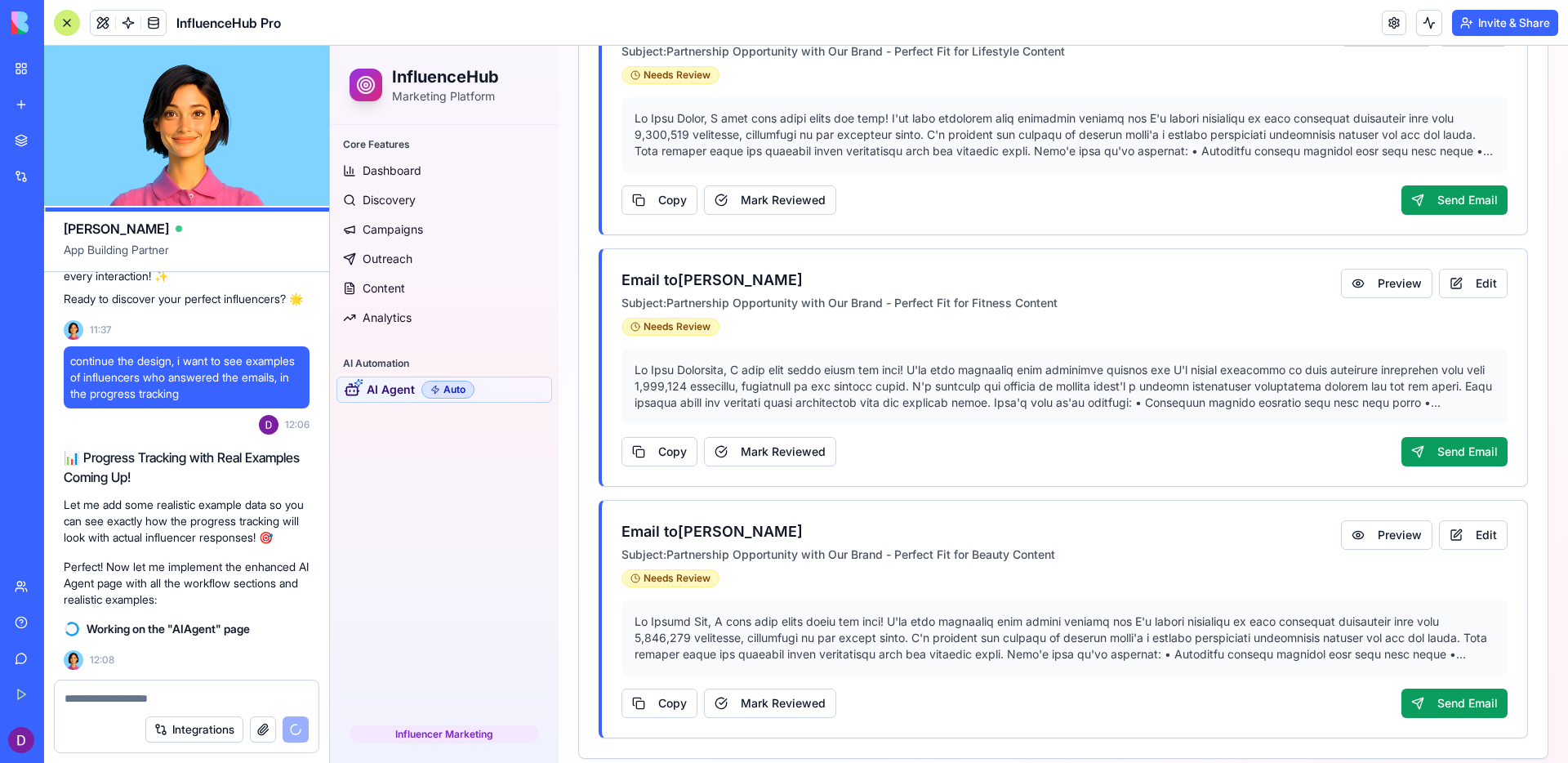
scroll to position [643, 0]
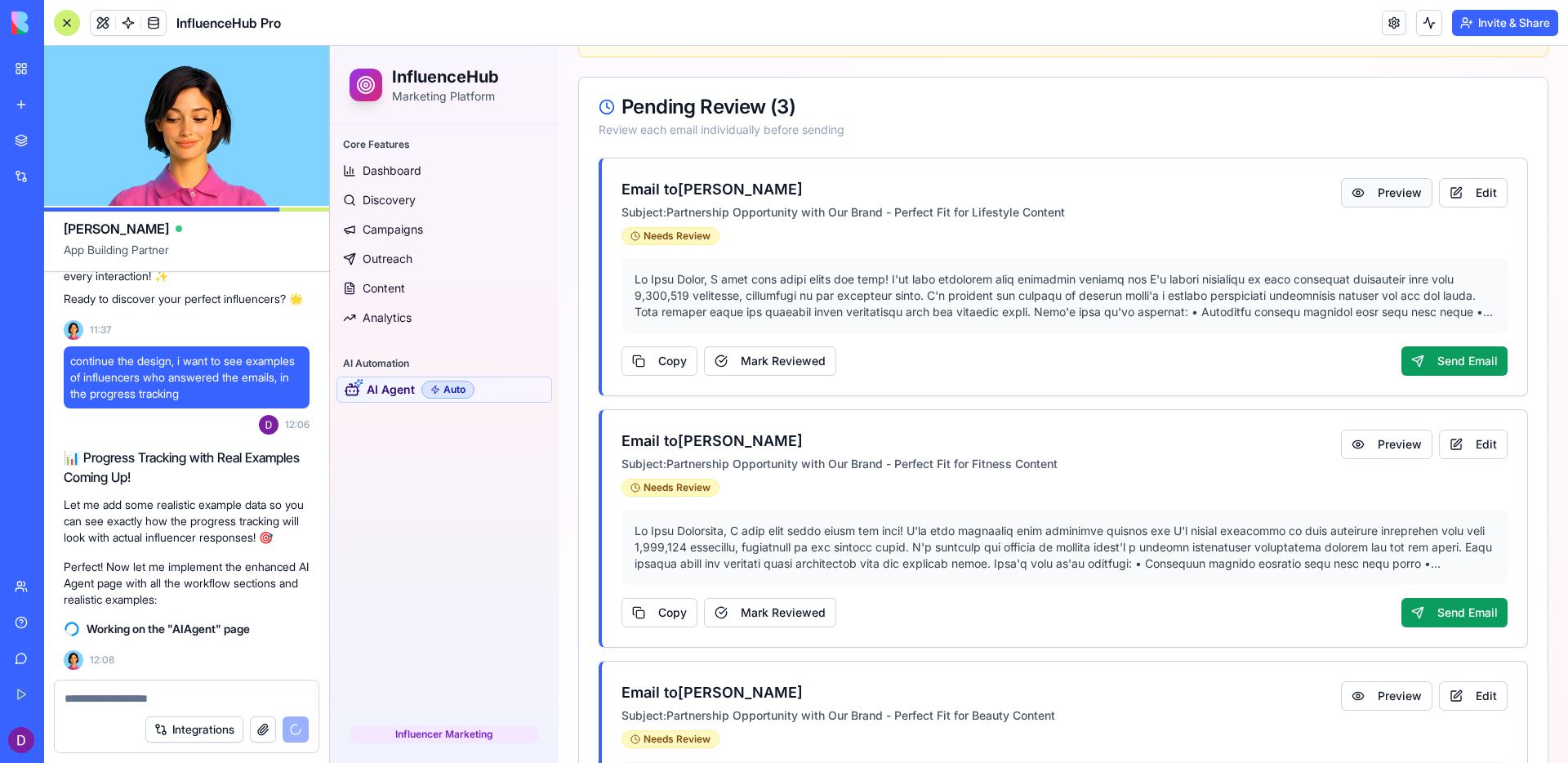
click at [1235, 193] on button "Preview" at bounding box center [1387, 193] width 91 height 29
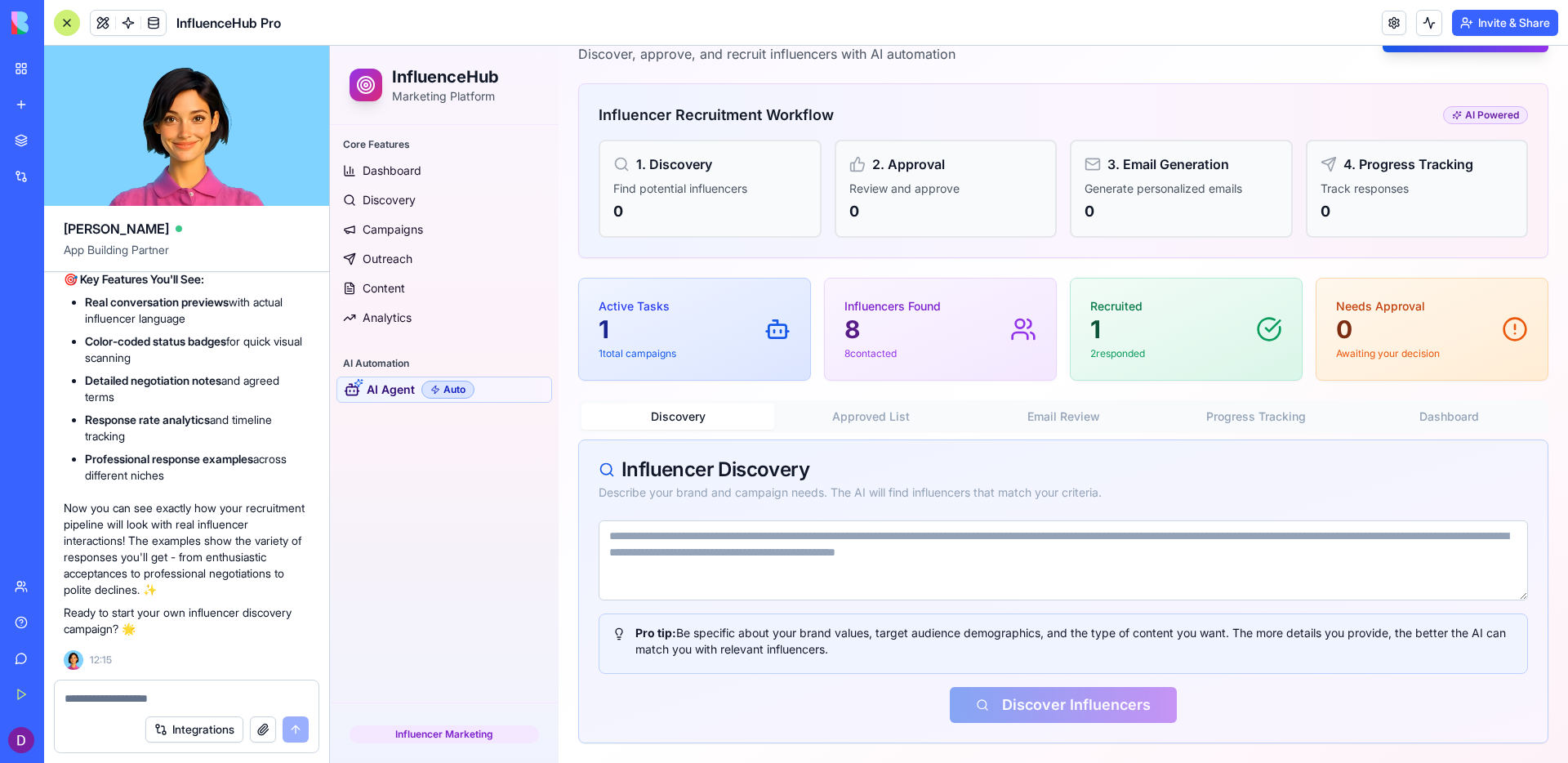
scroll to position [11998, 0]
click at [821, 556] on textarea at bounding box center [1063, 560] width 929 height 80
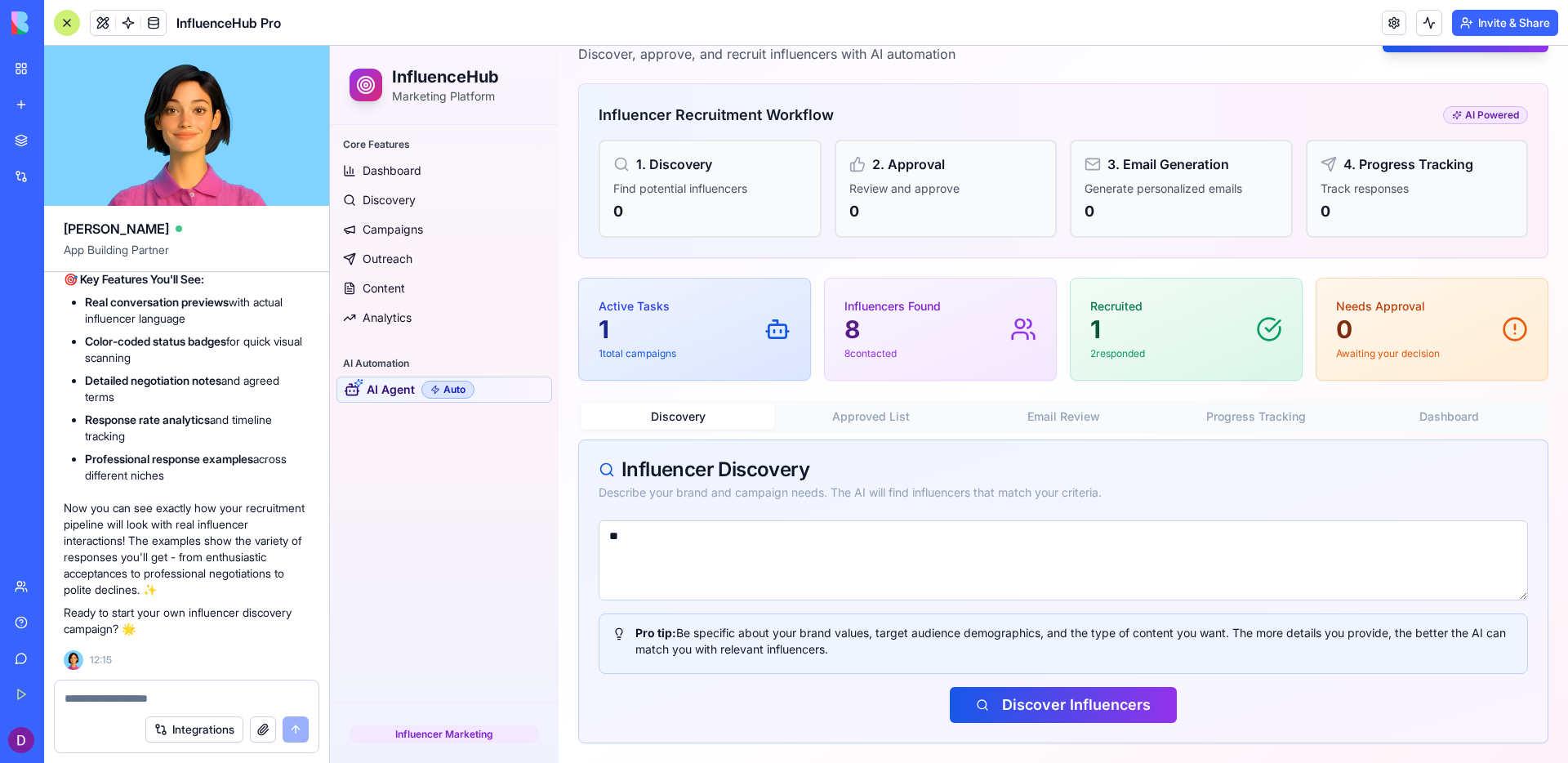
type textarea "*"
type textarea "**********"
click at [1057, 672] on button "Discover Influencers" at bounding box center [1063, 705] width 227 height 36
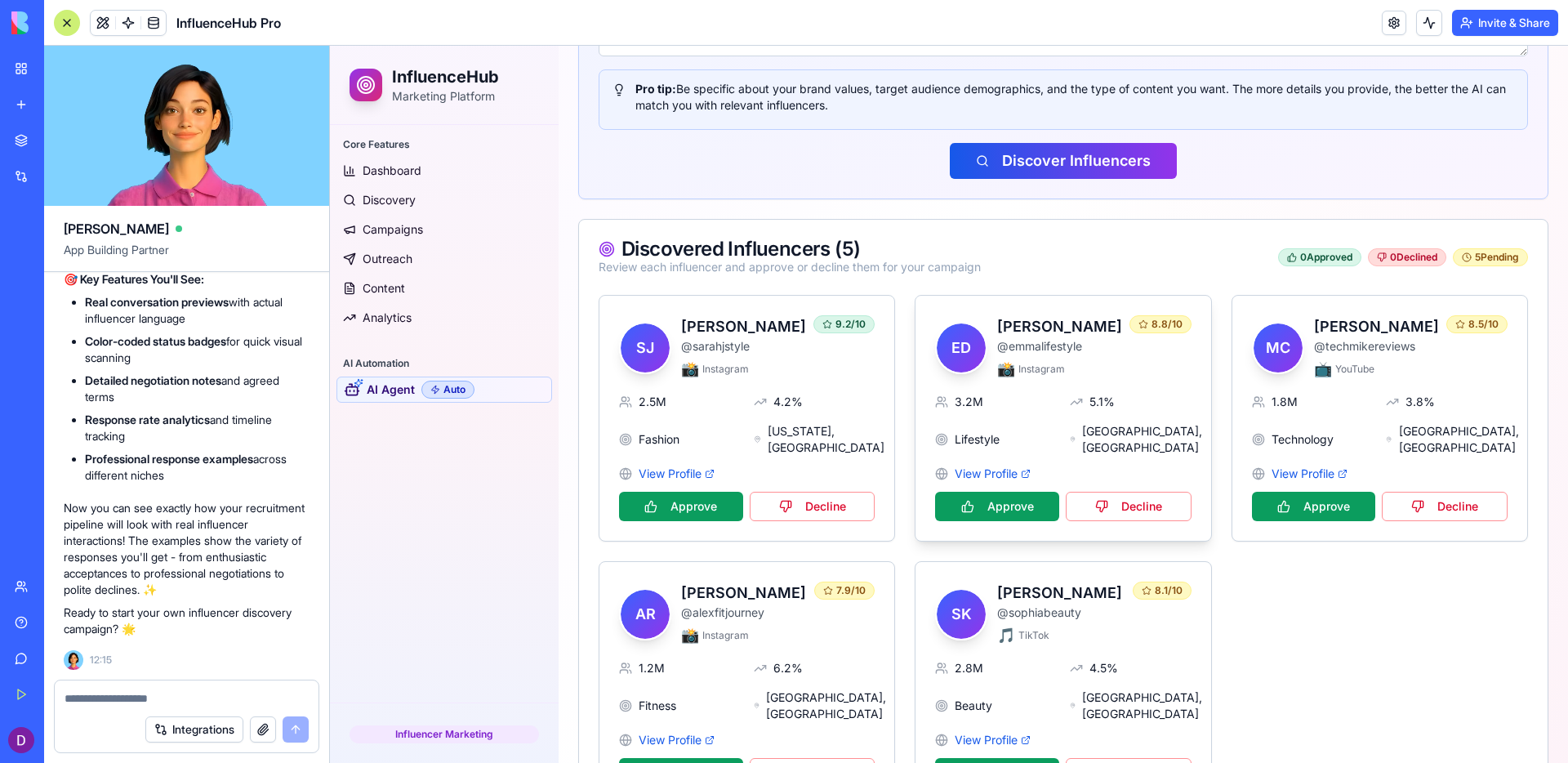
scroll to position [747, 0]
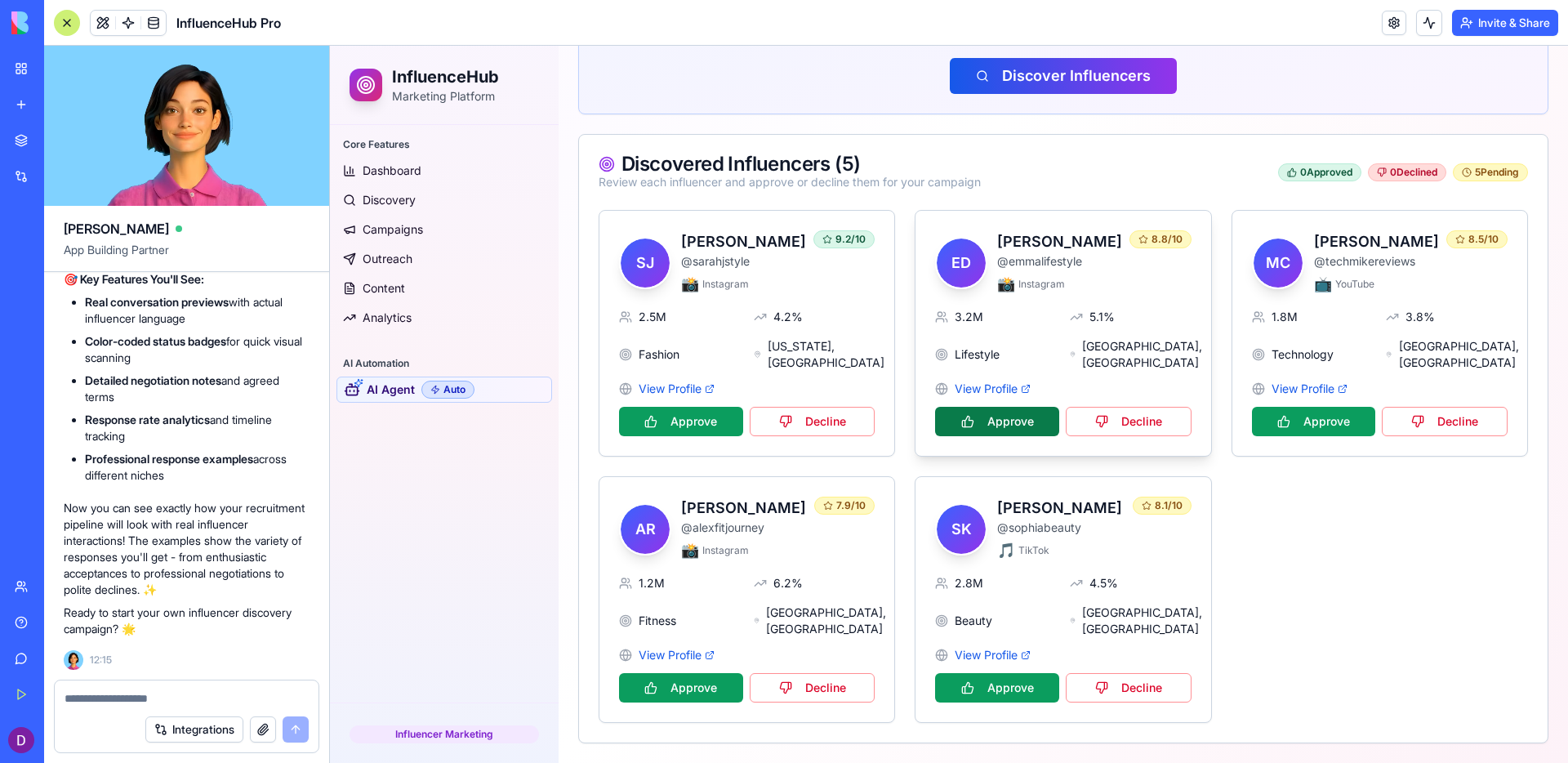
click at [1039, 407] on button "Approve" at bounding box center [997, 422] width 124 height 29
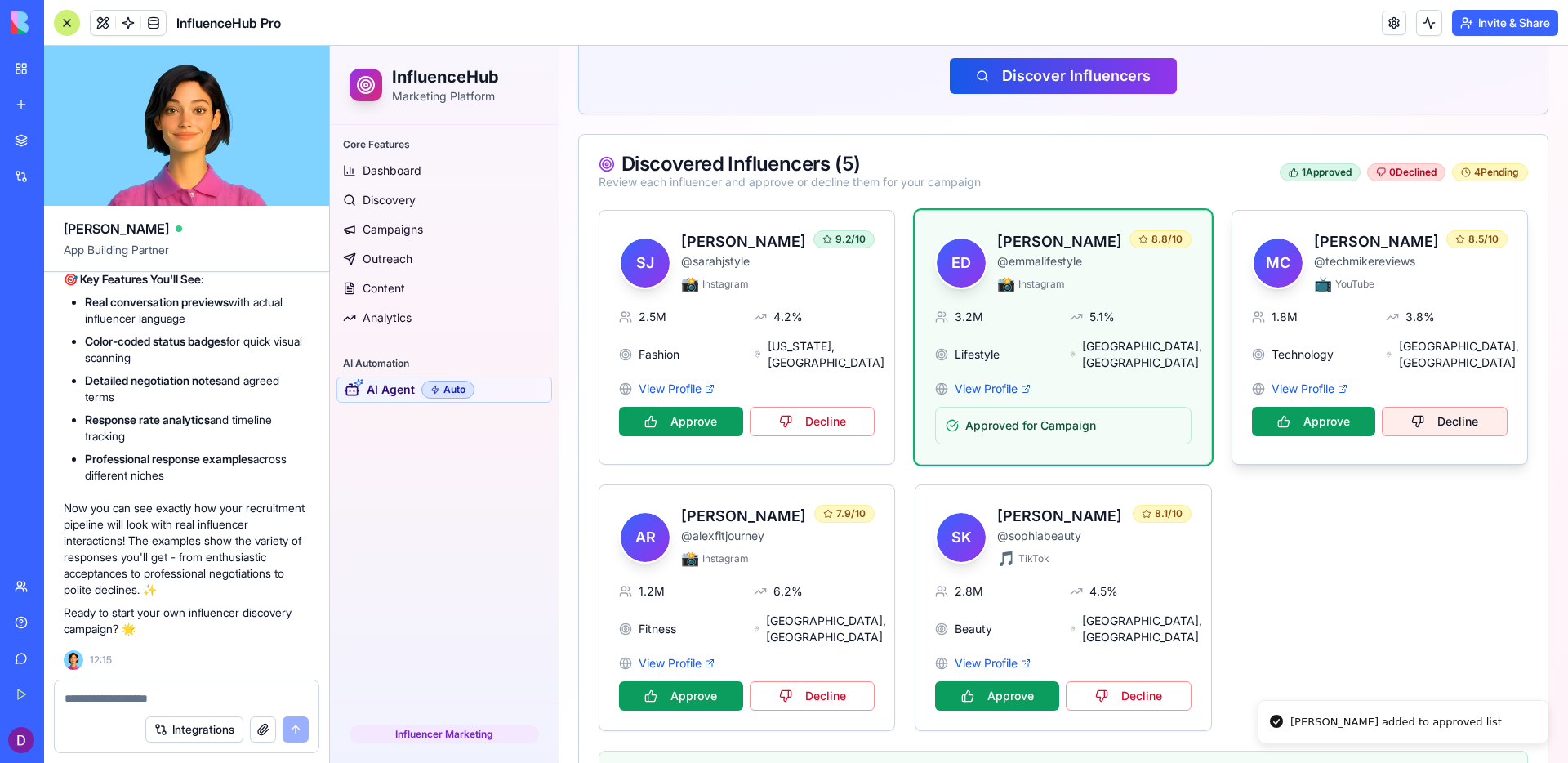
click at [1235, 421] on button "Decline" at bounding box center [1445, 422] width 126 height 29
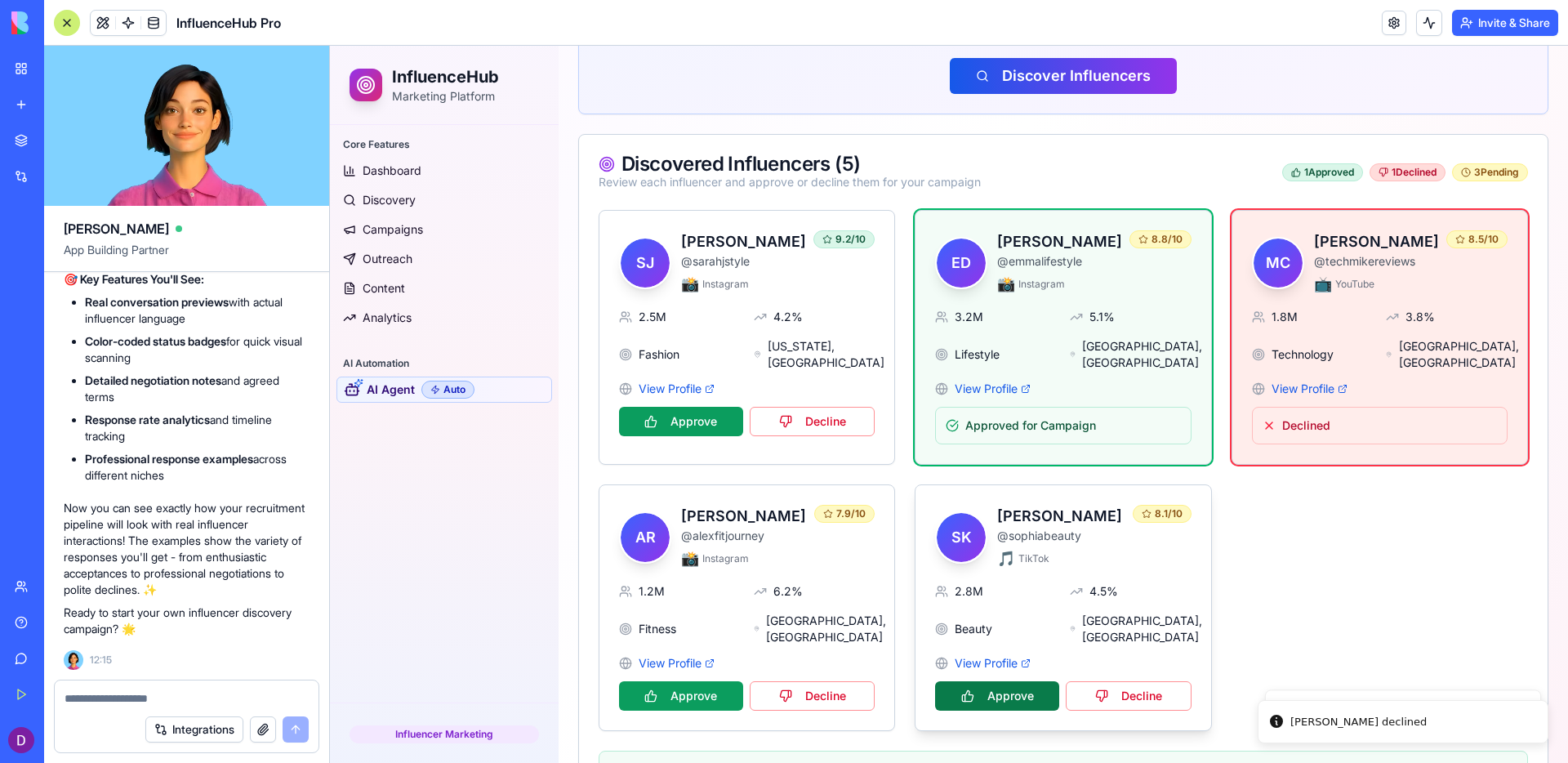
click at [1003, 672] on button "Approve" at bounding box center [997, 696] width 124 height 29
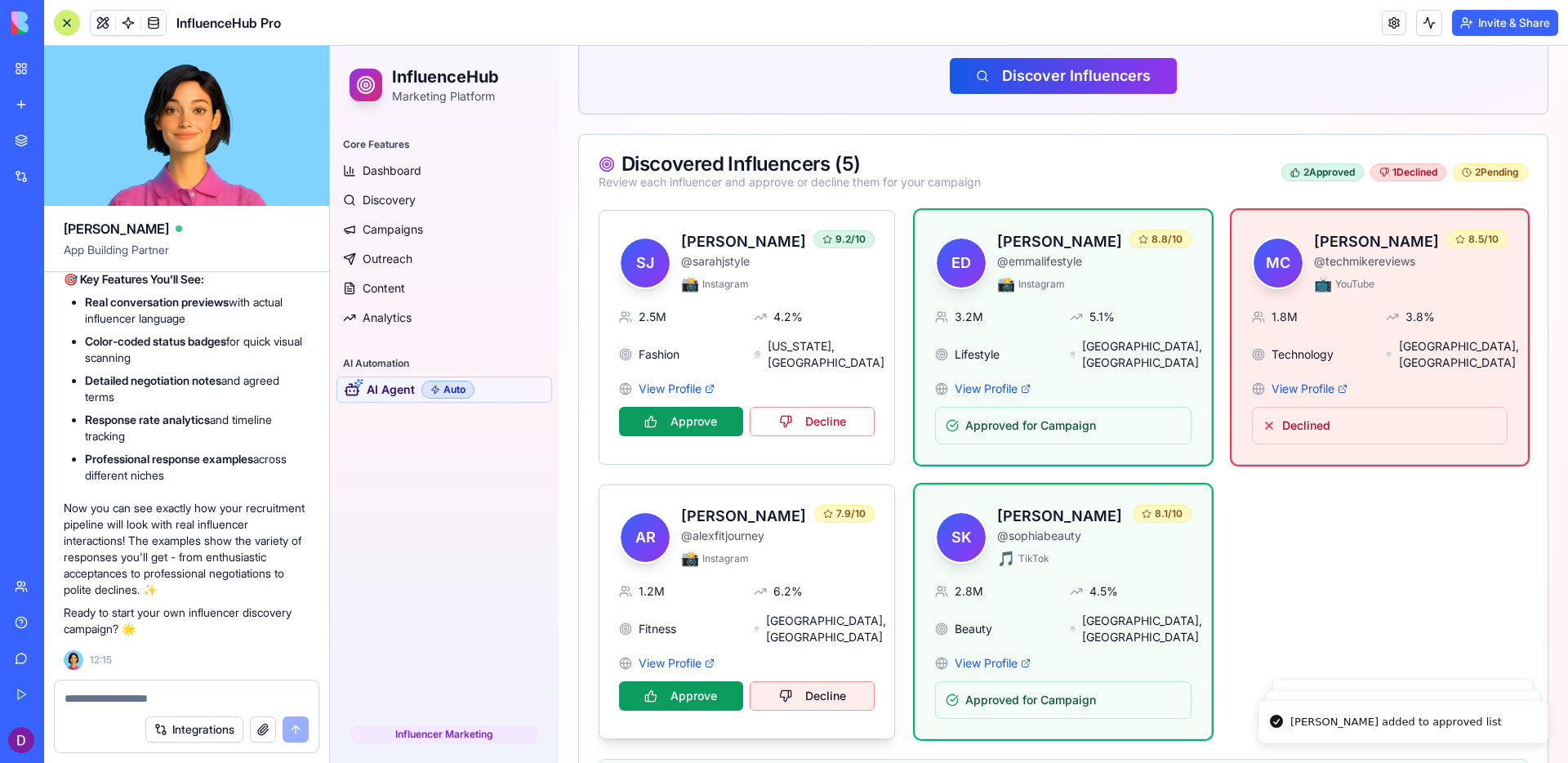
click at [864, 672] on button "Decline" at bounding box center [813, 696] width 126 height 29
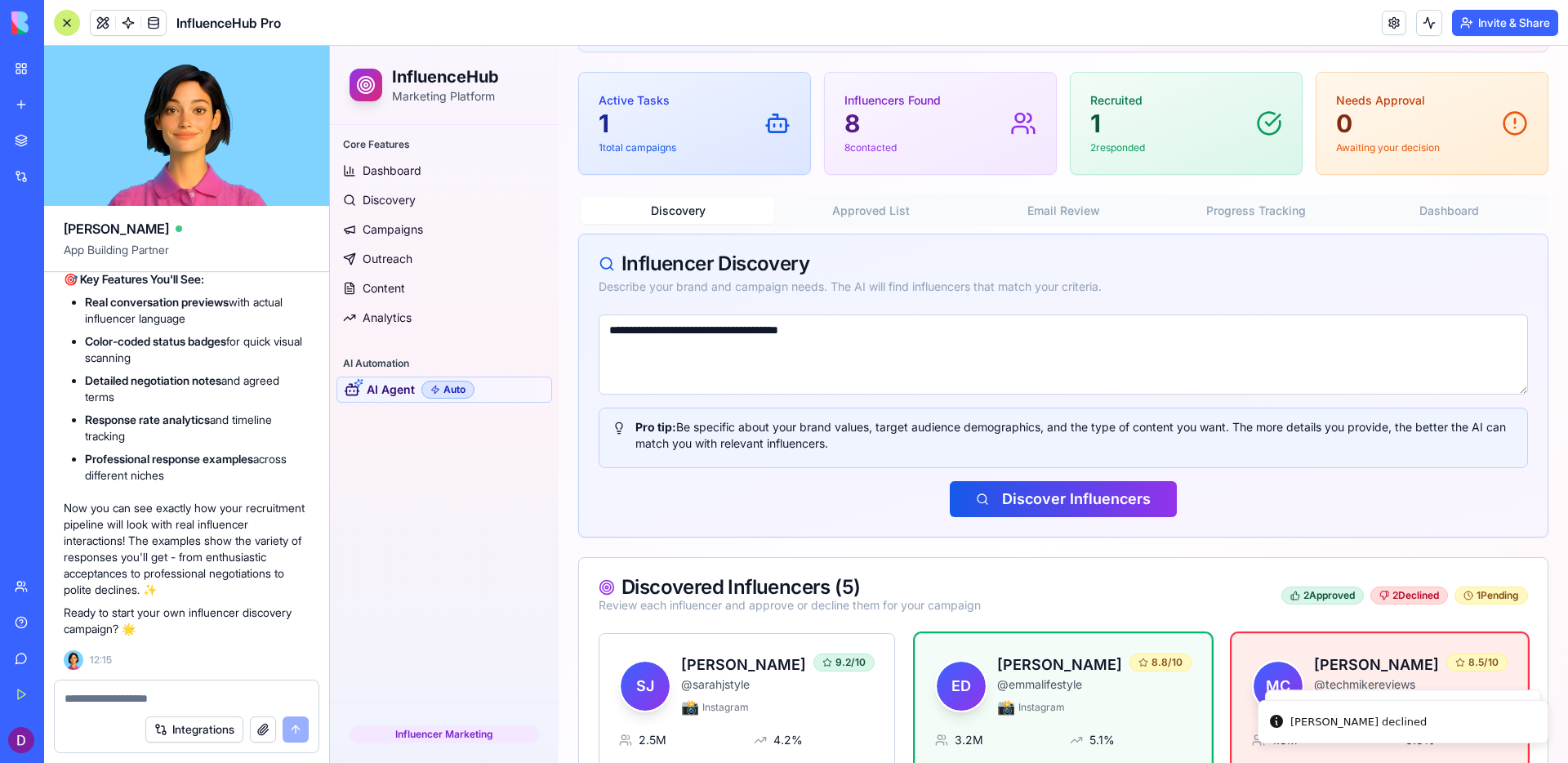
scroll to position [189, 0]
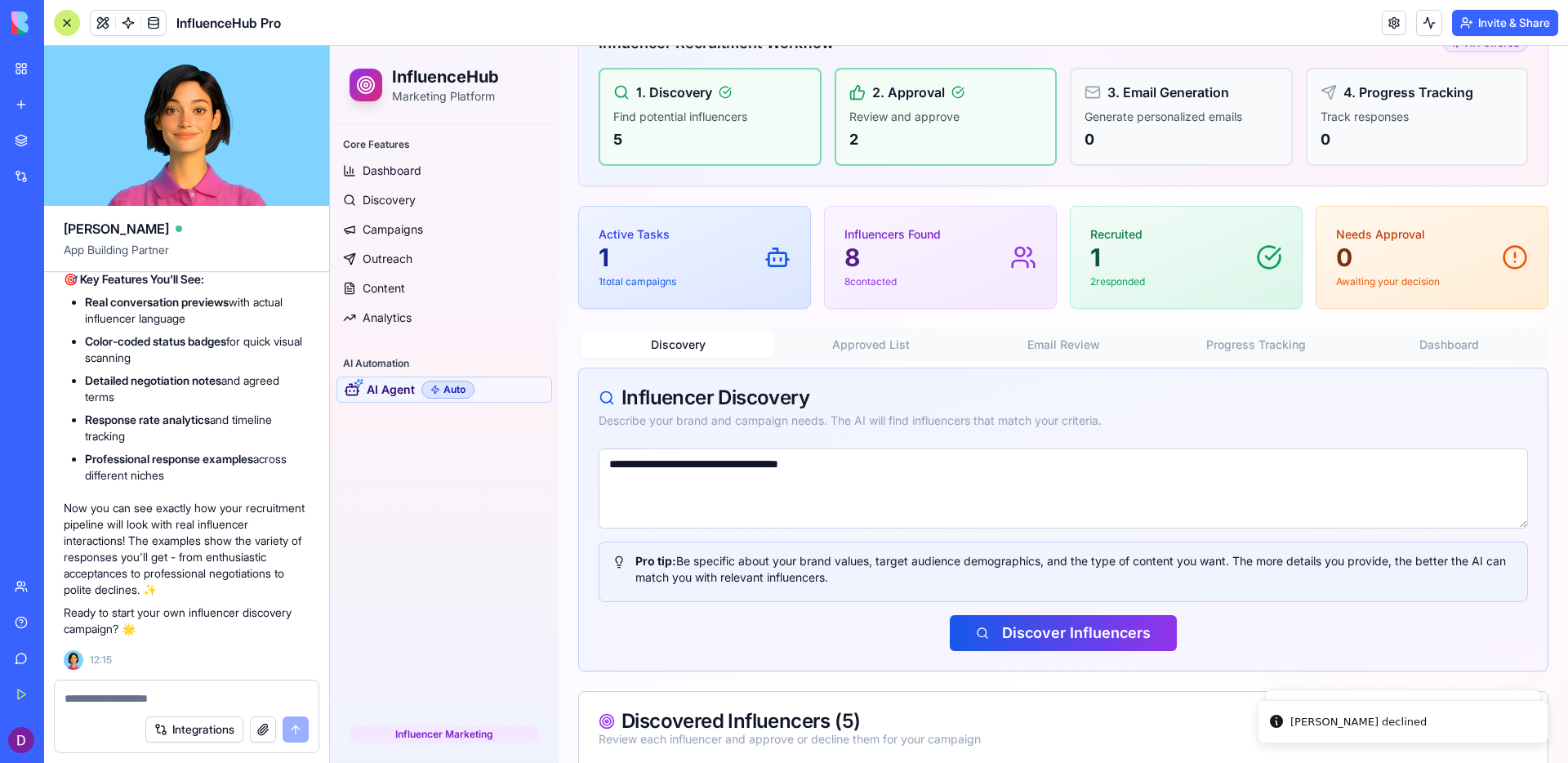
click at [906, 220] on div "**********" at bounding box center [1063, 658] width 970 height 1445
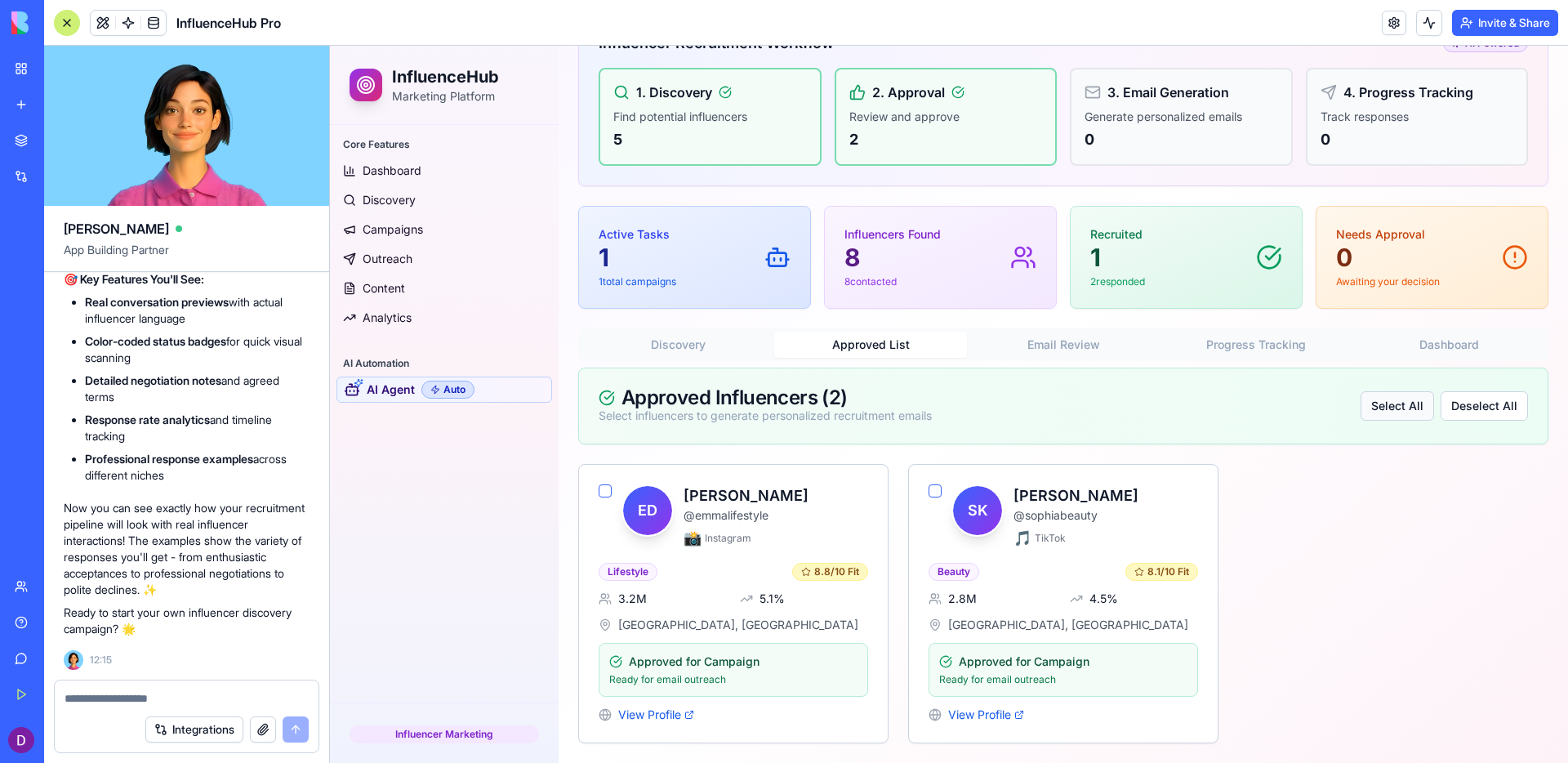
click at [1235, 392] on button "Select All" at bounding box center [1397, 406] width 74 height 29
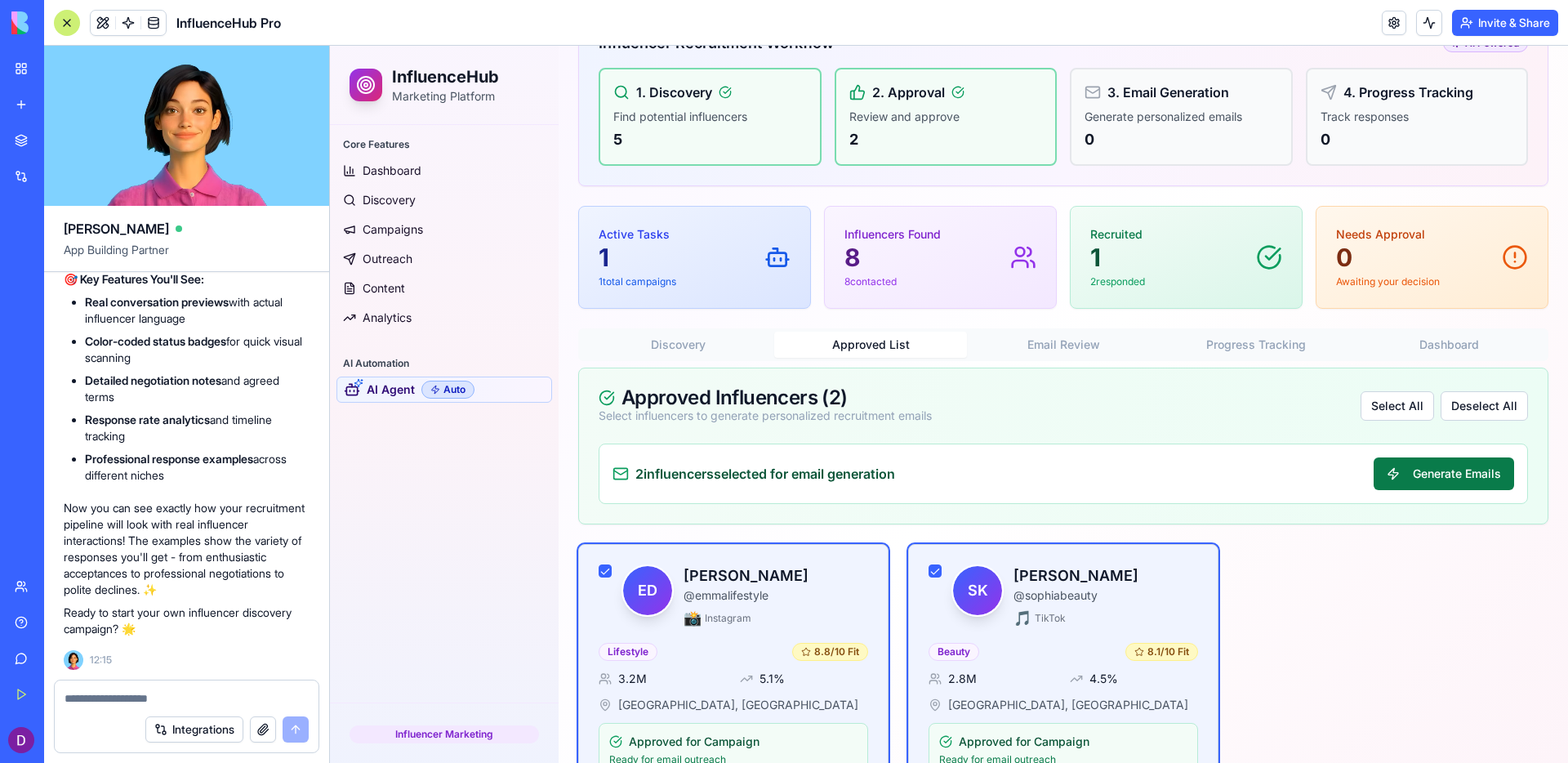
click at [1235, 465] on button "Generate Emails" at bounding box center [1444, 474] width 141 height 33
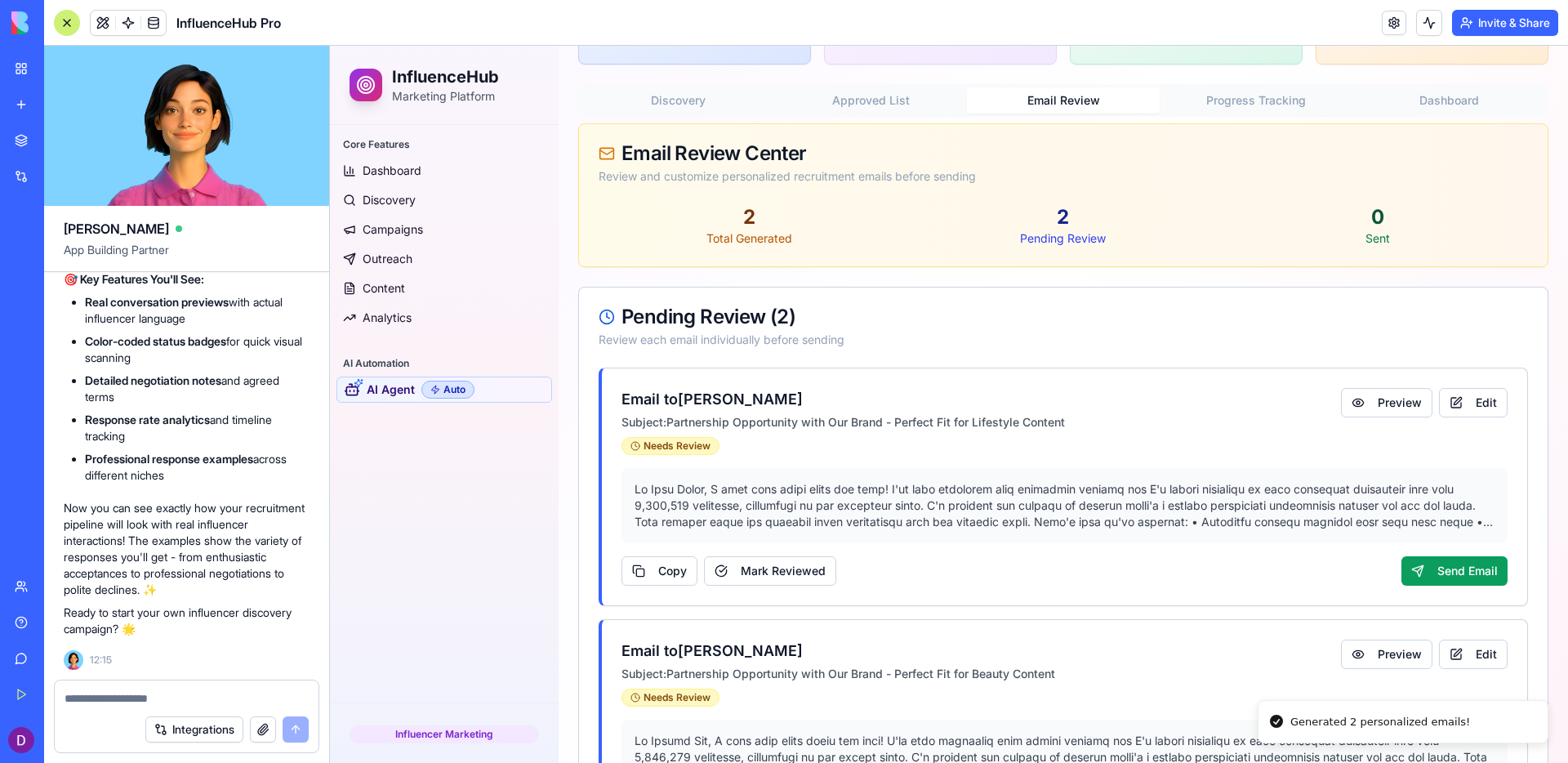
scroll to position [446, 0]
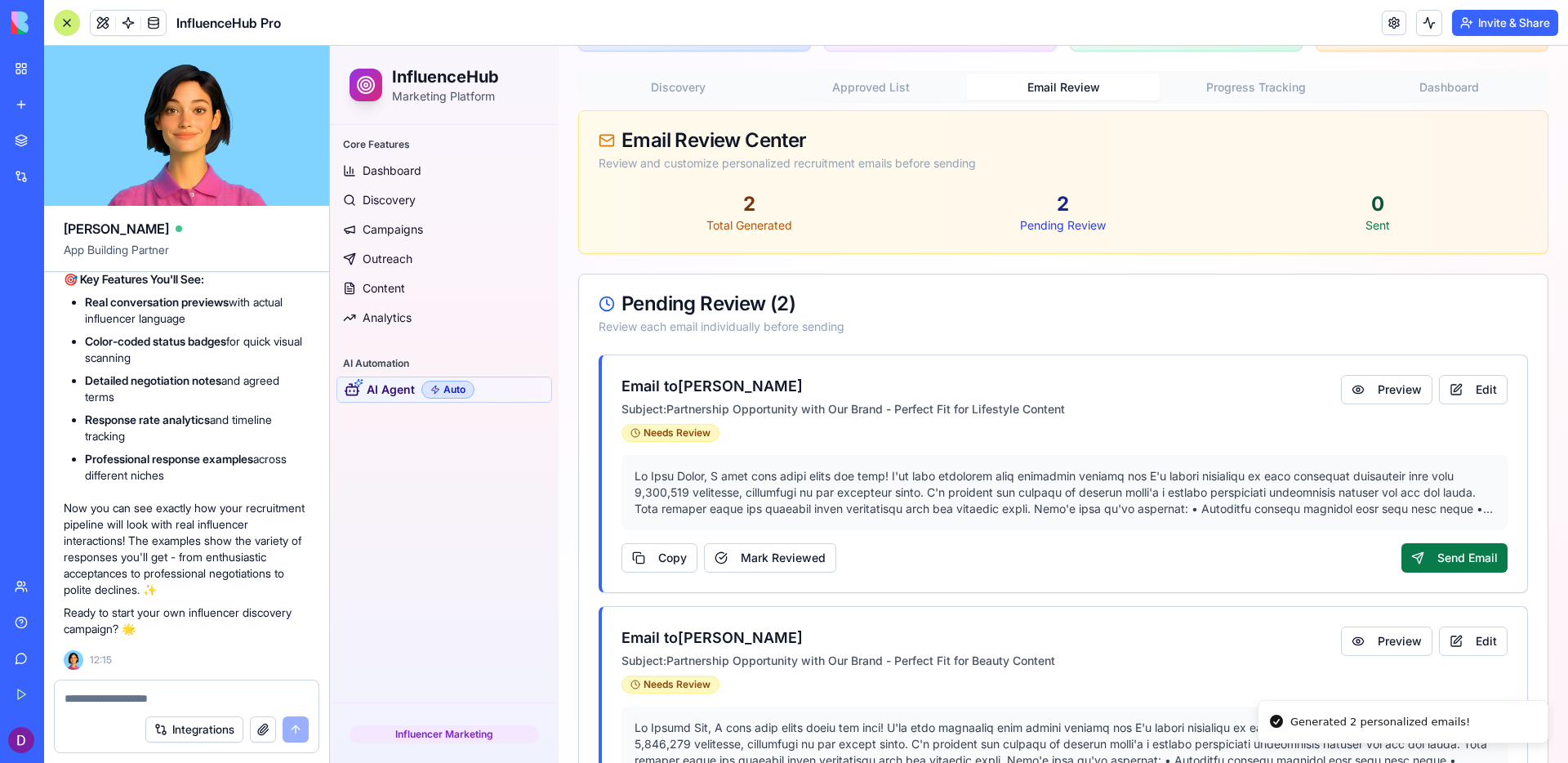
click at [1235, 549] on button "Send Email" at bounding box center [1455, 558] width 107 height 29
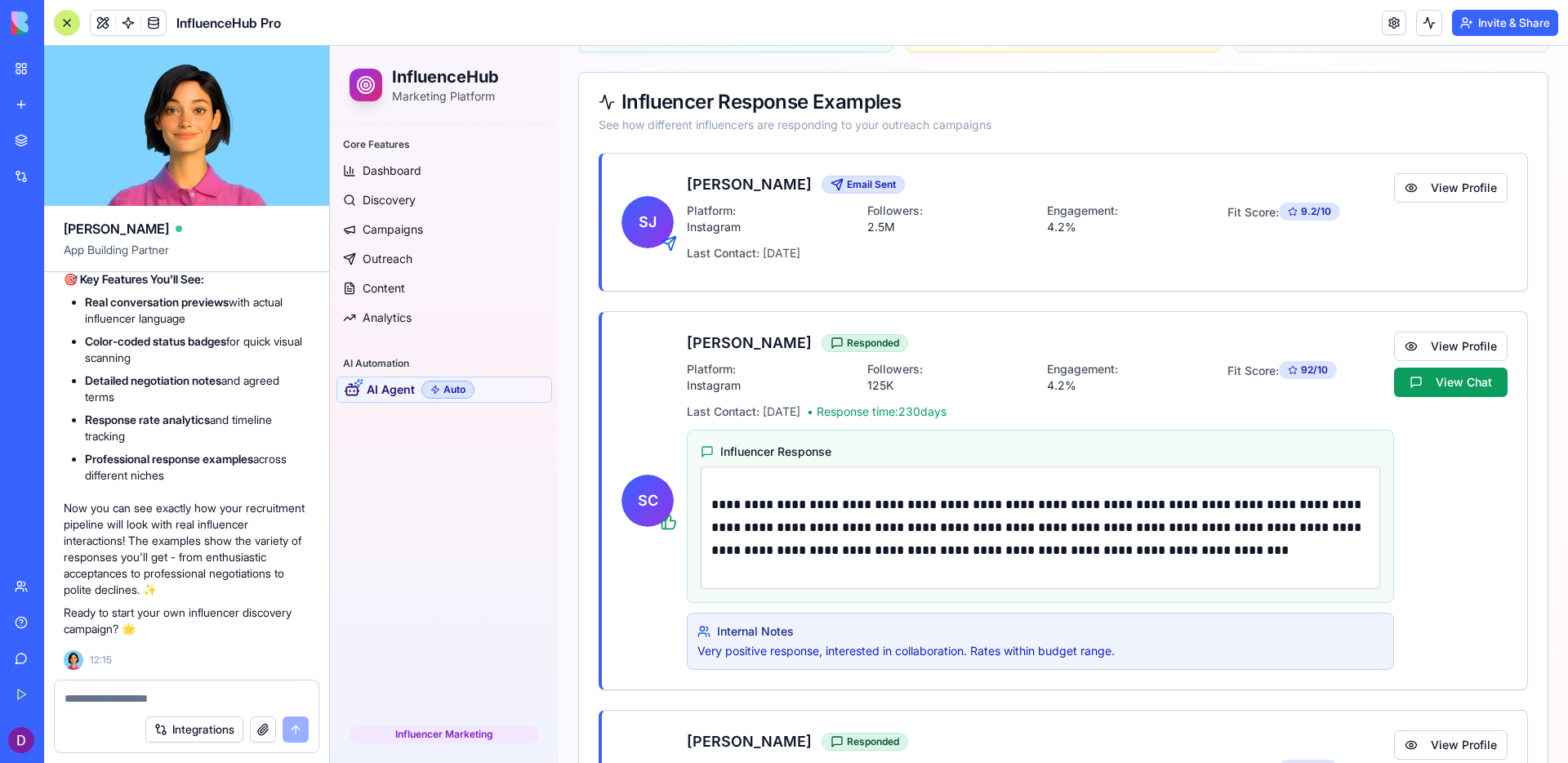
scroll to position [0, 0]
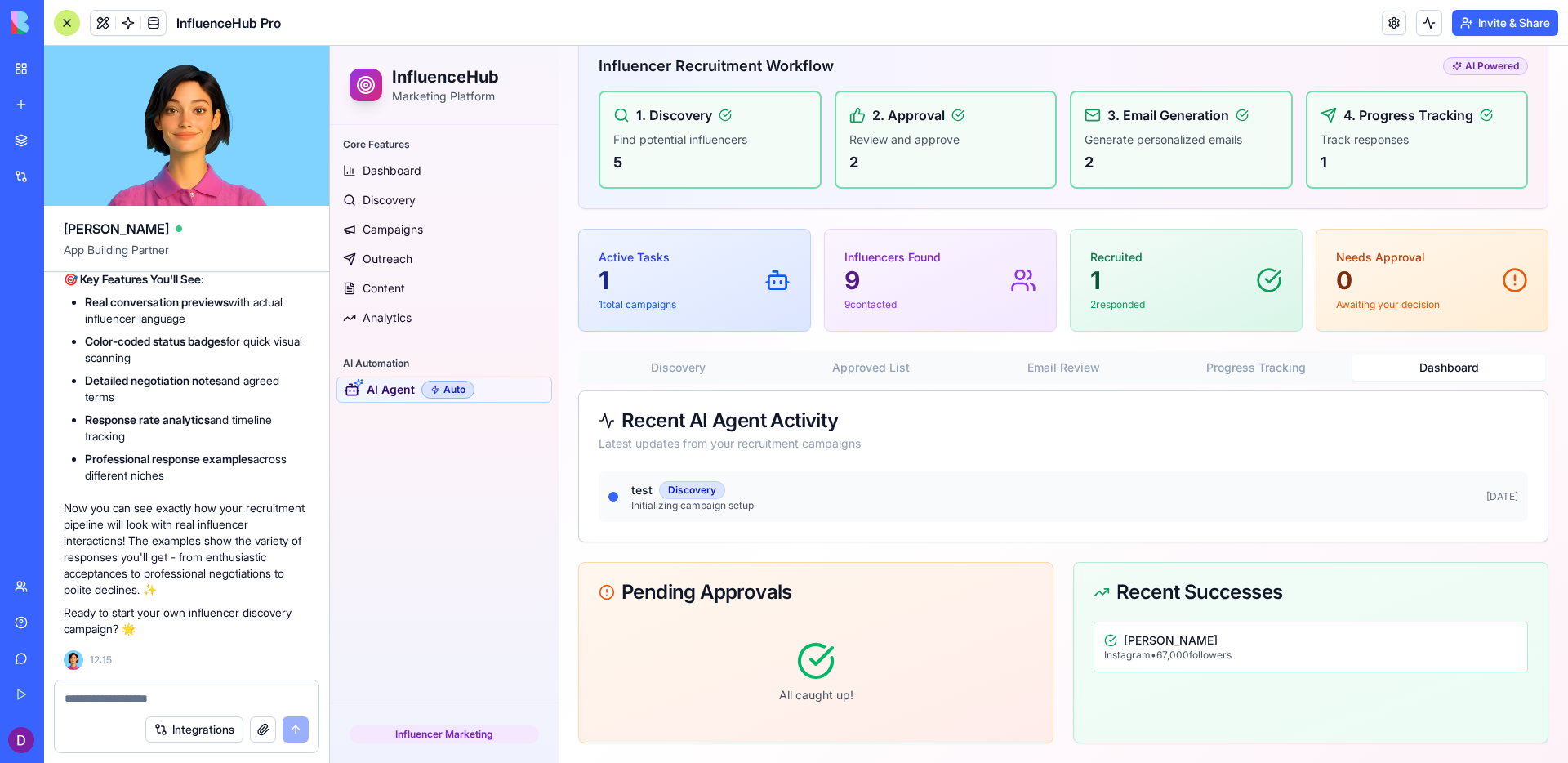
click at [1235, 366] on button "Progress Tracking" at bounding box center [1256, 367] width 193 height 26
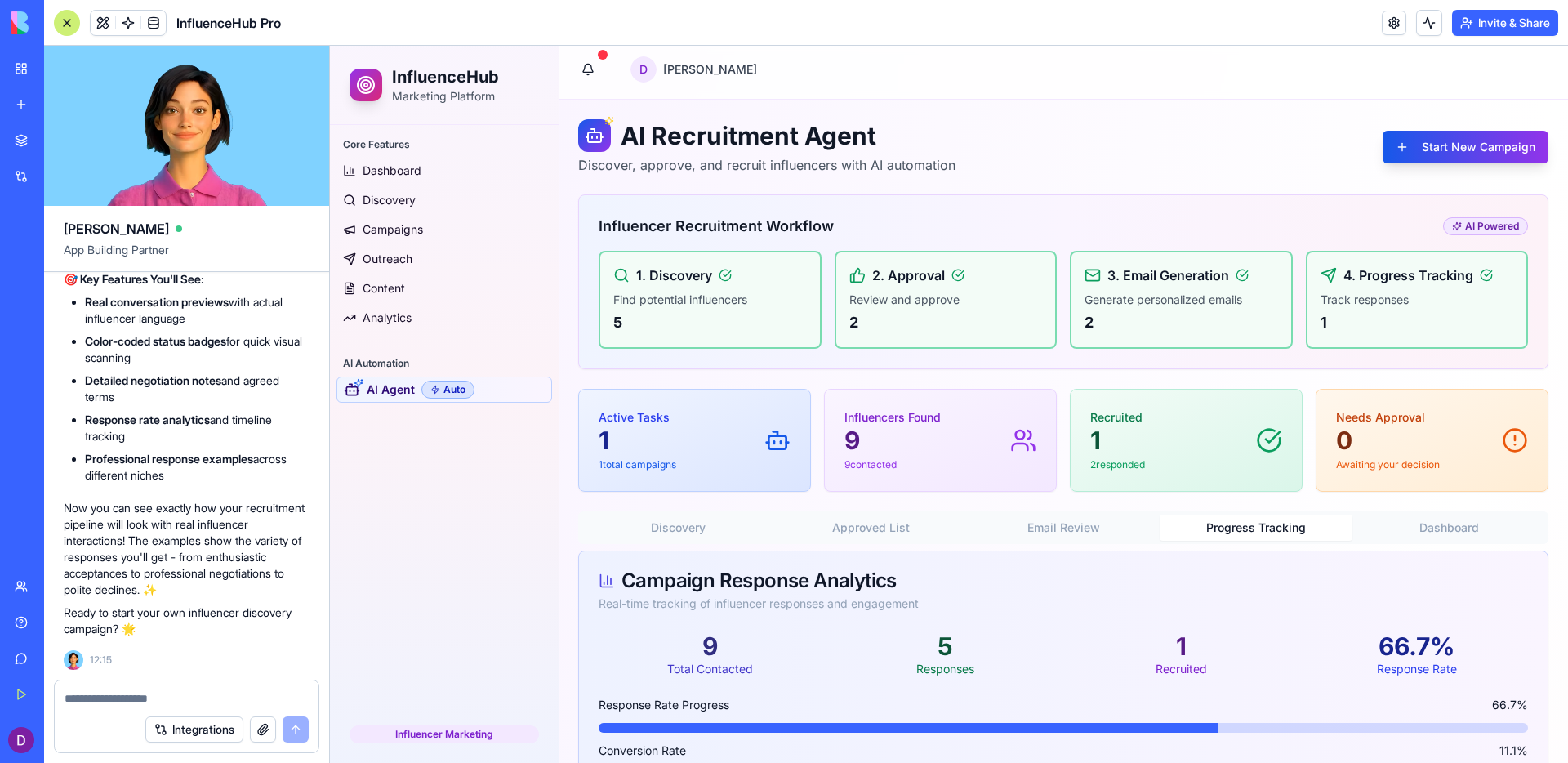
scroll to position [0, 0]
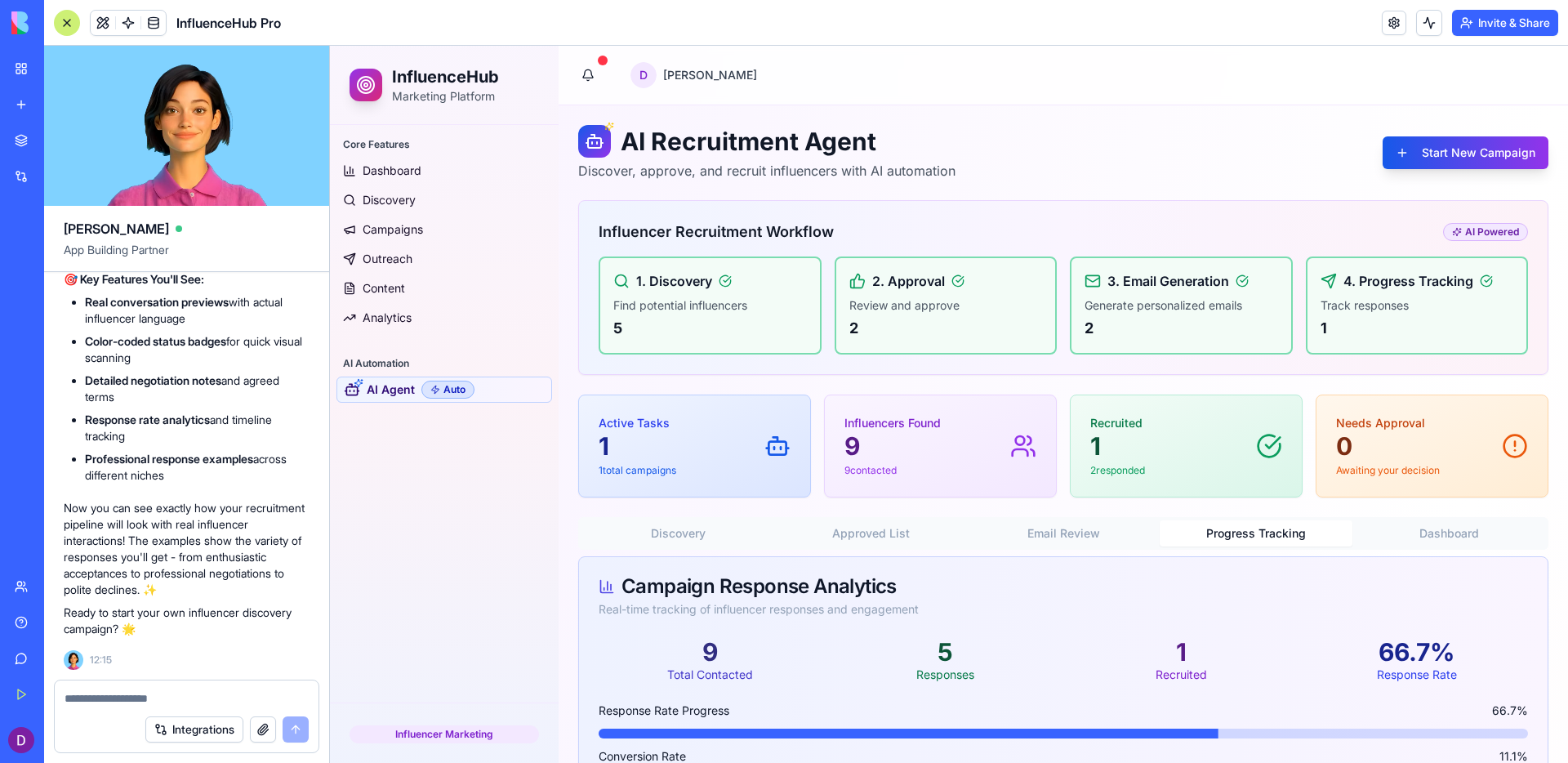
click at [213, 672] on div at bounding box center [186, 693] width 264 height 26
click at [217, 672] on textarea at bounding box center [187, 698] width 244 height 16
type textarea "**********"
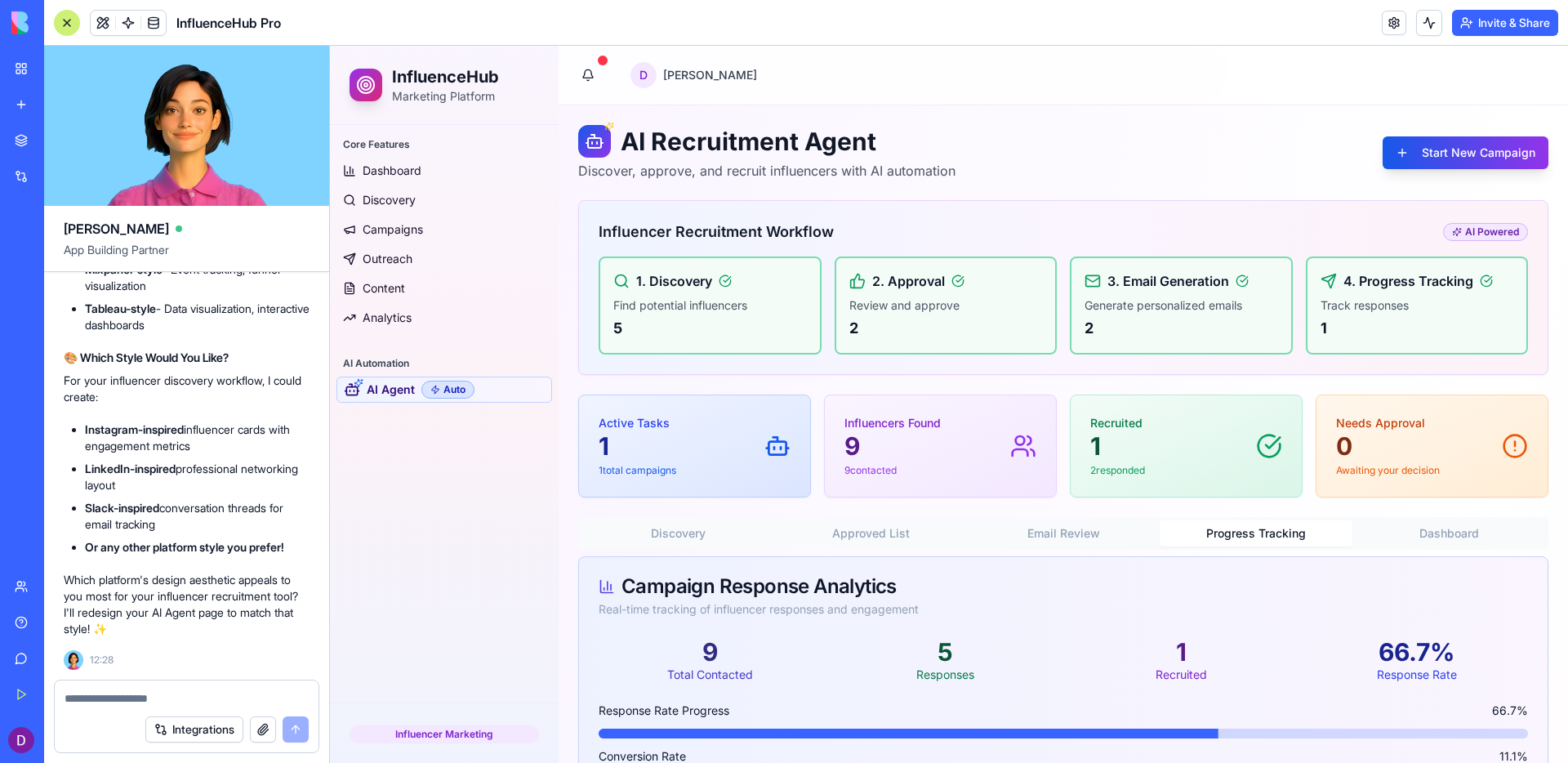
scroll to position [13311, 0]
click at [229, 672] on textarea at bounding box center [187, 698] width 244 height 16
click at [212, 672] on textarea at bounding box center [187, 698] width 244 height 16
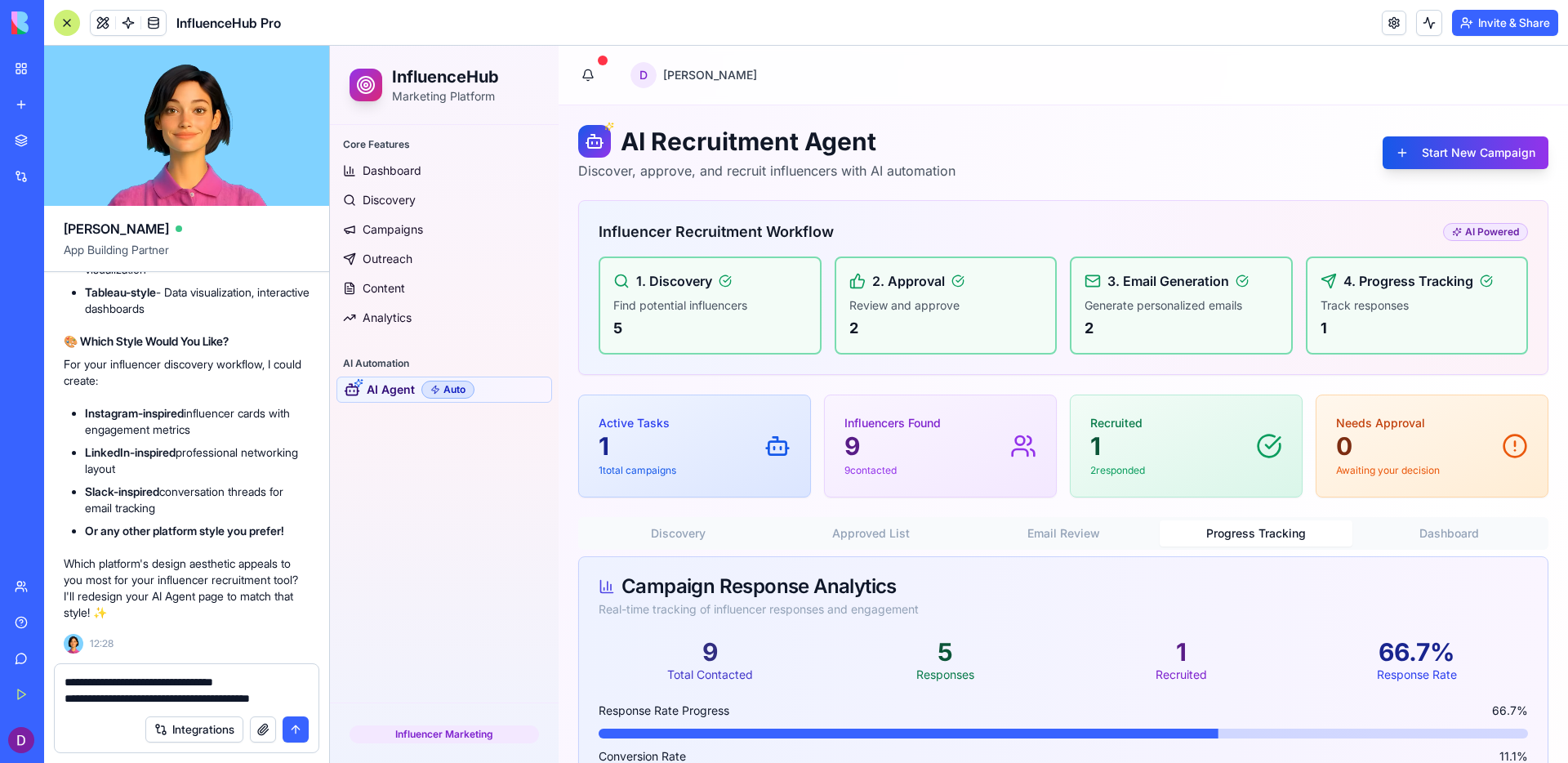
type textarea "**********"
click at [254, 672] on button "button" at bounding box center [263, 729] width 26 height 26
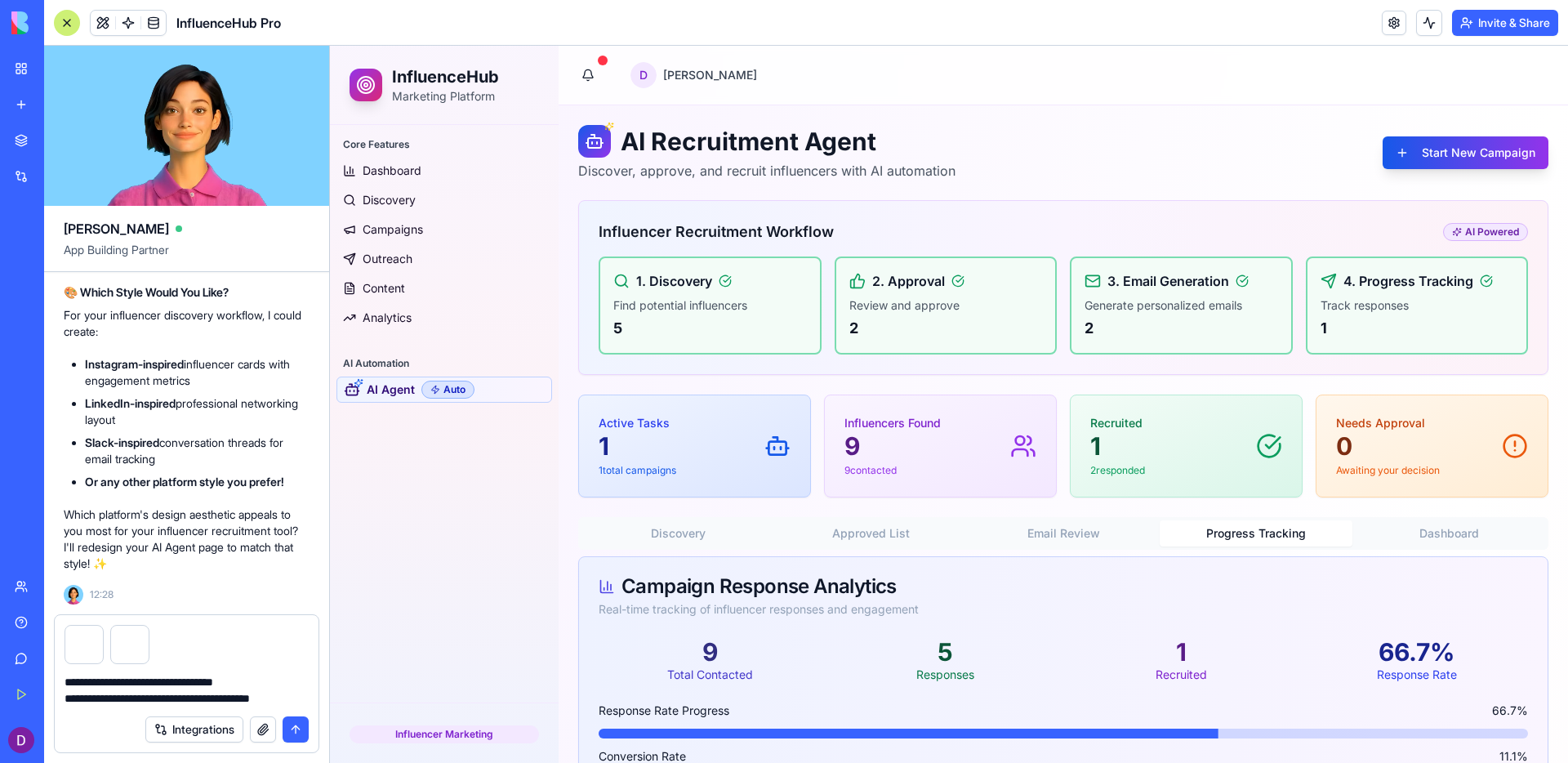
click at [294, 672] on button "submit" at bounding box center [296, 729] width 26 height 26
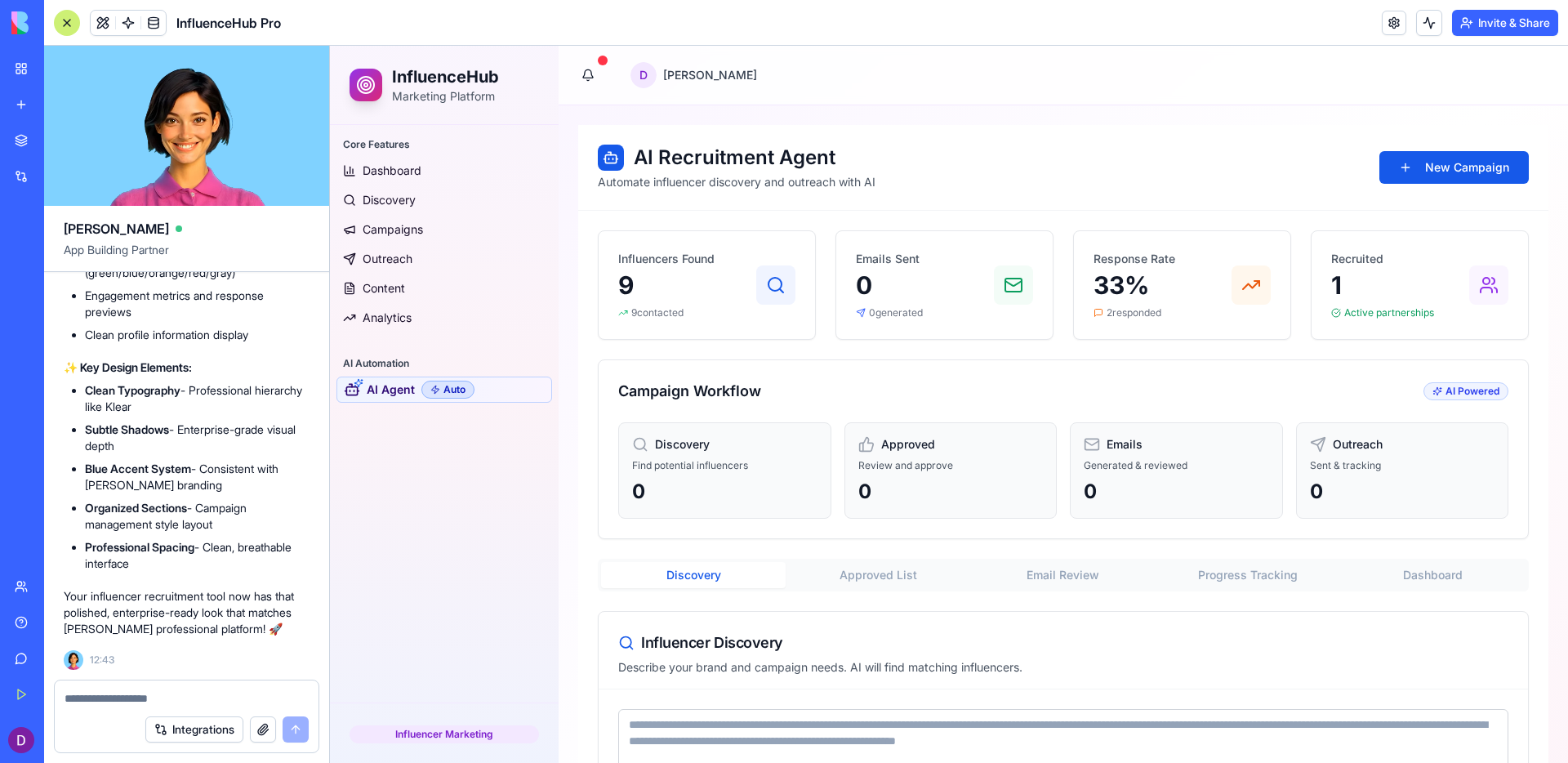
scroll to position [14916, 0]
